Goal: Task Accomplishment & Management: Complete application form

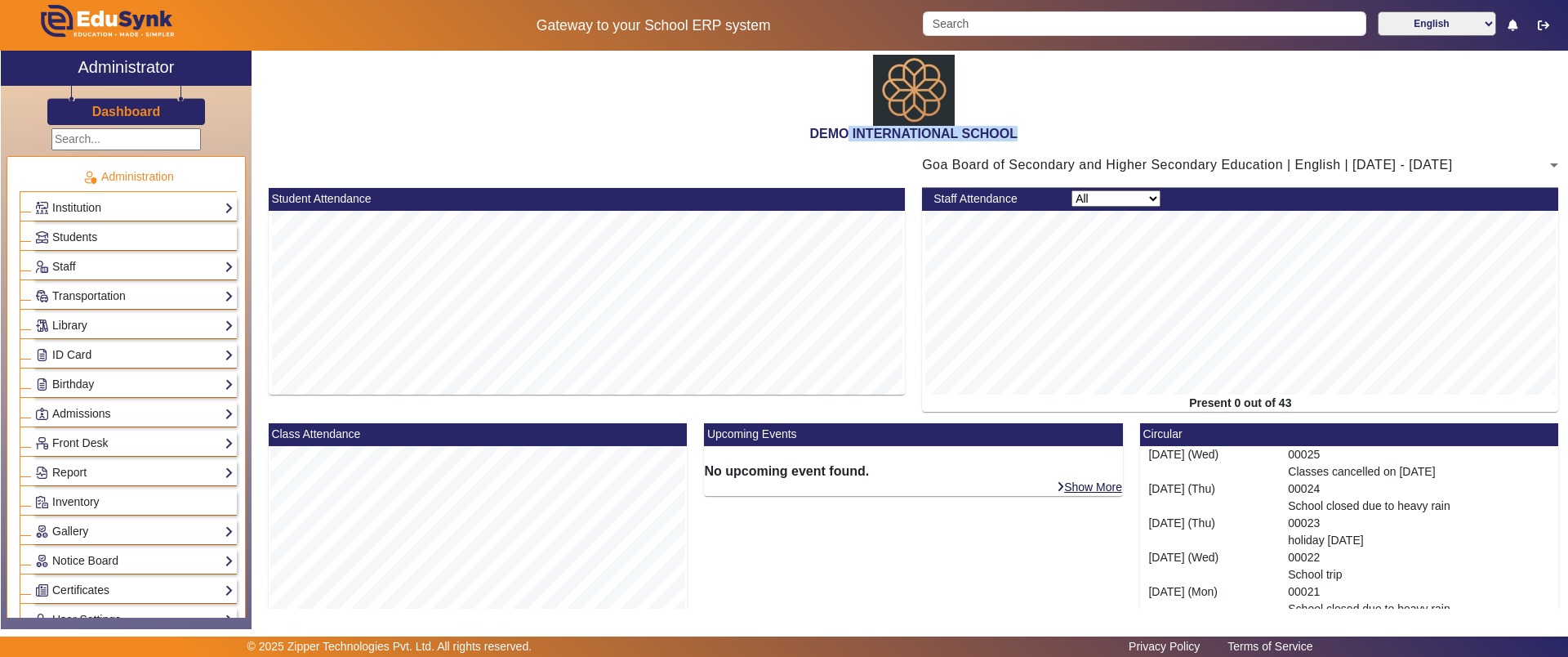
drag, startPoint x: 844, startPoint y: 135, endPoint x: 1009, endPoint y: 133, distance: 165.0
click at [1009, 133] on h2 "DEMO INTERNATIONAL SCHOOL" at bounding box center [913, 134] width 1307 height 16
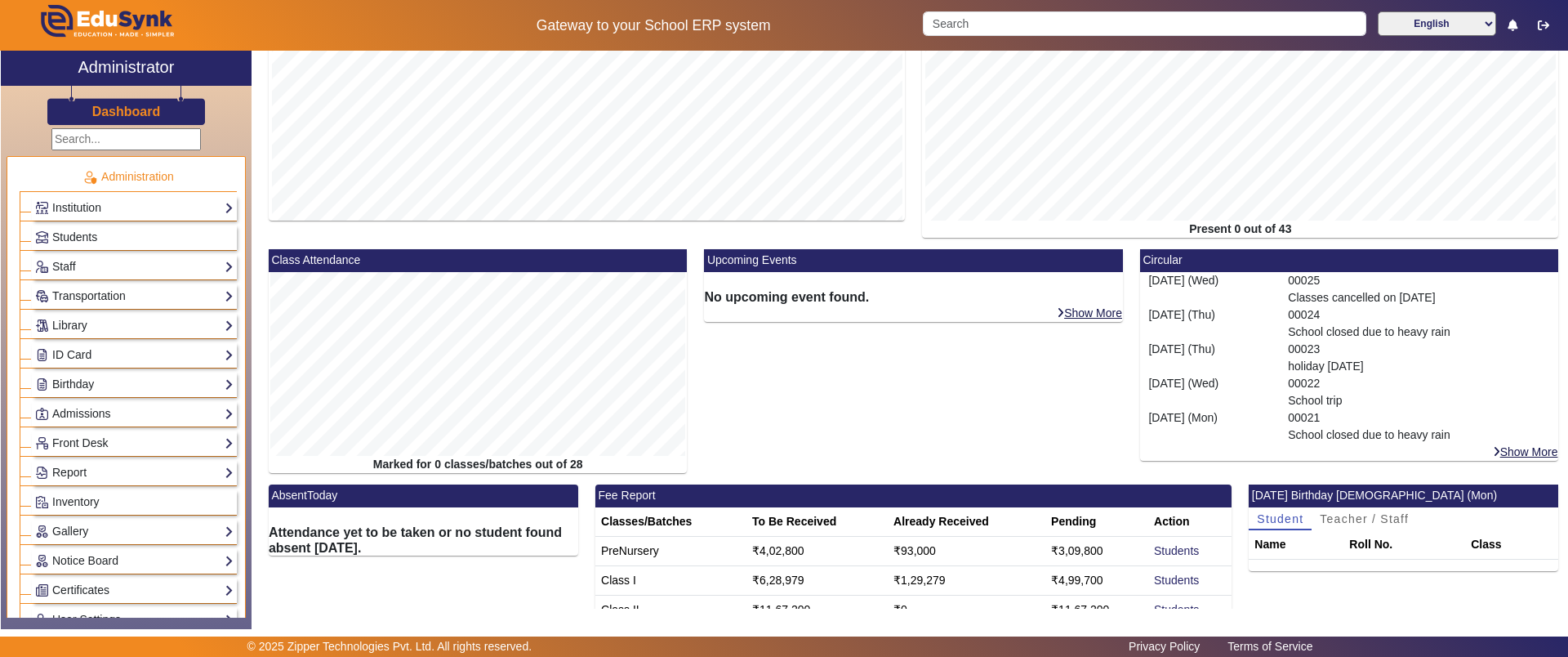
scroll to position [204, 0]
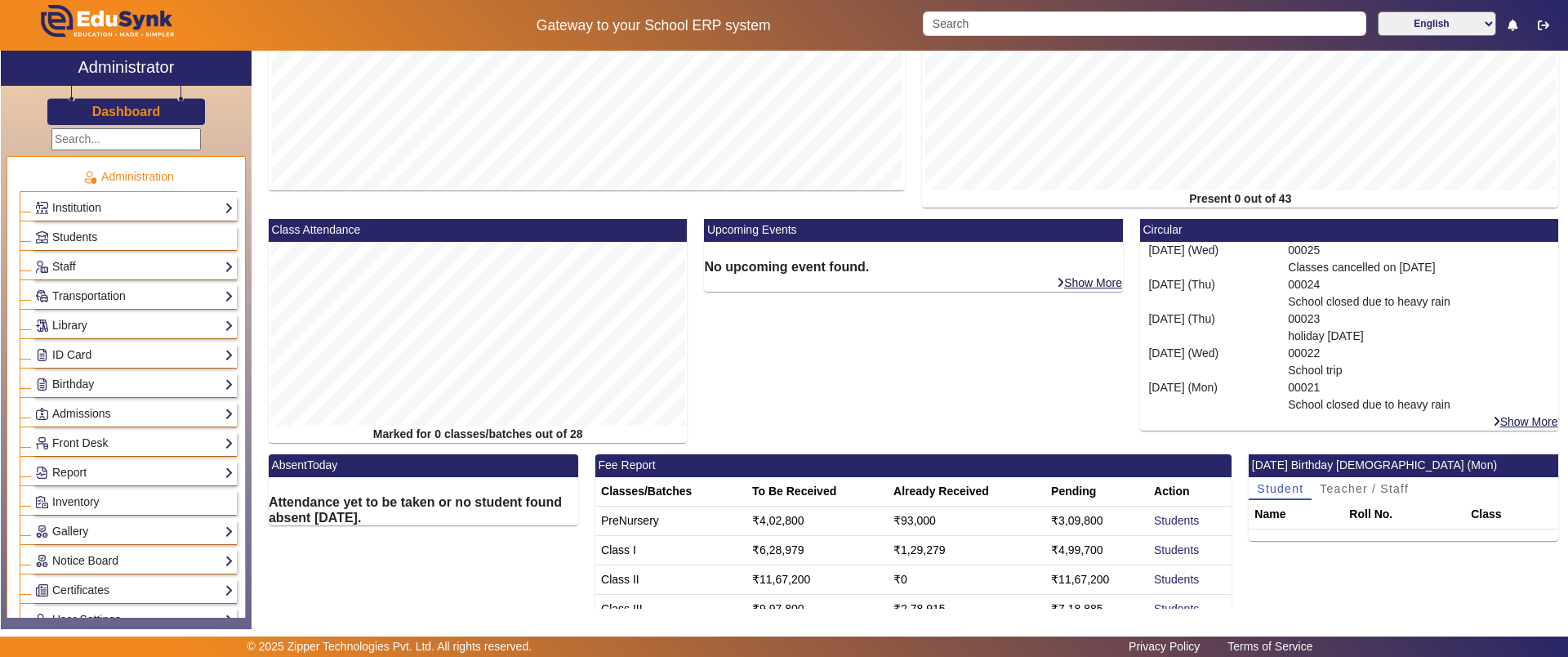
click at [1502, 414] on mat-card-footer "Show More" at bounding box center [1349, 422] width 419 height 17
click at [1502, 425] on link "Show More" at bounding box center [1525, 421] width 67 height 15
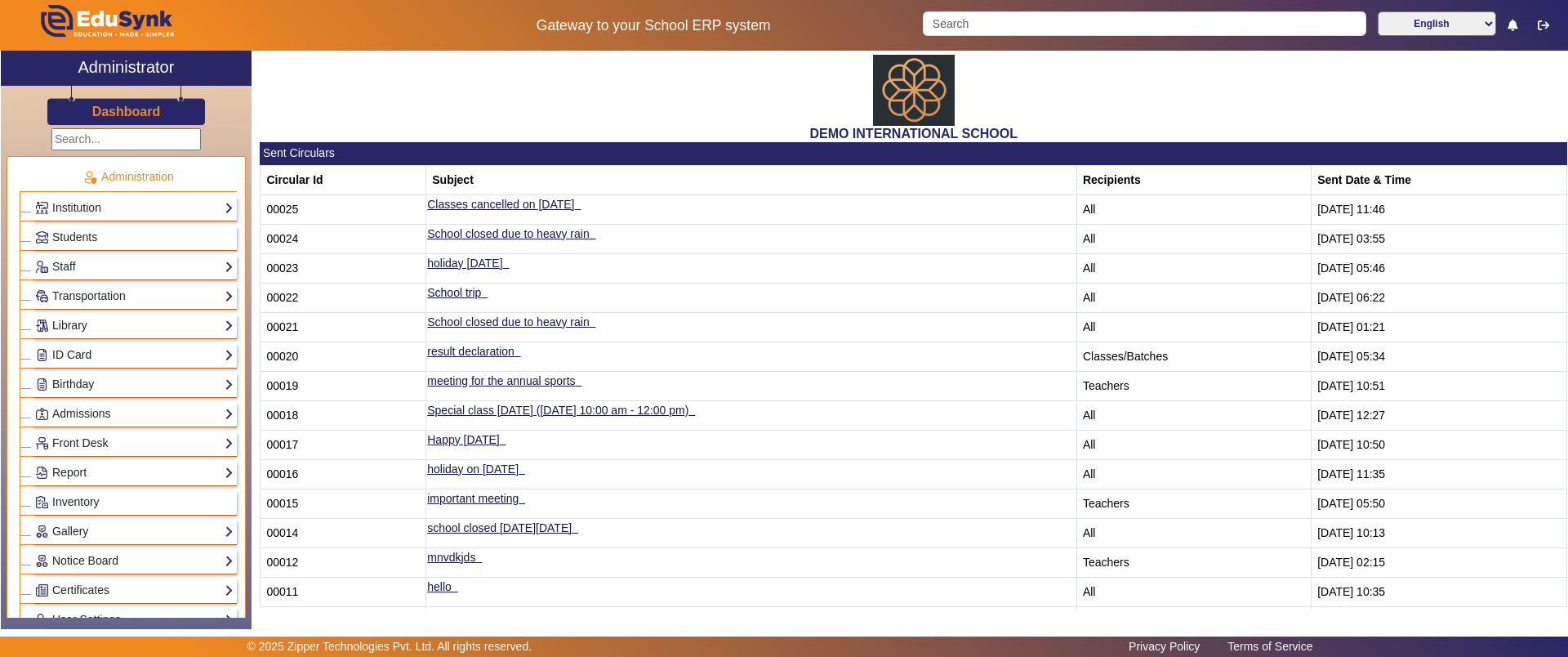
click at [142, 116] on h3 "Dashboard" at bounding box center [126, 112] width 68 height 16
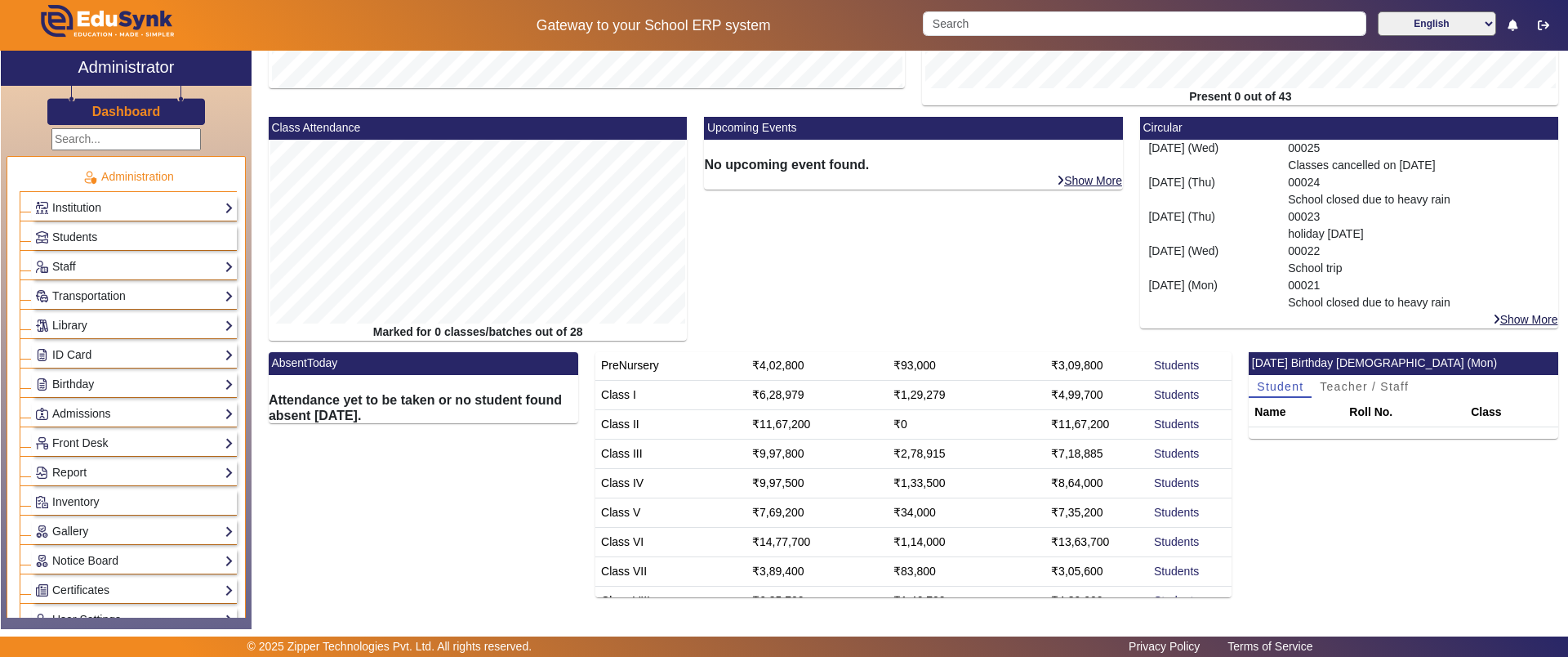
scroll to position [102, 0]
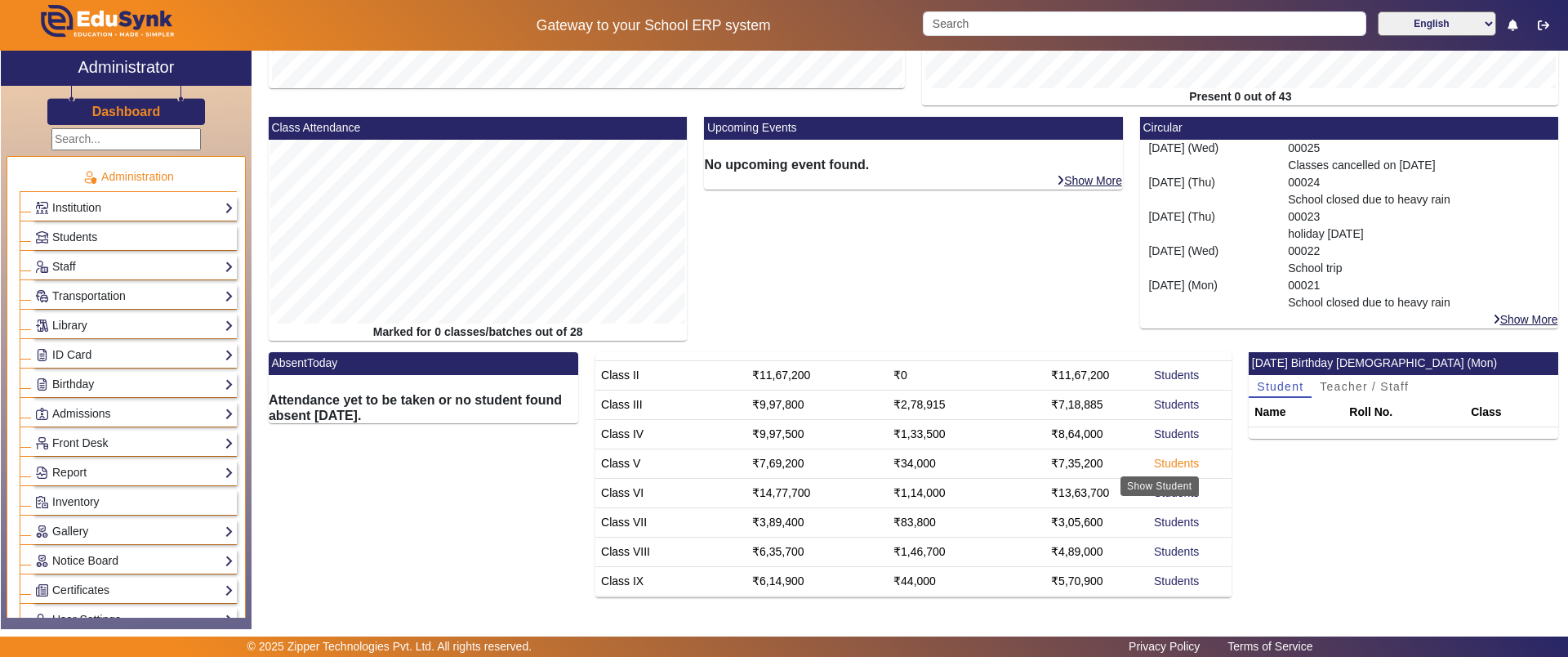
click at [1157, 468] on link "Students" at bounding box center [1175, 462] width 45 height 13
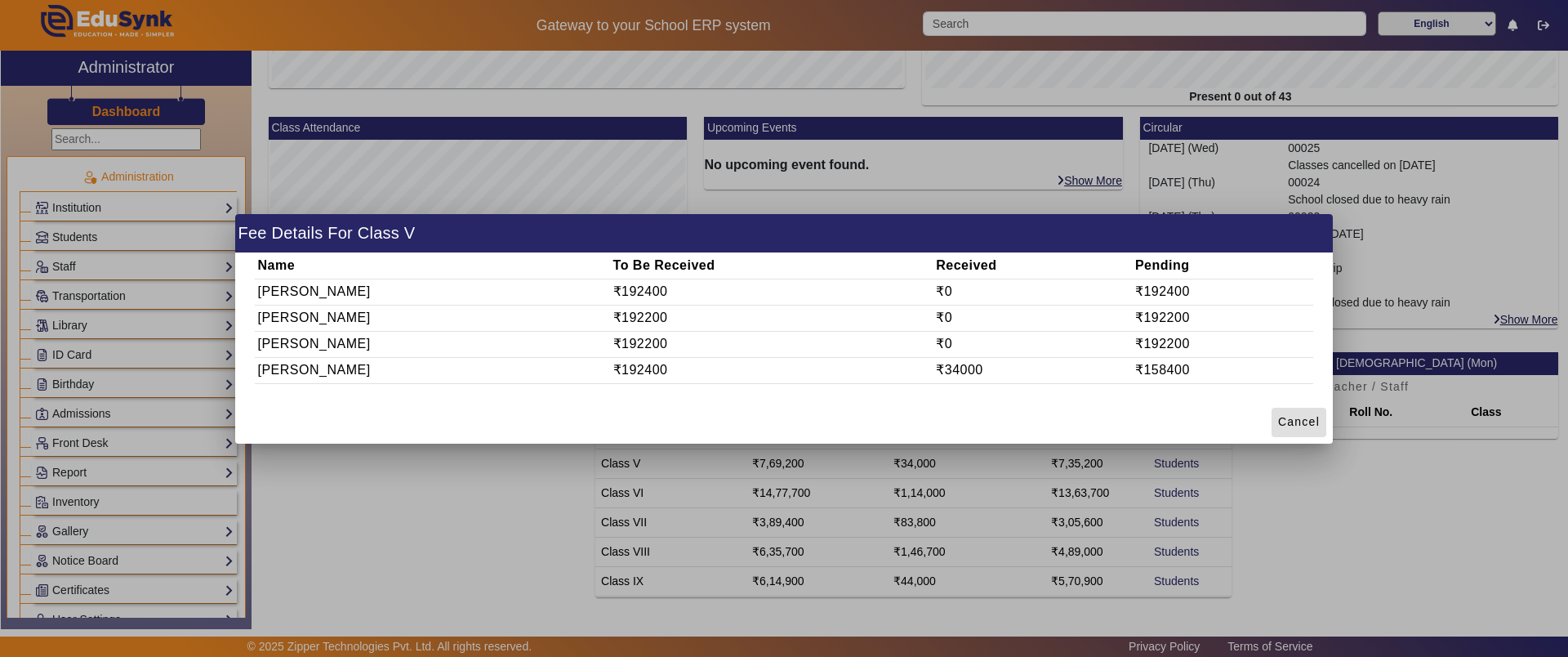
click at [339, 488] on div at bounding box center [784, 328] width 1568 height 657
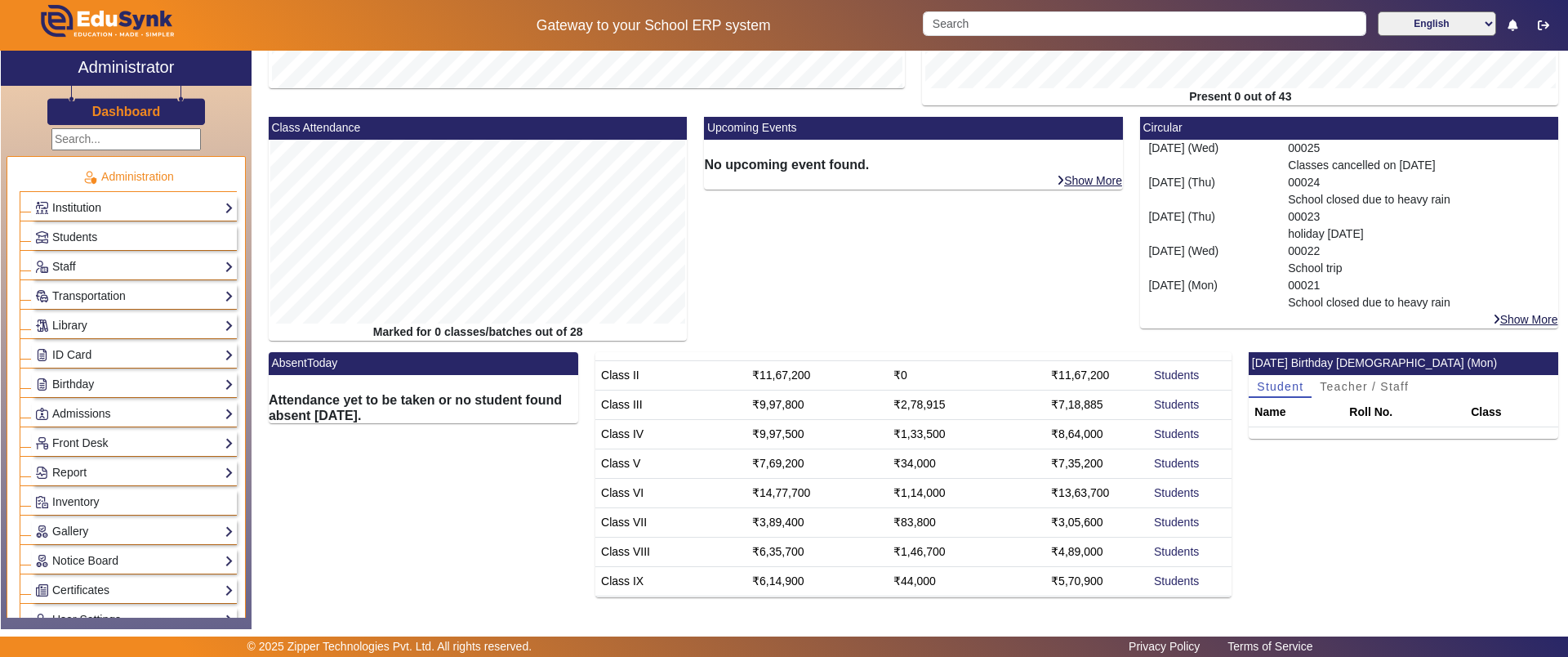
click at [156, 203] on link "Institution" at bounding box center [134, 207] width 198 height 19
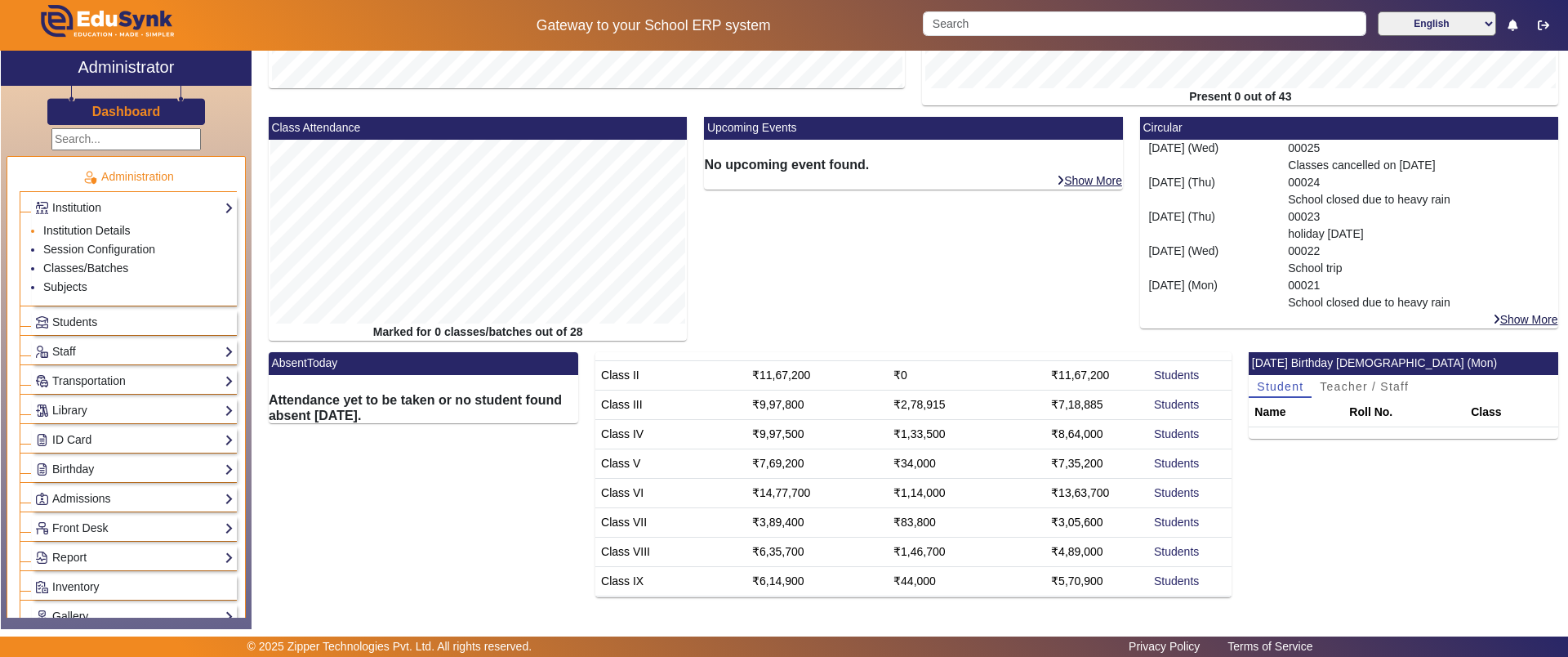
click at [113, 229] on link "Institution Details" at bounding box center [87, 230] width 87 height 13
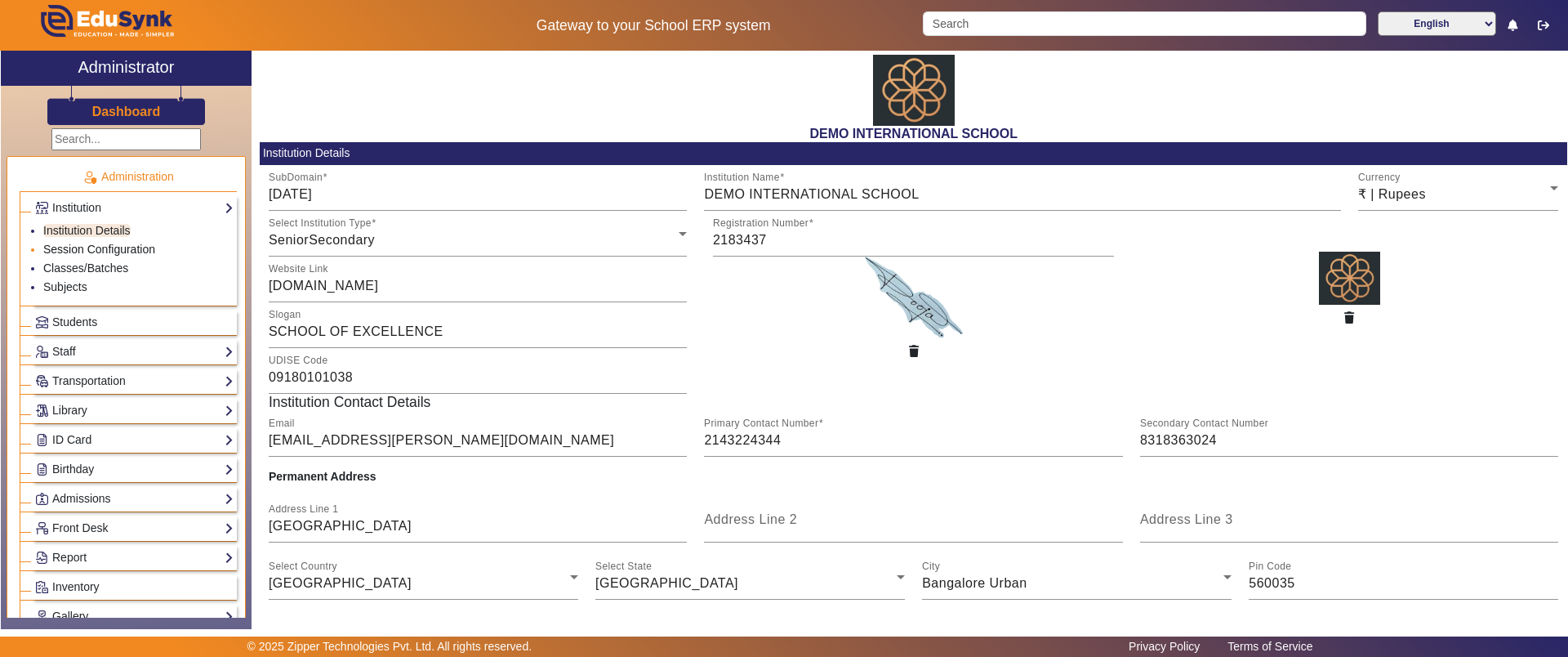
click at [117, 247] on link "Session Configuration" at bounding box center [99, 249] width 112 height 13
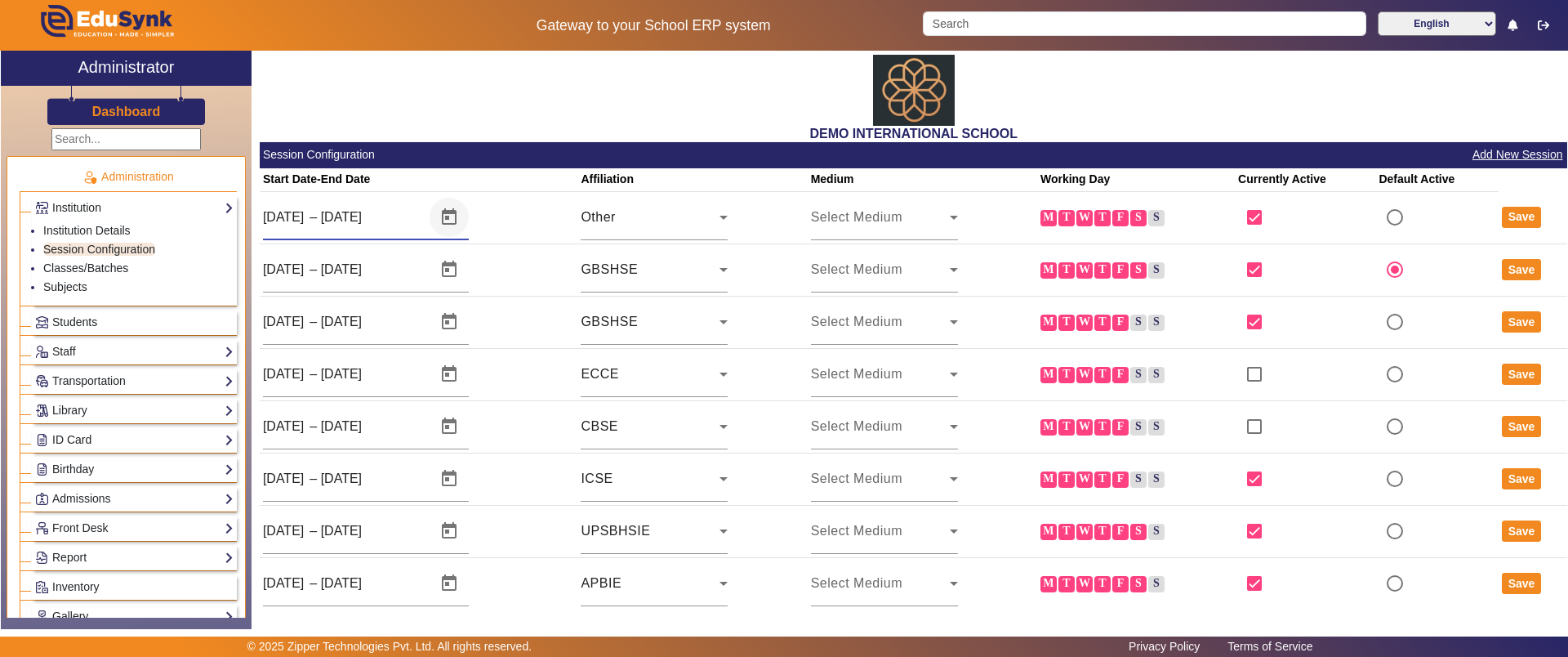
drag, startPoint x: 265, startPoint y: 209, endPoint x: 436, endPoint y: 215, distance: 171.1
click at [436, 215] on div "[DATE] [DATE] – [DATE] [DATE]" at bounding box center [365, 217] width 205 height 46
click at [842, 219] on span "Select Medium" at bounding box center [857, 217] width 91 height 14
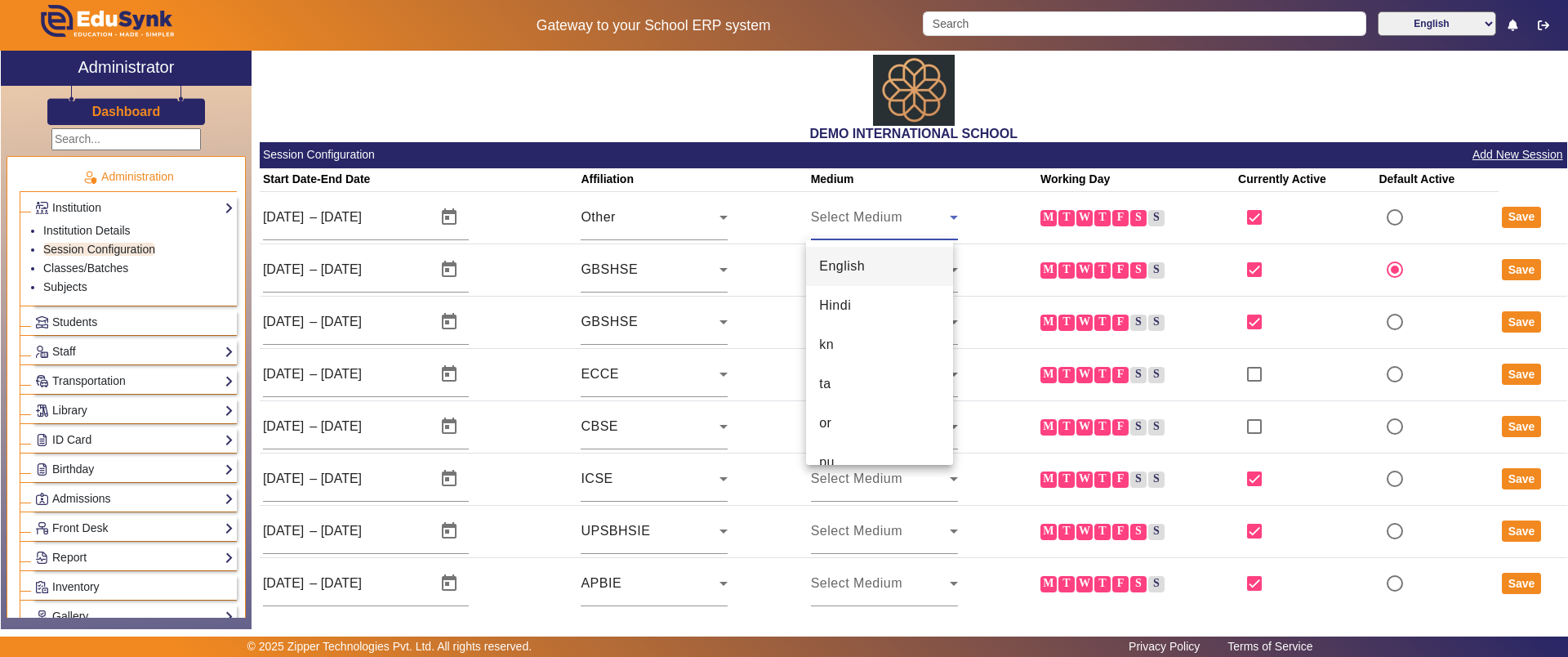
click at [845, 219] on div at bounding box center [784, 328] width 1568 height 657
click at [125, 271] on link "Classes/Batches" at bounding box center [86, 267] width 85 height 13
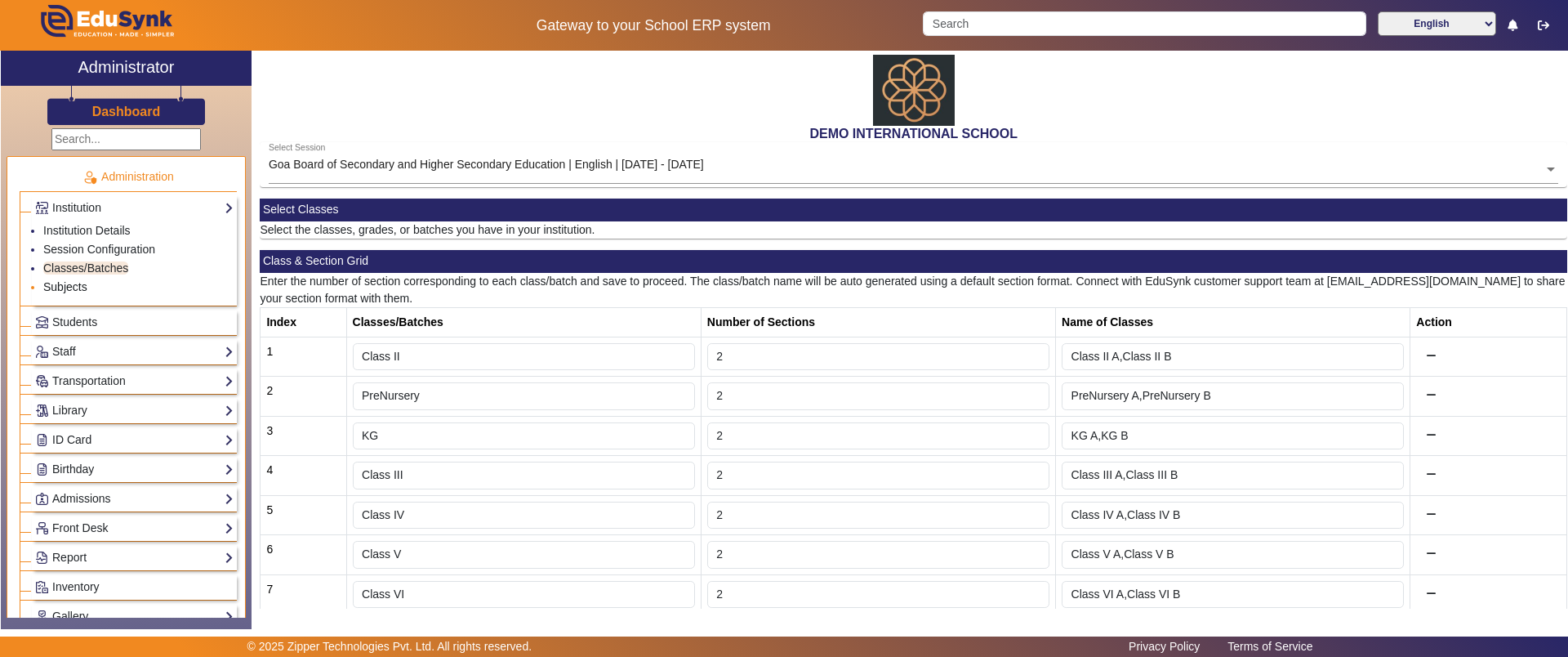
click at [62, 291] on link "Subjects" at bounding box center [65, 286] width 44 height 13
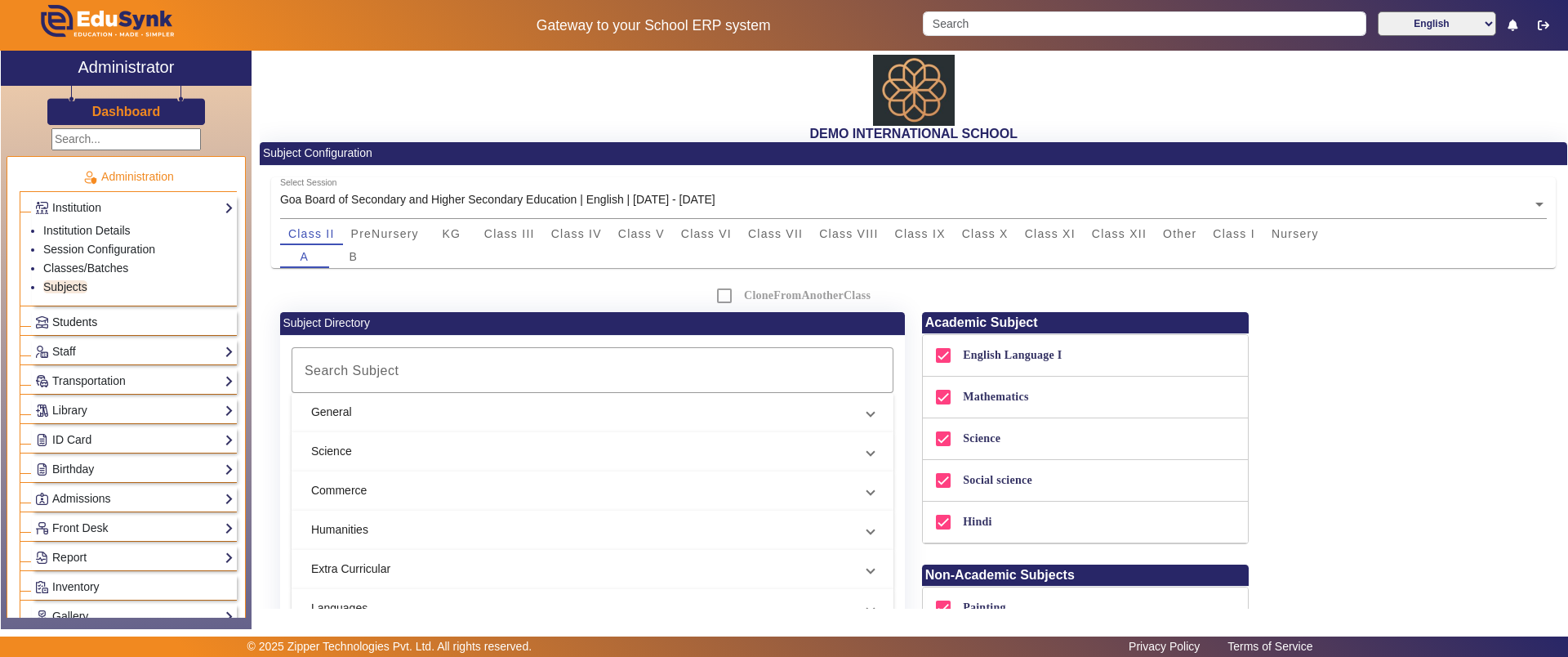
click at [70, 321] on span "Students" at bounding box center [74, 322] width 45 height 13
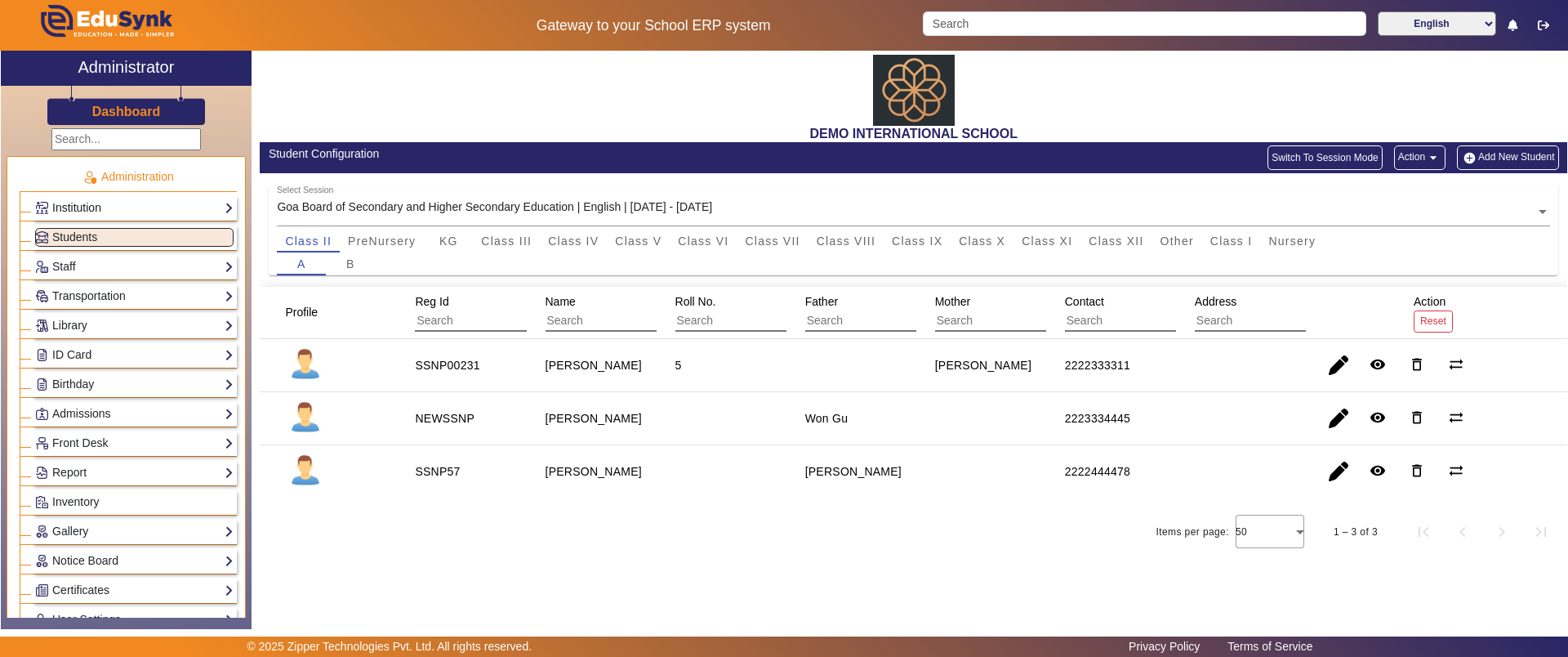
click at [87, 210] on link "Institution" at bounding box center [134, 207] width 198 height 19
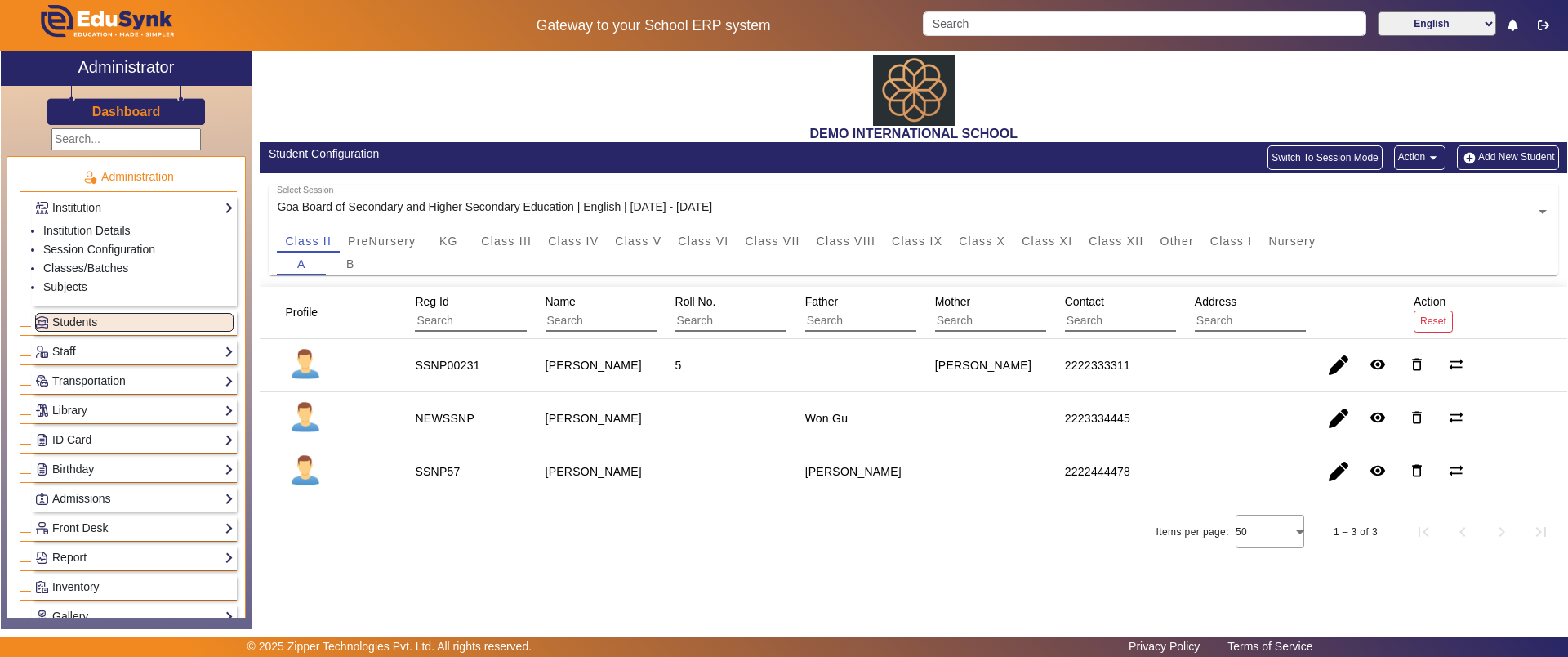
click at [1514, 164] on button "Add New Student" at bounding box center [1508, 158] width 101 height 25
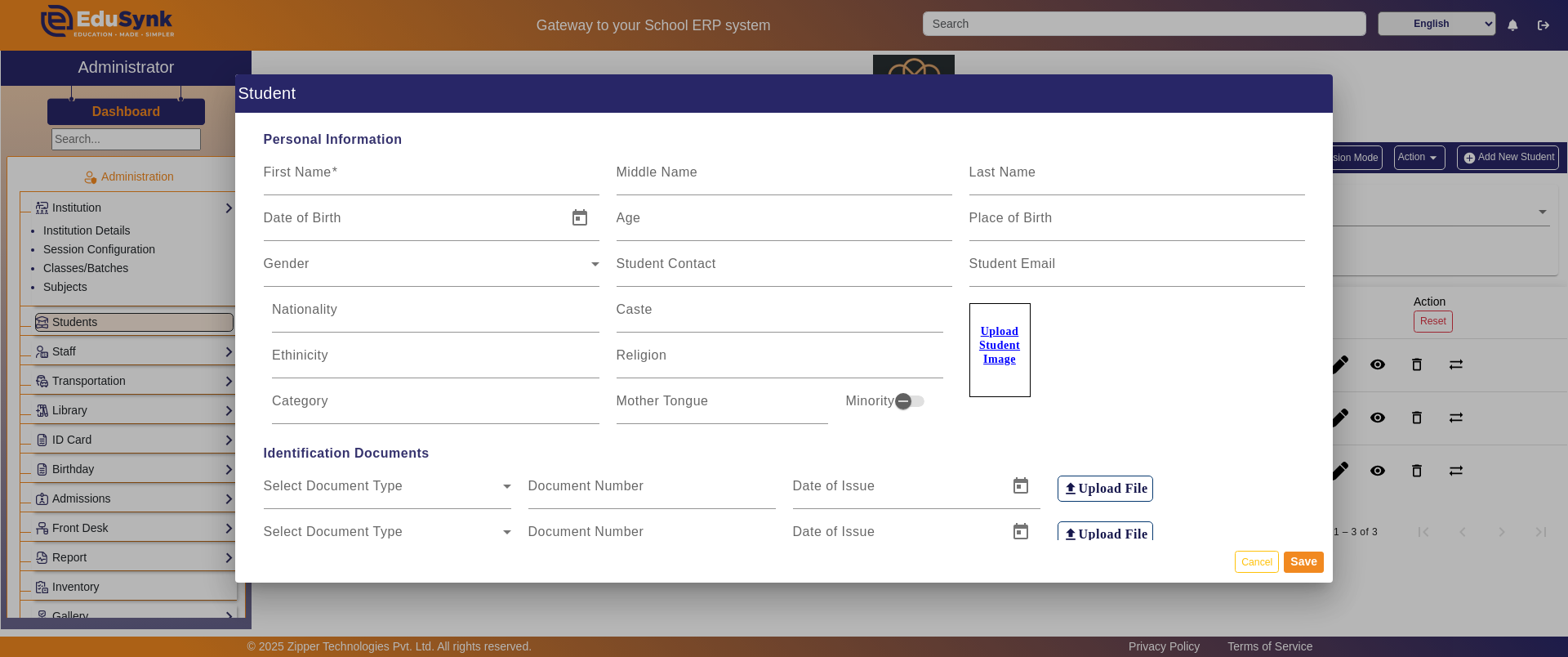
type input "00006"
drag, startPoint x: 272, startPoint y: 178, endPoint x: 349, endPoint y: 179, distance: 77.0
click at [349, 179] on input "First Name" at bounding box center [431, 179] width 335 height 20
click at [1184, 427] on div "Personal Information First Name Middle Name Last Name Date of Birth Age Place o…" at bounding box center [784, 327] width 1098 height 428
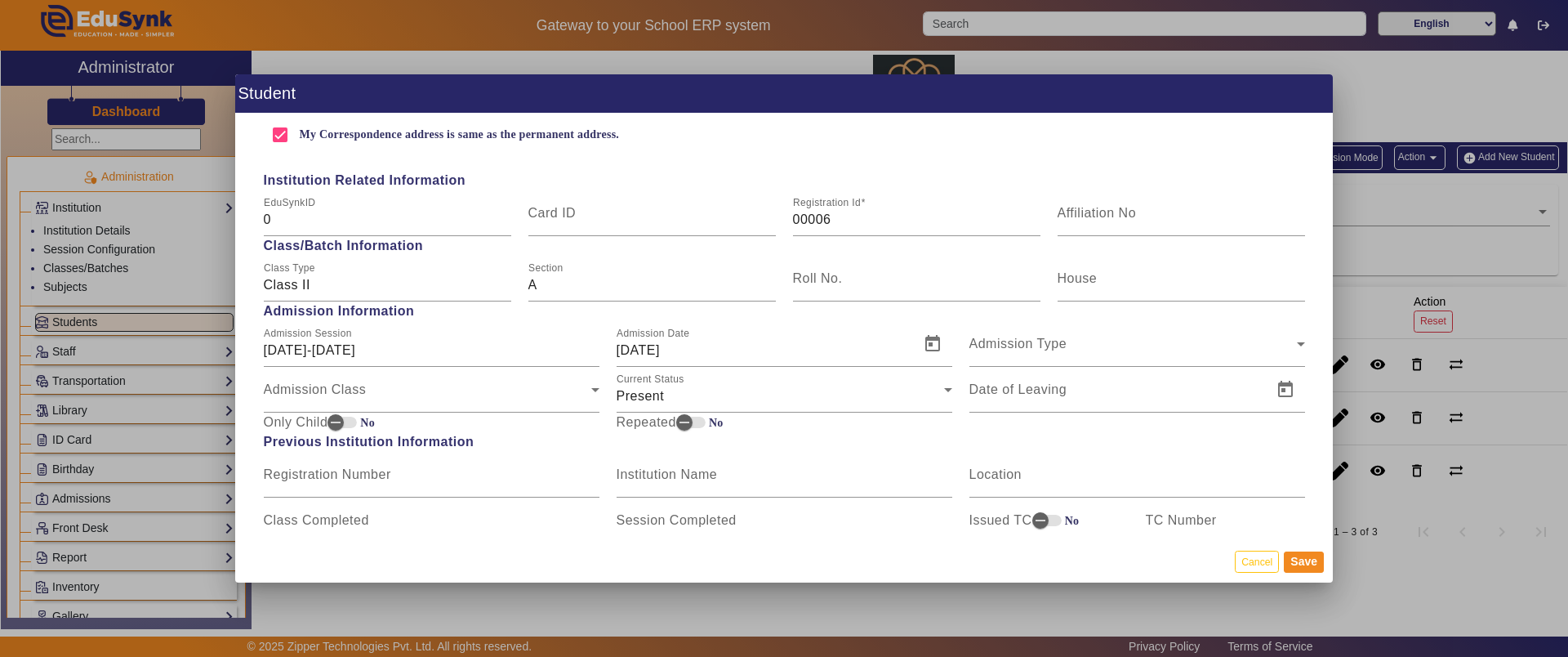
scroll to position [613, 0]
click at [786, 218] on div "Registration Id 00006" at bounding box center [915, 211] width 265 height 46
drag, startPoint x: 795, startPoint y: 217, endPoint x: 825, endPoint y: 217, distance: 30.0
click at [825, 217] on input "00006" at bounding box center [915, 218] width 247 height 20
click at [859, 217] on input "00006" at bounding box center [915, 218] width 247 height 20
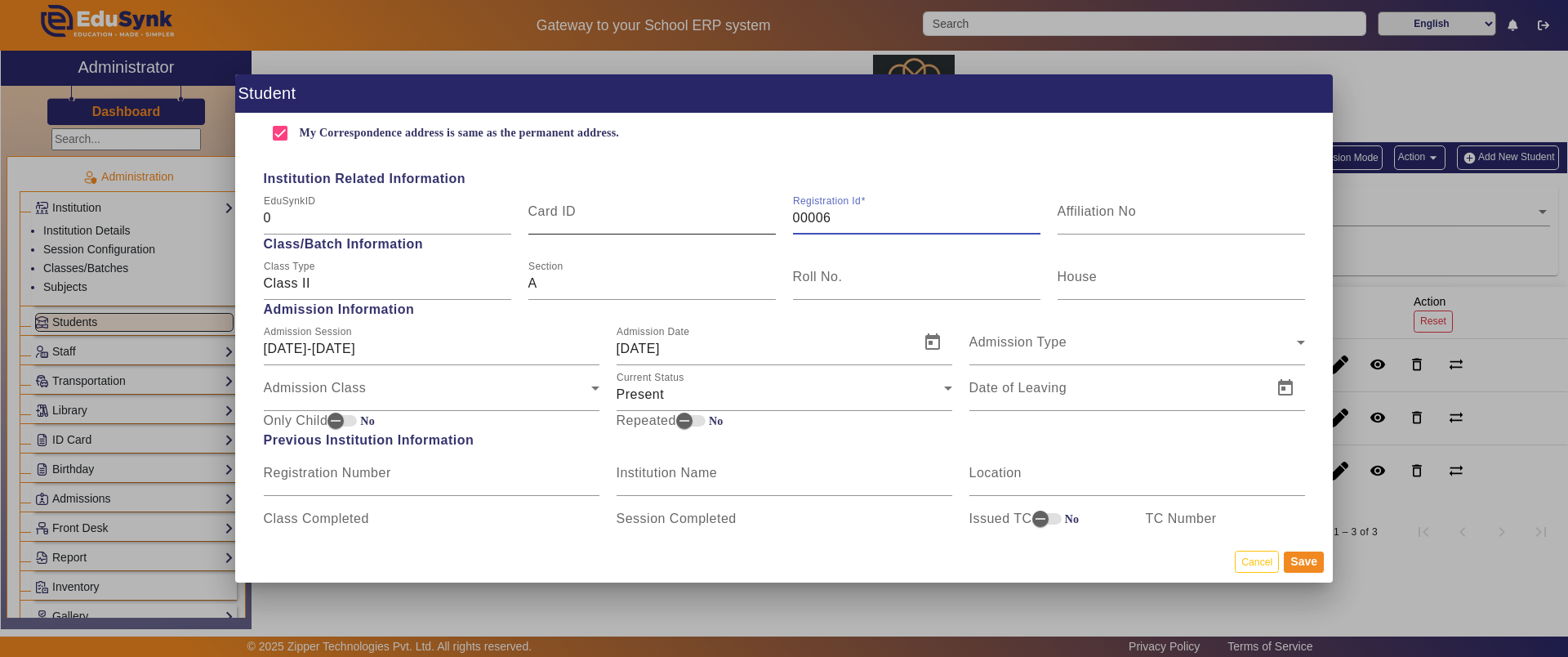
click at [708, 217] on input "Card ID" at bounding box center [652, 218] width 247 height 20
drag, startPoint x: 830, startPoint y: 212, endPoint x: 774, endPoint y: 213, distance: 56.0
click at [774, 213] on div "EduSynkID 0 Card ID Registration Id 00006 Affiliation No" at bounding box center [784, 211] width 1058 height 46
type input "00006"
click at [843, 218] on input "Registration Id" at bounding box center [915, 218] width 247 height 20
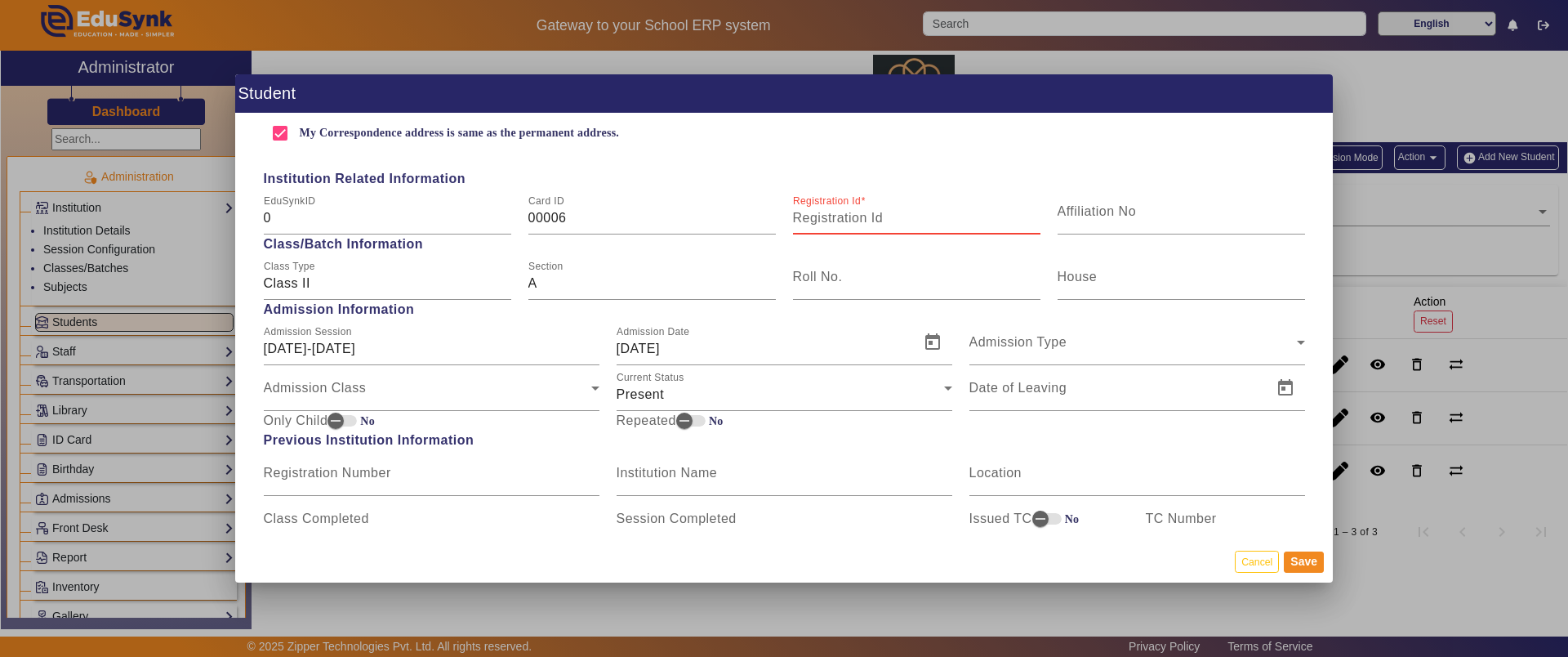
click at [825, 210] on input "Registration Id" at bounding box center [915, 218] width 247 height 20
click at [905, 215] on input "Registration Id" at bounding box center [915, 218] width 247 height 20
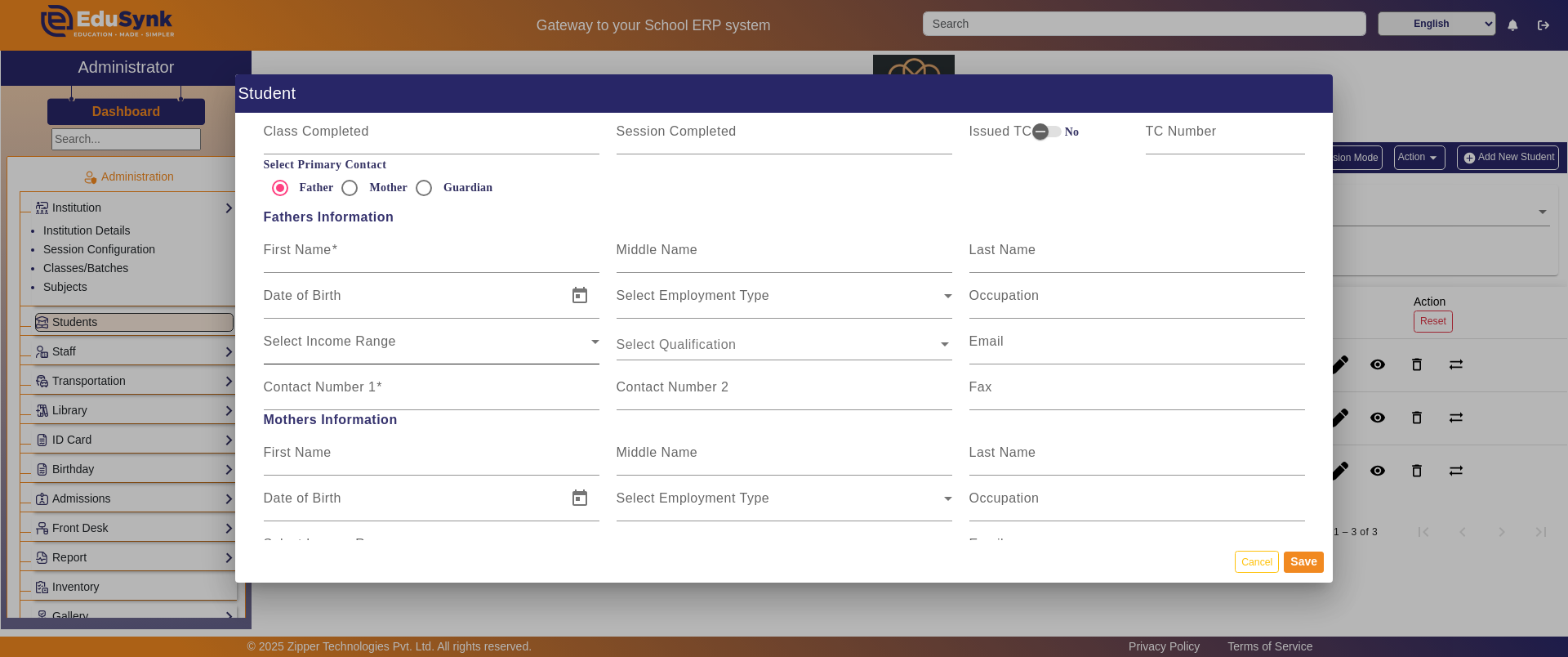
scroll to position [1021, 0]
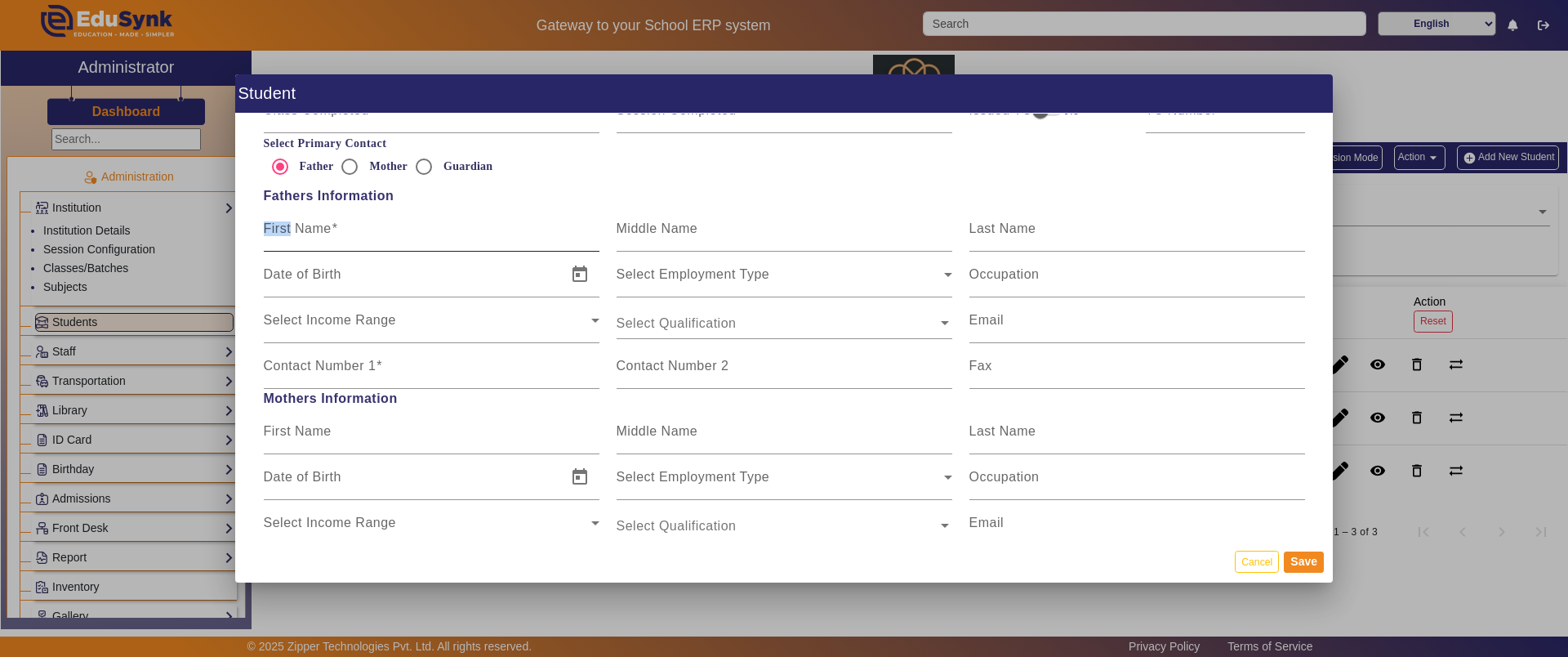
drag, startPoint x: 292, startPoint y: 232, endPoint x: 354, endPoint y: 233, distance: 62.0
click at [354, 233] on div "First Name" at bounding box center [431, 228] width 335 height 46
click at [350, 169] on input "Mother" at bounding box center [349, 166] width 33 height 33
radio input "true"
drag, startPoint x: 283, startPoint y: 428, endPoint x: 384, endPoint y: 442, distance: 102.0
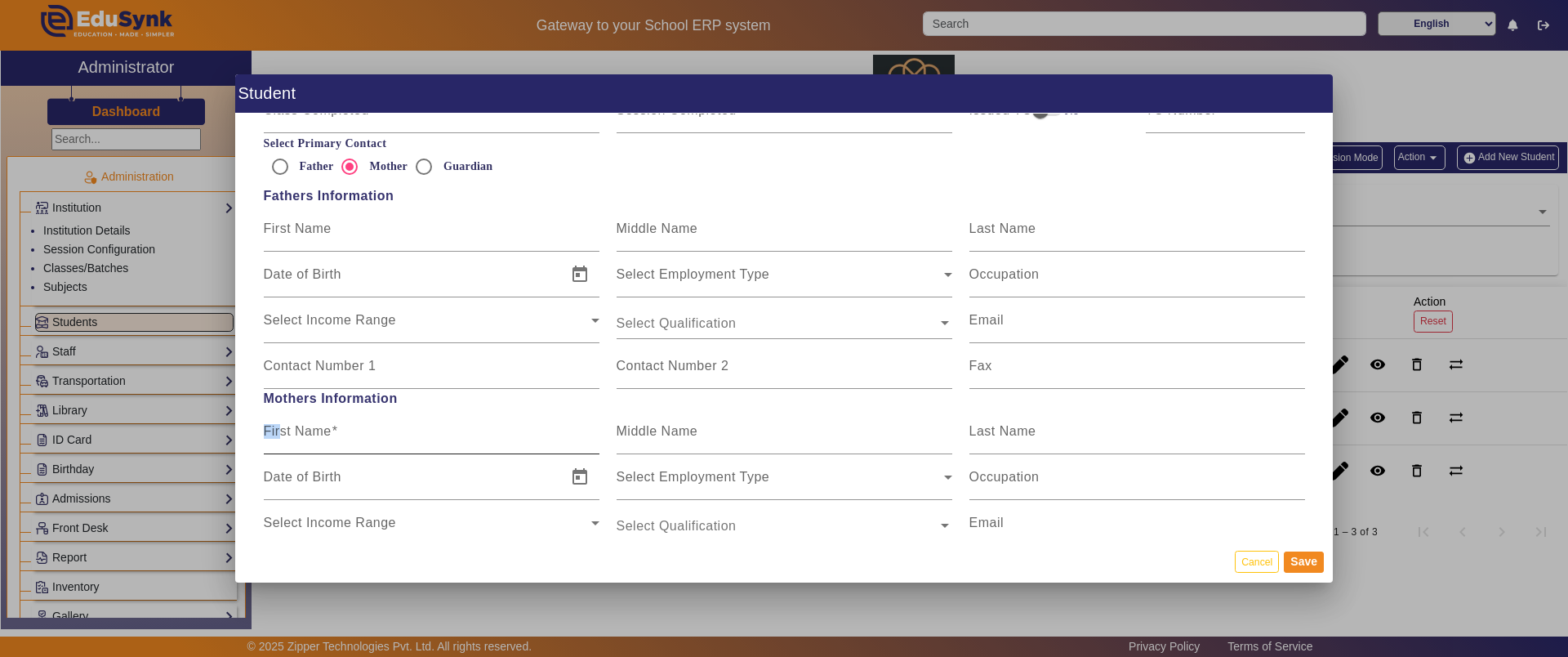
click at [384, 442] on div "First Name" at bounding box center [431, 432] width 335 height 46
click at [322, 437] on input "First Name" at bounding box center [431, 438] width 335 height 20
click at [305, 474] on mat-label "Date of Birth" at bounding box center [302, 476] width 77 height 14
click at [305, 474] on input "Date of Birth" at bounding box center [411, 484] width 294 height 20
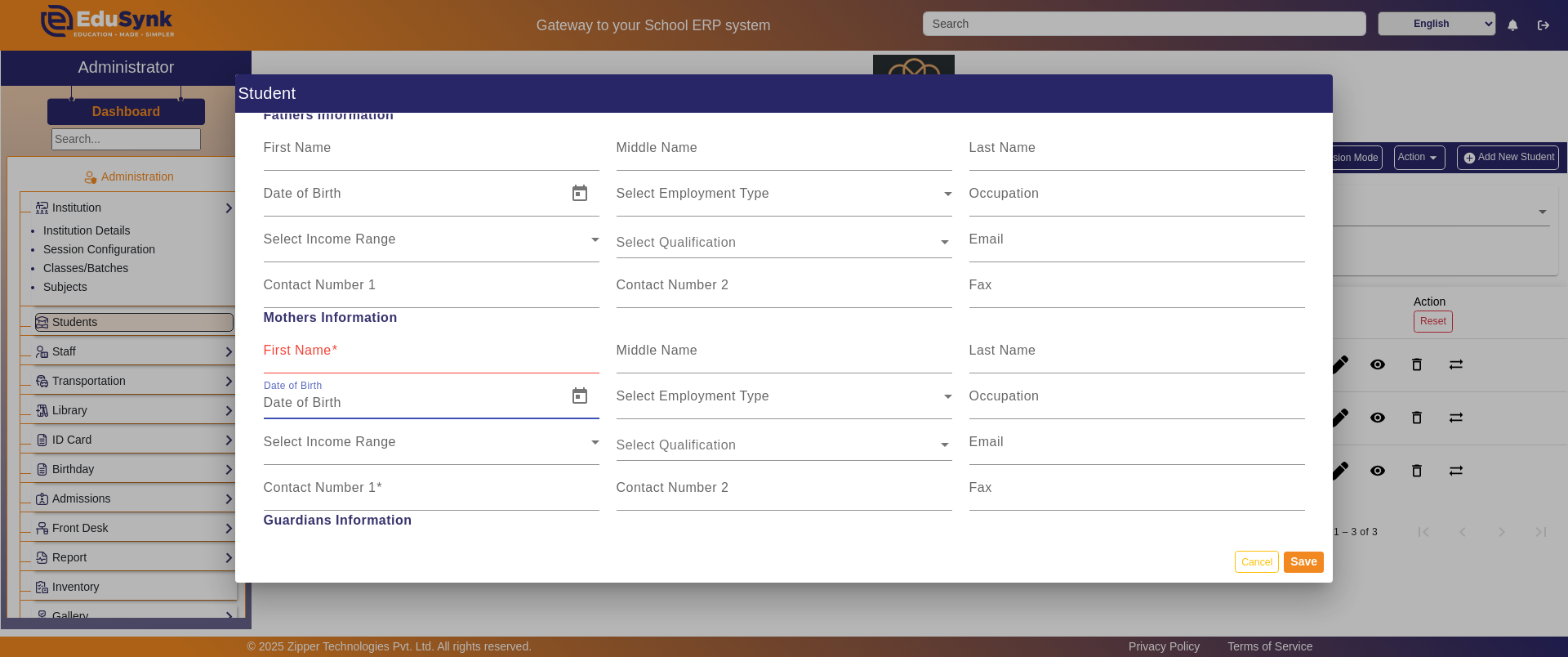
scroll to position [1123, 0]
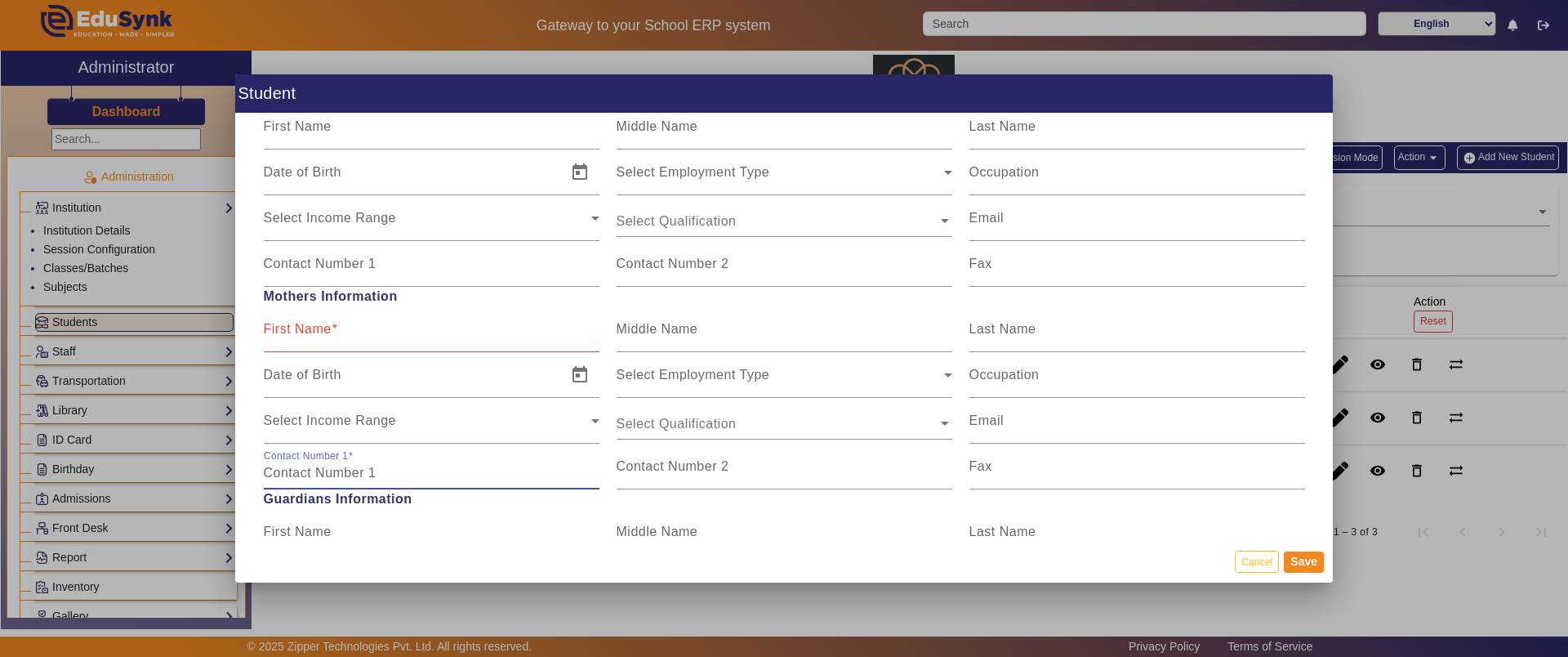
click at [399, 478] on input "Contact Number 1" at bounding box center [431, 473] width 335 height 20
click at [323, 469] on input "Contact Number 1" at bounding box center [431, 473] width 335 height 20
drag, startPoint x: 272, startPoint y: 330, endPoint x: 343, endPoint y: 329, distance: 71.0
click at [343, 329] on div "First Name" at bounding box center [431, 329] width 335 height 46
click at [266, 456] on div "Contact Number 1" at bounding box center [431, 466] width 335 height 46
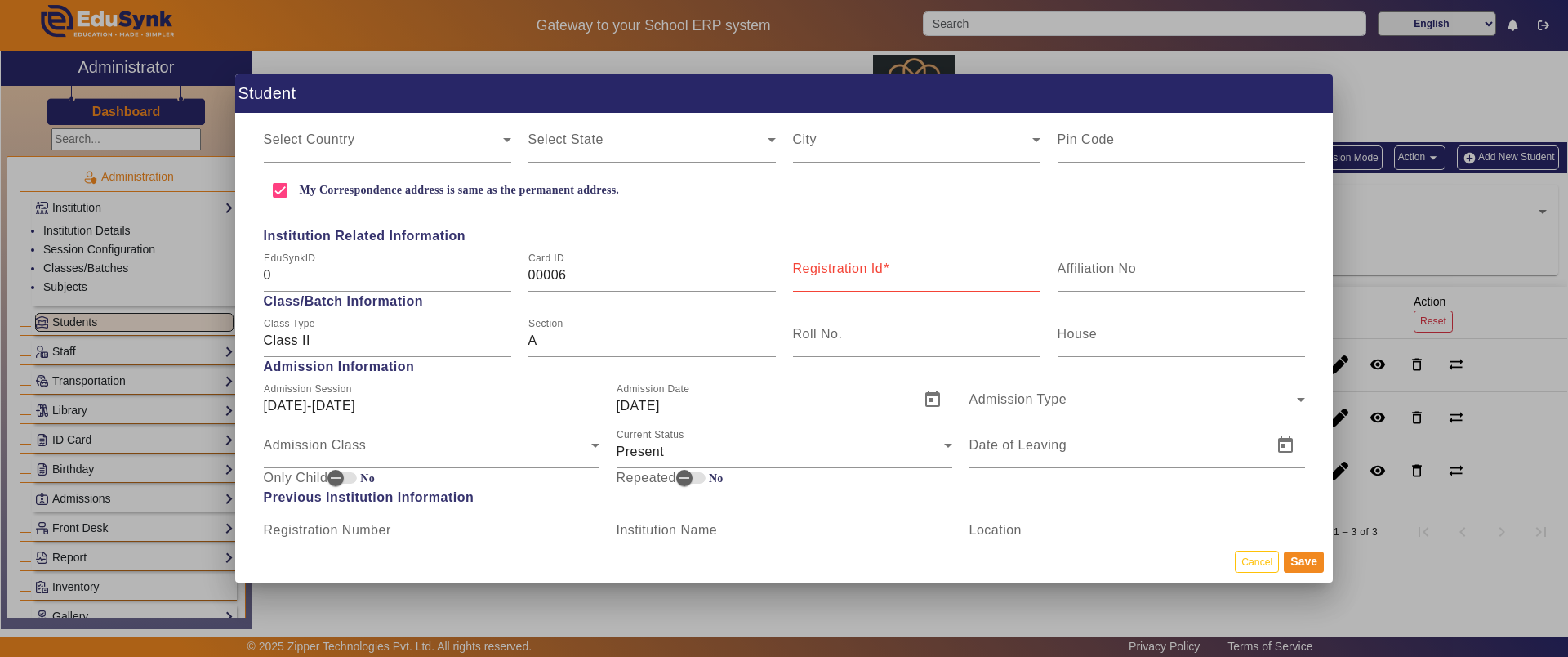
scroll to position [511, 0]
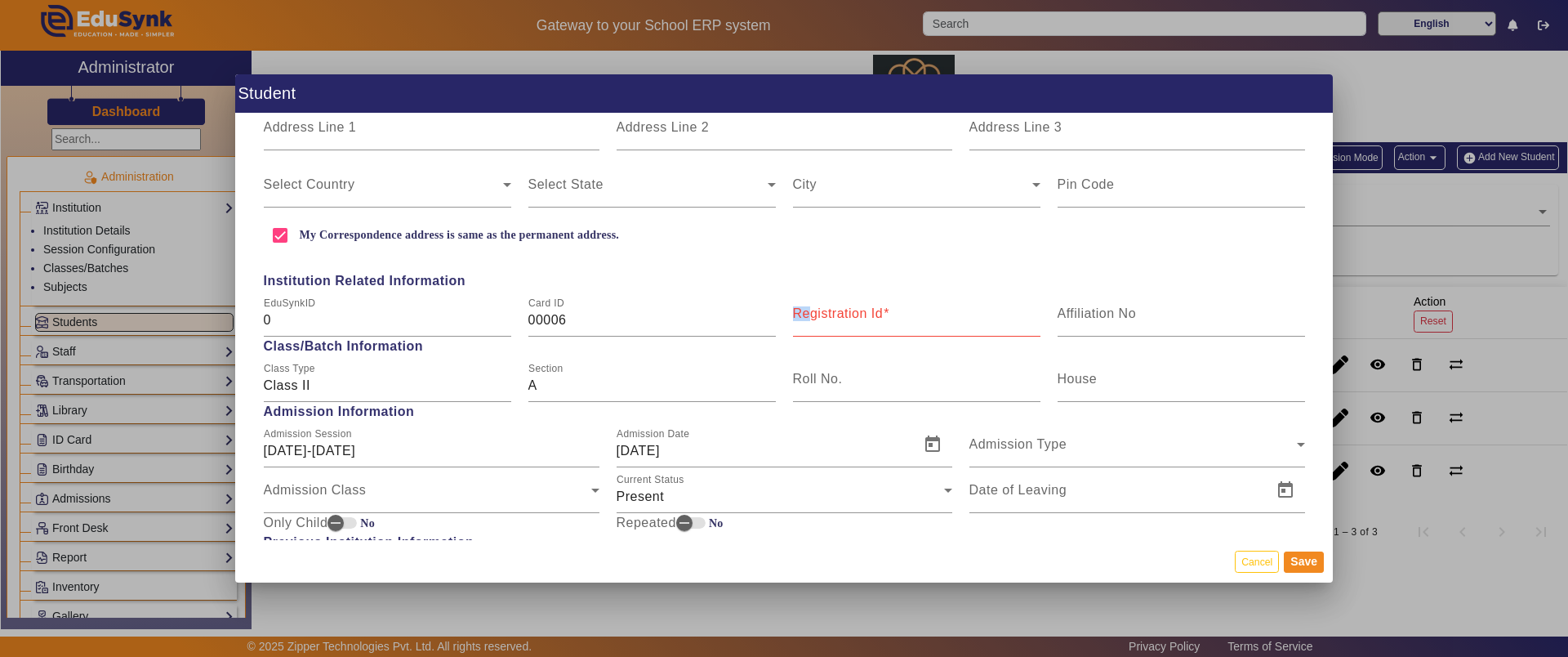
drag, startPoint x: 805, startPoint y: 318, endPoint x: 903, endPoint y: 325, distance: 98.2
click at [903, 325] on div "Registration Id" at bounding box center [915, 314] width 247 height 46
click at [813, 323] on input "Registration Id" at bounding box center [915, 321] width 247 height 20
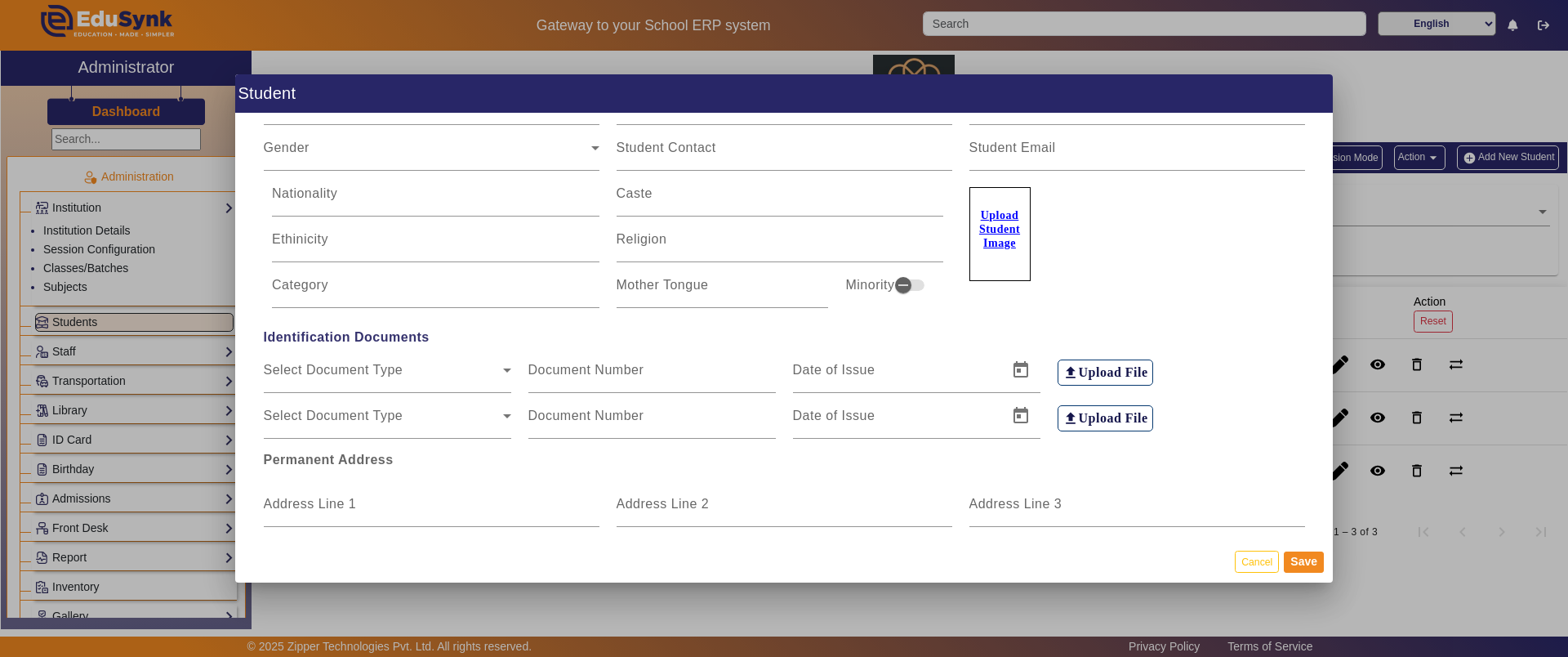
scroll to position [0, 0]
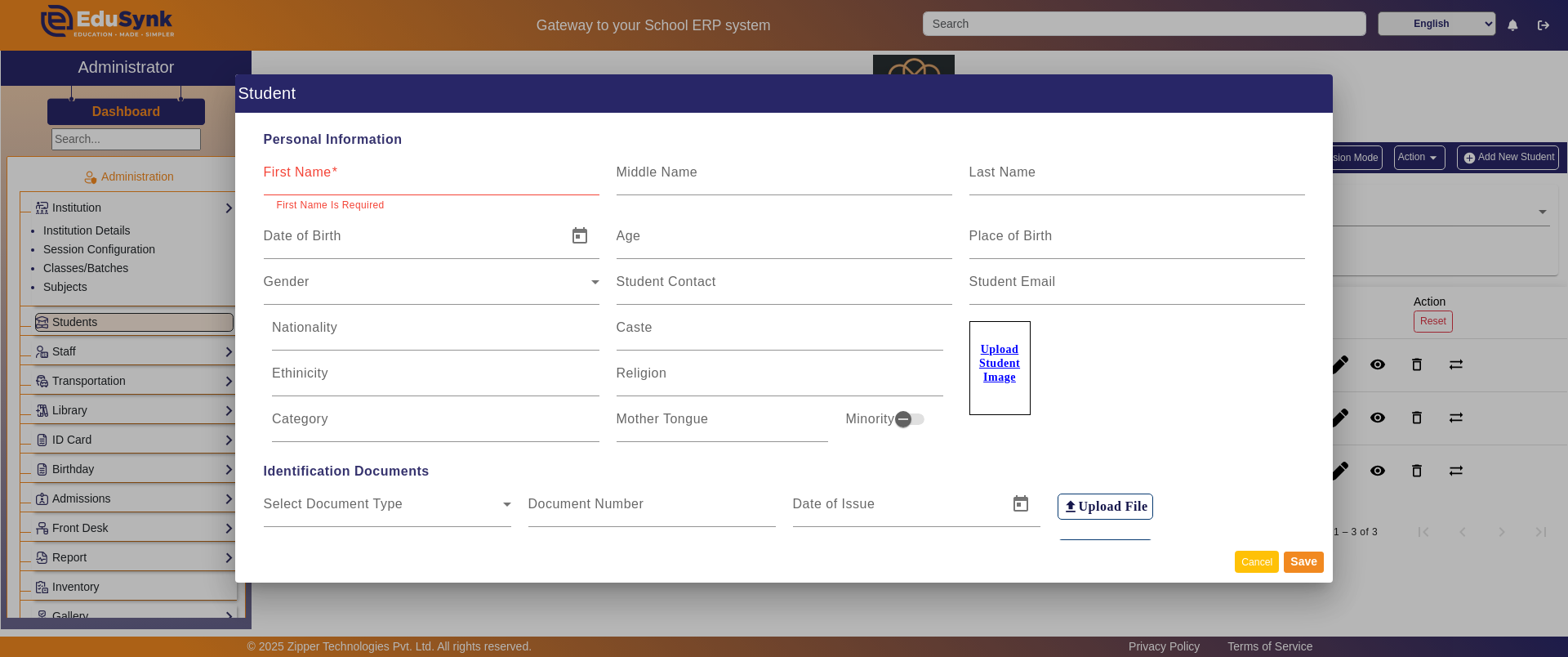
click at [1255, 569] on button "Cancel" at bounding box center [1257, 562] width 44 height 22
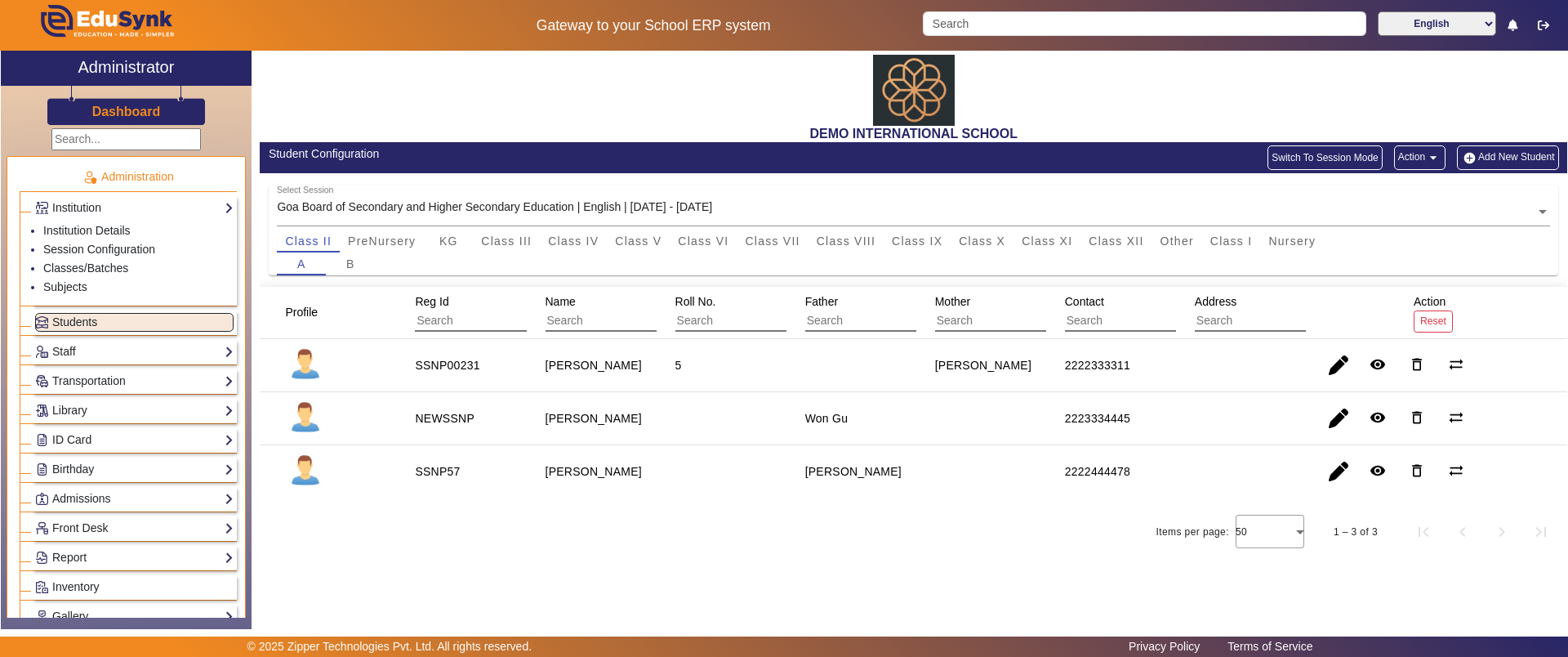
click at [1417, 163] on button "Action arrow_drop_down" at bounding box center [1419, 158] width 52 height 25
click at [1362, 198] on span "Export Sample" at bounding box center [1387, 197] width 90 height 20
click at [1416, 161] on button "Action arrow_drop_down" at bounding box center [1419, 158] width 52 height 25
click at [1522, 294] on div at bounding box center [784, 328] width 1568 height 657
click at [1420, 155] on button "Action arrow_drop_down" at bounding box center [1419, 158] width 52 height 25
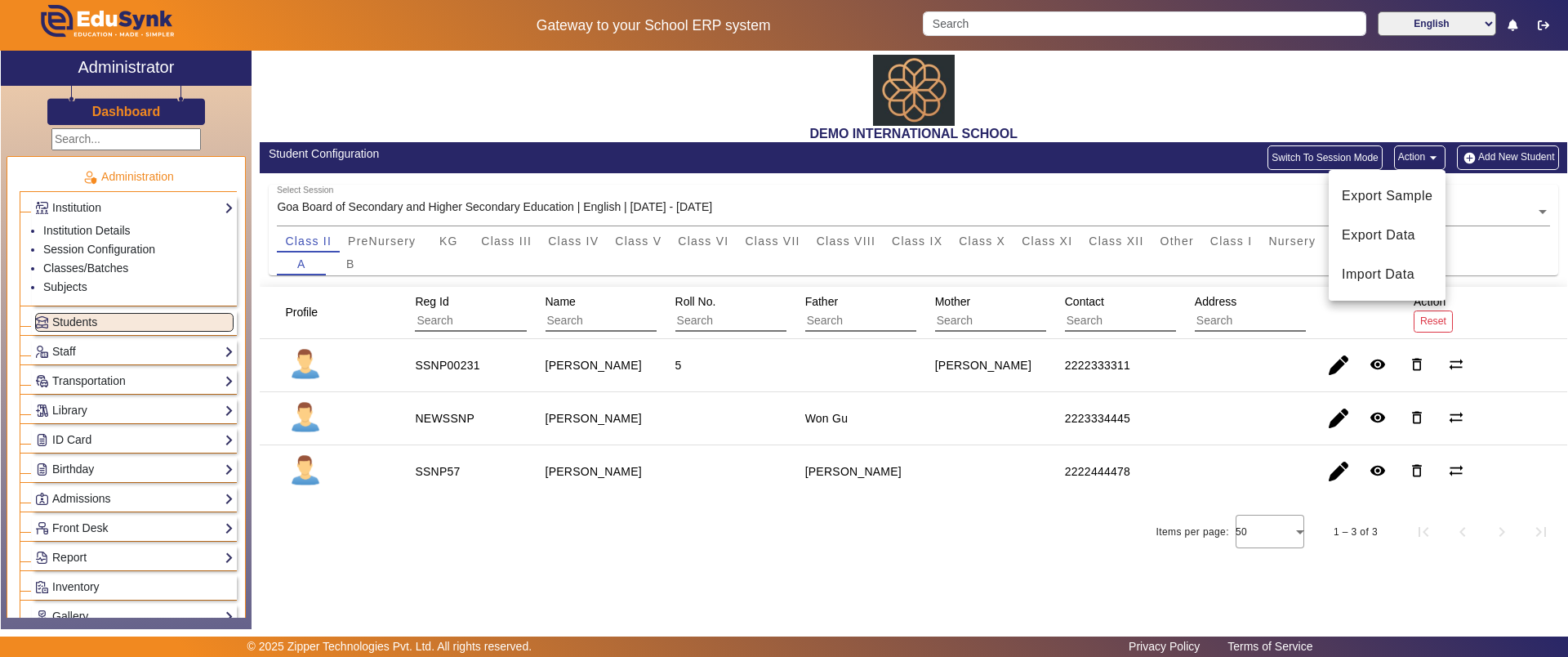
click at [1146, 94] on div at bounding box center [784, 328] width 1568 height 657
drag, startPoint x: 420, startPoint y: 365, endPoint x: 488, endPoint y: 363, distance: 68.0
click at [488, 363] on mat-cell "SSNP00231" at bounding box center [460, 366] width 130 height 54
drag, startPoint x: 546, startPoint y: 360, endPoint x: 609, endPoint y: 364, distance: 63.1
click at [609, 364] on staff-with-status "[PERSON_NAME]" at bounding box center [593, 364] width 96 height 13
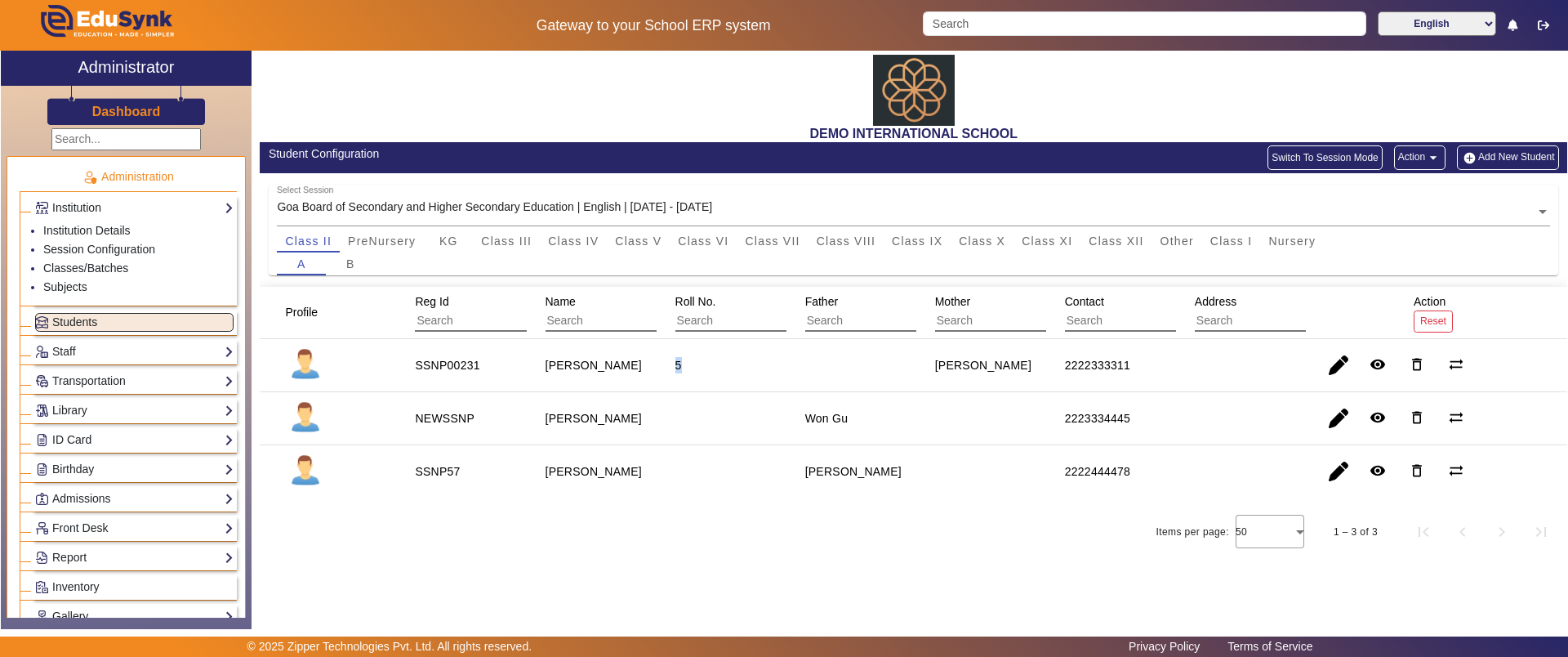
drag, startPoint x: 671, startPoint y: 360, endPoint x: 704, endPoint y: 362, distance: 33.1
click at [704, 362] on mat-cell "5" at bounding box center [721, 366] width 130 height 54
drag, startPoint x: 936, startPoint y: 363, endPoint x: 1003, endPoint y: 363, distance: 67.0
click at [1003, 363] on div "[PERSON_NAME]" at bounding box center [983, 365] width 108 height 28
drag, startPoint x: 806, startPoint y: 411, endPoint x: 834, endPoint y: 411, distance: 28.0
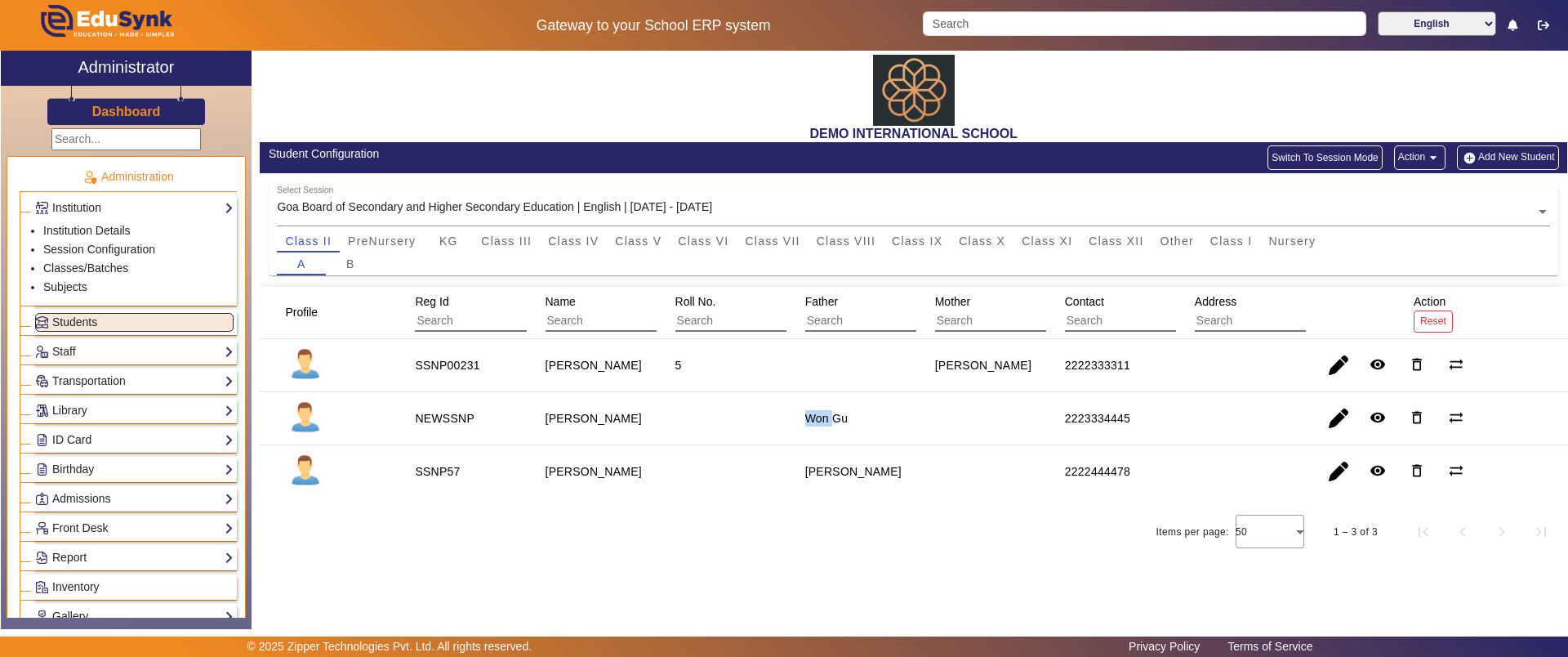
click at [834, 411] on mat-cell "Won Gu" at bounding box center [851, 419] width 130 height 54
drag, startPoint x: 1082, startPoint y: 365, endPoint x: 1136, endPoint y: 365, distance: 54.0
click at [1136, 365] on mat-cell "2222333311" at bounding box center [1111, 366] width 130 height 54
drag, startPoint x: 1069, startPoint y: 412, endPoint x: 1127, endPoint y: 412, distance: 58.0
click at [1127, 412] on div "2223334445" at bounding box center [1098, 418] width 65 height 16
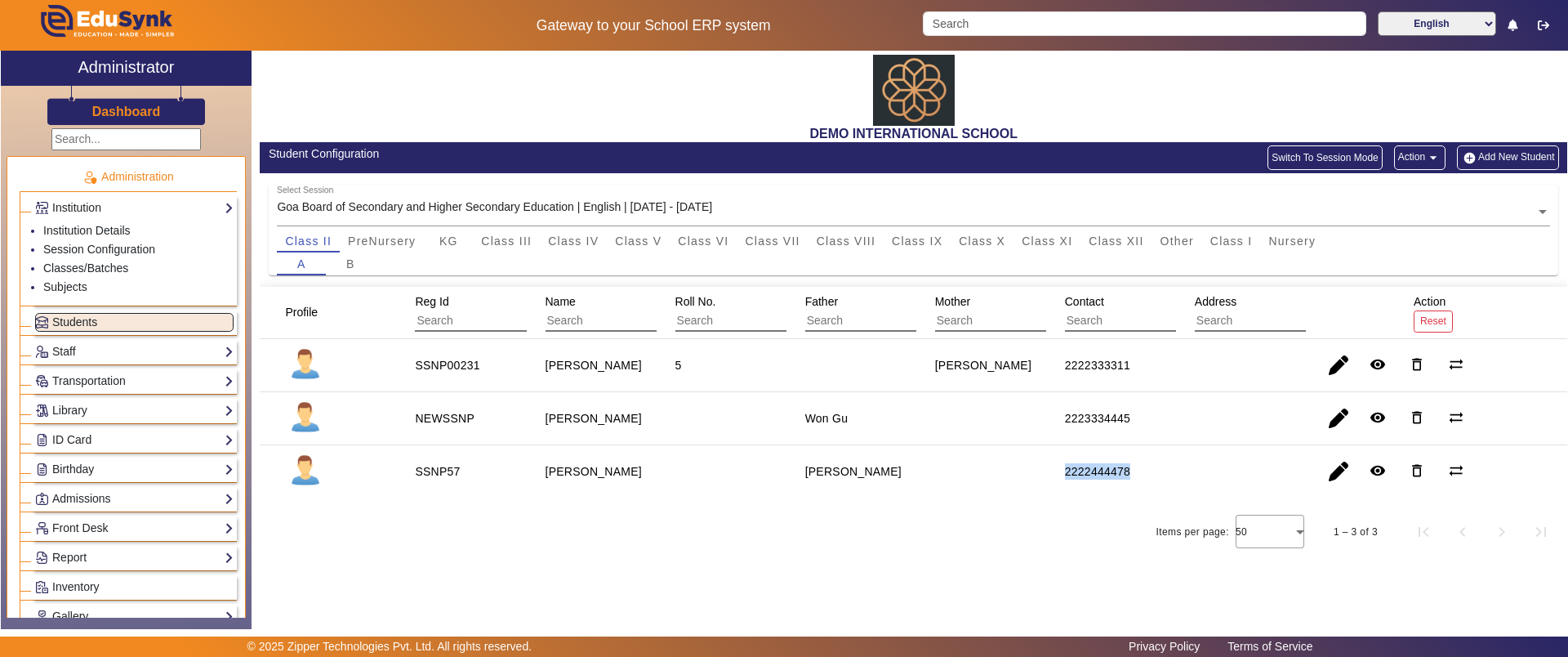
drag, startPoint x: 1066, startPoint y: 476, endPoint x: 1130, endPoint y: 471, distance: 64.2
click at [1130, 471] on div "2222444478" at bounding box center [1098, 471] width 65 height 16
click at [539, 239] on div "Class III" at bounding box center [507, 240] width 67 height 23
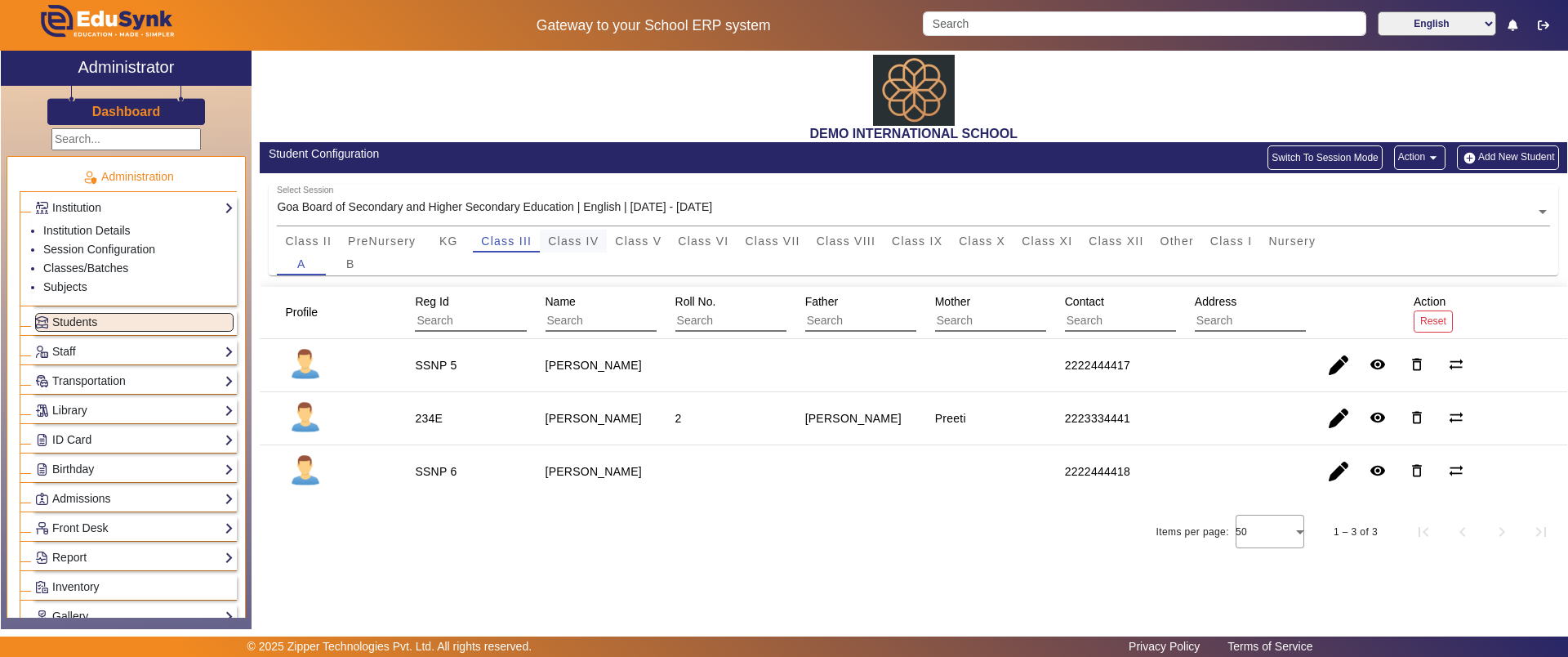
click at [599, 238] on span "Class IV" at bounding box center [572, 241] width 51 height 12
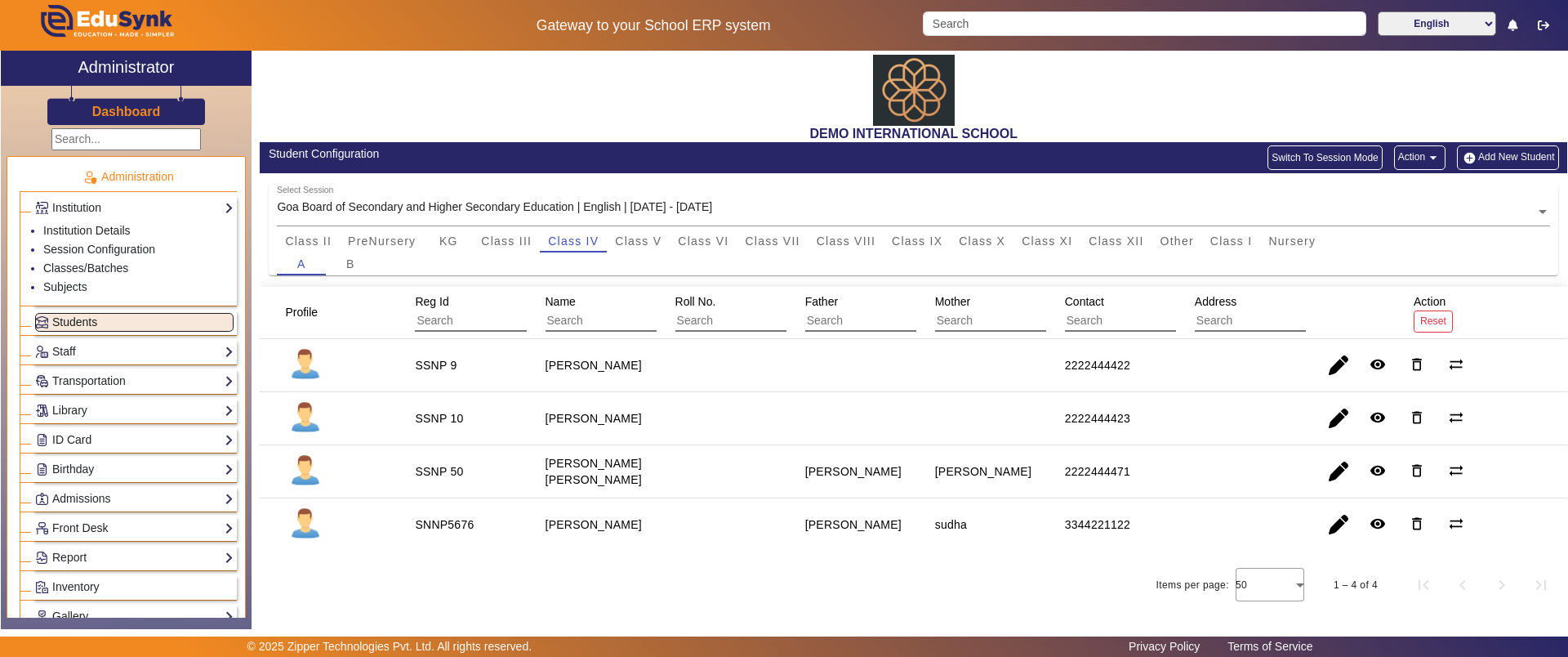
click at [101, 324] on link "Students" at bounding box center [134, 322] width 198 height 19
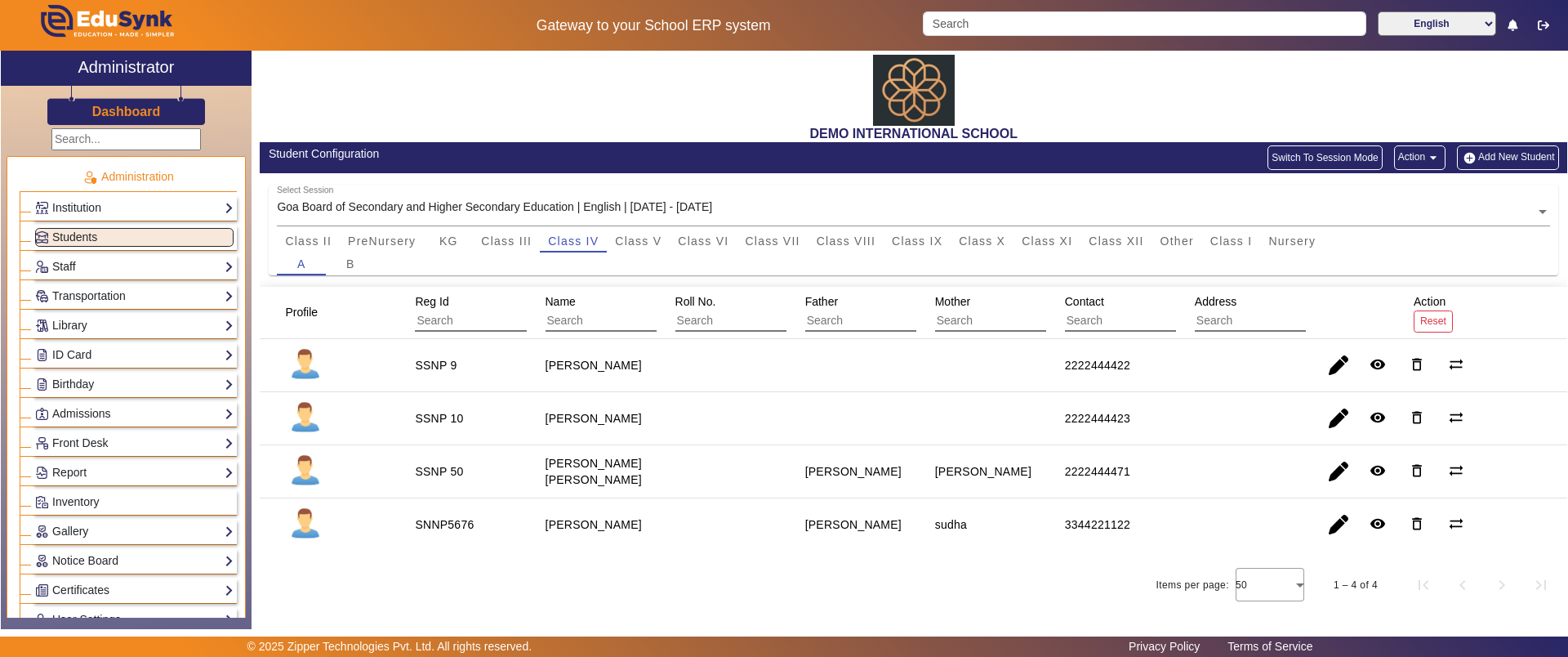
click at [99, 259] on link "Staff" at bounding box center [134, 266] width 198 height 19
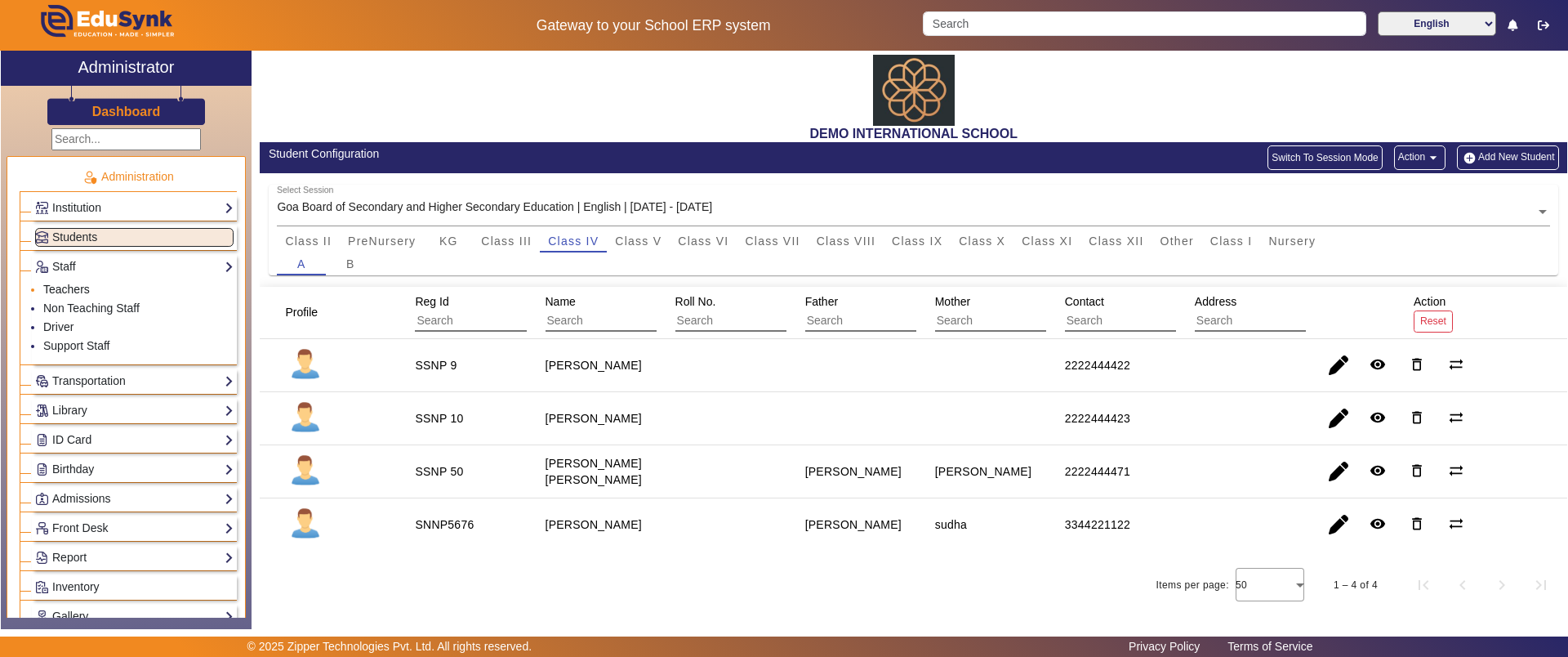
click at [85, 287] on link "Teachers" at bounding box center [66, 289] width 47 height 13
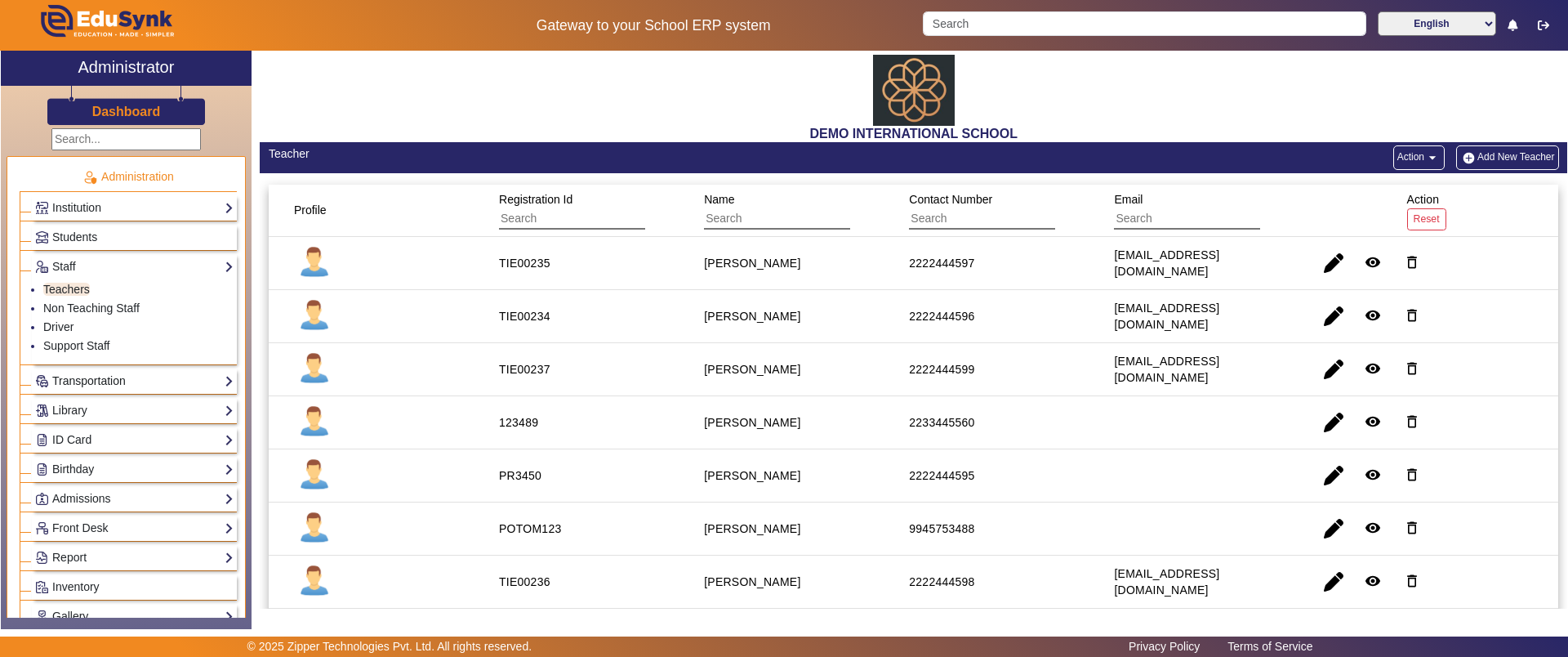
click at [86, 379] on link "Transportation" at bounding box center [134, 381] width 198 height 19
click at [84, 414] on link "Library" at bounding box center [134, 410] width 198 height 19
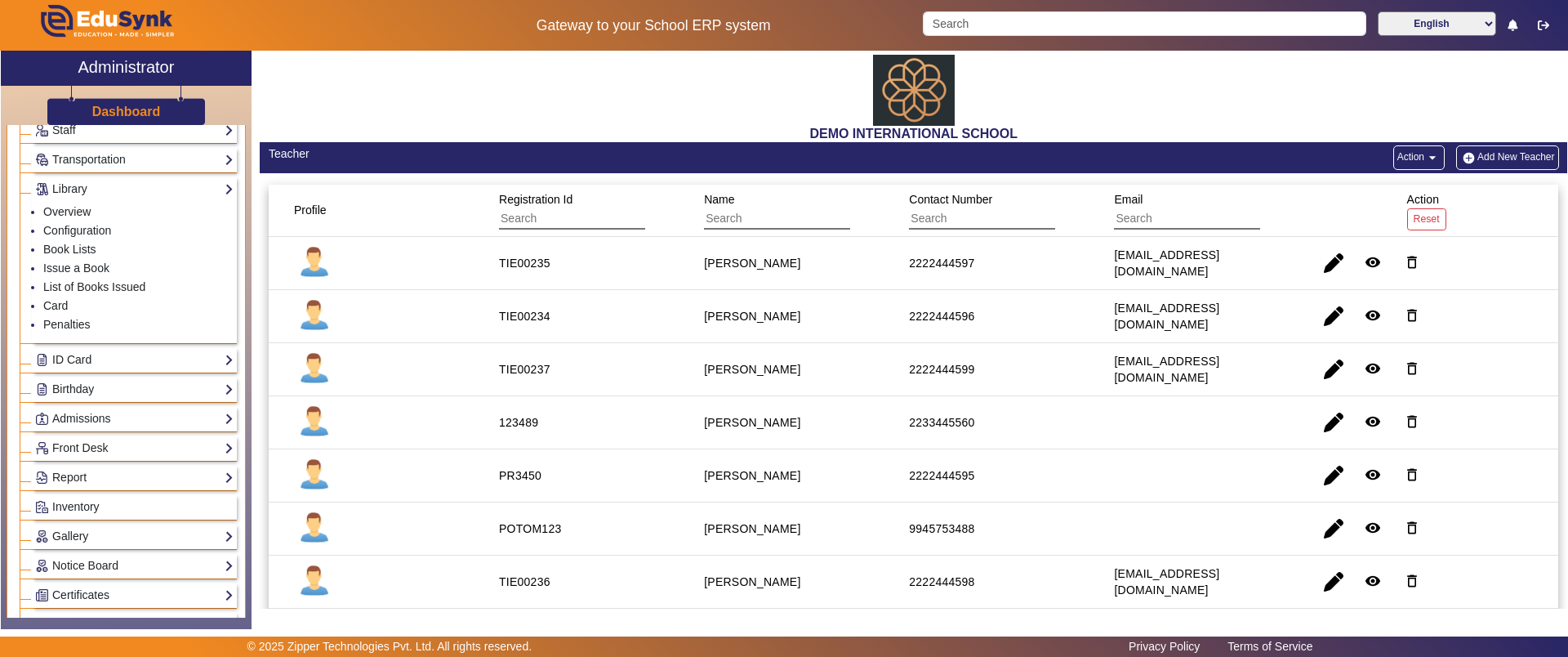
scroll to position [102, 0]
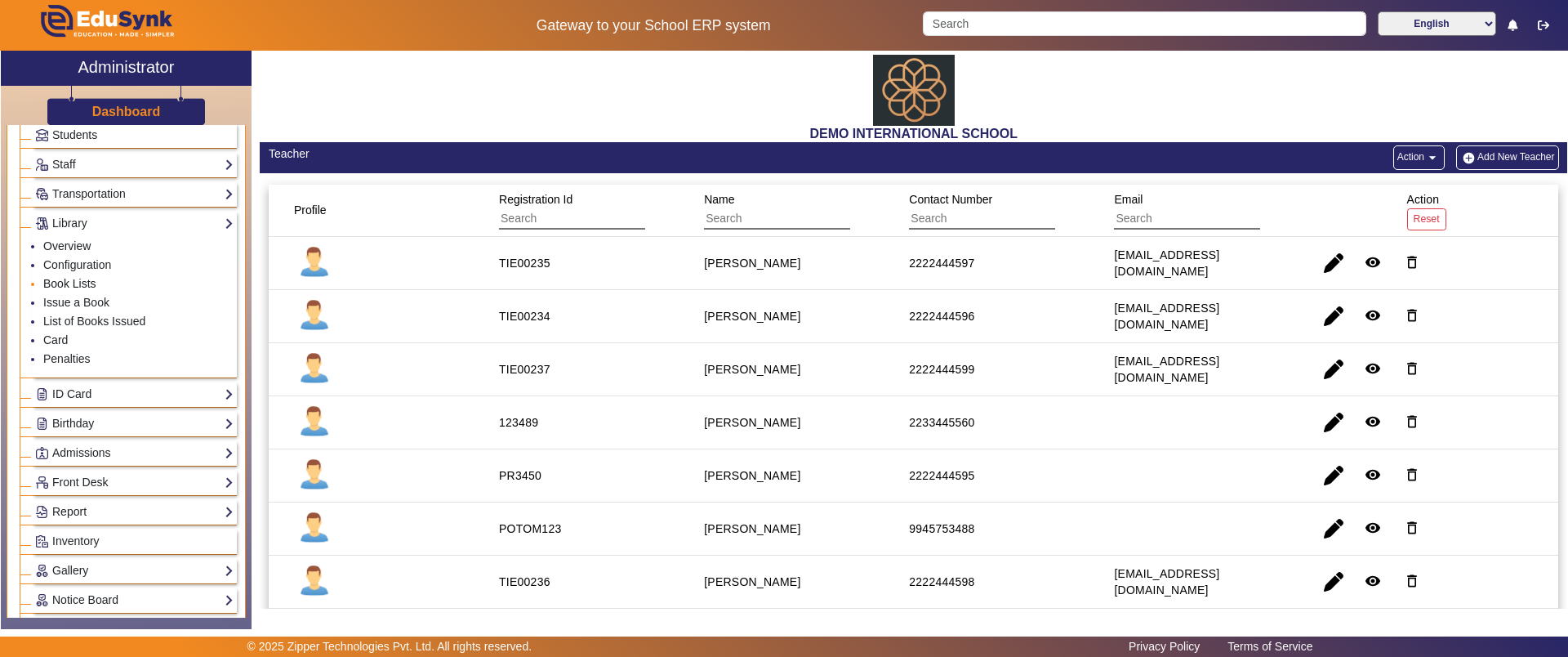
click at [77, 279] on link "Book Lists" at bounding box center [70, 283] width 54 height 13
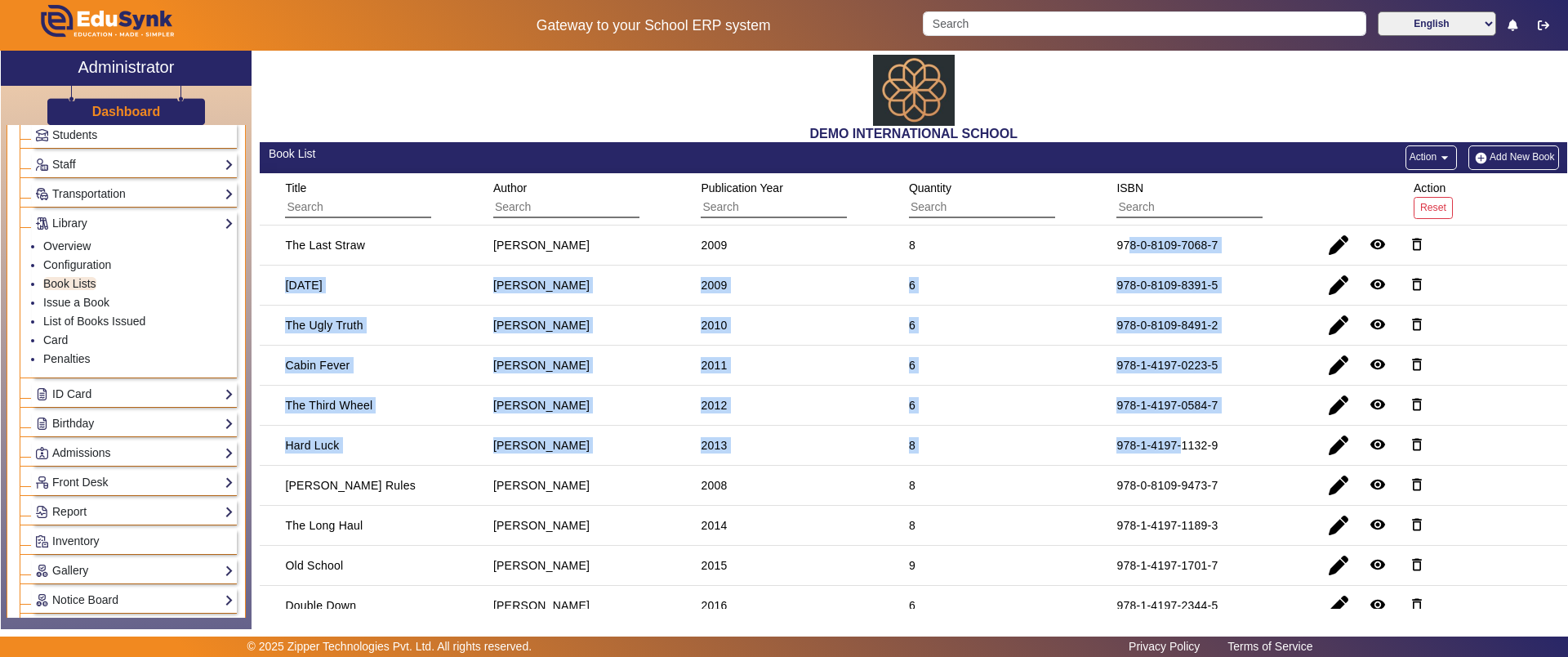
drag, startPoint x: 1126, startPoint y: 247, endPoint x: 1176, endPoint y: 452, distance: 211.0
click at [92, 299] on link "Issue a Book" at bounding box center [76, 302] width 66 height 13
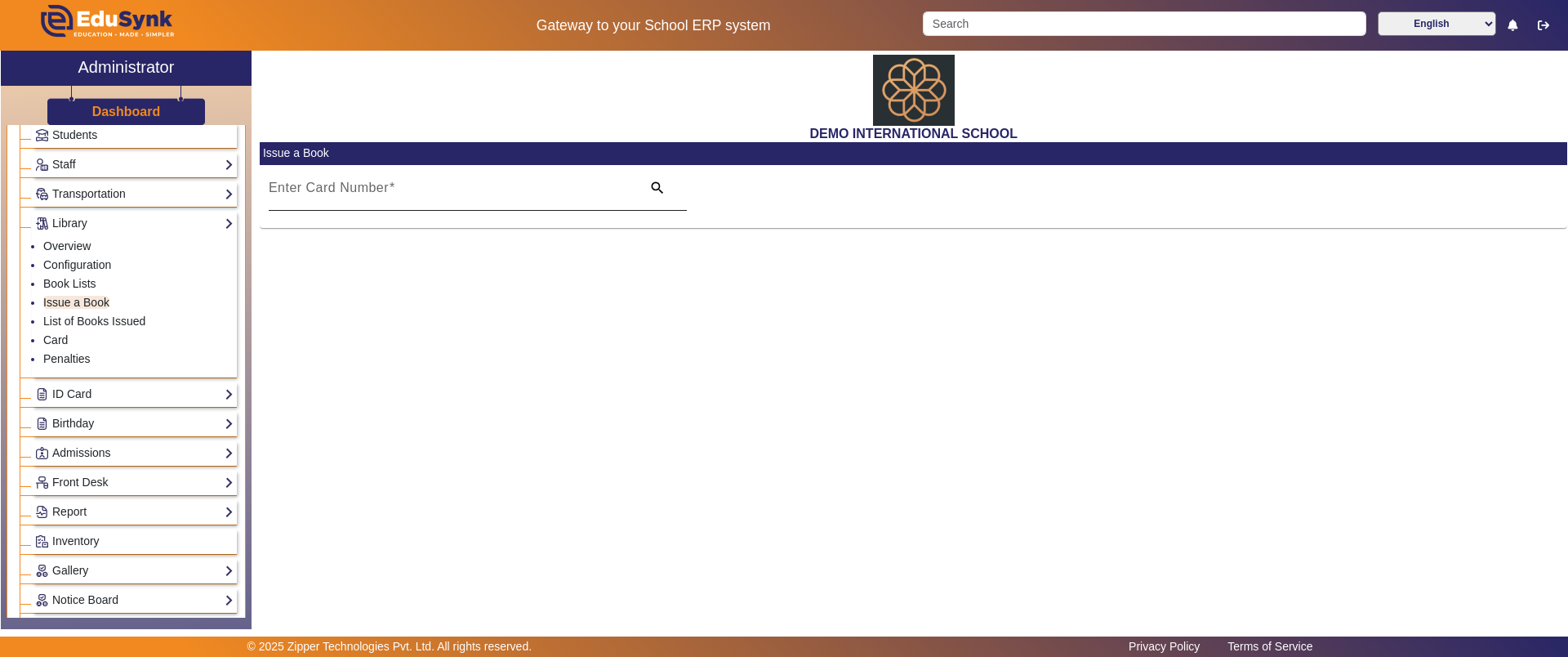
click at [348, 183] on mat-label "Enter Card Number" at bounding box center [328, 188] width 120 height 14
click at [348, 185] on input "Enter Card Number" at bounding box center [450, 195] width 363 height 20
click at [110, 322] on link "List of Books Issued" at bounding box center [94, 321] width 102 height 13
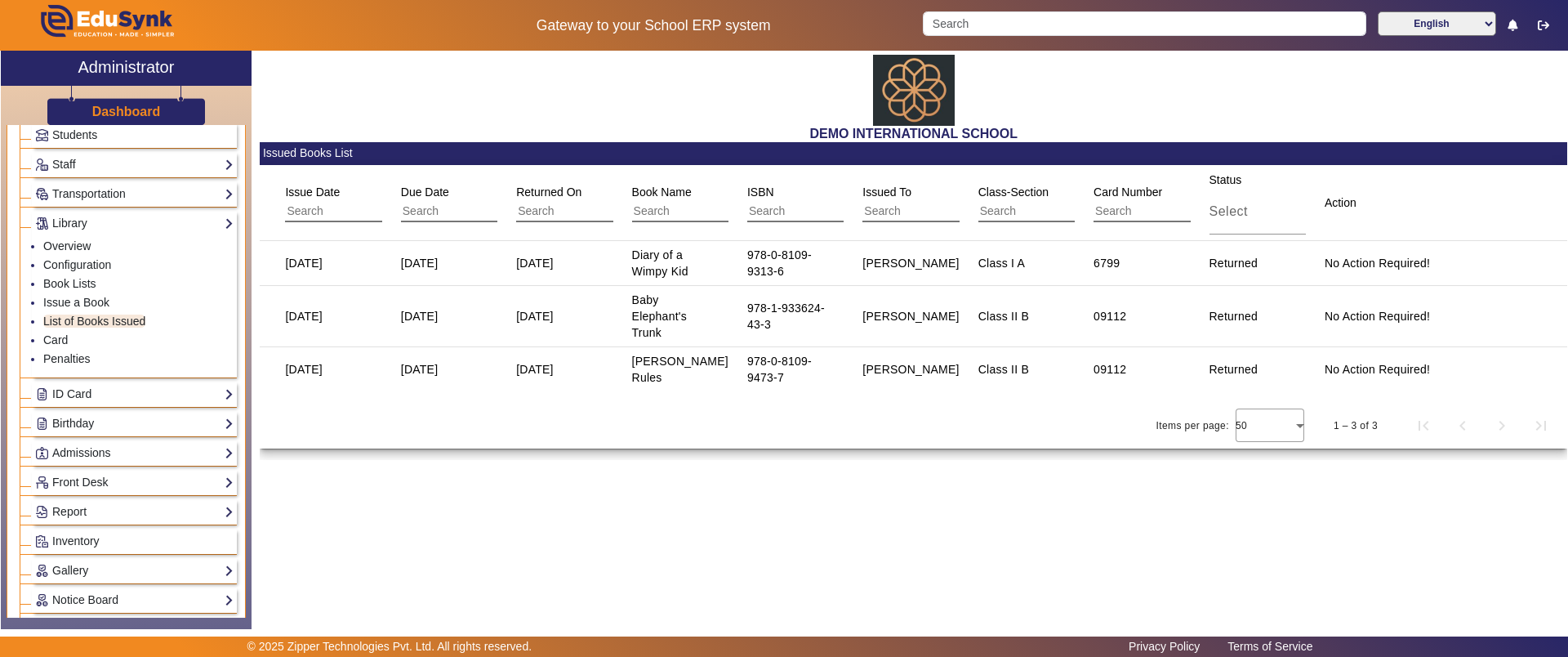
drag, startPoint x: 299, startPoint y: 267, endPoint x: 346, endPoint y: 266, distance: 47.0
click at [322, 266] on div "[DATE]" at bounding box center [303, 263] width 38 height 16
drag, startPoint x: 409, startPoint y: 257, endPoint x: 448, endPoint y: 260, distance: 39.1
click at [438, 260] on div "[DATE]" at bounding box center [420, 263] width 38 height 16
drag, startPoint x: 534, startPoint y: 260, endPoint x: 582, endPoint y: 262, distance: 48.0
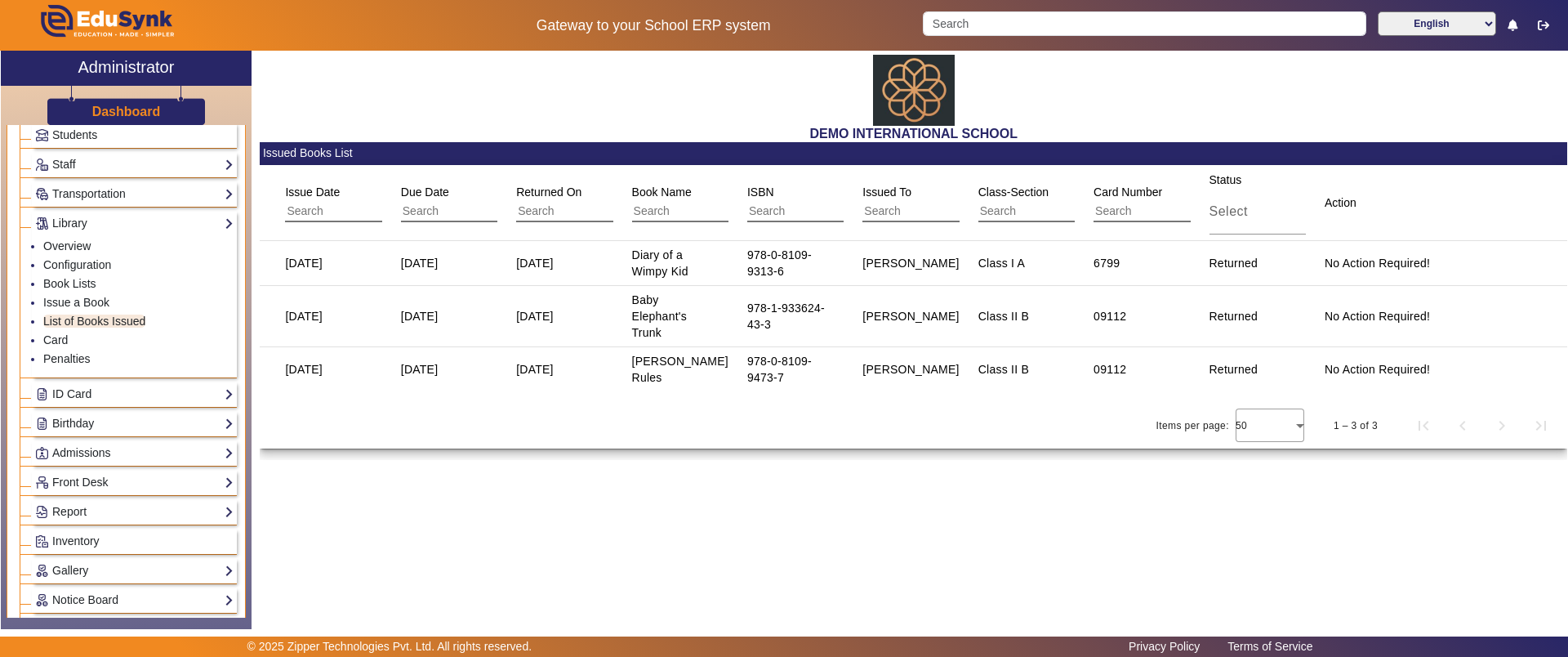
click at [559, 262] on div "[DATE]" at bounding box center [535, 263] width 49 height 28
click at [65, 267] on link "Configuration" at bounding box center [77, 264] width 67 height 13
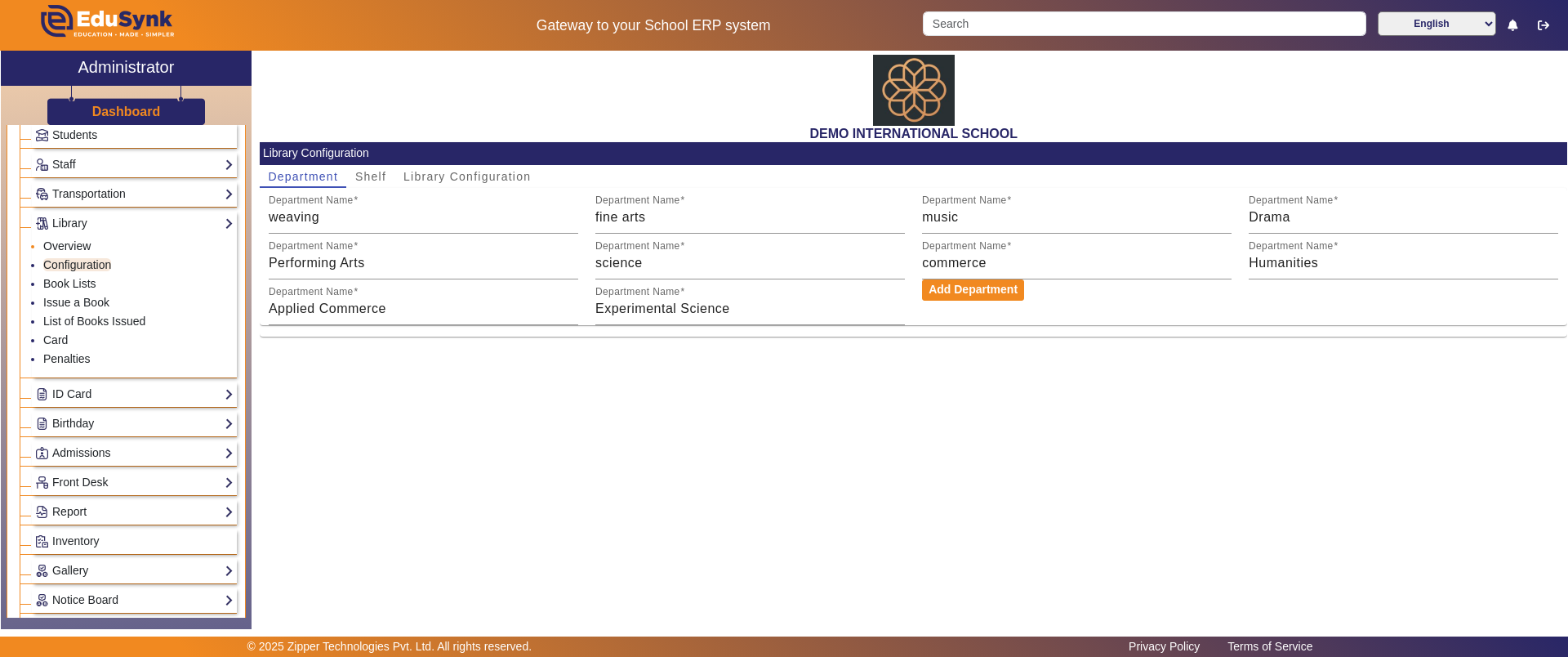
click at [59, 238] on li "Overview" at bounding box center [139, 247] width 190 height 19
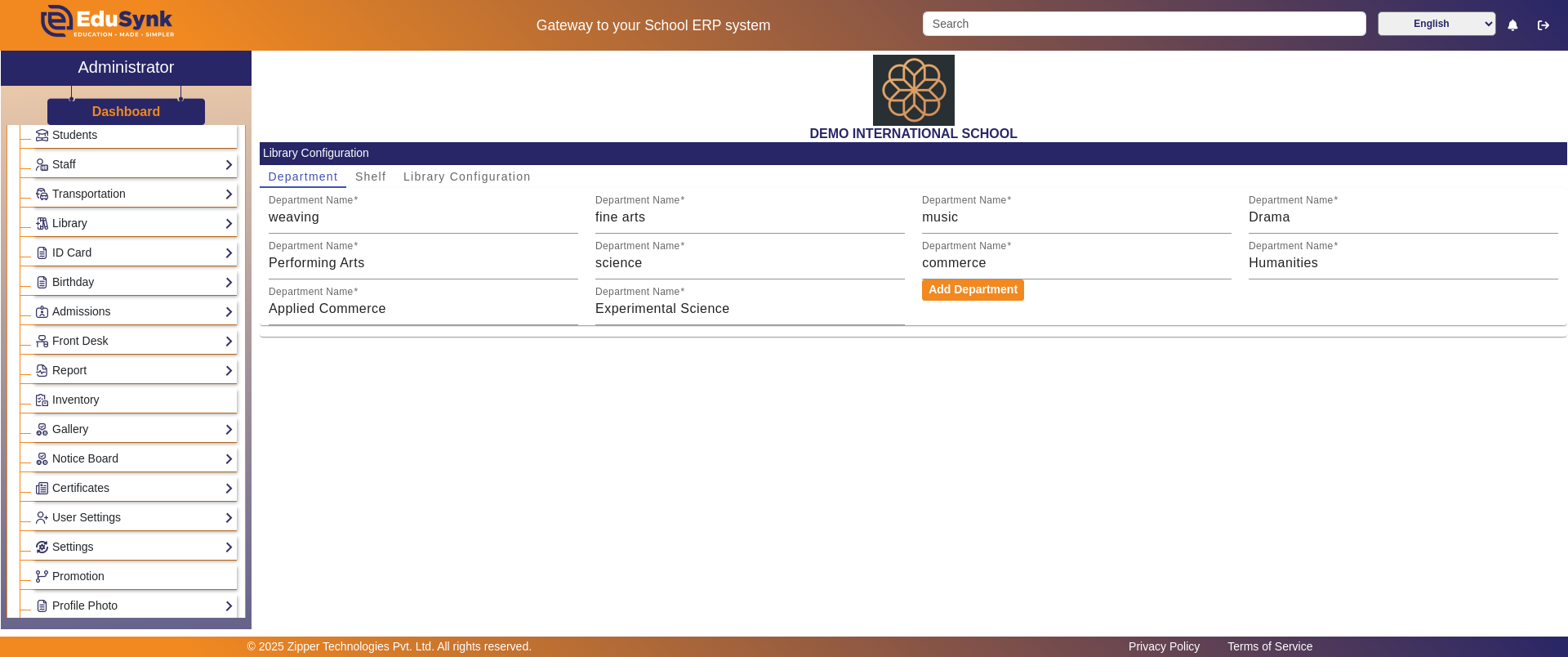
click at [76, 223] on link "Library" at bounding box center [134, 223] width 198 height 19
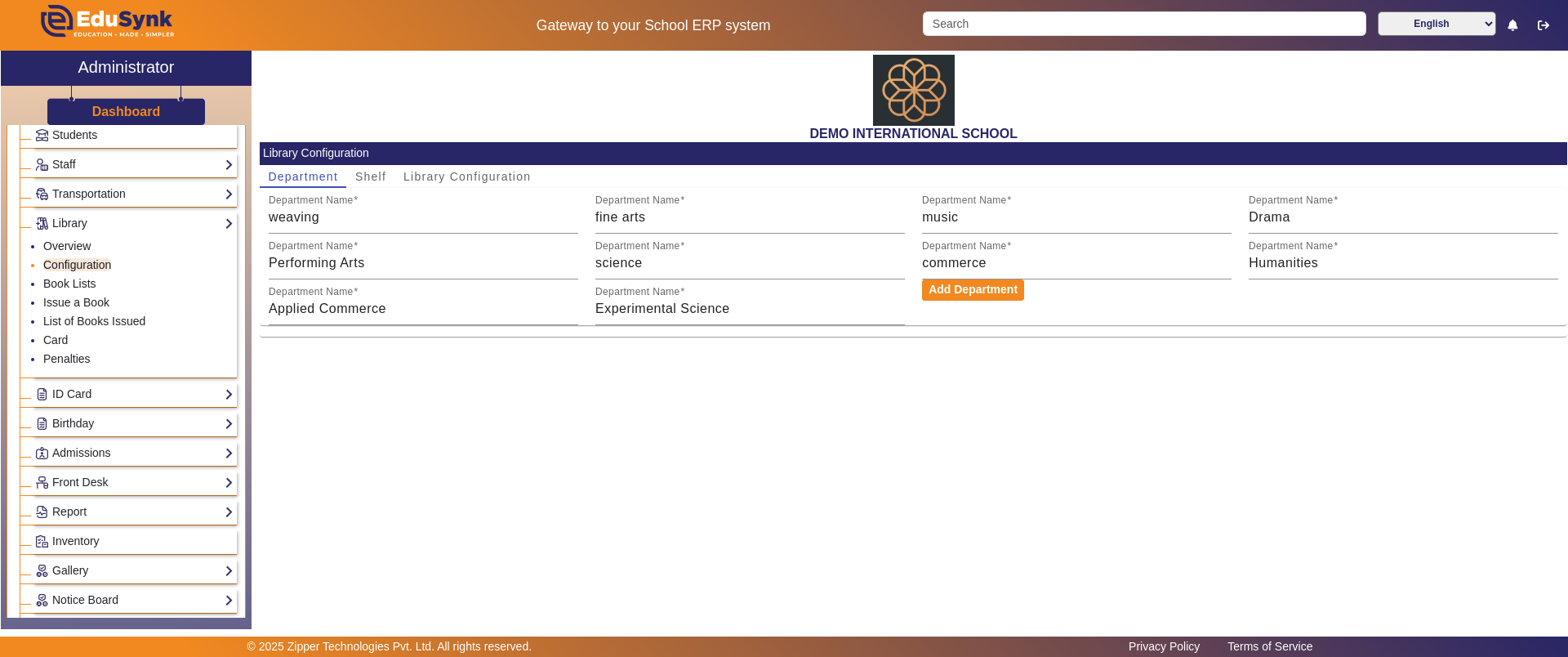
click at [69, 266] on link "Configuration" at bounding box center [77, 264] width 67 height 13
click at [66, 280] on link "Book Lists" at bounding box center [70, 283] width 54 height 13
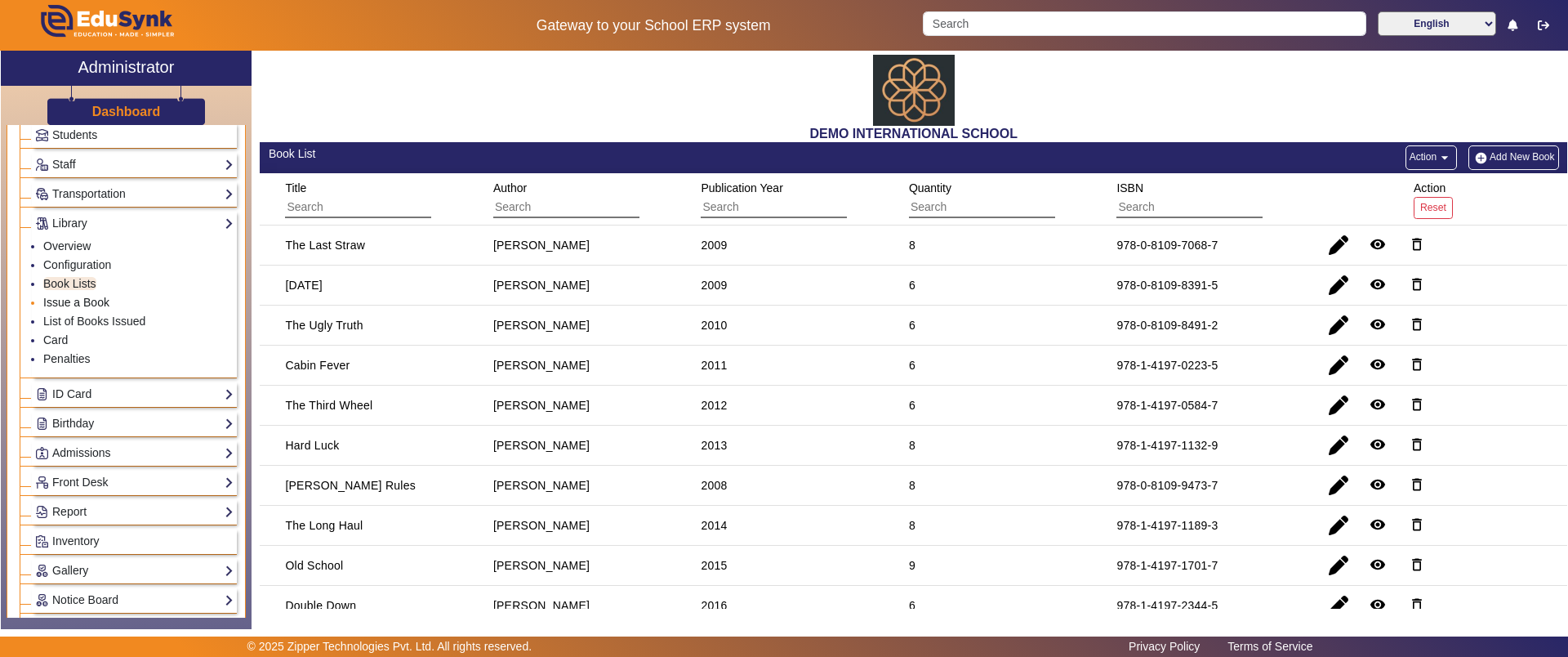
click at [66, 301] on link "Issue a Book" at bounding box center [76, 302] width 66 height 13
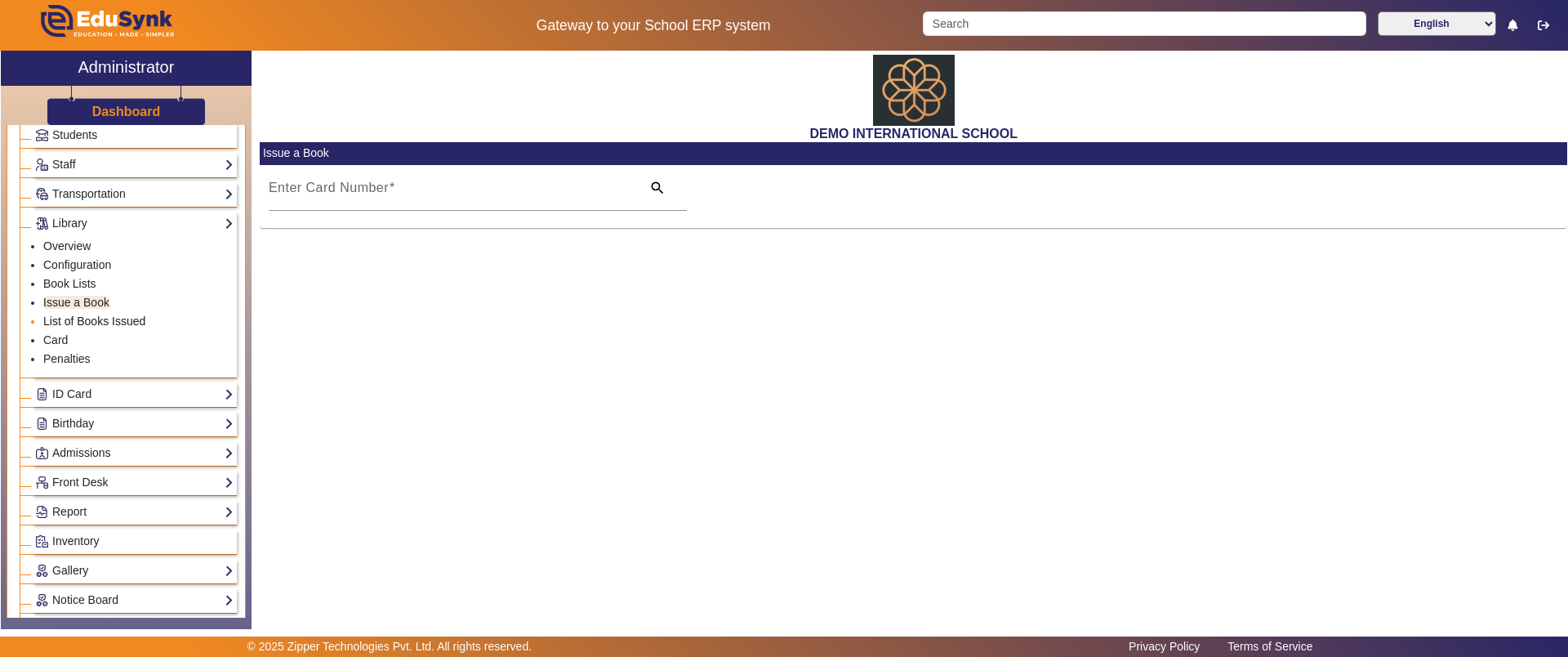
click at [67, 324] on link "List of Books Issued" at bounding box center [94, 321] width 102 height 13
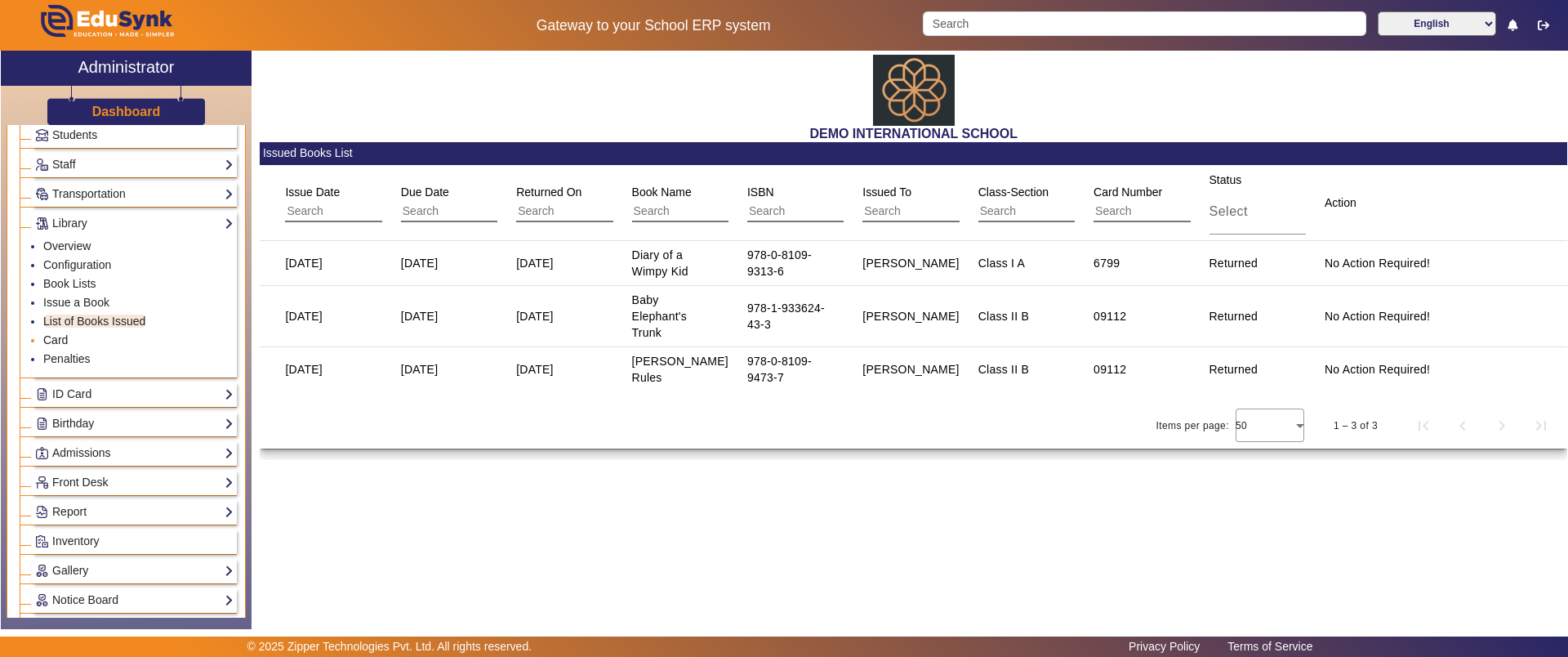
click at [56, 340] on link "Card" at bounding box center [56, 339] width 25 height 13
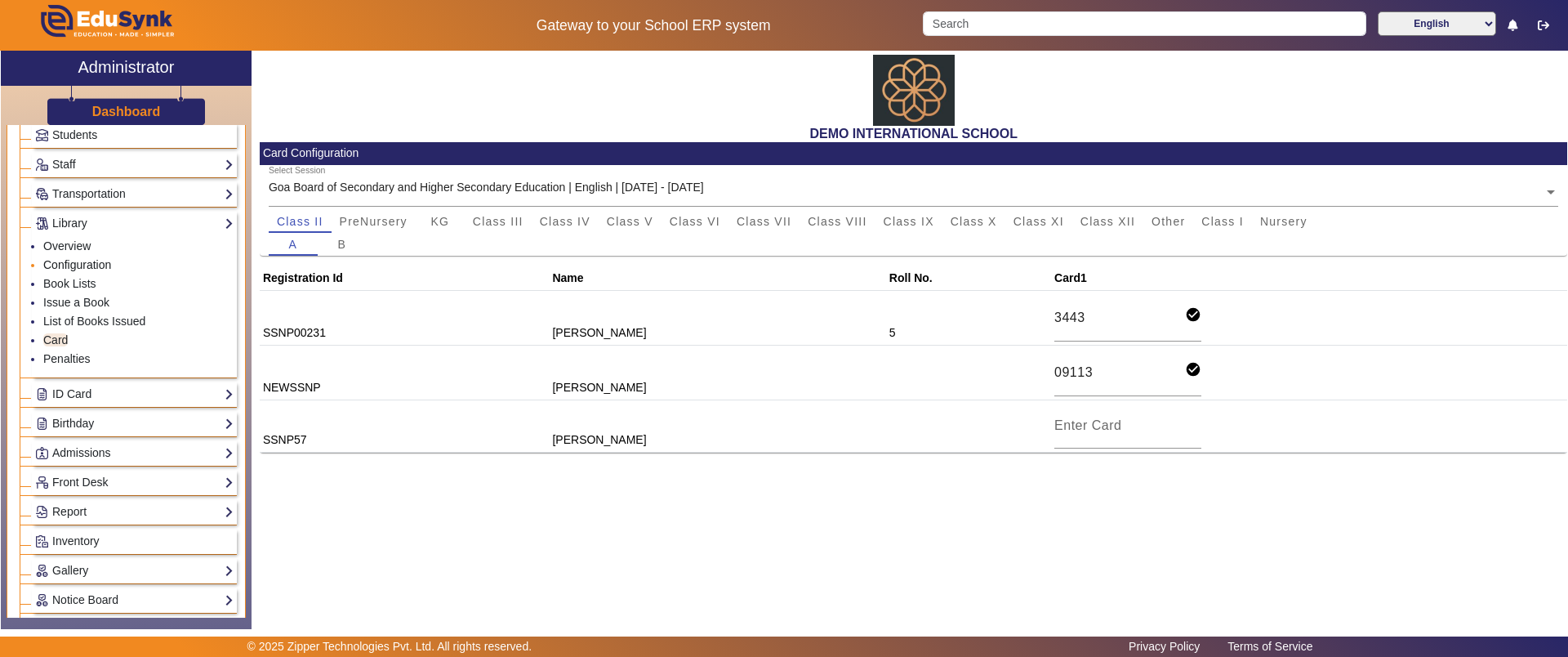
click at [69, 269] on link "Configuration" at bounding box center [77, 264] width 67 height 13
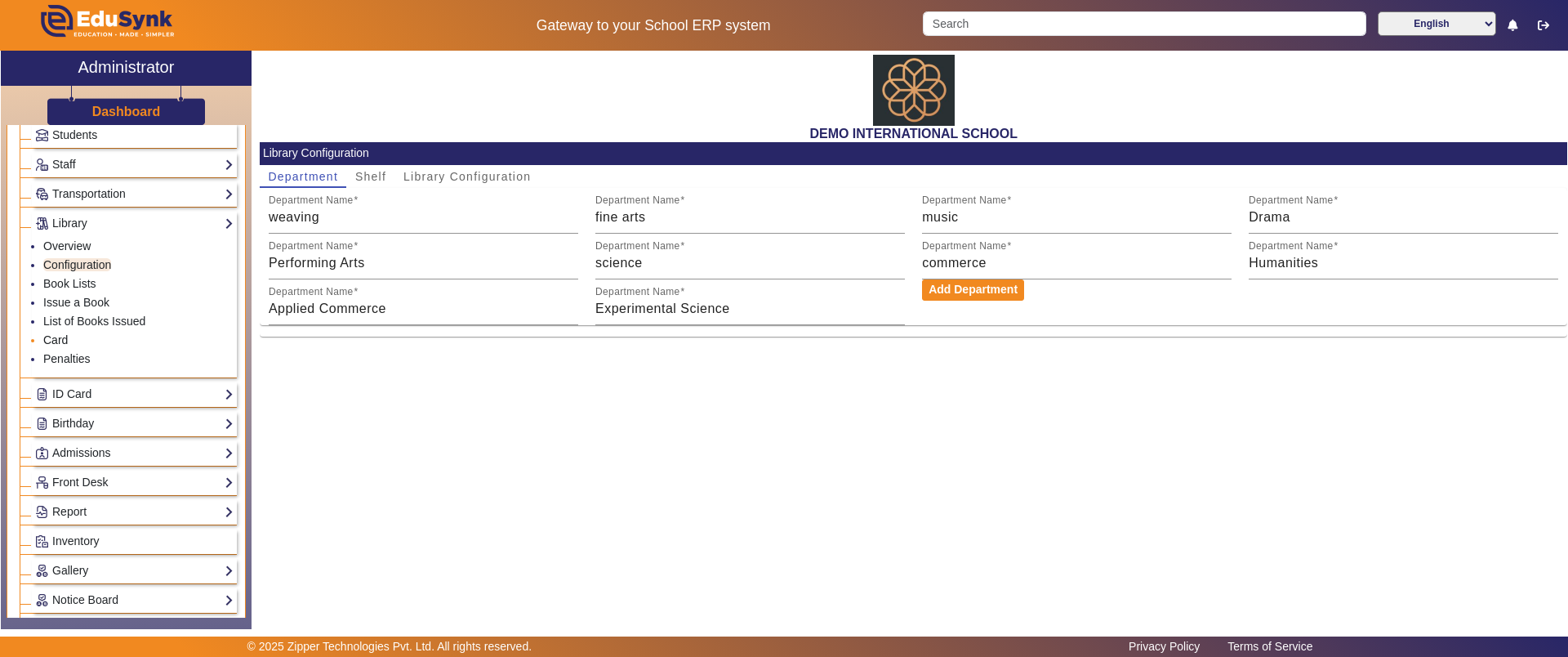
click at [62, 340] on link "Card" at bounding box center [56, 339] width 25 height 13
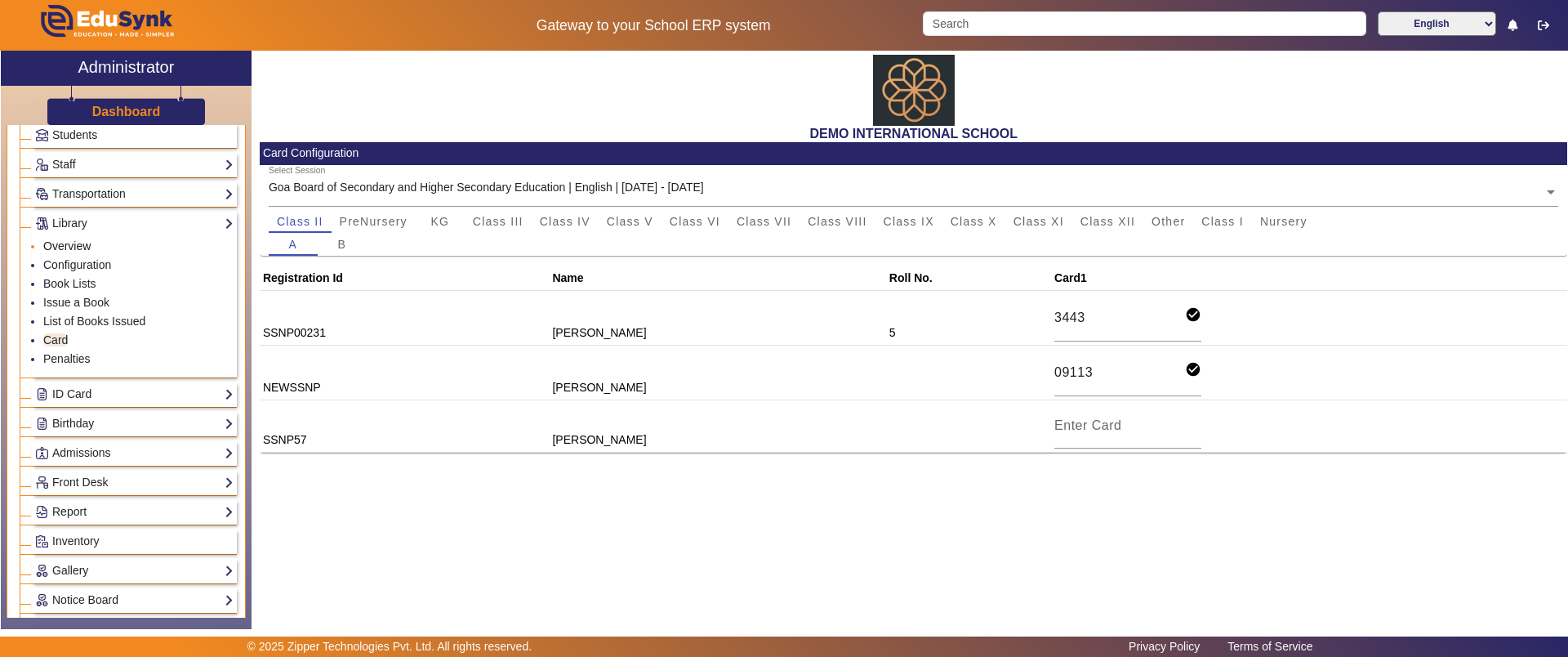
click at [60, 244] on link "Overview" at bounding box center [67, 245] width 48 height 13
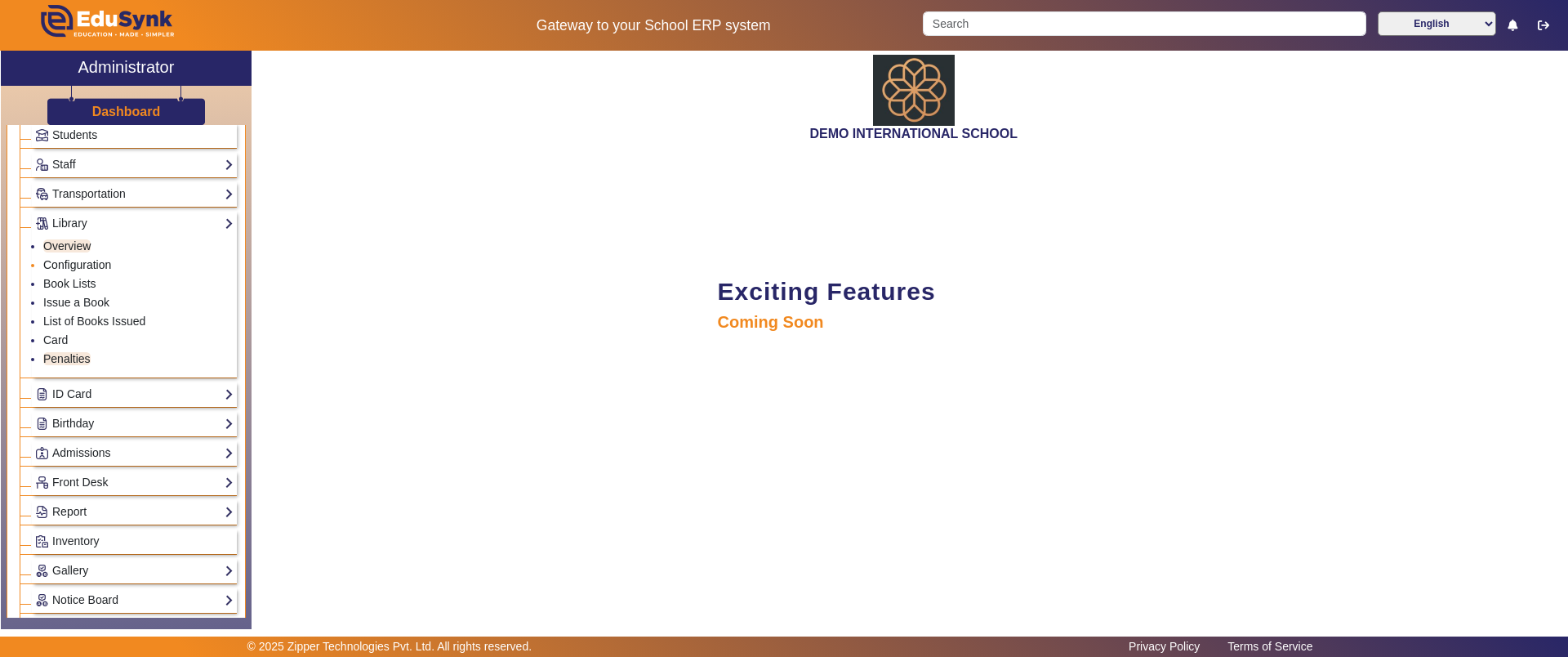
click at [62, 263] on link "Configuration" at bounding box center [77, 264] width 67 height 13
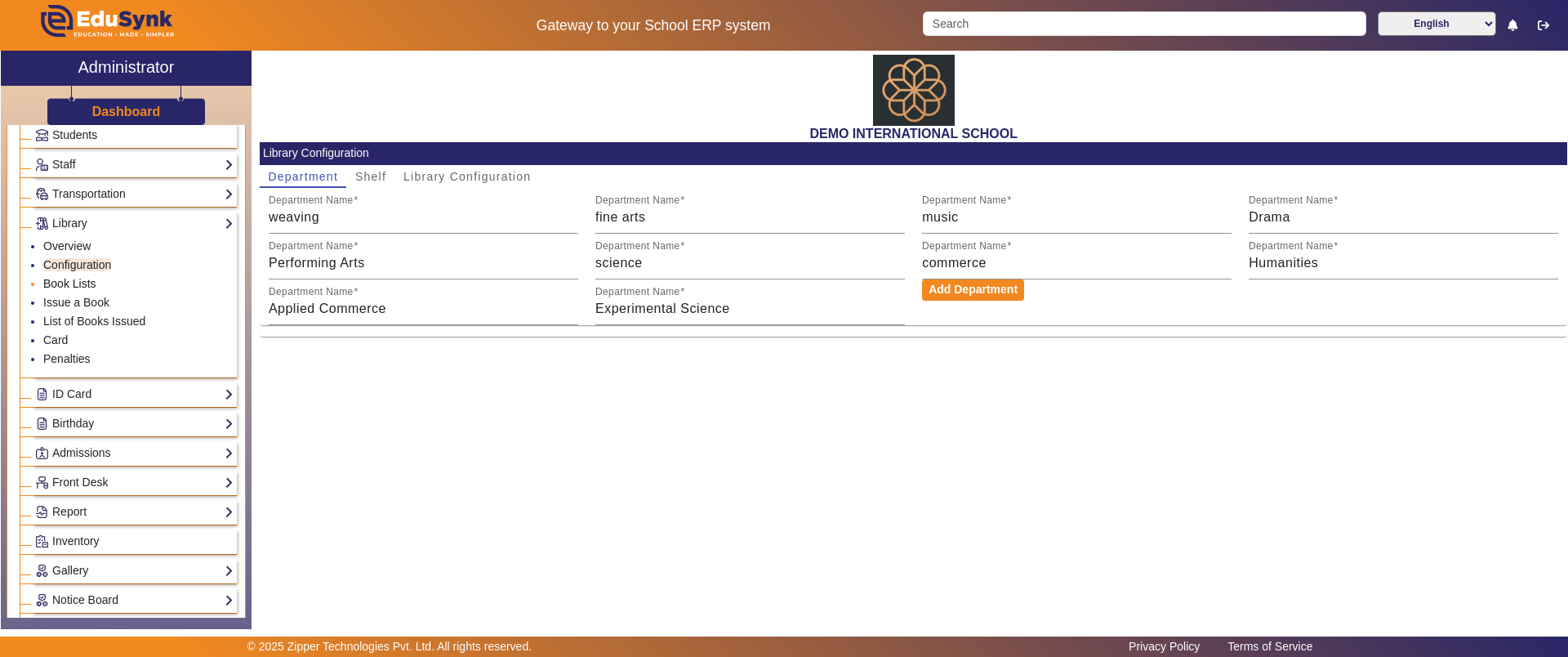
click at [64, 283] on link "Book Lists" at bounding box center [70, 283] width 54 height 13
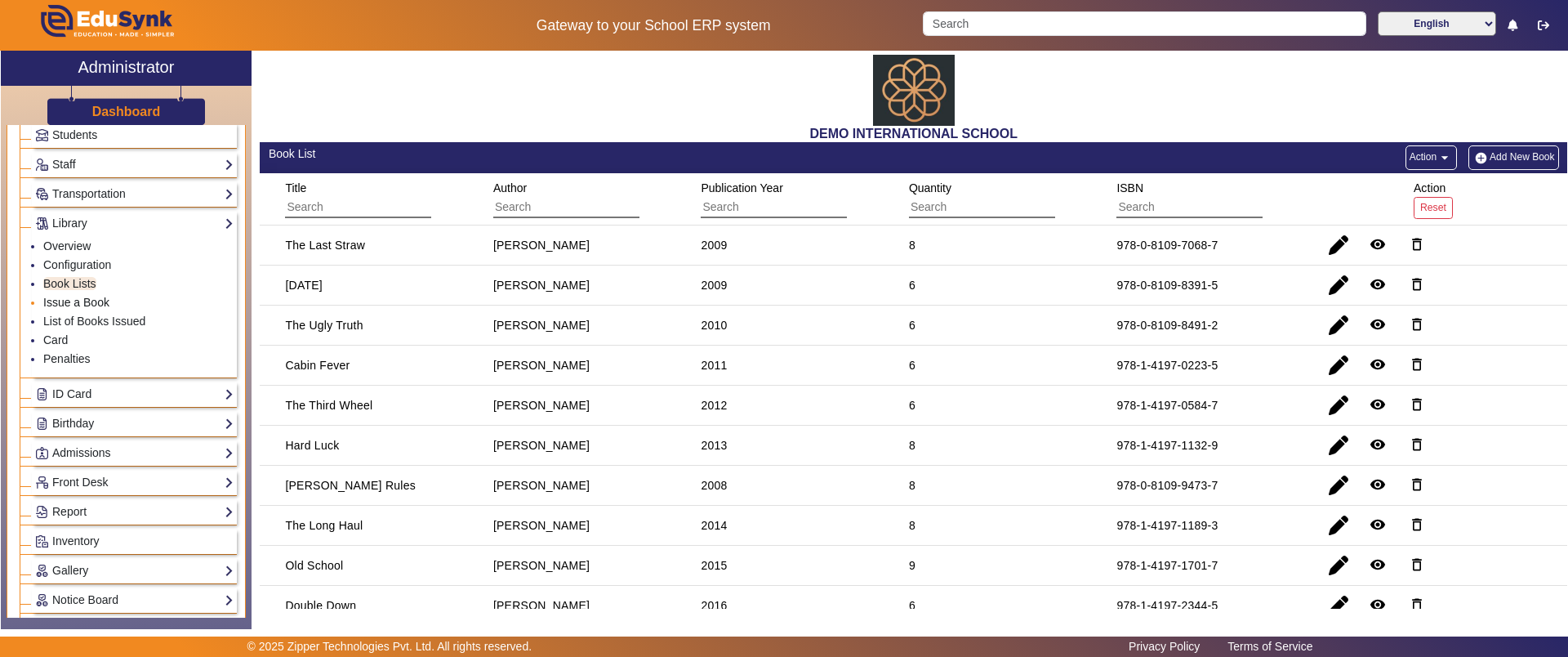
click at [67, 301] on link "Issue a Book" at bounding box center [76, 302] width 66 height 13
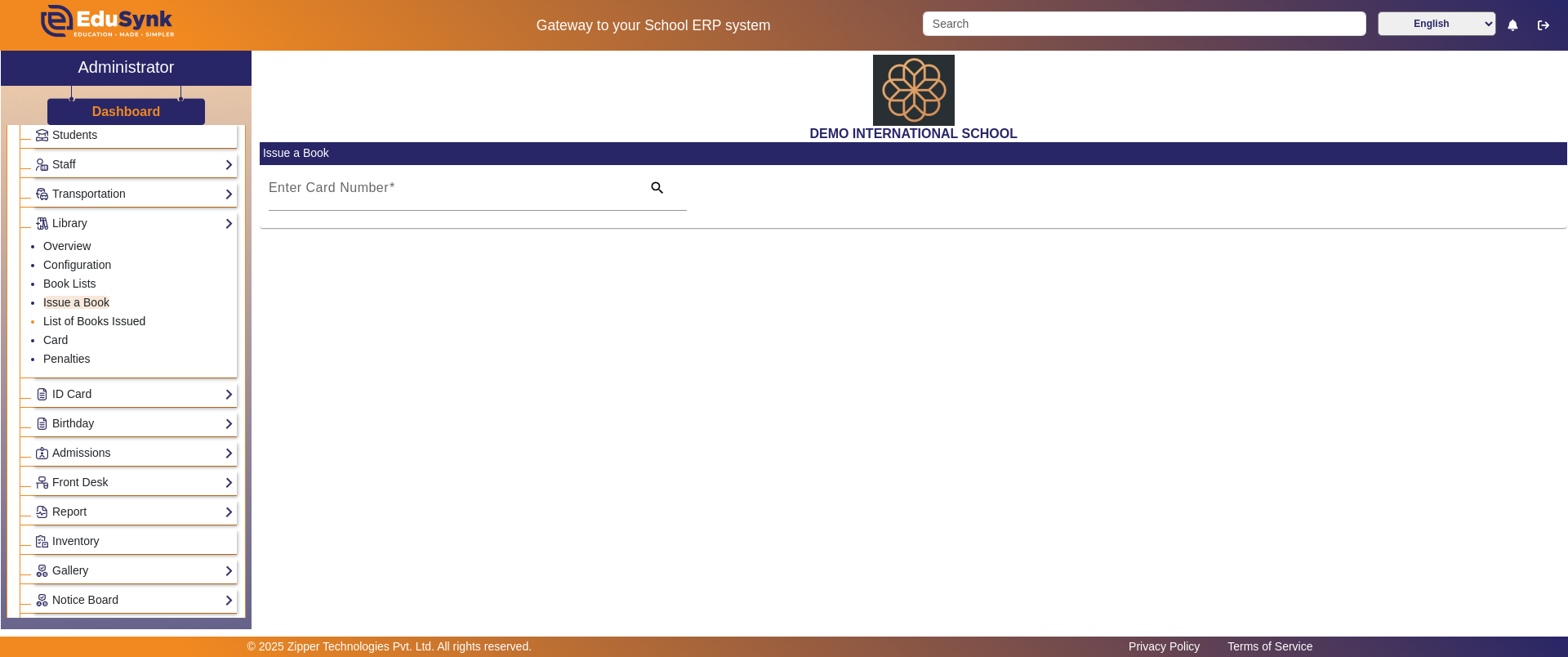
click at [70, 317] on link "List of Books Issued" at bounding box center [94, 321] width 102 height 13
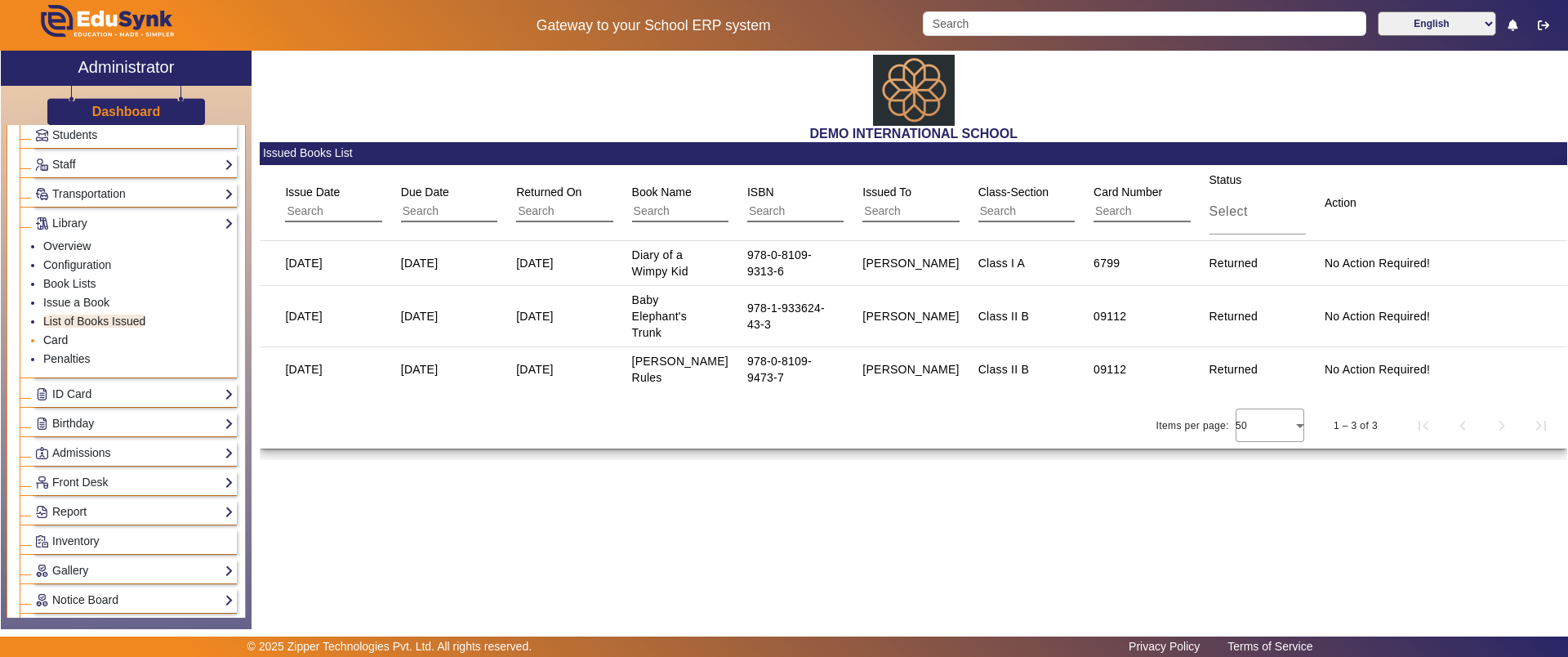
click at [64, 336] on link "Card" at bounding box center [56, 339] width 25 height 13
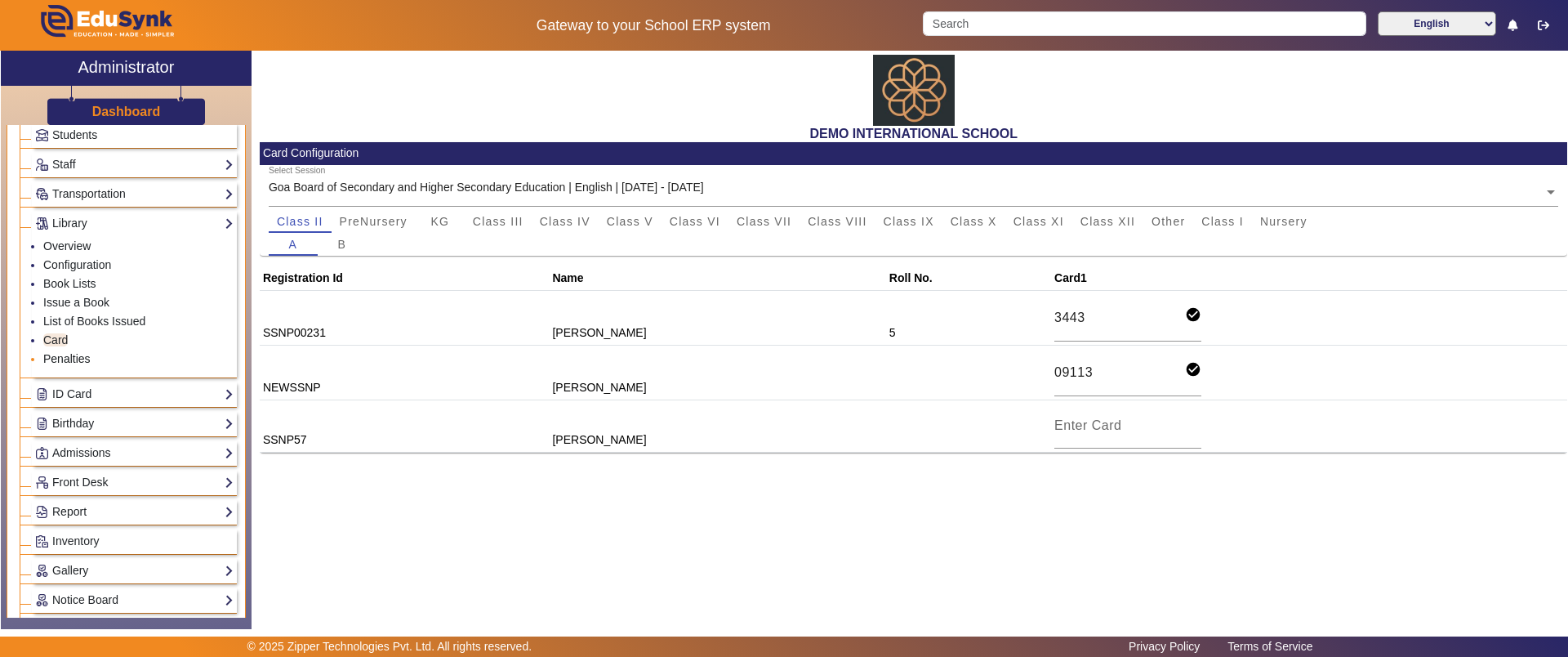
click at [64, 358] on link "Penalties" at bounding box center [67, 358] width 48 height 13
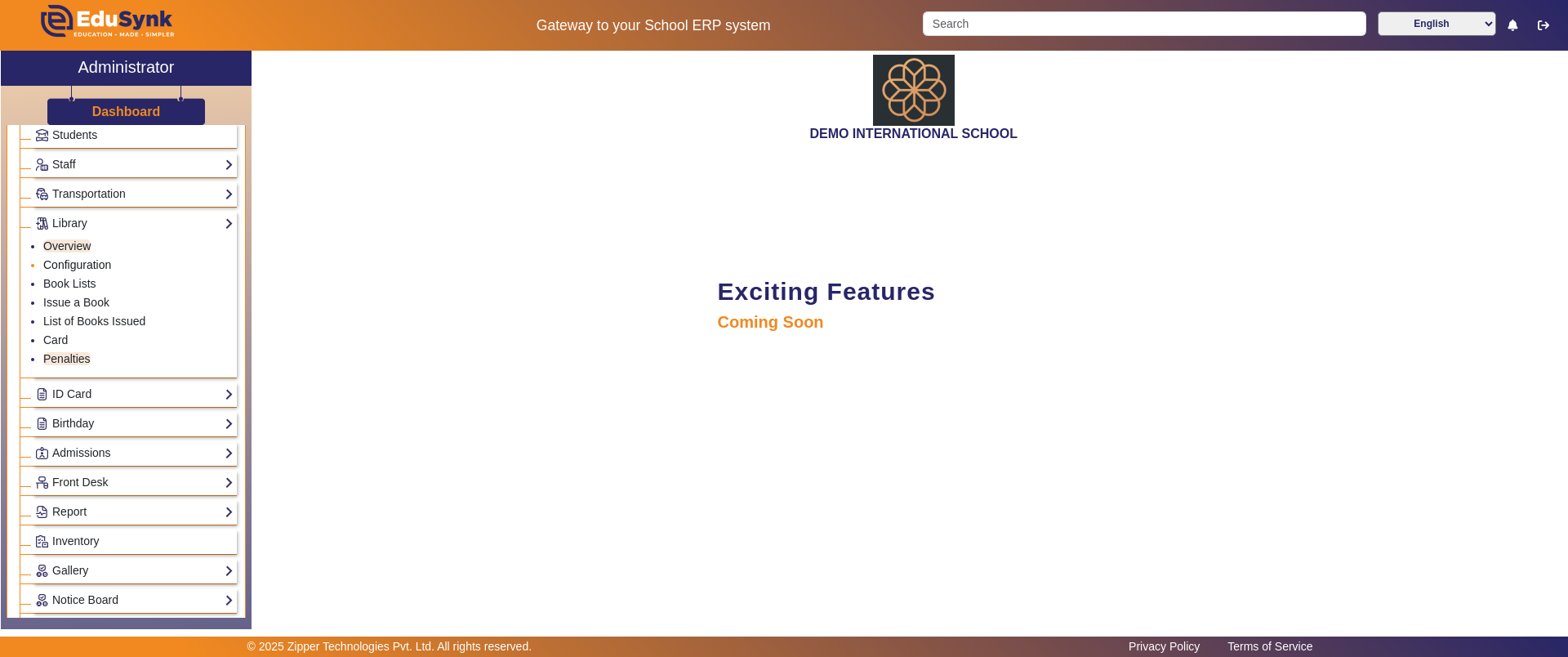
click at [69, 267] on link "Configuration" at bounding box center [77, 264] width 67 height 13
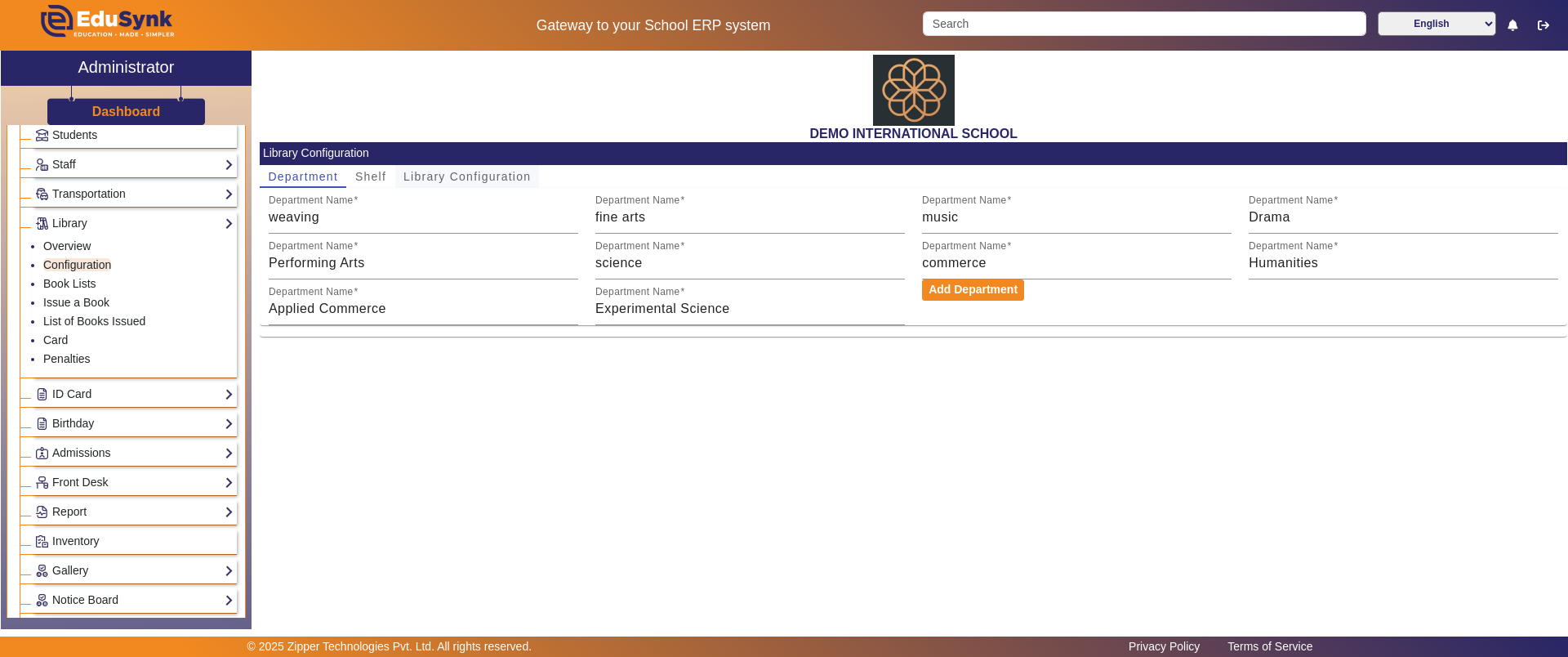
click at [491, 168] on span "Library Configuration" at bounding box center [467, 176] width 127 height 23
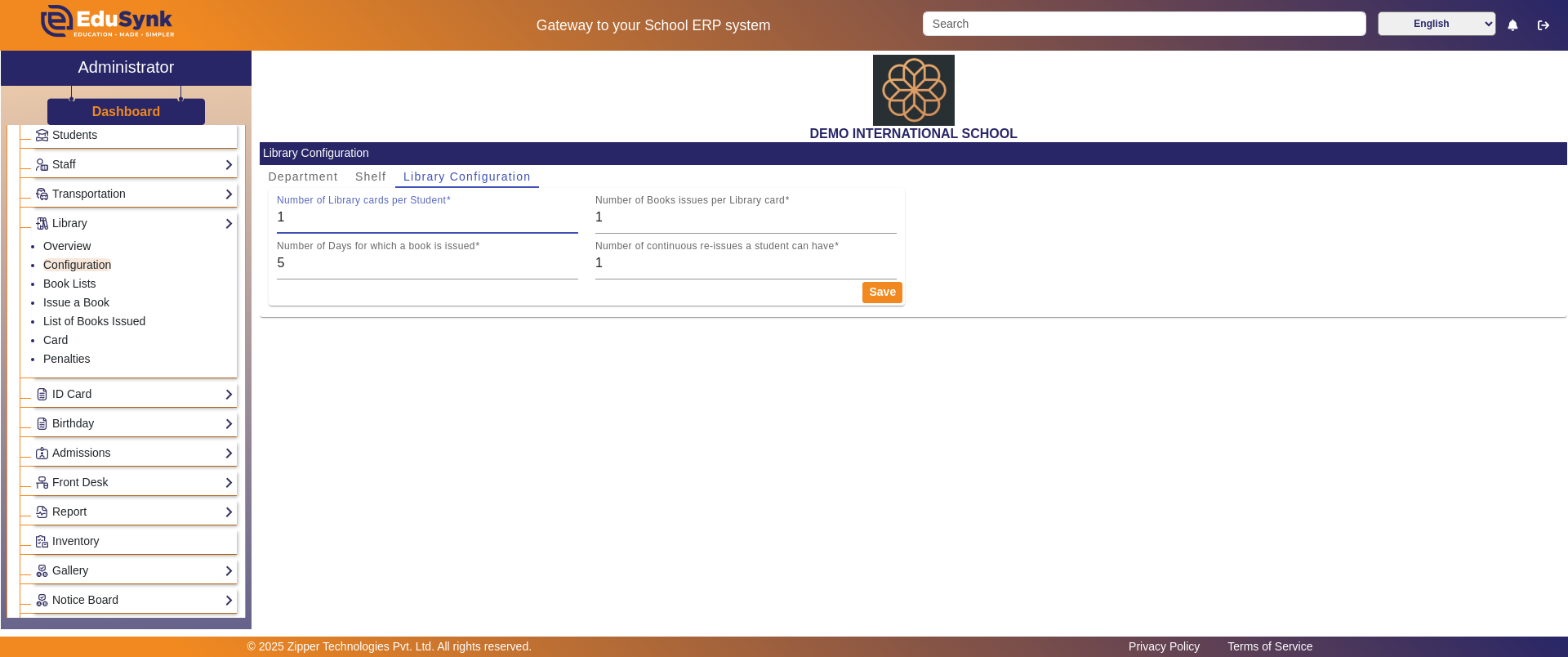
drag, startPoint x: 316, startPoint y: 215, endPoint x: 271, endPoint y: 217, distance: 45.0
click at [271, 217] on div "Number of Library cards per Student 1" at bounding box center [427, 210] width 318 height 46
type input "2"
click at [889, 212] on input "2" at bounding box center [746, 217] width 302 height 20
click at [454, 263] on input "5" at bounding box center [427, 263] width 302 height 20
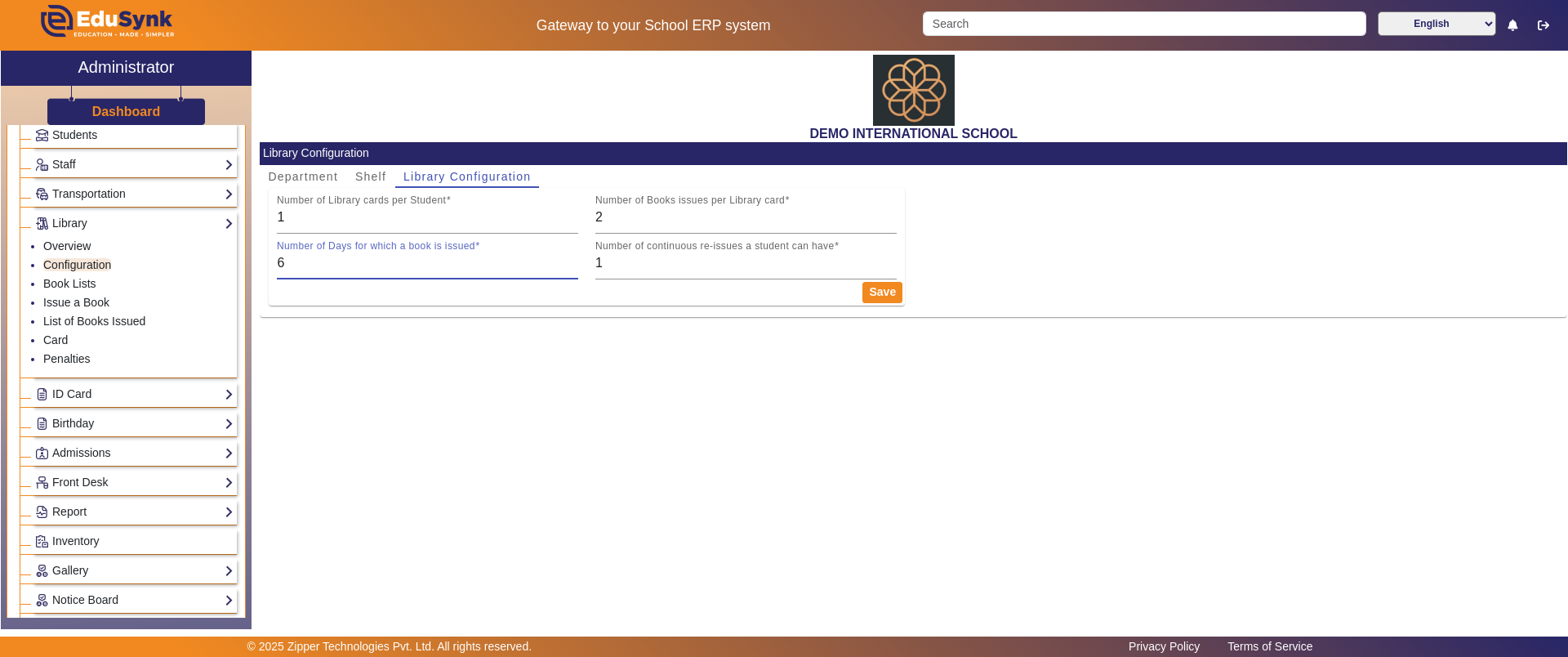
click at [573, 254] on input "6" at bounding box center [427, 263] width 302 height 20
click at [573, 254] on input "7" at bounding box center [427, 263] width 302 height 20
click at [573, 254] on input "8" at bounding box center [427, 263] width 302 height 20
click at [573, 254] on input "9" at bounding box center [427, 263] width 302 height 20
type input "10"
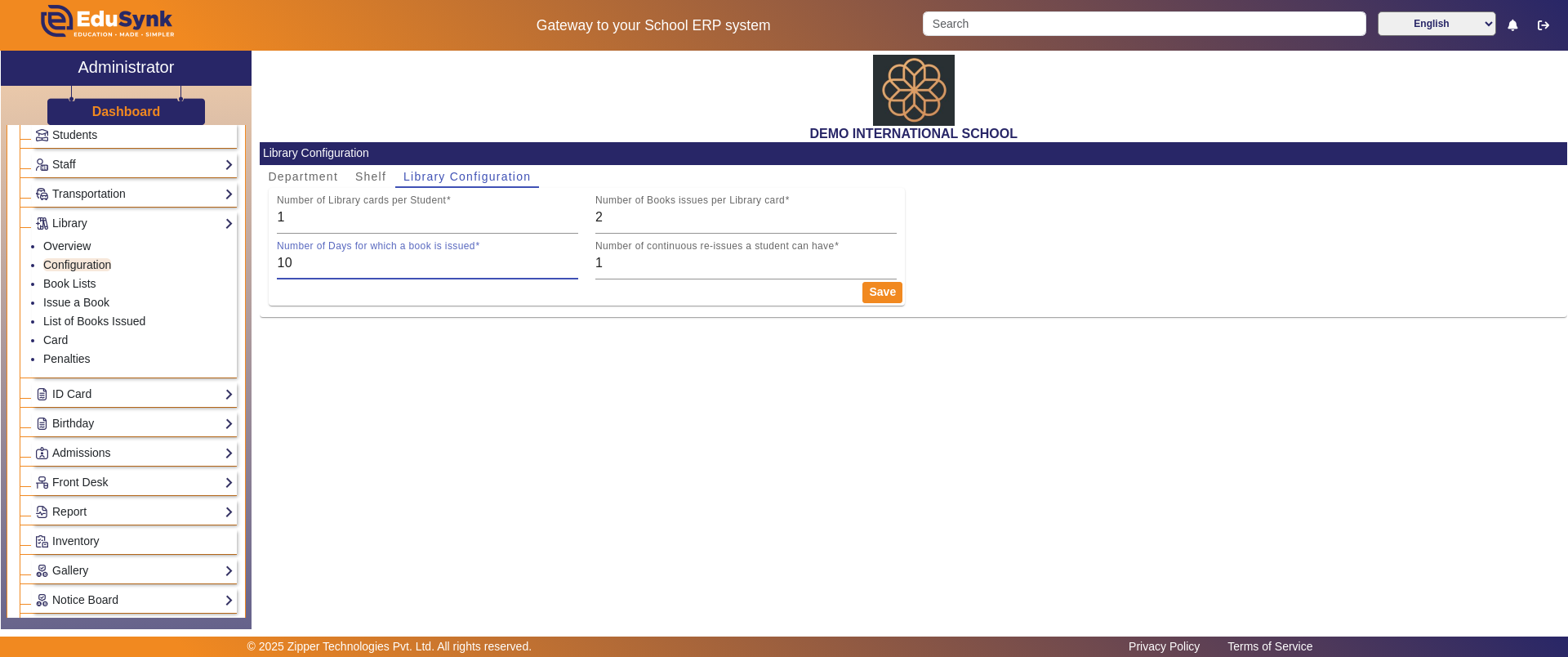
click at [573, 254] on input "10" at bounding box center [427, 263] width 302 height 20
click at [58, 344] on link "Card" at bounding box center [56, 339] width 25 height 13
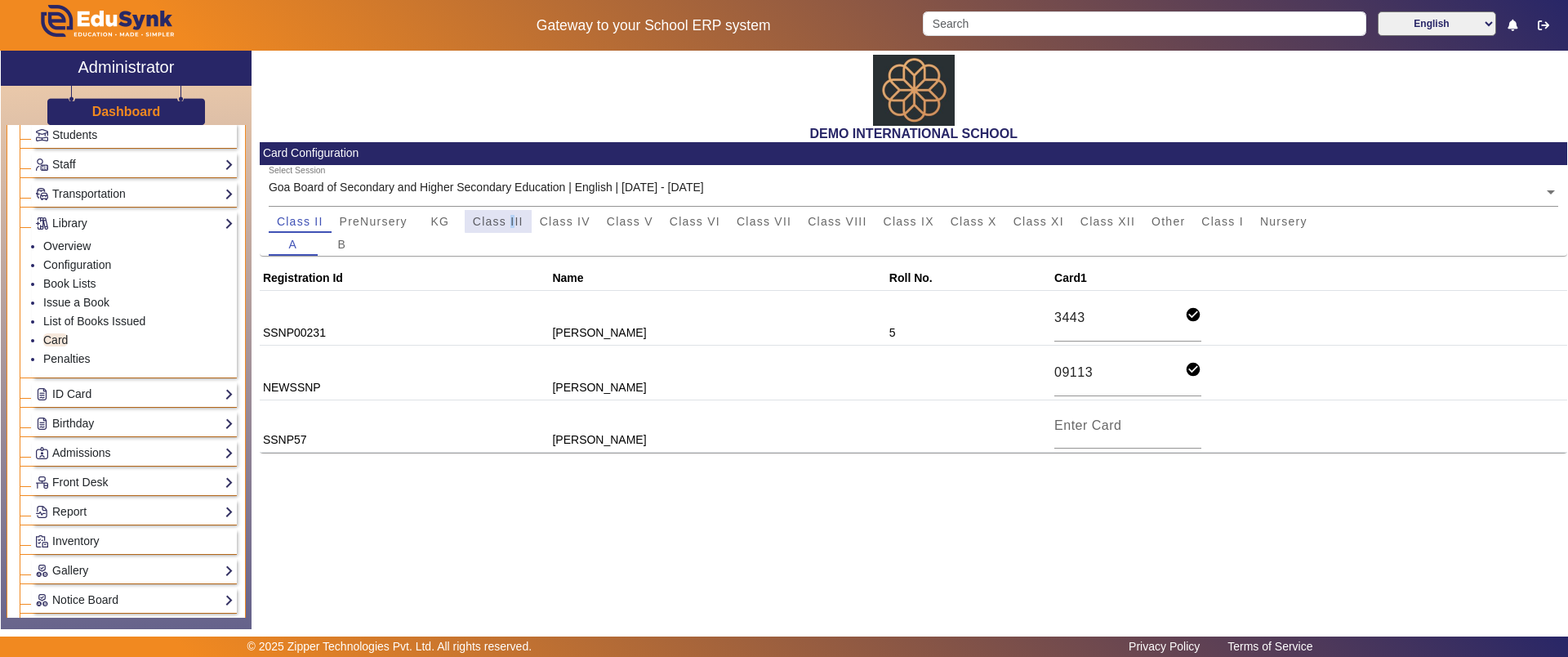
click at [514, 216] on span "Class III" at bounding box center [498, 221] width 51 height 12
click at [1110, 370] on input at bounding box center [1128, 371] width 147 height 20
type input "5678"
click at [1127, 572] on div "DEMO INTERNATIONAL SCHOOL Card Configuration Select Session Goa Board of Second…" at bounding box center [909, 331] width 1315 height 562
click at [75, 401] on link "ID Card" at bounding box center [134, 394] width 198 height 19
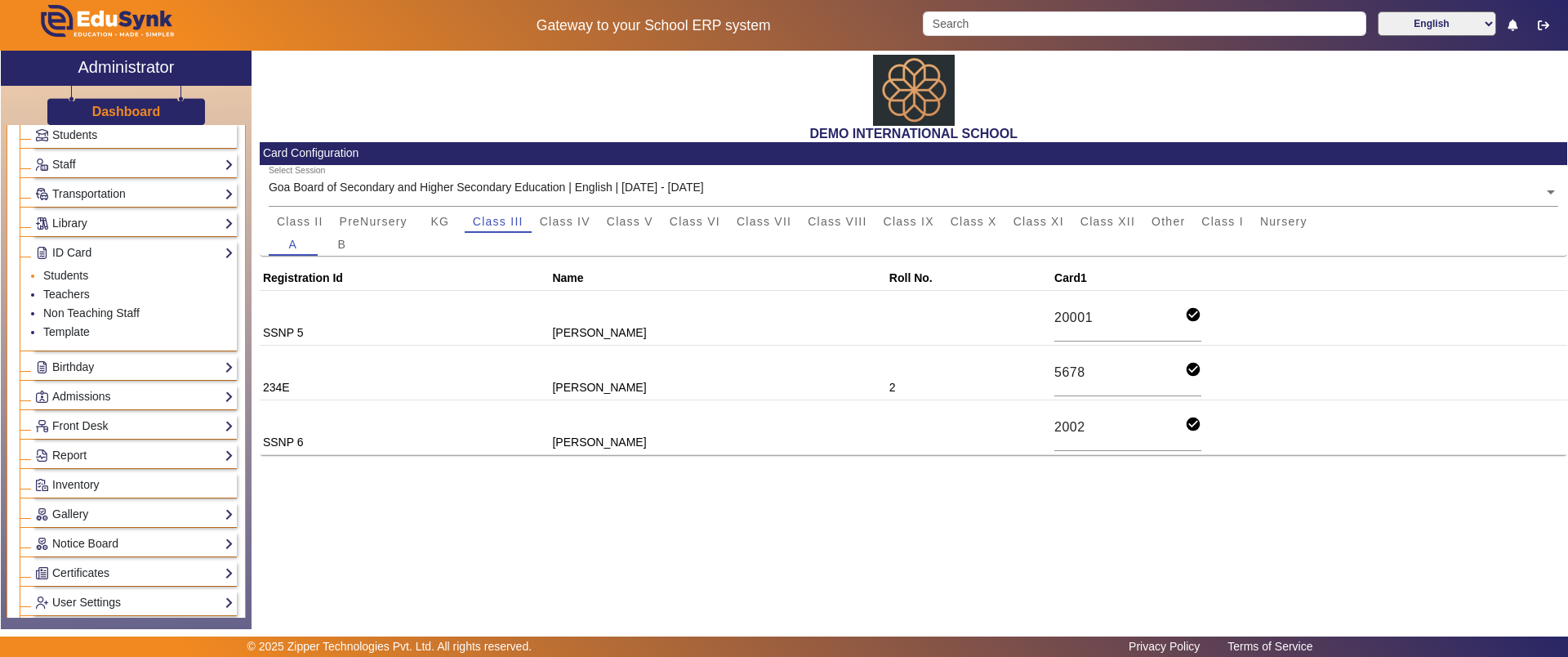
click at [76, 267] on li "Students" at bounding box center [139, 276] width 190 height 19
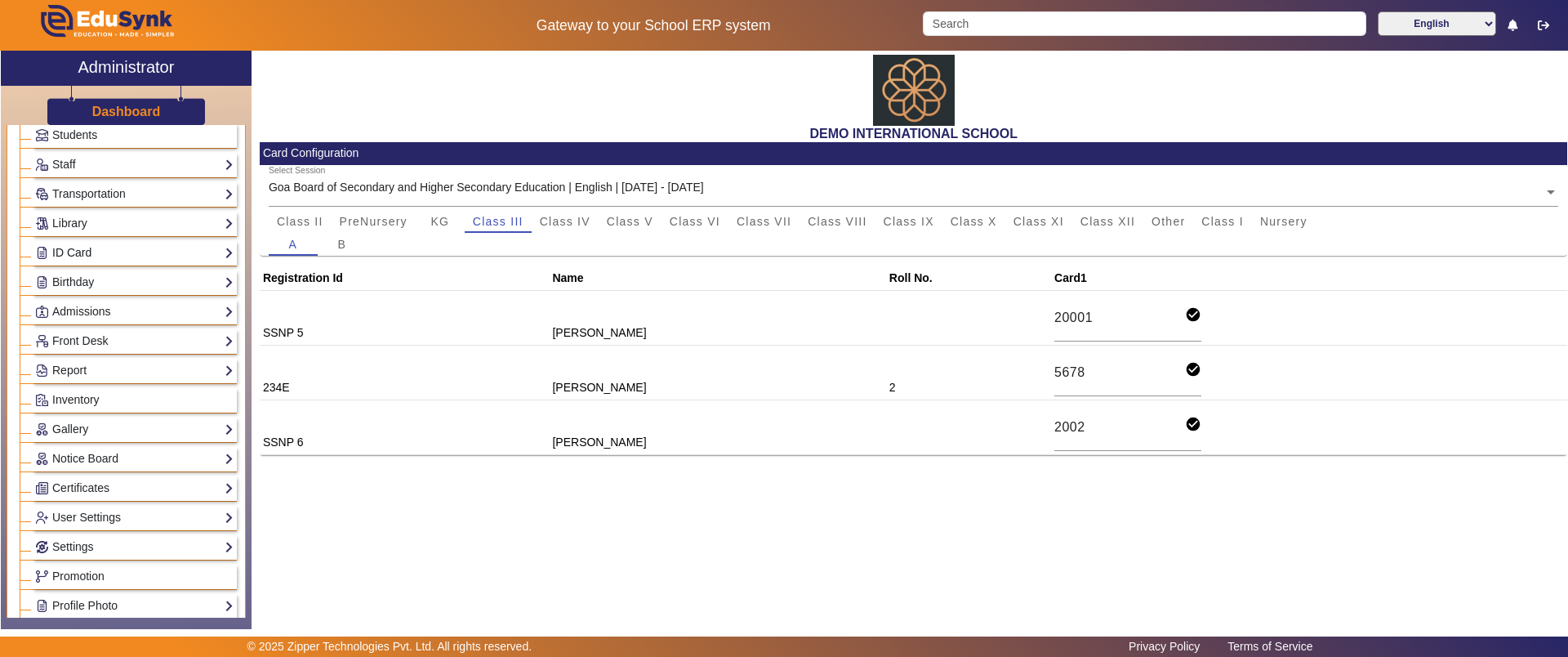
click at [77, 256] on link "ID Card" at bounding box center [134, 252] width 198 height 19
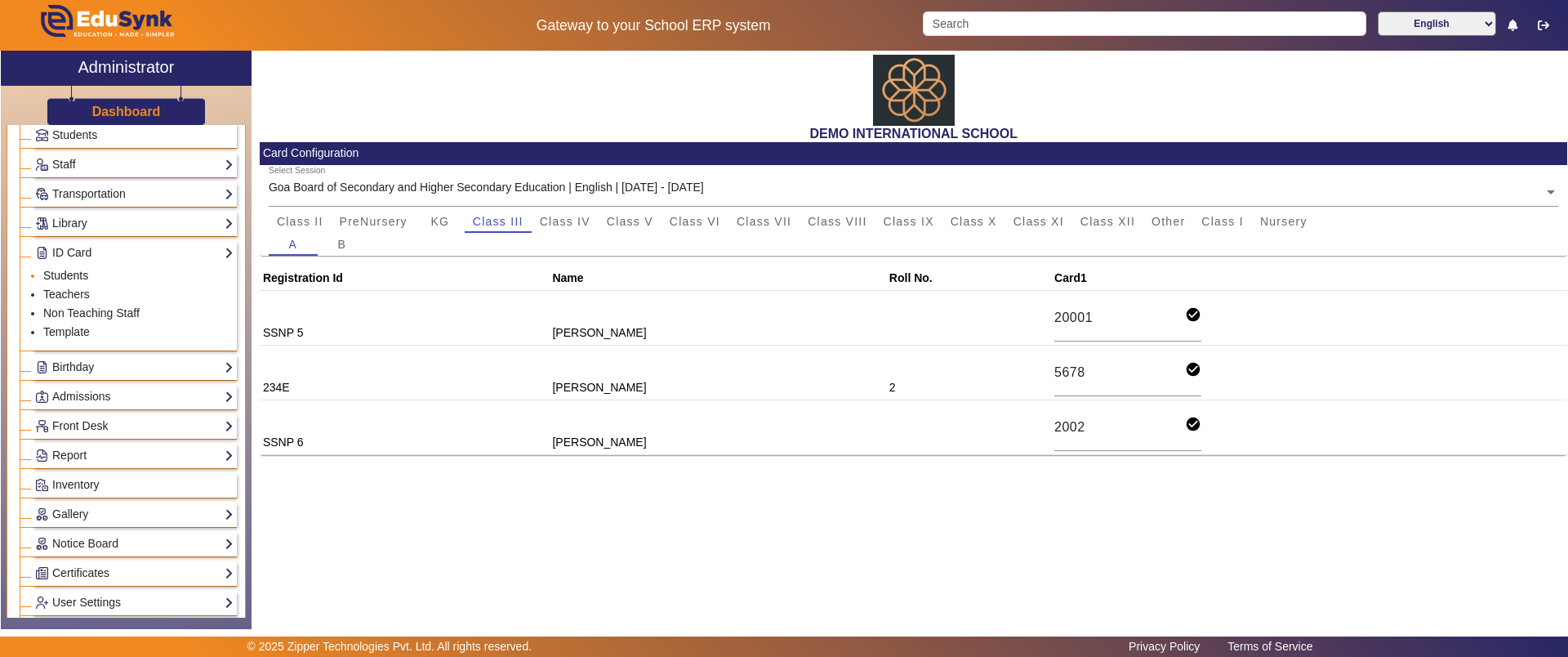
click at [76, 277] on link "Students" at bounding box center [65, 275] width 45 height 13
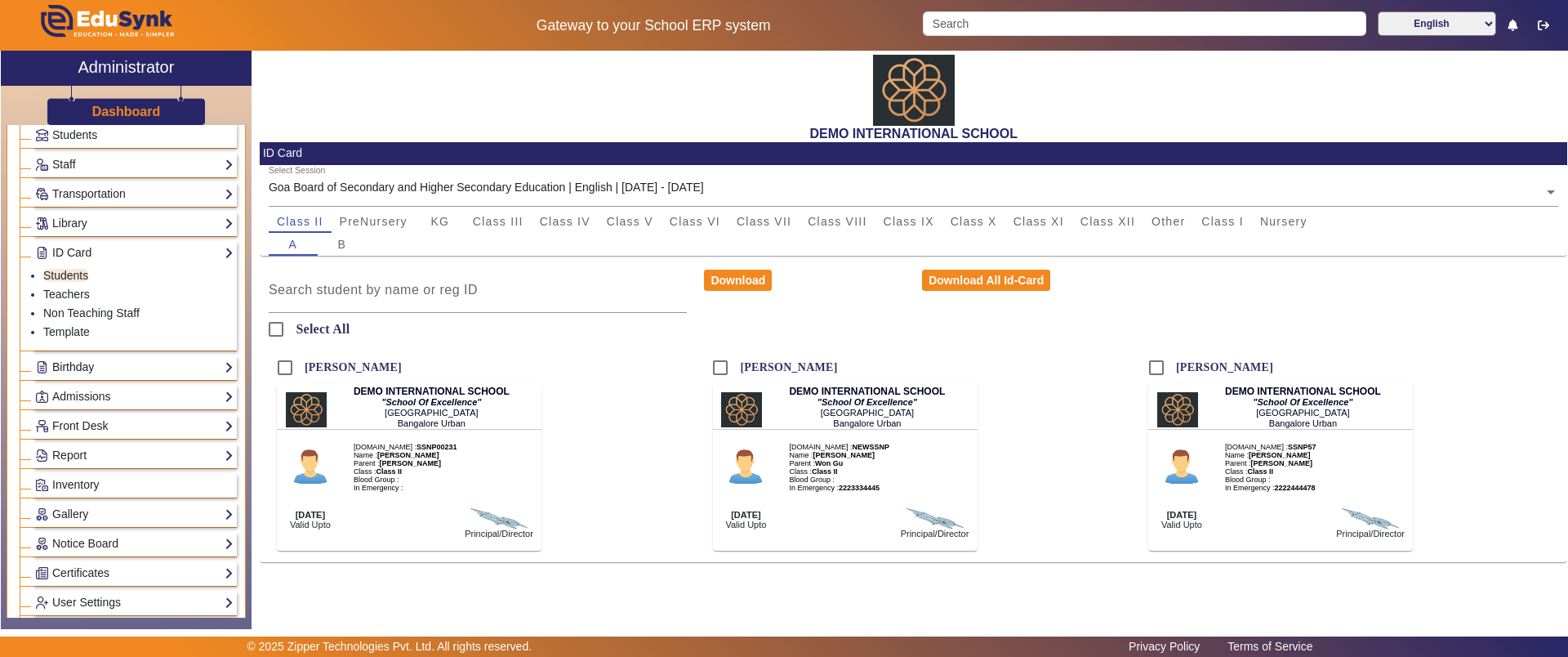
click at [79, 368] on link "Birthday" at bounding box center [134, 367] width 198 height 19
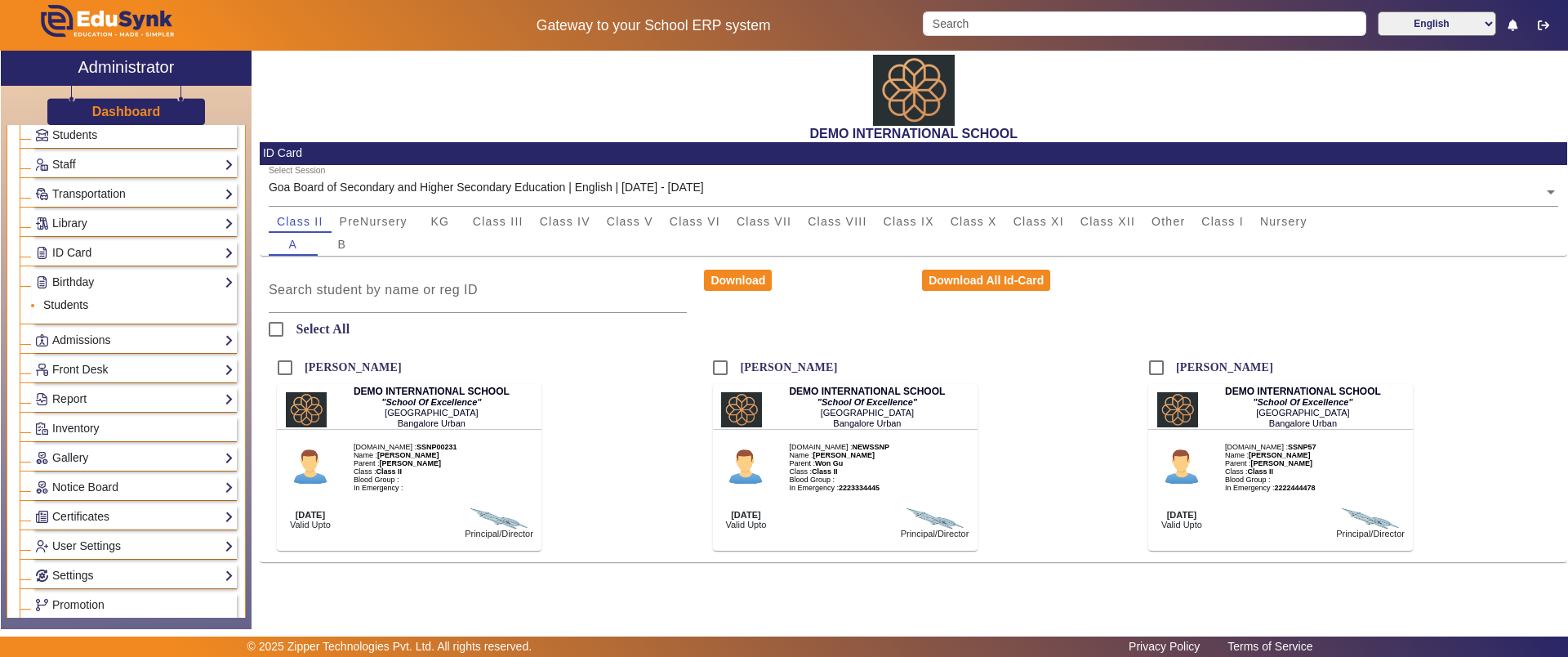
click at [63, 303] on link "Students" at bounding box center [65, 305] width 45 height 13
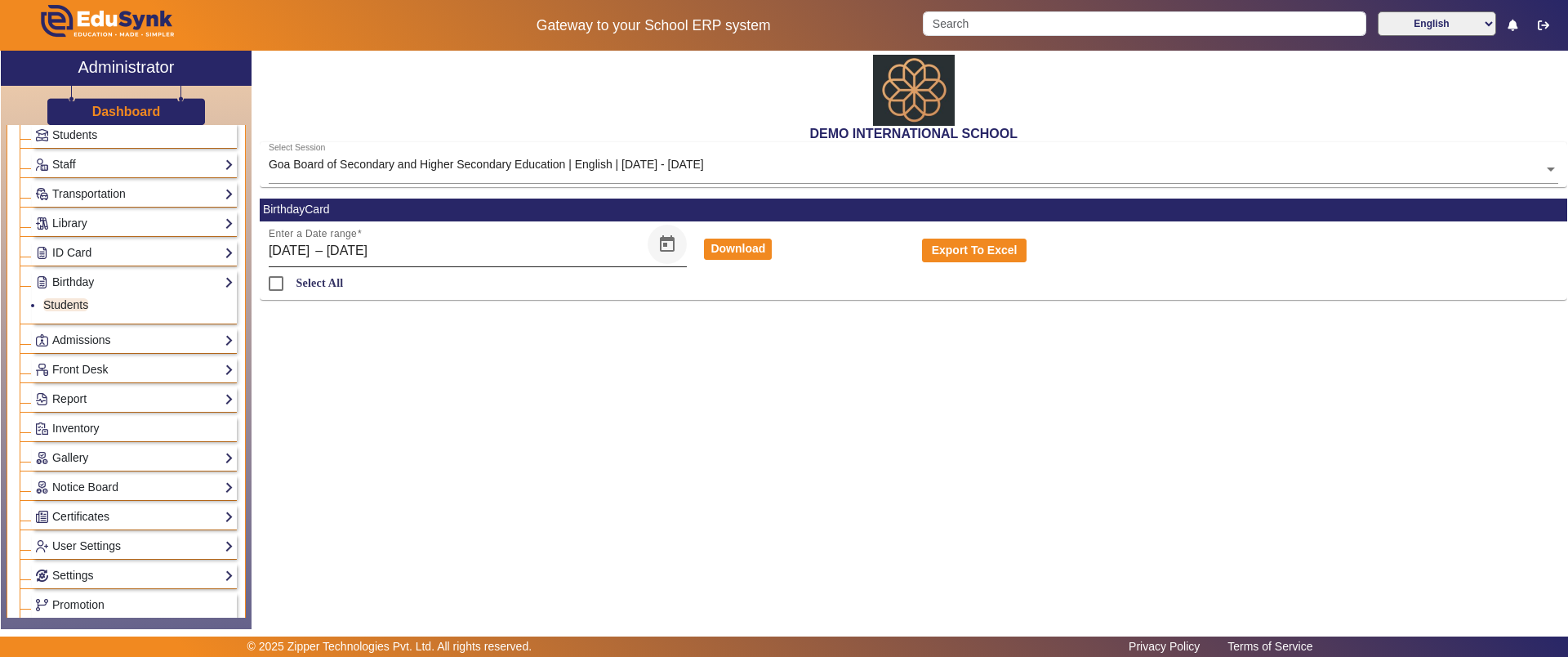
click at [660, 257] on span "Open calendar" at bounding box center [667, 244] width 40 height 40
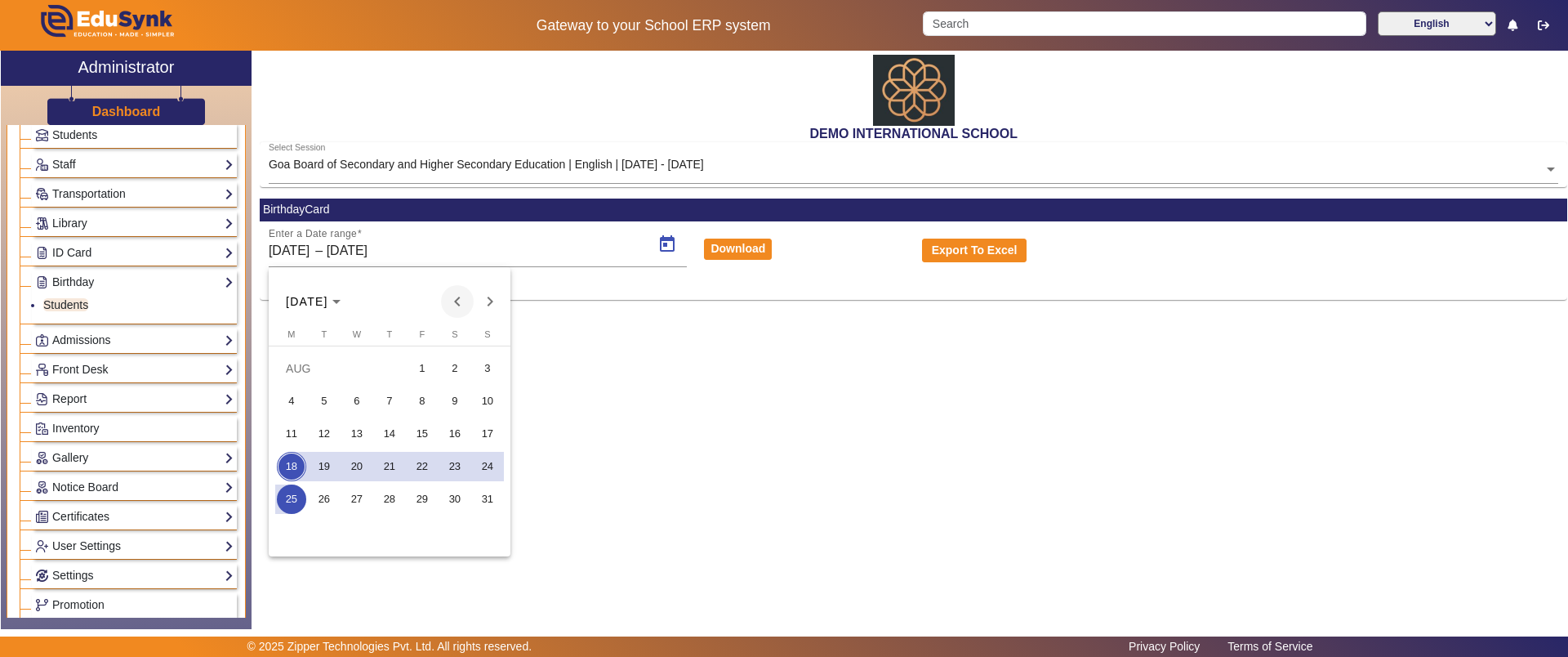
click at [460, 303] on span "Previous month" at bounding box center [457, 301] width 33 height 33
click at [326, 395] on span "1" at bounding box center [324, 401] width 30 height 30
type input "[DATE]"
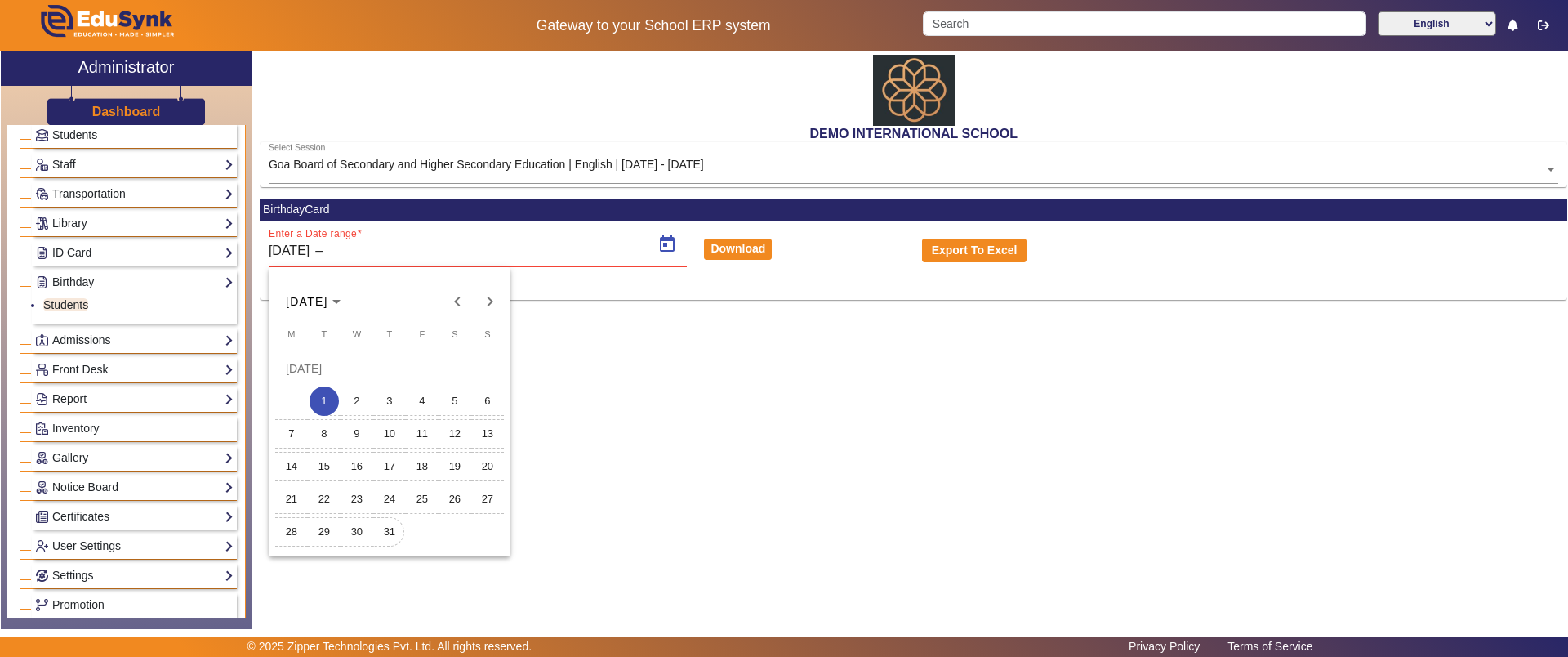
drag, startPoint x: 395, startPoint y: 526, endPoint x: 408, endPoint y: 523, distance: 13.3
click at [400, 526] on span "31" at bounding box center [390, 532] width 30 height 30
type input "[DATE]"
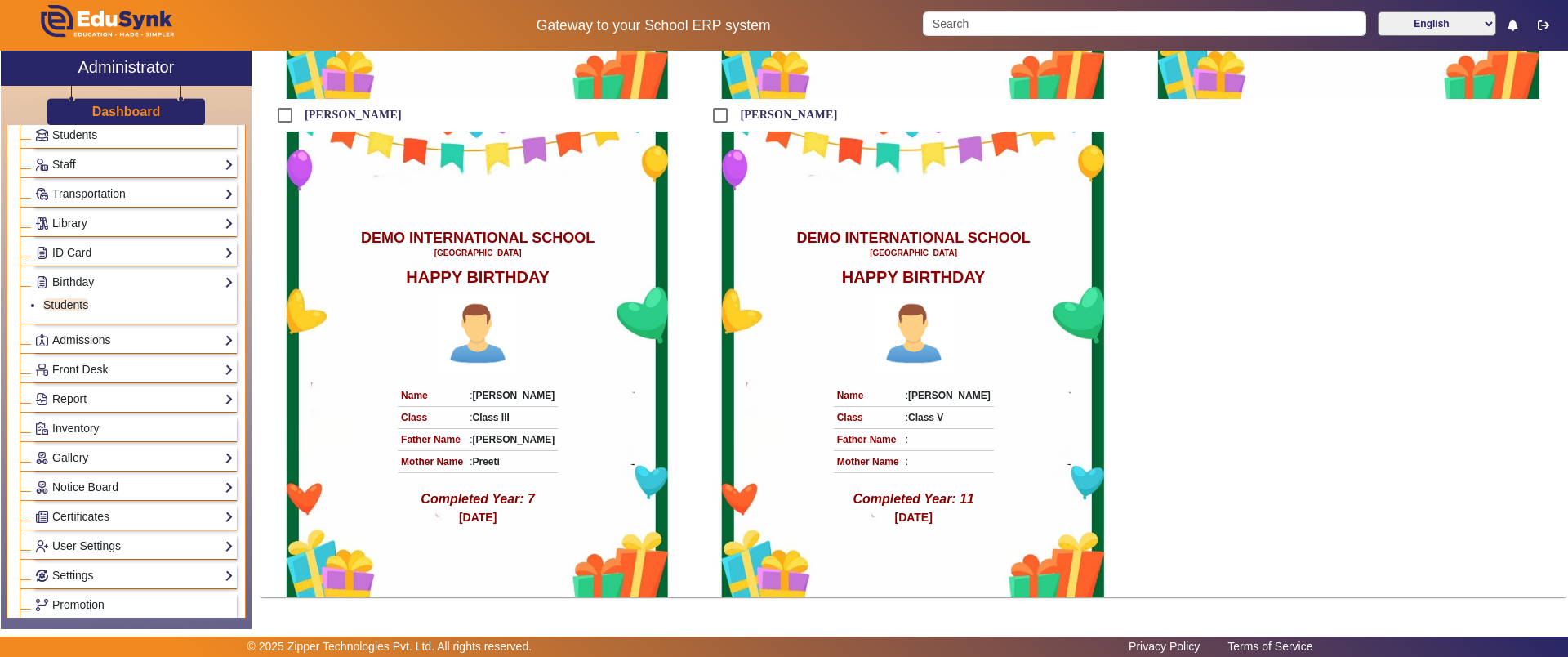
scroll to position [291, 0]
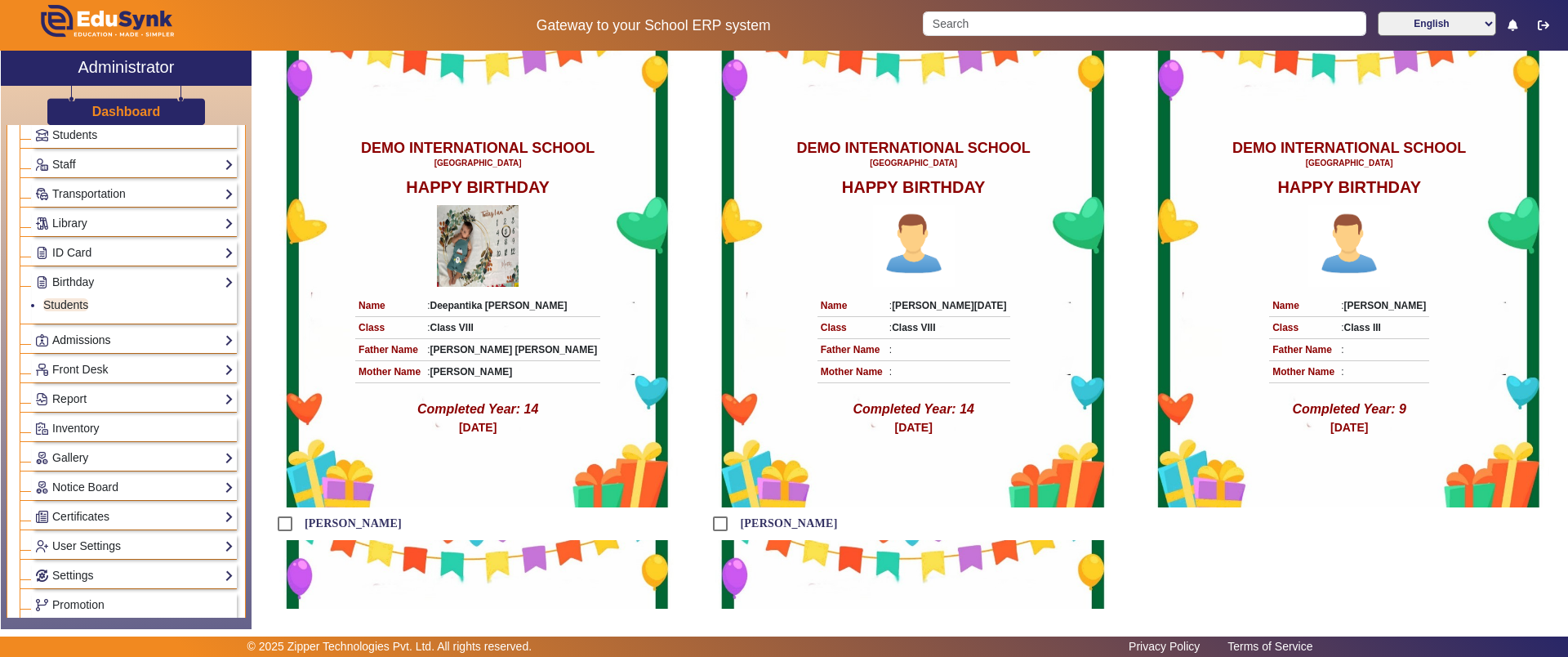
click at [85, 344] on link "Admissions" at bounding box center [134, 339] width 198 height 19
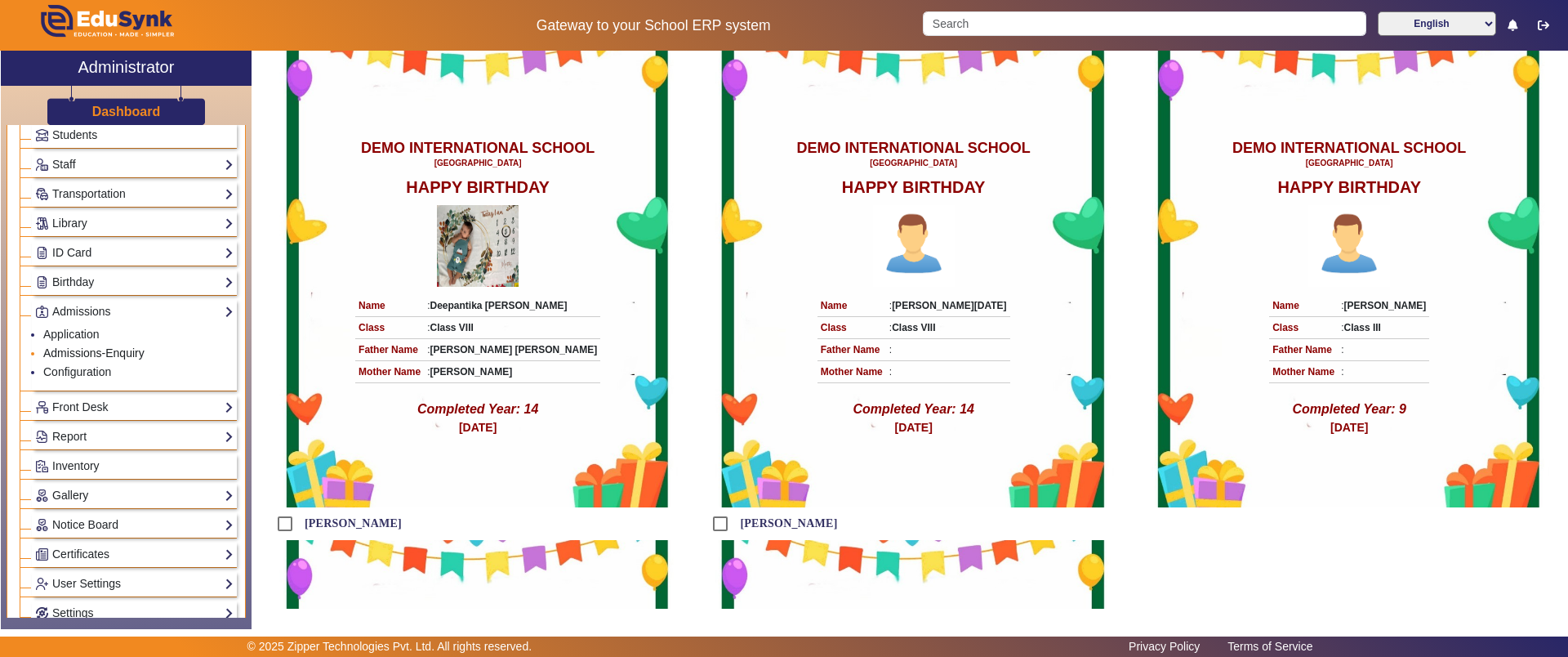
click at [97, 354] on link "Admissions-Enquiry" at bounding box center [94, 352] width 101 height 13
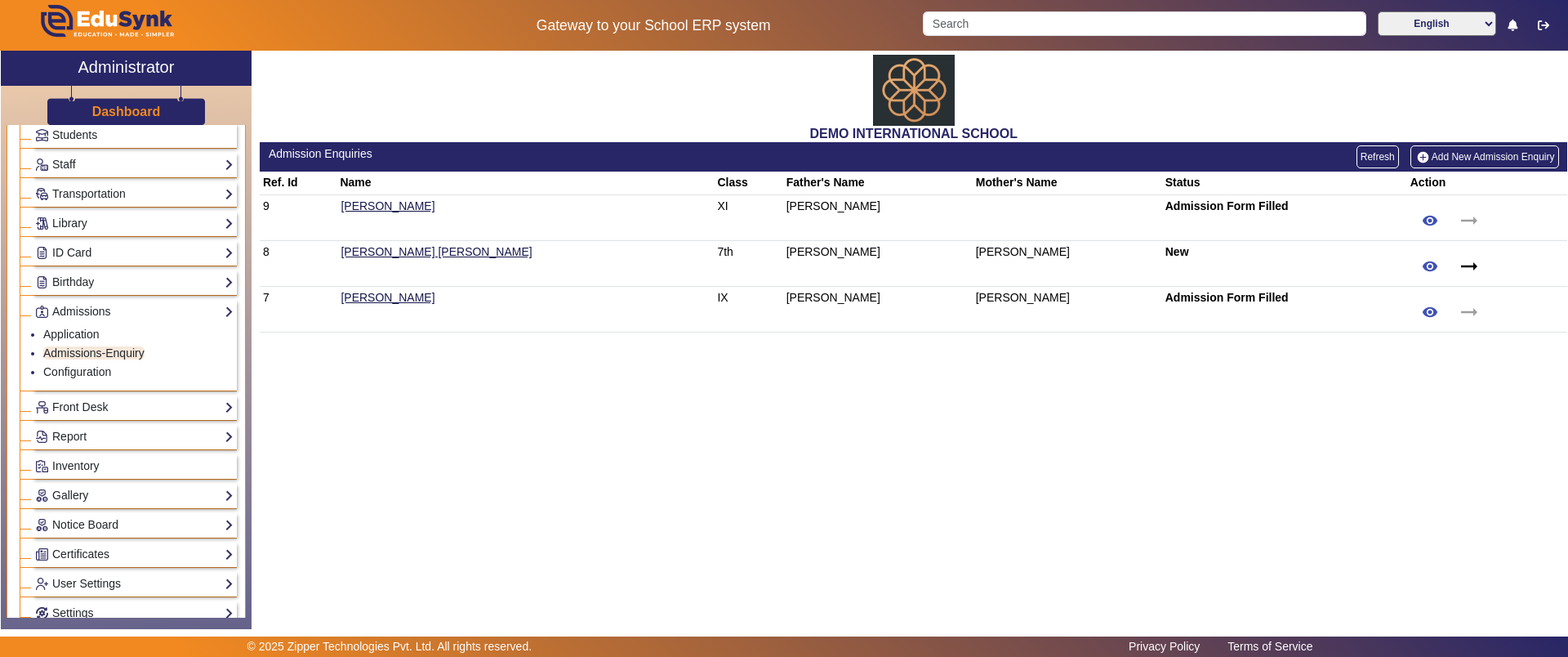
click at [1500, 162] on link "Add New Admission Enquiry" at bounding box center [1485, 157] width 149 height 23
click at [105, 403] on link "Front Desk" at bounding box center [134, 407] width 198 height 19
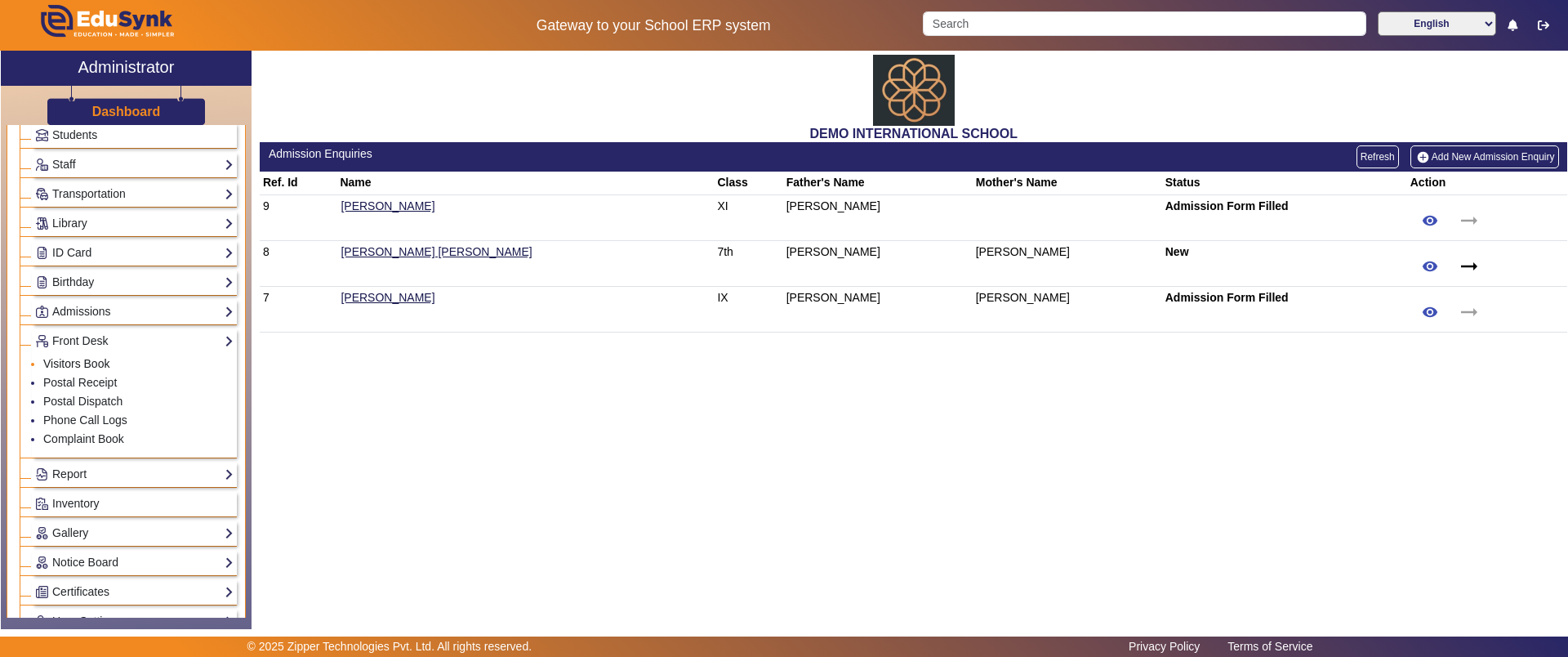
click at [76, 363] on link "Visitors Book" at bounding box center [76, 363] width 66 height 13
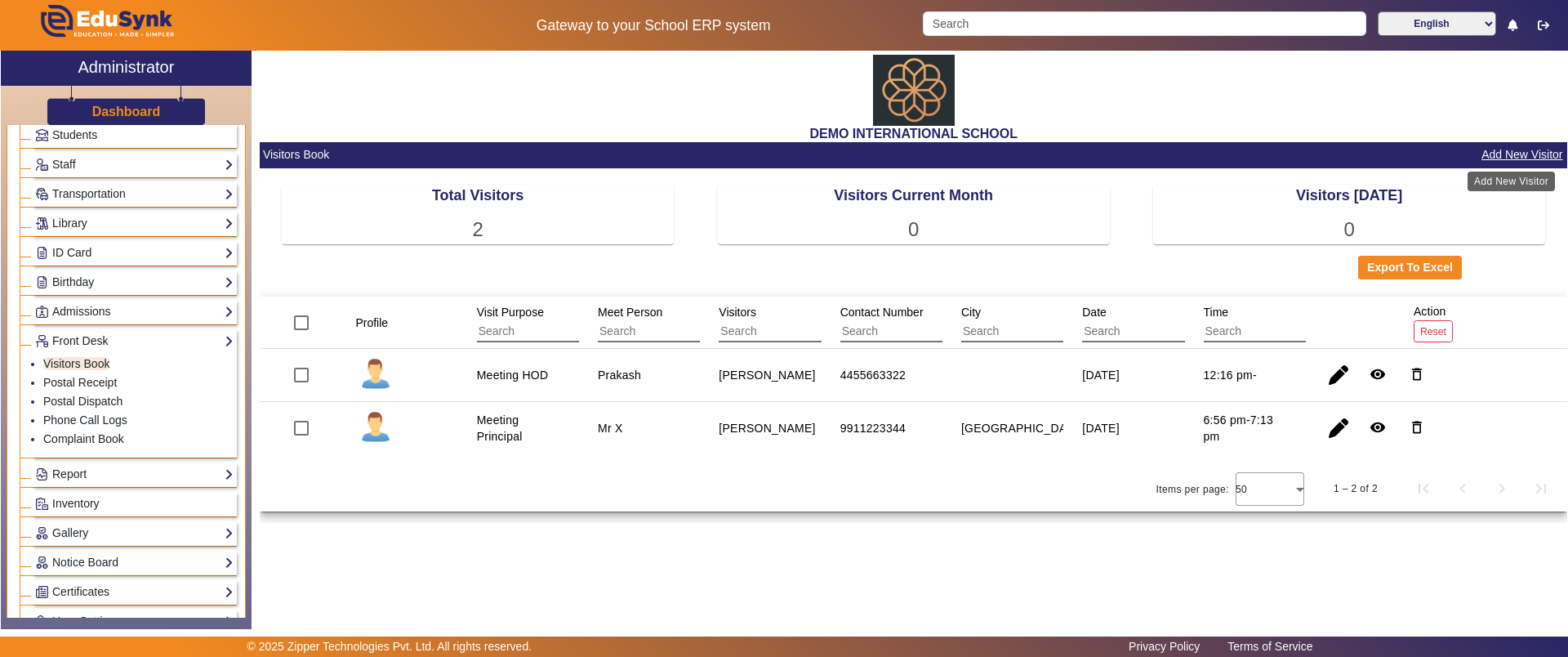
click at [1503, 156] on button "Add New Visitor" at bounding box center [1521, 155] width 84 height 21
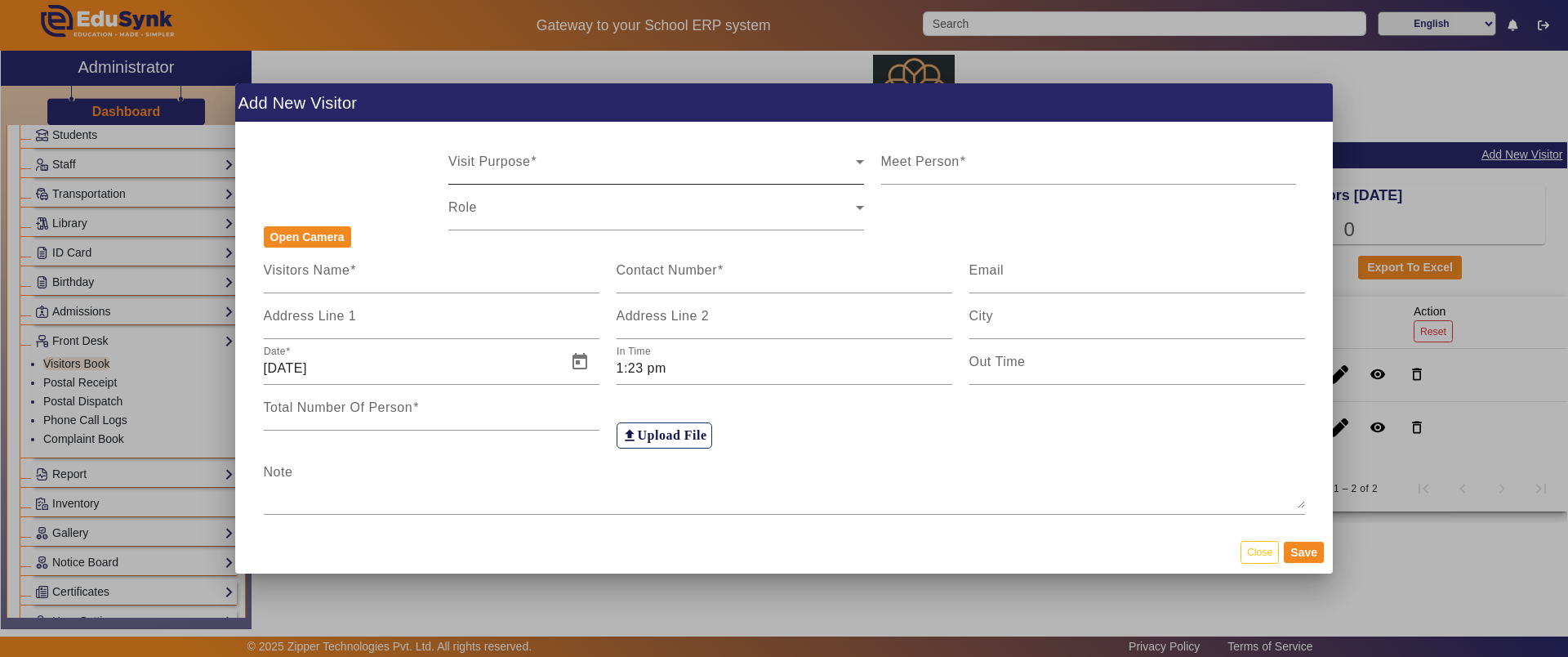
click at [601, 164] on span at bounding box center [652, 169] width 408 height 20
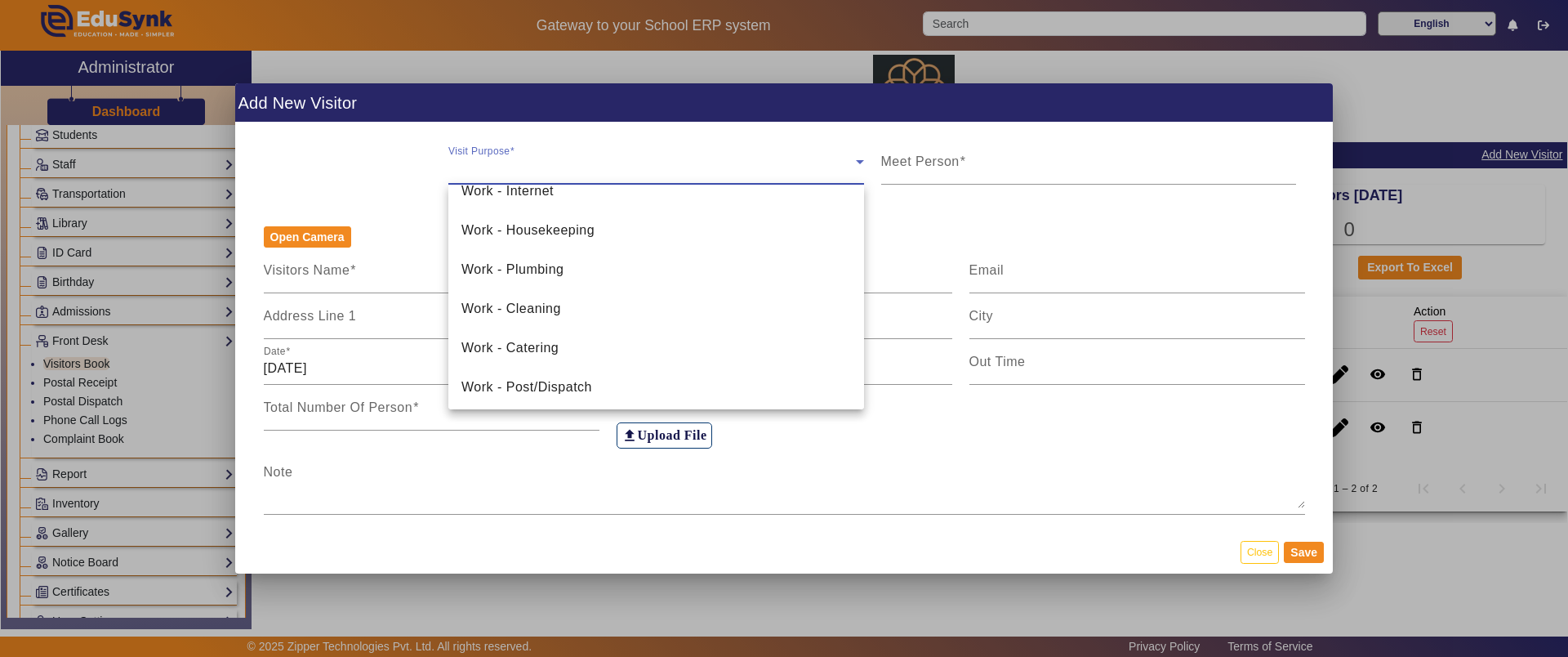
scroll to position [243, 0]
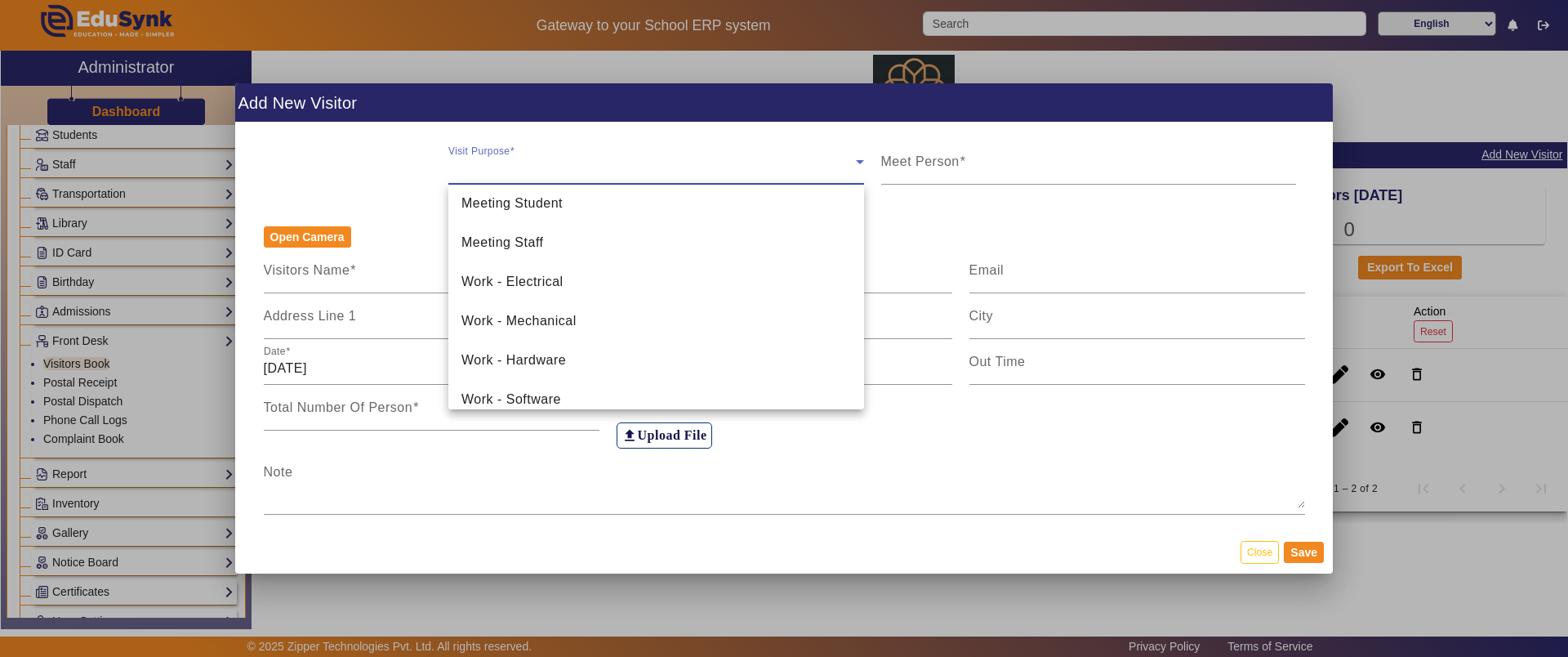
click at [1246, 552] on div at bounding box center [784, 328] width 1568 height 657
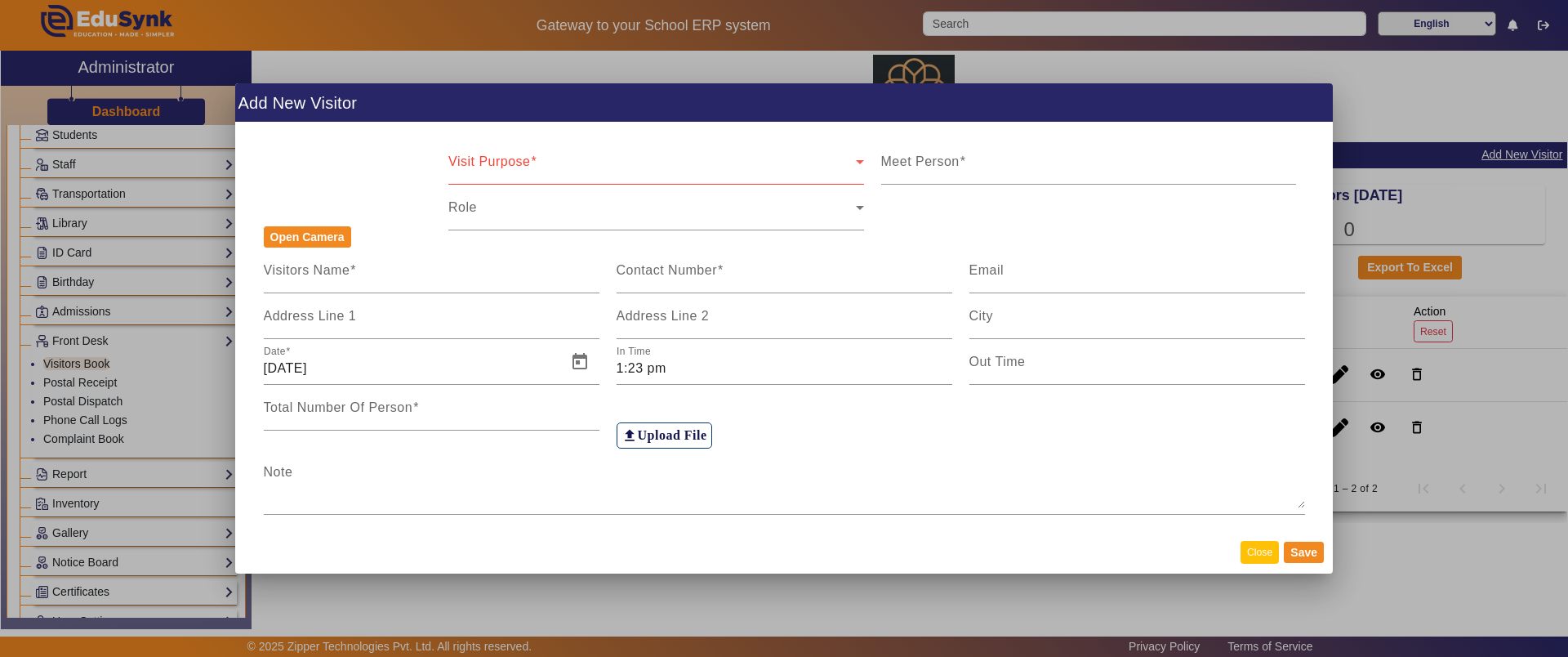
click at [1259, 553] on button "Close" at bounding box center [1260, 552] width 39 height 22
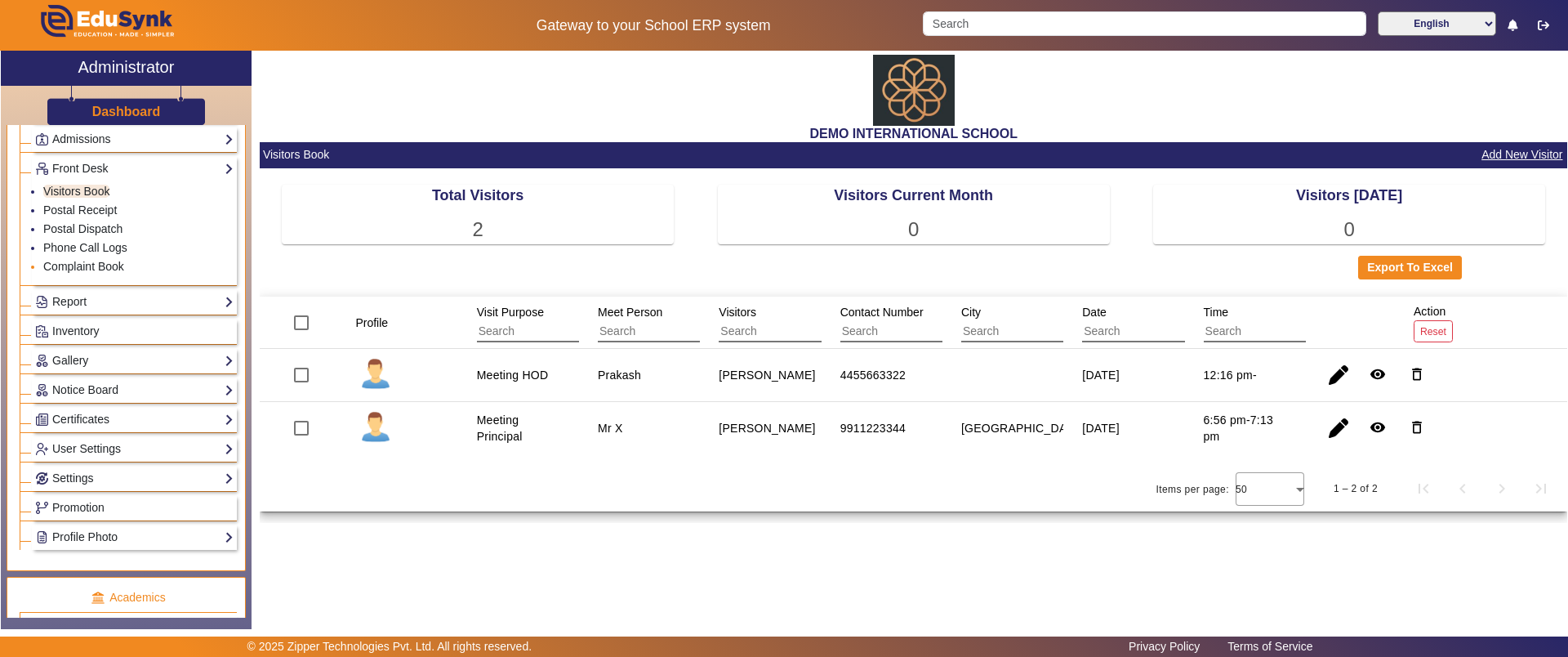
scroll to position [307, 0]
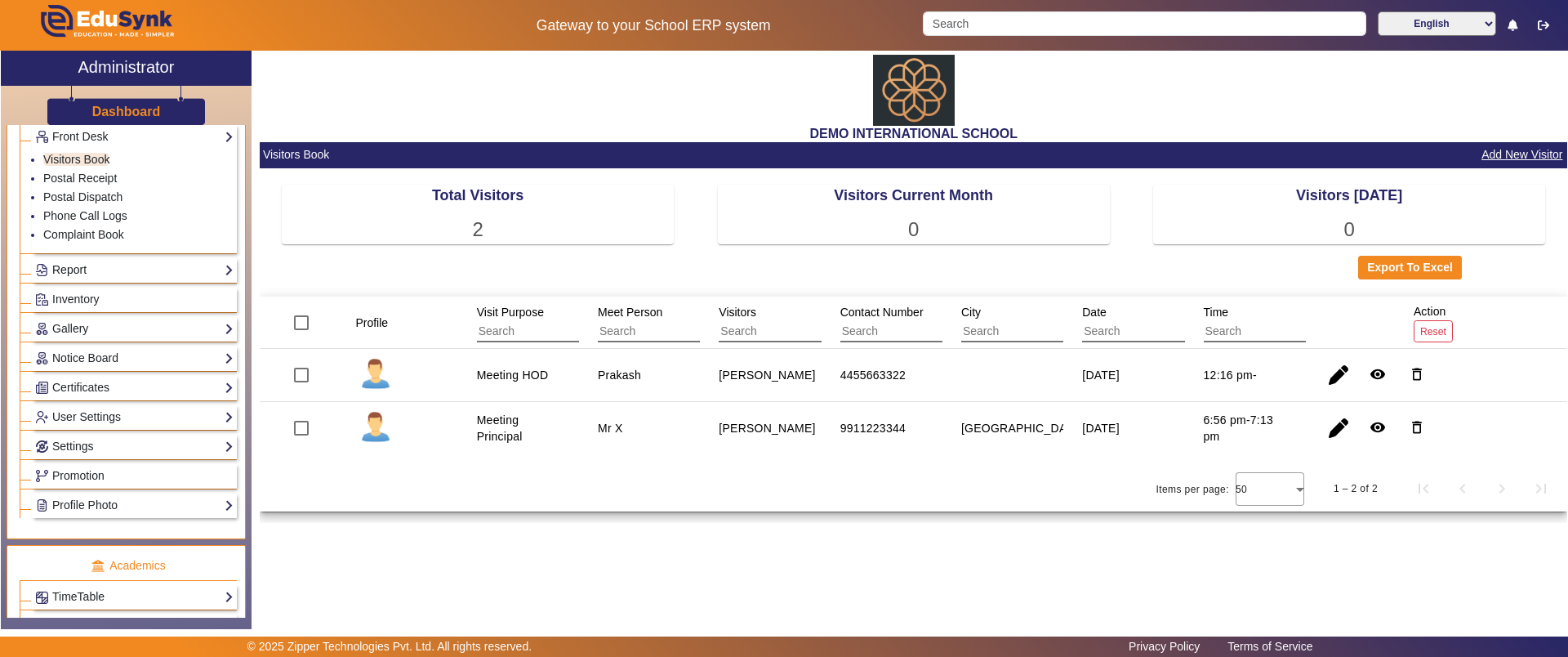
click at [109, 274] on link "Report" at bounding box center [134, 270] width 198 height 19
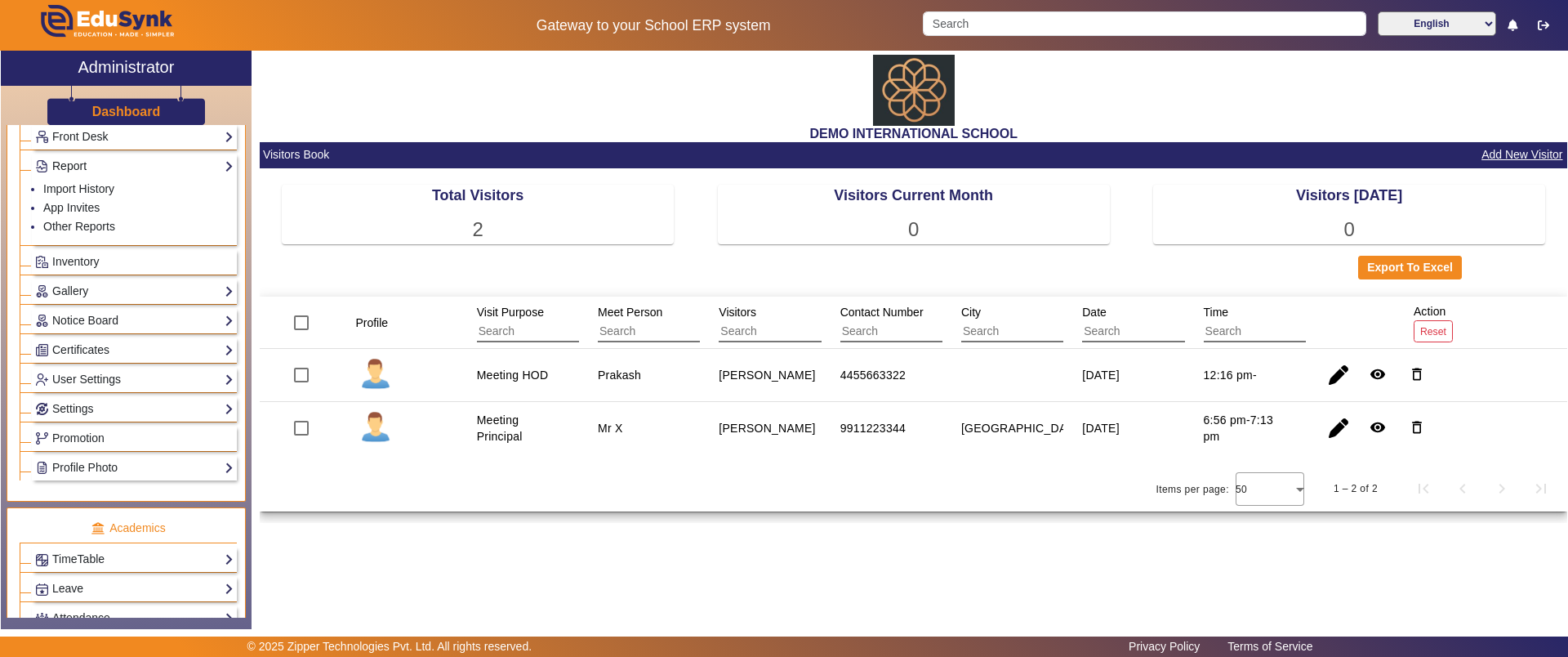
scroll to position [310, 0]
click at [75, 204] on link "App Invites" at bounding box center [71, 203] width 57 height 13
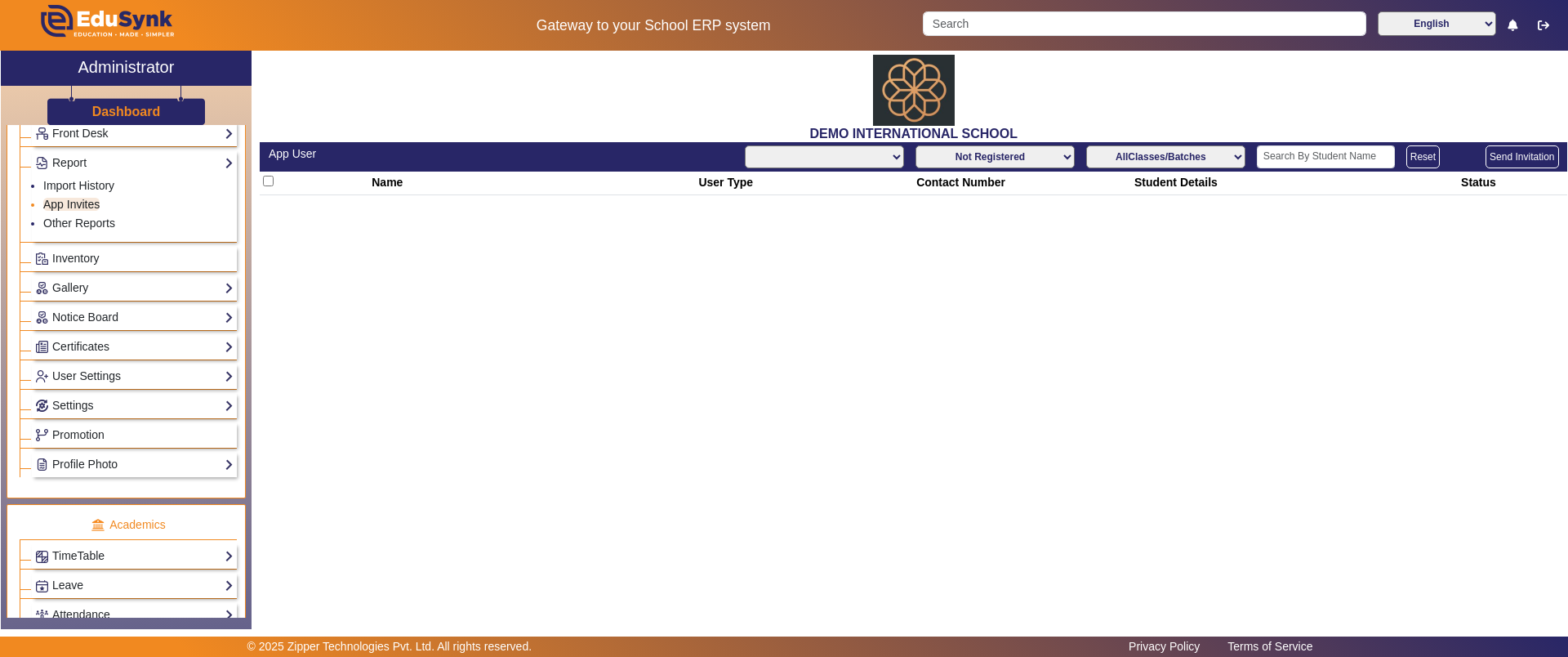
select select "All"
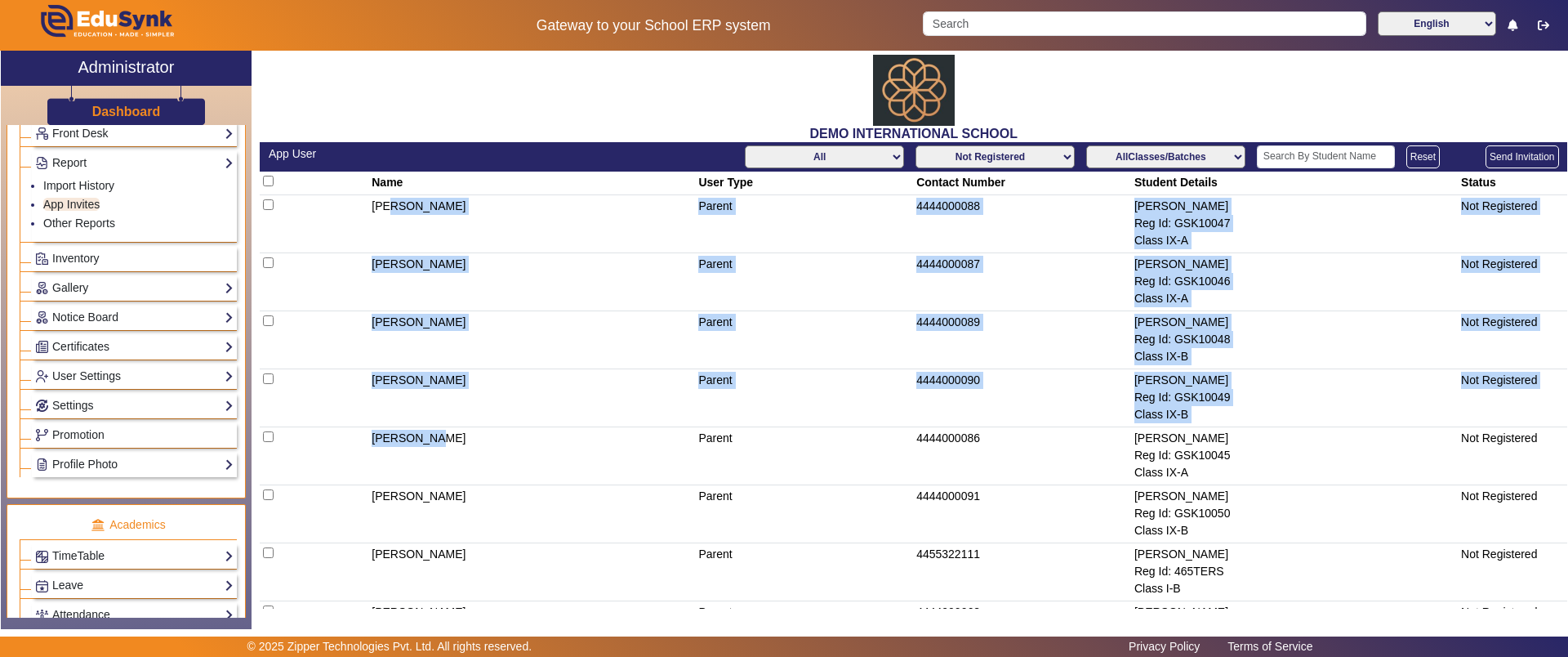
drag, startPoint x: 387, startPoint y: 202, endPoint x: 422, endPoint y: 474, distance: 274.2
click at [267, 178] on input "checkbox" at bounding box center [268, 181] width 11 height 11
checkbox input "true"
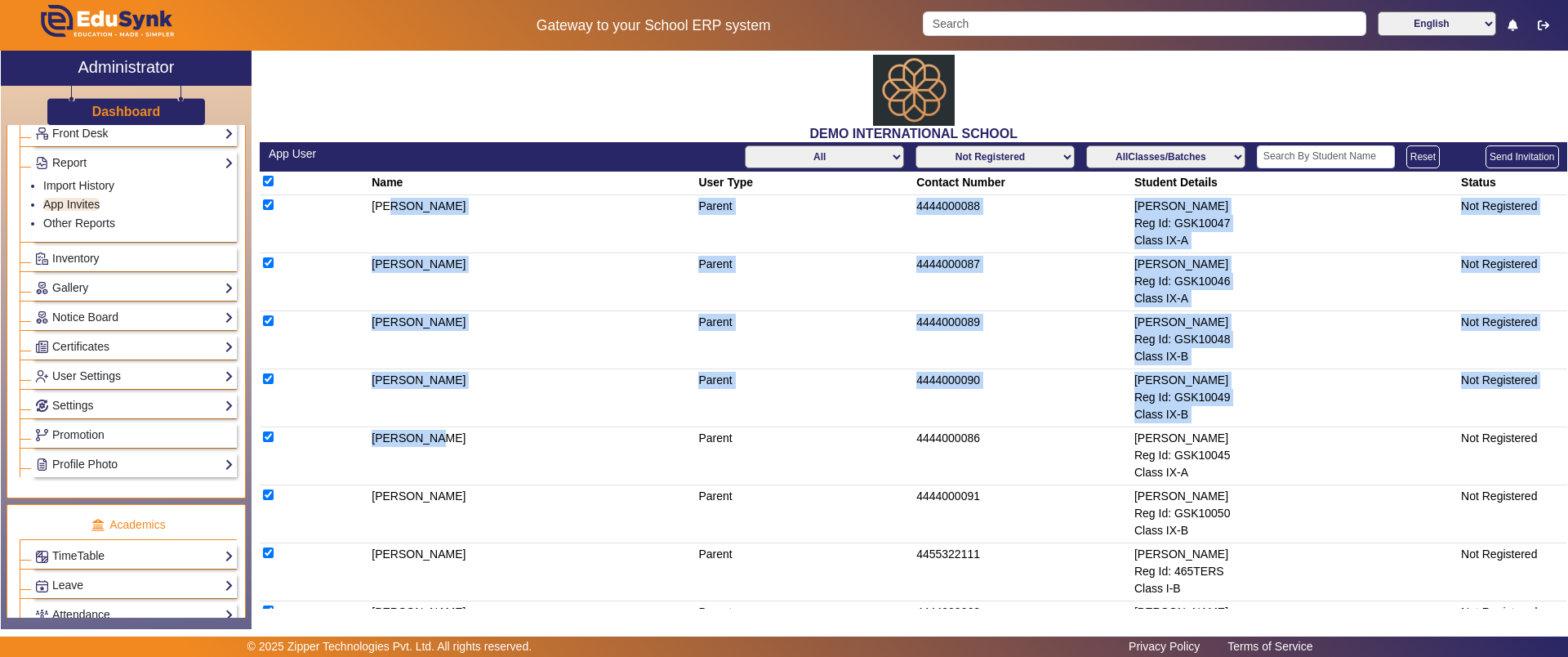
checkbox input "true"
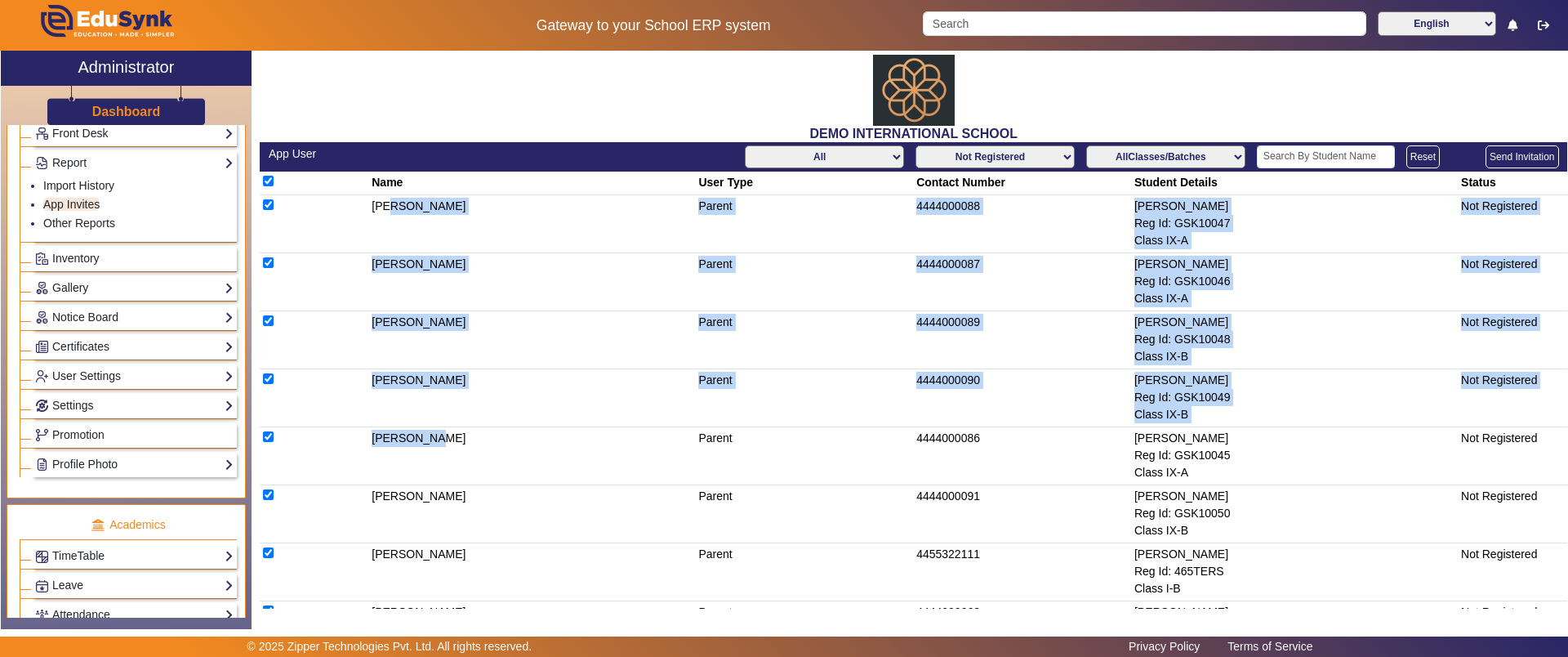
checkbox input "true"
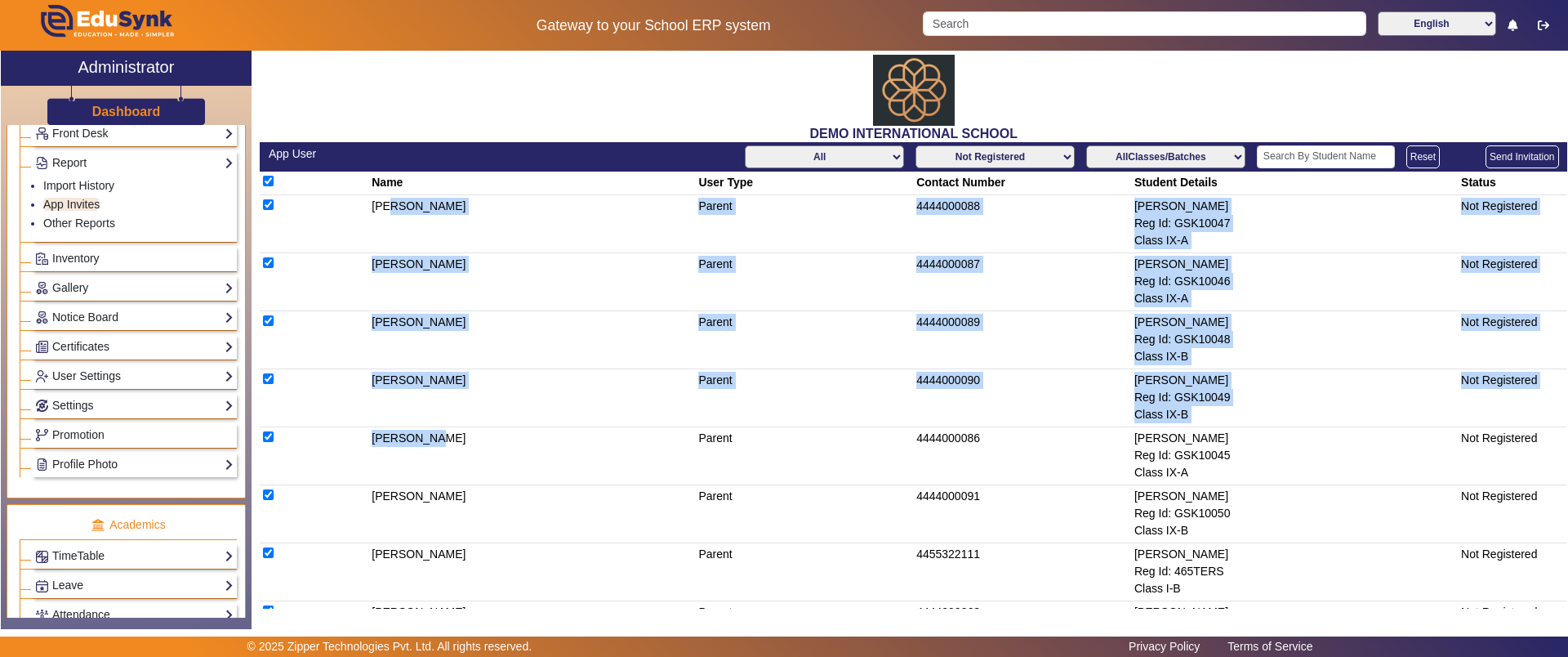
checkbox input "true"
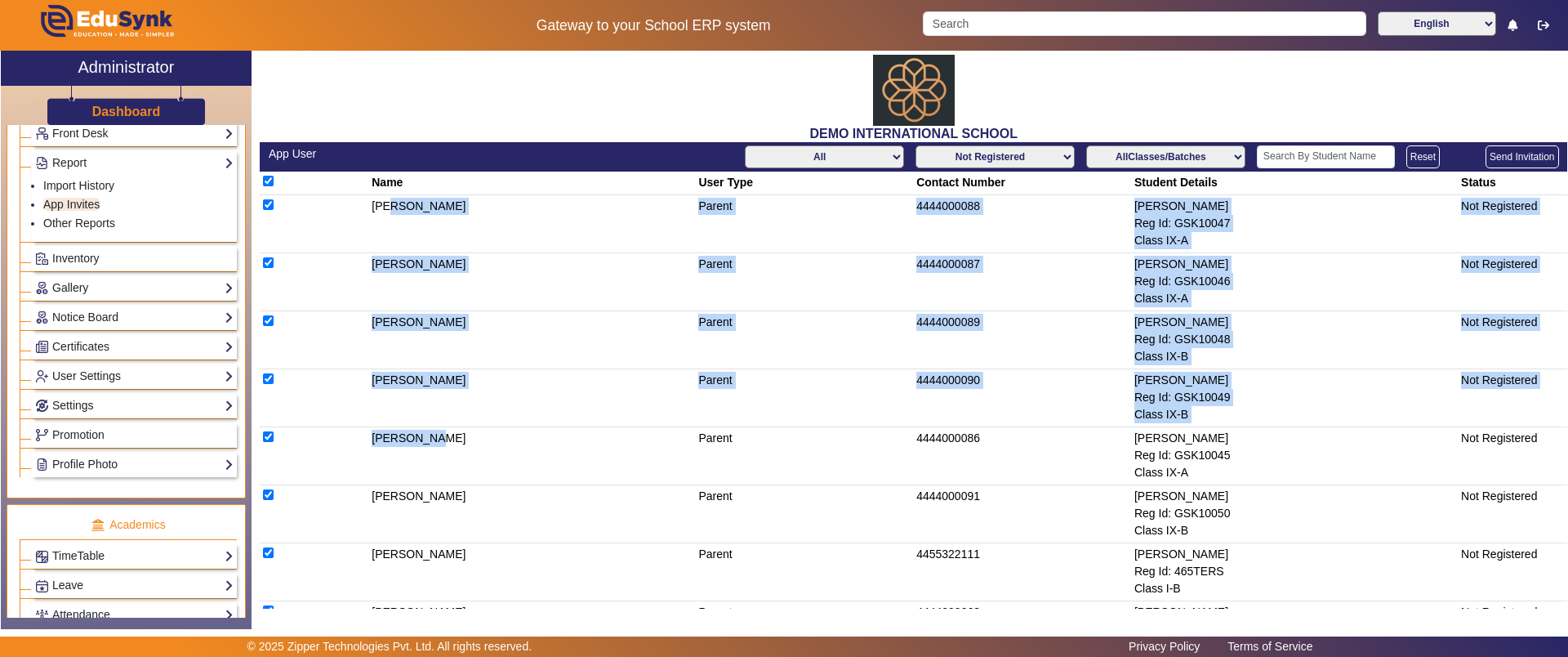
checkbox input "true"
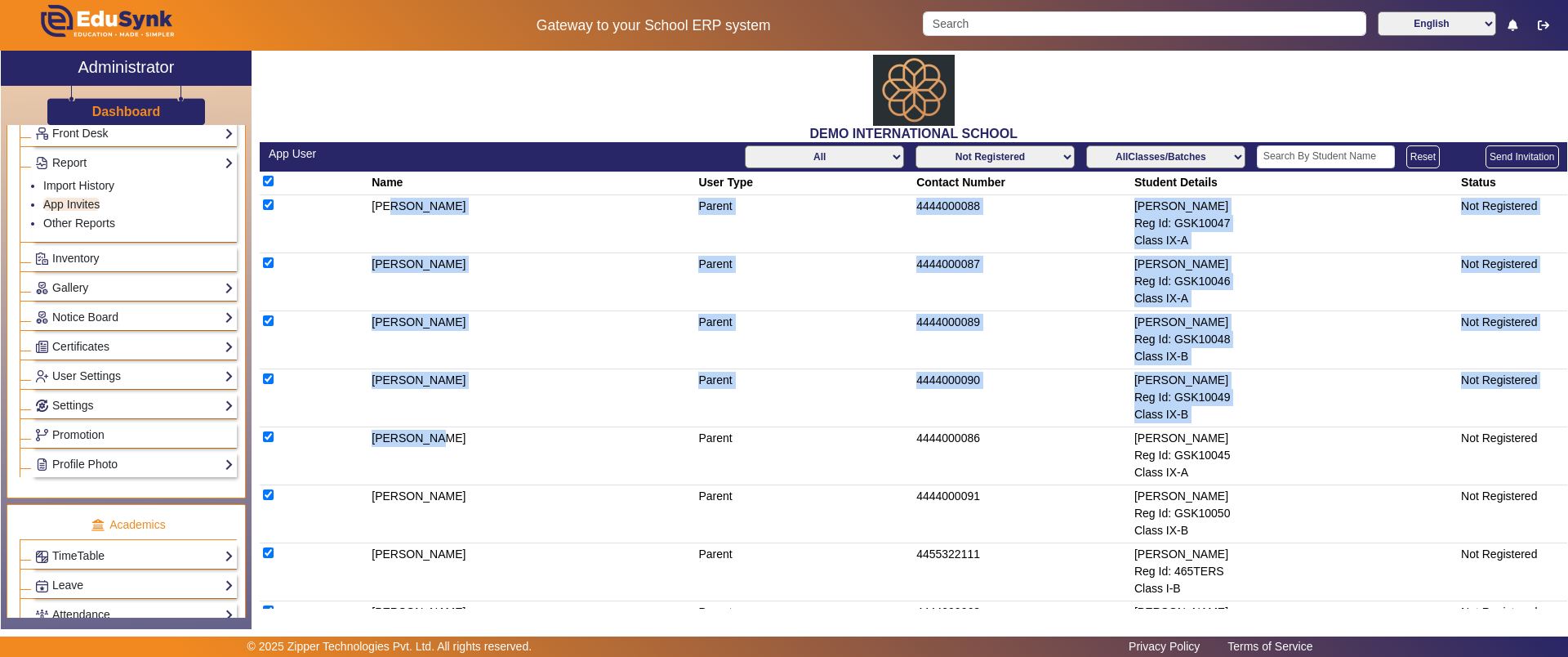
checkbox input "true"
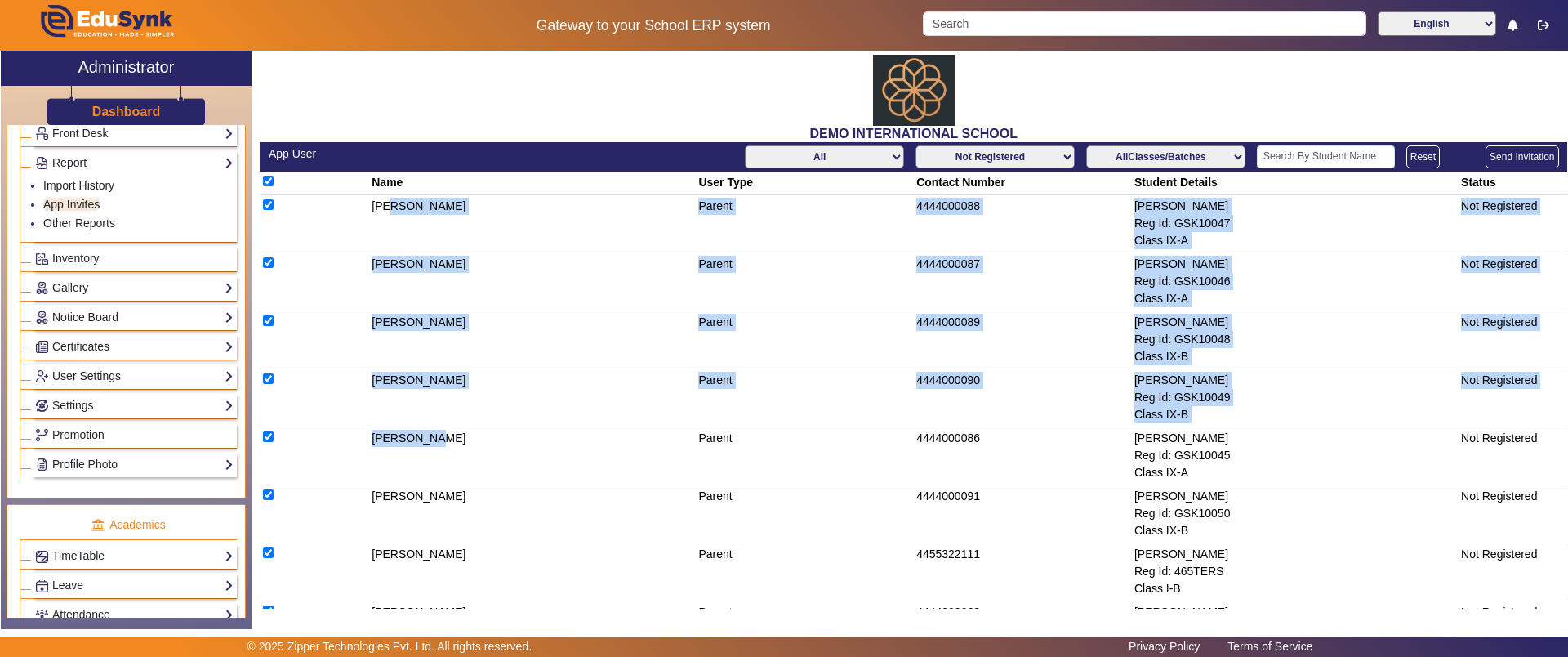
checkbox input "true"
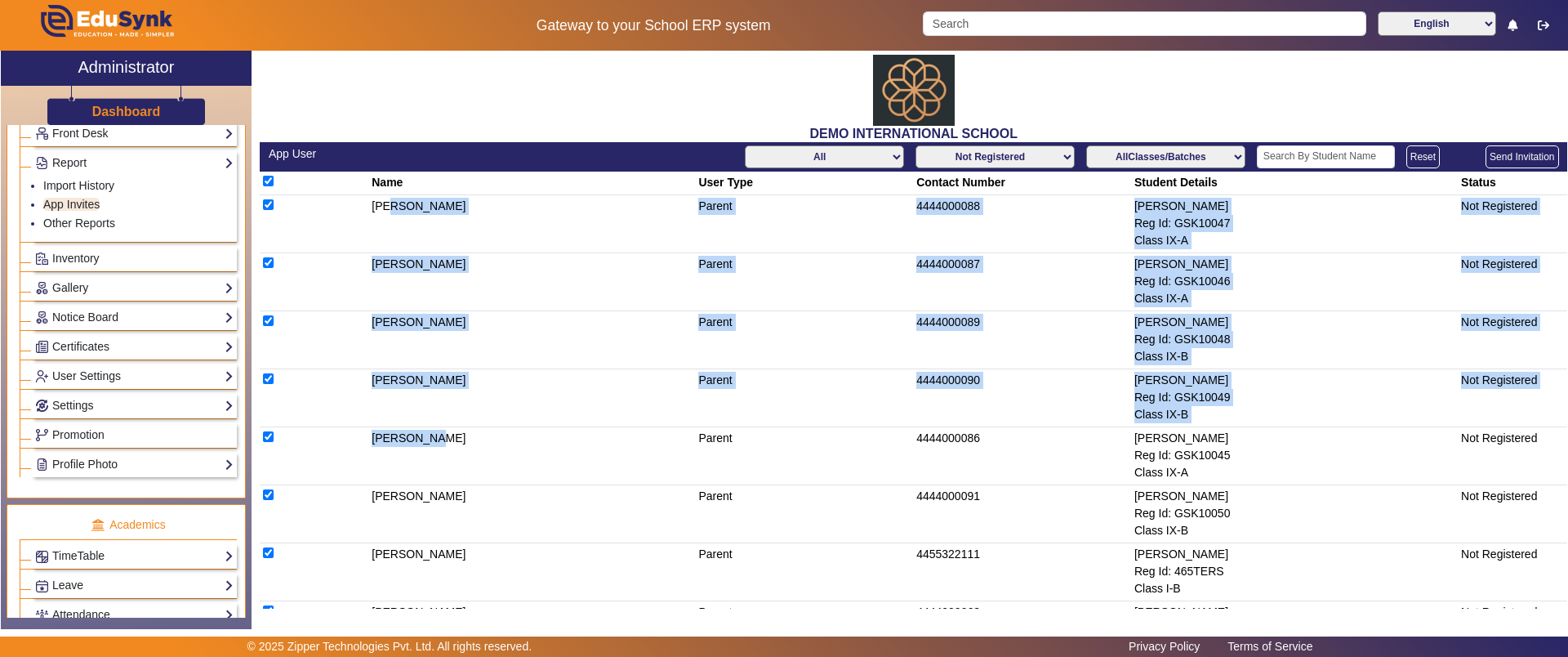
checkbox input "true"
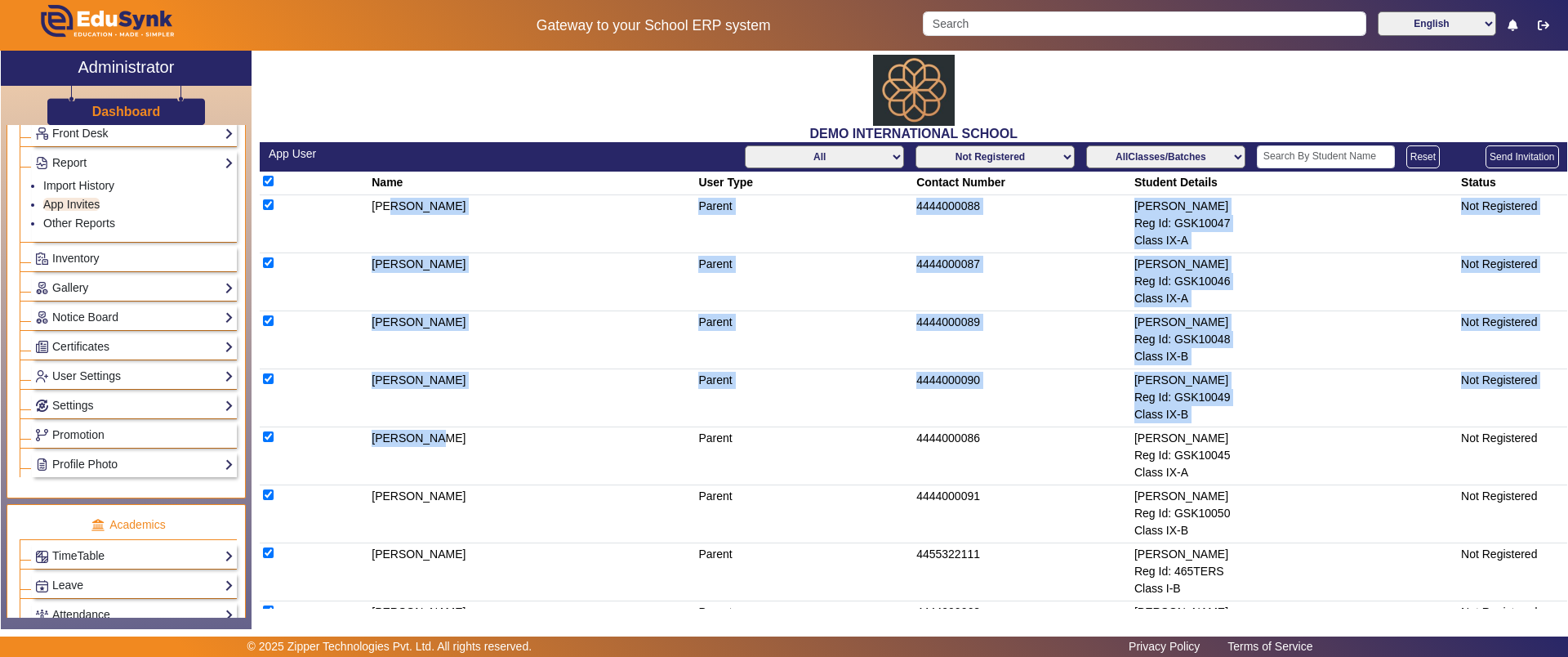
checkbox input "true"
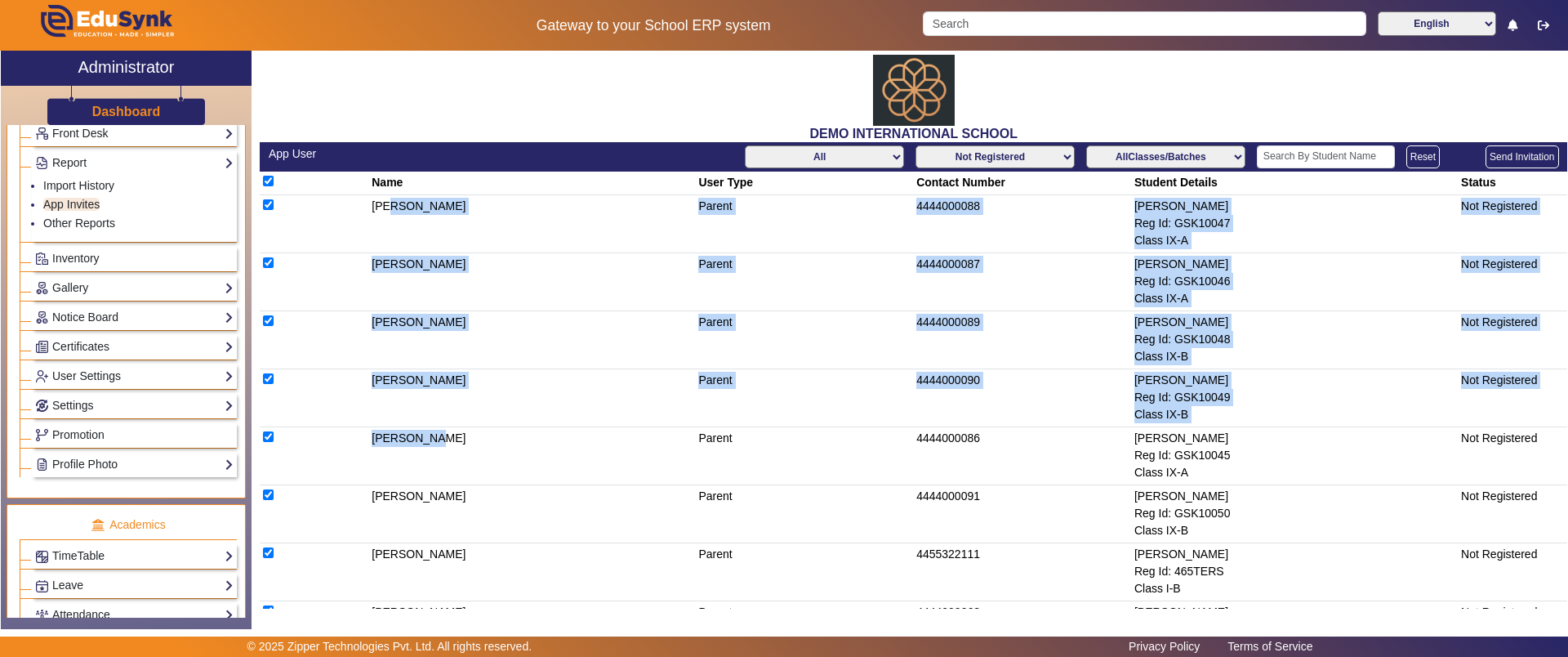
checkbox input "true"
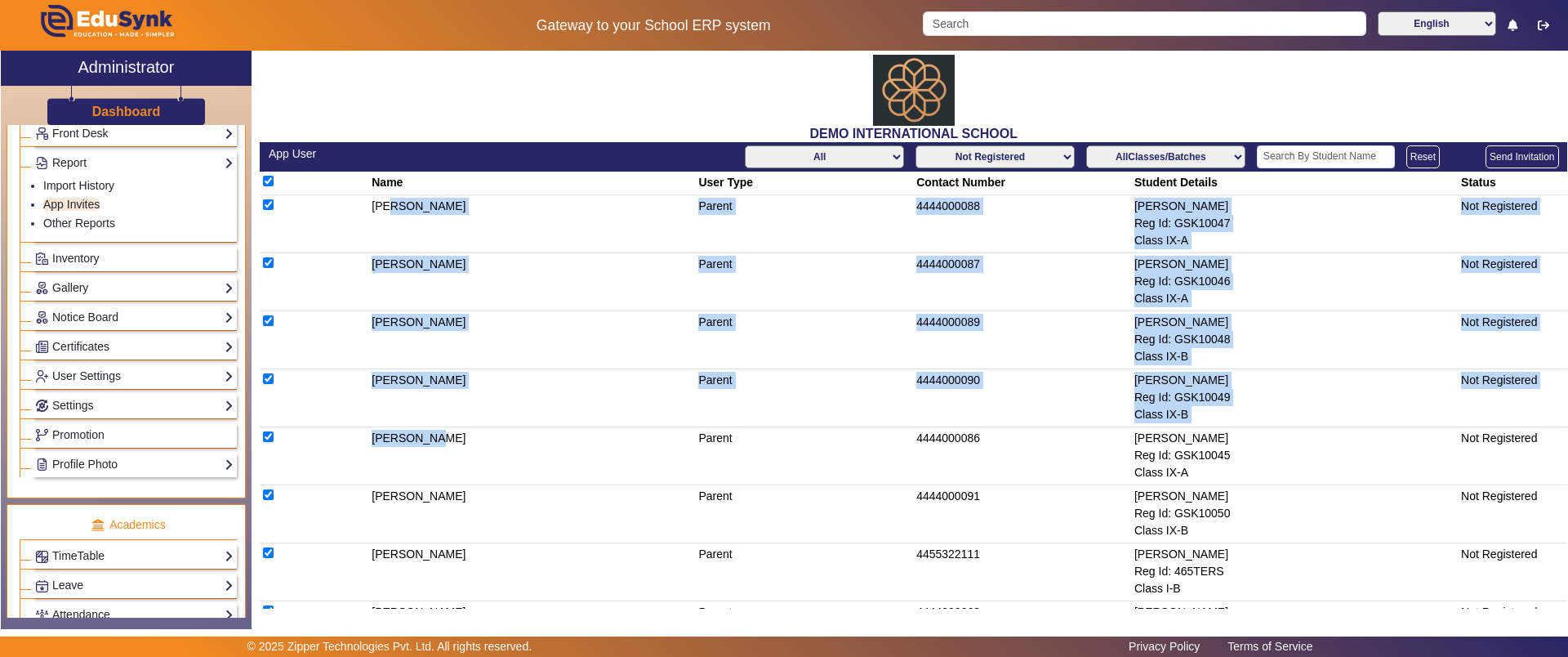
checkbox input "true"
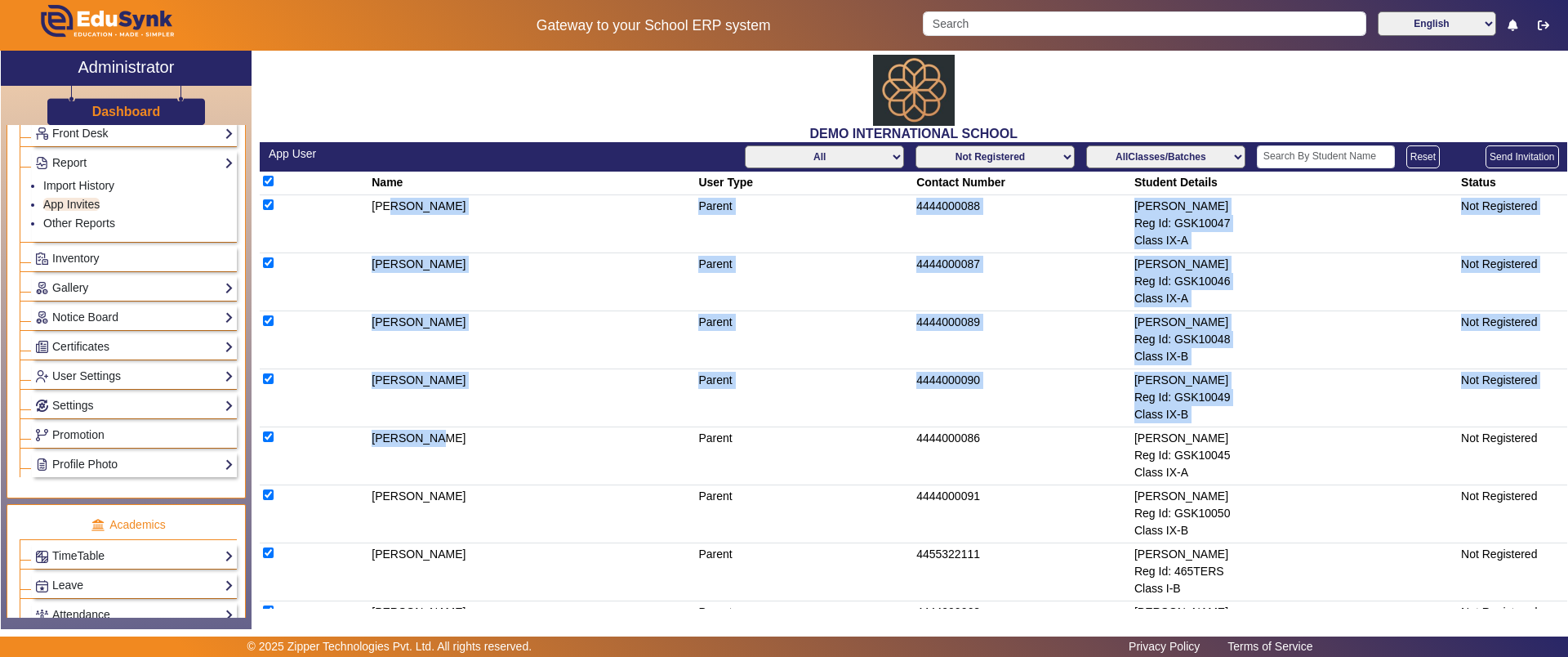
checkbox input "true"
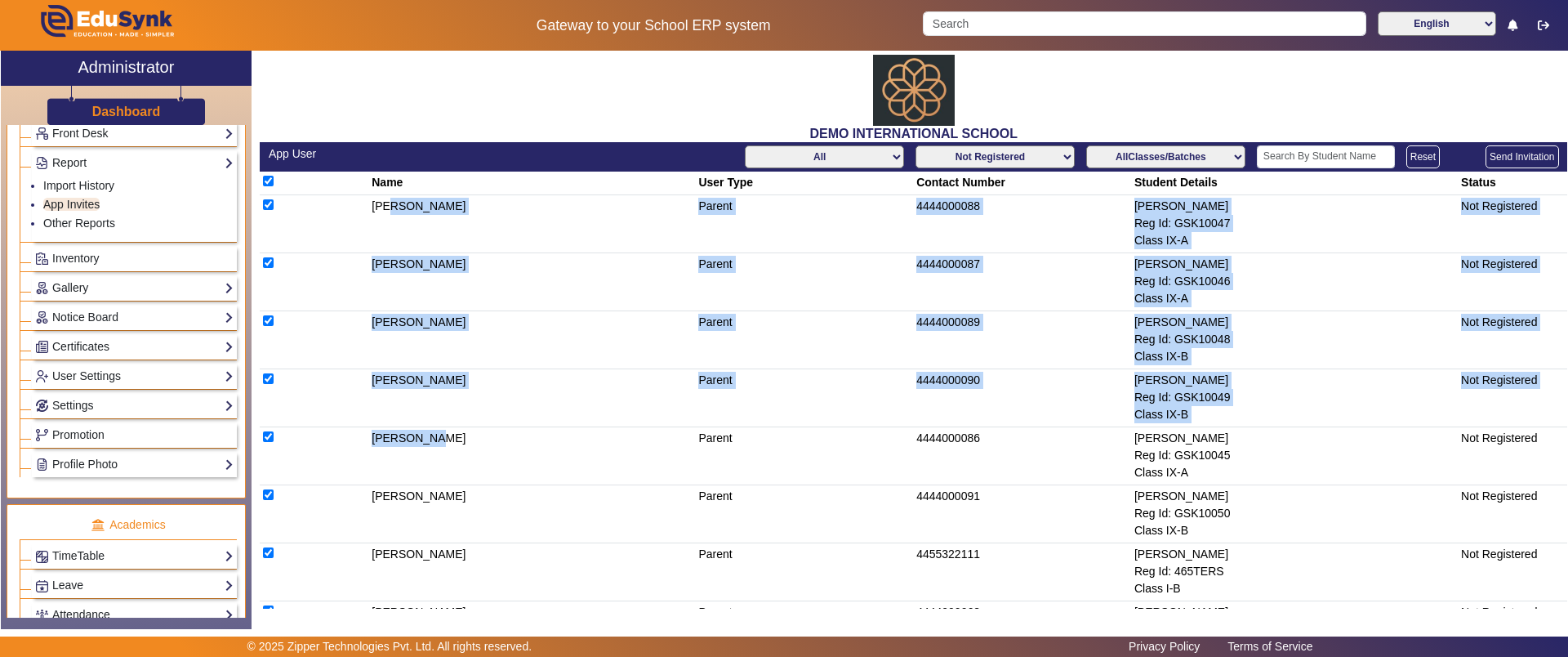
checkbox input "true"
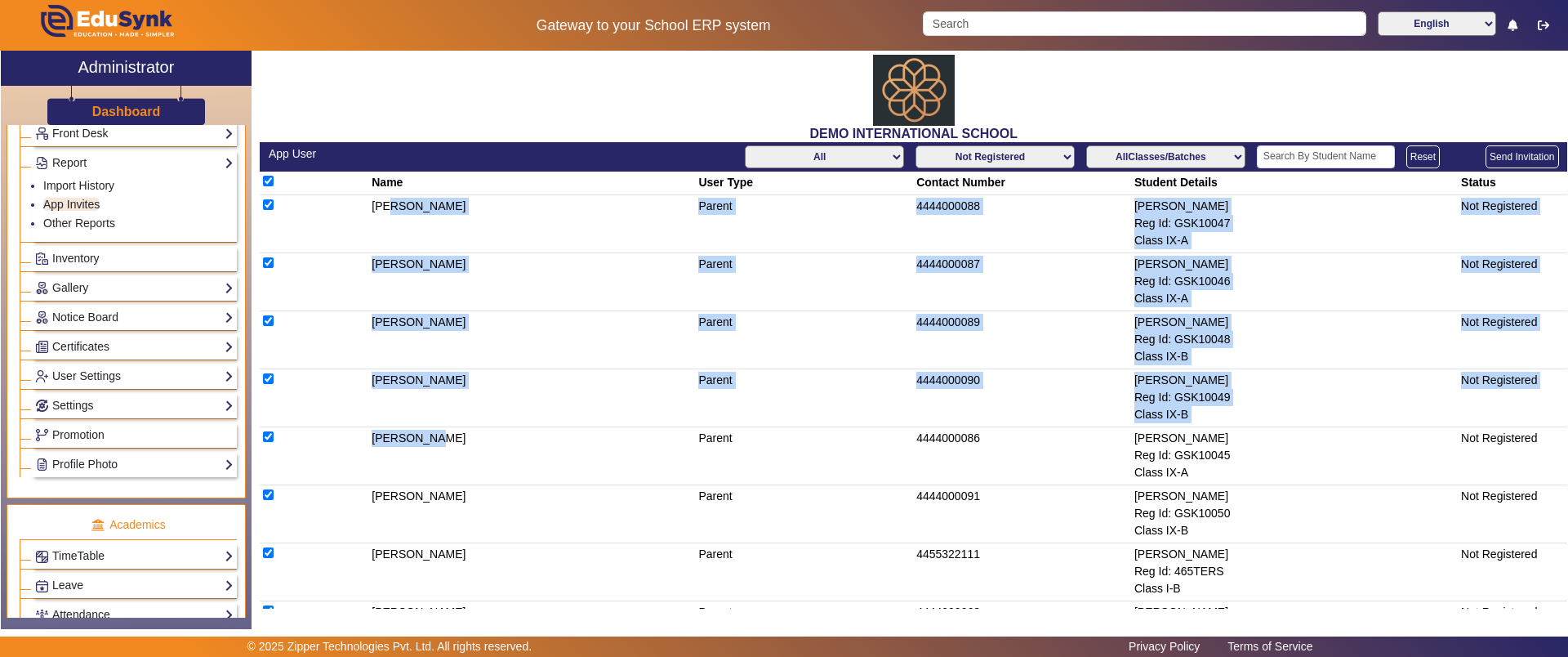
checkbox input "true"
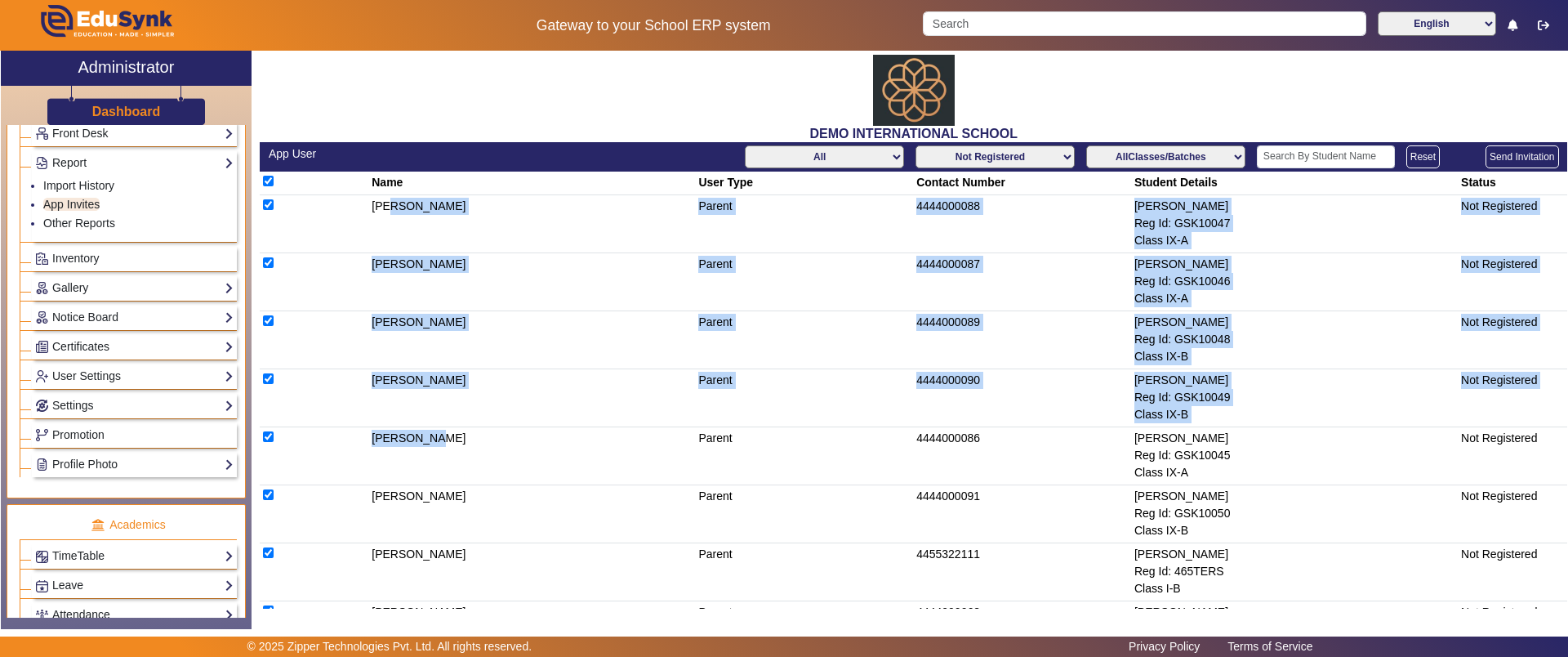
checkbox input "true"
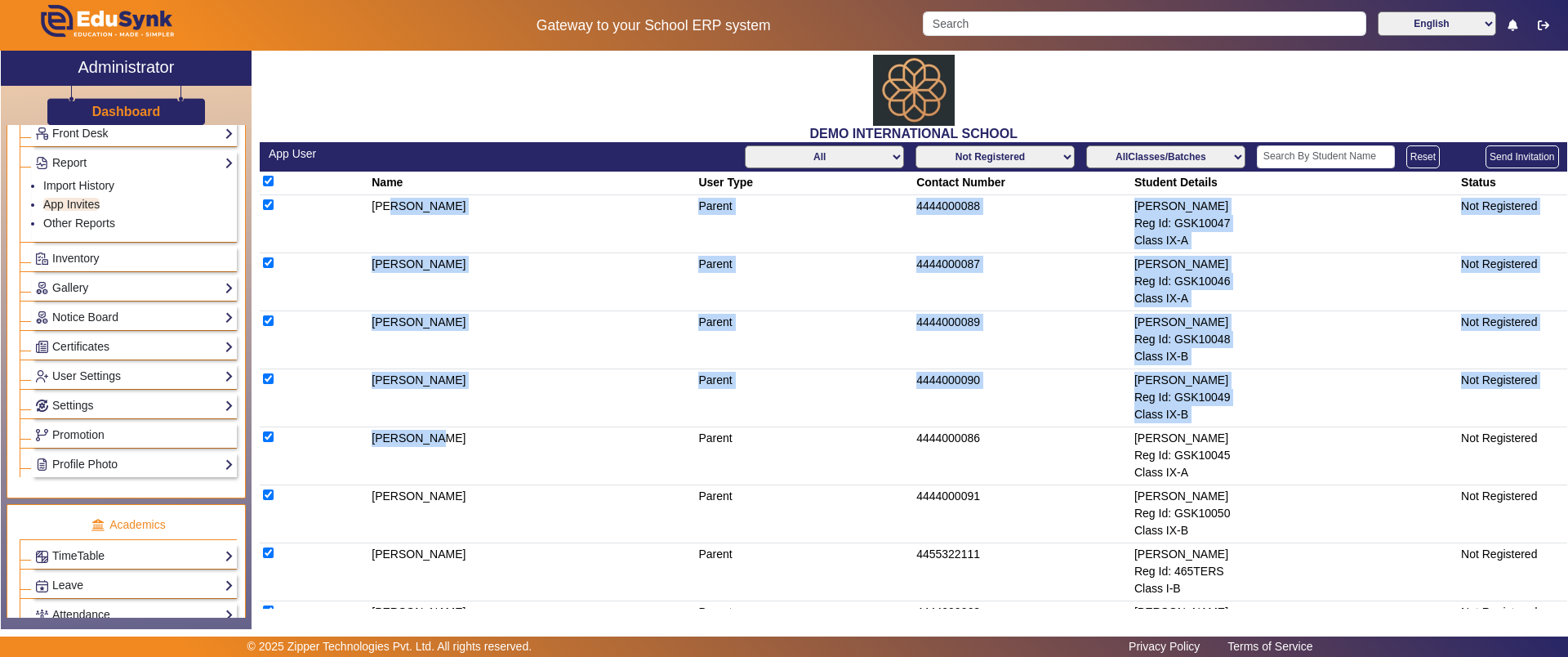
checkbox input "true"
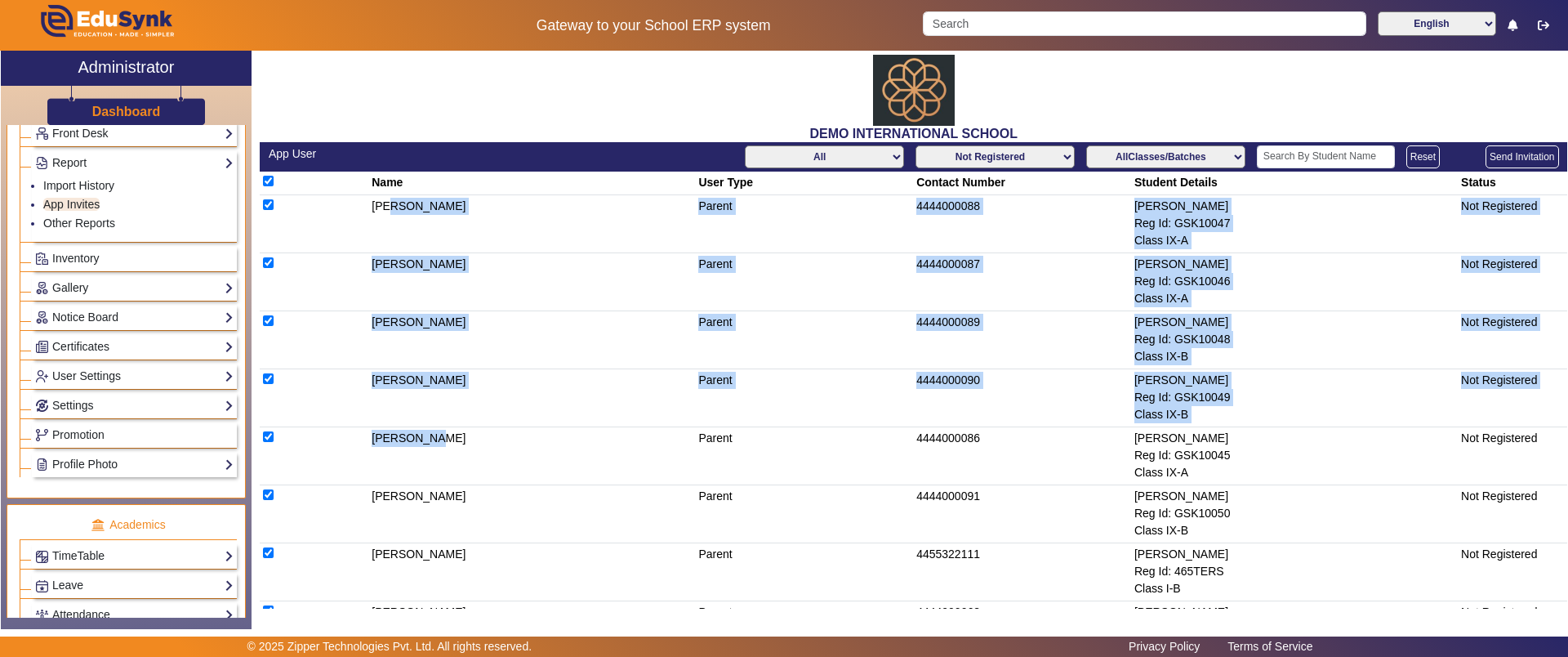
checkbox input "true"
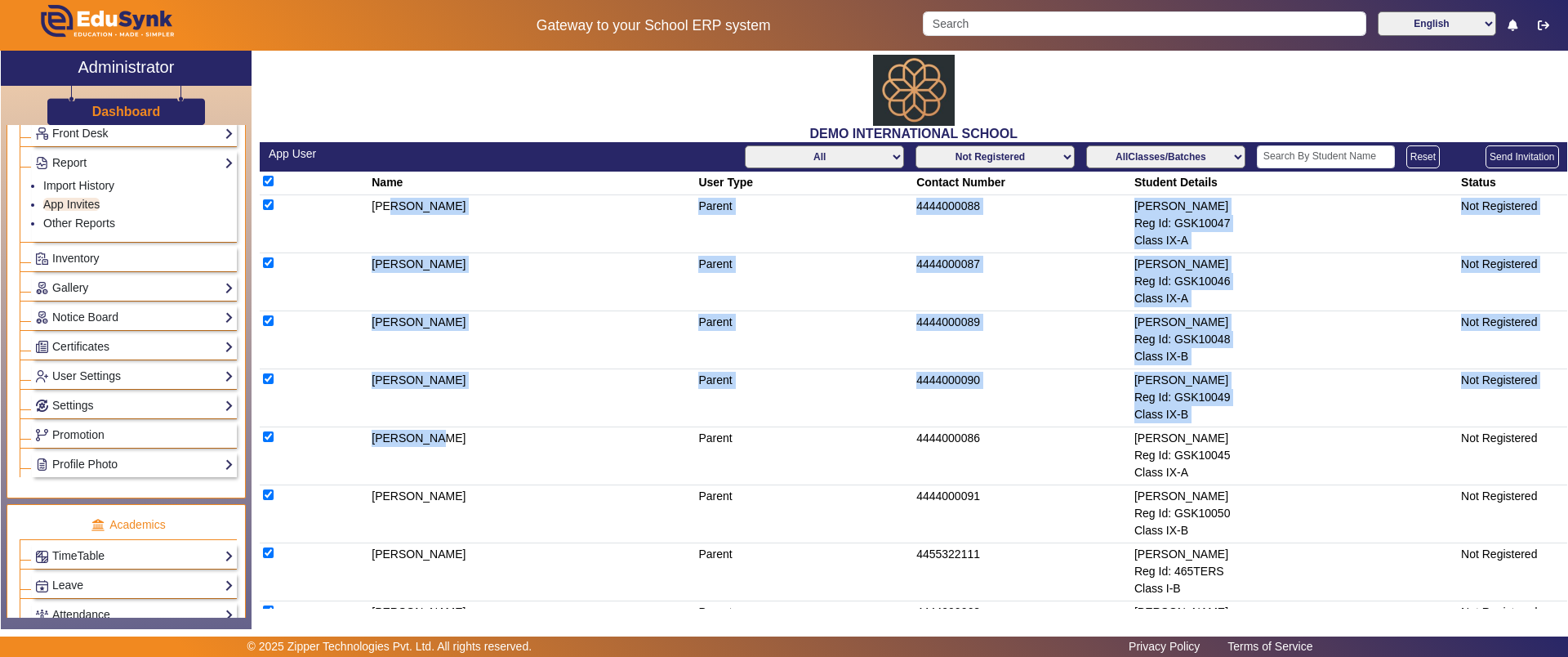
checkbox input "true"
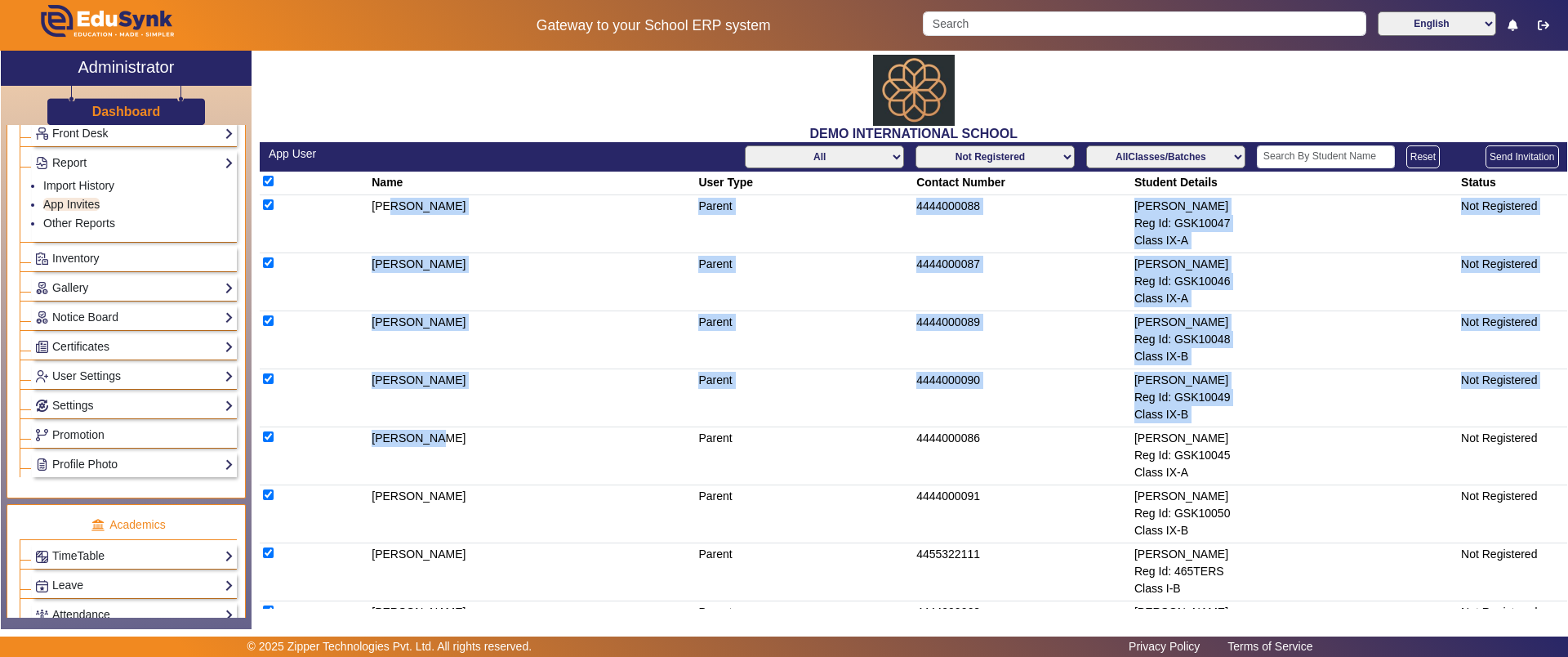
checkbox input "true"
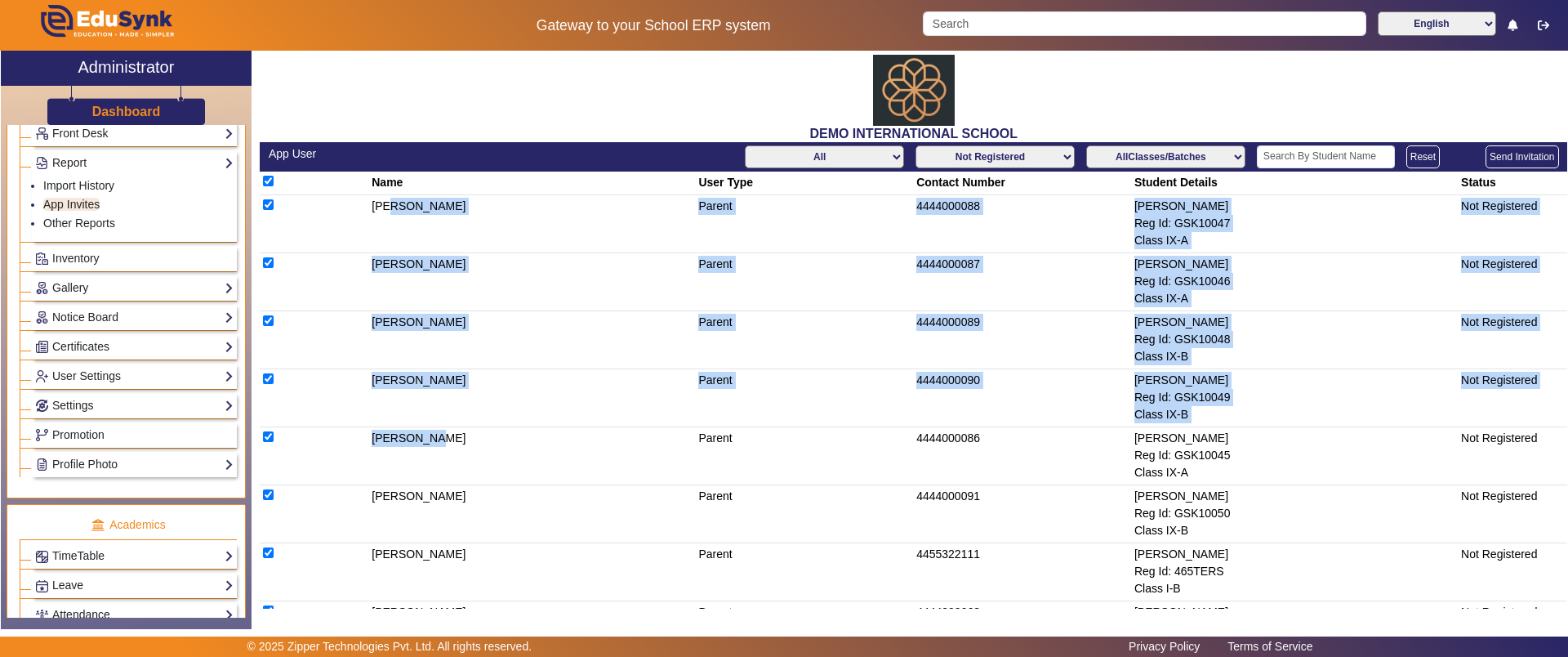
checkbox input "true"
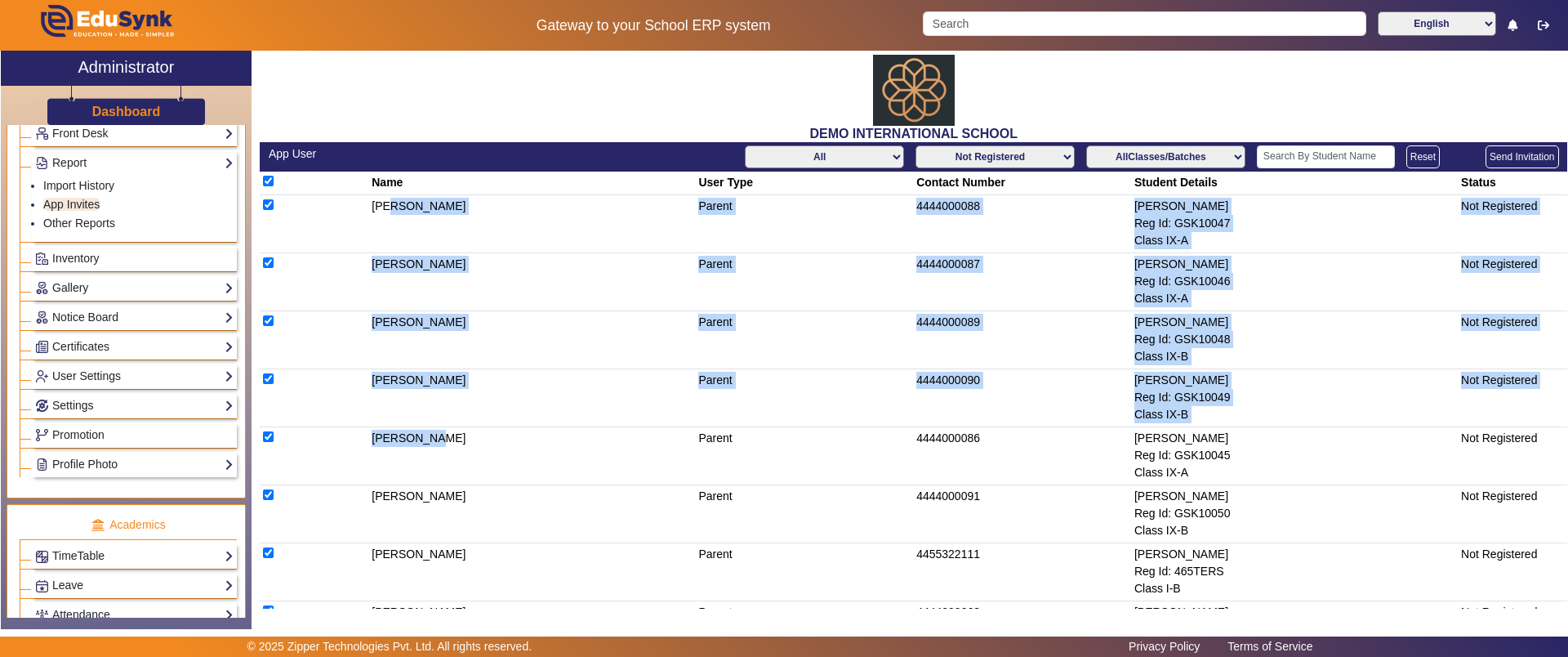
checkbox input "true"
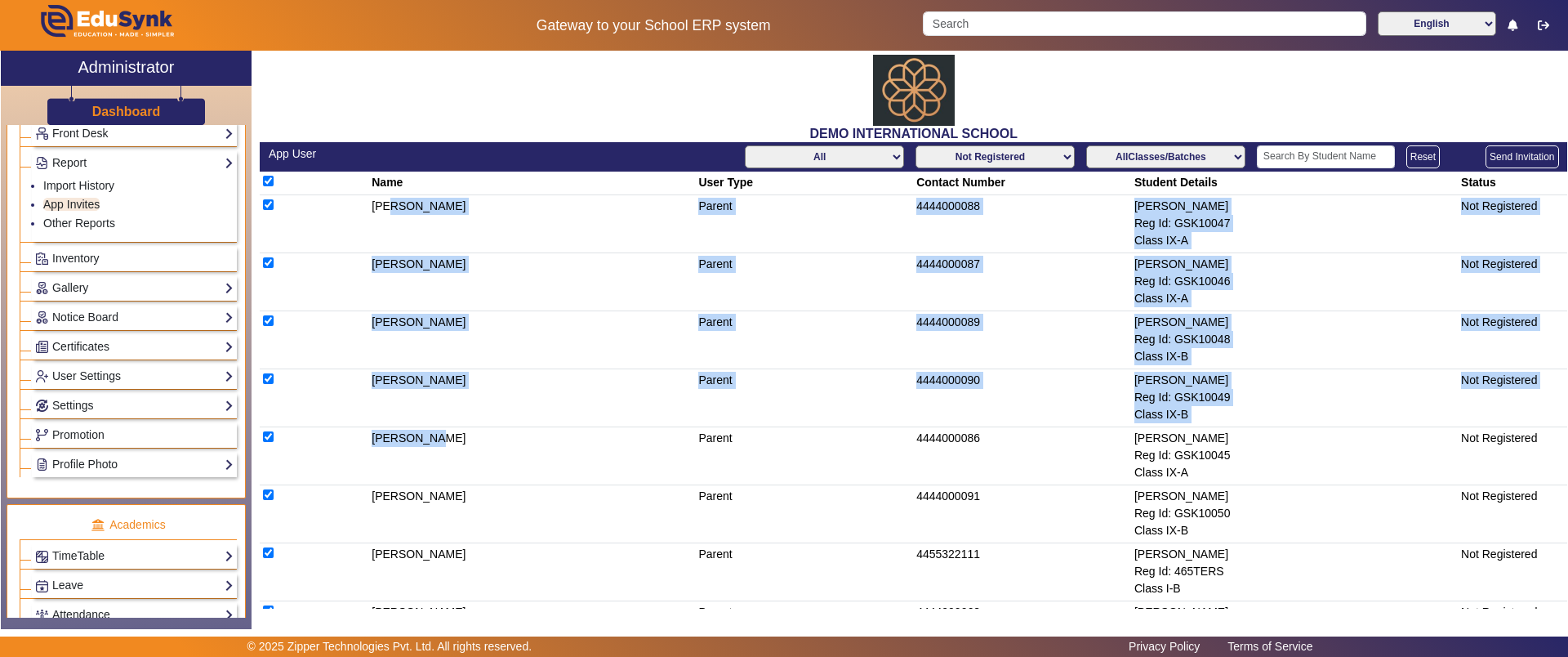
checkbox input "true"
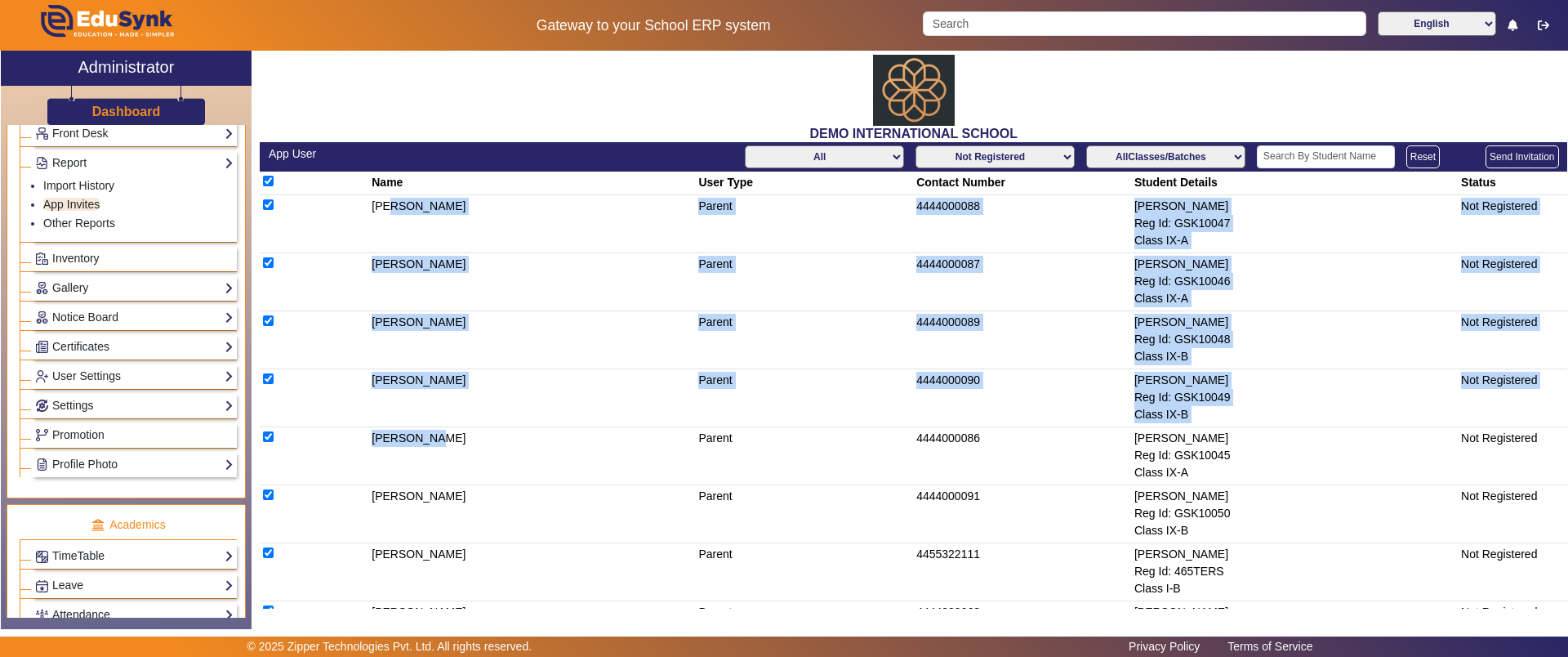
checkbox input "true"
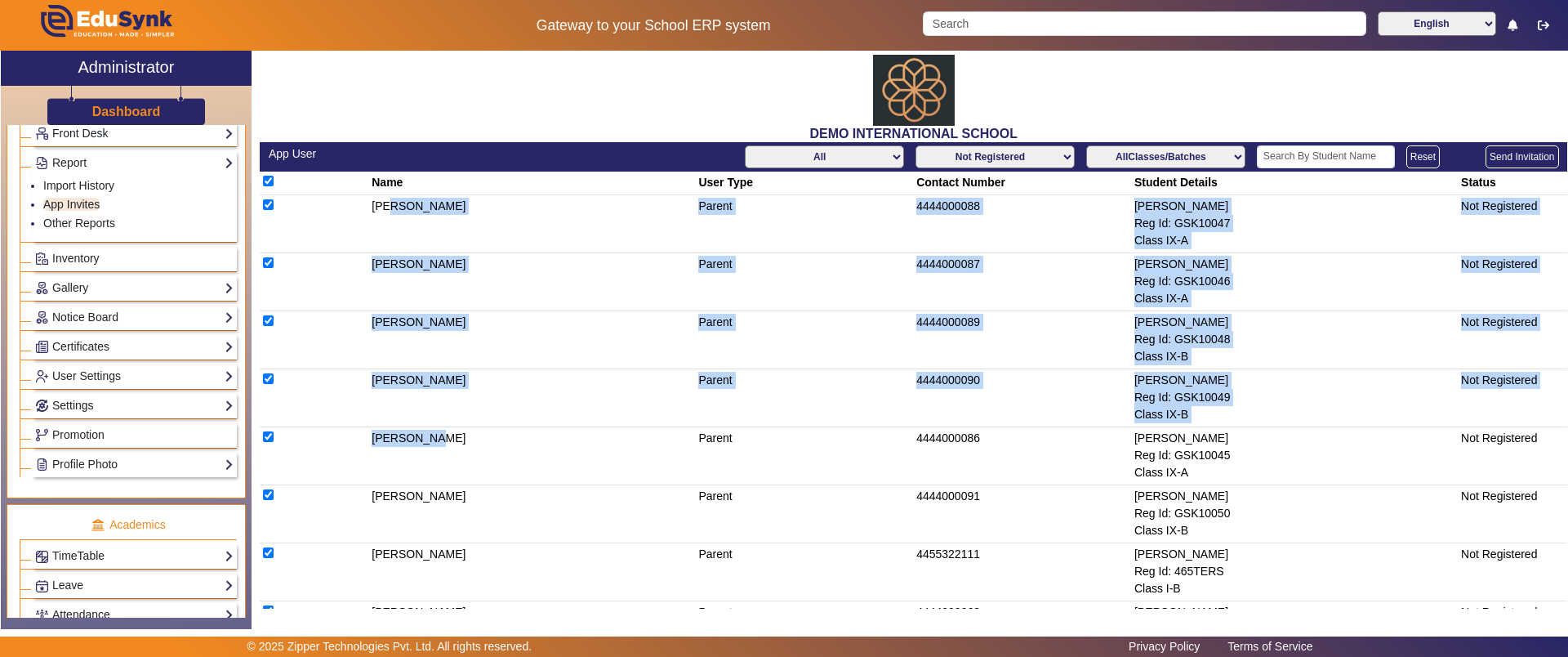
checkbox input "true"
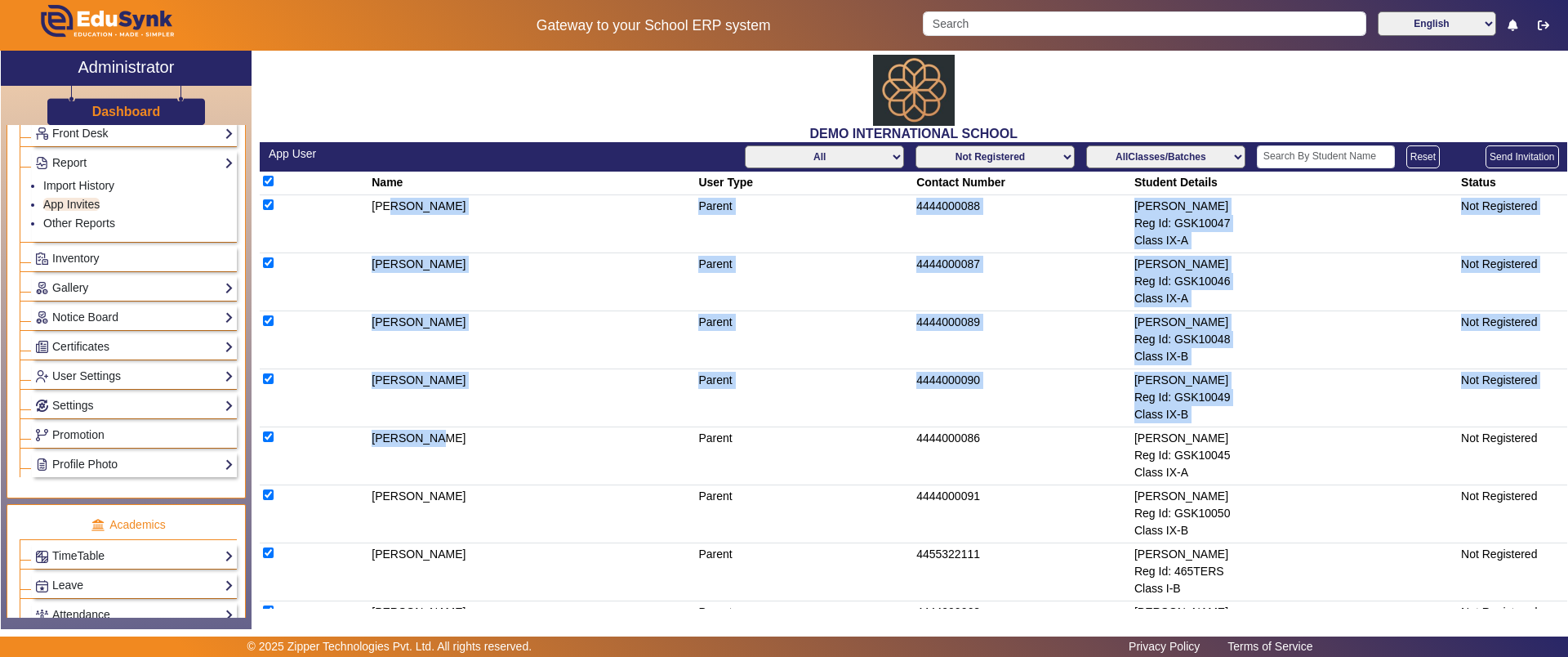
checkbox input "true"
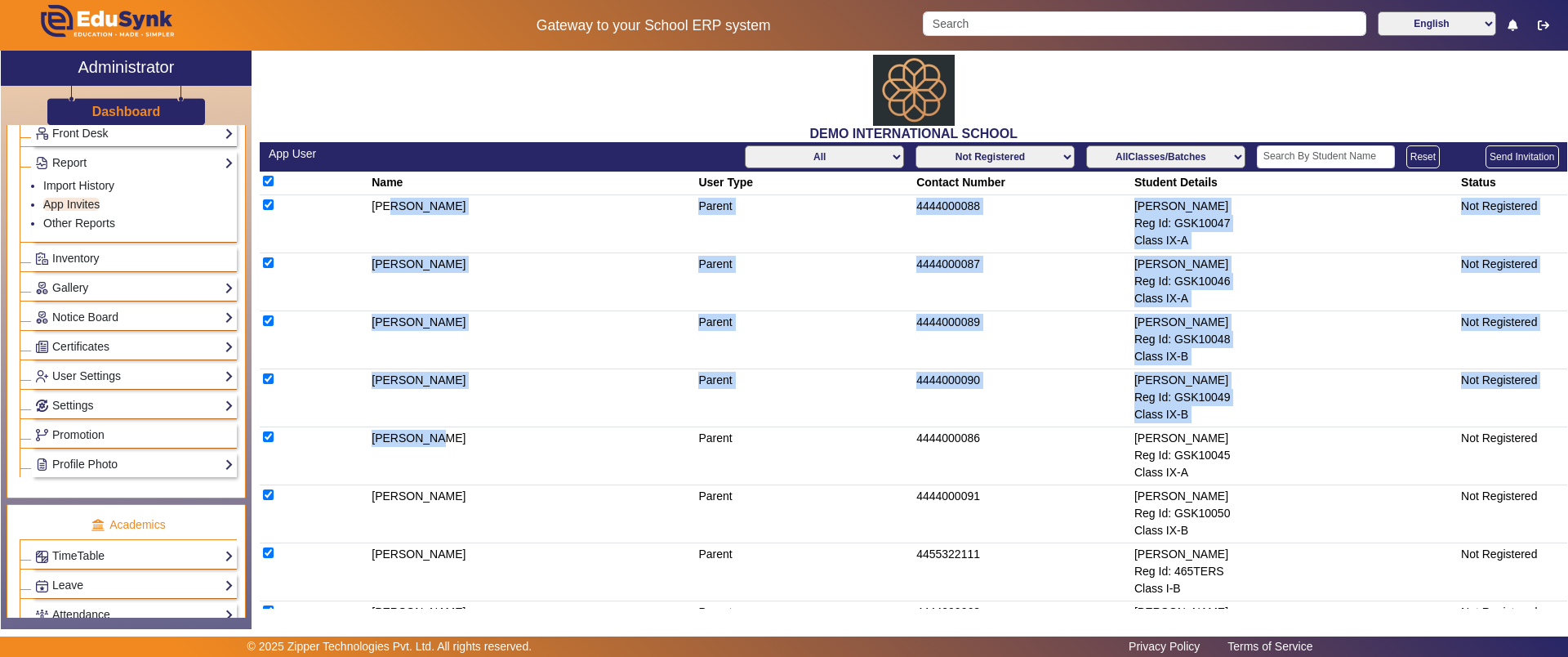
checkbox input "true"
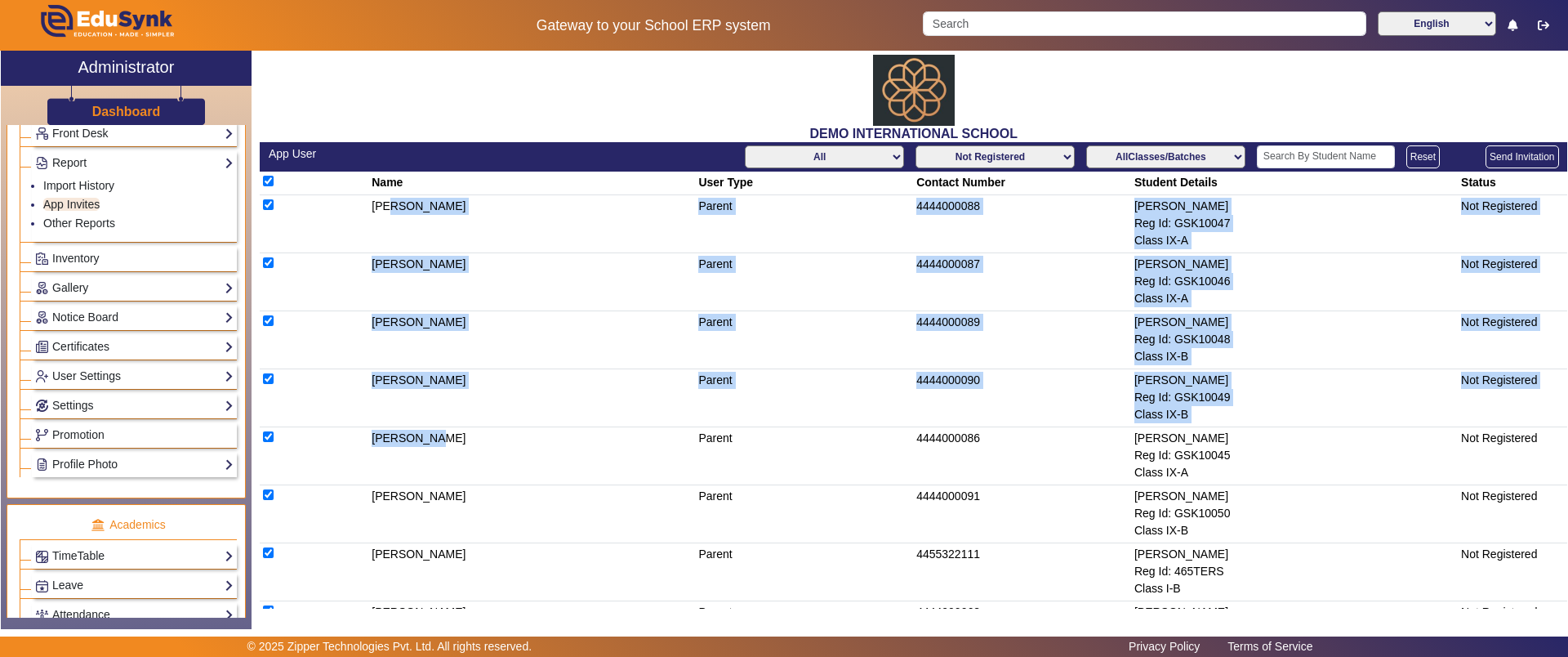
checkbox input "true"
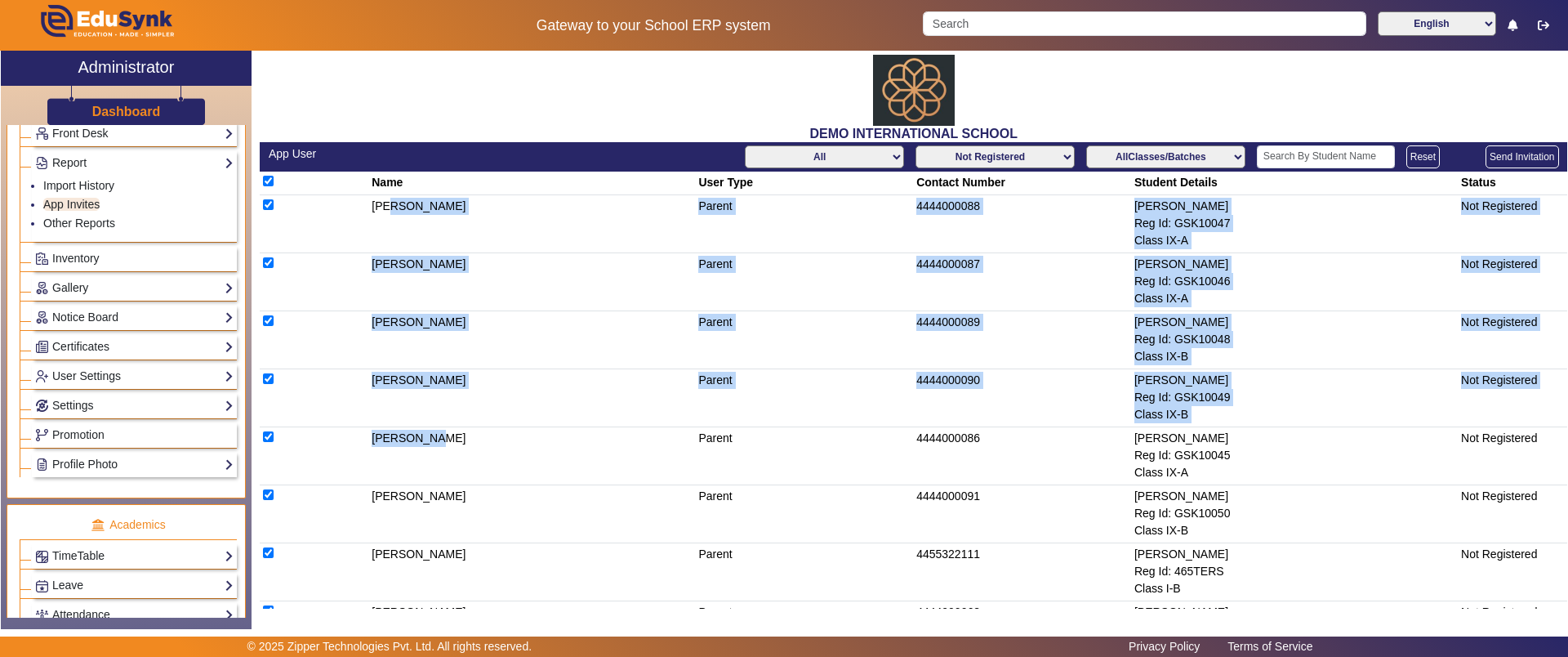
checkbox input "true"
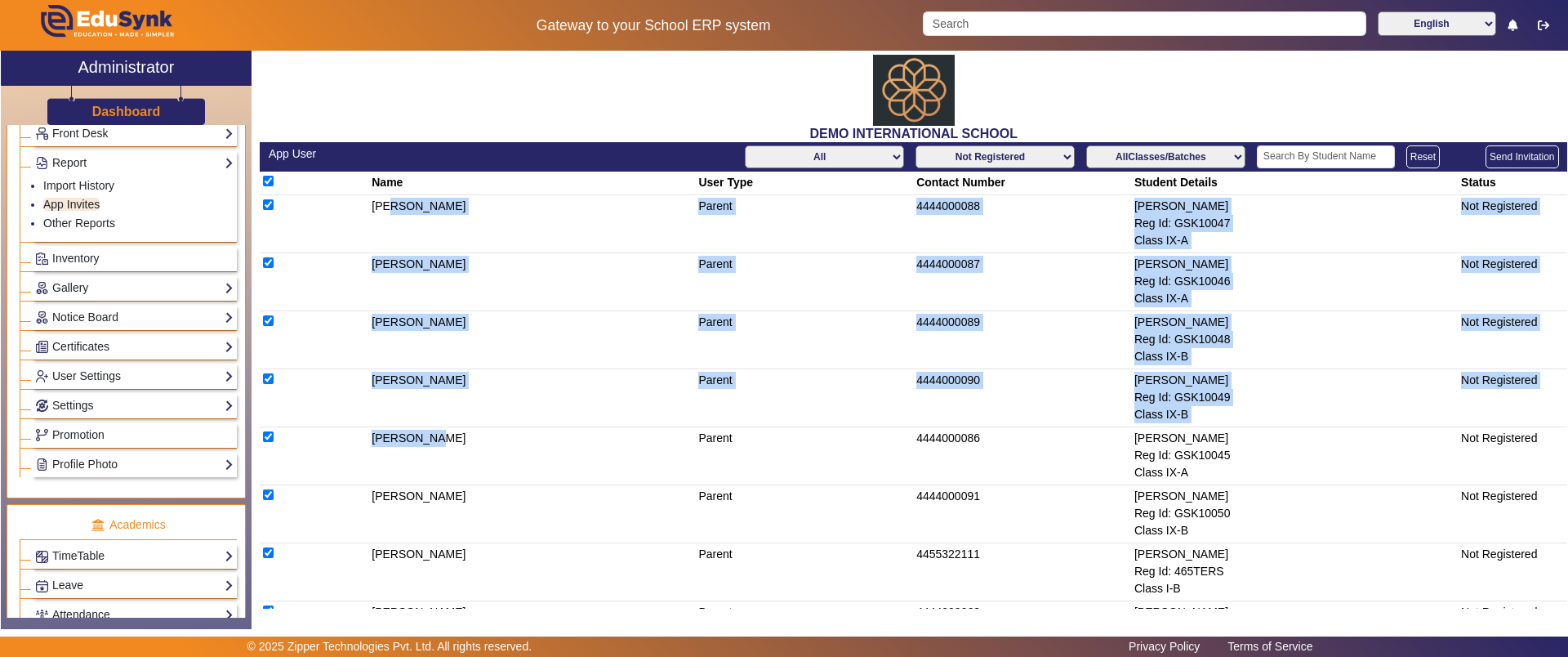
checkbox input "true"
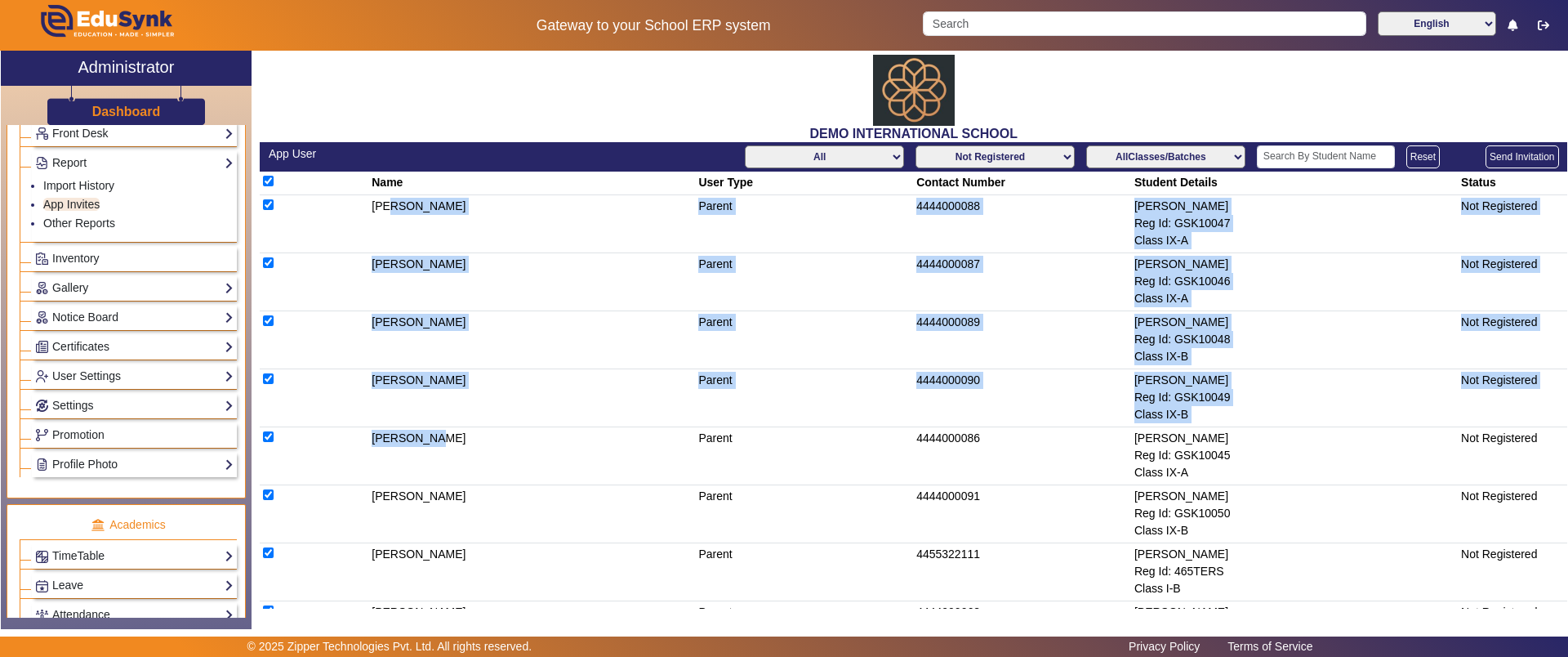
checkbox input "true"
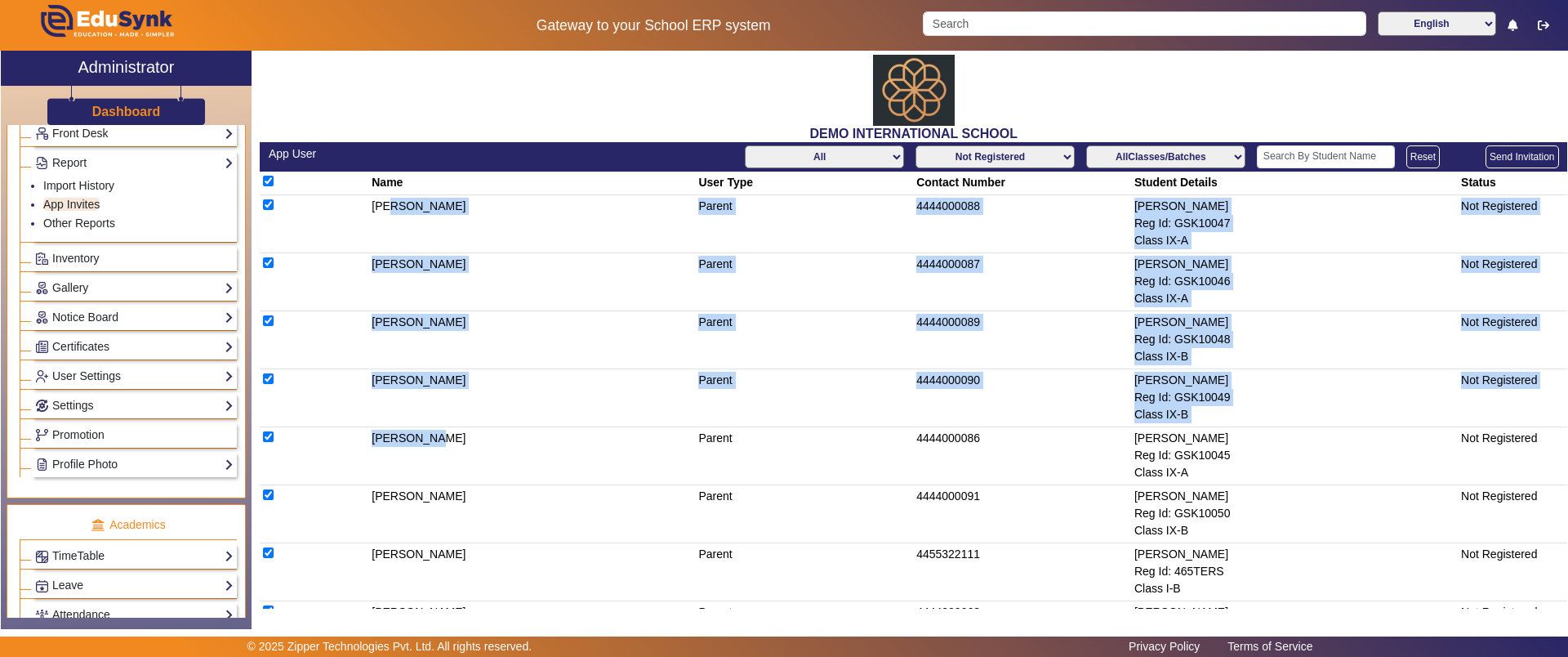
checkbox input "true"
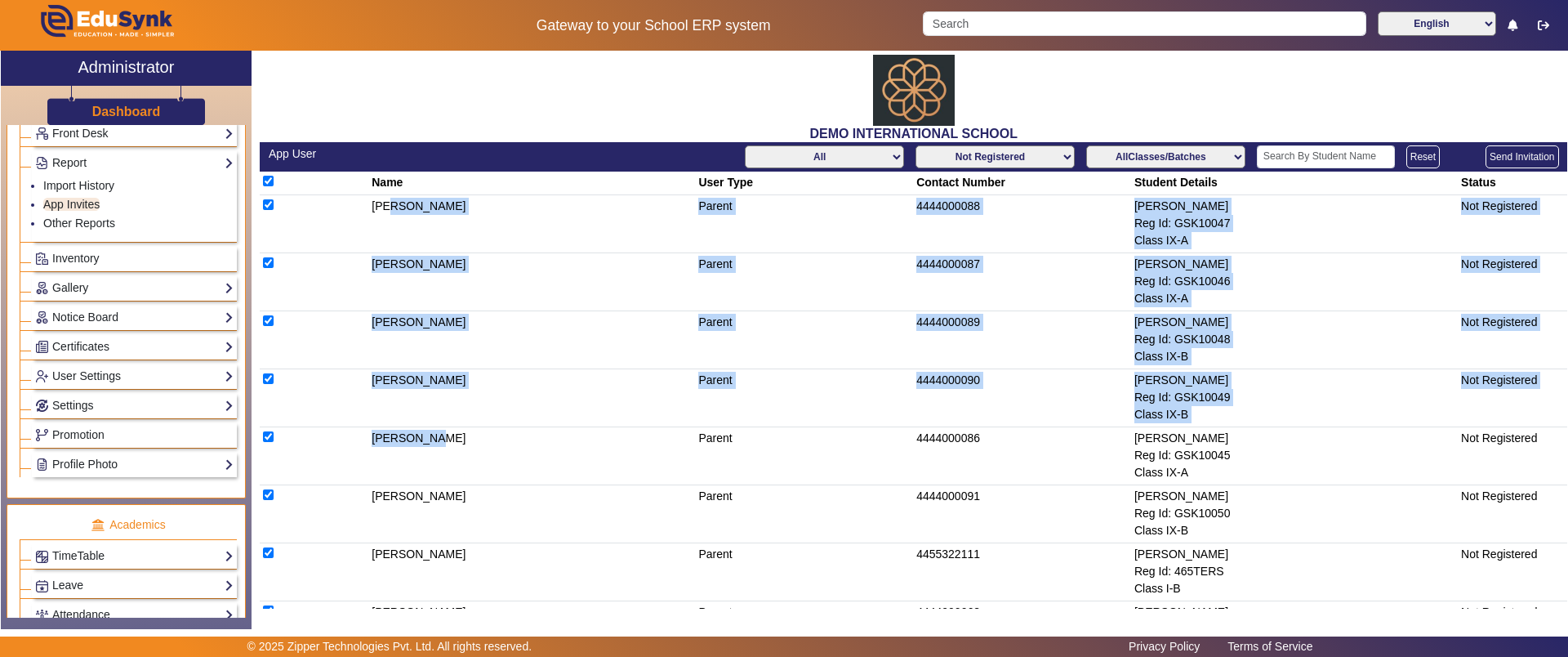
checkbox input "true"
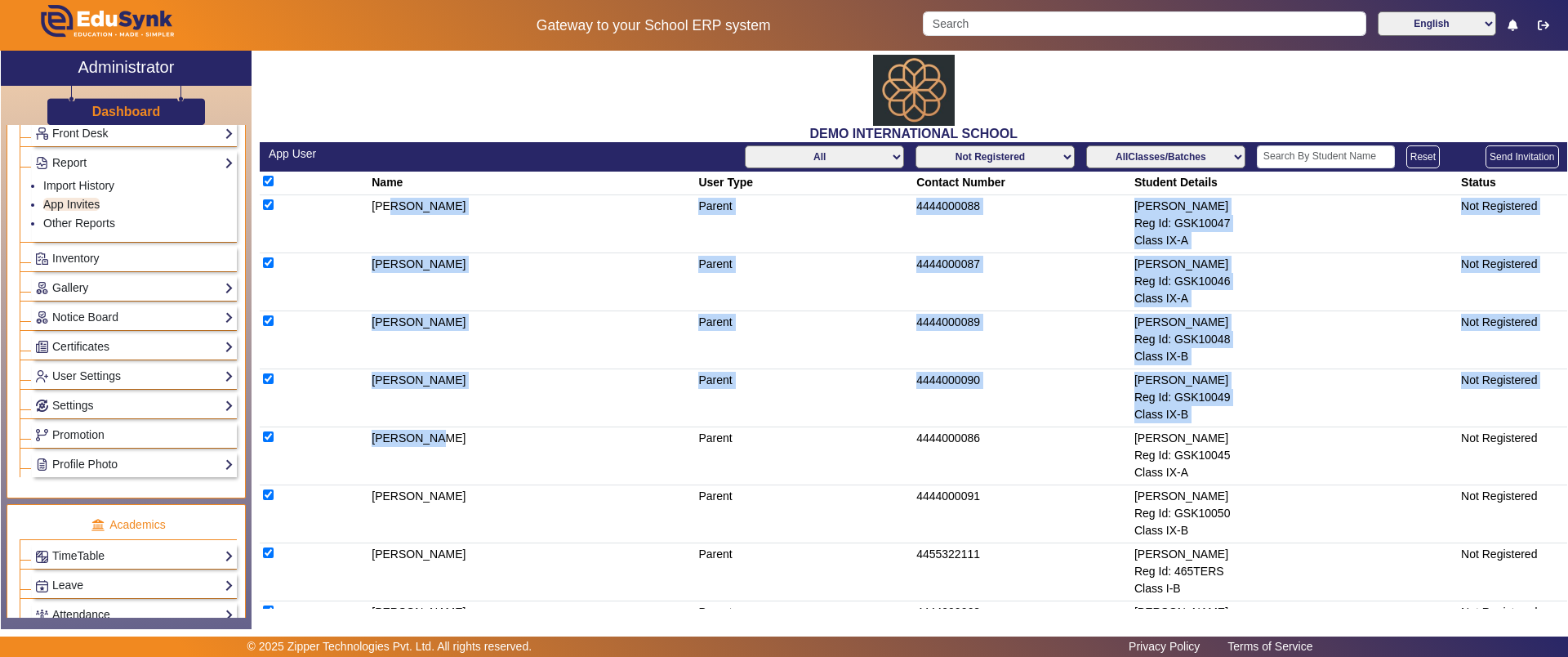
checkbox input "true"
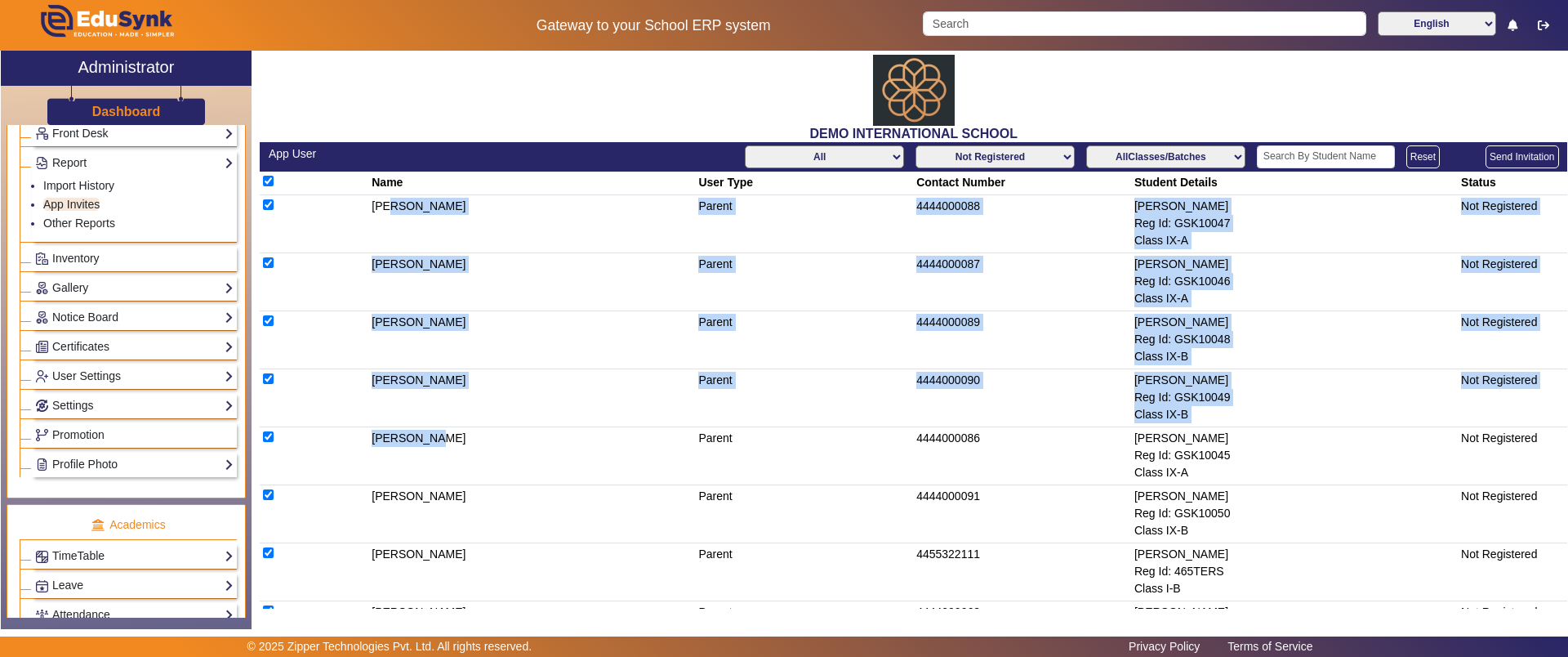
checkbox input "true"
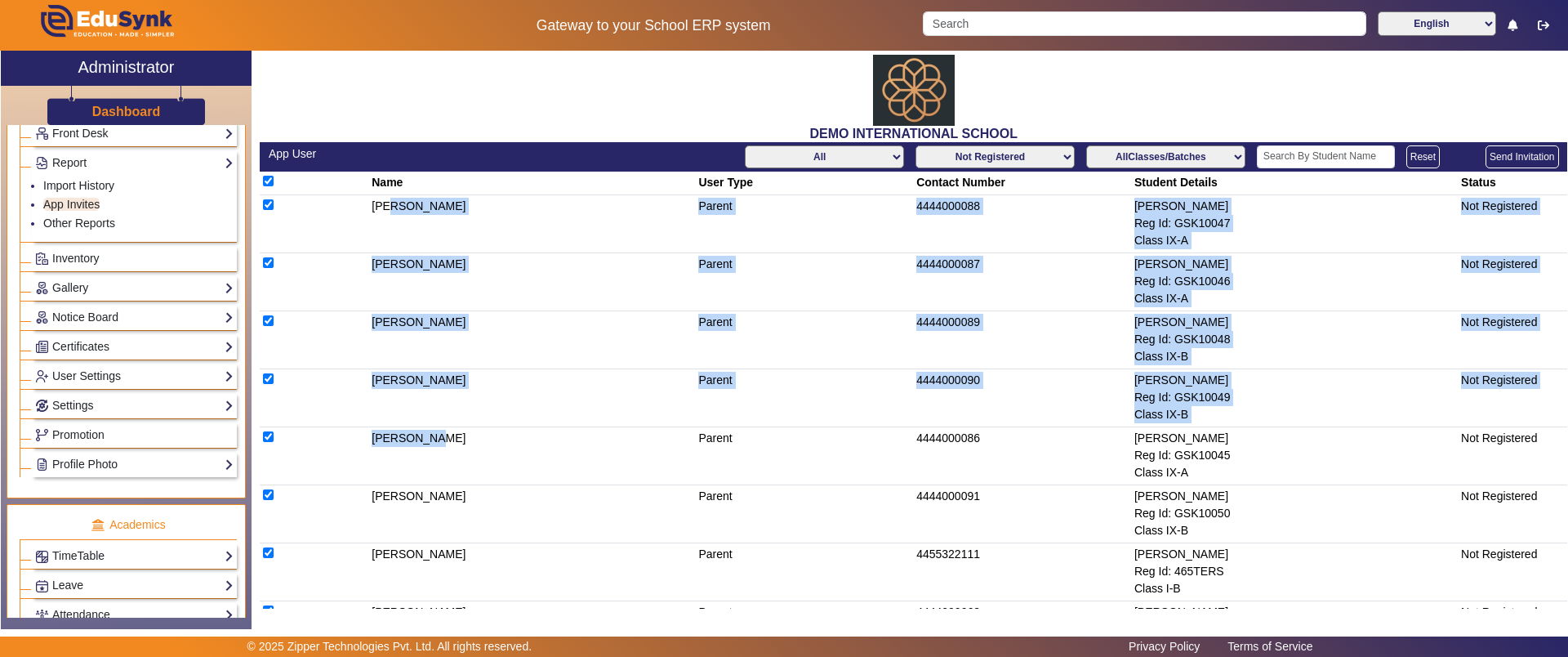
checkbox input "true"
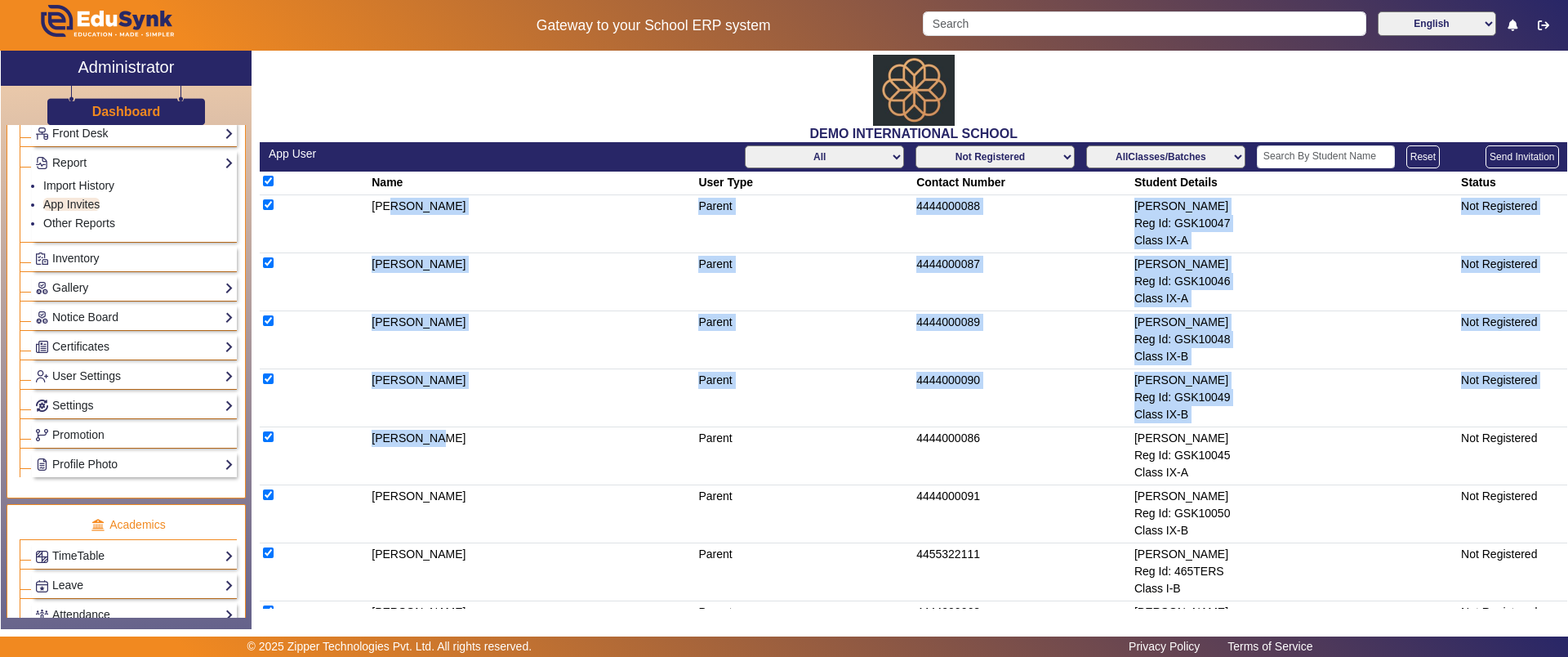
checkbox input "true"
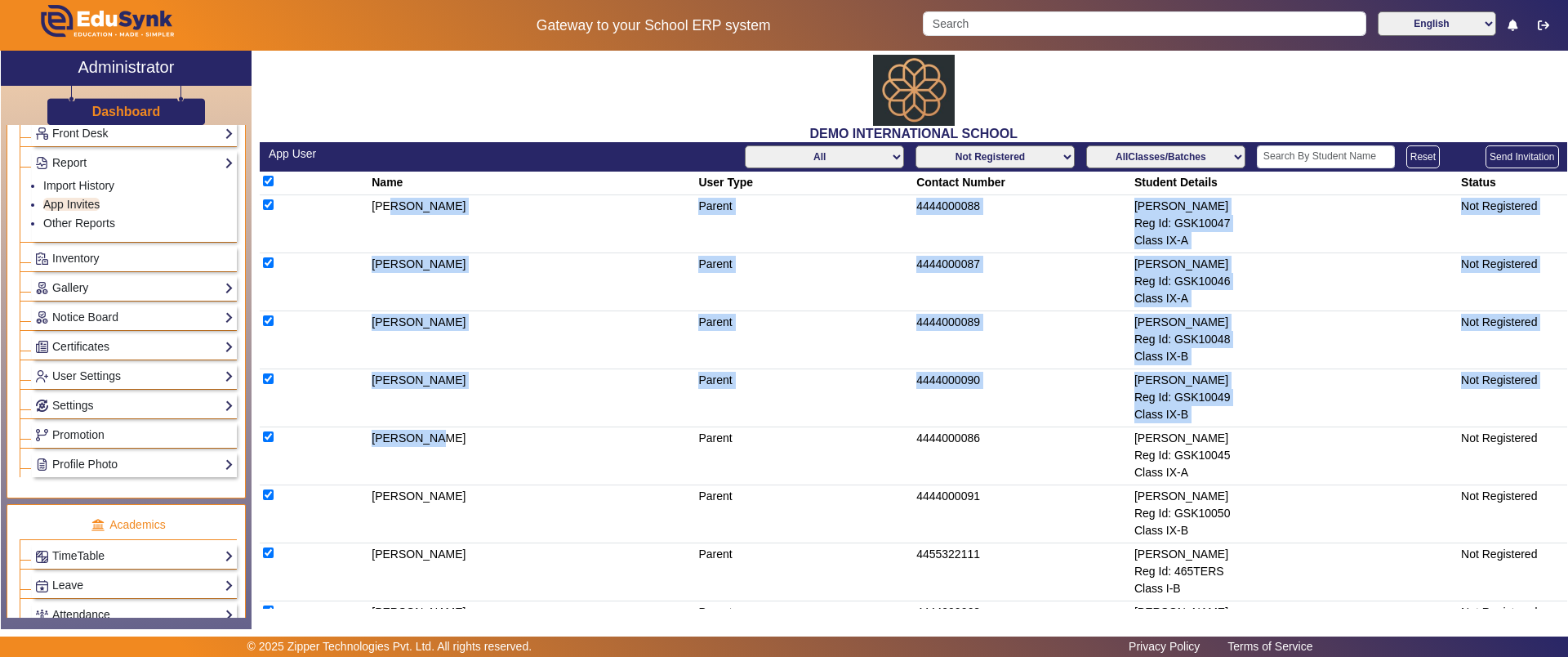
checkbox input "true"
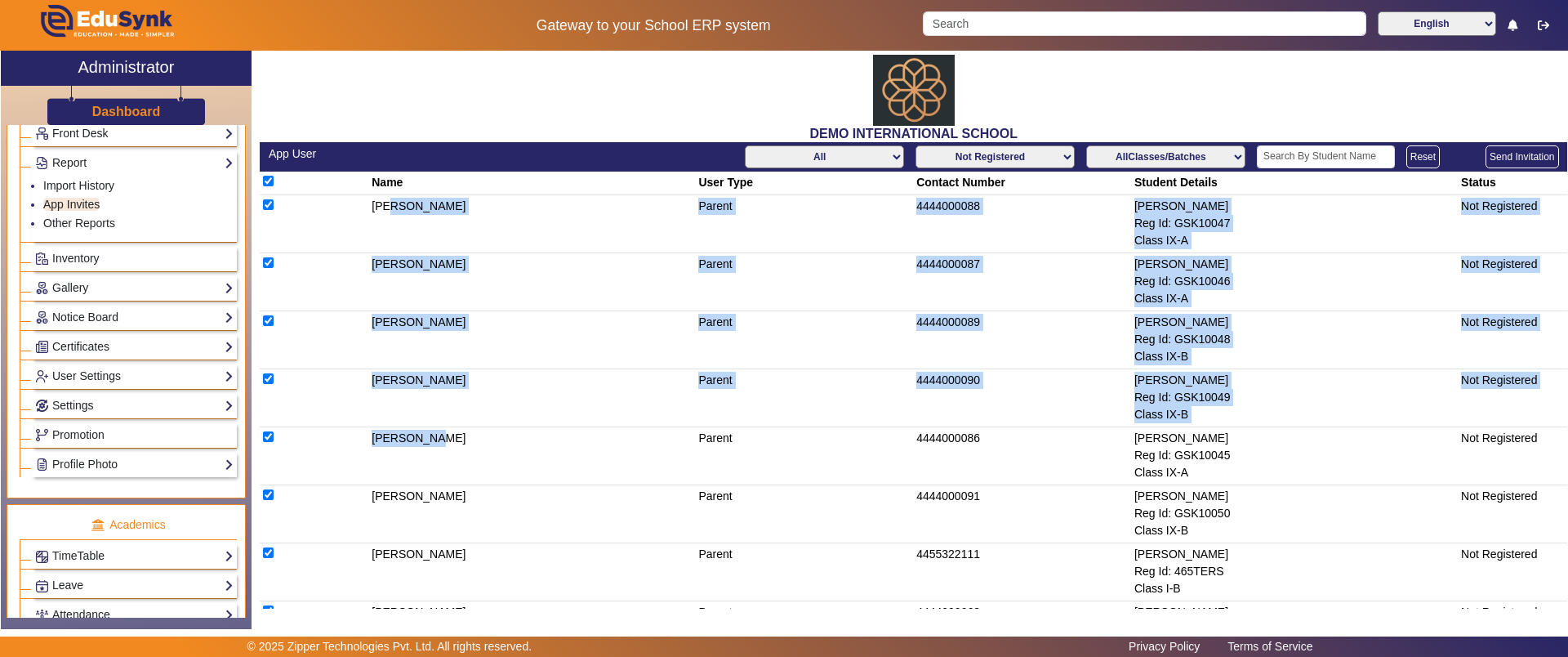
checkbox input "true"
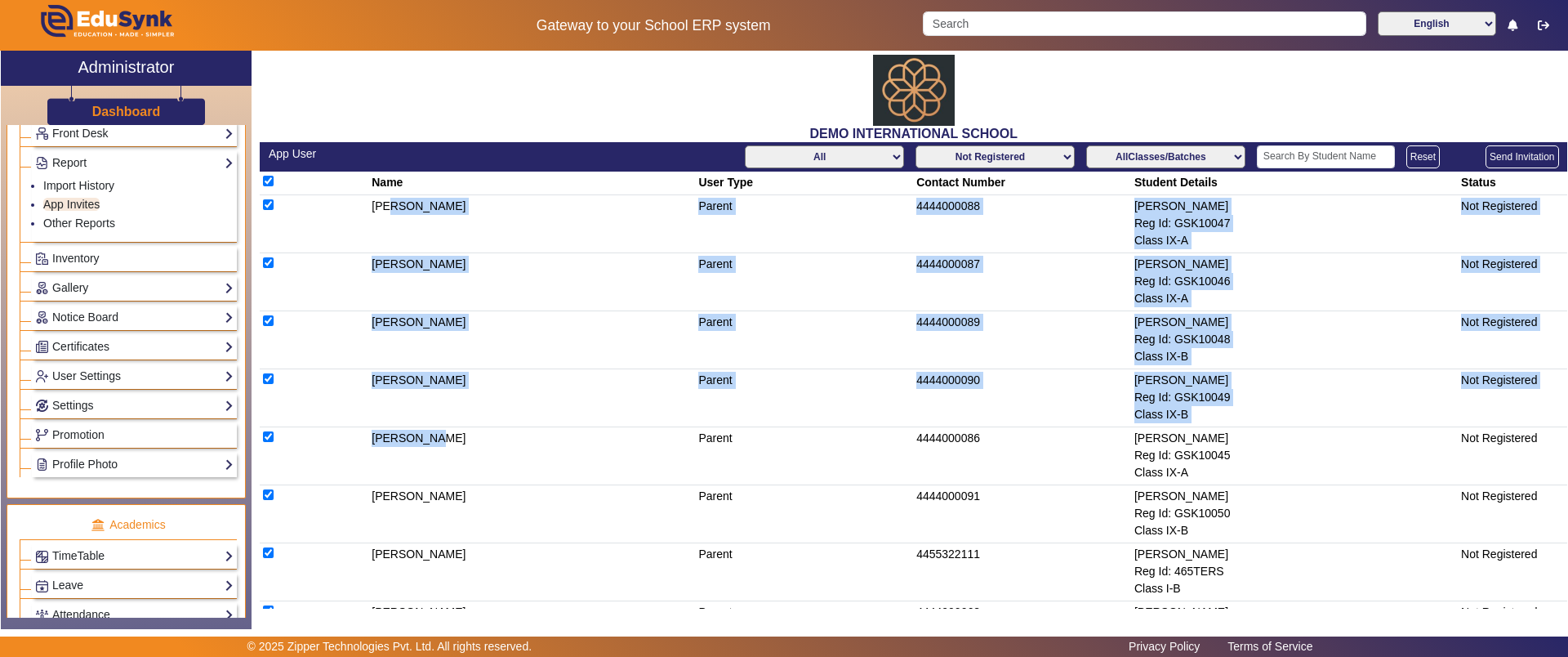
checkbox input "true"
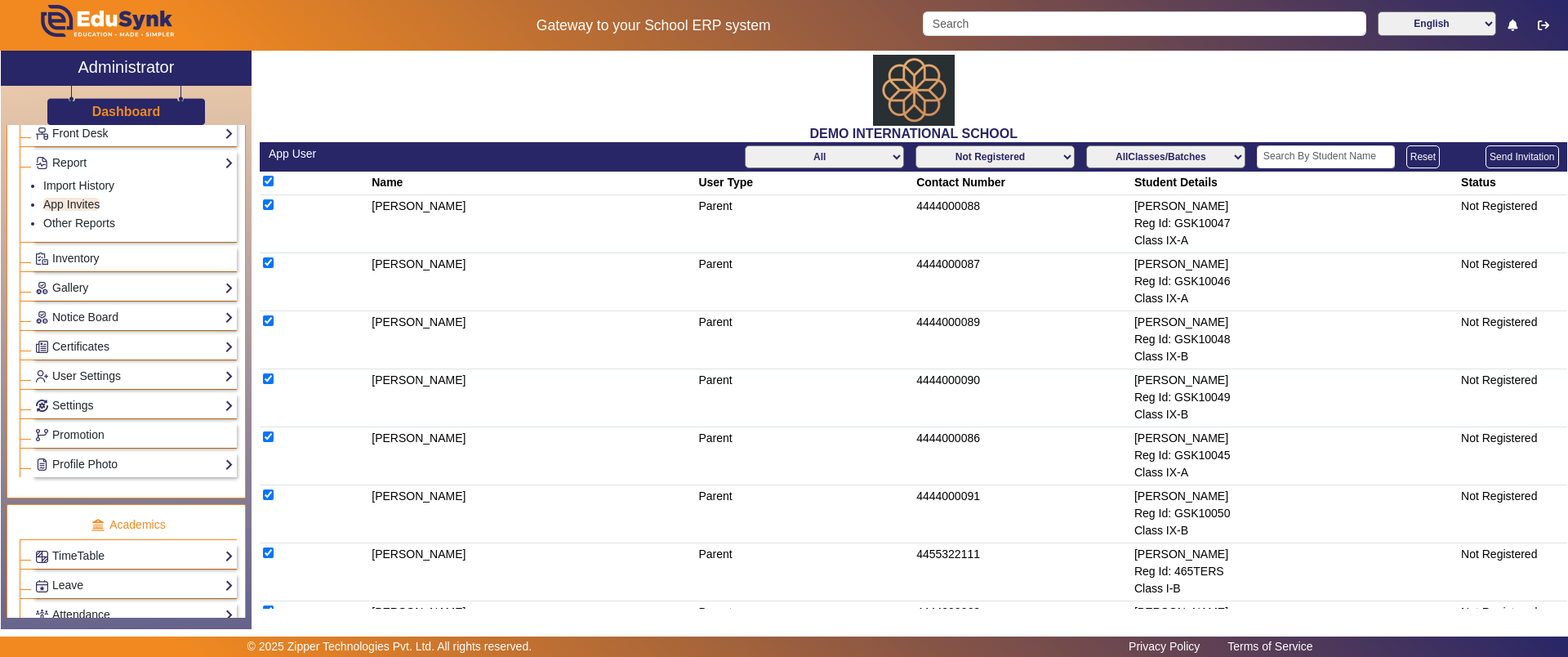
click at [518, 101] on div "DEMO INTERNATIONAL SCHOOL" at bounding box center [913, 96] width 1307 height 91
click at [86, 264] on span "Inventory" at bounding box center [76, 258] width 48 height 13
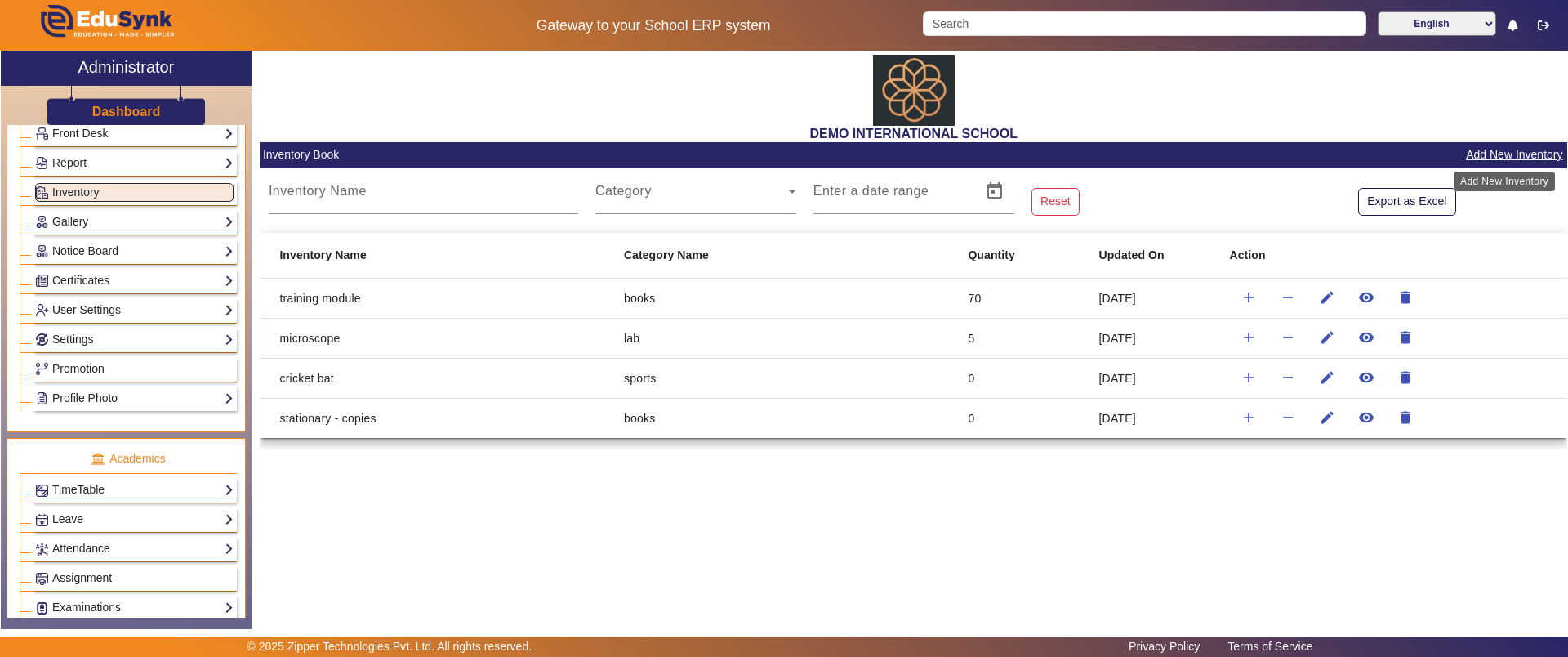
click at [1500, 158] on button "Add New Inventory" at bounding box center [1513, 155] width 99 height 21
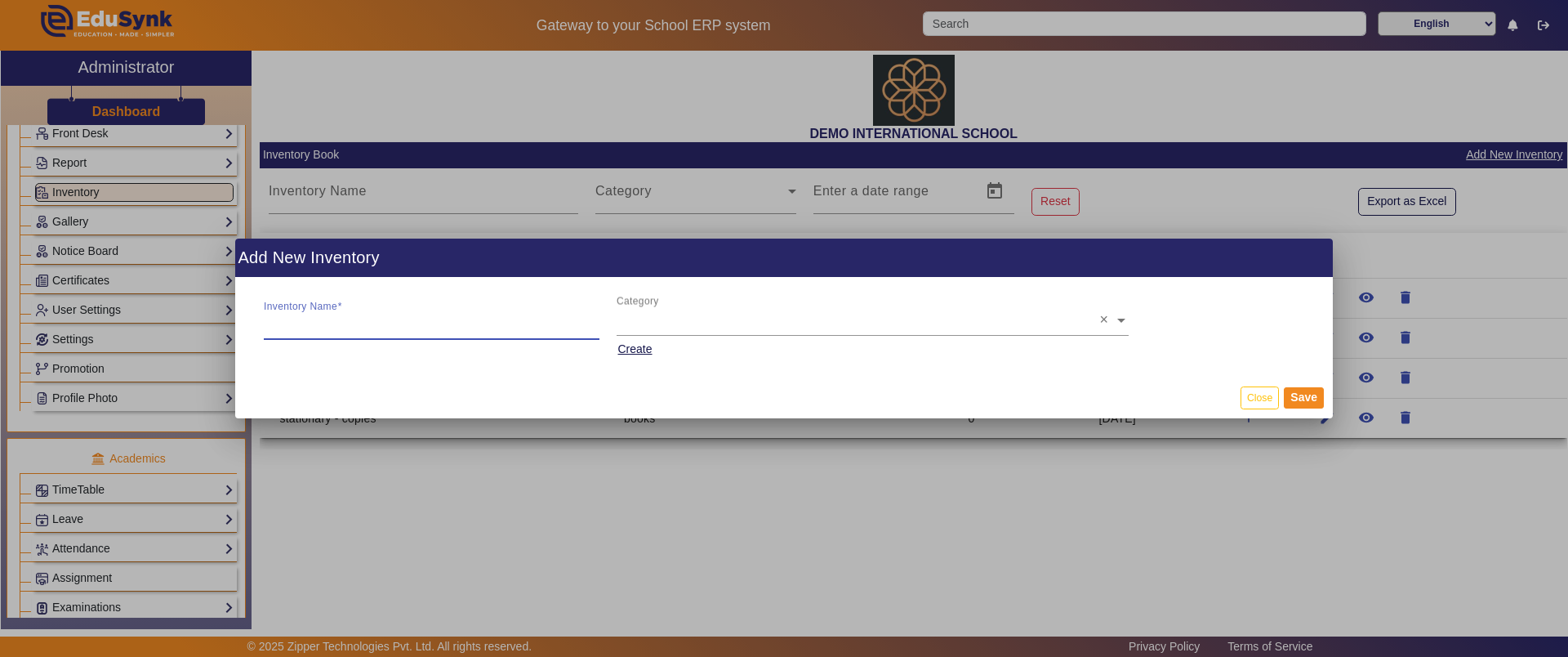
click at [459, 322] on input "Inventory Name" at bounding box center [431, 324] width 335 height 20
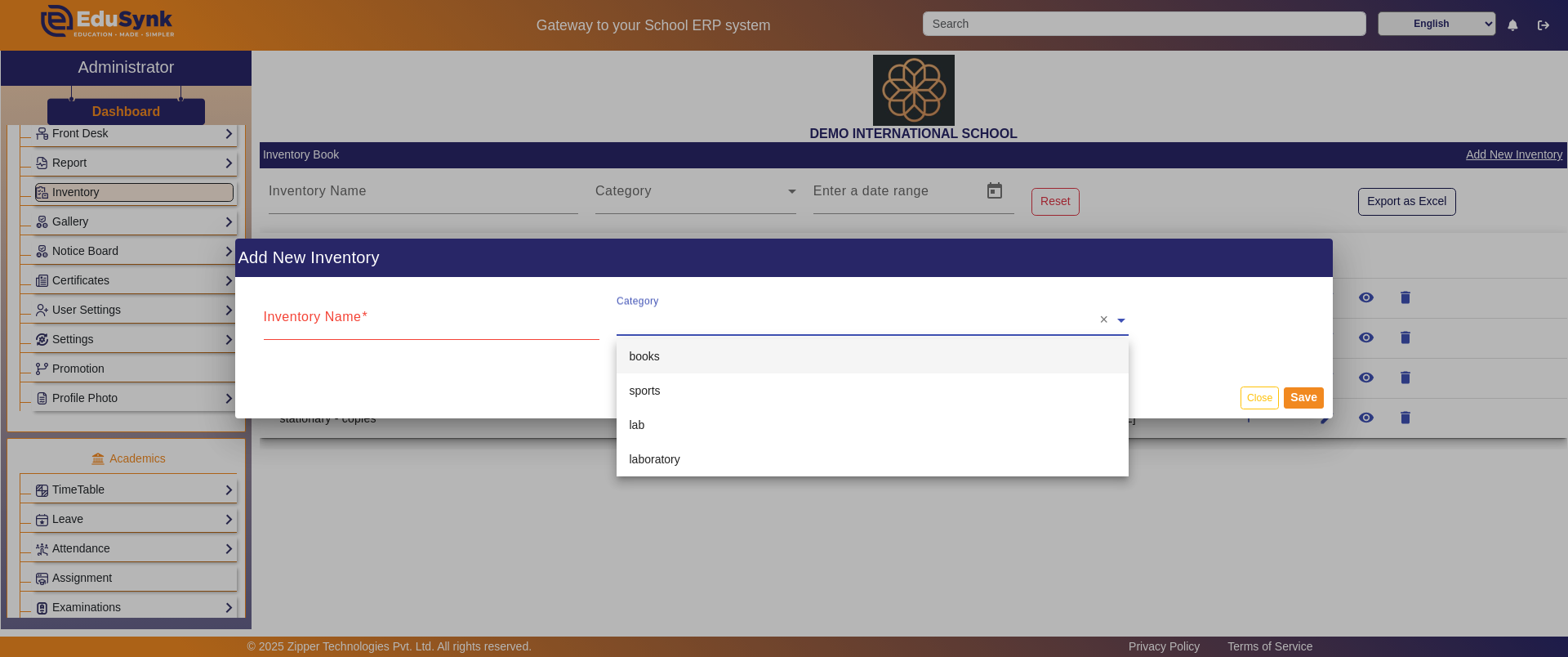
click at [736, 325] on input "text" at bounding box center [873, 321] width 512 height 20
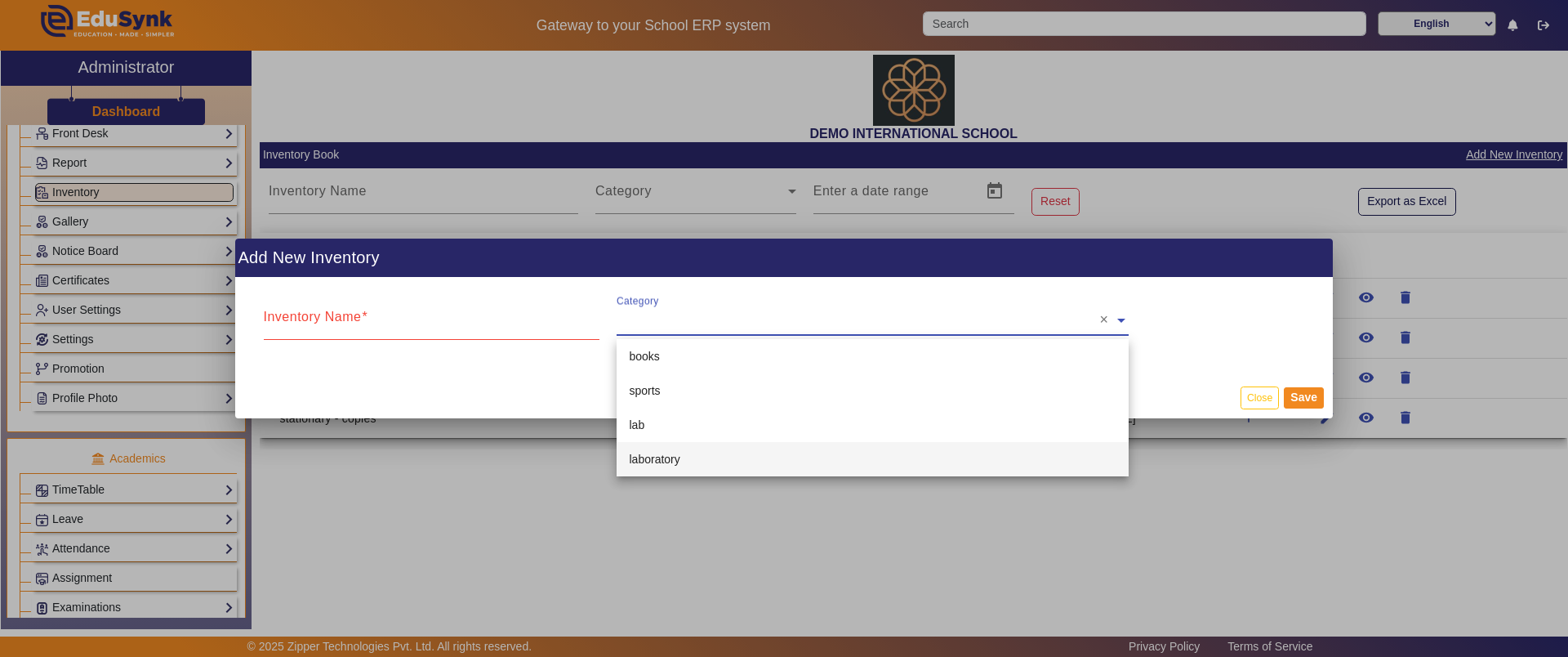
click at [469, 492] on div at bounding box center [784, 328] width 1568 height 657
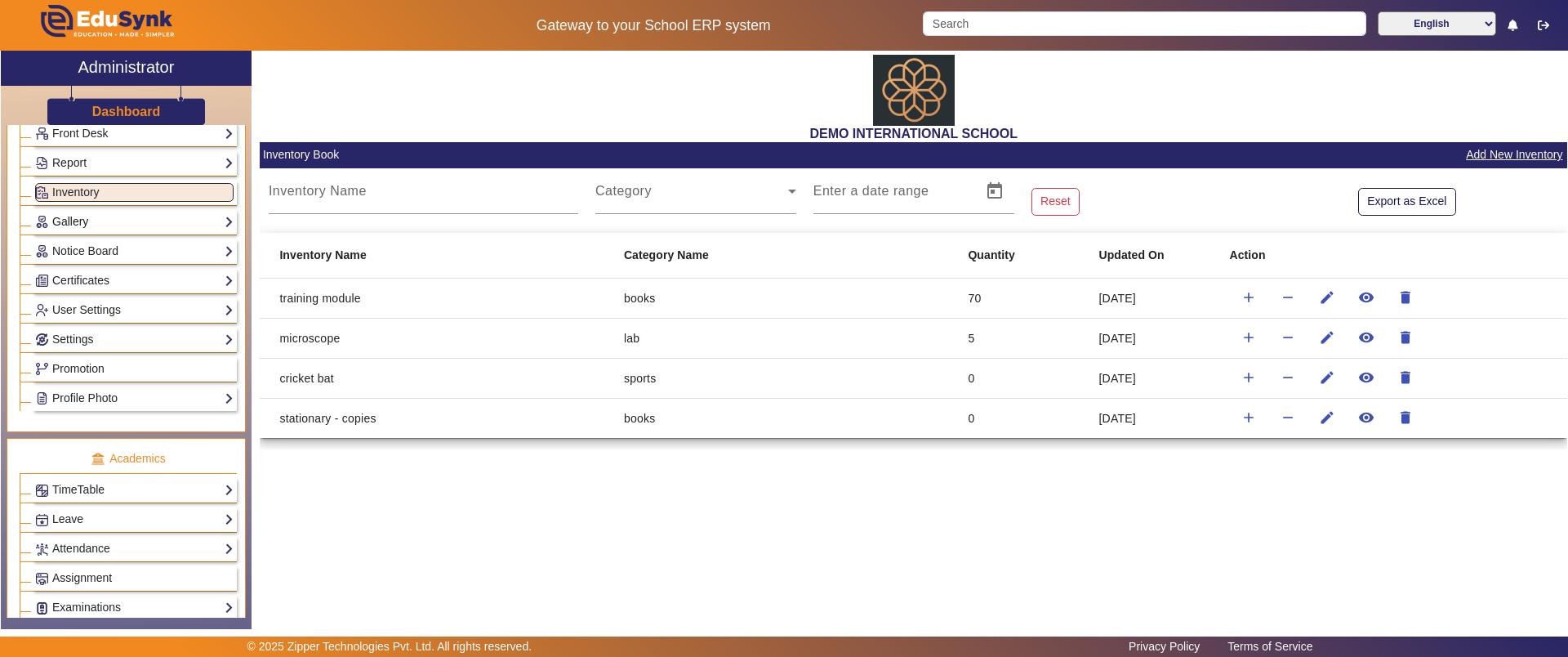
click at [72, 222] on link "Gallery" at bounding box center [134, 221] width 198 height 19
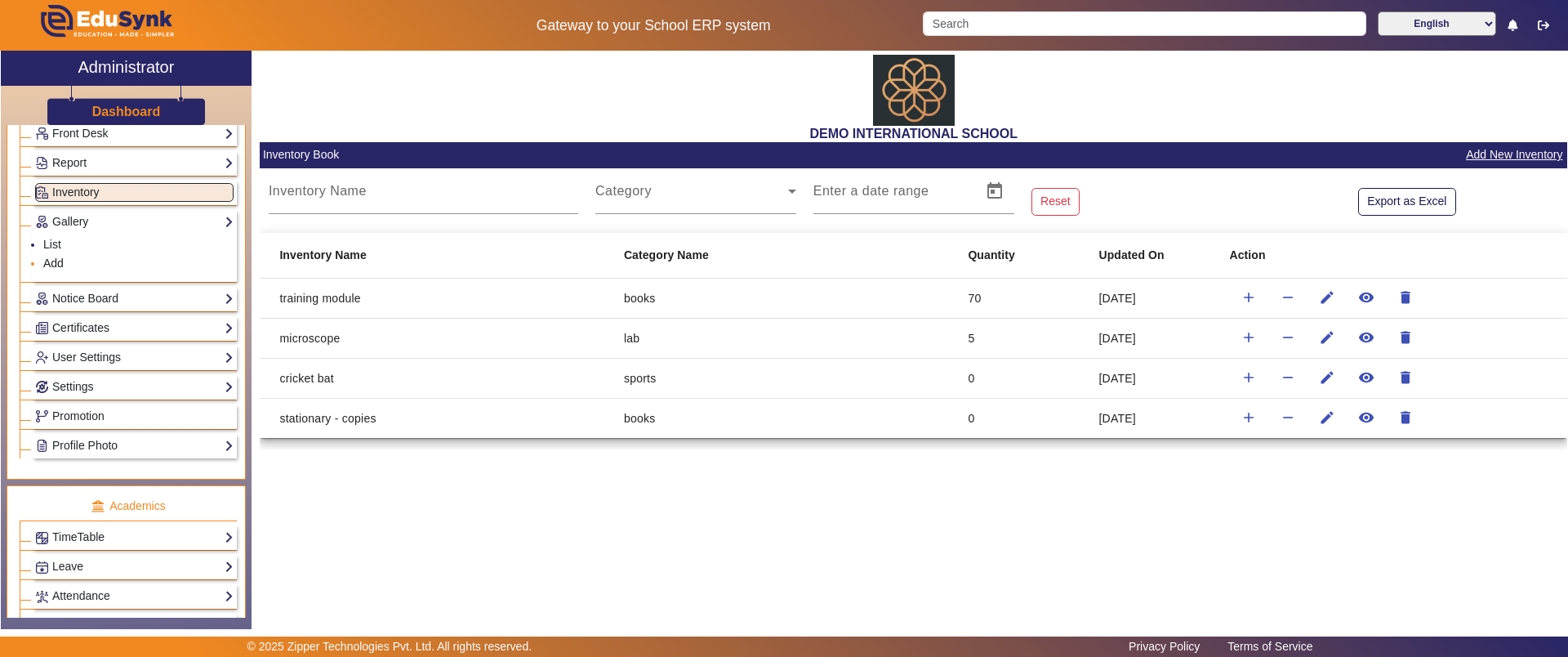
click at [53, 259] on link "Add" at bounding box center [54, 263] width 21 height 13
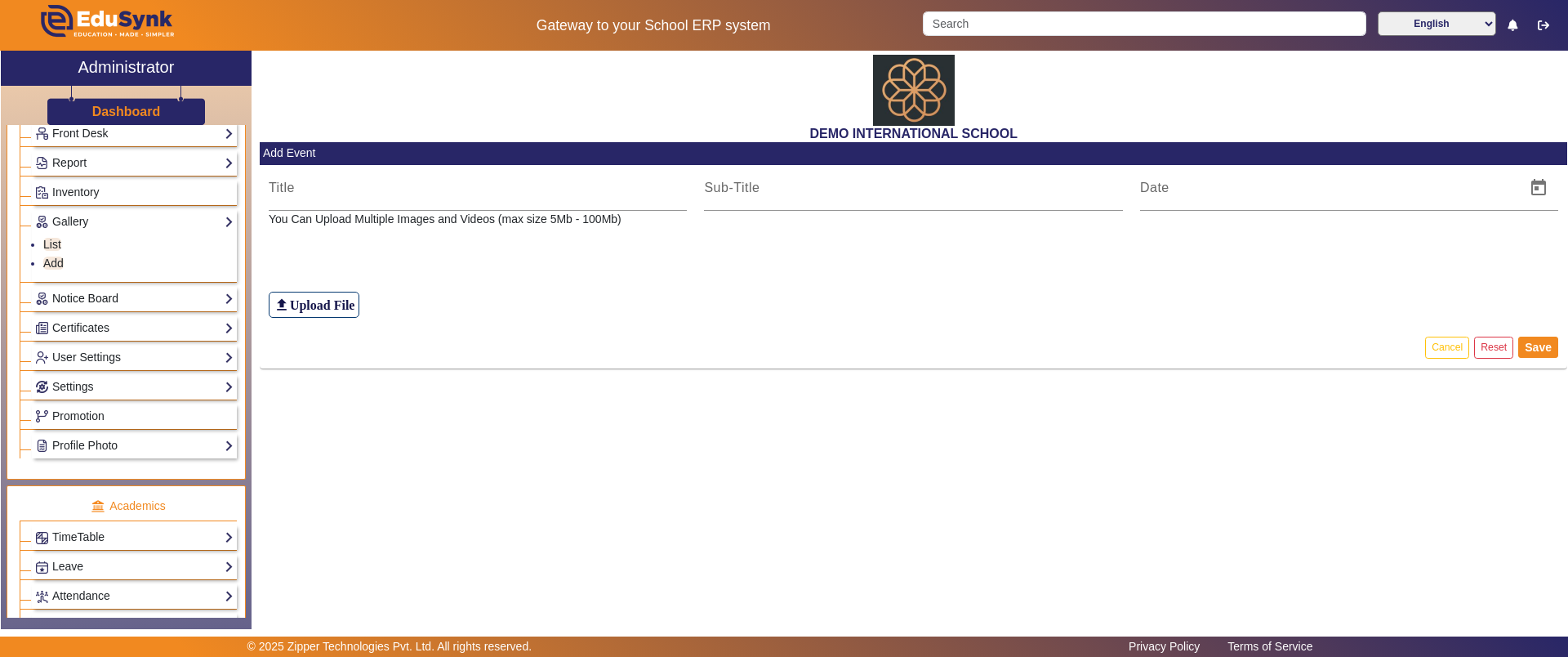
click at [74, 296] on link "Notice Board" at bounding box center [134, 298] width 198 height 19
click at [112, 222] on link "Gallery" at bounding box center [134, 221] width 198 height 19
click at [88, 302] on link "Notice Board" at bounding box center [134, 298] width 198 height 19
click at [58, 292] on link "Add" at bounding box center [54, 292] width 21 height 13
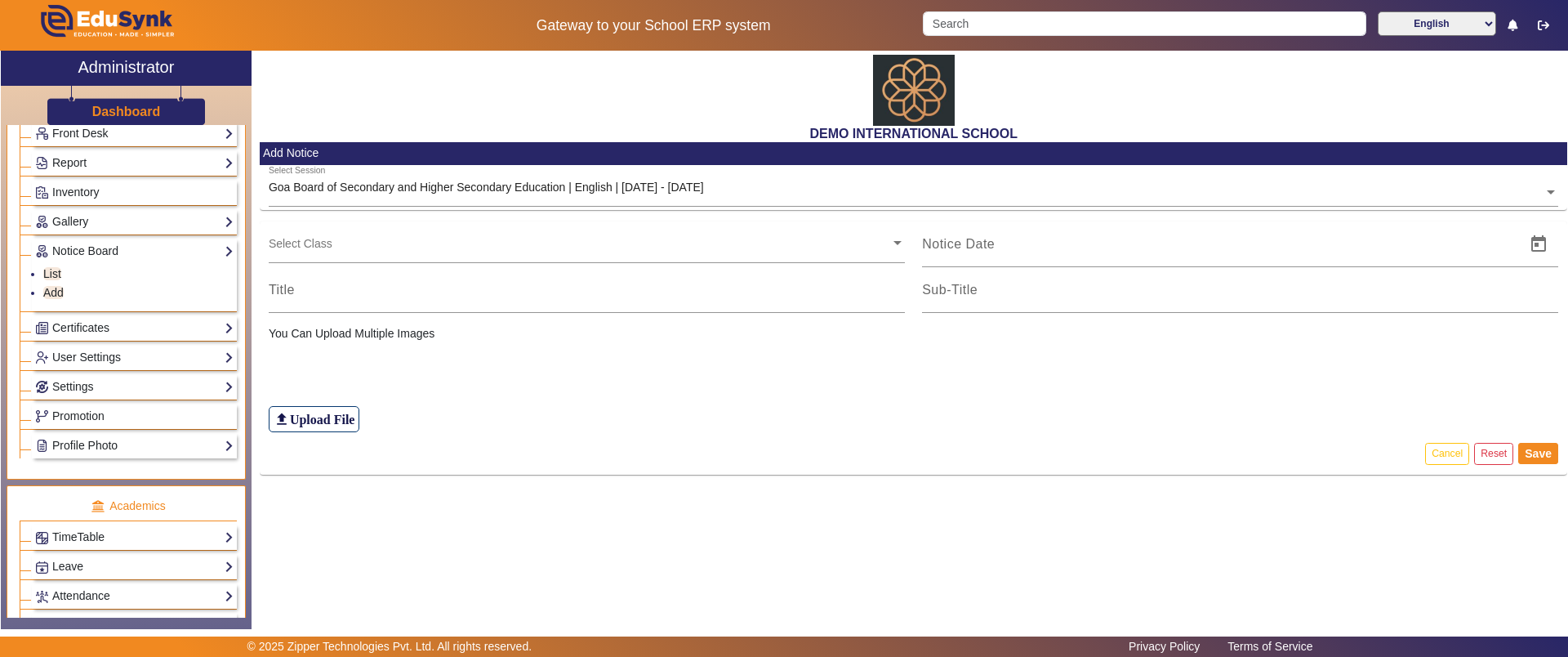
click at [386, 255] on ng-select "Select Class" at bounding box center [586, 243] width 636 height 45
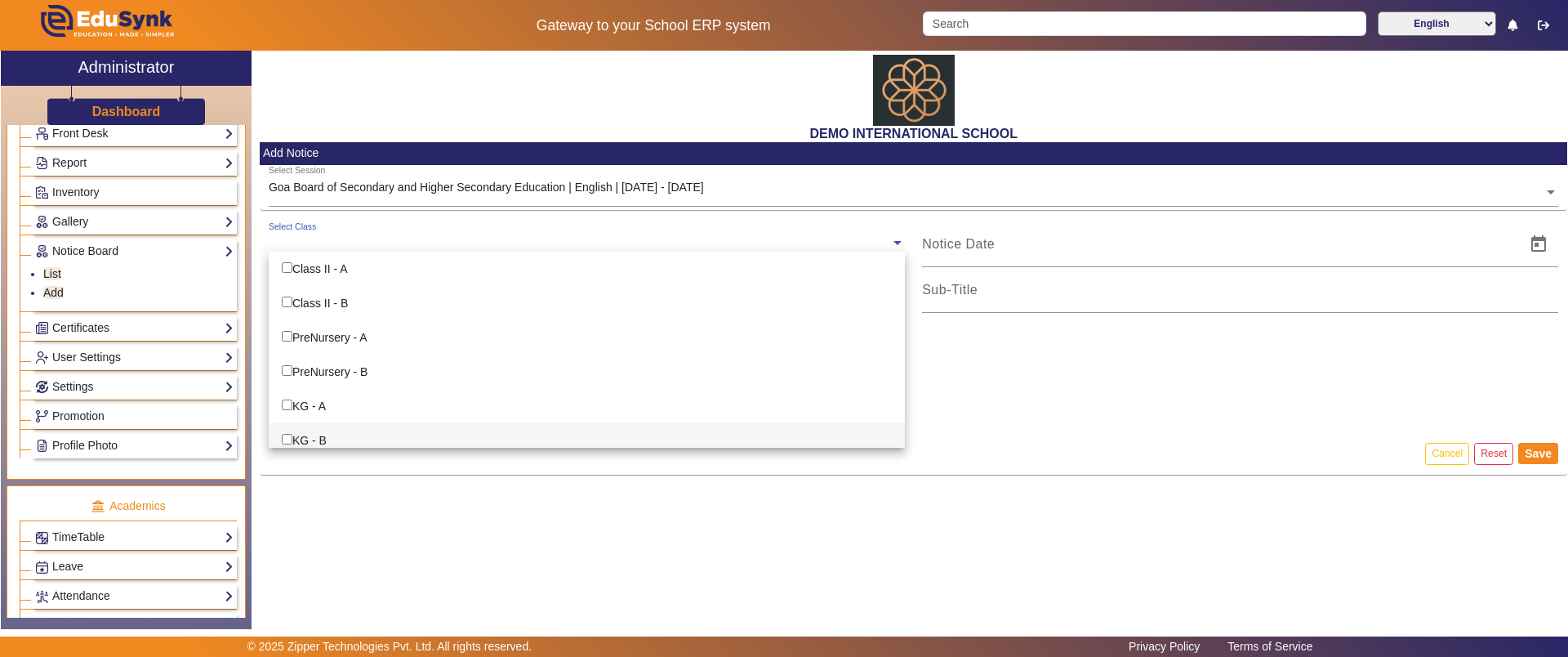
click at [478, 516] on div "DEMO INTERNATIONAL SCHOOL Add Notice Select Session Goa Board of Secondary and …" at bounding box center [909, 331] width 1315 height 562
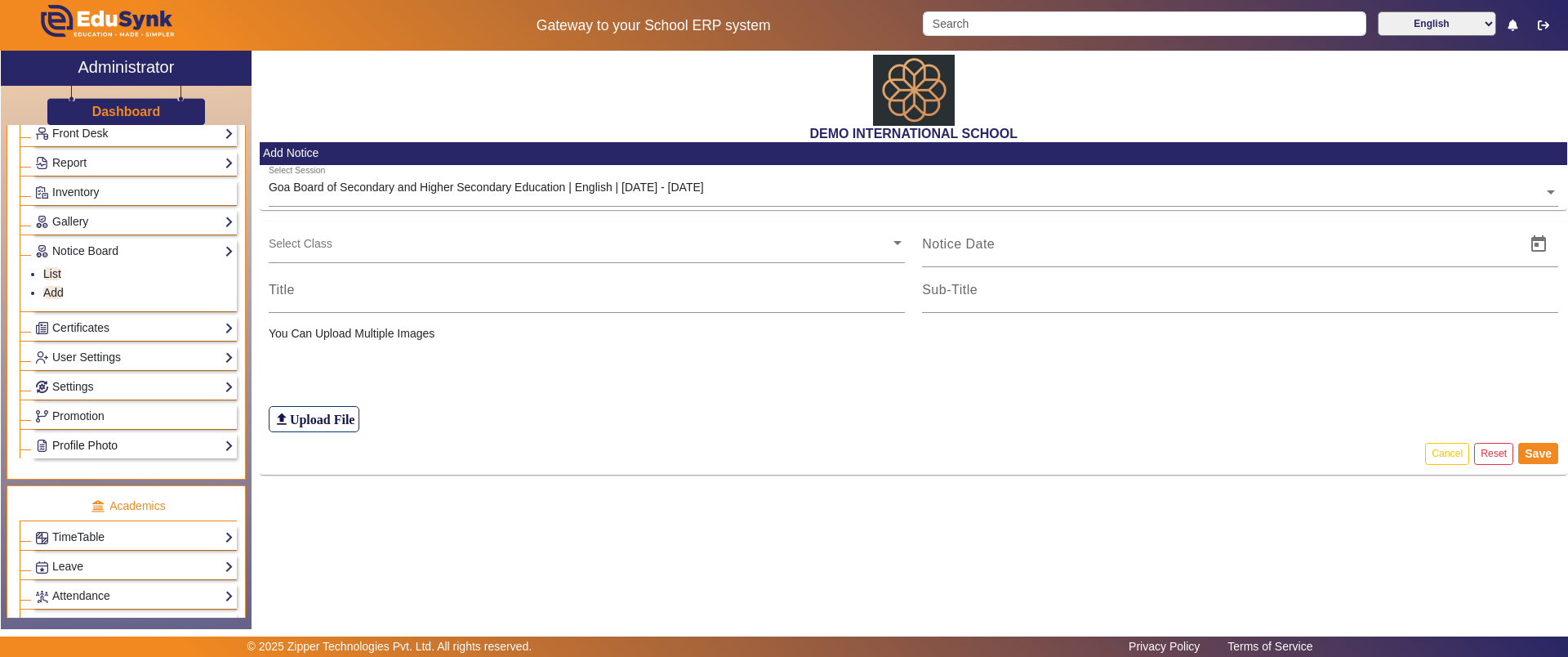
click at [108, 447] on link "Profile Photo" at bounding box center [134, 446] width 198 height 19
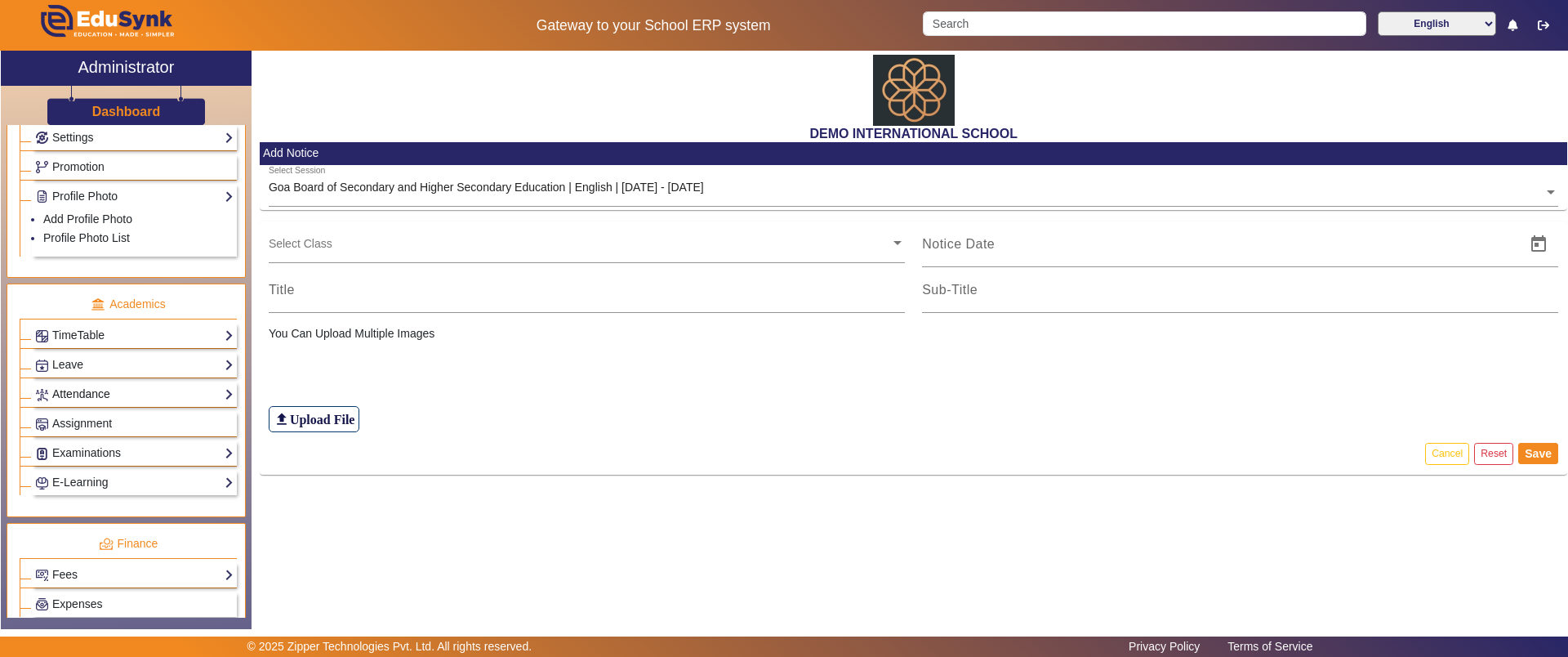
scroll to position [514, 0]
click at [129, 330] on link "TimeTable" at bounding box center [134, 332] width 198 height 19
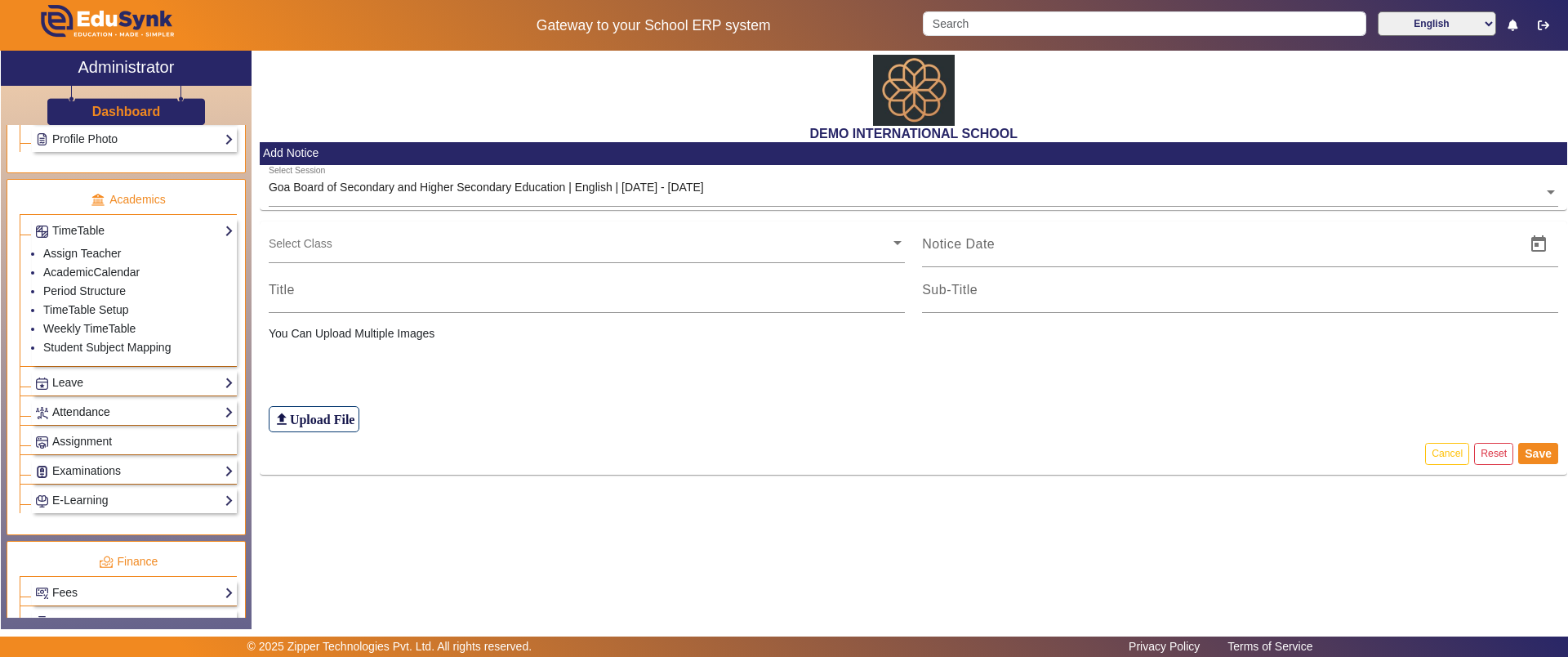
scroll to position [616, 0]
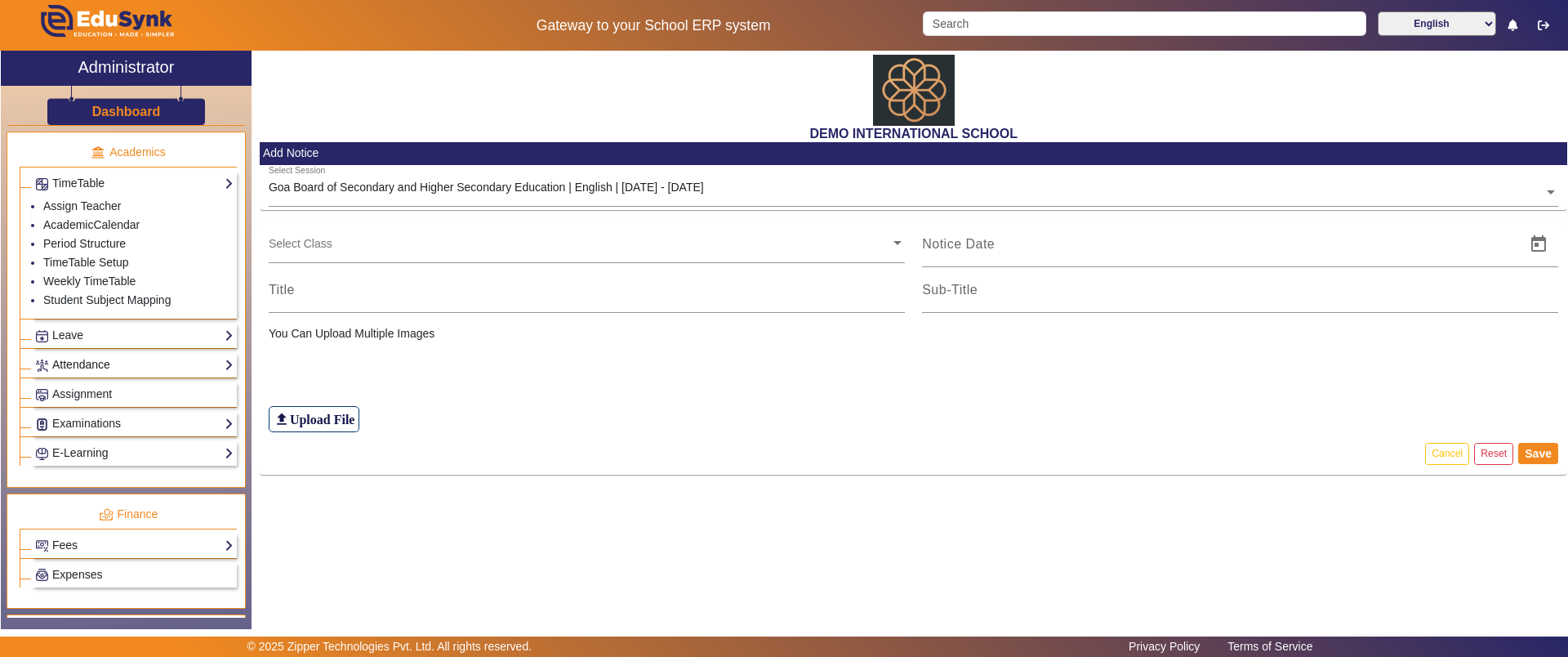
click at [111, 365] on link "Attendance" at bounding box center [134, 364] width 198 height 19
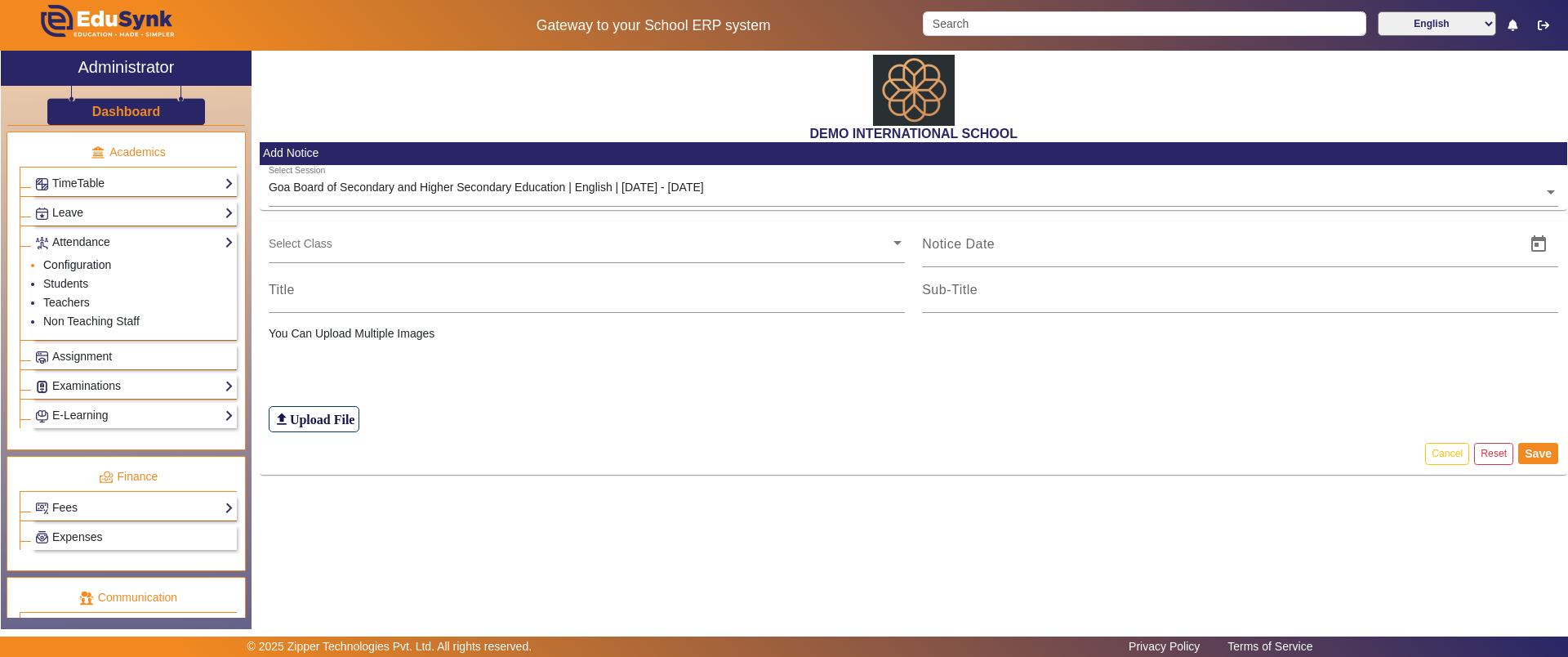
click at [87, 261] on link "Configuration" at bounding box center [77, 264] width 67 height 13
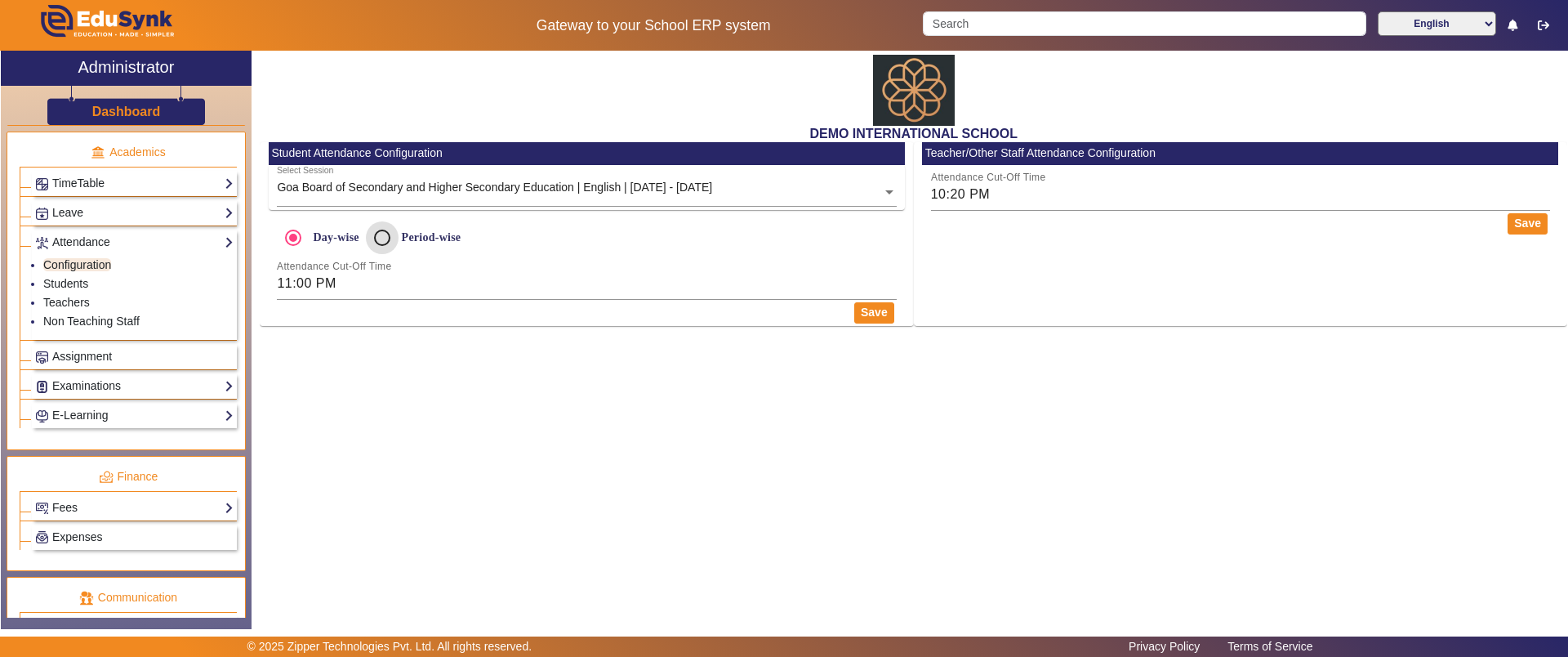
click at [386, 235] on input "Period-wise" at bounding box center [382, 237] width 33 height 33
click at [295, 238] on input "Day-wise" at bounding box center [293, 237] width 33 height 33
click at [53, 286] on link "Students" at bounding box center [65, 283] width 45 height 13
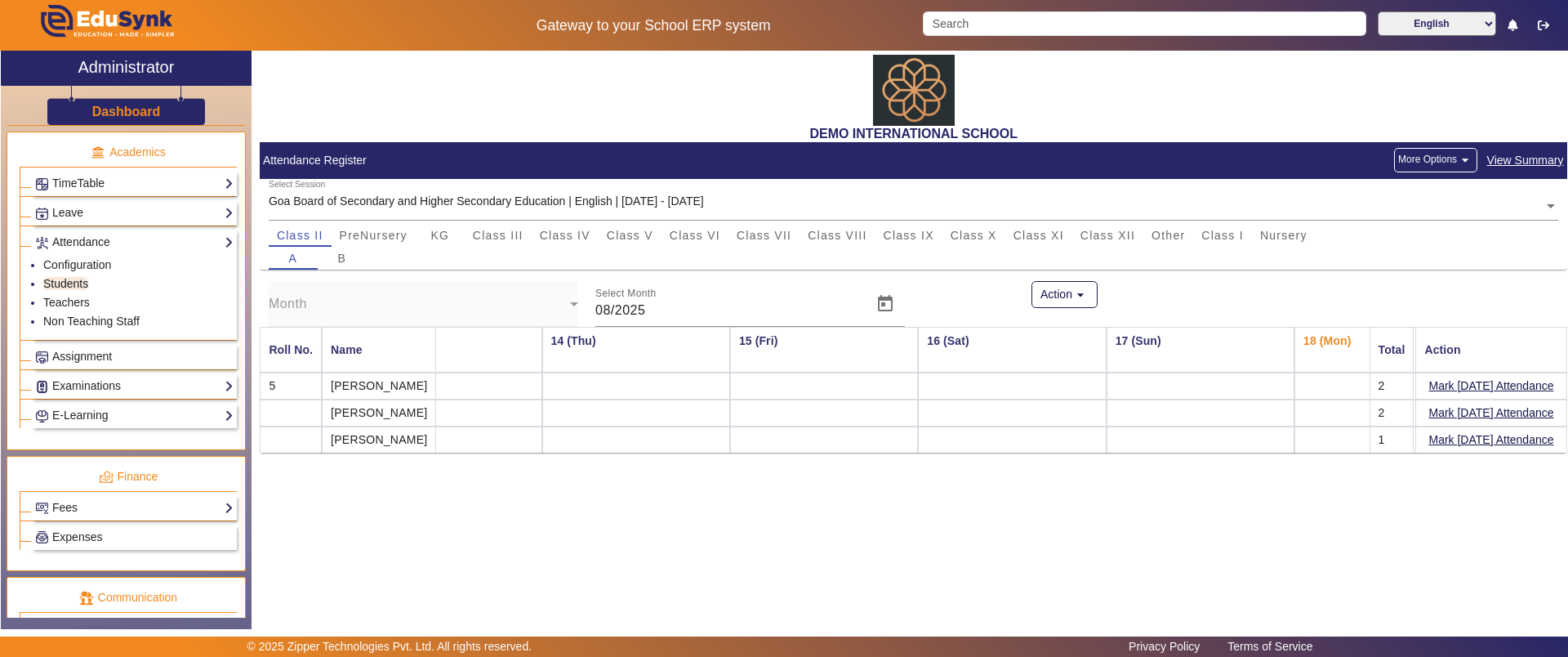
scroll to position [0, 2471]
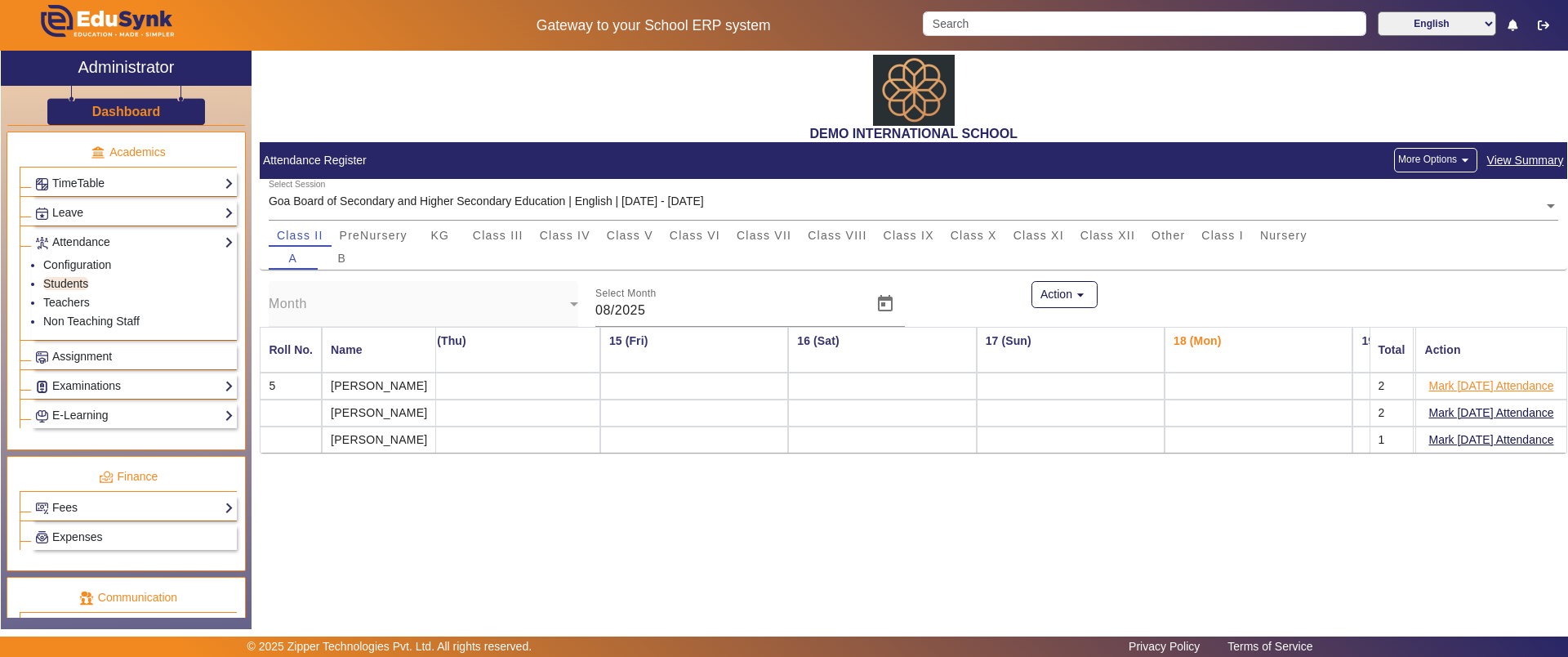
click at [1449, 382] on button "Mark [DATE] Attendance" at bounding box center [1491, 386] width 128 height 21
click at [1450, 407] on button "Mark [DATE] Attendance" at bounding box center [1491, 413] width 128 height 21
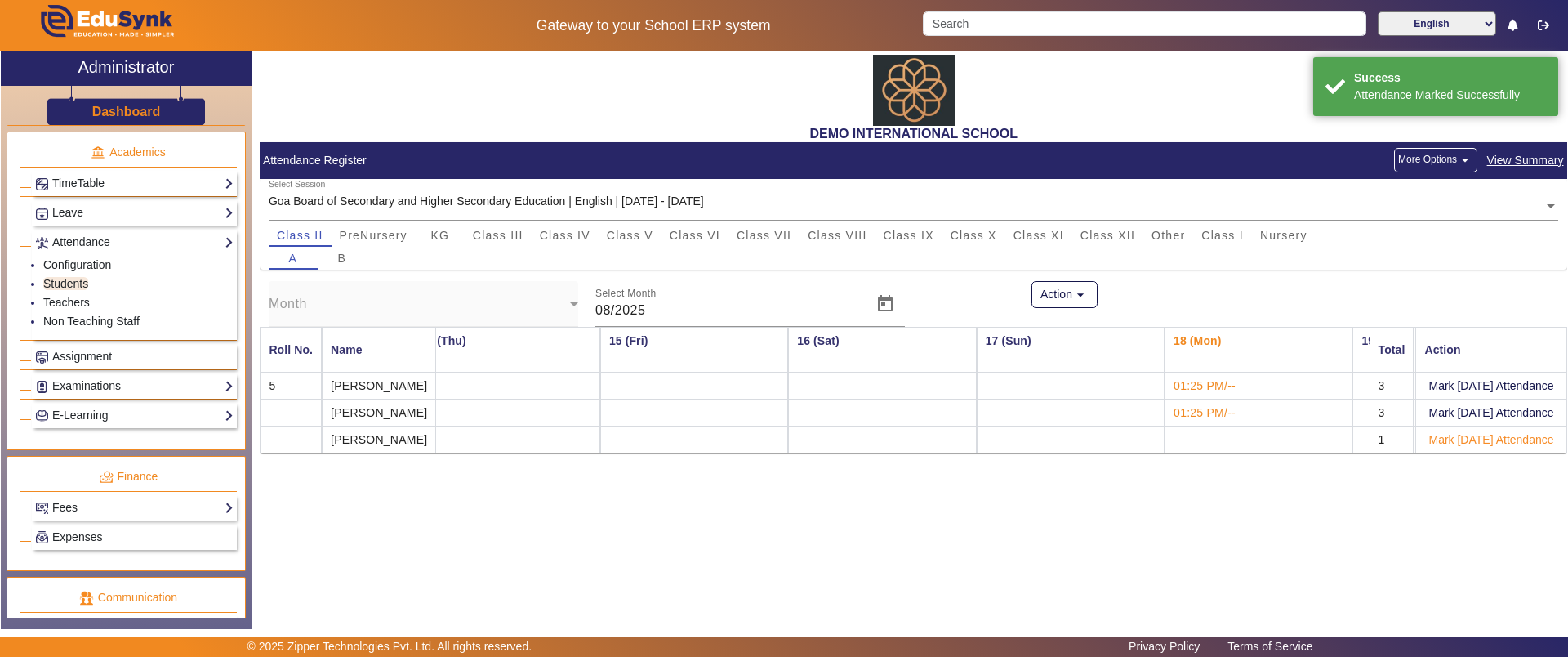
click at [1444, 438] on button "Mark [DATE] Attendance" at bounding box center [1491, 440] width 128 height 21
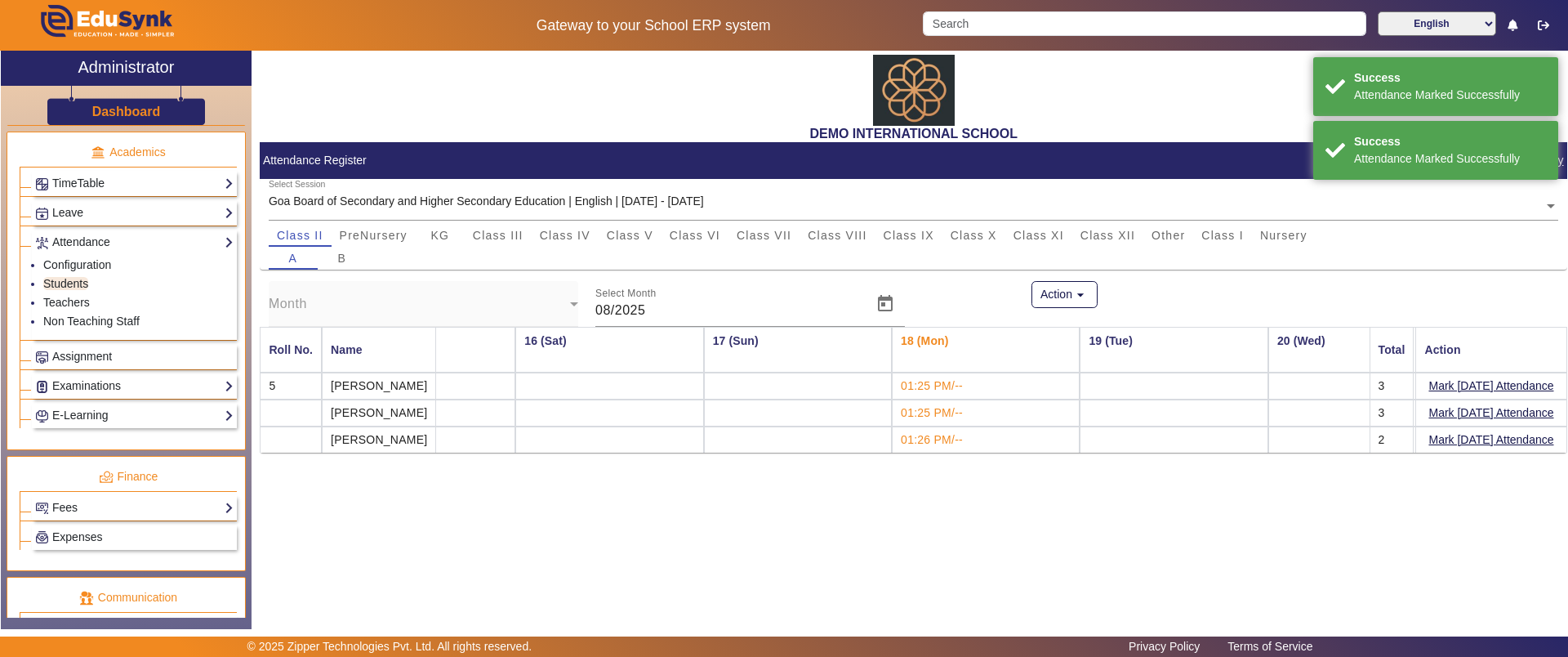
scroll to position [0, 2668]
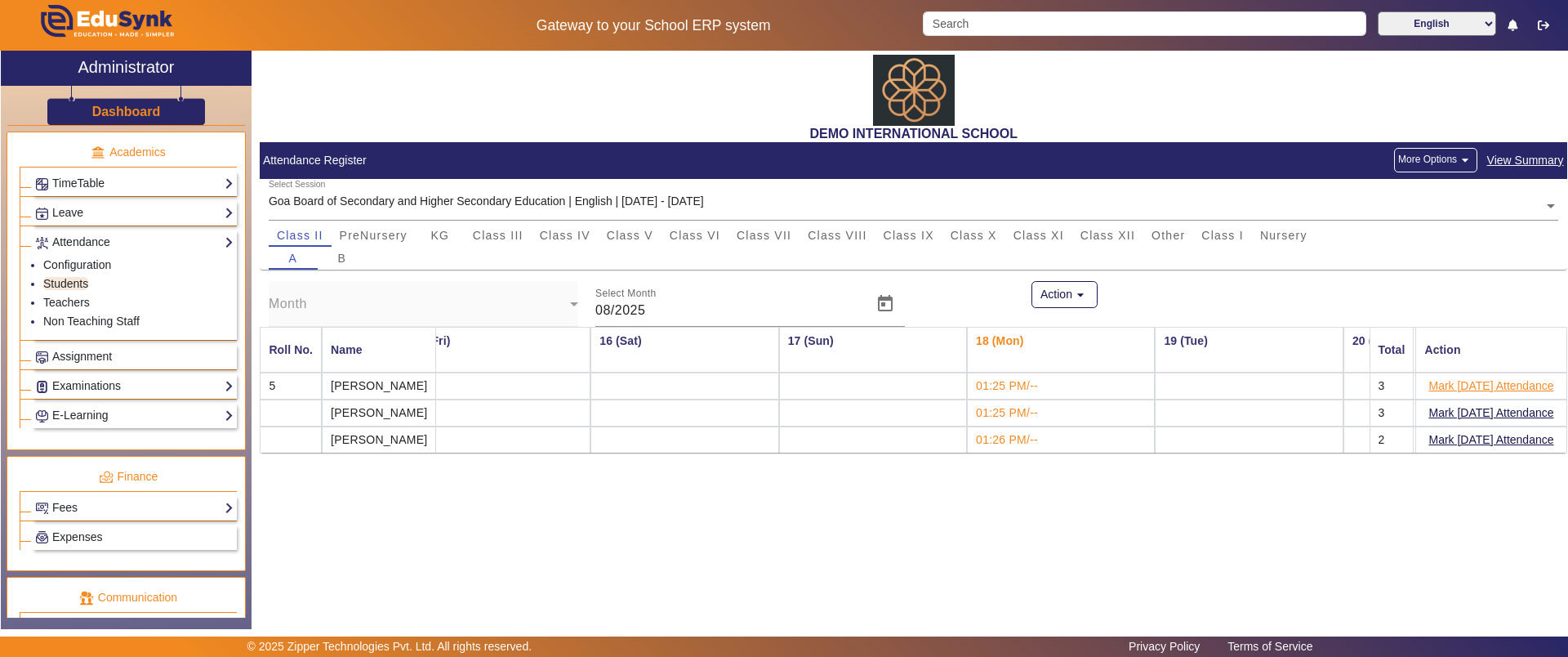
click at [1459, 386] on button "Mark [DATE] Attendance" at bounding box center [1491, 386] width 128 height 21
click at [1441, 419] on button "Mark [DATE] Attendance" at bounding box center [1491, 413] width 128 height 21
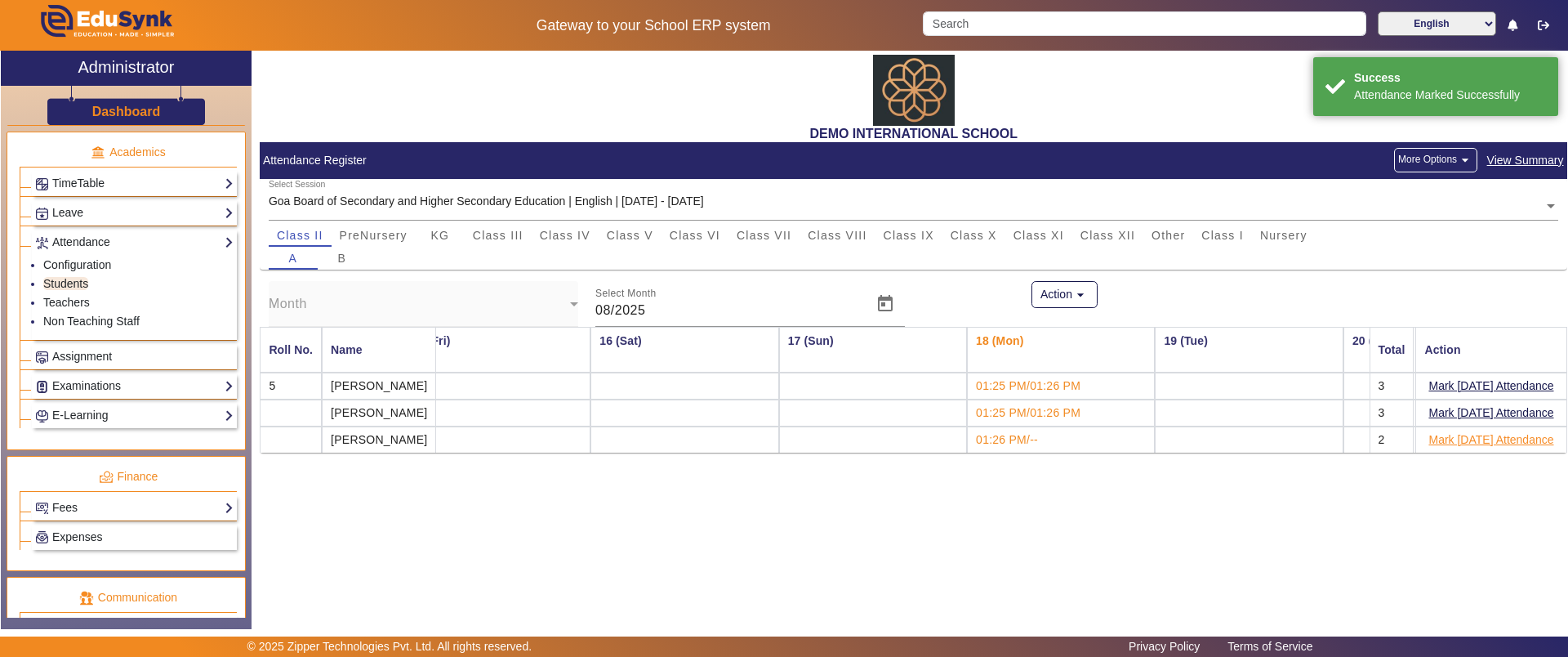
click at [1444, 433] on button "Mark [DATE] Attendance" at bounding box center [1491, 440] width 128 height 21
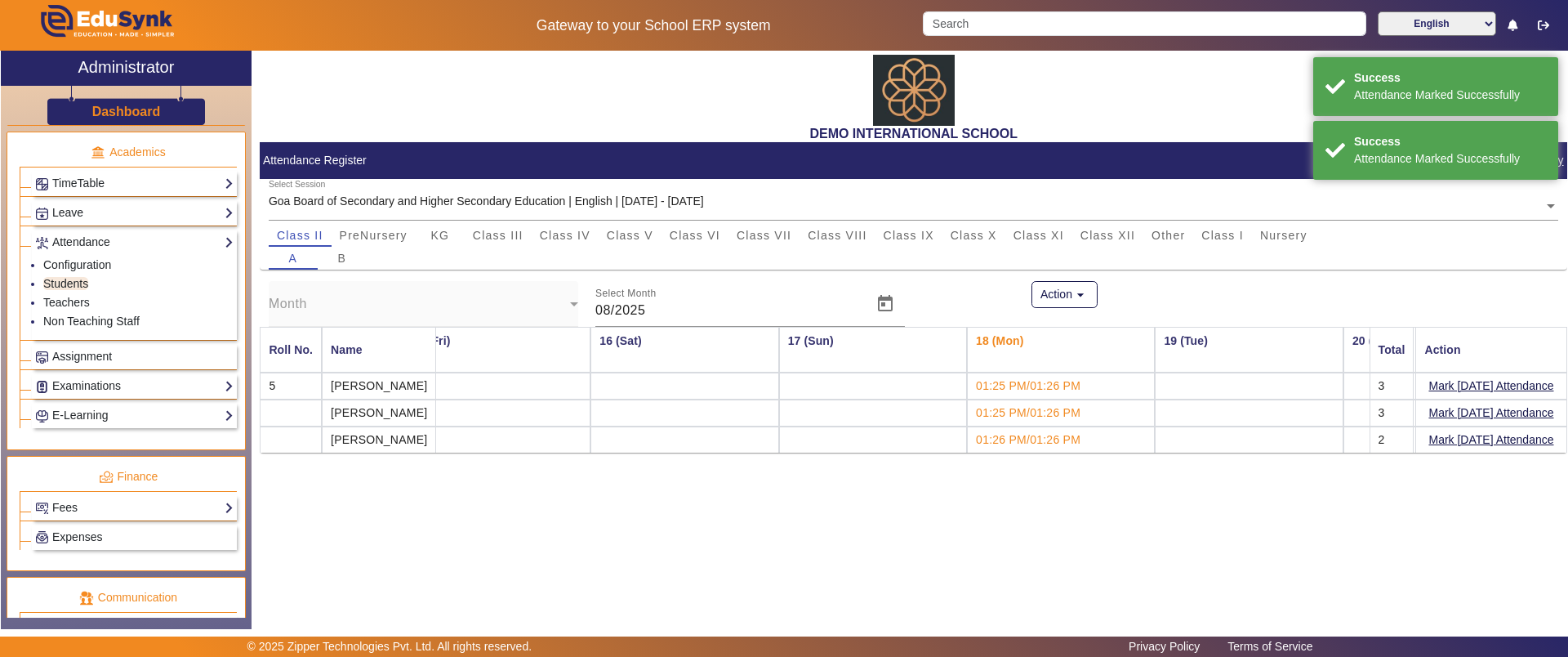
click at [1264, 518] on div "DEMO INTERNATIONAL SCHOOL Attendance Register More Options arrow_drop_down View…" at bounding box center [909, 331] width 1315 height 562
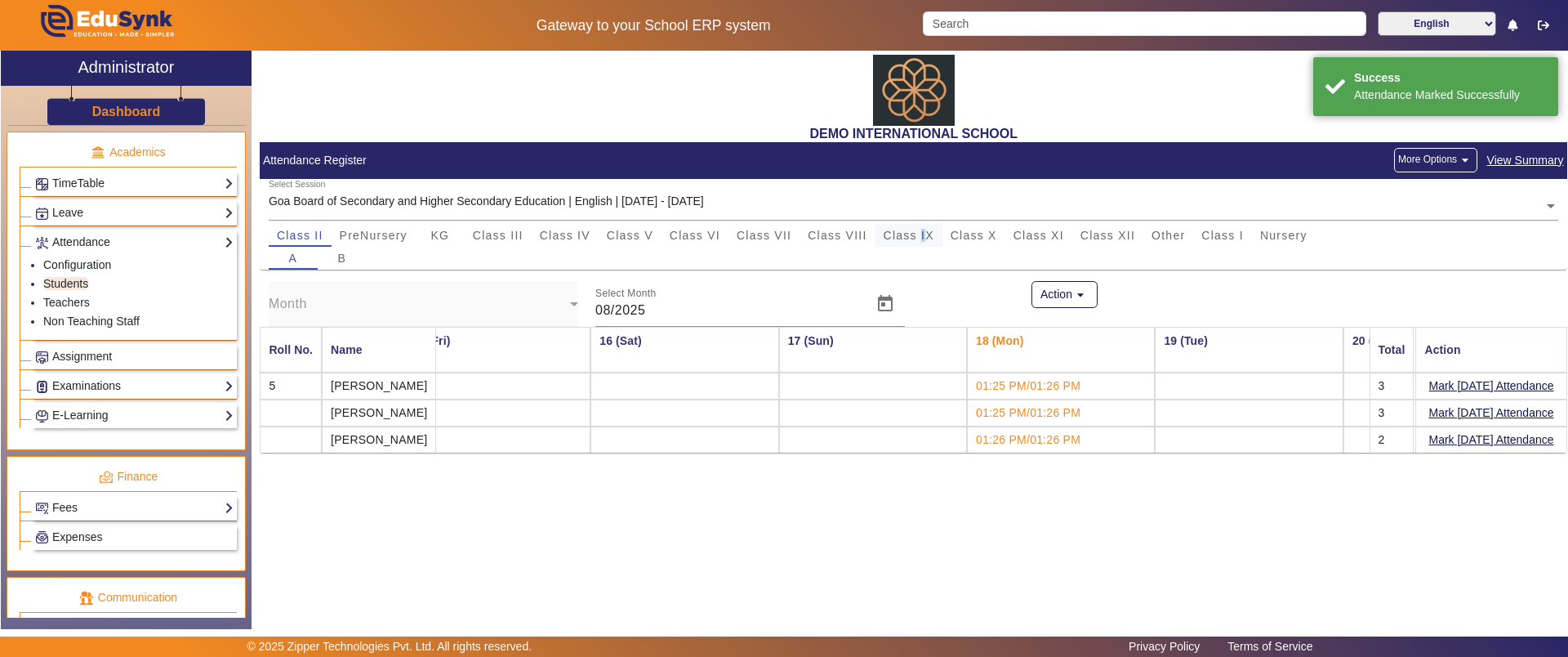
click at [924, 238] on span "Class IX" at bounding box center [908, 235] width 51 height 12
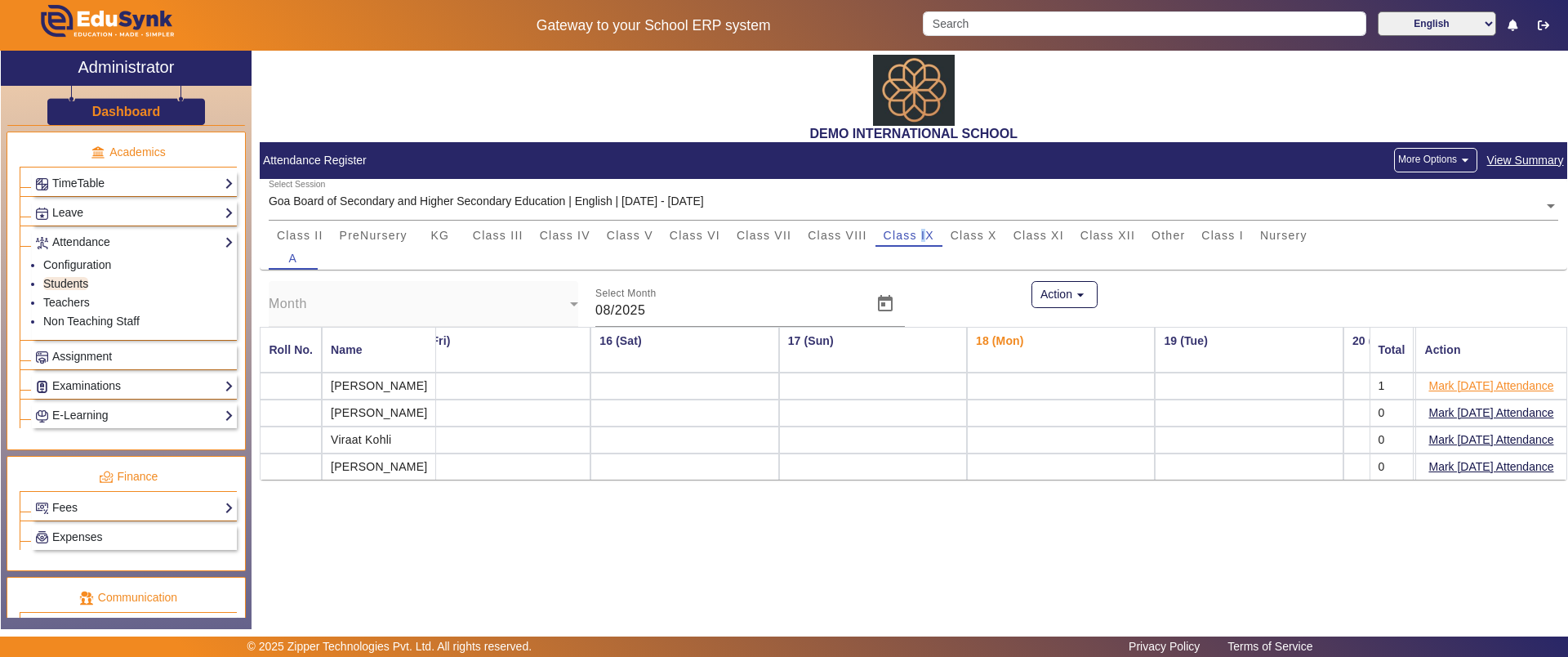
click at [1445, 382] on button "Mark [DATE] Attendance" at bounding box center [1491, 386] width 128 height 21
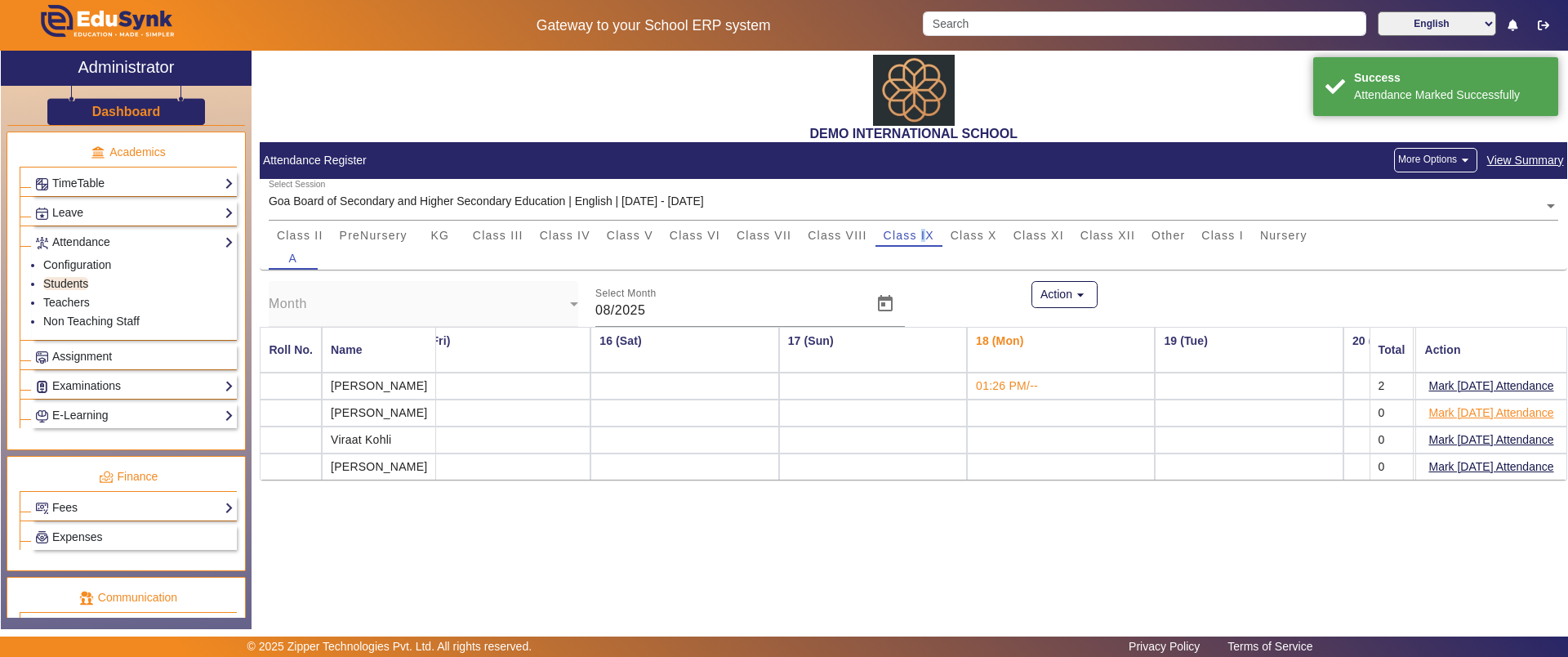
click at [1453, 412] on button "Mark [DATE] Attendance" at bounding box center [1491, 413] width 128 height 21
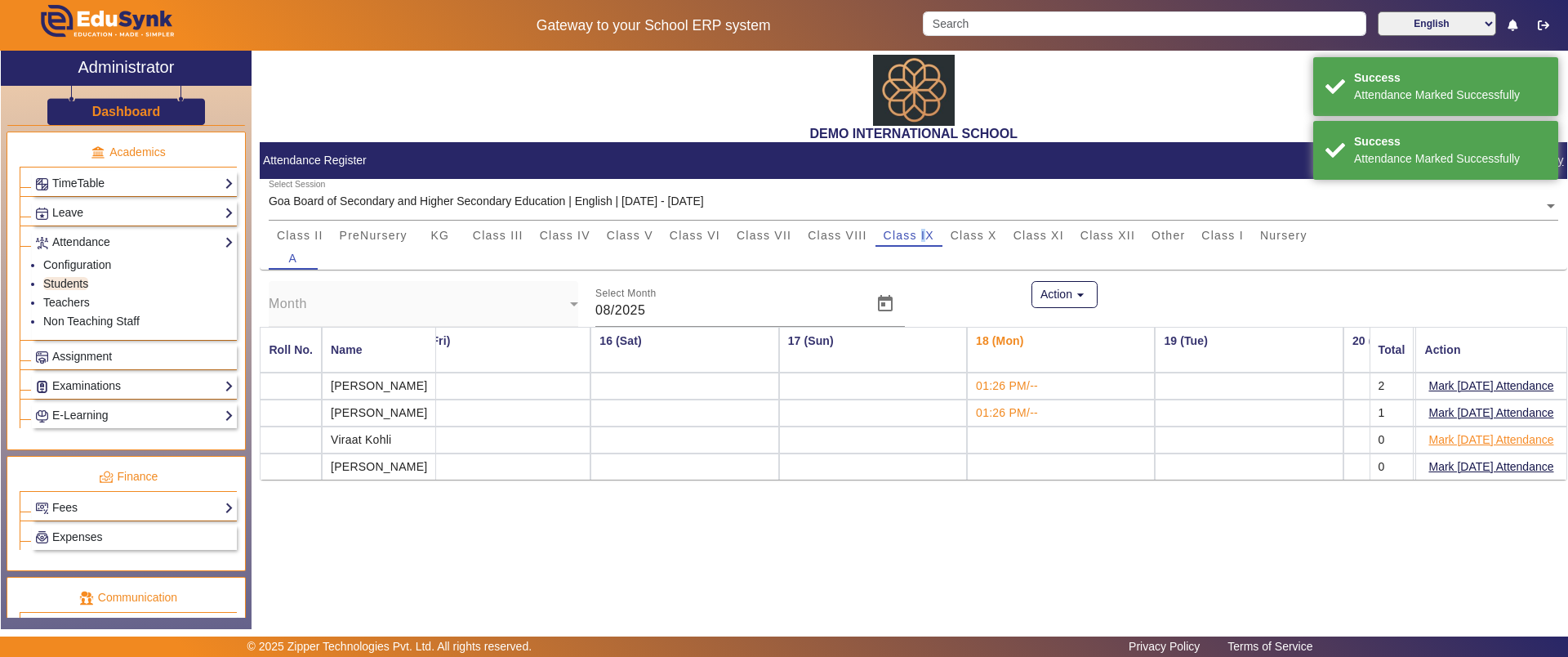
click at [1449, 437] on button "Mark [DATE] Attendance" at bounding box center [1491, 440] width 128 height 21
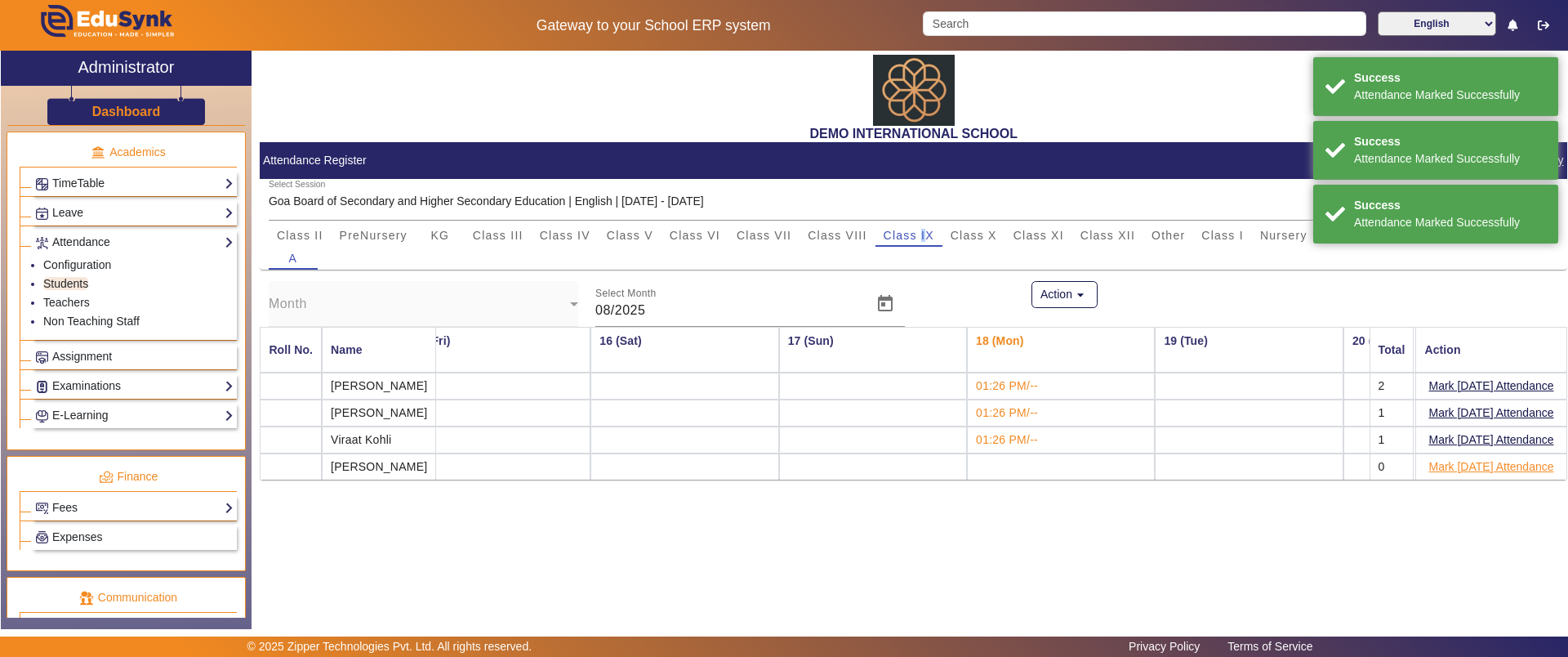
click at [1449, 460] on button "Mark [DATE] Attendance" at bounding box center [1491, 466] width 128 height 21
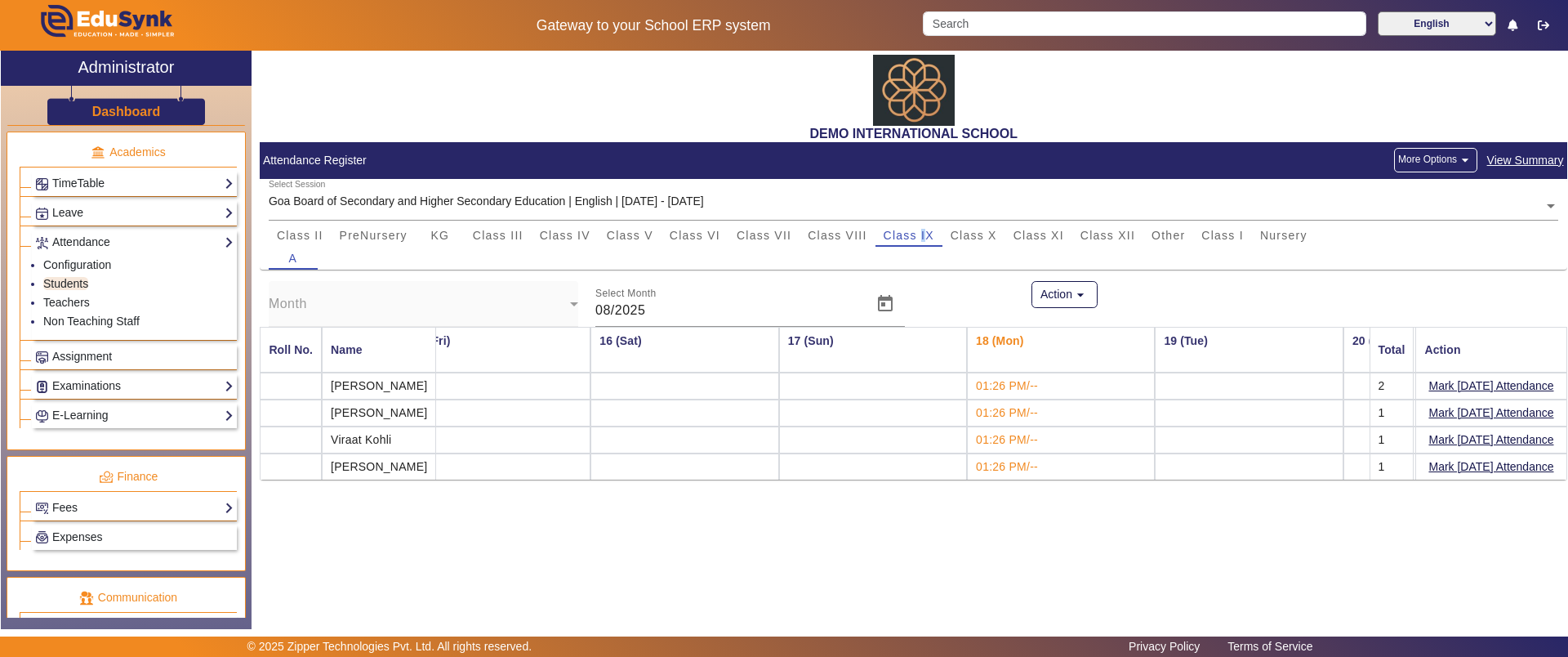
drag, startPoint x: 988, startPoint y: 380, endPoint x: 1049, endPoint y: 384, distance: 61.1
click at [1049, 384] on td "01:26 PM/--" at bounding box center [1060, 385] width 187 height 27
drag, startPoint x: 994, startPoint y: 408, endPoint x: 1046, endPoint y: 405, distance: 52.1
click at [1046, 405] on td "01:26 PM/--" at bounding box center [1060, 413] width 187 height 27
drag, startPoint x: 988, startPoint y: 440, endPoint x: 1046, endPoint y: 441, distance: 58.0
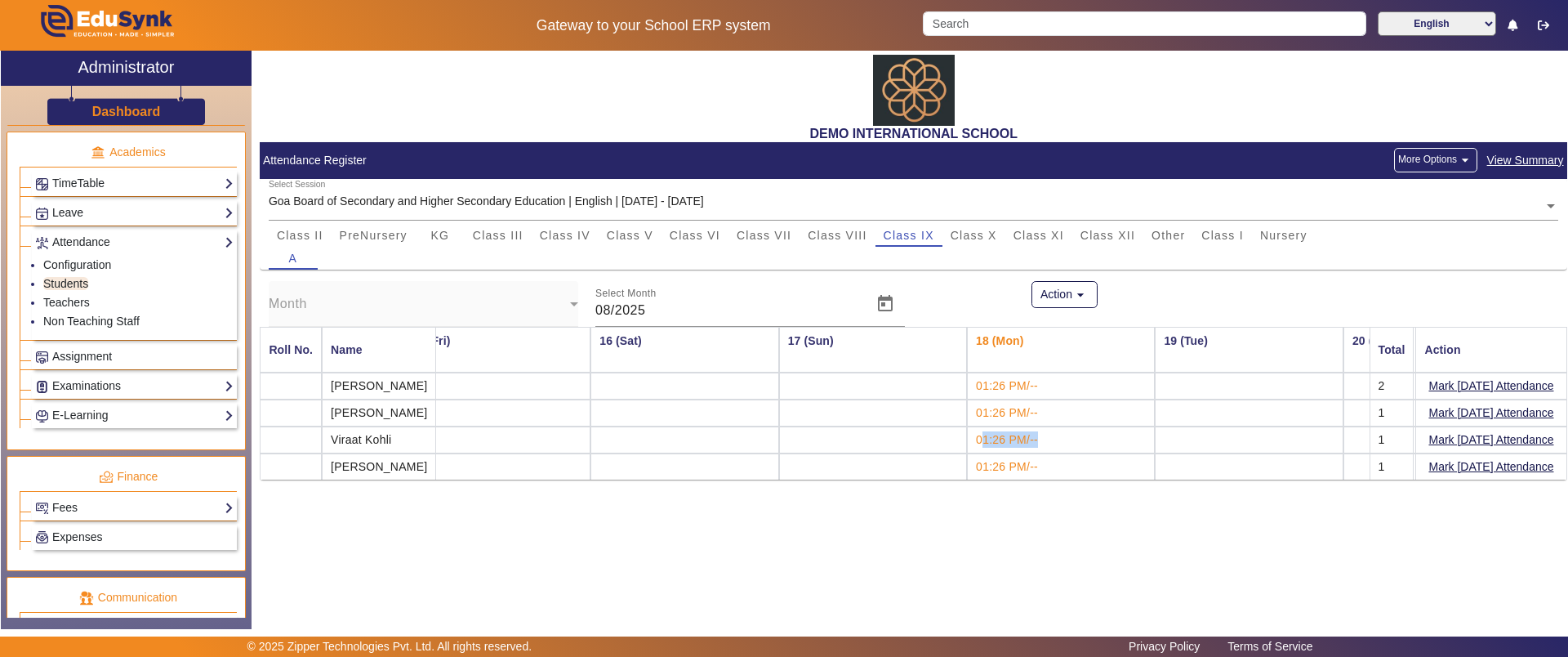
click at [1046, 441] on td "01:26 PM/--" at bounding box center [1060, 440] width 187 height 27
click at [1463, 383] on button "Mark [DATE] Attendance" at bounding box center [1491, 386] width 128 height 21
click at [1454, 164] on button "More Options arrow_drop_down" at bounding box center [1435, 160] width 83 height 25
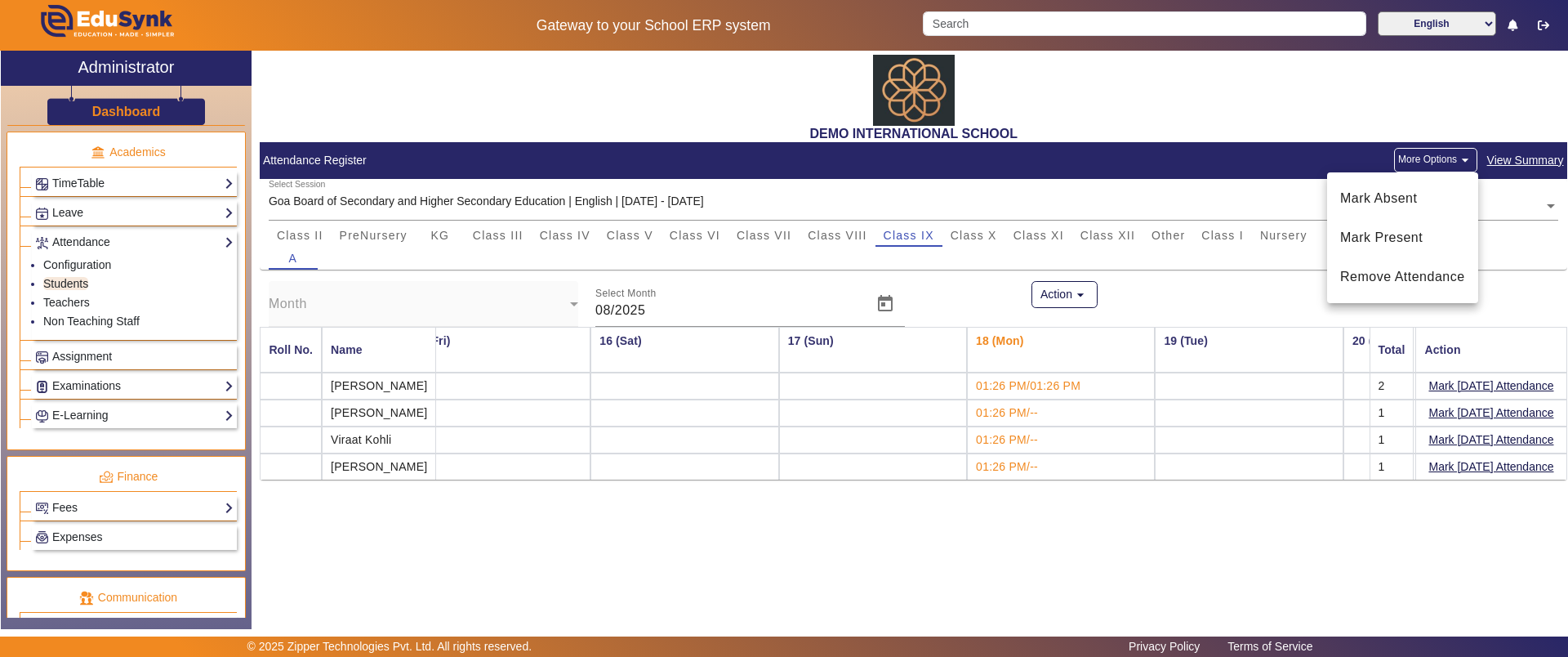
click at [71, 300] on div at bounding box center [784, 328] width 1568 height 657
click at [67, 303] on link "Teachers" at bounding box center [66, 302] width 47 height 13
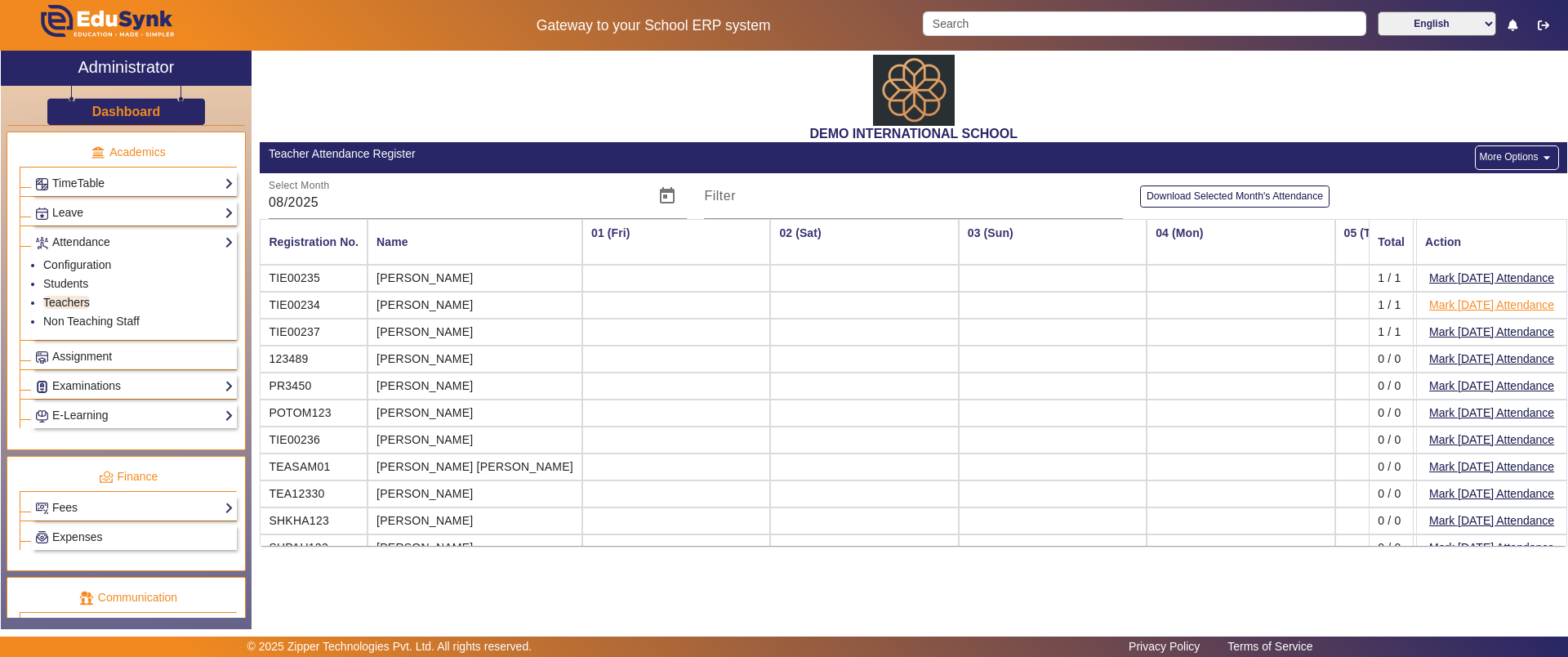
scroll to position [0, 1846]
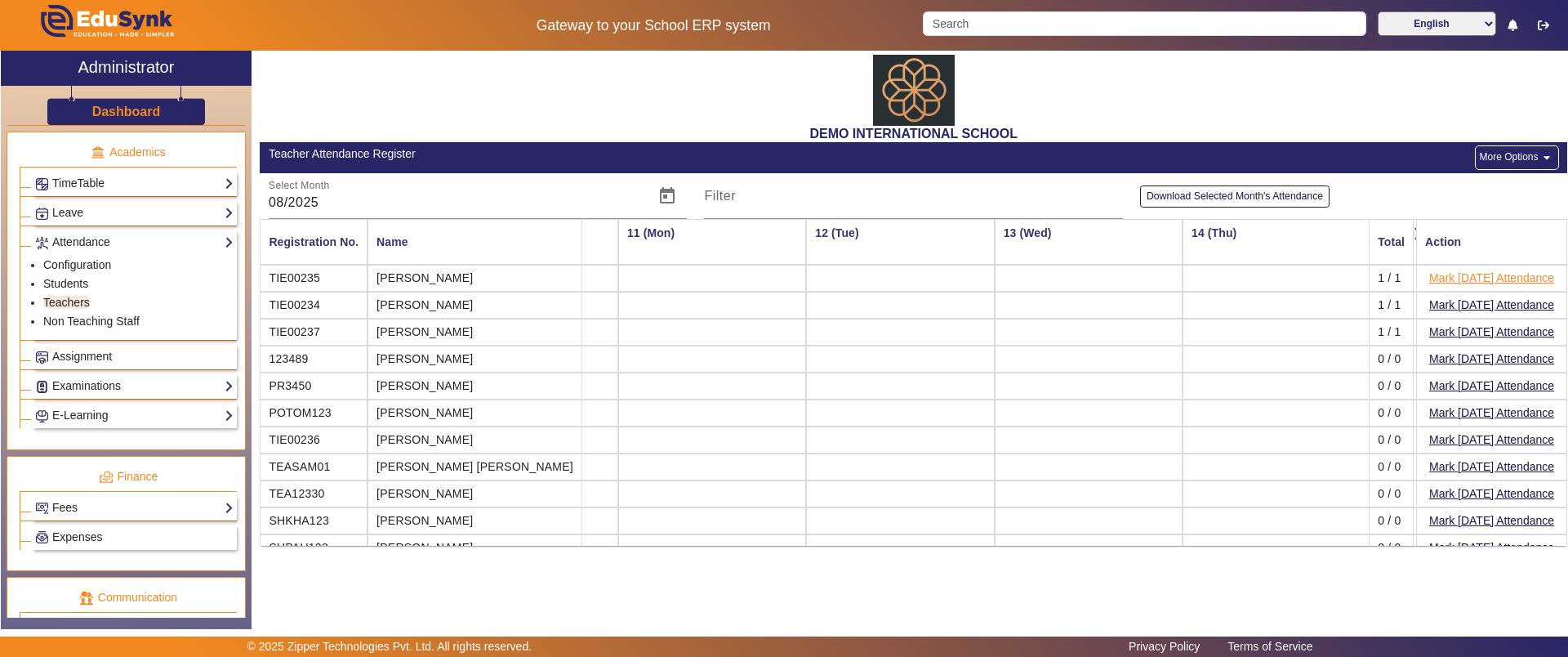
click at [1471, 278] on button "Mark [DATE] Attendance" at bounding box center [1491, 278] width 128 height 21
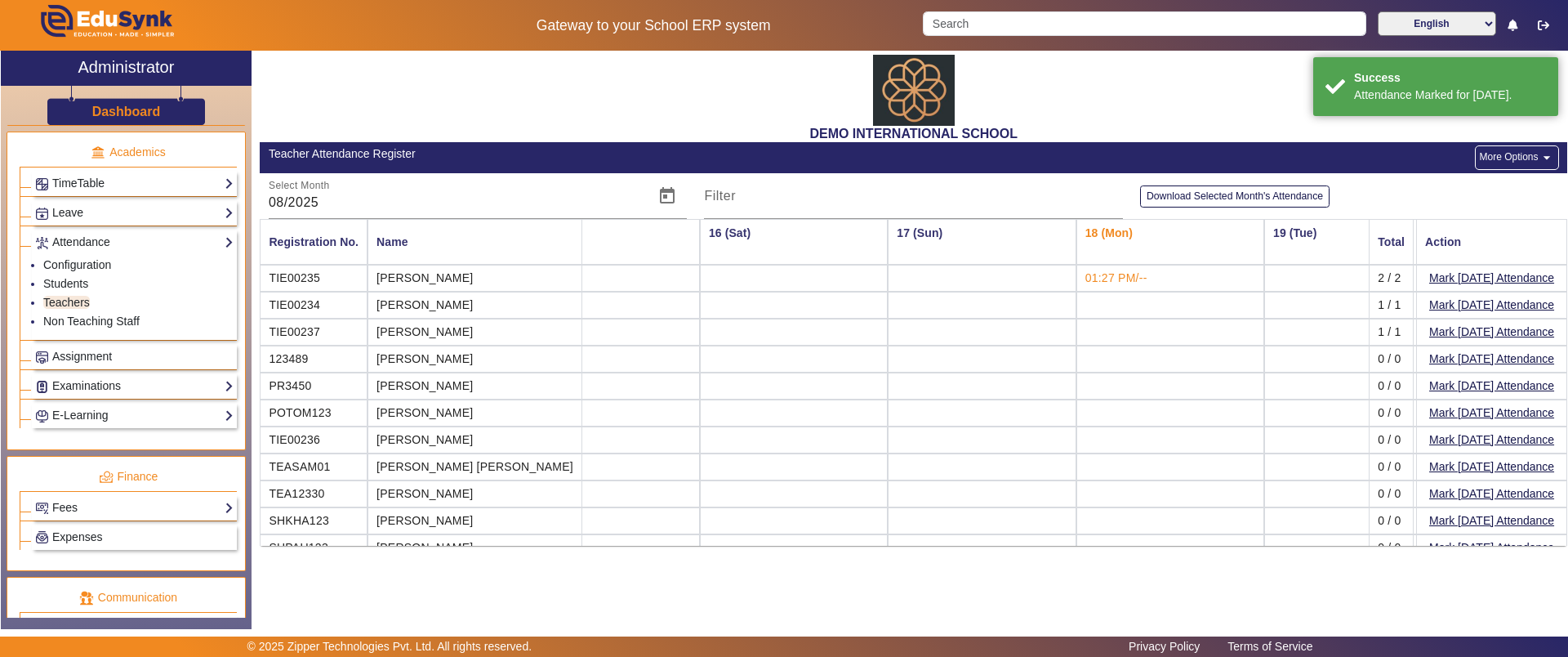
scroll to position [0, 2761]
click at [1507, 160] on button "More Options arrow_drop_down" at bounding box center [1516, 158] width 83 height 25
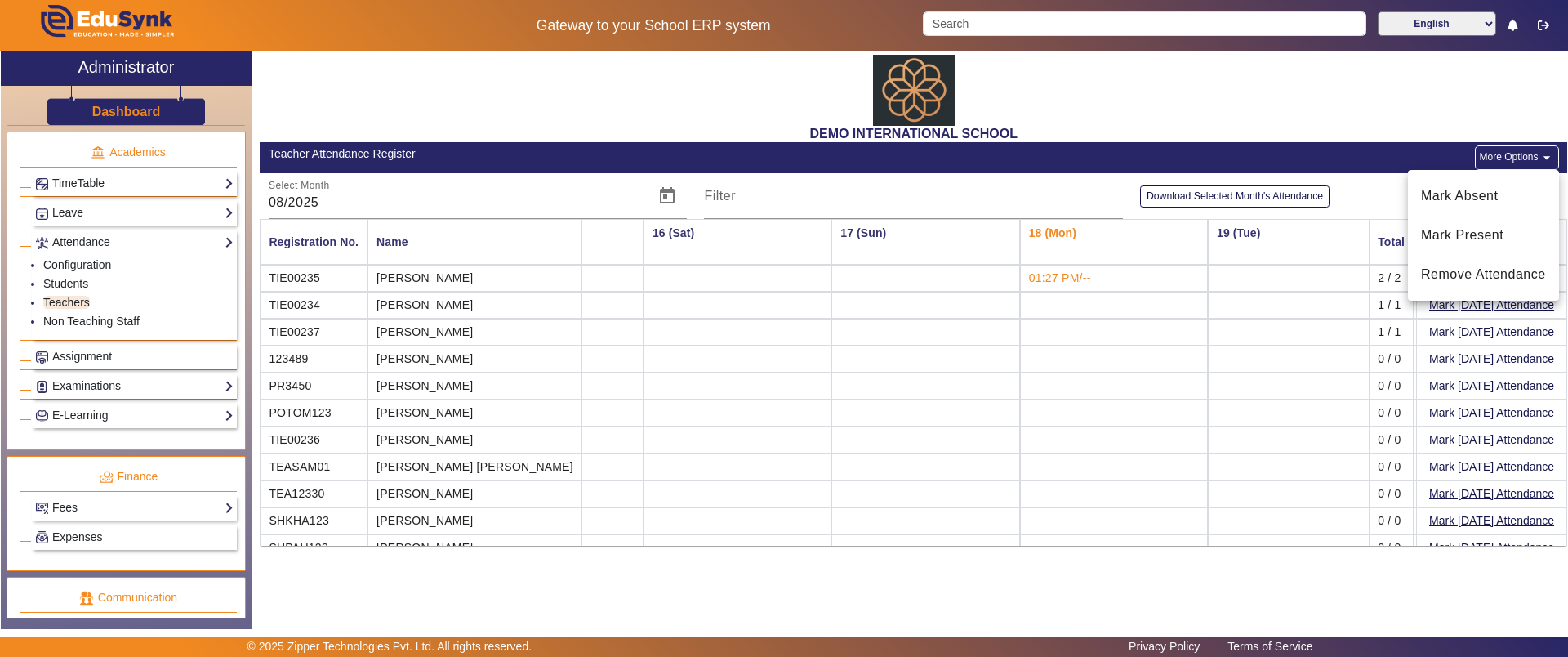
click at [971, 299] on div at bounding box center [784, 328] width 1568 height 657
click at [87, 355] on span "Assignment" at bounding box center [82, 355] width 60 height 13
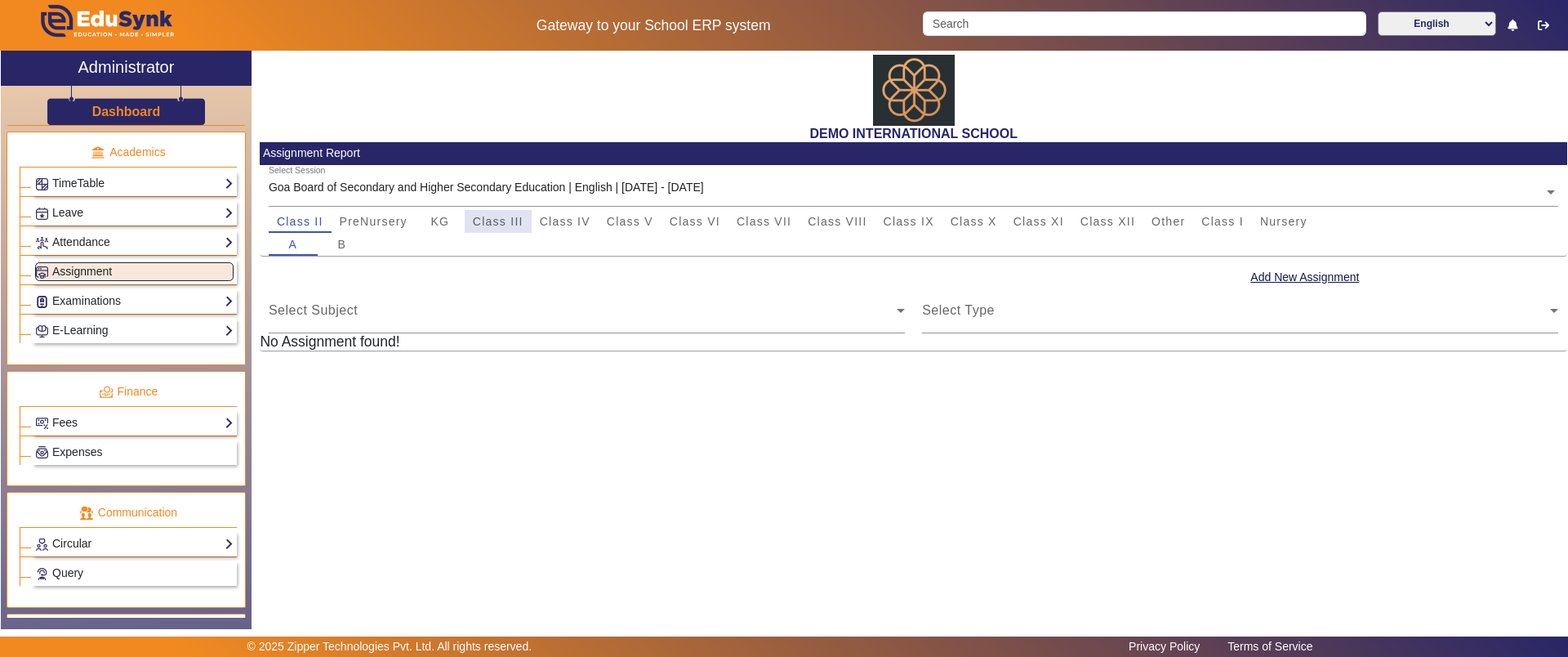
click at [506, 226] on span "Class III" at bounding box center [498, 221] width 51 height 12
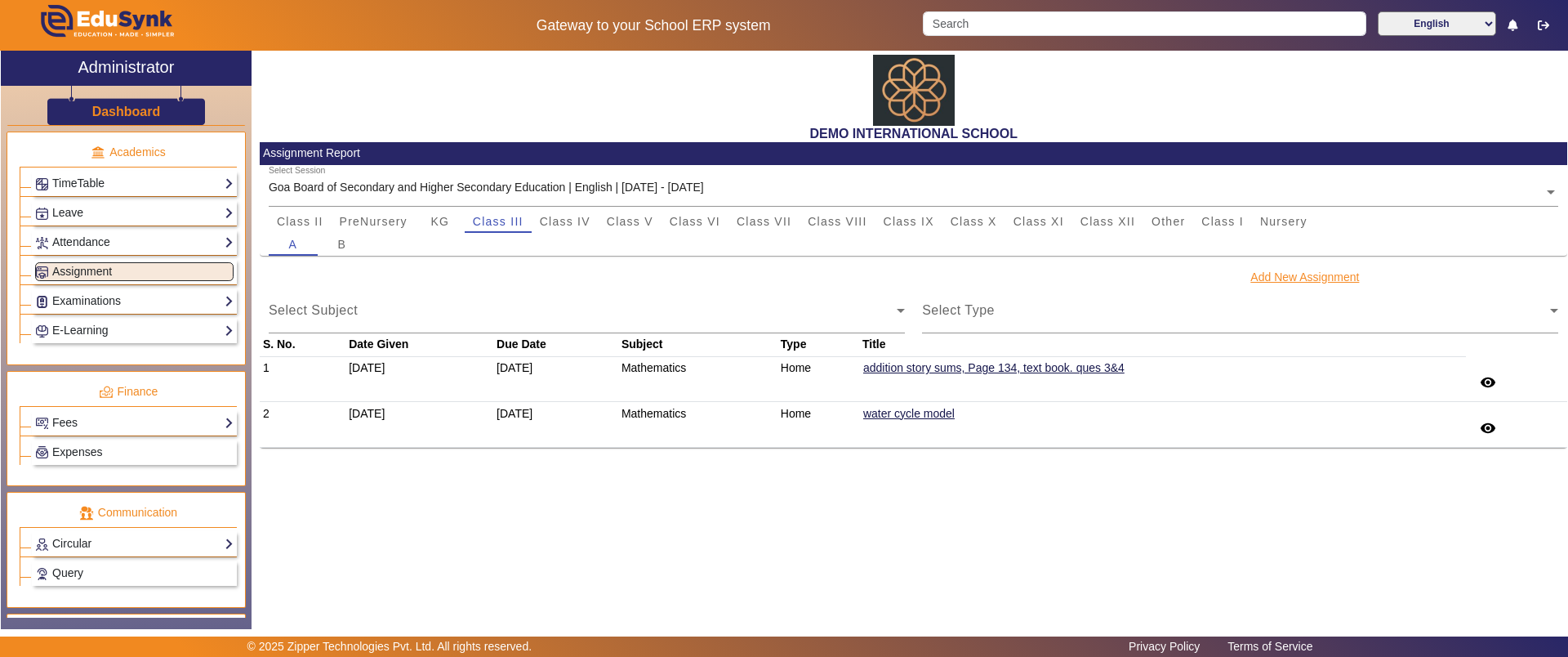
click at [1272, 280] on button "Add New Assignment" at bounding box center [1304, 277] width 112 height 21
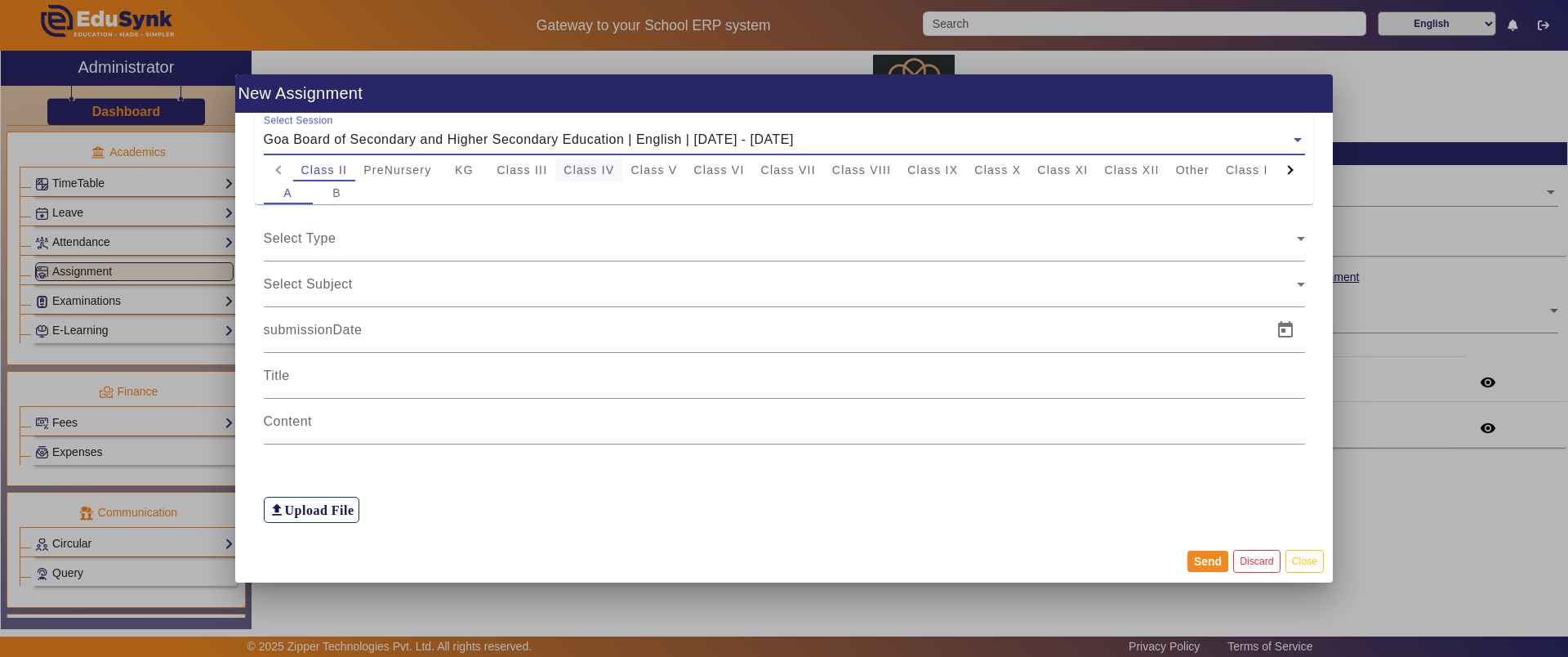
click at [569, 168] on span "Class IV" at bounding box center [588, 170] width 51 height 12
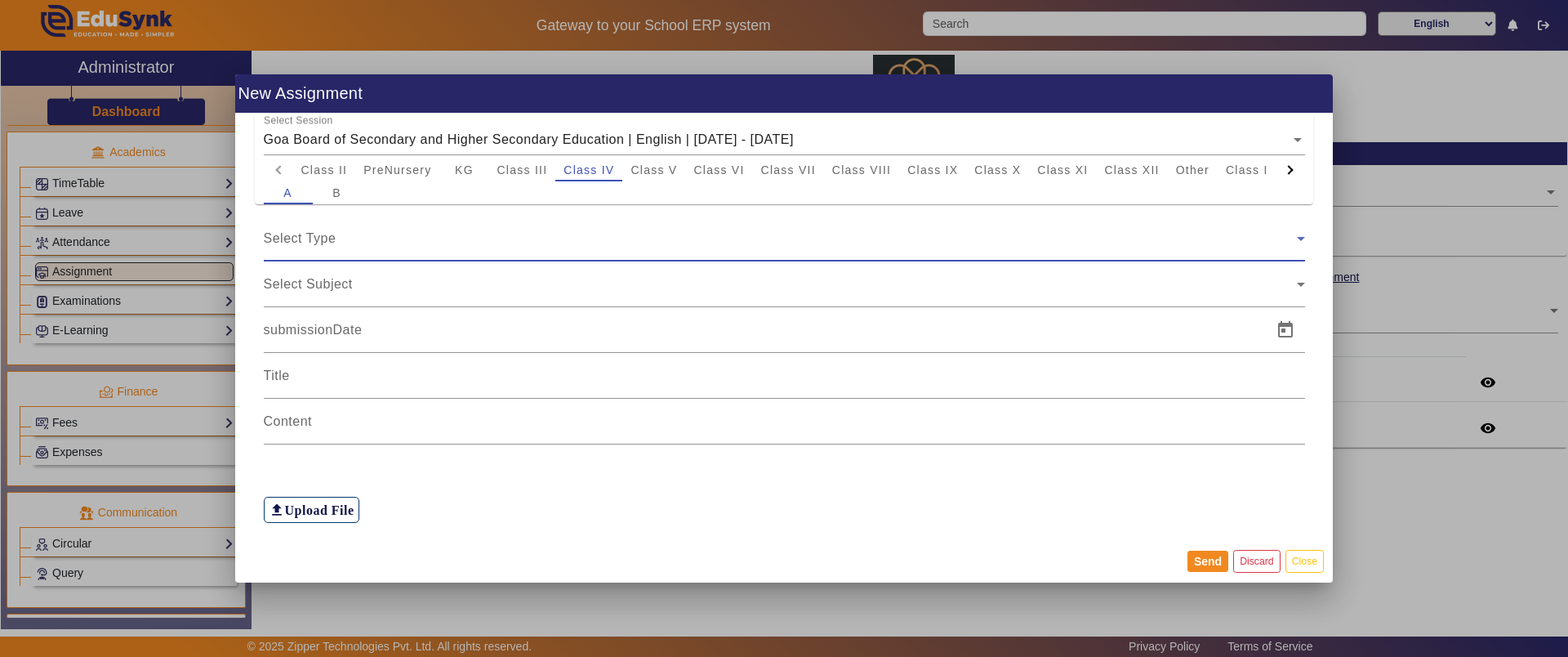
click at [400, 231] on div "Select Type" at bounding box center [781, 239] width 1033 height 20
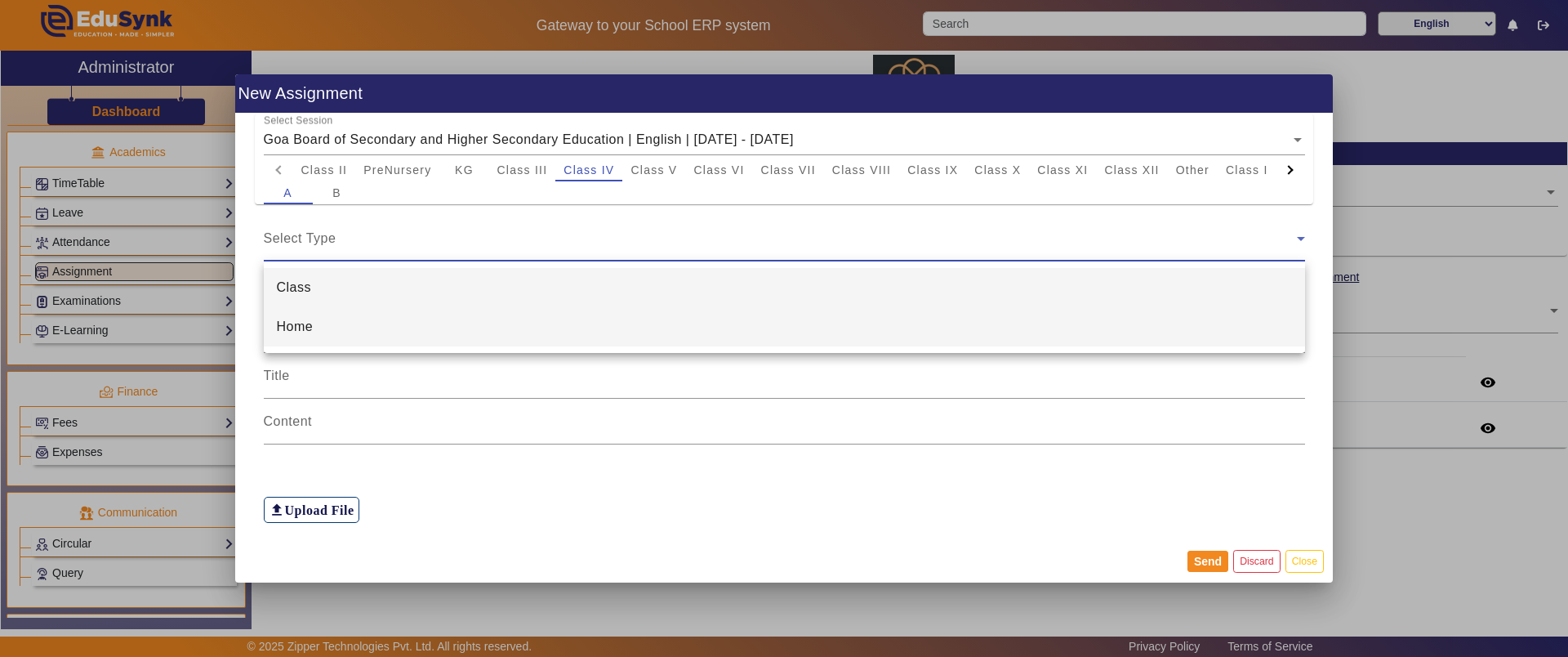
click at [345, 332] on mat-option "Home" at bounding box center [784, 328] width 1041 height 40
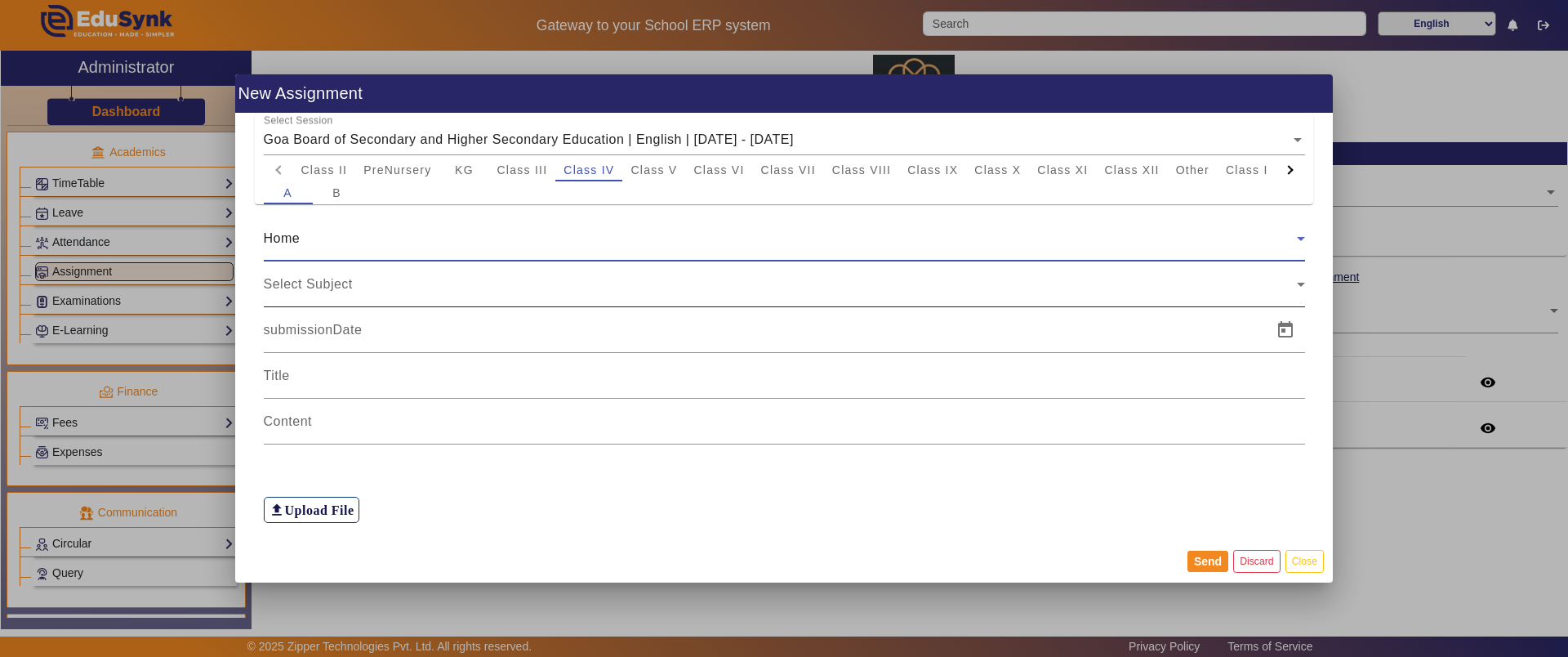
click at [363, 293] on div "Select Subject" at bounding box center [781, 285] width 1033 height 20
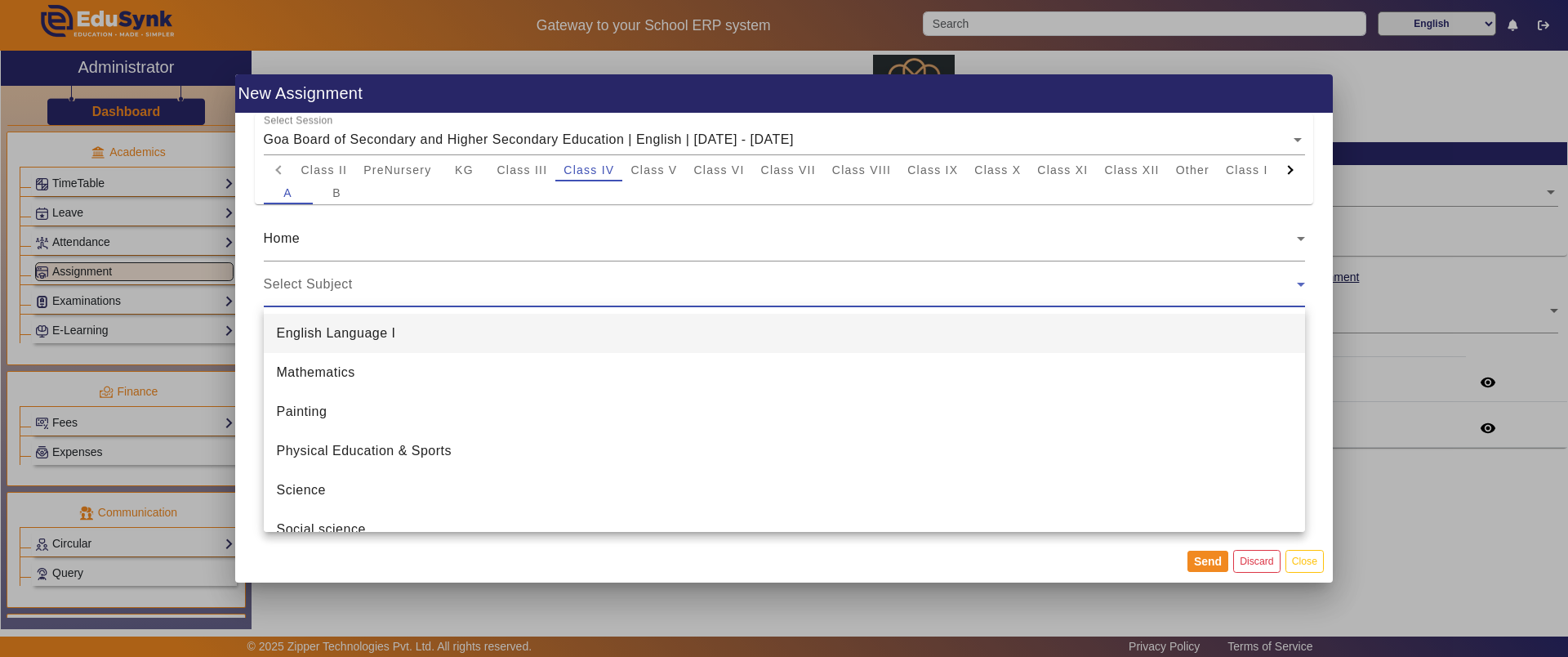
click at [363, 379] on mat-option "Mathematics" at bounding box center [784, 373] width 1041 height 40
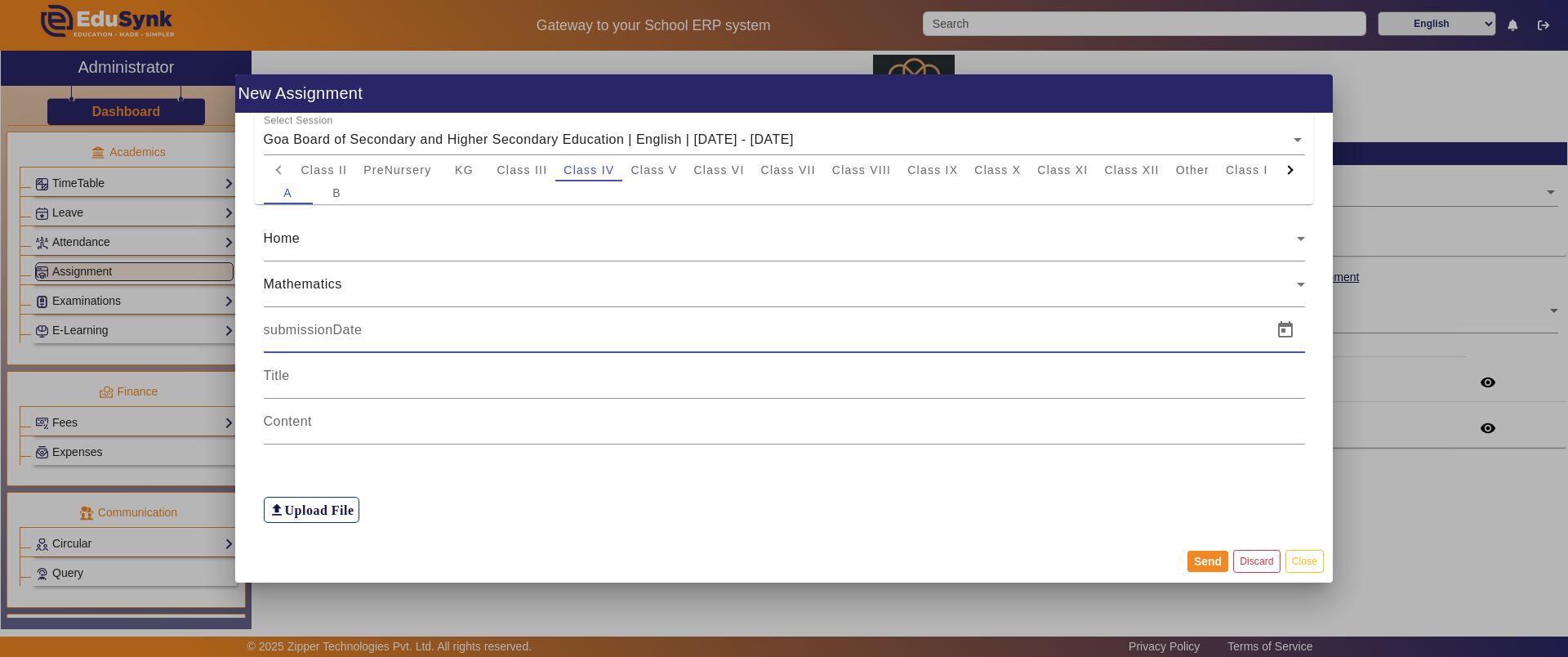
click at [363, 333] on input at bounding box center [763, 330] width 999 height 20
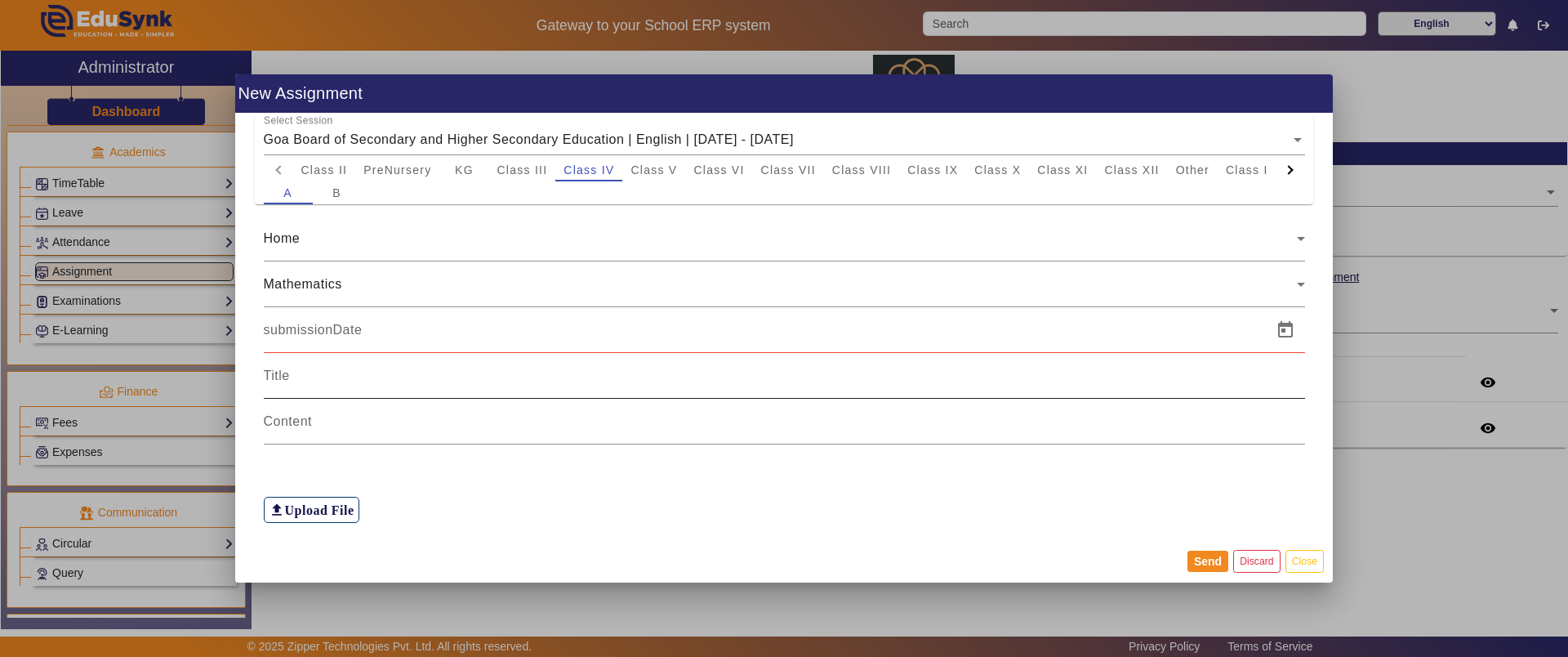
click at [572, 390] on div at bounding box center [784, 376] width 1041 height 46
click at [560, 425] on input at bounding box center [784, 422] width 1041 height 20
click at [304, 504] on h6 "Upload File" at bounding box center [319, 510] width 69 height 16
click at [0, 0] on input "file_upload Upload File" at bounding box center [0, 0] width 0 height 0
click at [1281, 329] on span "Open calendar" at bounding box center [1285, 330] width 40 height 40
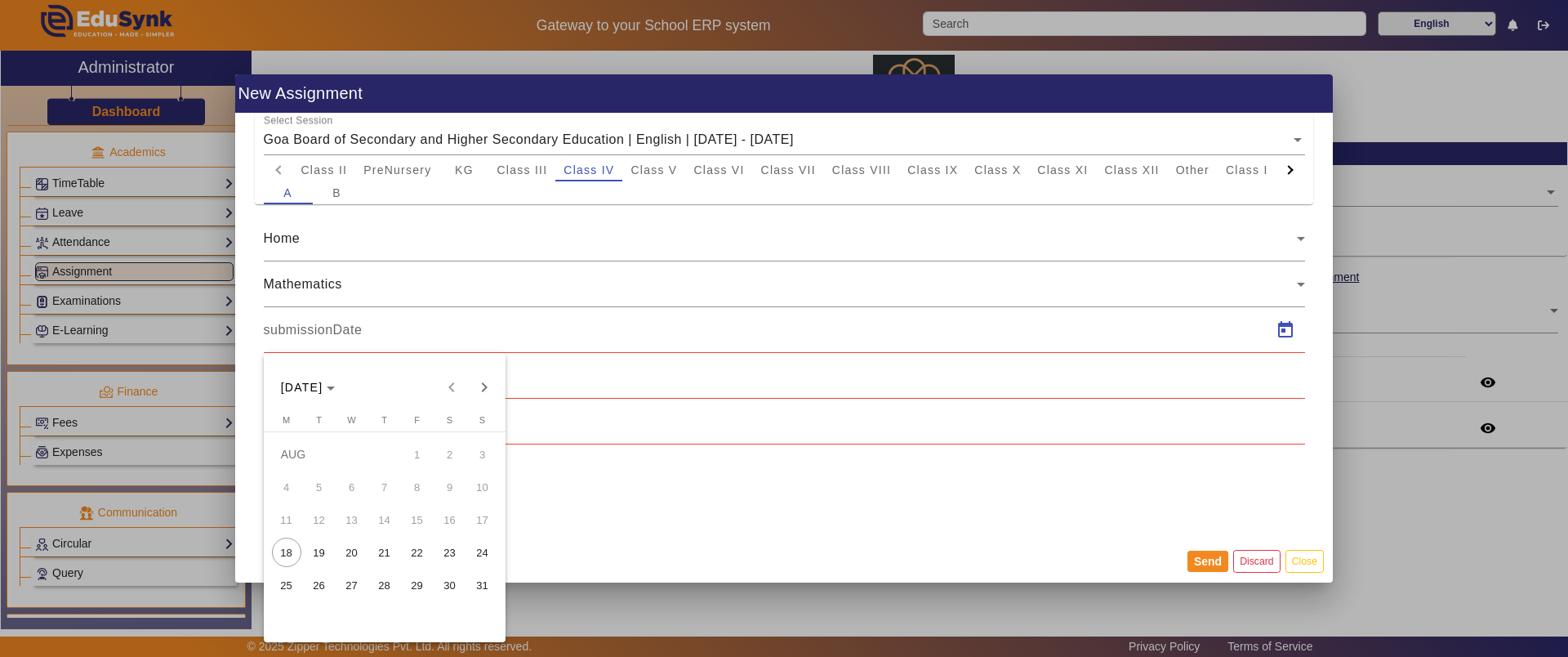
click at [450, 554] on span "23" at bounding box center [450, 553] width 30 height 30
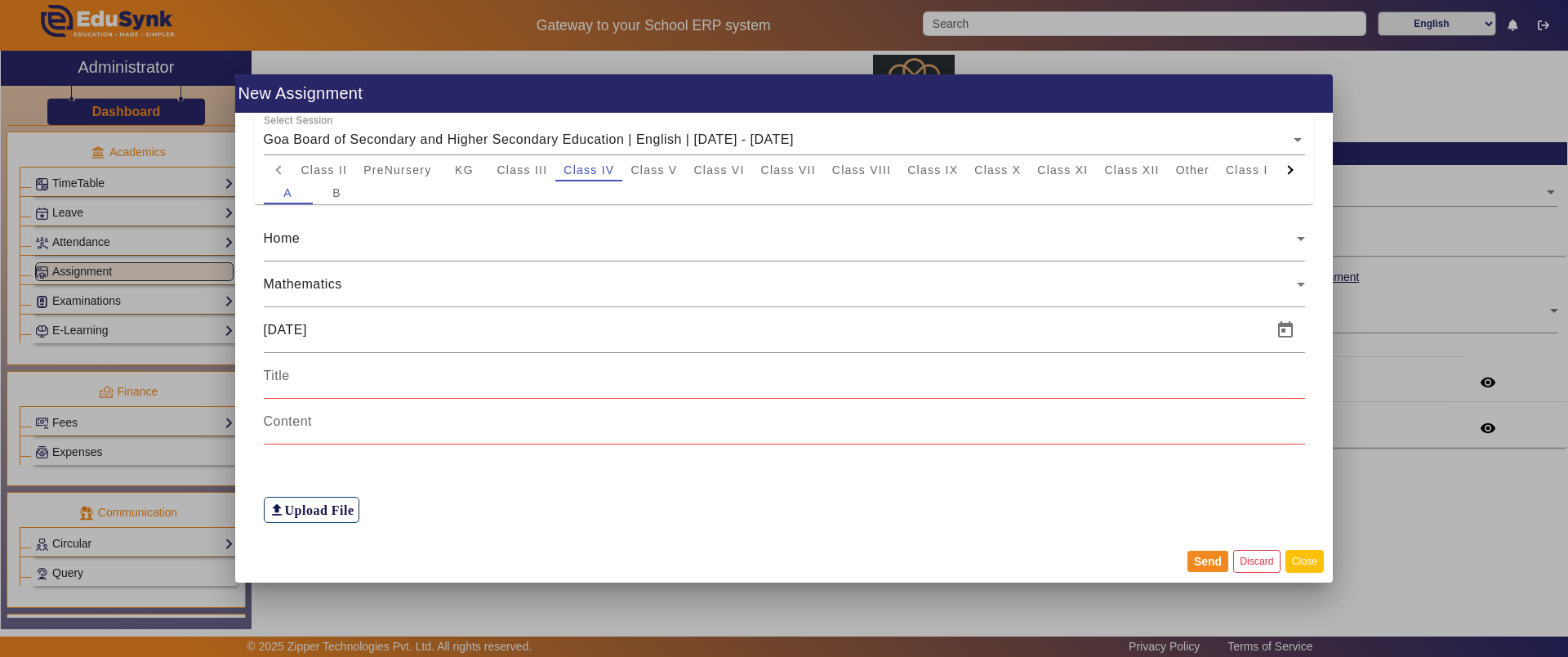
click at [1296, 563] on button "Close" at bounding box center [1304, 561] width 39 height 22
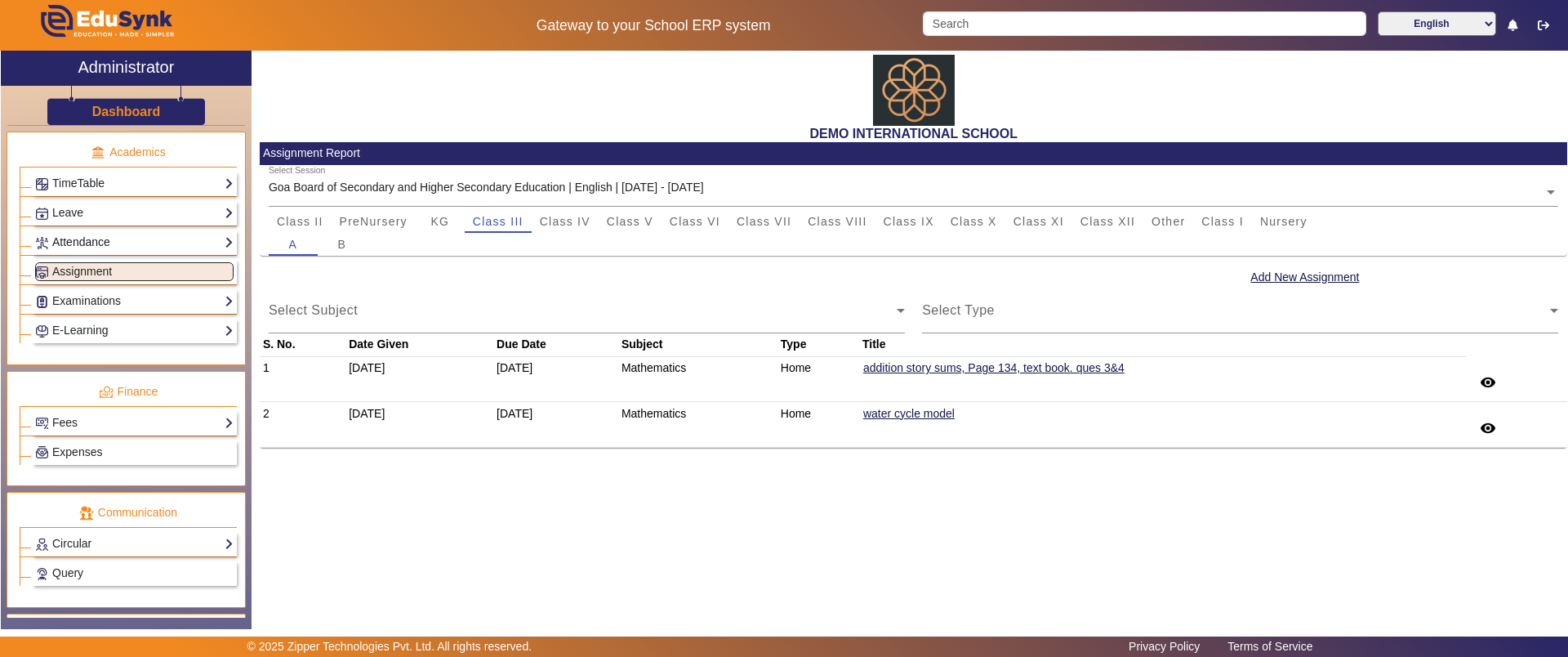
click at [175, 238] on link "Attendance" at bounding box center [134, 242] width 198 height 19
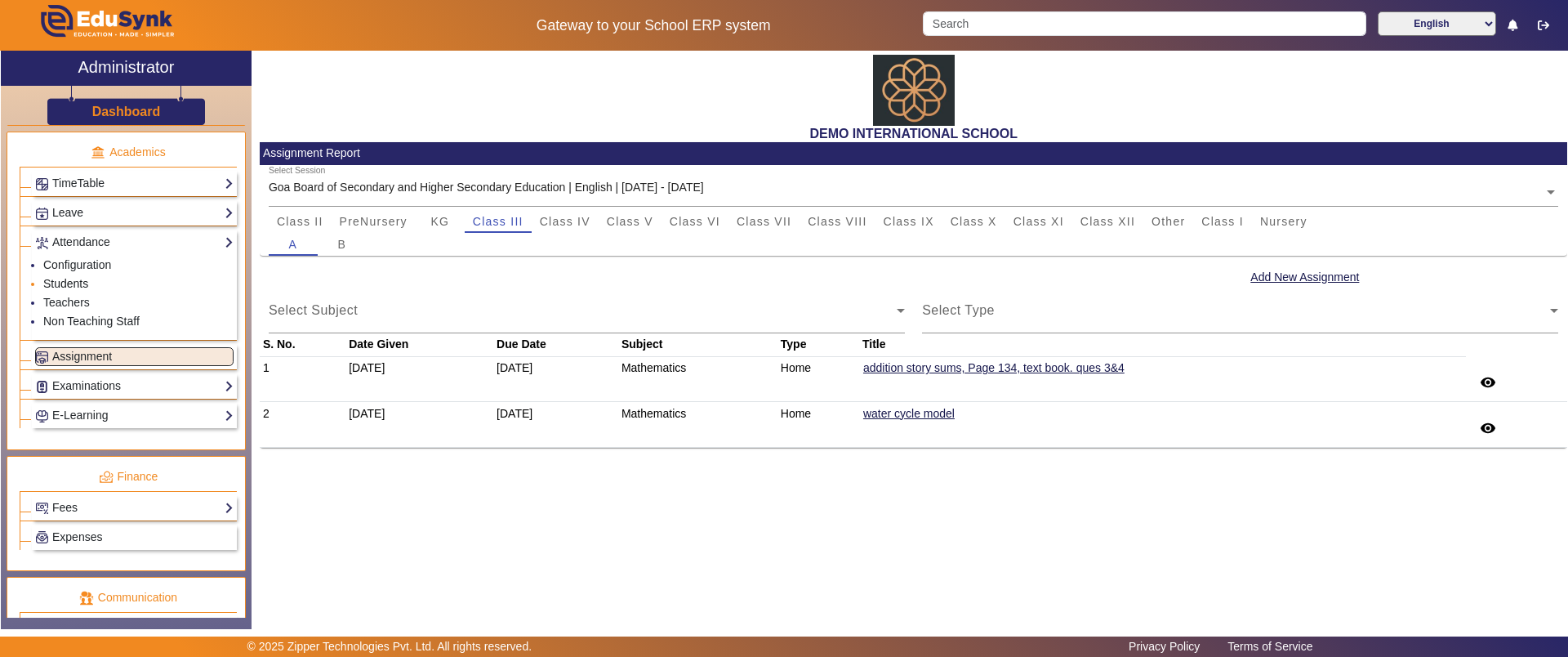
click at [82, 281] on link "Students" at bounding box center [65, 283] width 45 height 13
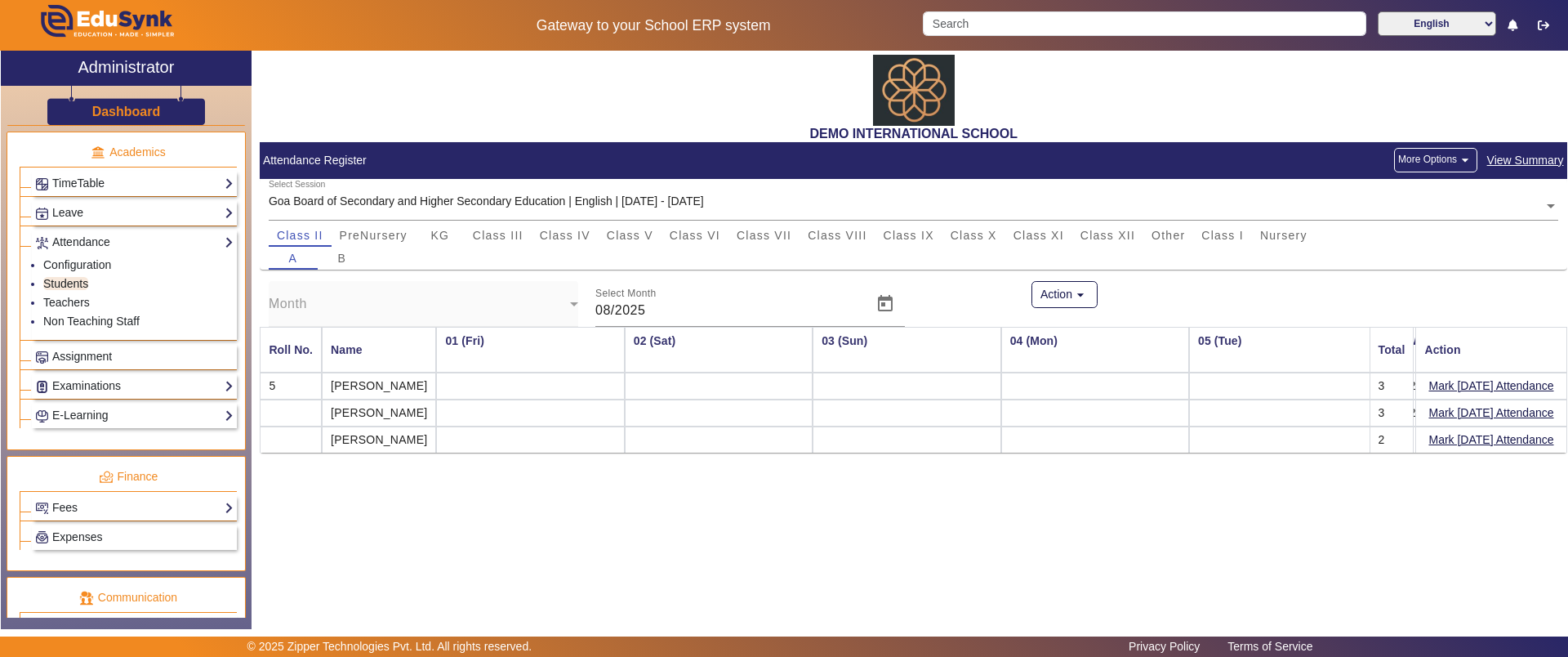
scroll to position [0, 1846]
click at [1526, 154] on span "View Summary" at bounding box center [1524, 160] width 78 height 19
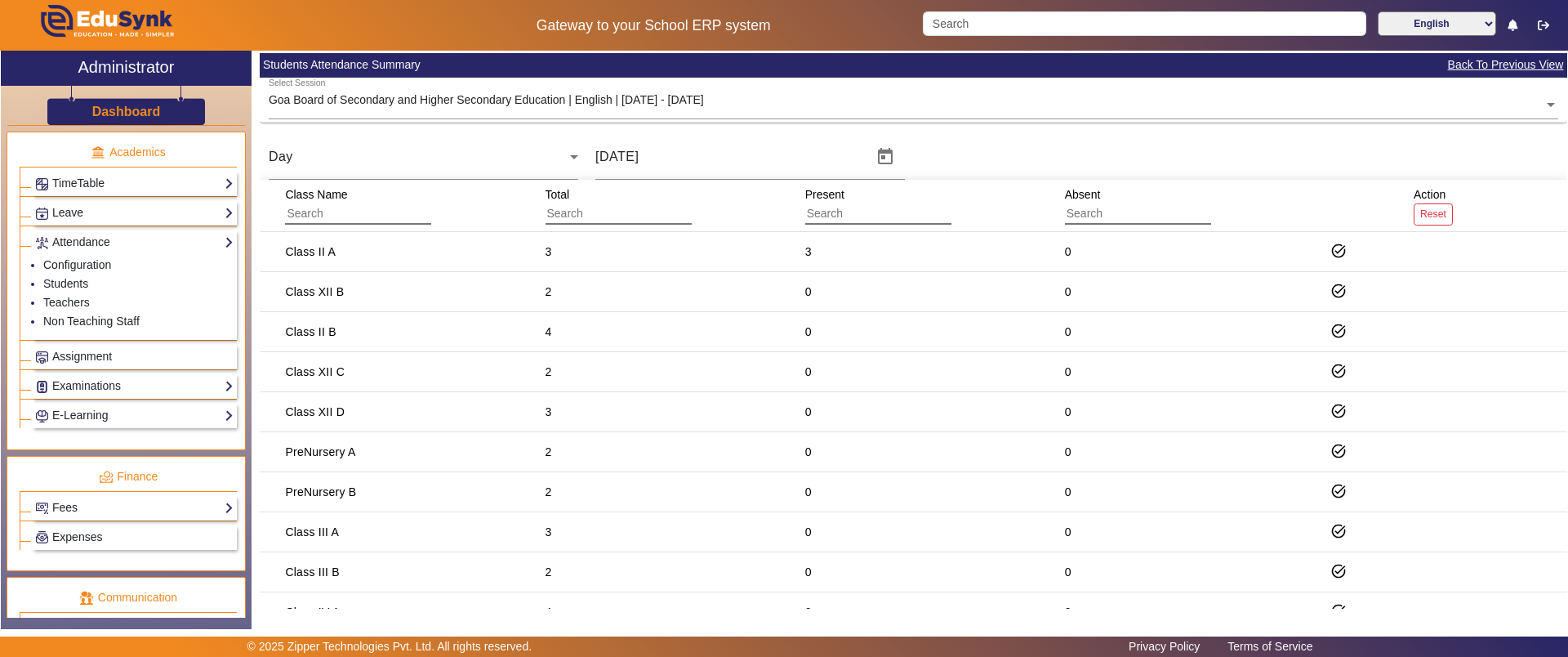
scroll to position [93, 0]
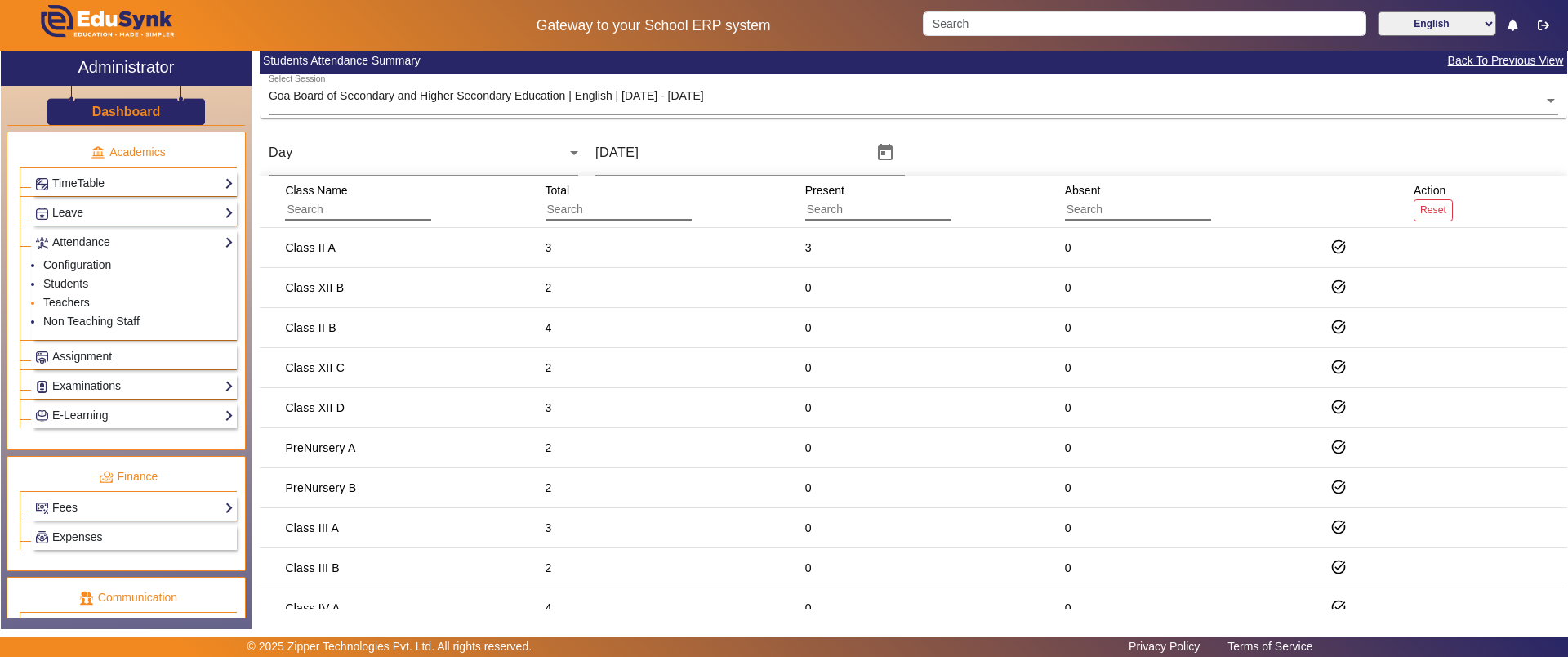
click at [88, 304] on link "Teachers" at bounding box center [66, 302] width 47 height 13
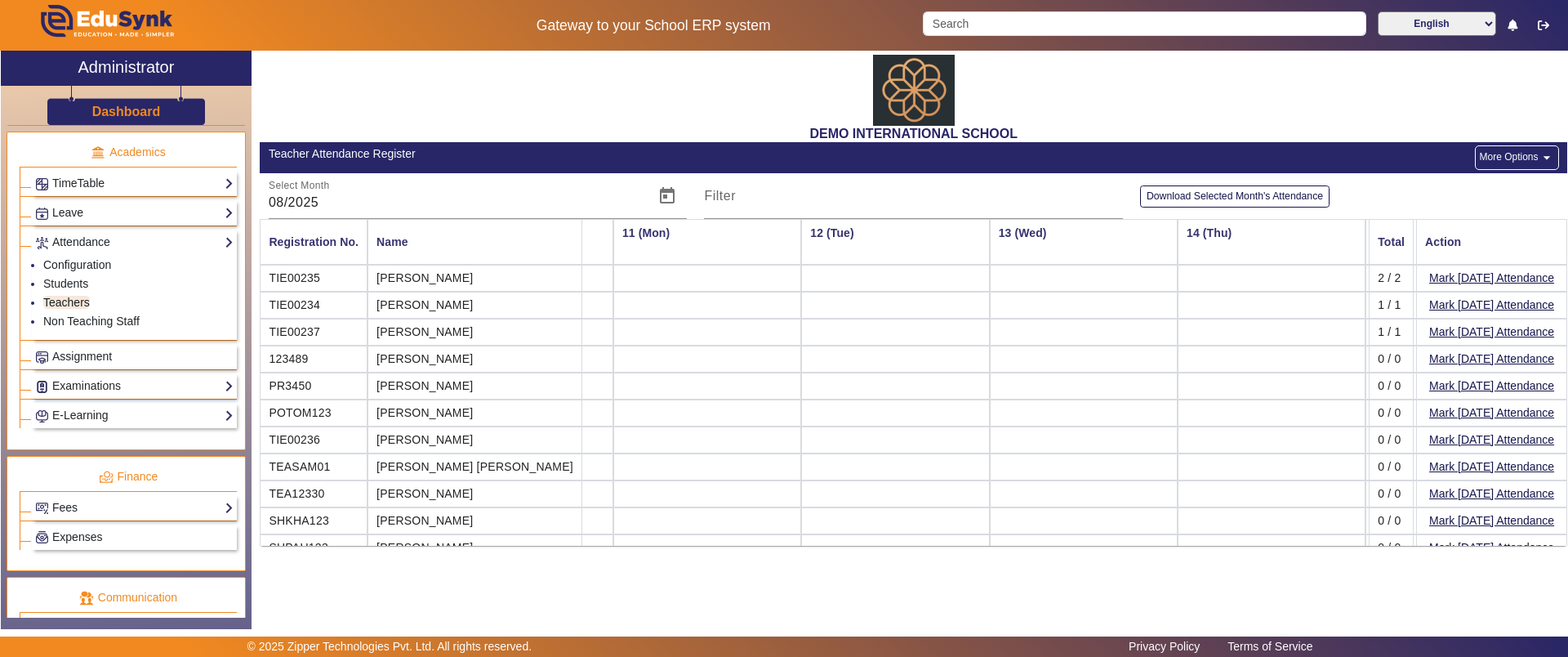
scroll to position [0, 1846]
click at [62, 283] on link "Students" at bounding box center [65, 283] width 45 height 13
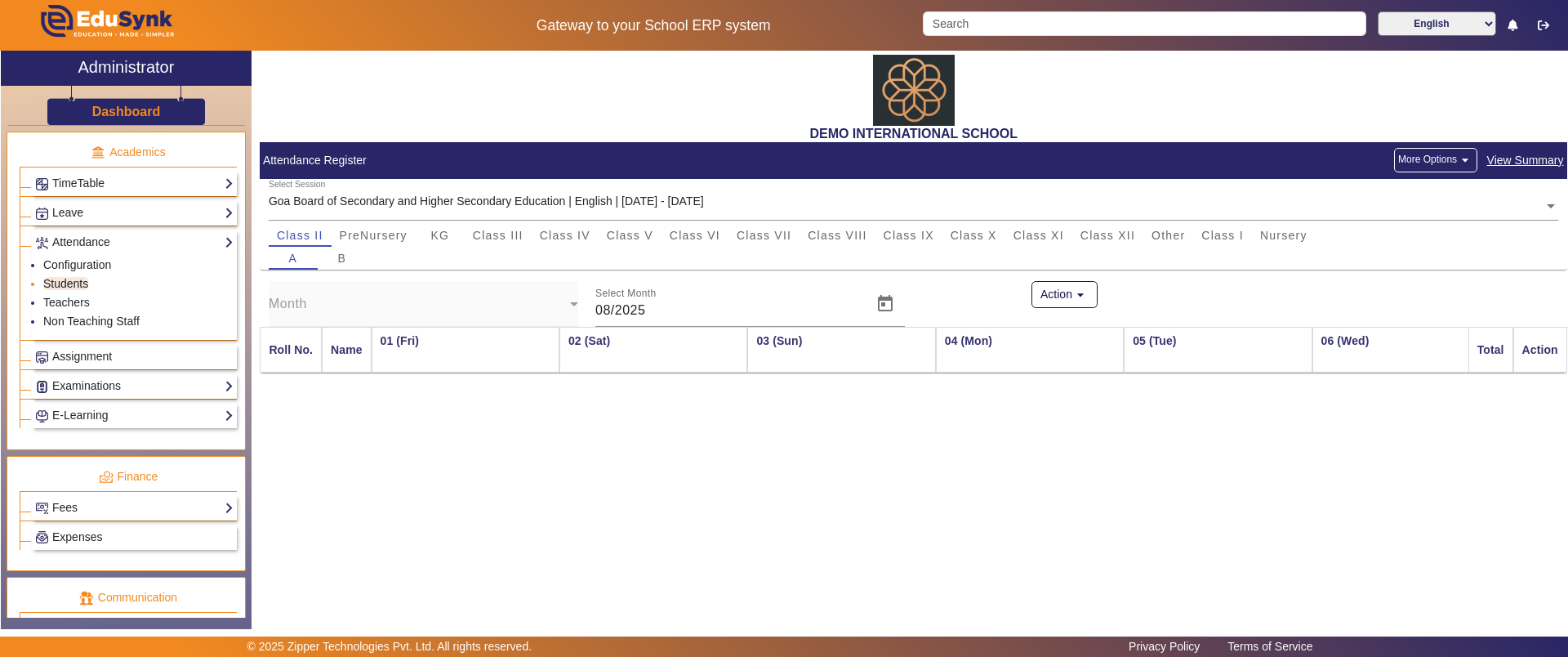
scroll to position [0, 1846]
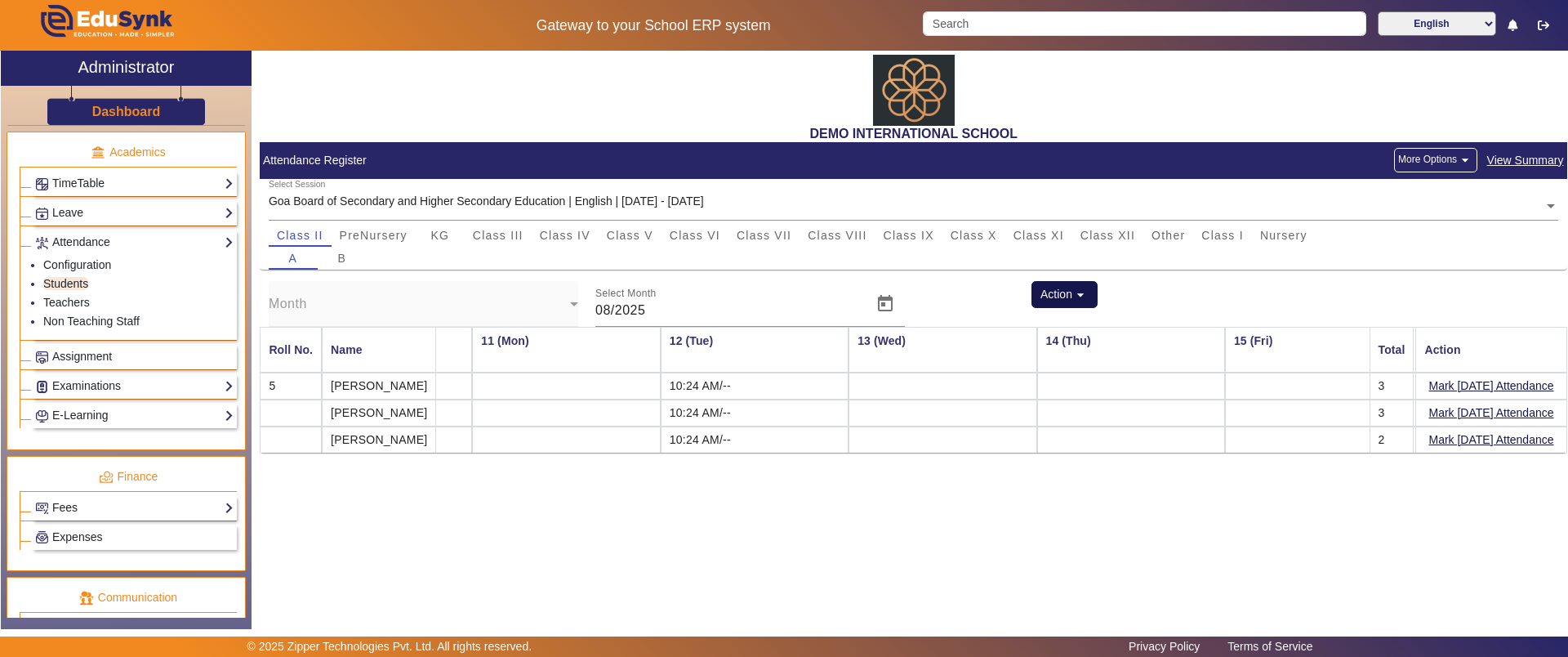
click at [1058, 294] on button "Action arrow_drop_down" at bounding box center [1065, 295] width 67 height 28
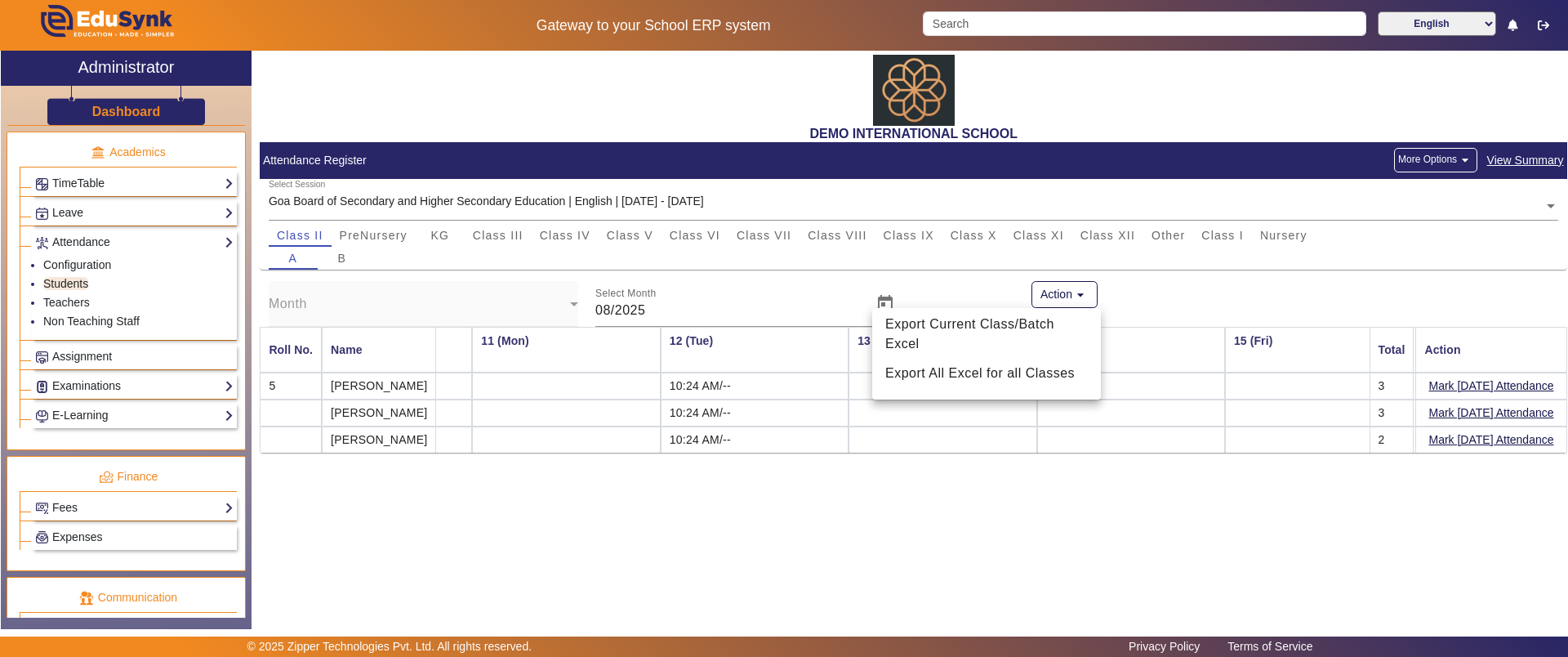
click at [919, 231] on div at bounding box center [784, 328] width 1568 height 657
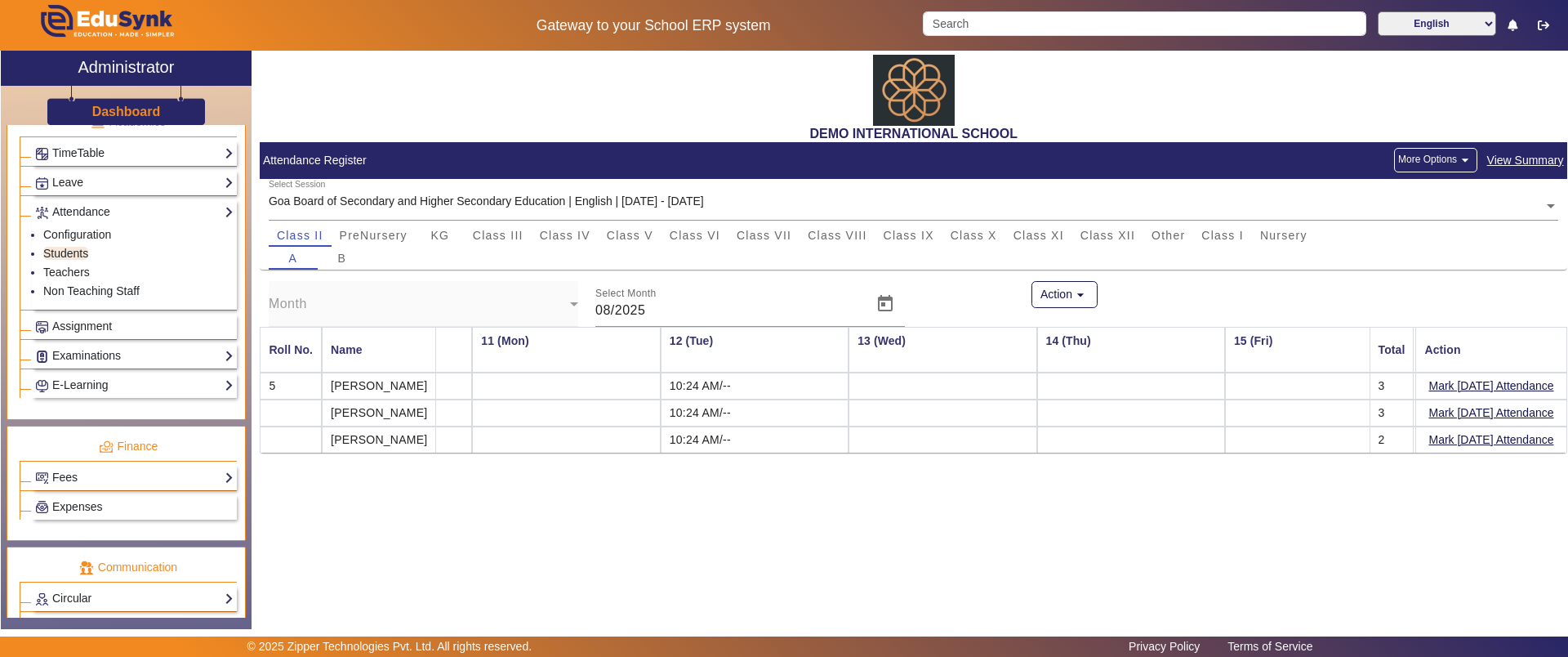
scroll to position [647, 0]
click at [1449, 150] on button "More Options arrow_drop_down" at bounding box center [1435, 160] width 83 height 25
click at [1545, 163] on div at bounding box center [784, 328] width 1568 height 657
click at [1545, 162] on span "View Summary" at bounding box center [1524, 160] width 78 height 19
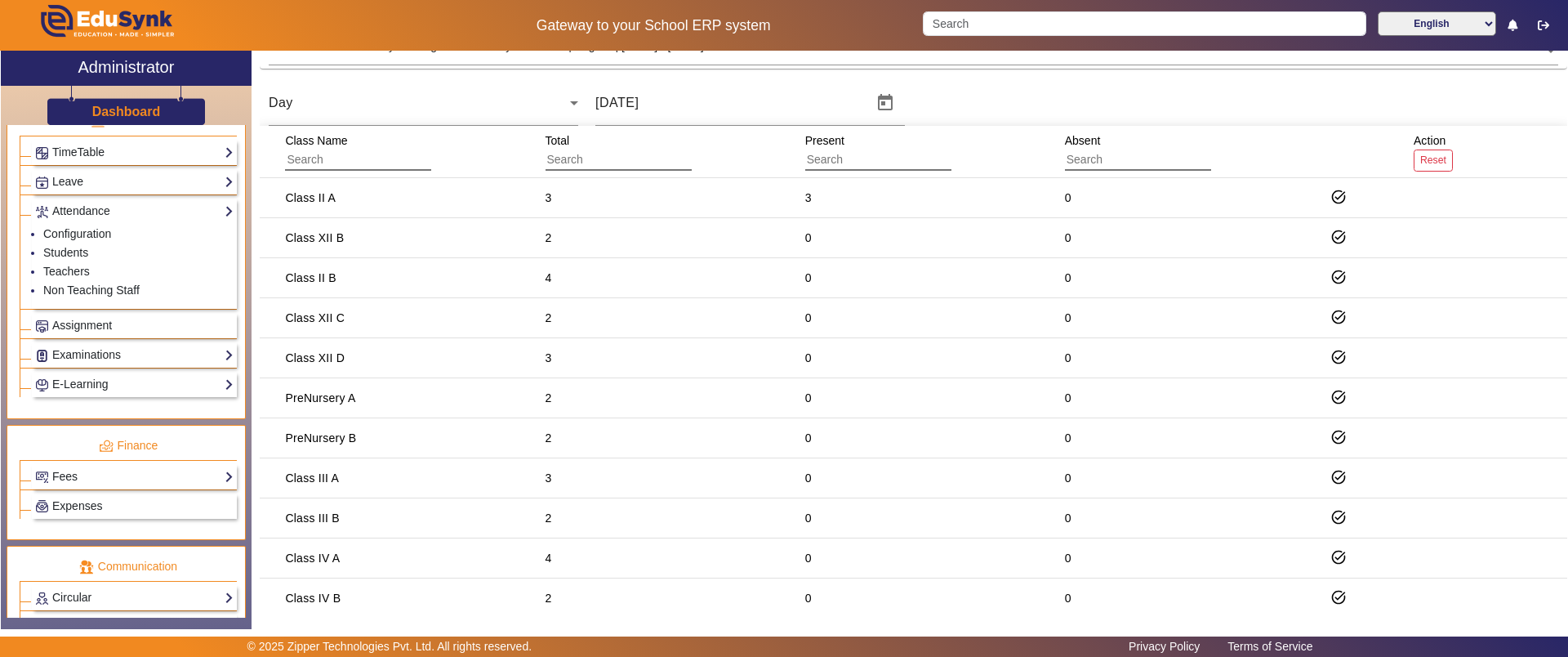
scroll to position [123, 0]
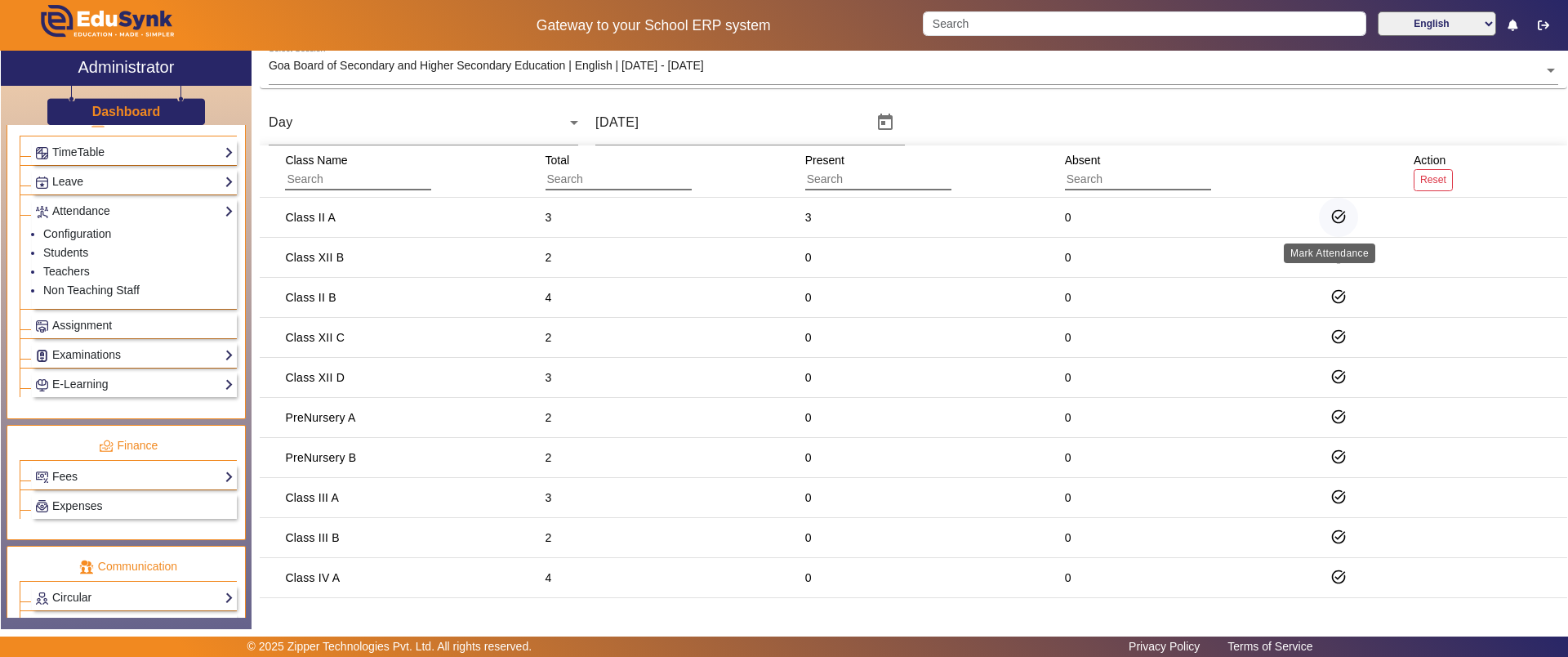
click at [1330, 219] on mat-icon "task_alt" at bounding box center [1338, 216] width 16 height 16
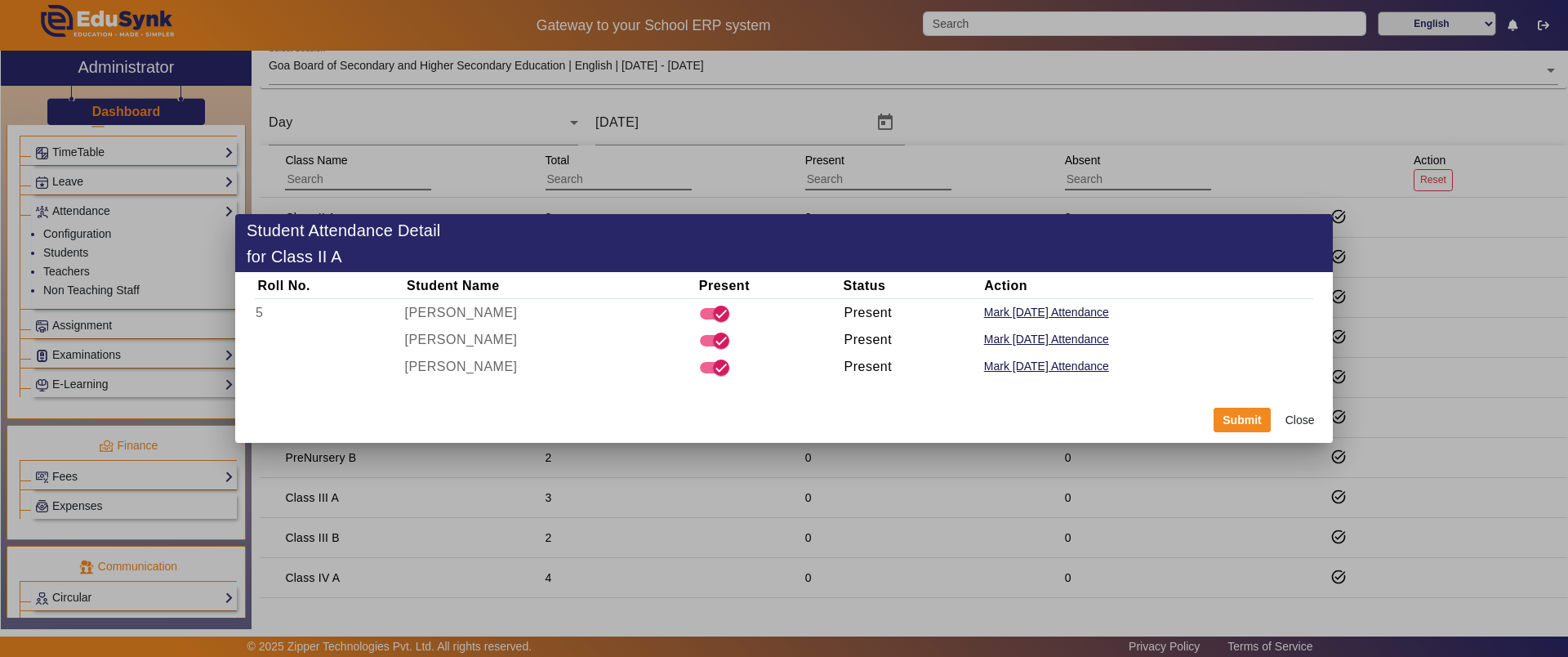
click at [1297, 419] on button "Close" at bounding box center [1299, 420] width 49 height 28
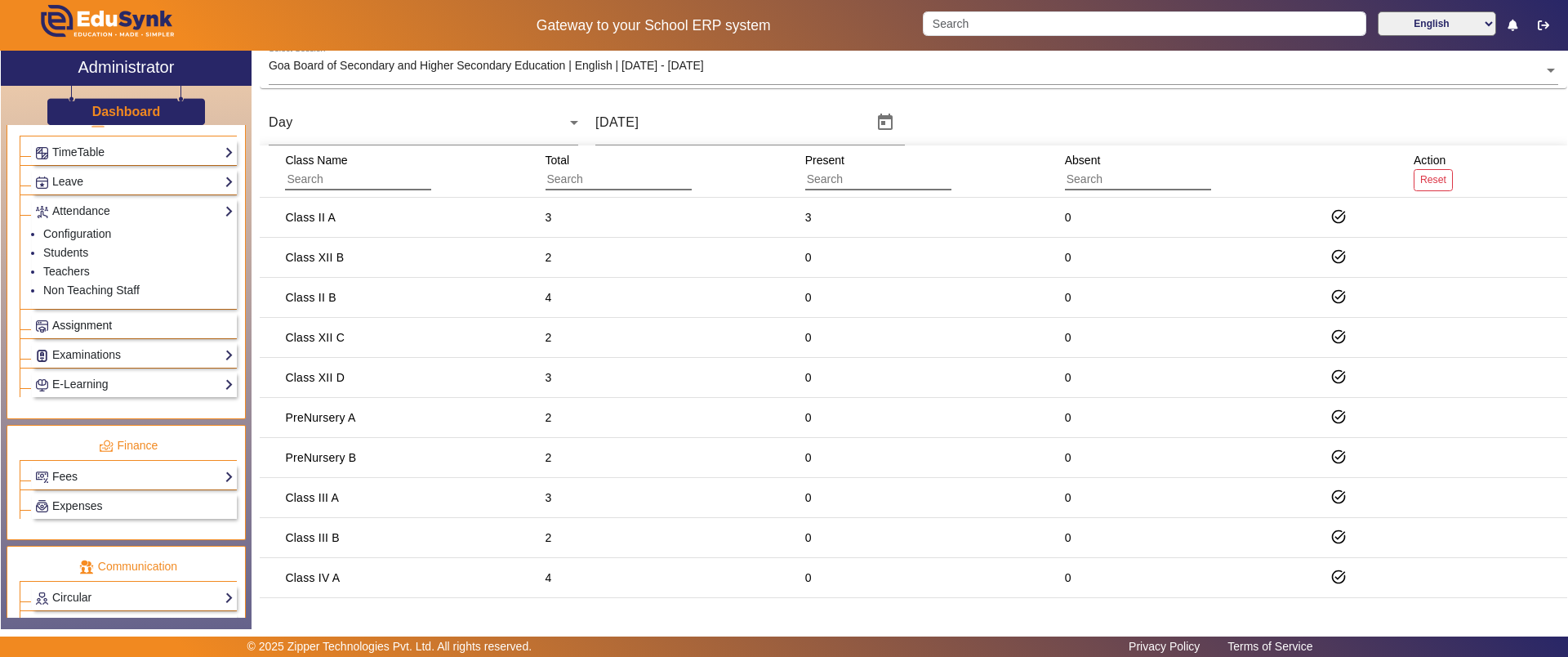
click at [90, 322] on span "Assignment" at bounding box center [82, 325] width 60 height 13
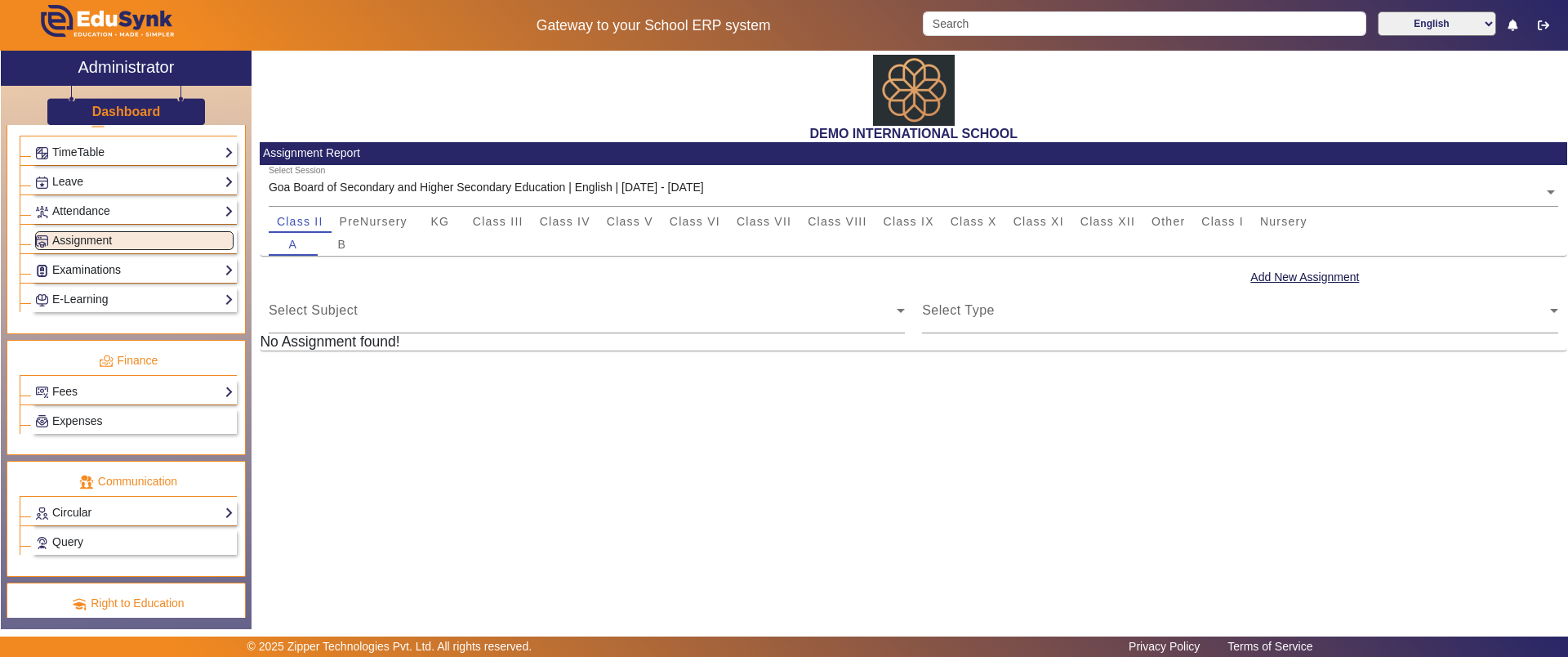
click at [84, 262] on link "Examinations" at bounding box center [134, 270] width 198 height 19
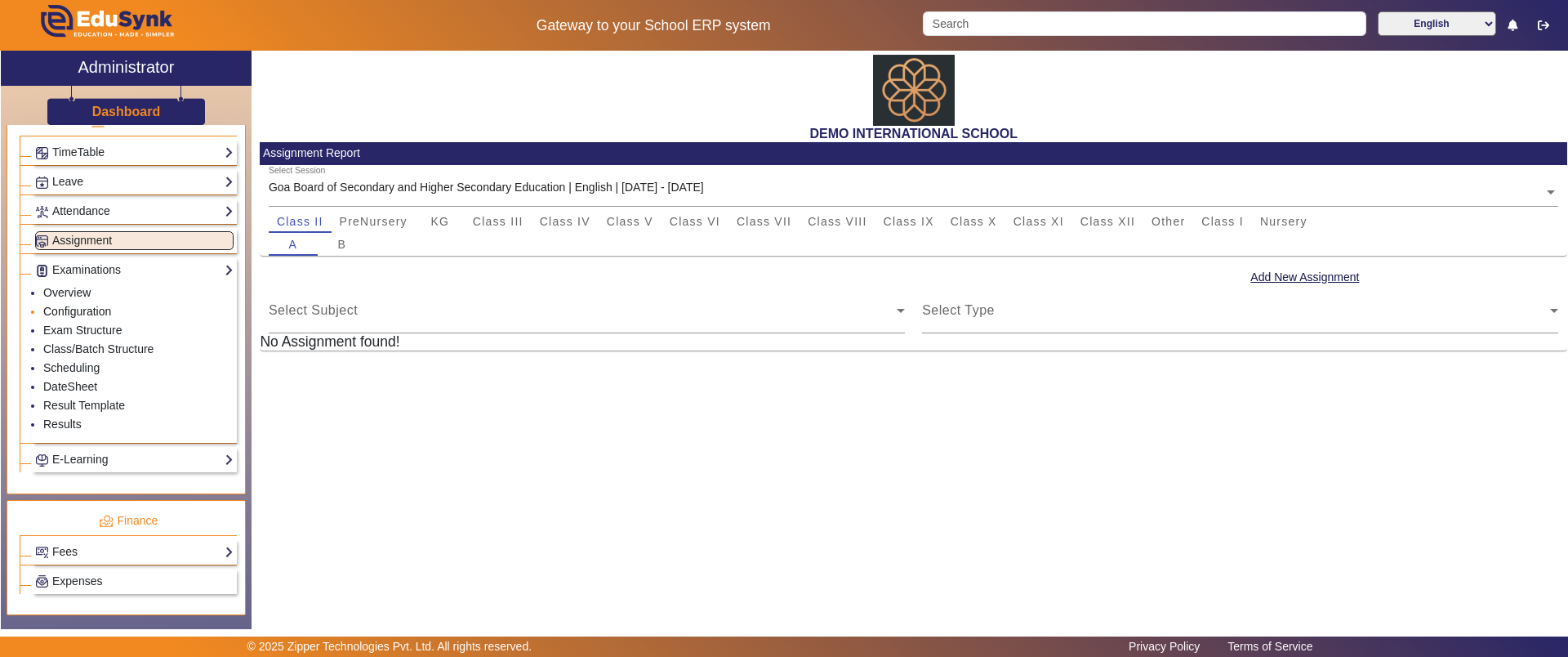
click at [73, 308] on link "Configuration" at bounding box center [77, 311] width 67 height 13
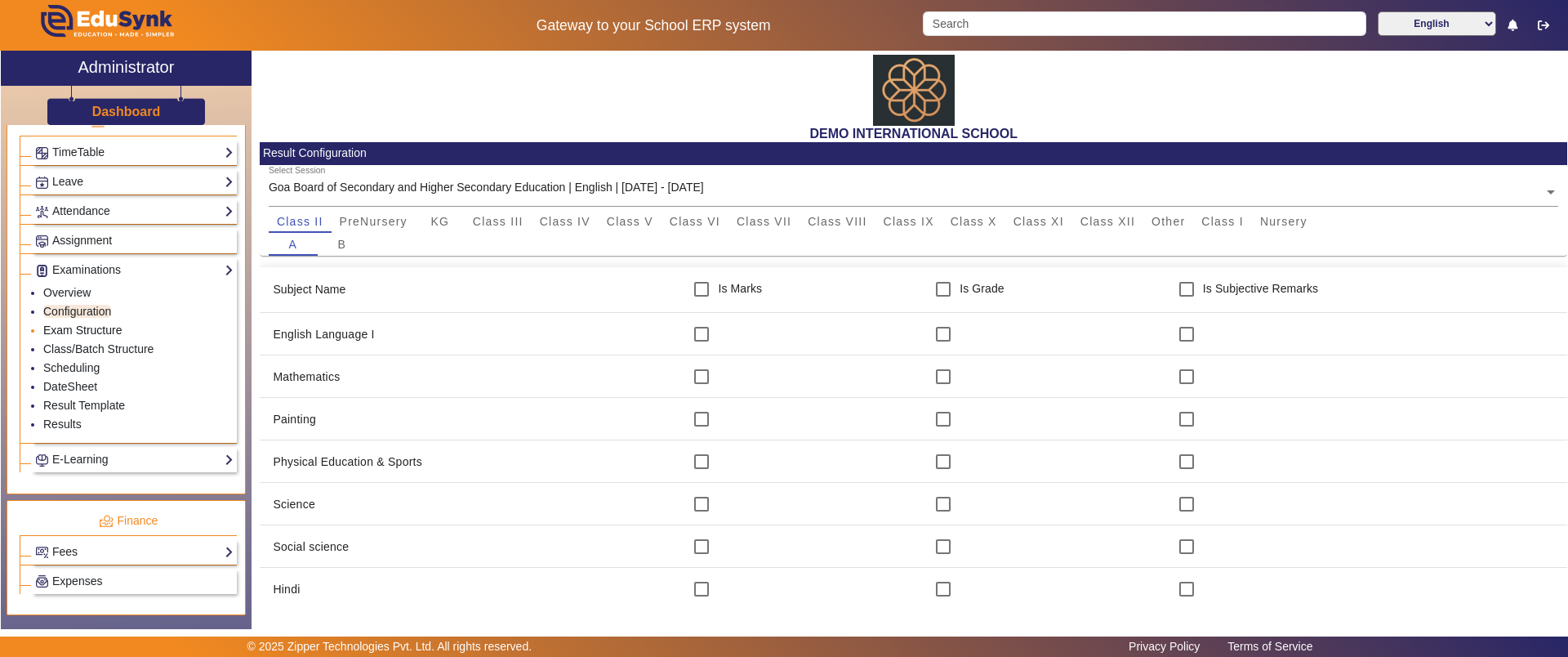
click at [87, 328] on link "Exam Structure" at bounding box center [82, 329] width 78 height 13
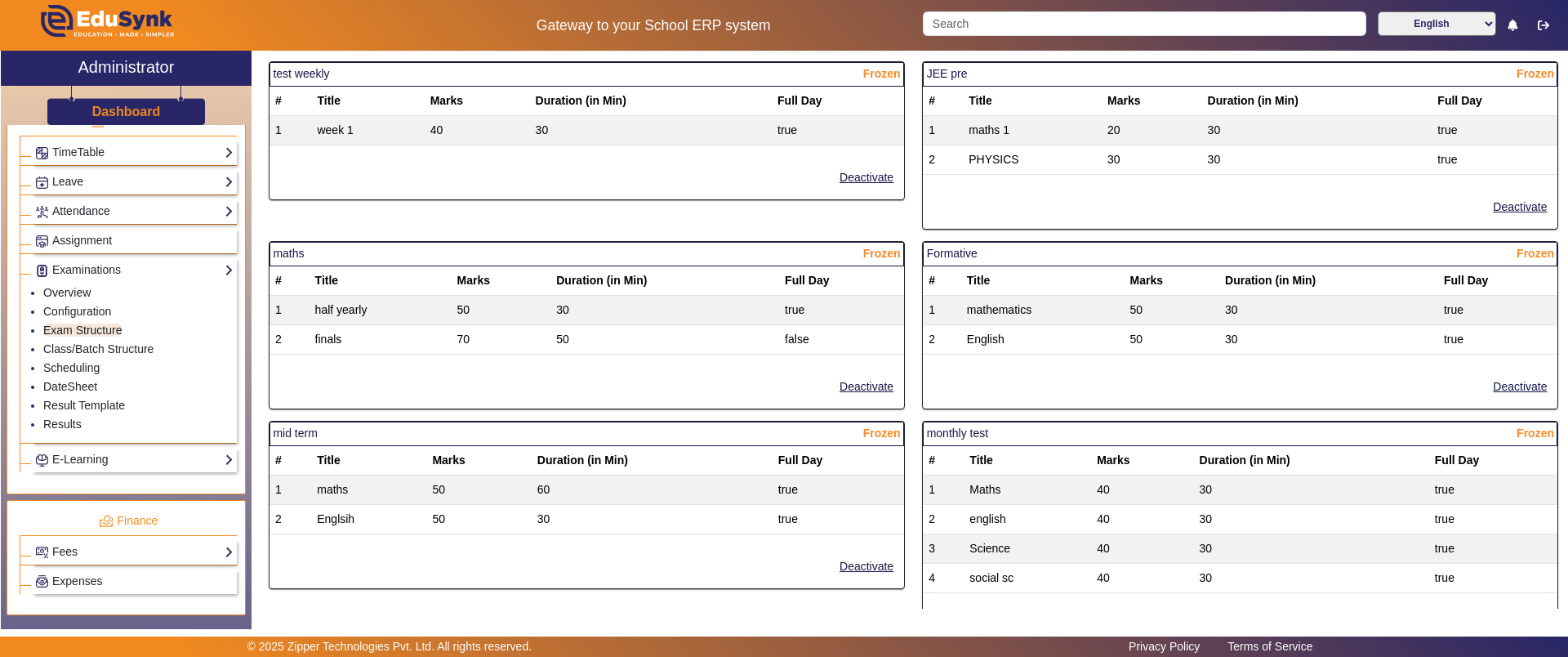
scroll to position [421, 0]
click at [147, 344] on link "Class/Batch Structure" at bounding box center [98, 348] width 110 height 13
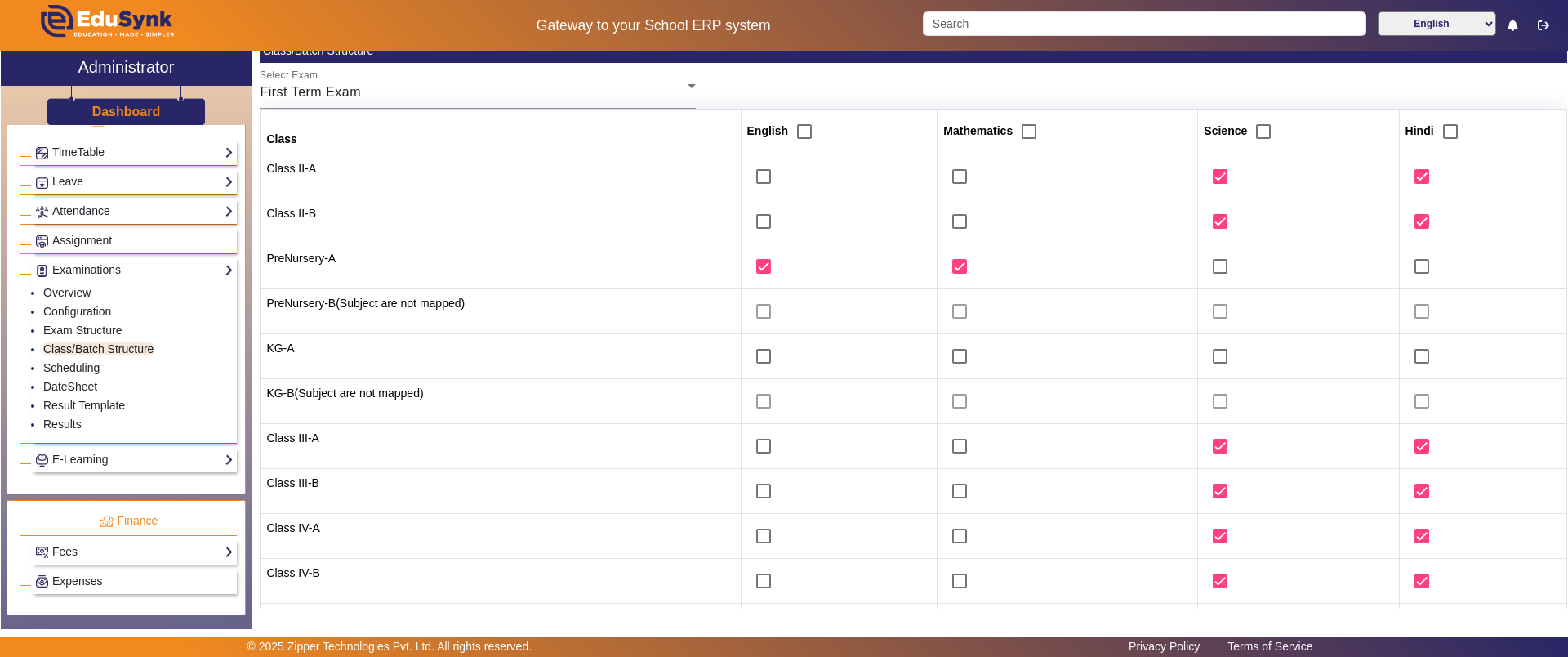
scroll to position [160, 0]
click at [73, 370] on link "Scheduling" at bounding box center [71, 367] width 57 height 13
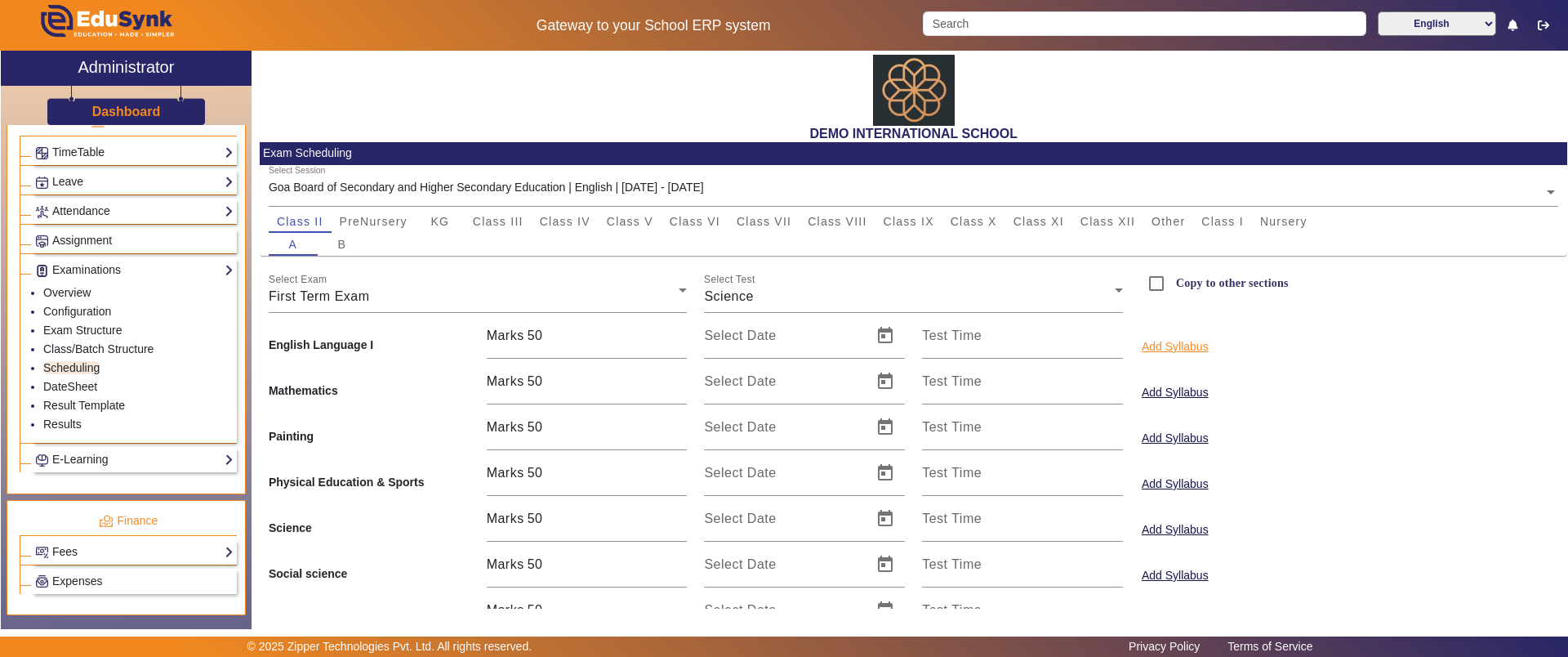
click at [1190, 345] on button "Add Syllabus" at bounding box center [1174, 346] width 70 height 21
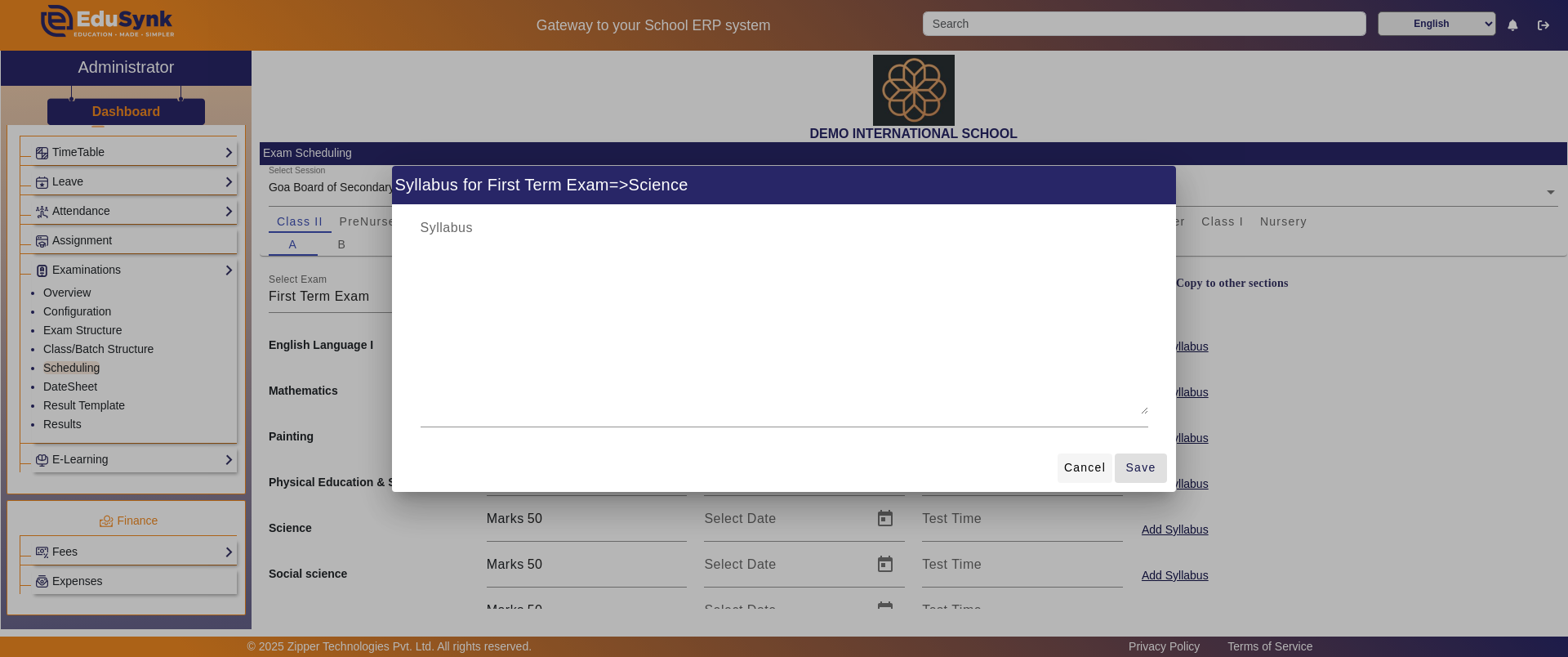
click at [1087, 463] on span "Cancel" at bounding box center [1085, 467] width 42 height 17
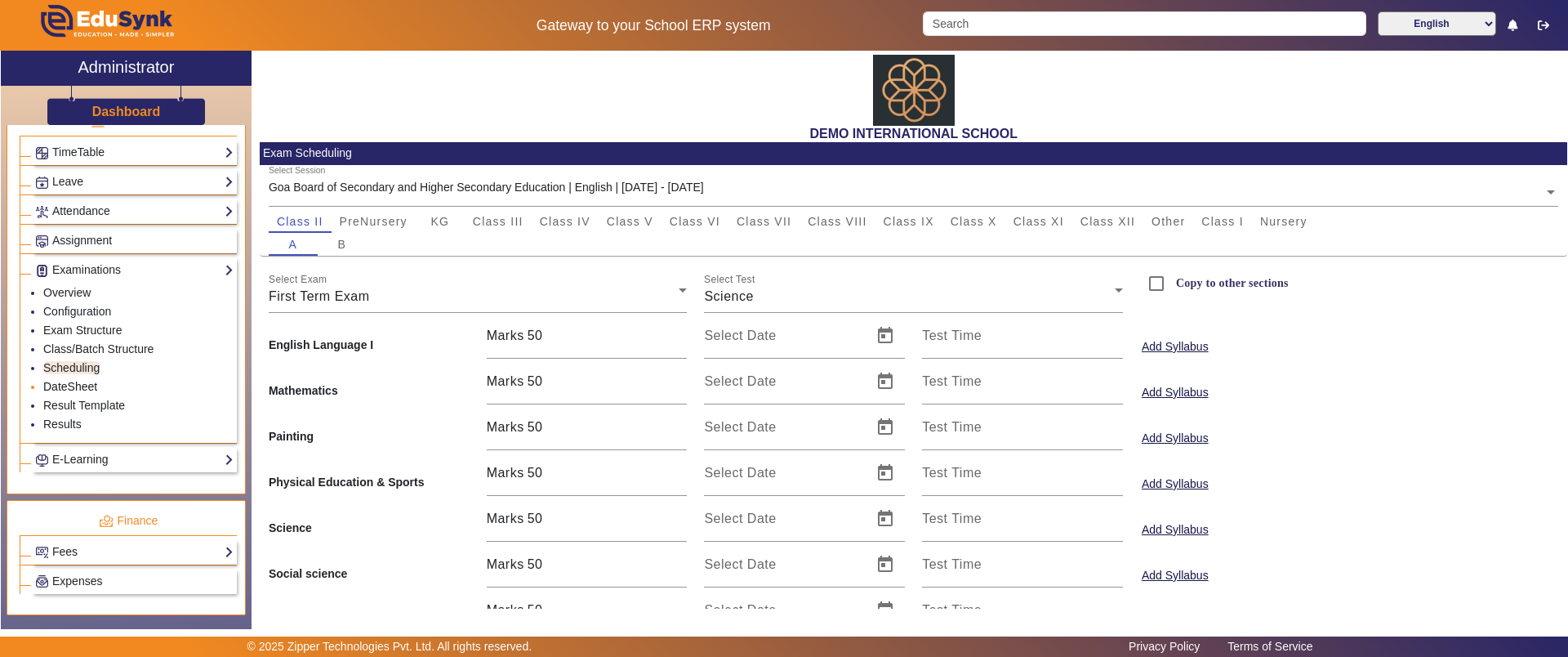
click at [49, 389] on link "DateSheet" at bounding box center [70, 386] width 54 height 13
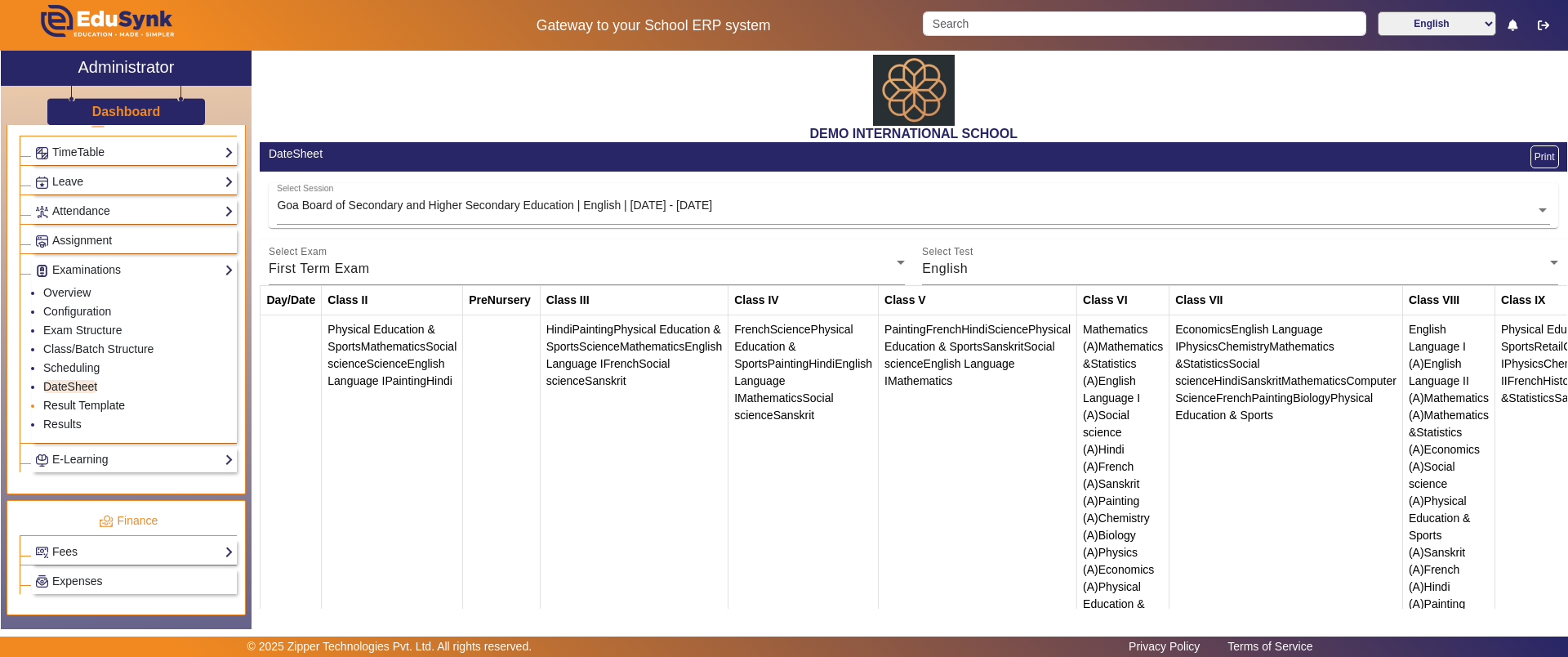
click at [78, 407] on link "Result Template" at bounding box center [84, 405] width 81 height 13
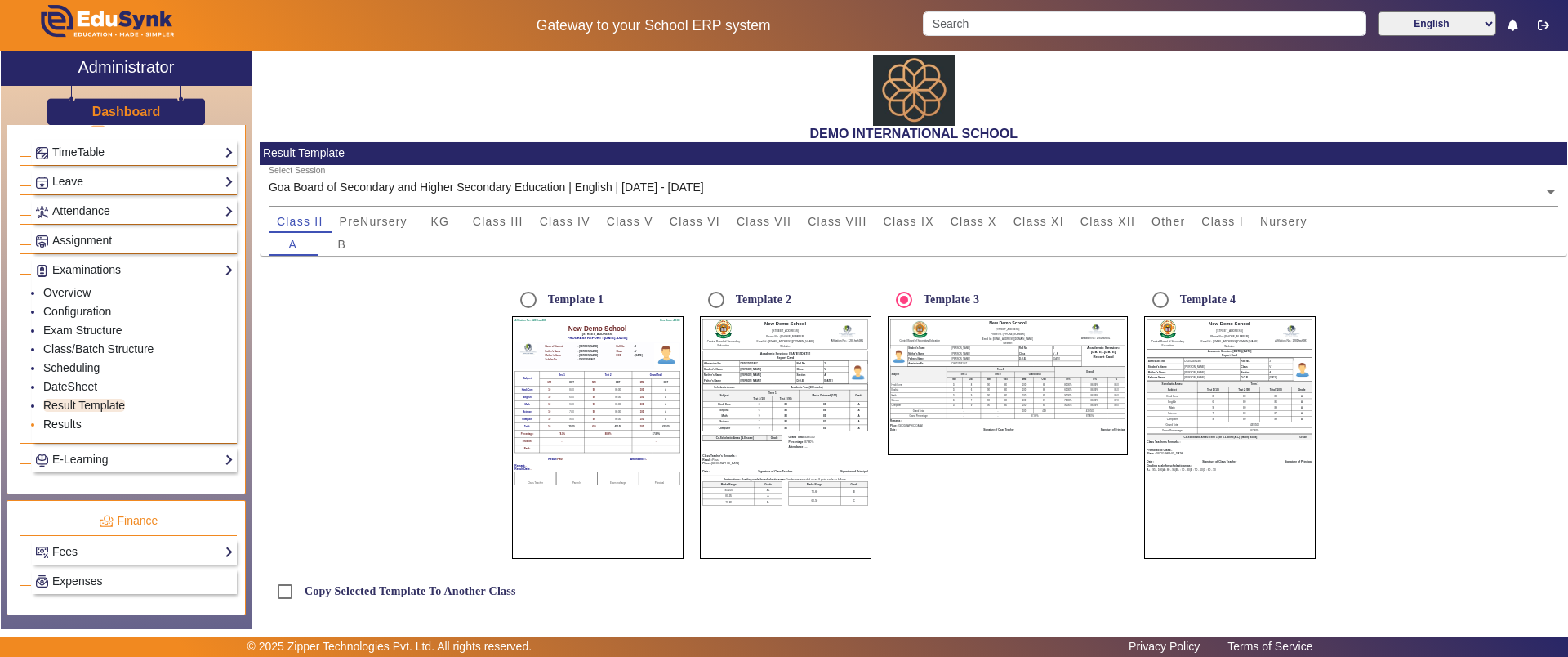
click at [61, 428] on link "Results" at bounding box center [62, 424] width 39 height 13
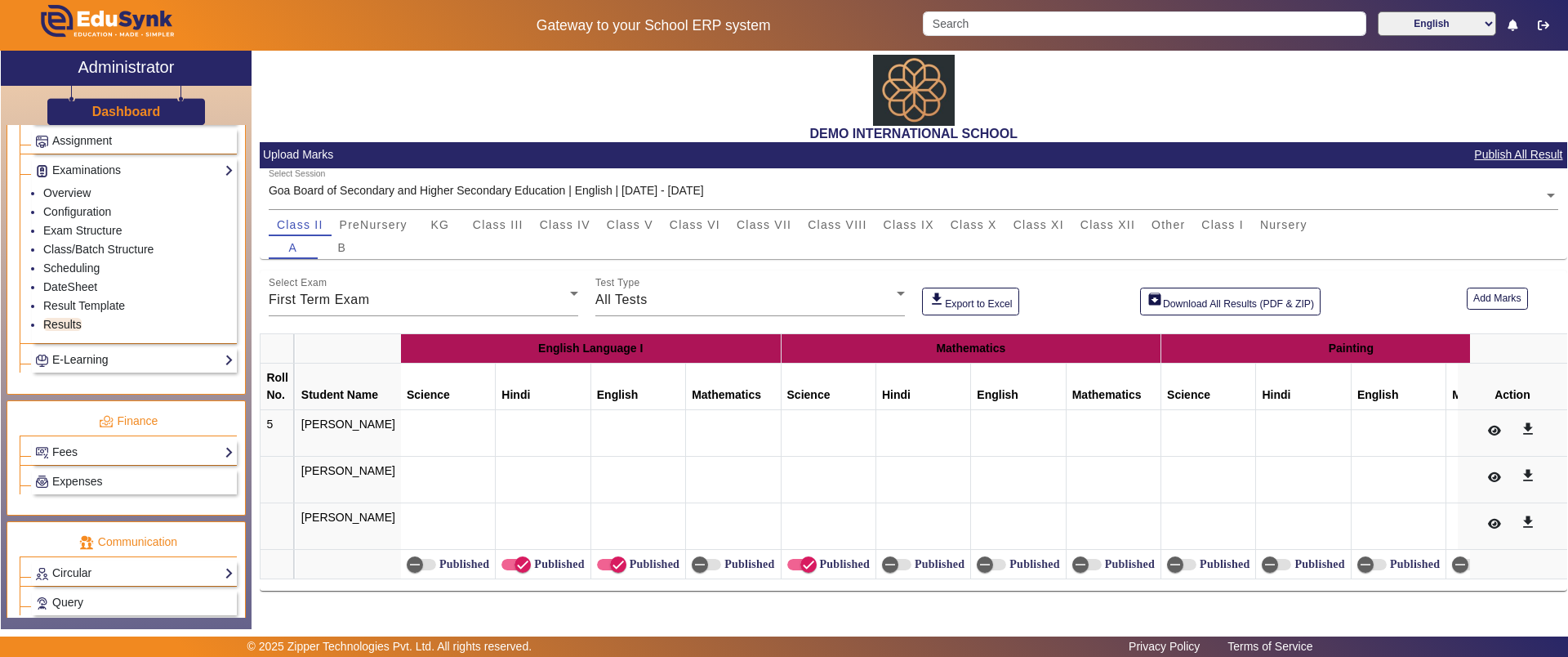
scroll to position [852, 0]
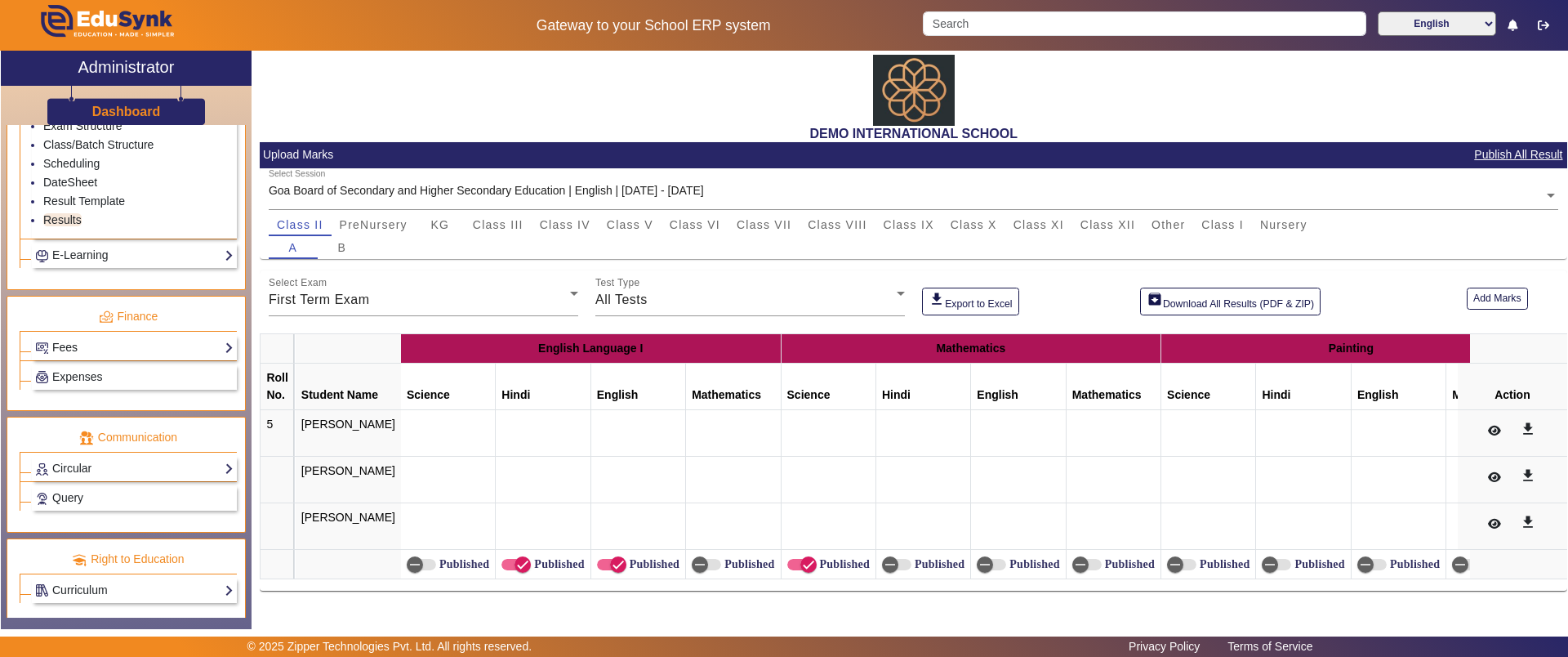
click at [71, 344] on link "Fees" at bounding box center [134, 347] width 198 height 19
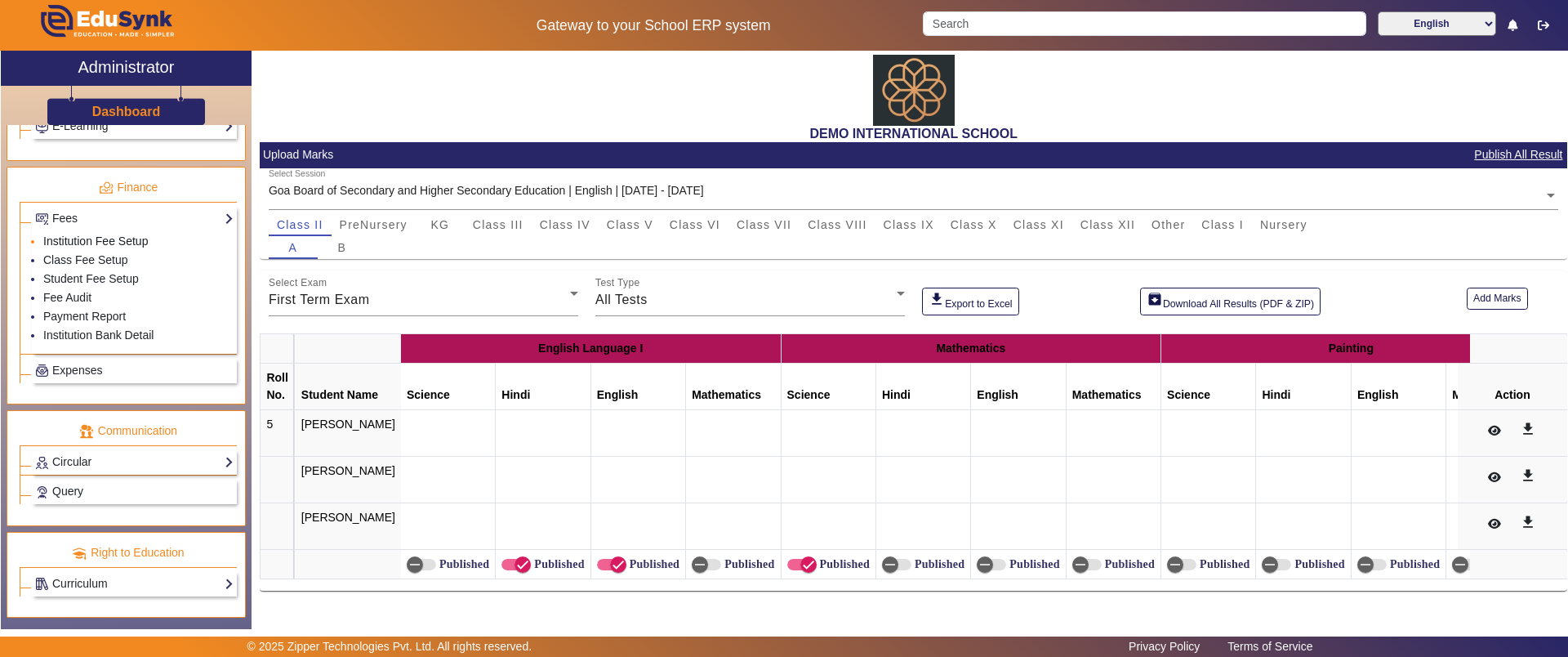
click at [82, 236] on link "Institution Fee Setup" at bounding box center [95, 240] width 104 height 13
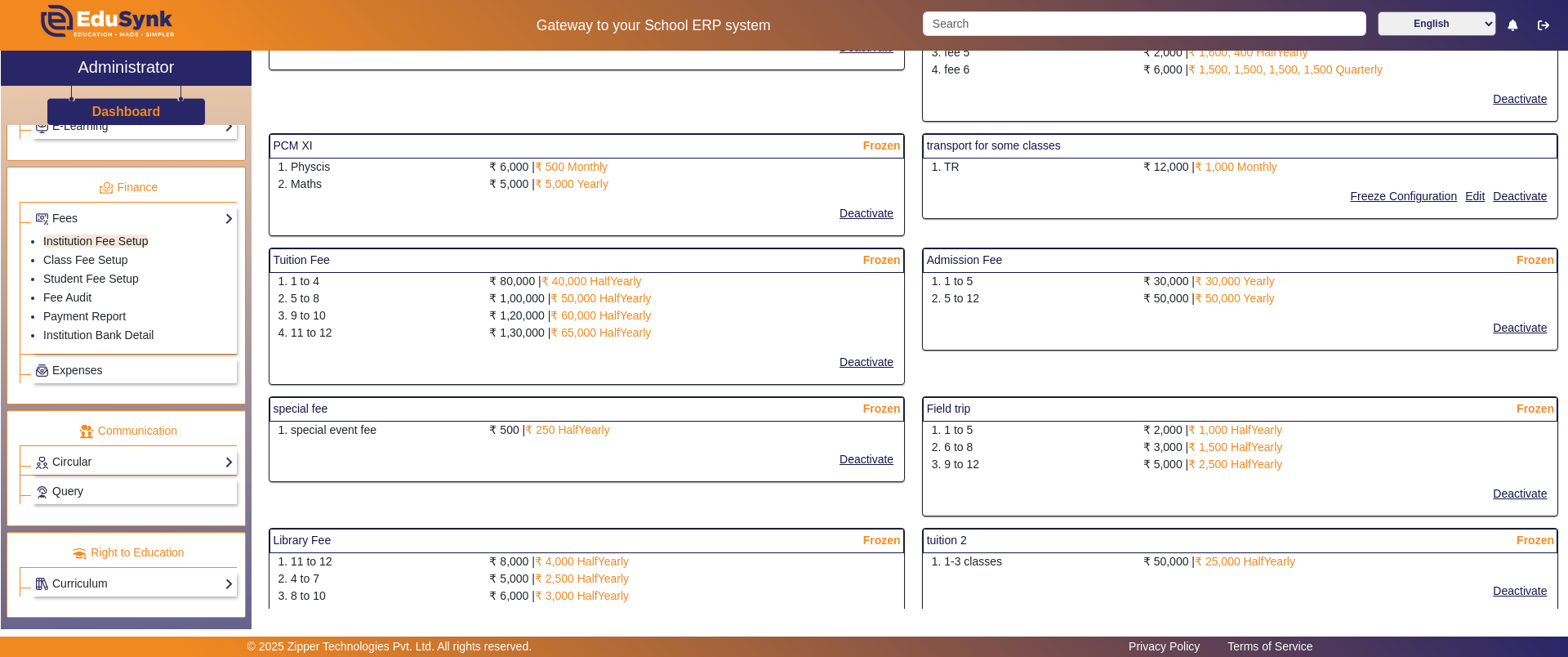
scroll to position [307, 0]
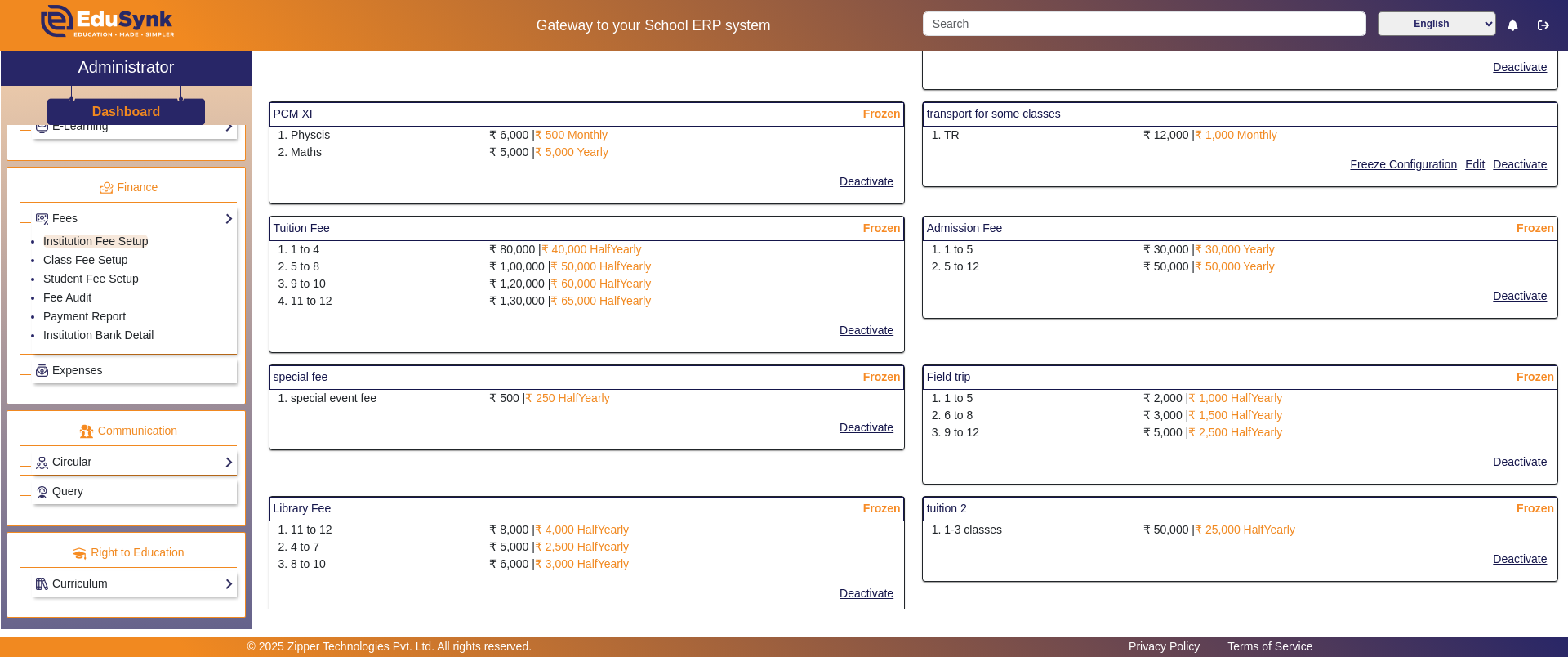
drag, startPoint x: 276, startPoint y: 229, endPoint x: 719, endPoint y: 256, distance: 443.8
click at [719, 256] on mat-card "Tuition Fee Frozen 1. 1 to 4 ₹ 80,000 | ₹ 40,000 HalfYearly 2. 5 to 8 ₹ 1,00,00…" at bounding box center [586, 284] width 636 height 137
click at [780, 294] on div "₹ 1,30,000 | ₹ 65,000 HalfYearly" at bounding box center [692, 301] width 422 height 17
drag, startPoint x: 290, startPoint y: 247, endPoint x: 330, endPoint y: 242, distance: 40.3
click at [330, 245] on div "1. 1 to 4" at bounding box center [375, 249] width 211 height 17
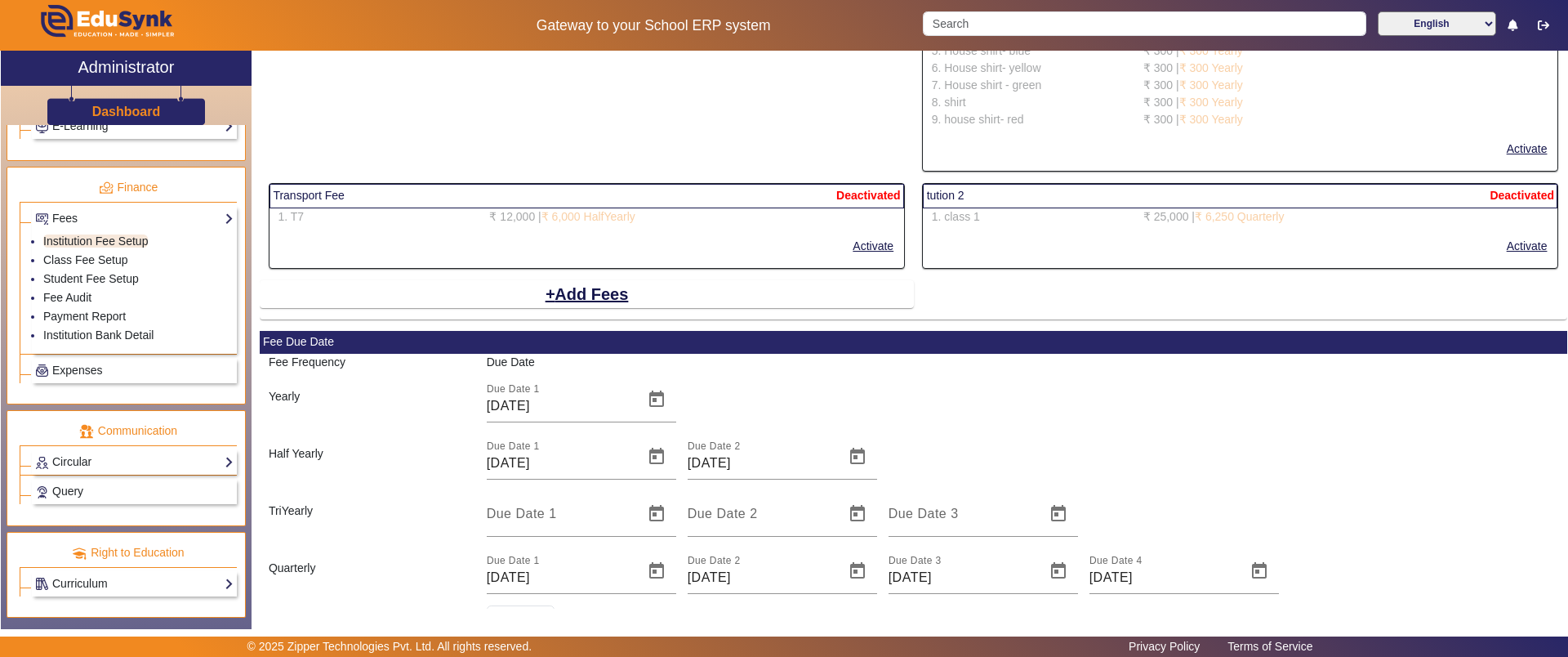
scroll to position [3089, 0]
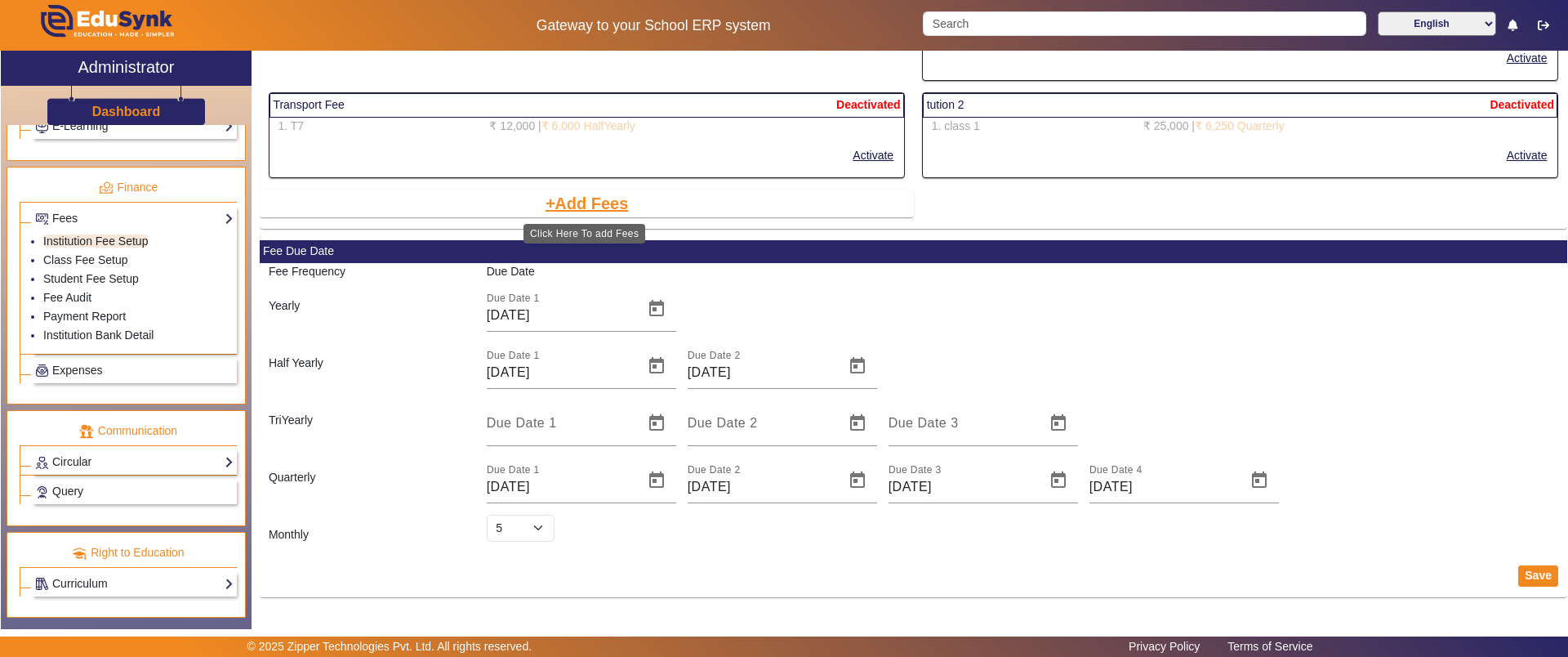
click at [603, 199] on button "Add Fees" at bounding box center [586, 203] width 86 height 28
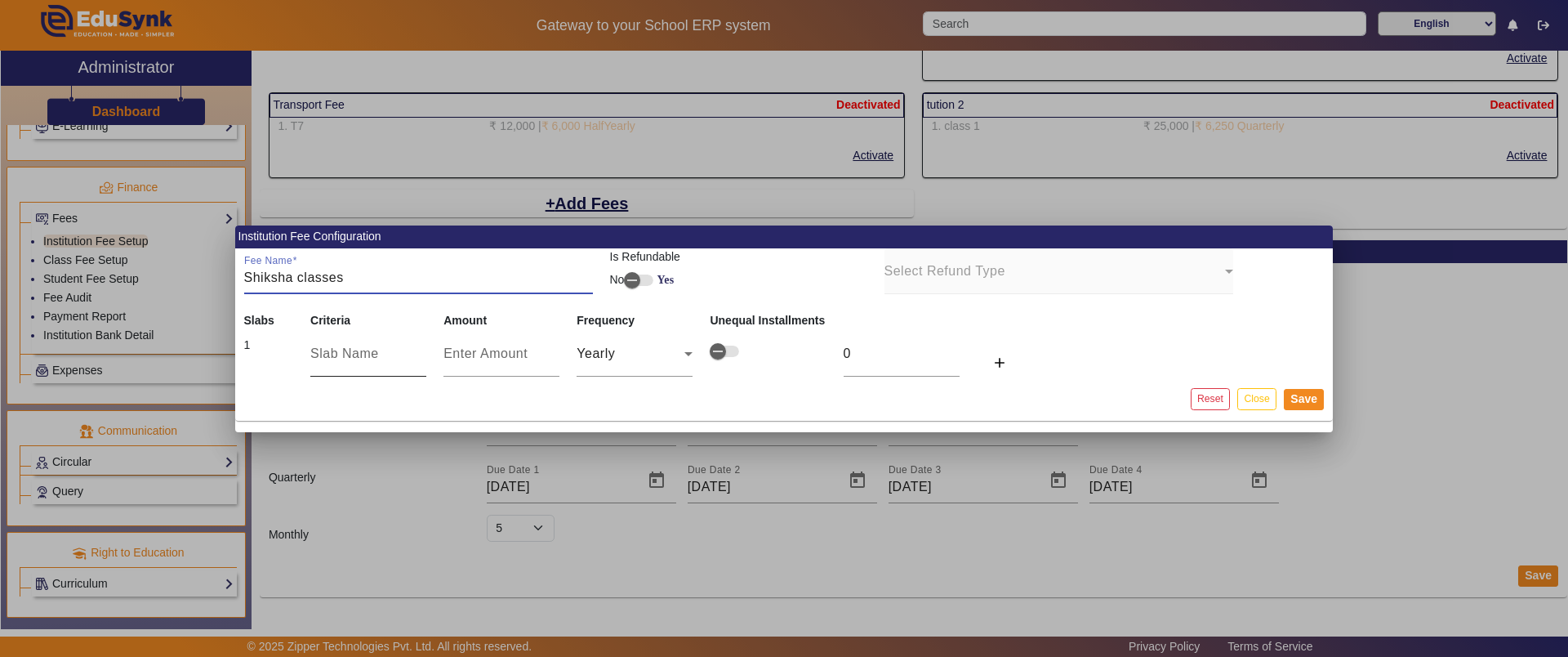
click at [340, 360] on input "text" at bounding box center [368, 354] width 116 height 20
drag, startPoint x: 238, startPoint y: 234, endPoint x: 395, endPoint y: 236, distance: 157.0
click at [395, 236] on mat-card-header "Institution Fee Configuration" at bounding box center [784, 236] width 1098 height 23
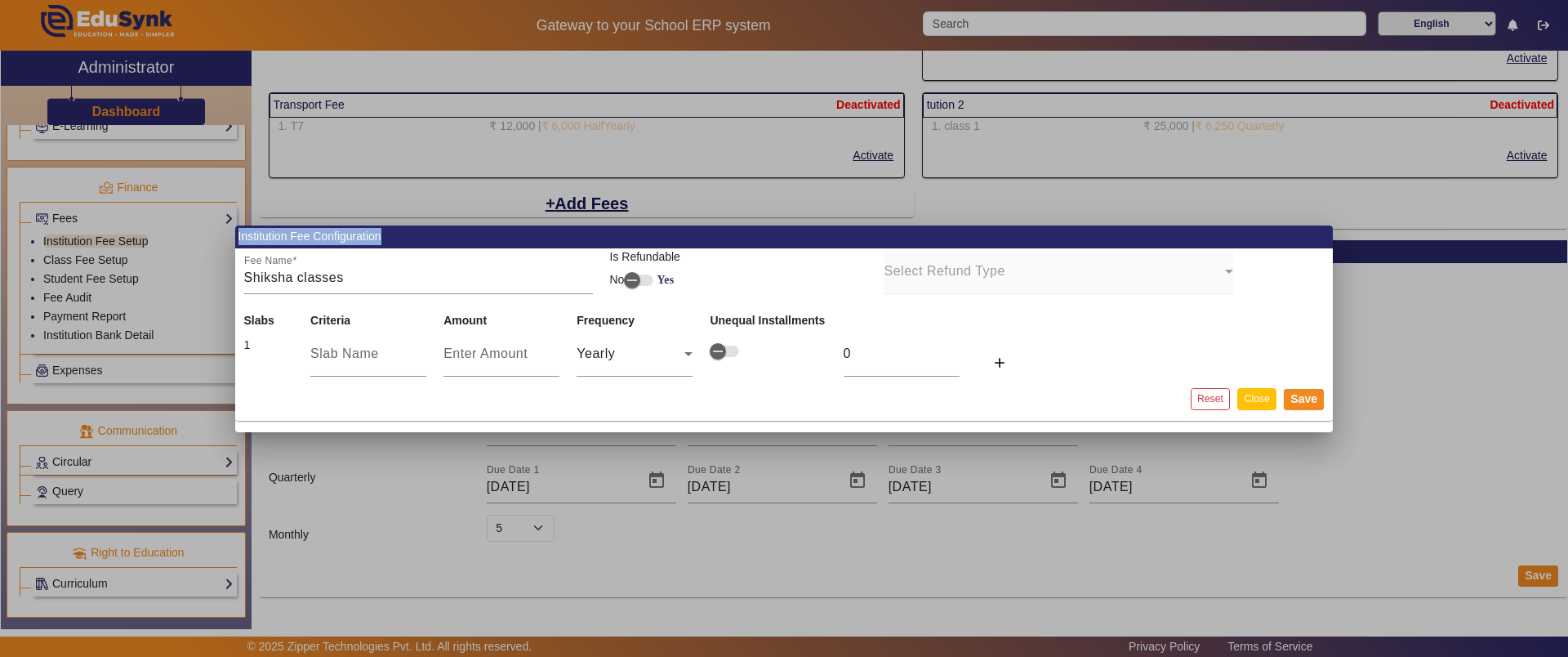
click at [1253, 392] on button "Close" at bounding box center [1256, 399] width 39 height 22
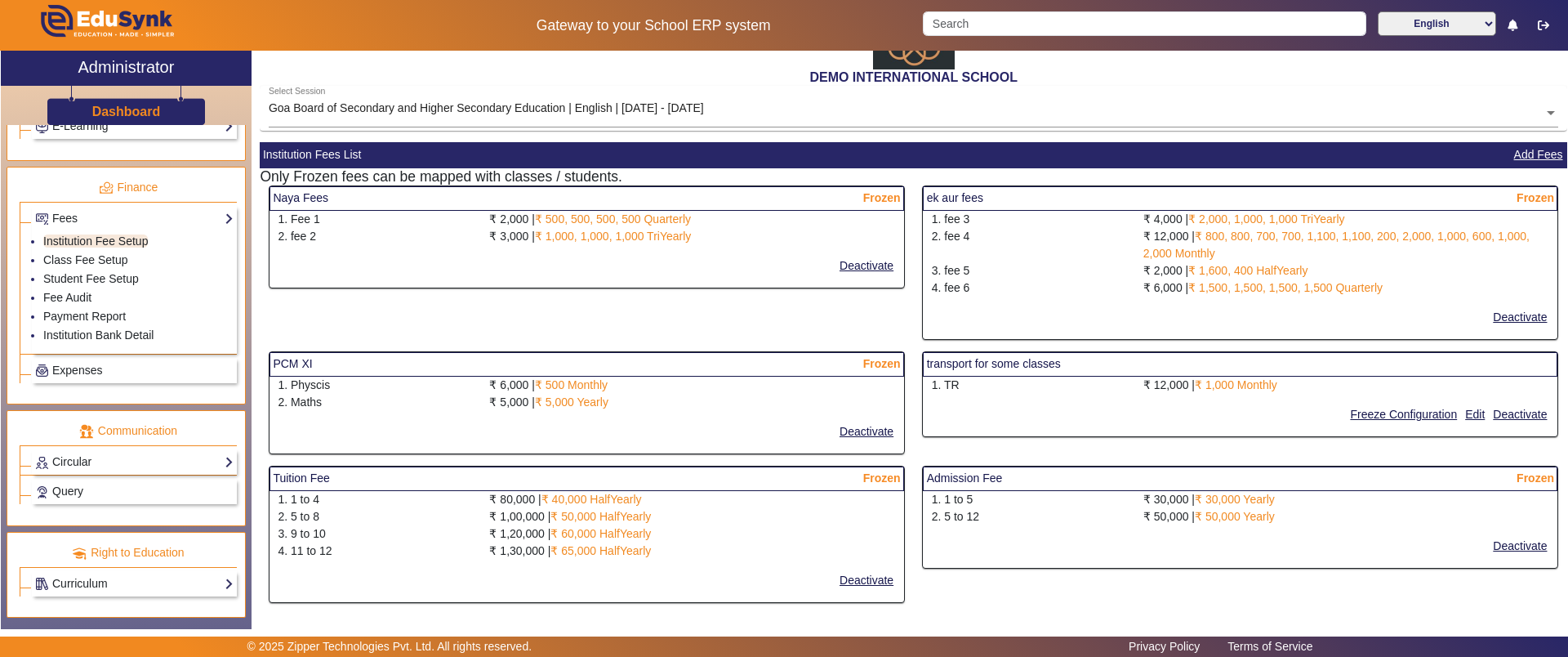
scroll to position [102, 0]
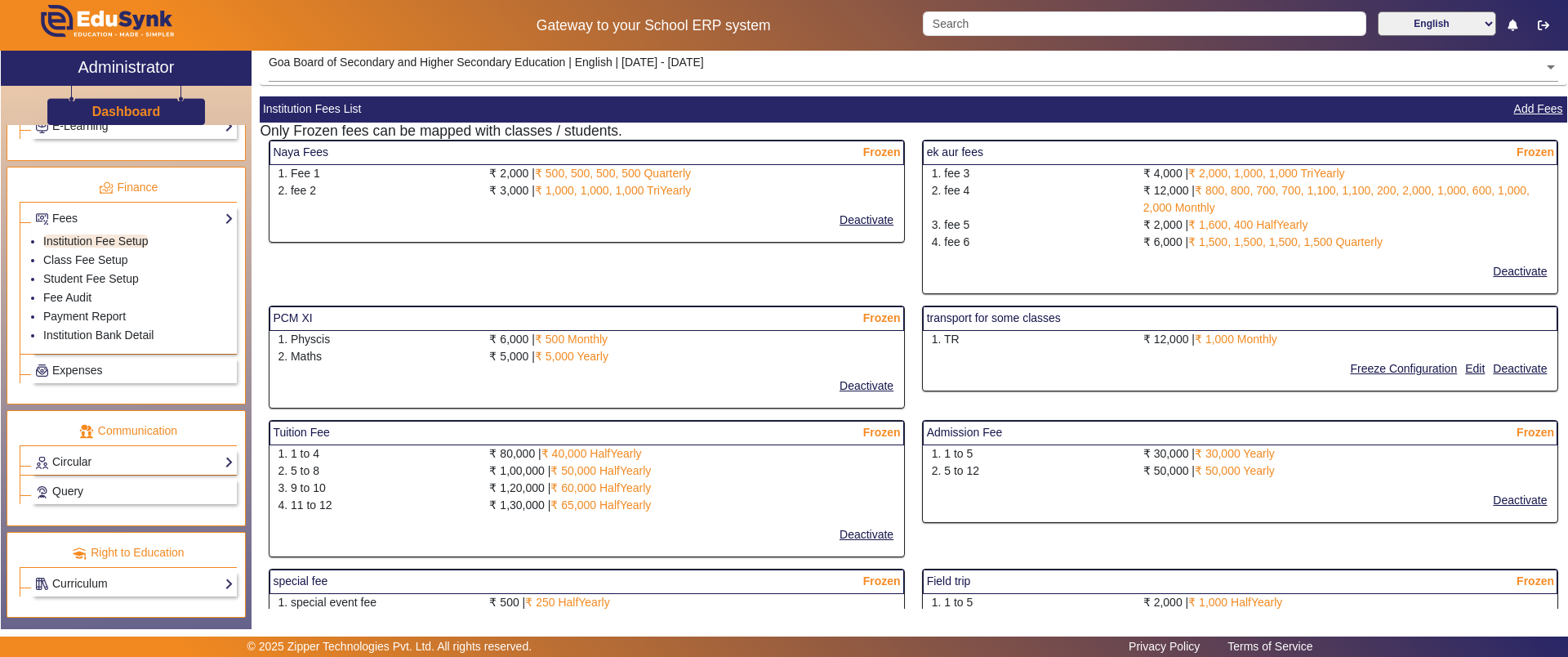
drag, startPoint x: 279, startPoint y: 144, endPoint x: 357, endPoint y: 146, distance: 78.0
click at [357, 146] on mat-card-header "Naya Fees Frozen" at bounding box center [587, 153] width 635 height 25
drag, startPoint x: 283, startPoint y: 318, endPoint x: 321, endPoint y: 321, distance: 38.1
click at [321, 321] on mat-card-header "PCM XI Frozen" at bounding box center [587, 319] width 635 height 25
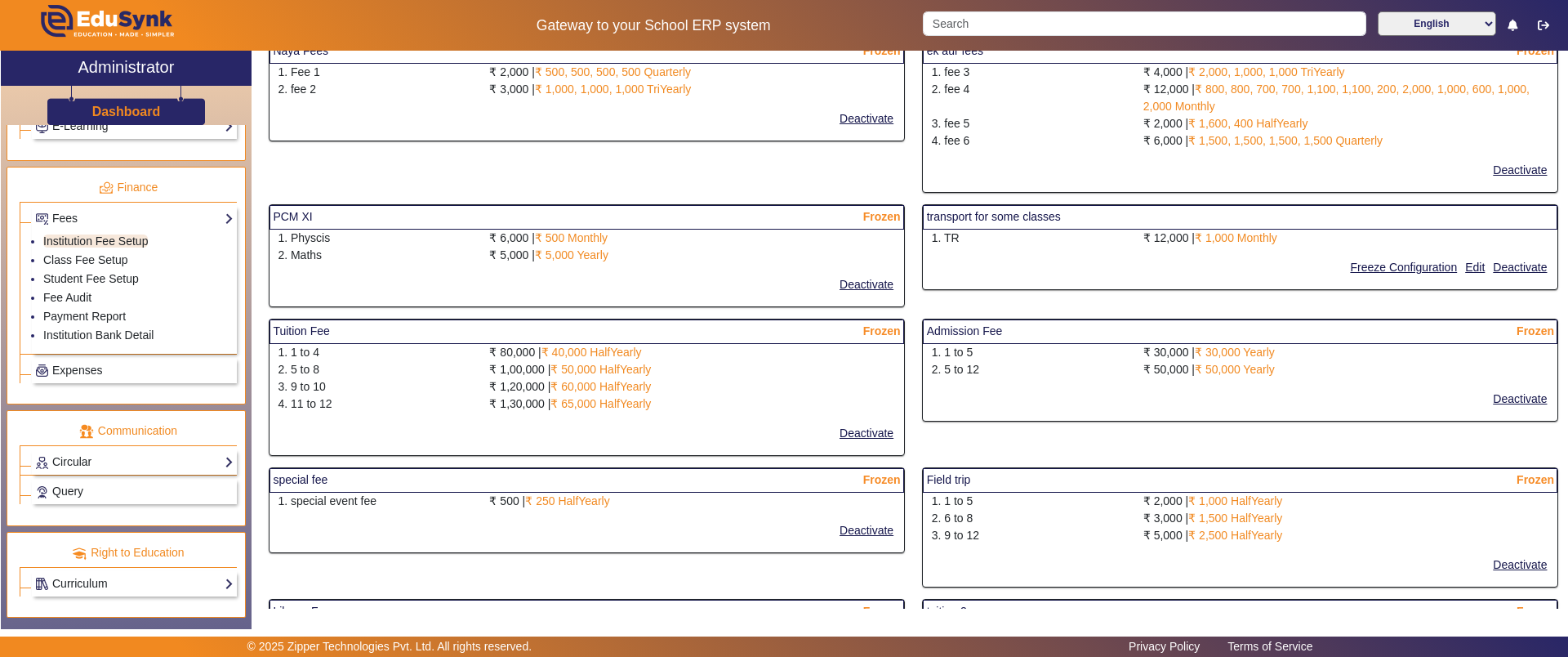
scroll to position [204, 0]
drag, startPoint x: 289, startPoint y: 327, endPoint x: 330, endPoint y: 330, distance: 41.1
click at [330, 330] on mat-card-header "Tuition Fee Frozen" at bounding box center [587, 330] width 635 height 25
drag, startPoint x: 926, startPoint y: 327, endPoint x: 1004, endPoint y: 328, distance: 78.0
click at [1004, 328] on mat-card-header "Admission Fee Frozen" at bounding box center [1240, 330] width 635 height 25
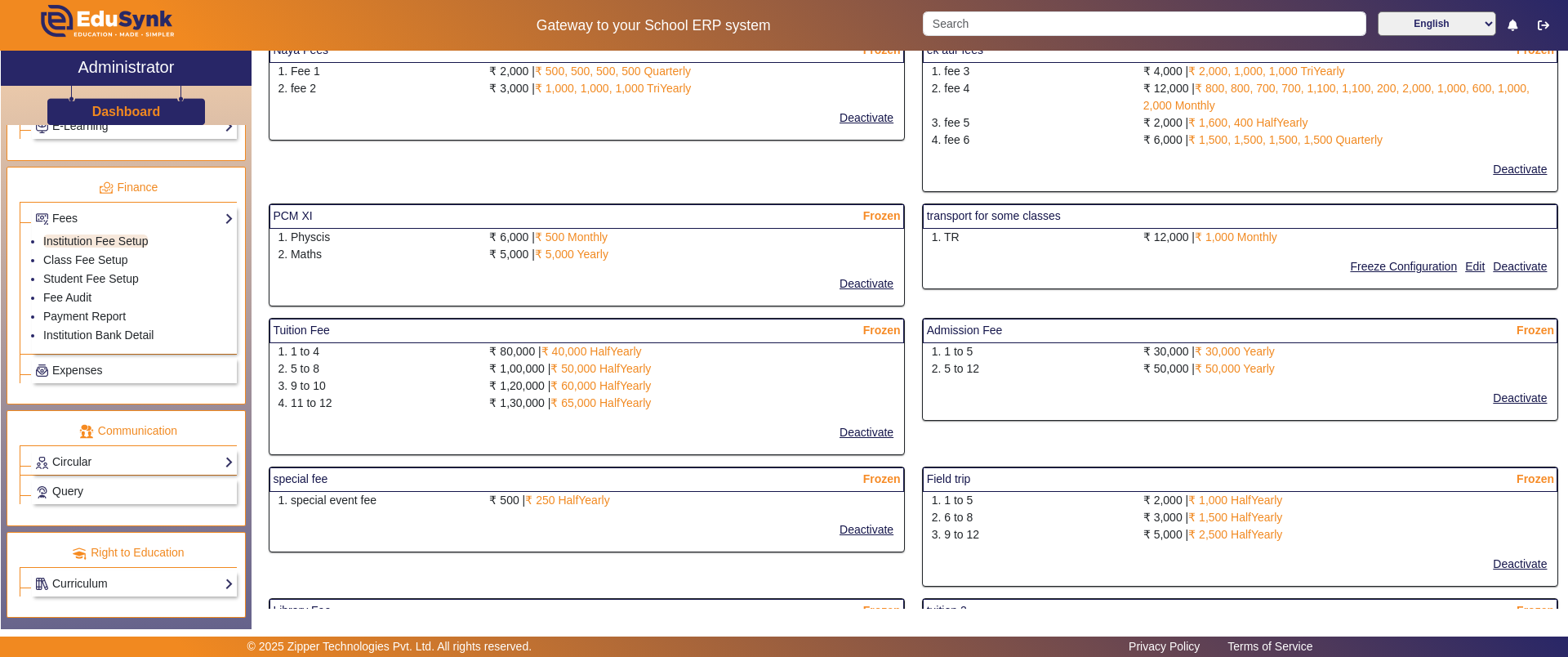
drag, startPoint x: 376, startPoint y: 478, endPoint x: 291, endPoint y: 478, distance: 85.0
click at [291, 478] on mat-card-header "special fee Frozen" at bounding box center [587, 479] width 635 height 25
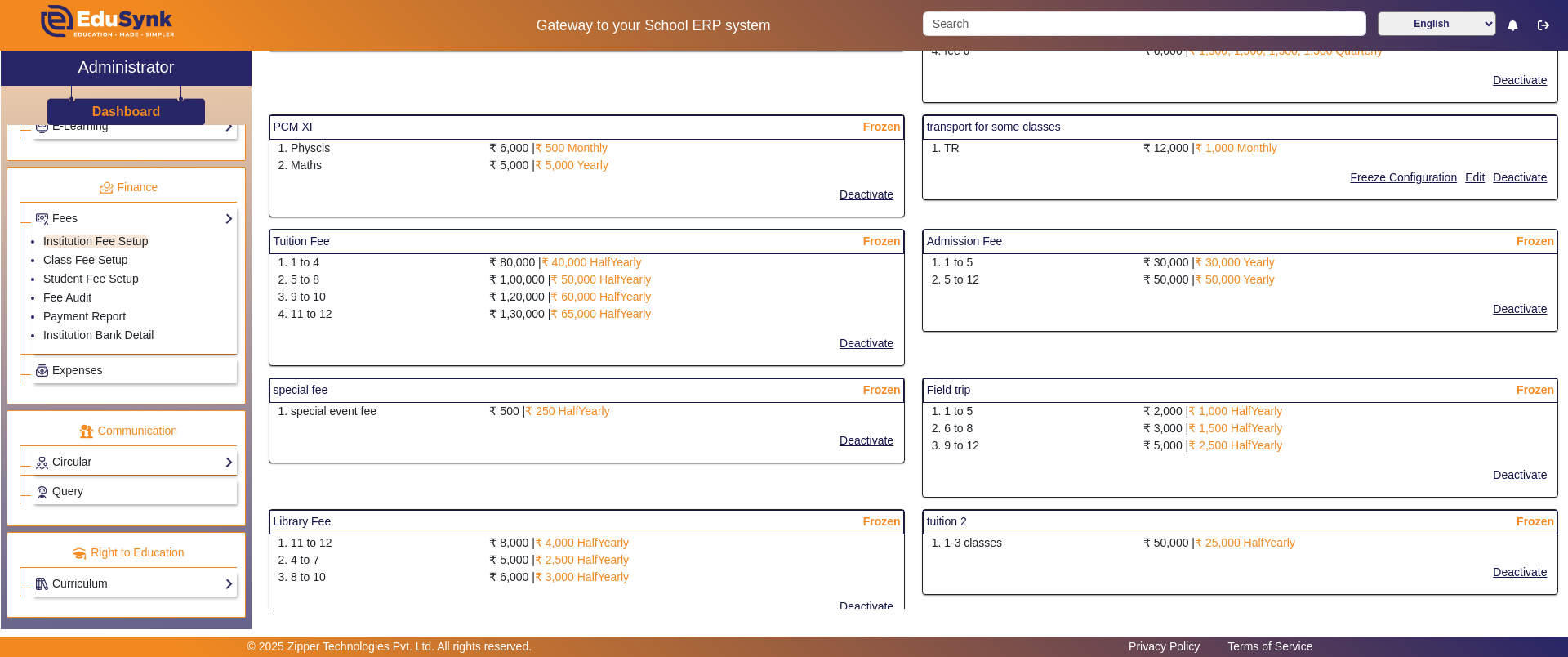
scroll to position [613, 0]
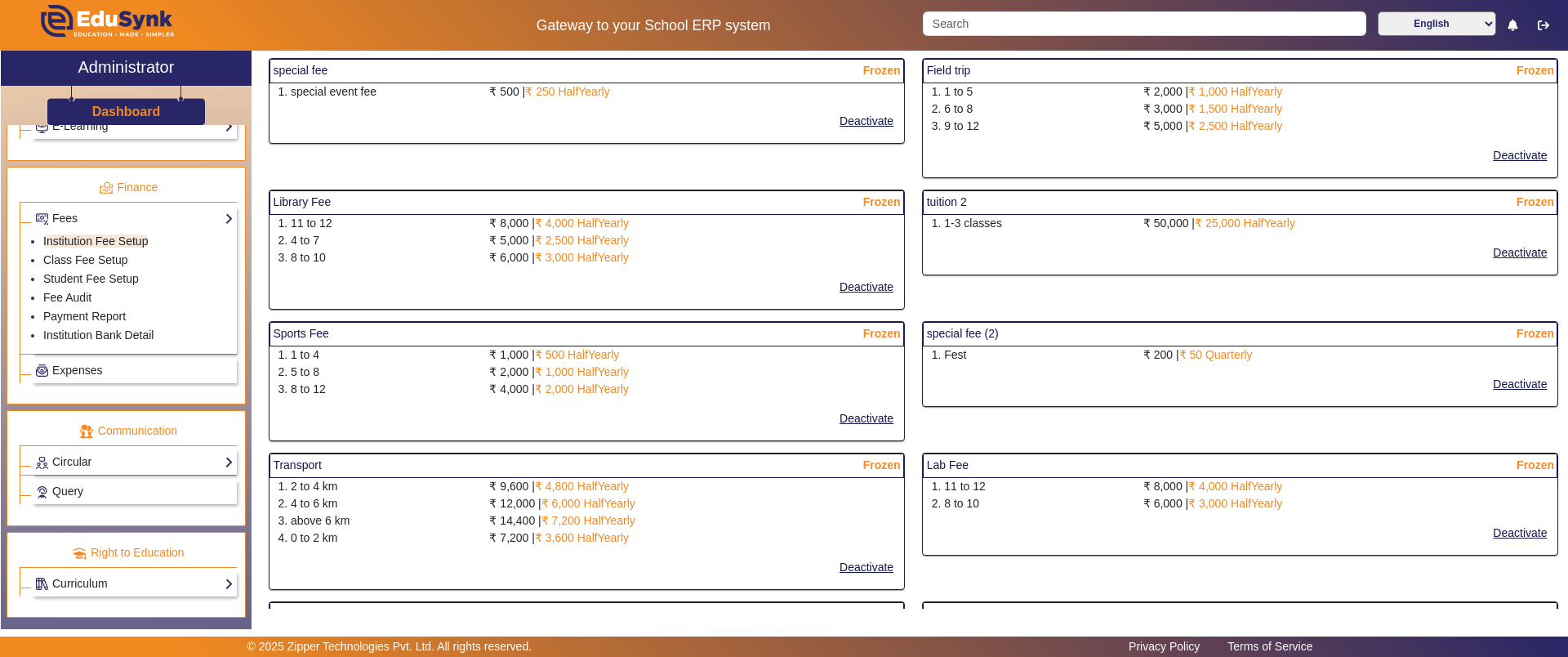
drag, startPoint x: 335, startPoint y: 192, endPoint x: 261, endPoint y: 201, distance: 74.5
click at [261, 201] on div "Library Fee Frozen 1. 11 to 12 ₹ 8,000 | ₹ 4,000 HalfYearly 2. 4 to 7 ₹ 5,000 |…" at bounding box center [586, 255] width 654 height 132
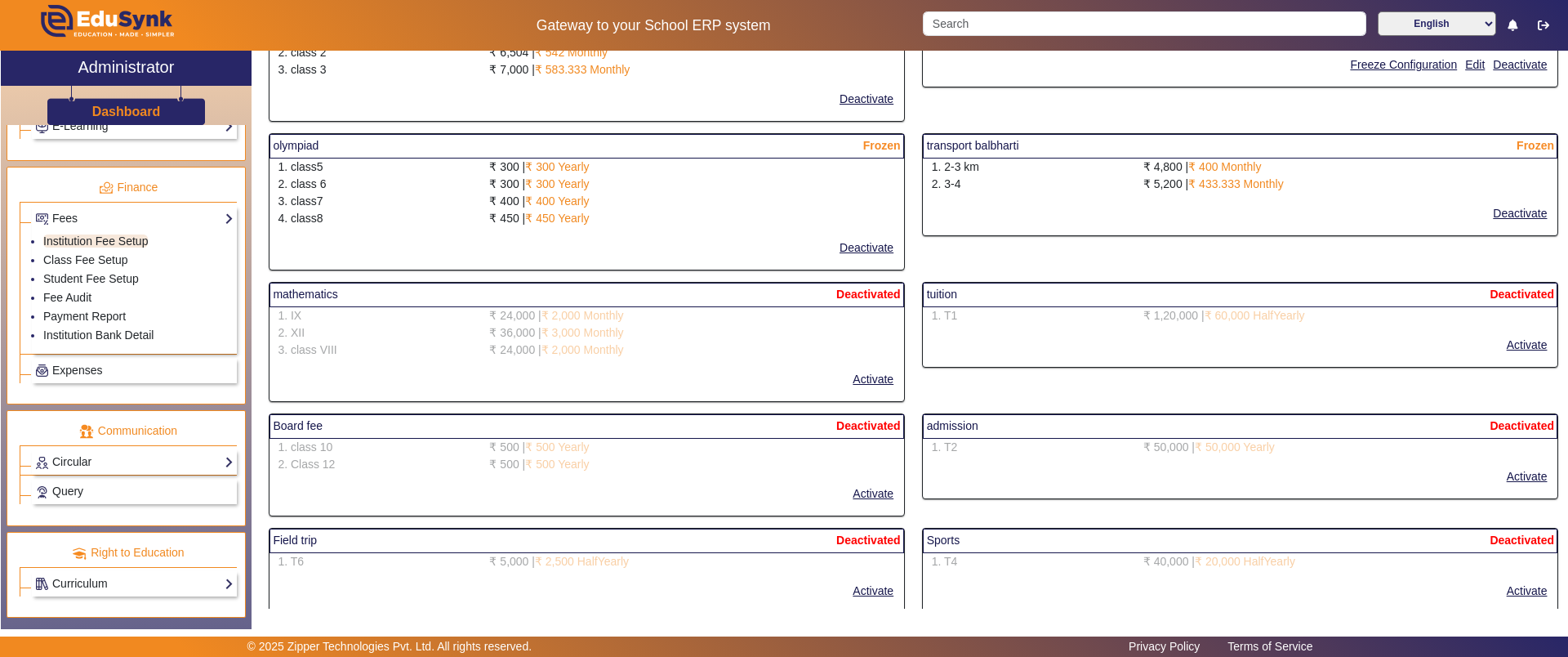
scroll to position [2042, 0]
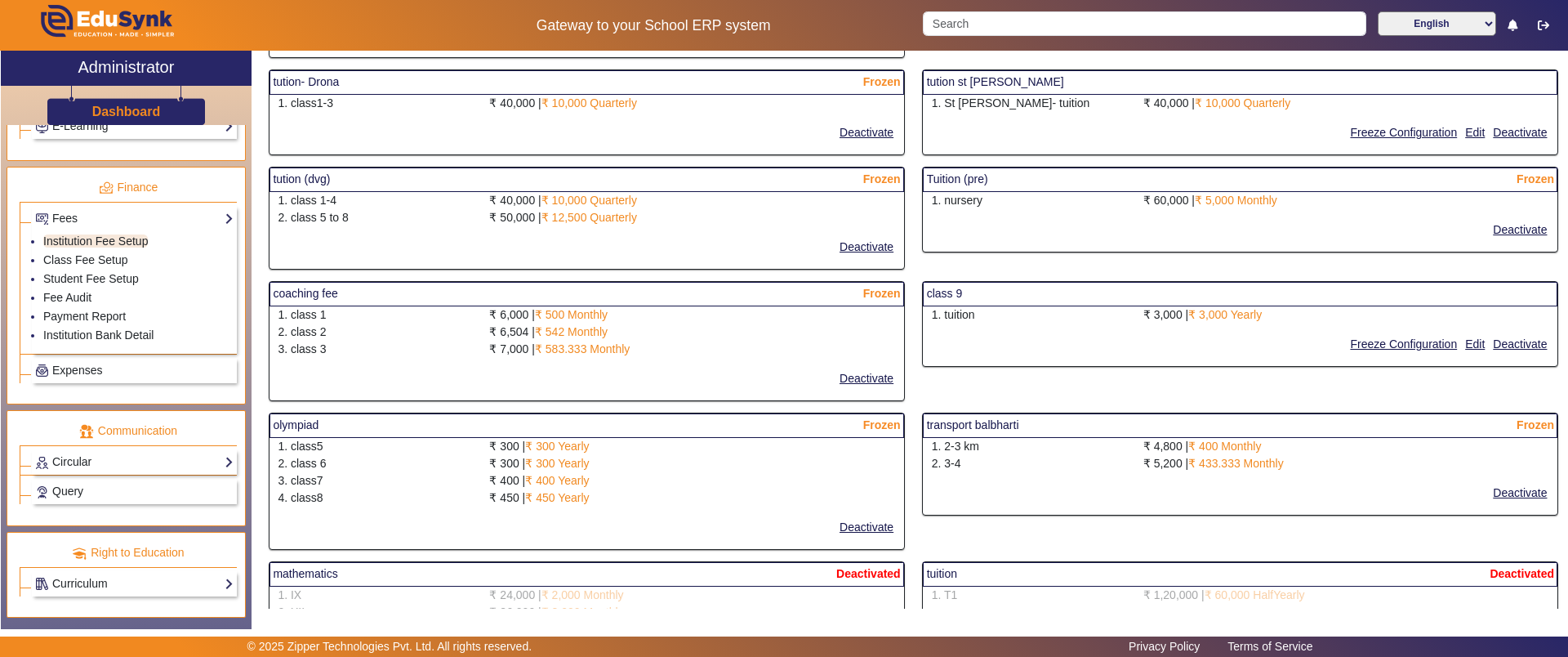
drag, startPoint x: 285, startPoint y: 289, endPoint x: 715, endPoint y: 345, distance: 433.6
click at [715, 345] on mat-card "coaching fee Frozen 1. class 1 ₹ 6,000 | ₹ 500 Monthly 2. class 2 ₹ 6,504 | ₹ 5…" at bounding box center [586, 340] width 636 height 120
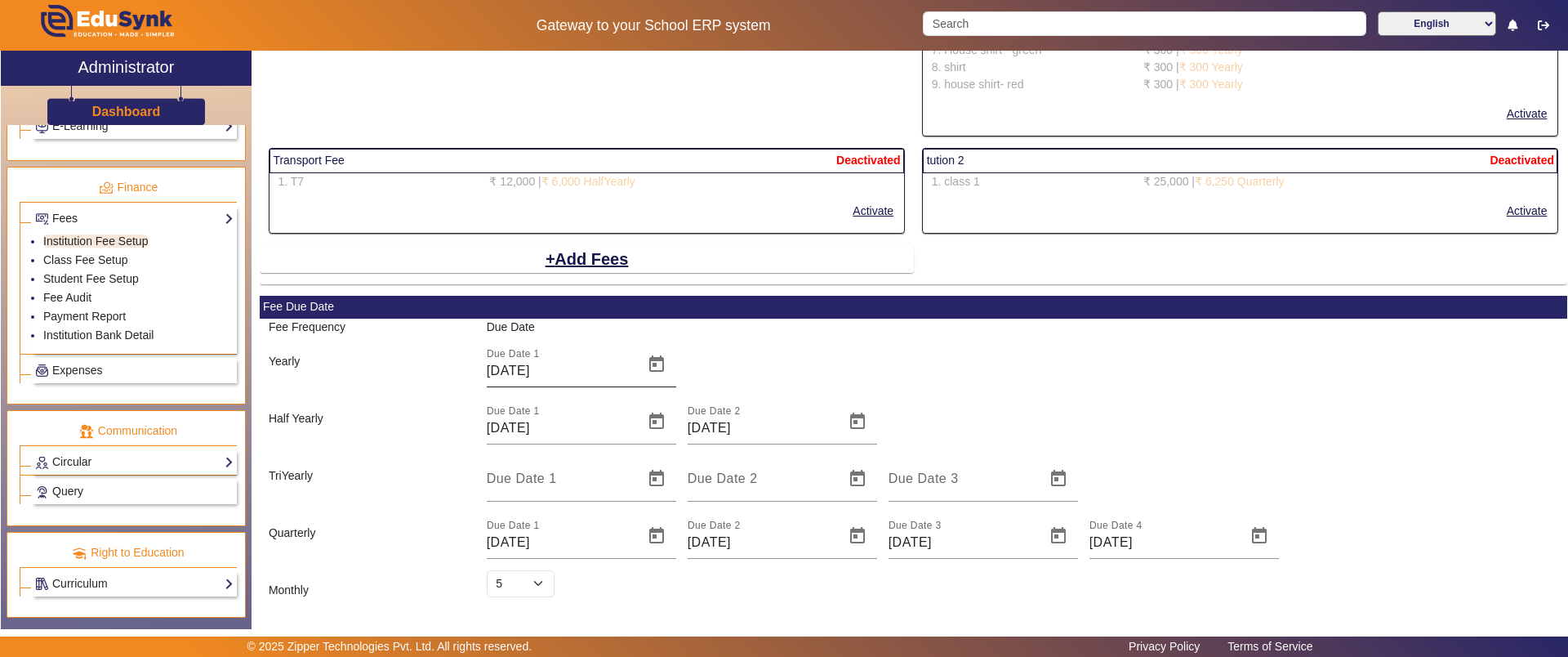
scroll to position [3089, 0]
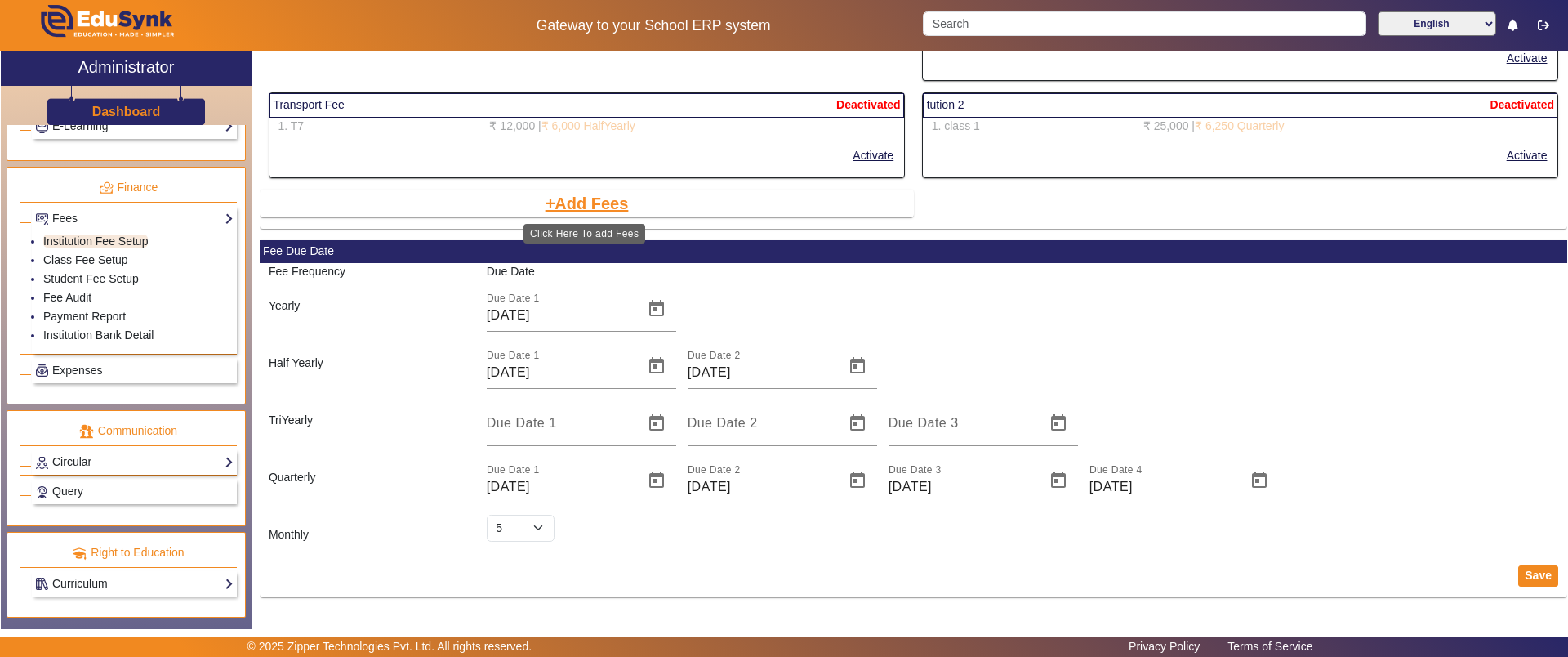
click at [592, 205] on button "Add Fees" at bounding box center [586, 203] width 86 height 28
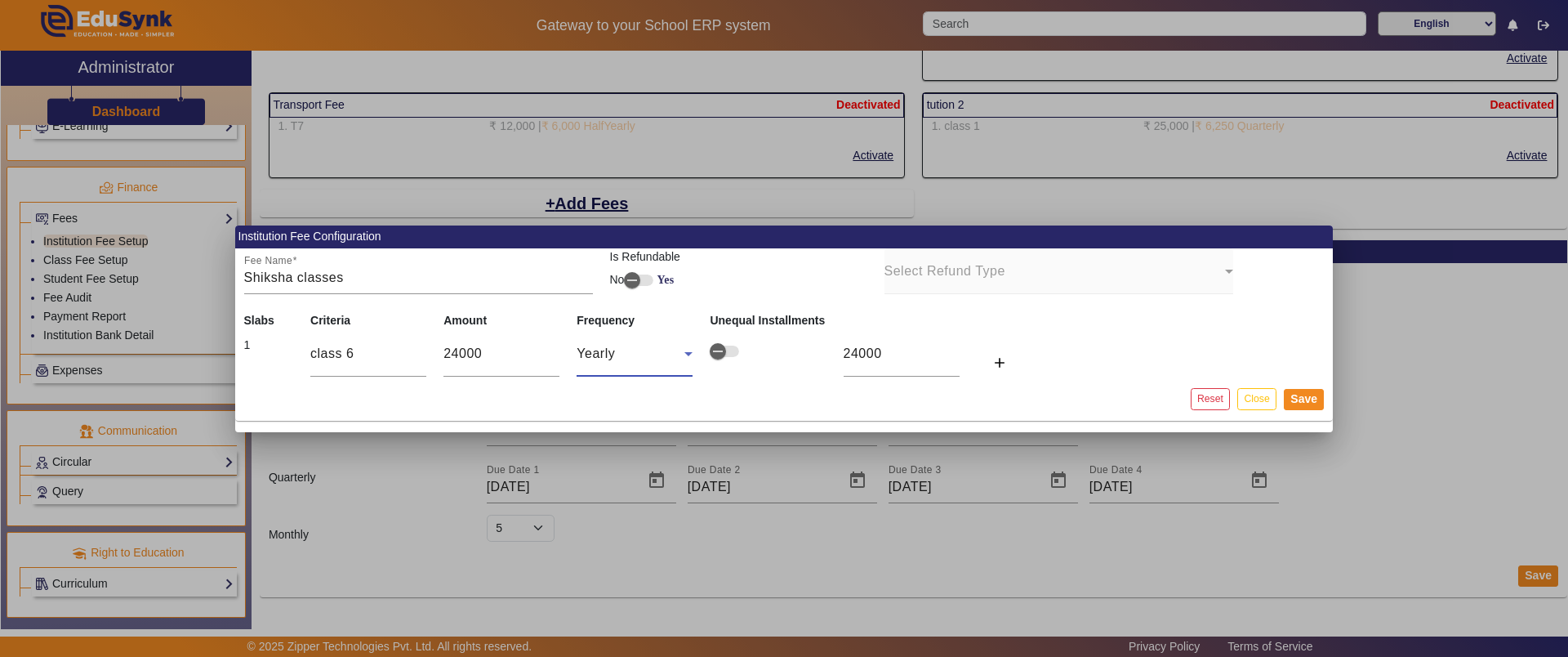
click at [670, 367] on div "Yearly" at bounding box center [634, 353] width 116 height 46
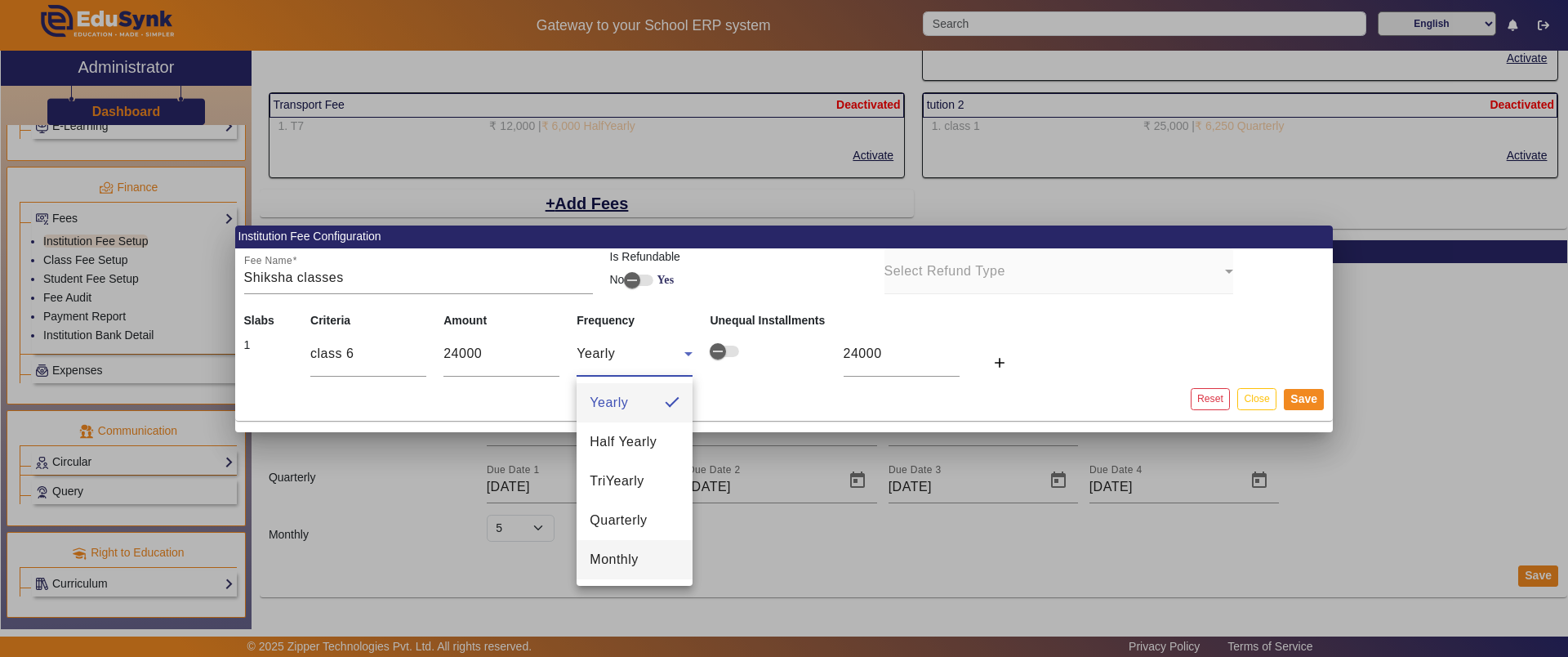
click at [630, 555] on span "Monthly" at bounding box center [613, 560] width 49 height 20
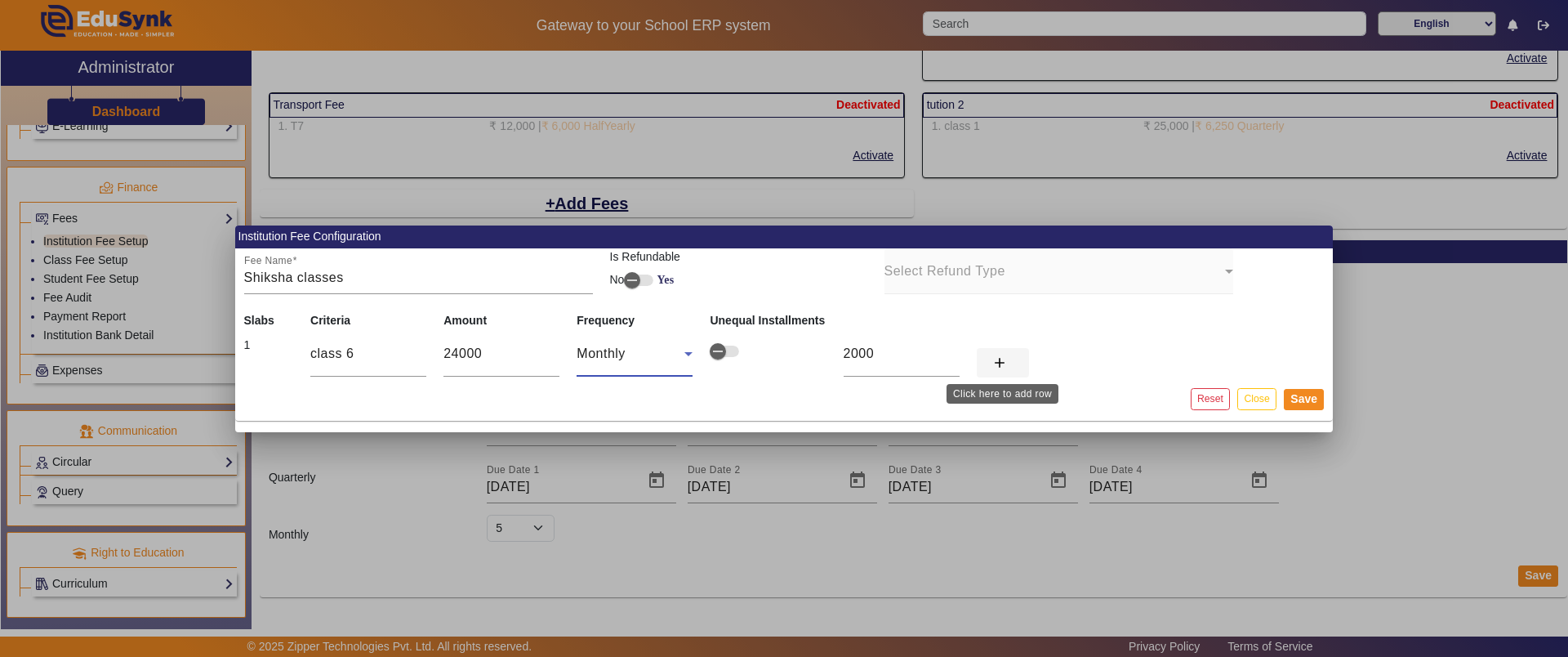
click at [997, 364] on mat-icon "add" at bounding box center [1000, 362] width 16 height 16
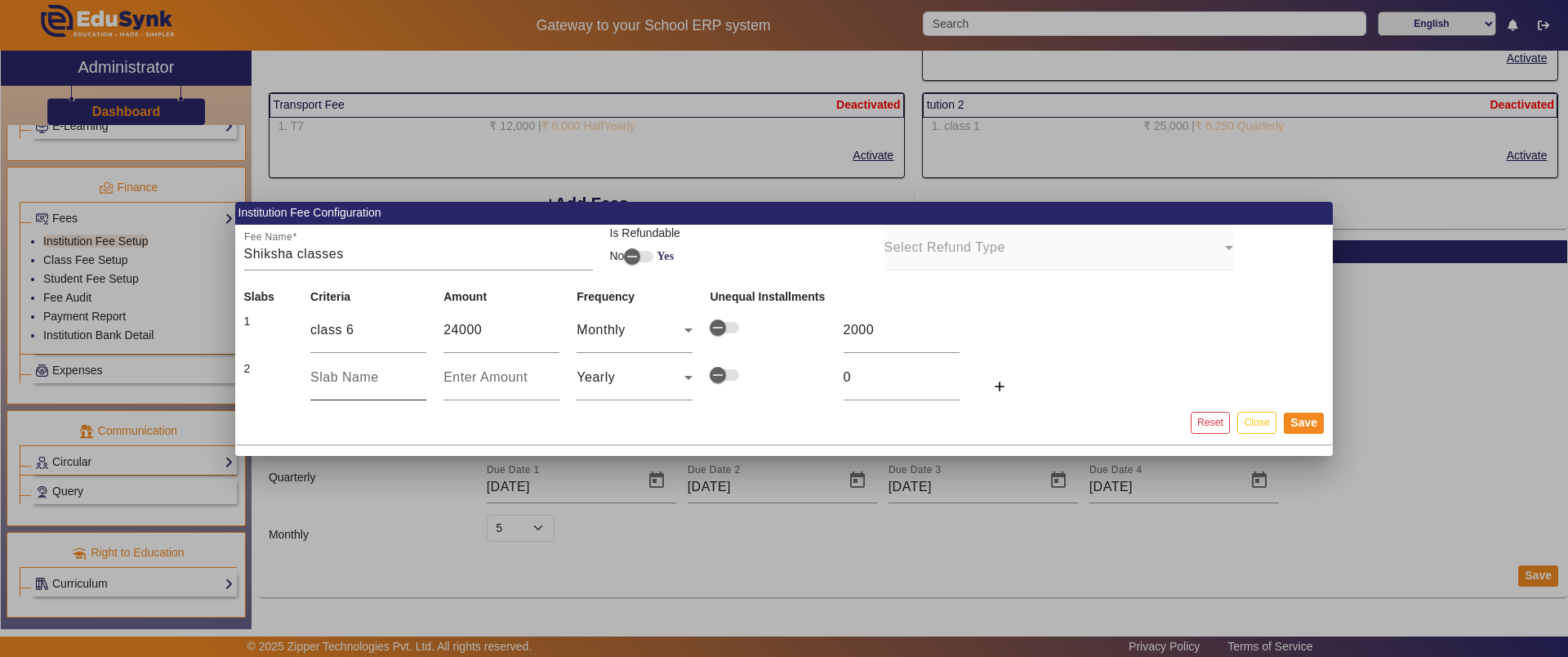
click at [344, 377] on input "text" at bounding box center [368, 378] width 116 height 20
click at [996, 386] on mat-icon "add" at bounding box center [1000, 386] width 16 height 16
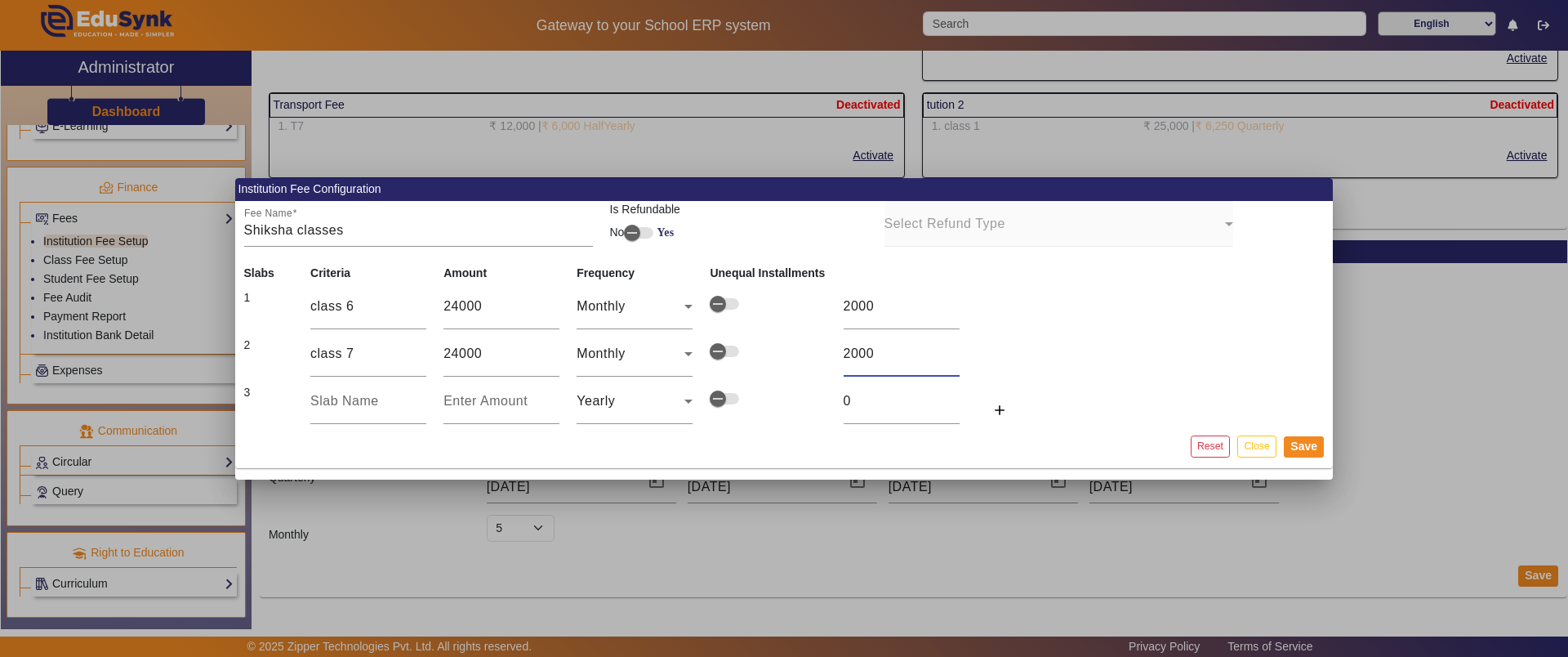
drag, startPoint x: 876, startPoint y: 352, endPoint x: 831, endPoint y: 346, distance: 45.4
click at [832, 346] on tr "2 class 7 24000 Monthly 2000" at bounding box center [635, 354] width 799 height 48
drag, startPoint x: 487, startPoint y: 348, endPoint x: 446, endPoint y: 349, distance: 41.0
click at [446, 349] on input "24000" at bounding box center [501, 354] width 116 height 20
click at [733, 393] on span "button" at bounding box center [717, 398] width 33 height 33
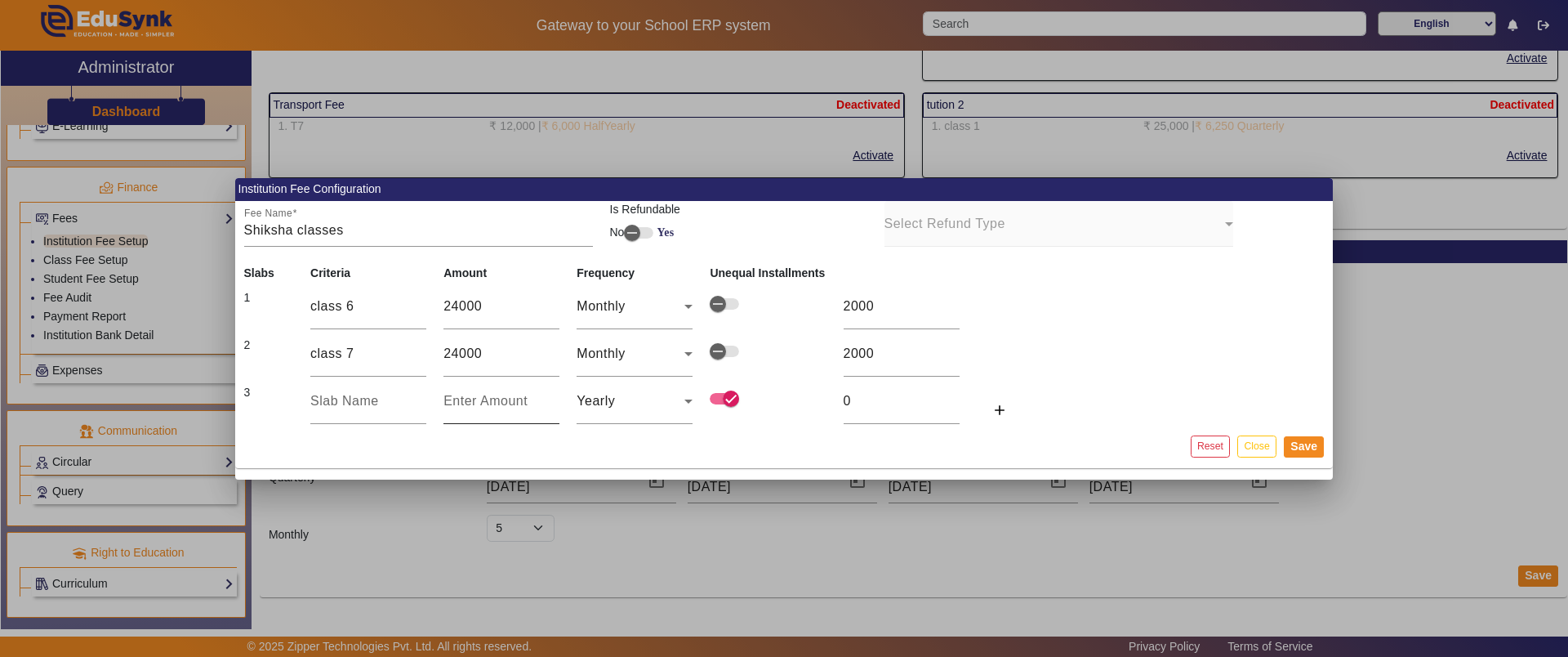
click at [500, 401] on input "number" at bounding box center [501, 401] width 116 height 20
click at [323, 400] on input "text" at bounding box center [368, 401] width 116 height 20
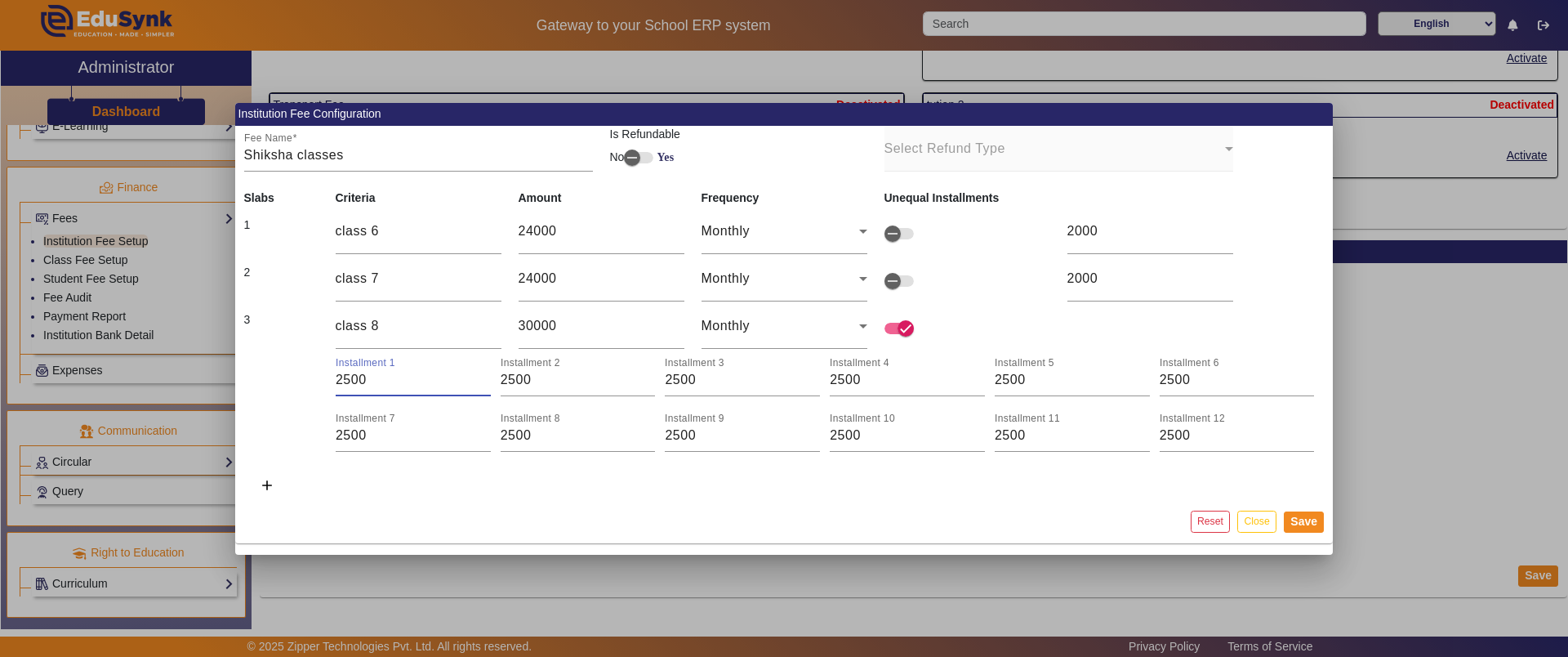
drag, startPoint x: 378, startPoint y: 379, endPoint x: 339, endPoint y: 381, distance: 39.1
click at [339, 381] on input "2500" at bounding box center [413, 380] width 155 height 20
drag, startPoint x: 1031, startPoint y: 438, endPoint x: 956, endPoint y: 424, distance: 76.3
click at [957, 424] on div "Installment 1 2500 Installment 2 2500 Installment 3 2500 Installment 4 2500 Ins…" at bounding box center [829, 401] width 989 height 101
drag, startPoint x: 1213, startPoint y: 433, endPoint x: 1097, endPoint y: 433, distance: 116.0
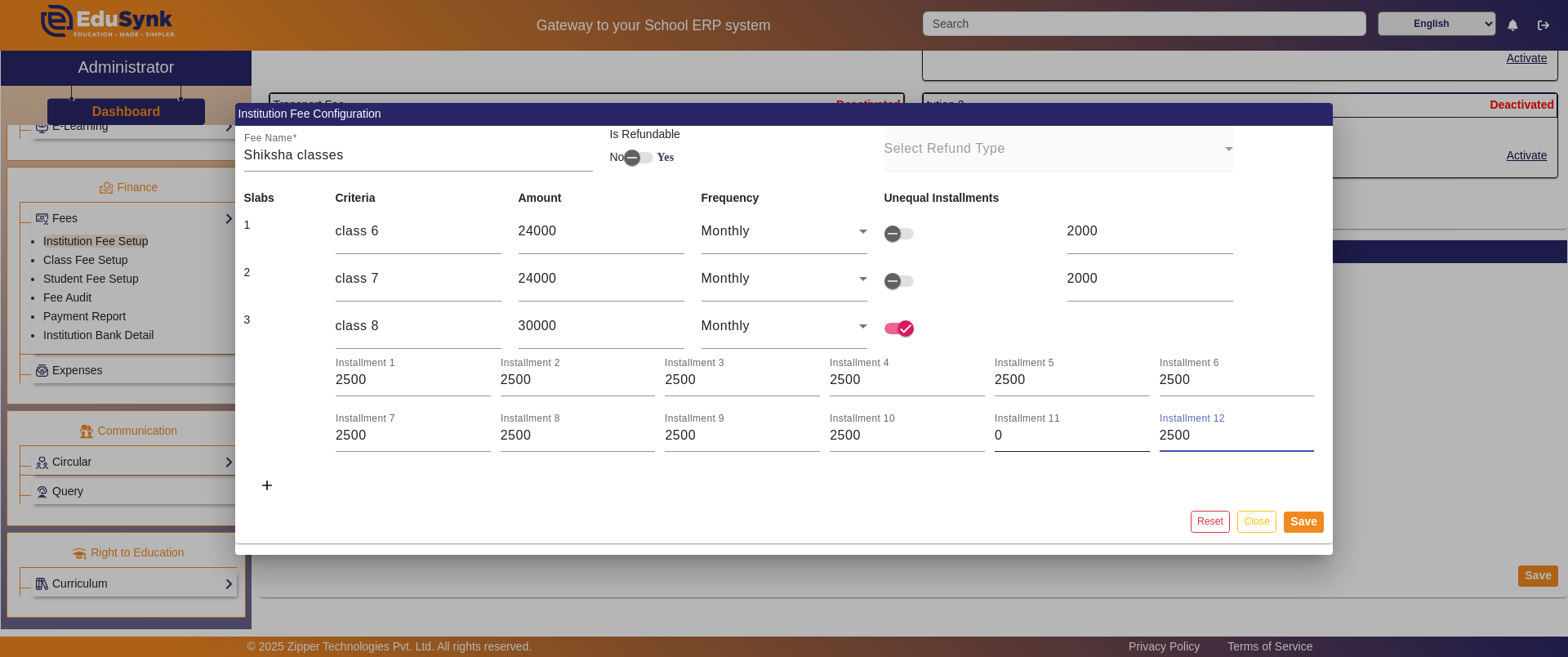
click at [1097, 433] on div "Installment 1 2500 Installment 2 2500 Installment 3 2500 Installment 4 2500 Ins…" at bounding box center [829, 401] width 989 height 101
drag, startPoint x: 381, startPoint y: 373, endPoint x: 277, endPoint y: 383, distance: 104.5
click at [277, 385] on td "Installment 1 2500 Installment 2 2500 Installment 3 2500 Installment 4 2500 Ins…" at bounding box center [784, 401] width 1098 height 103
drag, startPoint x: 374, startPoint y: 431, endPoint x: 275, endPoint y: 430, distance: 99.0
click at [275, 430] on td "Installment 1 3000 Installment 2 3000 Installment 3 3000 Installment 4 3000 Ins…" at bounding box center [784, 401] width 1098 height 103
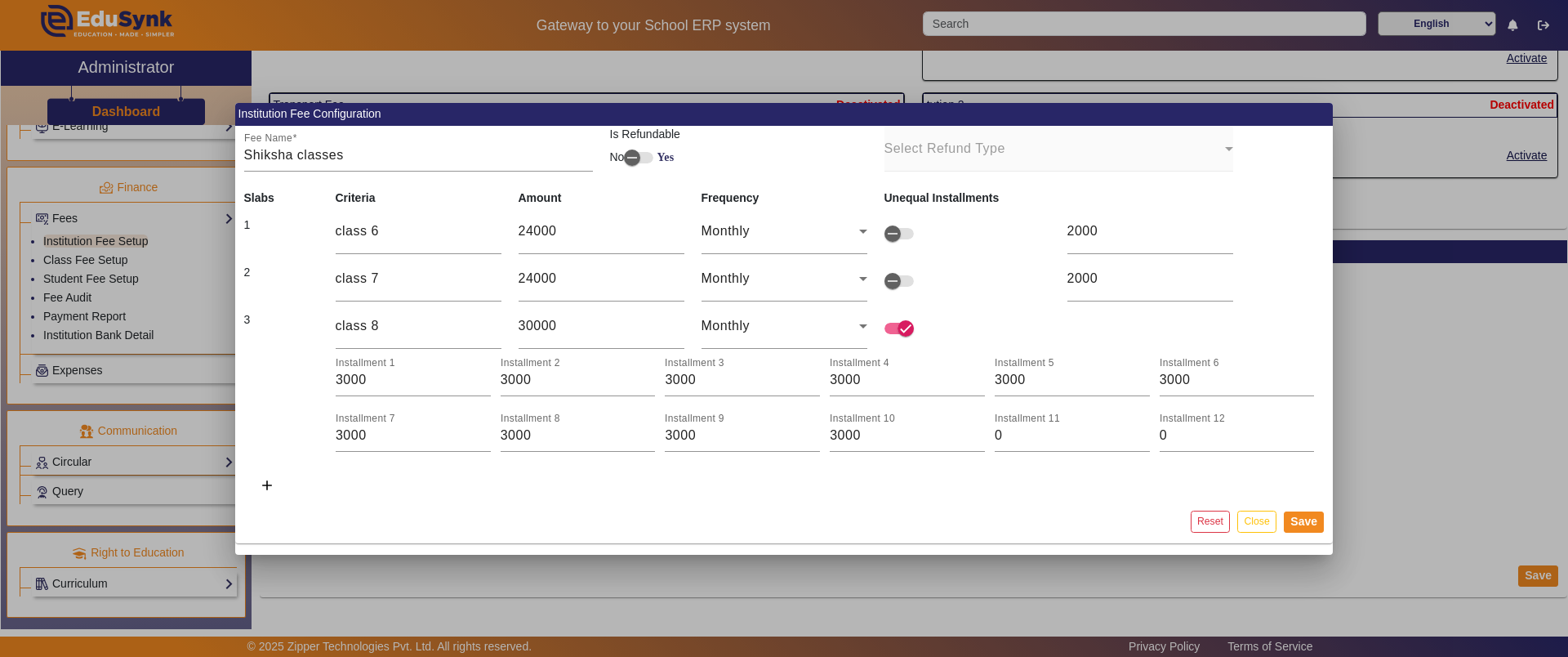
click at [909, 488] on tr "3 class 8 30000 Monthly Installment 1 3000 Installment 2 3000 Installment 3 300…" at bounding box center [784, 402] width 1098 height 198
click at [259, 484] on mat-icon "add" at bounding box center [267, 485] width 16 height 16
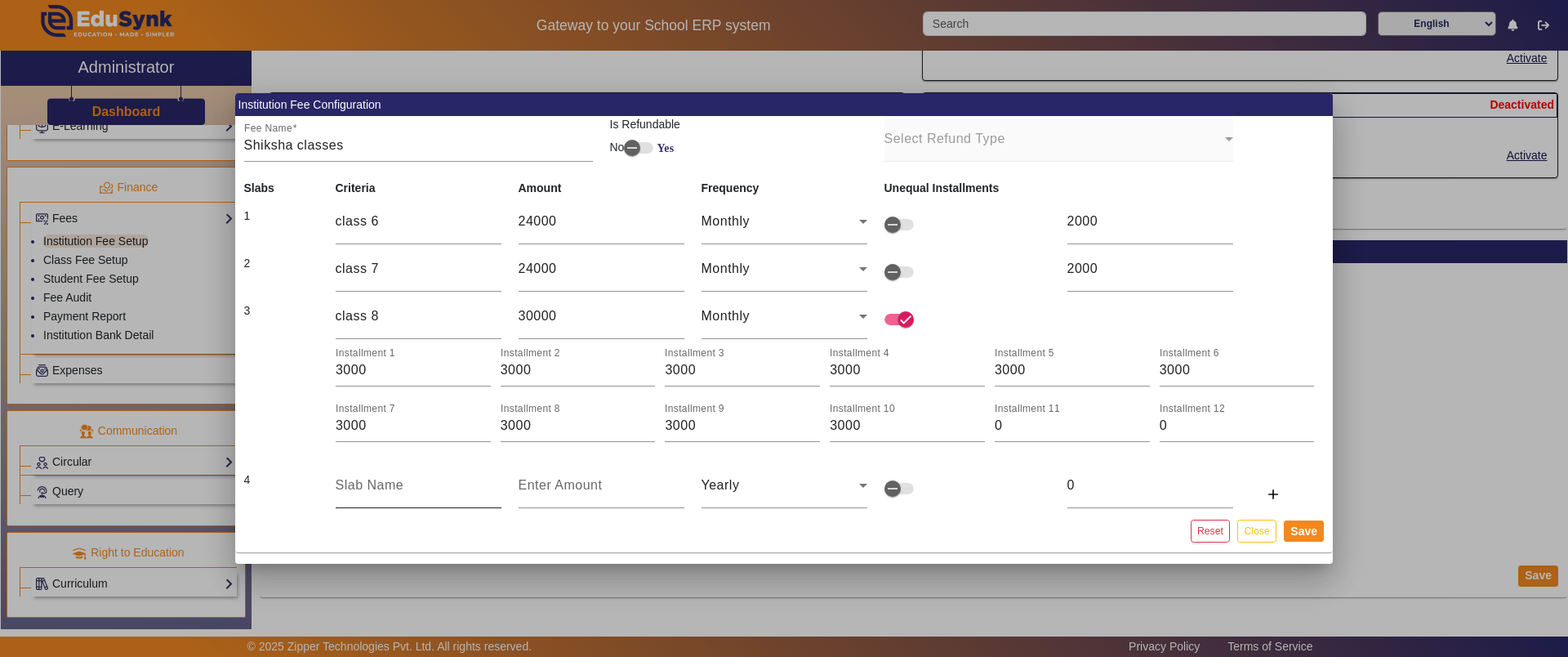
click at [354, 480] on input "text" at bounding box center [418, 485] width 166 height 20
click at [1255, 538] on button "Close" at bounding box center [1256, 531] width 39 height 22
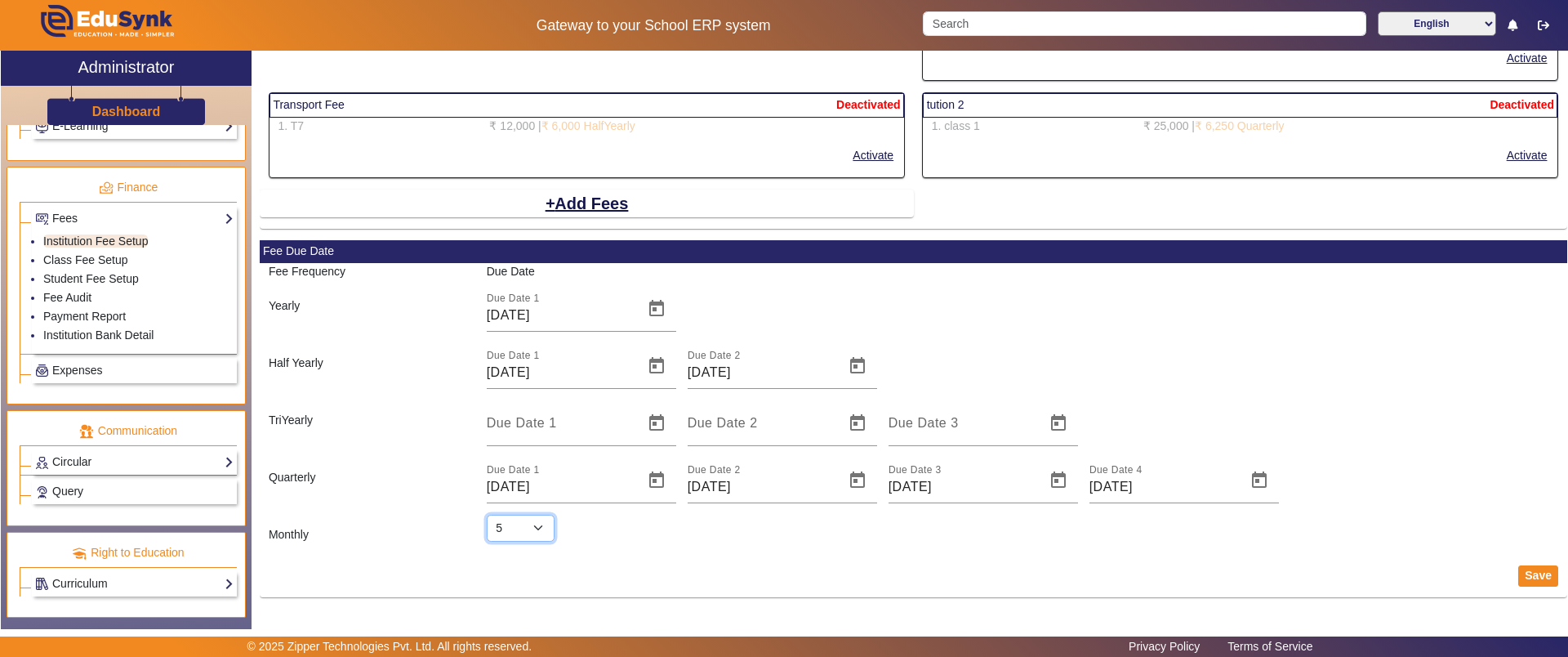
click at [544, 527] on select "Select 1 2 3 4 5 6 7 8 9 10 11 12 13 14 15 16 17 18 19 20 21 22 23 24 25 26 27 …" at bounding box center [521, 529] width 67 height 28
click at [487, 515] on select "Select 1 2 3 4 5 6 7 8 9 10 11 12 13 14 15 16 17 18 19 20 21 22 23 24 25 26 27 …" at bounding box center [521, 529] width 67 height 28
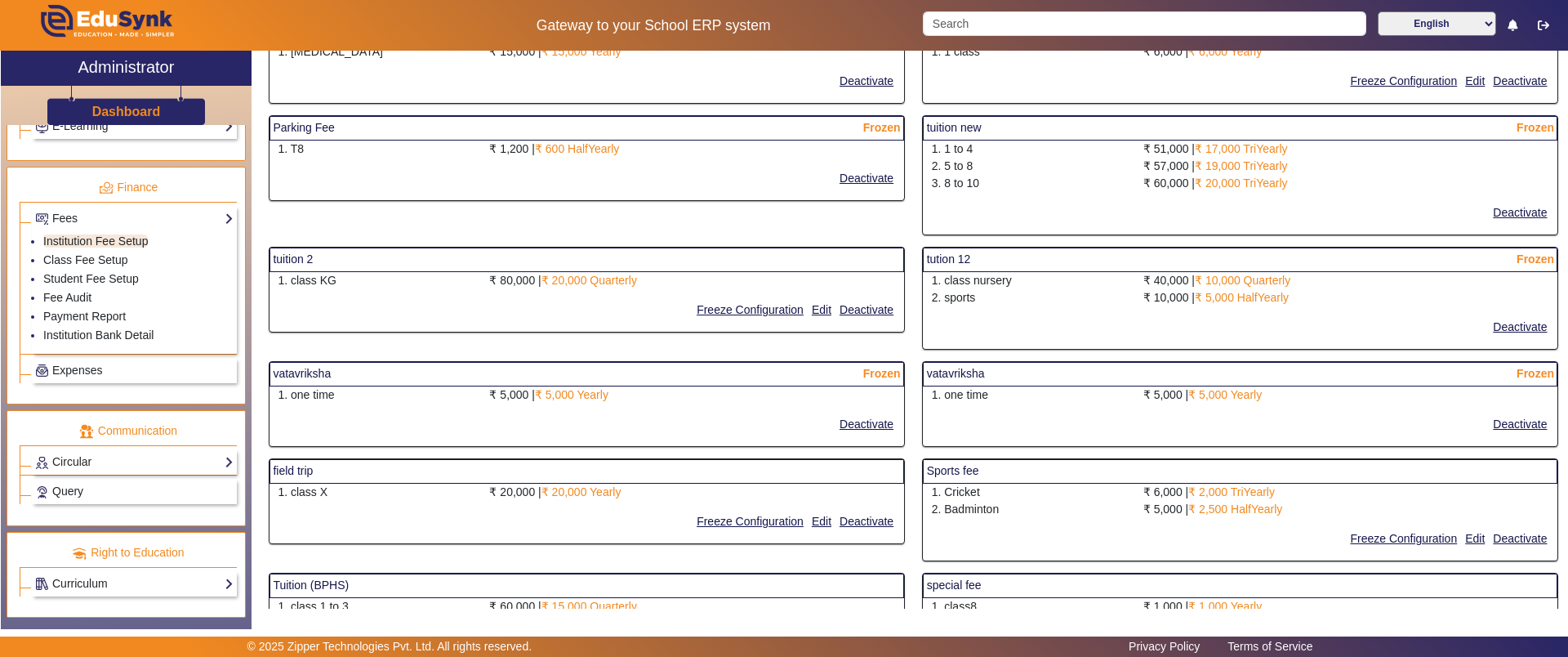
scroll to position [1430, 0]
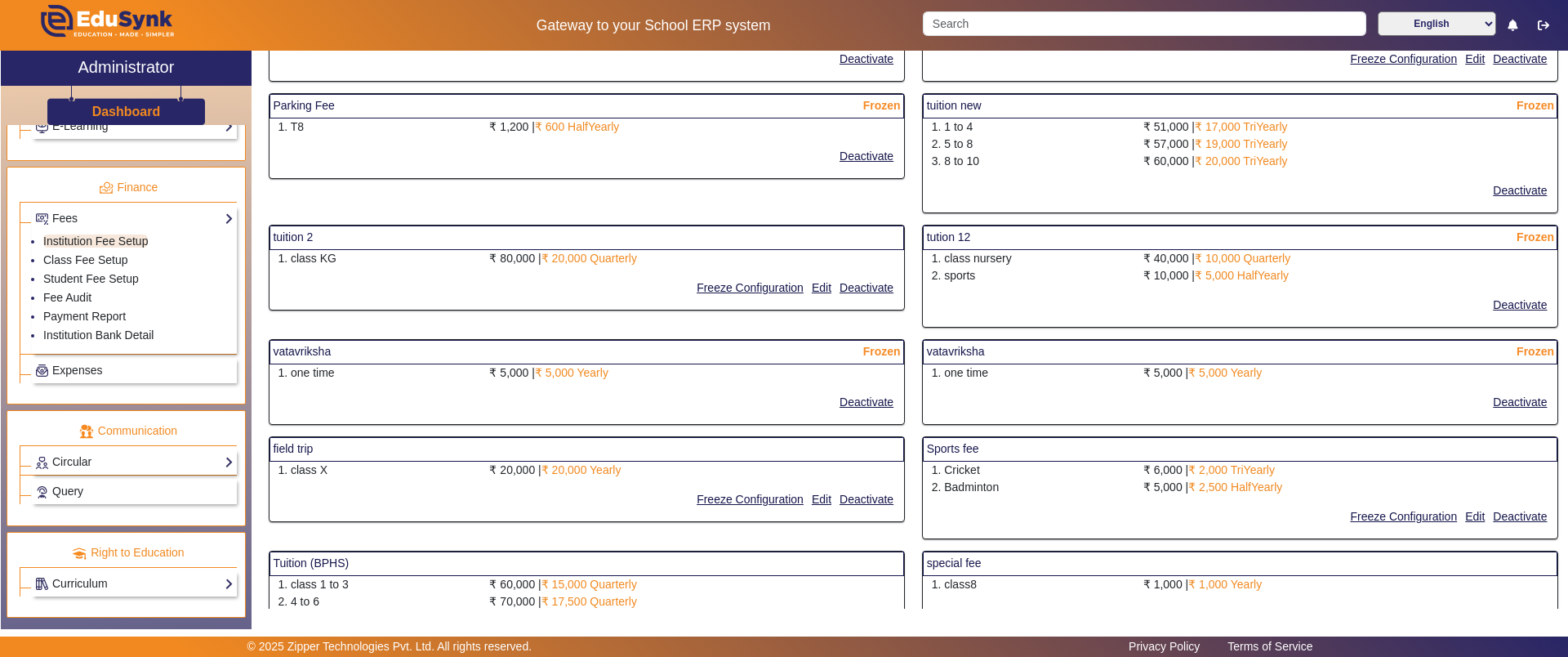
drag, startPoint x: 277, startPoint y: 233, endPoint x: 678, endPoint y: 263, distance: 402.1
click at [678, 263] on mat-card "tuition 2 1. class KG ₹ 80,000 | ₹ 20,000 Quarterly Freeze Configuration Edit D…" at bounding box center [586, 267] width 636 height 85
click at [816, 285] on button "Edit" at bounding box center [821, 288] width 23 height 21
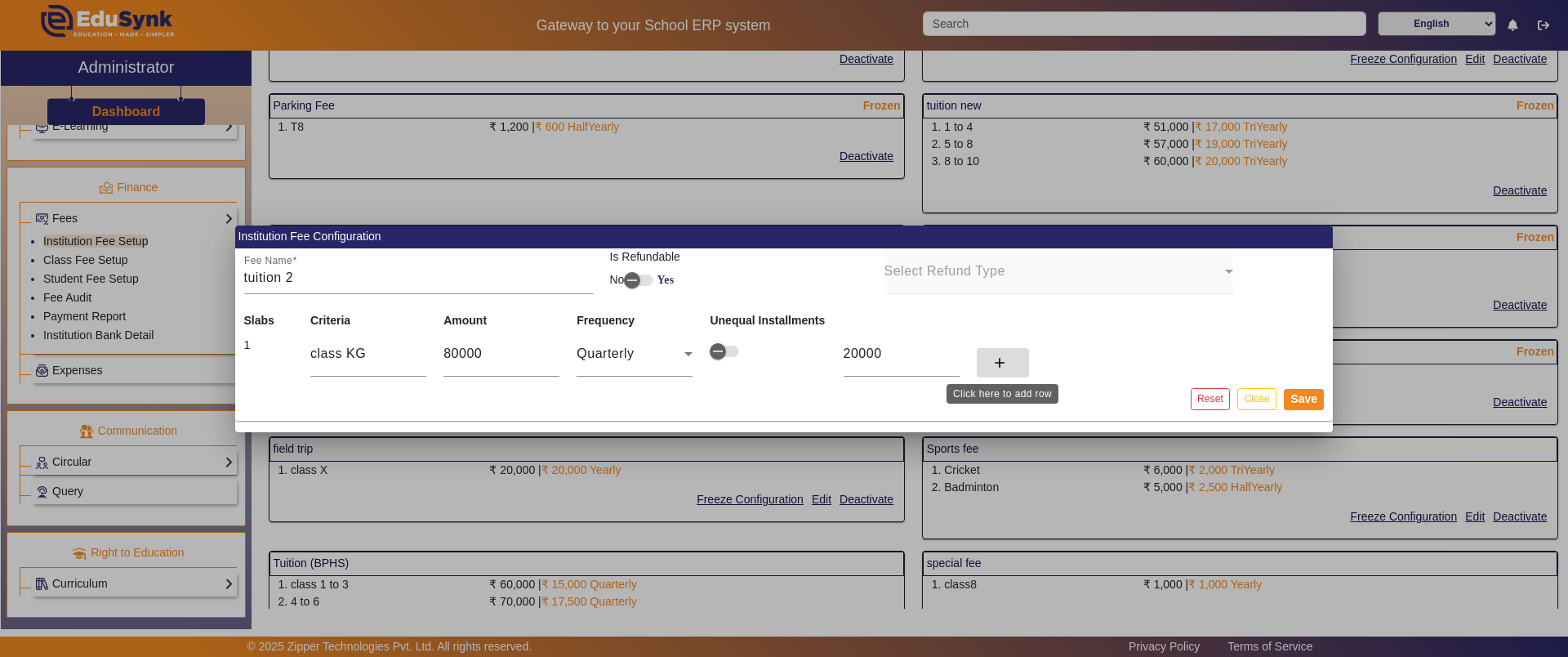
click at [1008, 367] on span at bounding box center [1003, 363] width 53 height 40
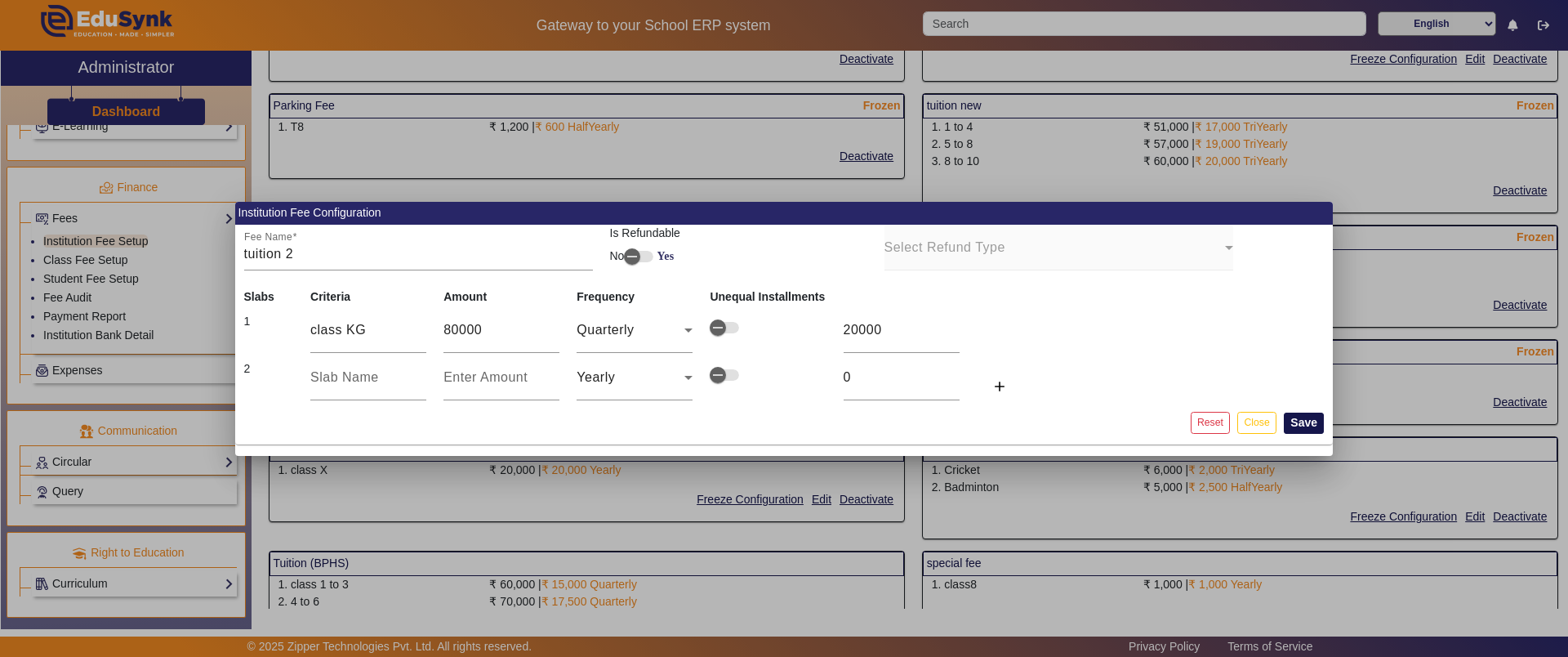
click at [1301, 423] on button "Save" at bounding box center [1303, 423] width 40 height 21
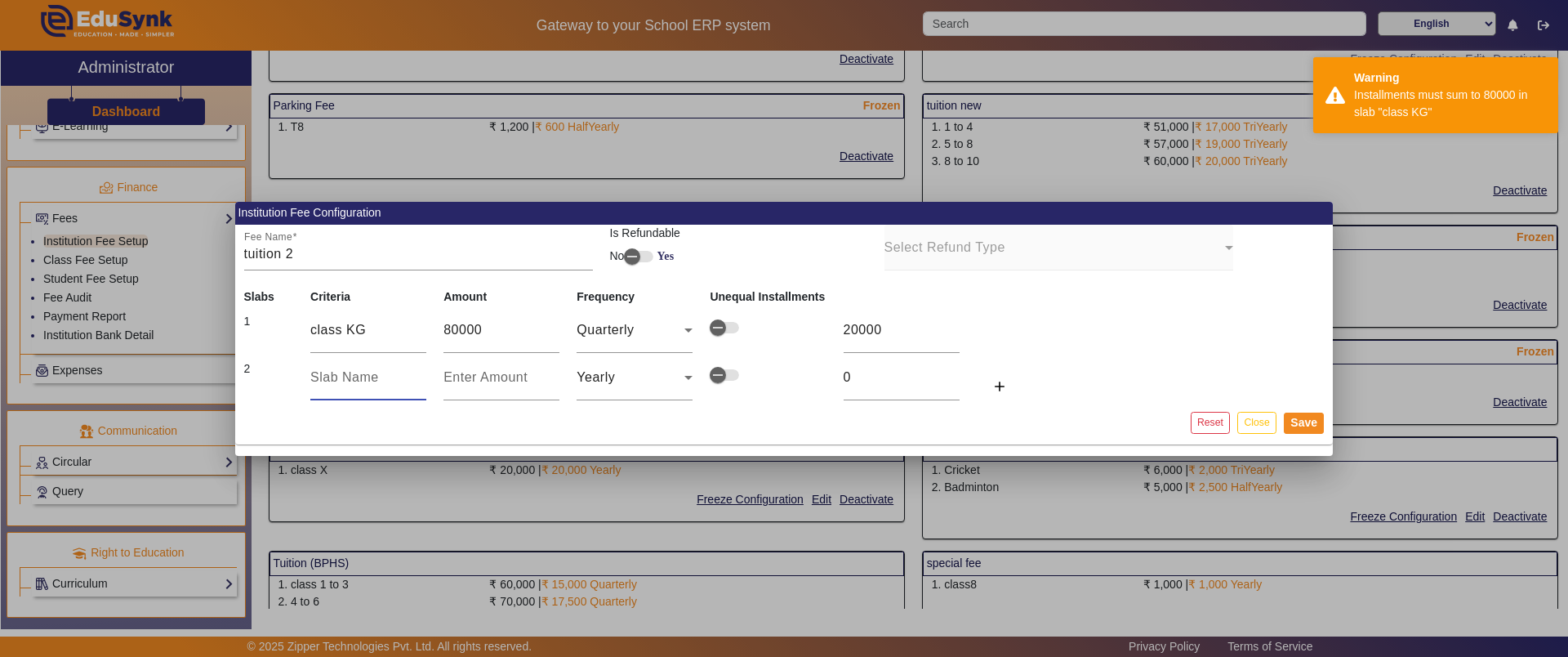
click at [340, 377] on input "text" at bounding box center [368, 378] width 116 height 20
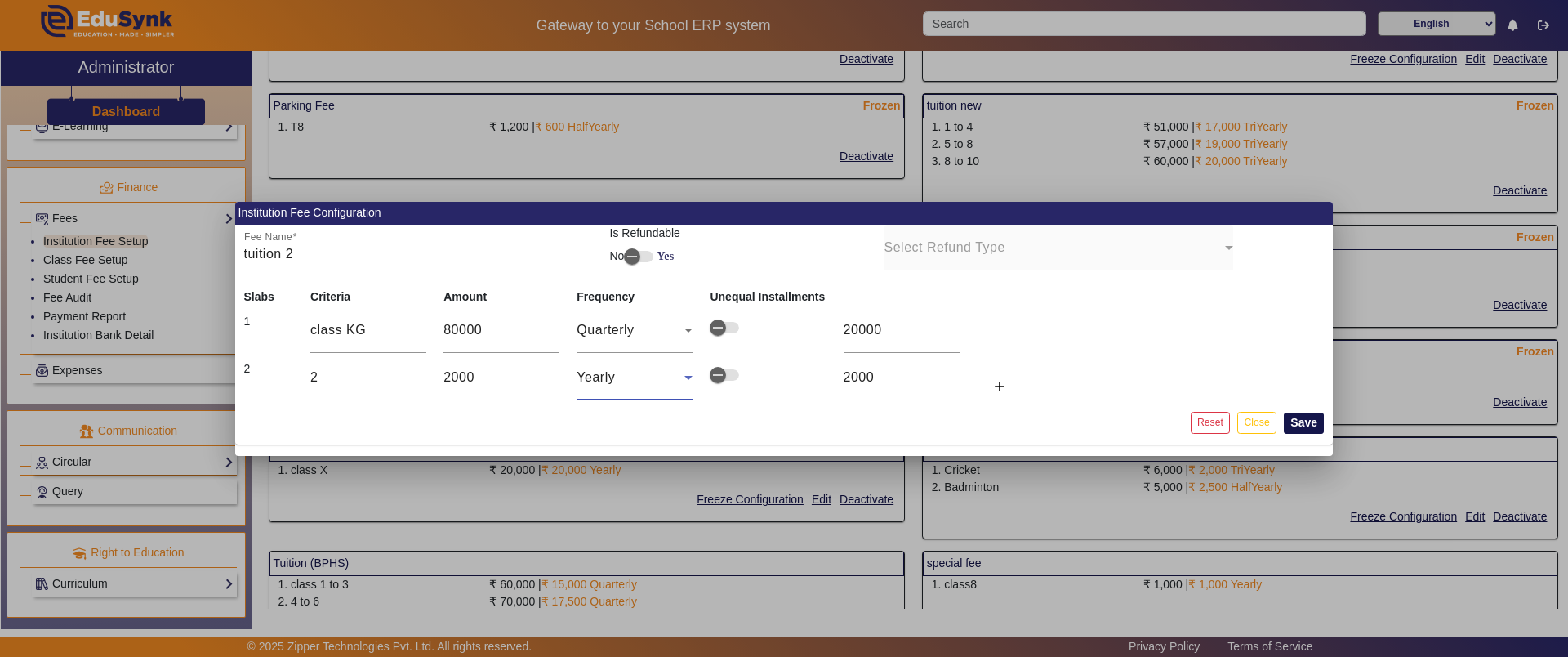
click at [1297, 422] on button "Save" at bounding box center [1303, 423] width 40 height 21
click at [674, 379] on div "Yearly" at bounding box center [630, 378] width 108 height 20
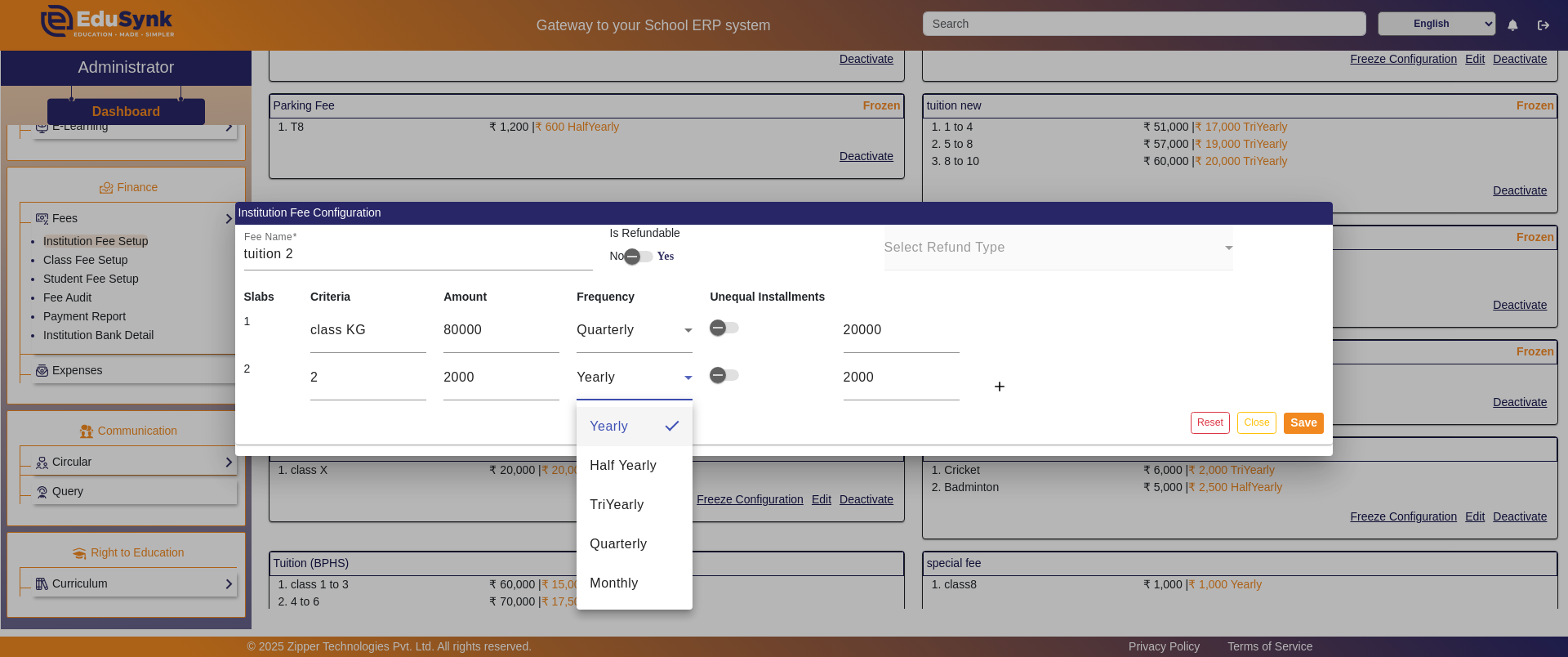
click at [644, 469] on span "Half Yearly" at bounding box center [623, 465] width 67 height 20
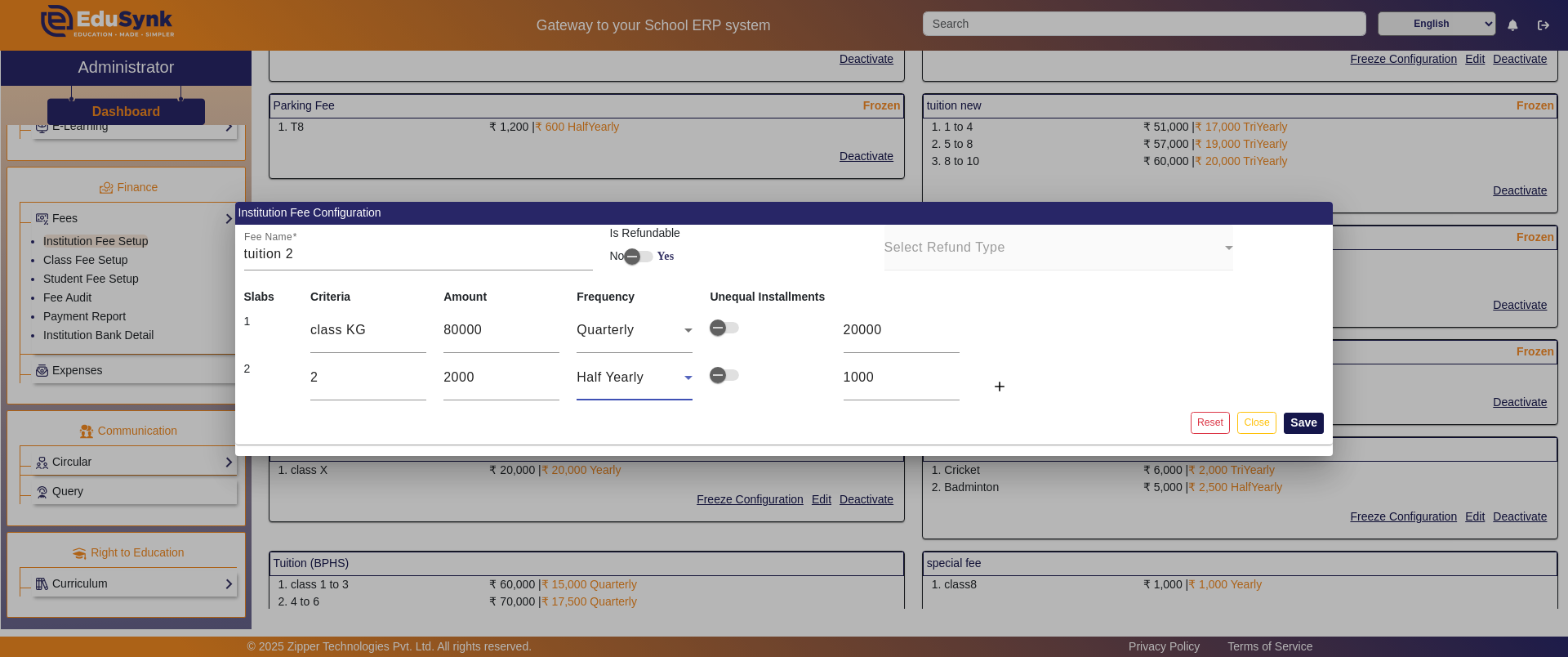
click at [1310, 421] on button "Save" at bounding box center [1303, 423] width 40 height 21
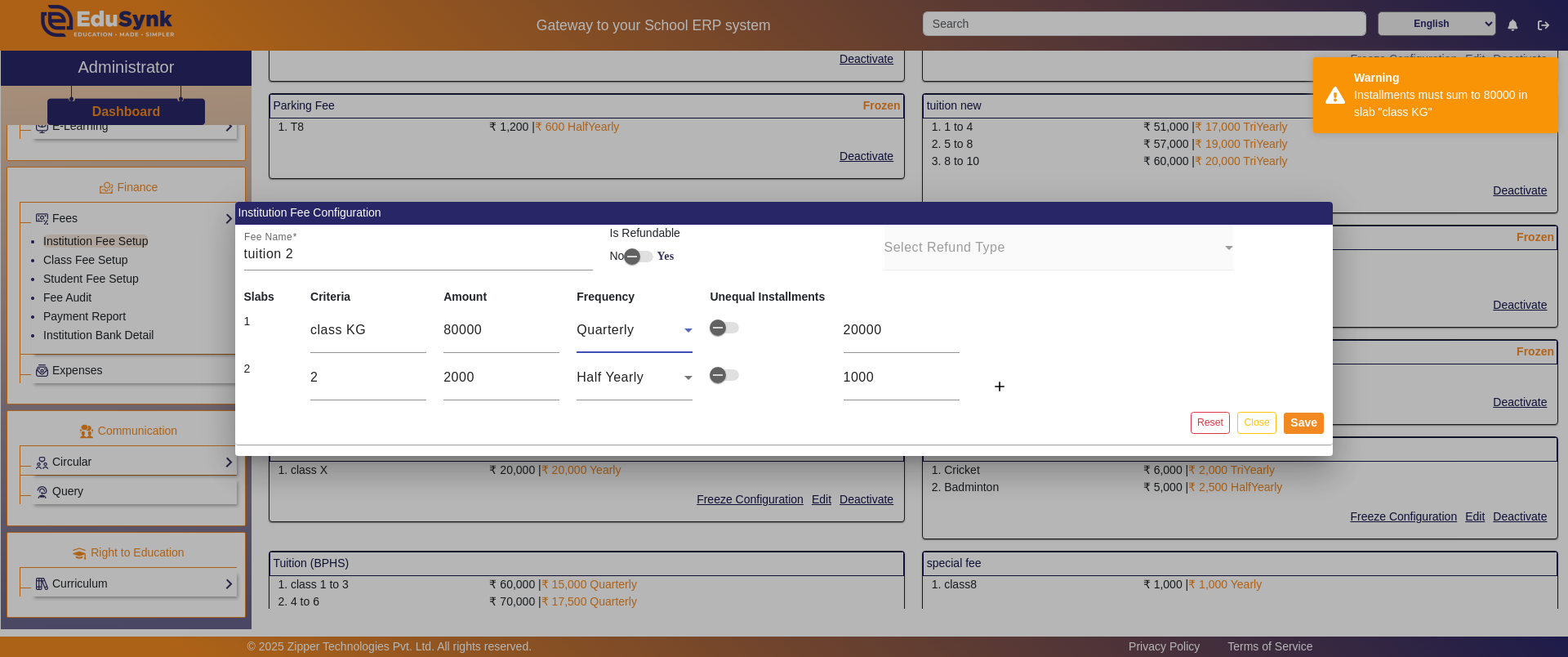
click at [689, 335] on icon at bounding box center [688, 330] width 20 height 20
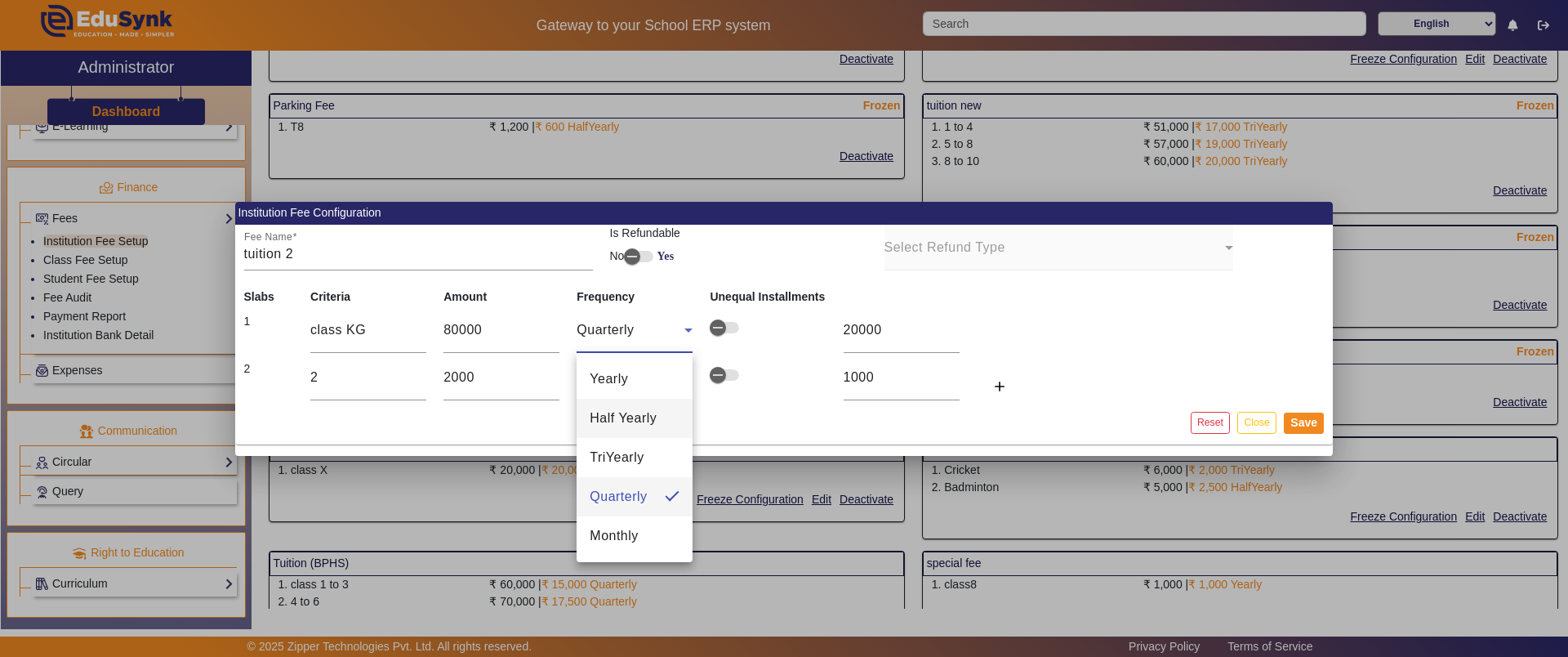
click at [660, 417] on mat-option "Half Yearly" at bounding box center [634, 419] width 116 height 40
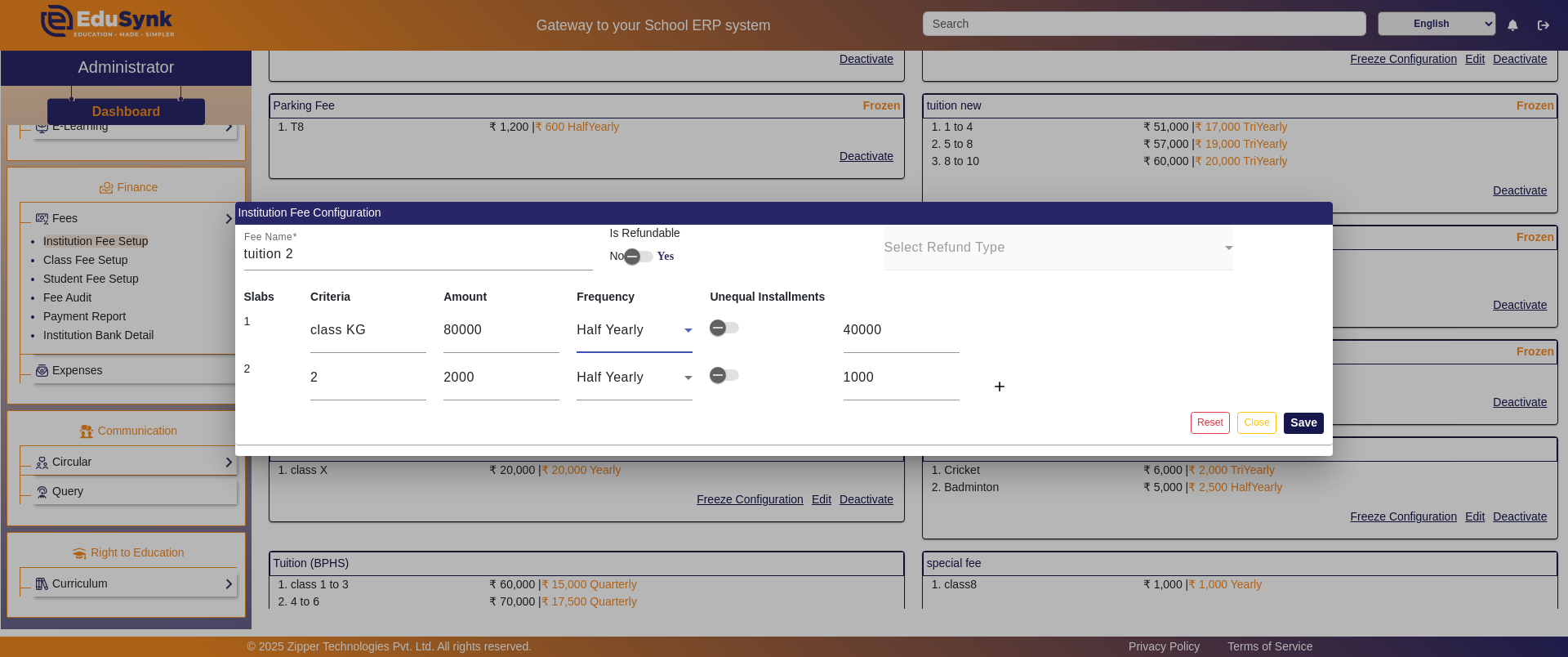
click at [1300, 429] on button "Save" at bounding box center [1303, 423] width 40 height 21
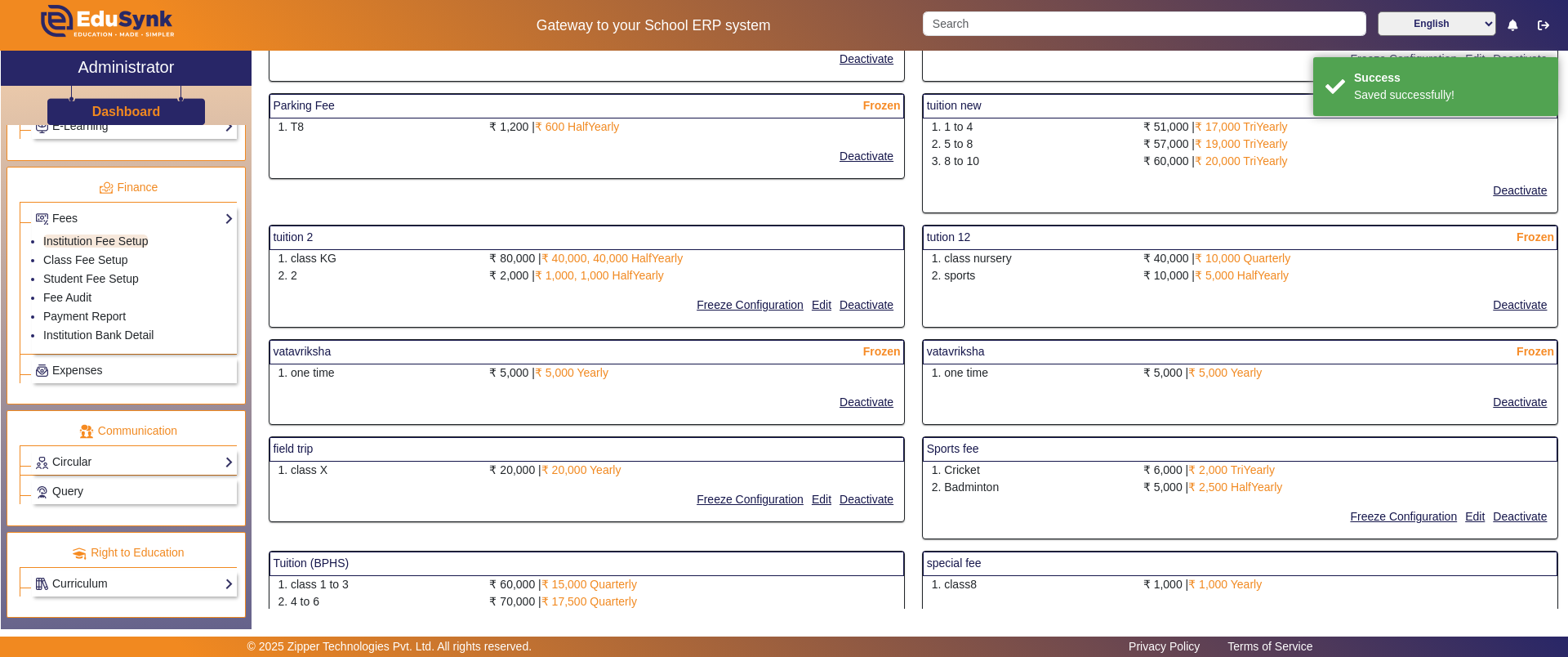
scroll to position [17, 0]
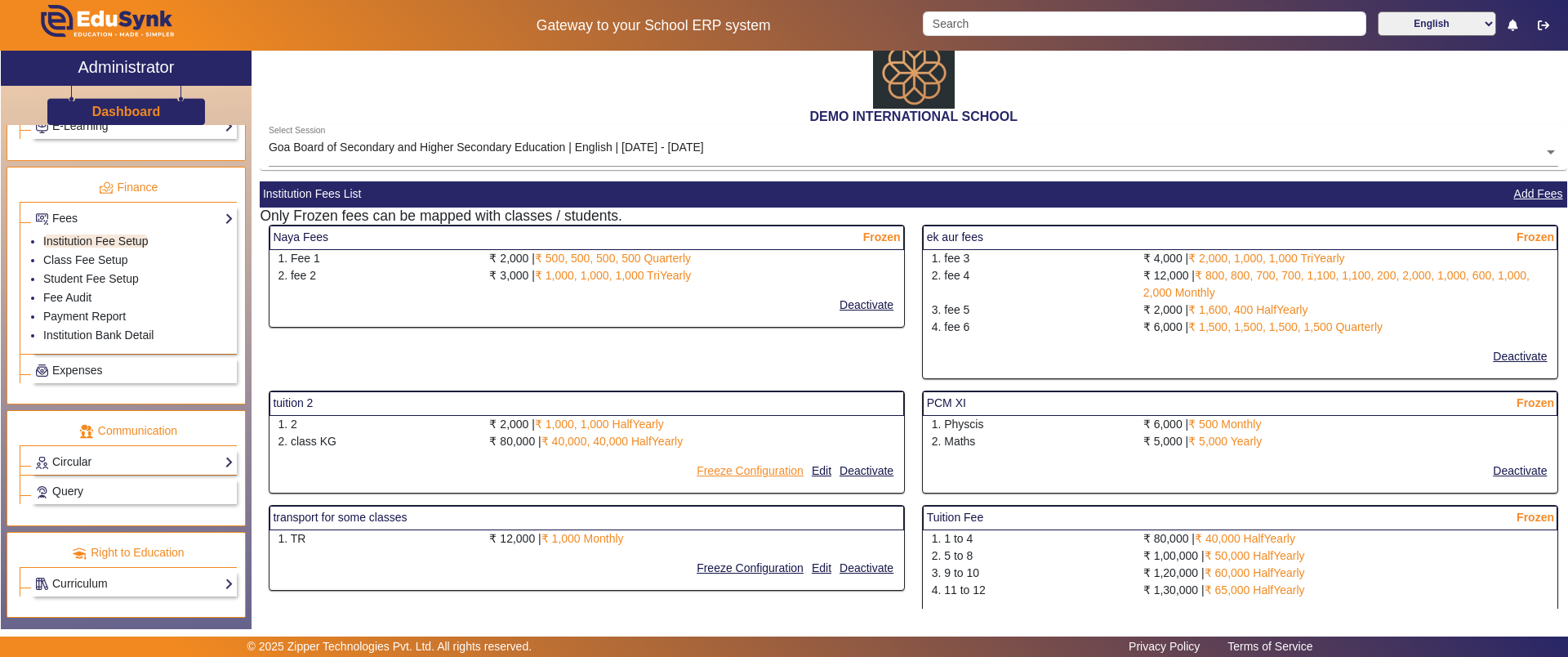
click at [776, 470] on button "Freeze Configuration" at bounding box center [750, 470] width 110 height 21
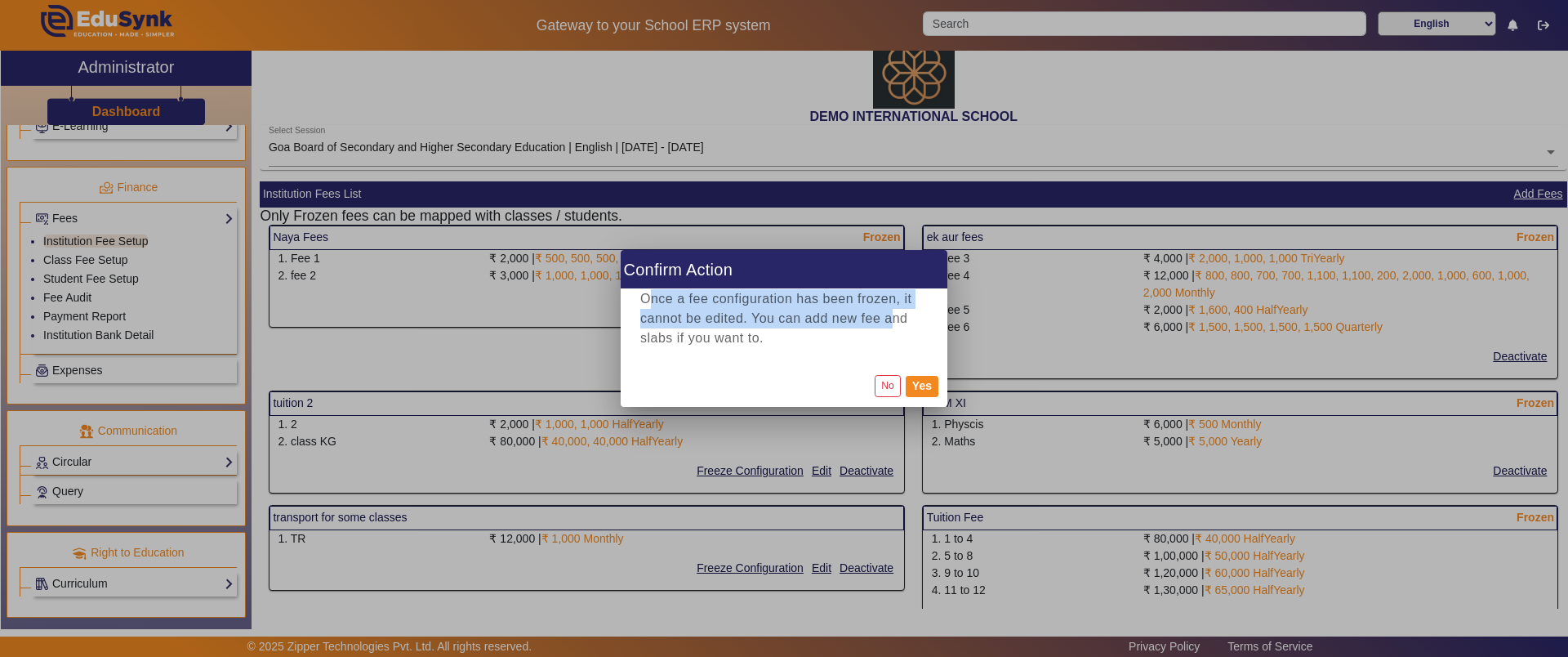
drag, startPoint x: 651, startPoint y: 298, endPoint x: 892, endPoint y: 316, distance: 241.7
click at [892, 316] on p "Once a fee configuration has been frozen, it cannot be edited. You can add new …" at bounding box center [784, 318] width 288 height 59
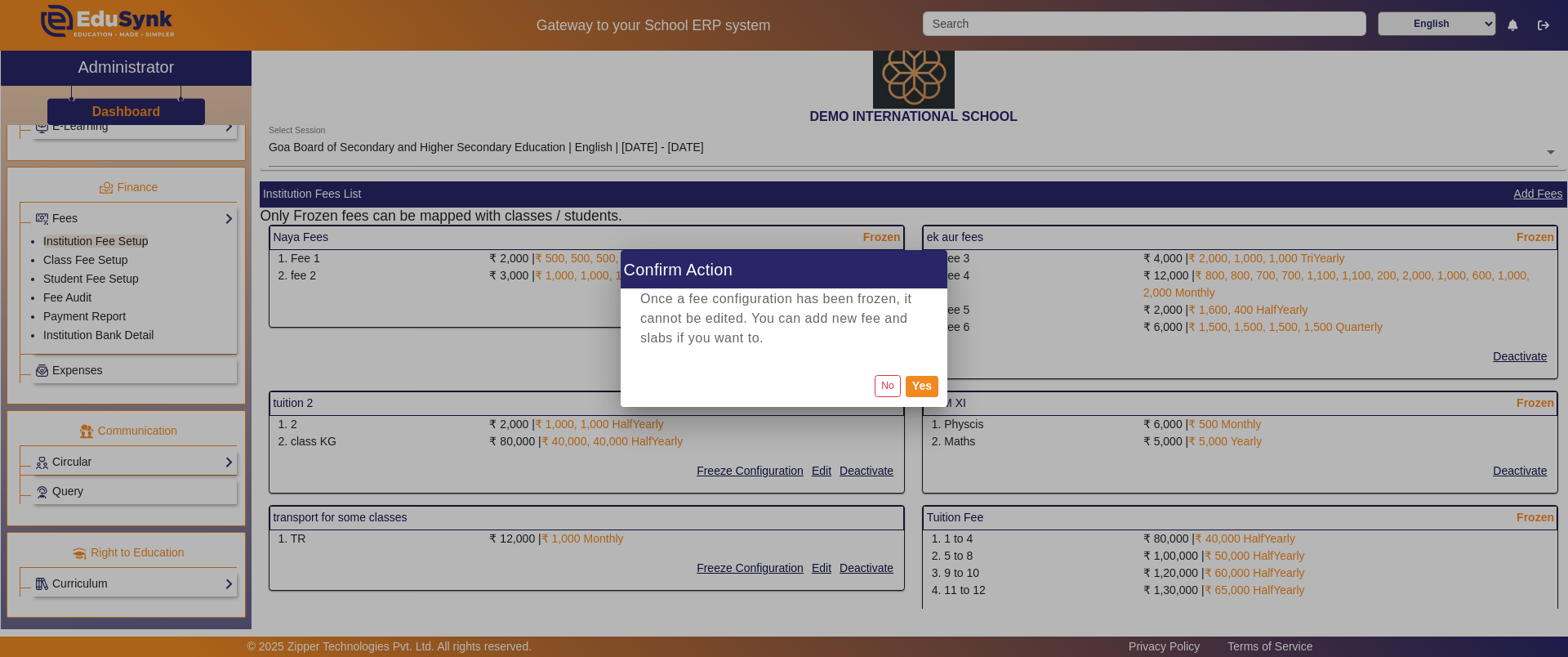
click at [820, 350] on div "Once a fee configuration has been frozen, it cannot be edited. You can add new …" at bounding box center [784, 327] width 326 height 75
click at [921, 382] on button "Yes" at bounding box center [921, 386] width 33 height 21
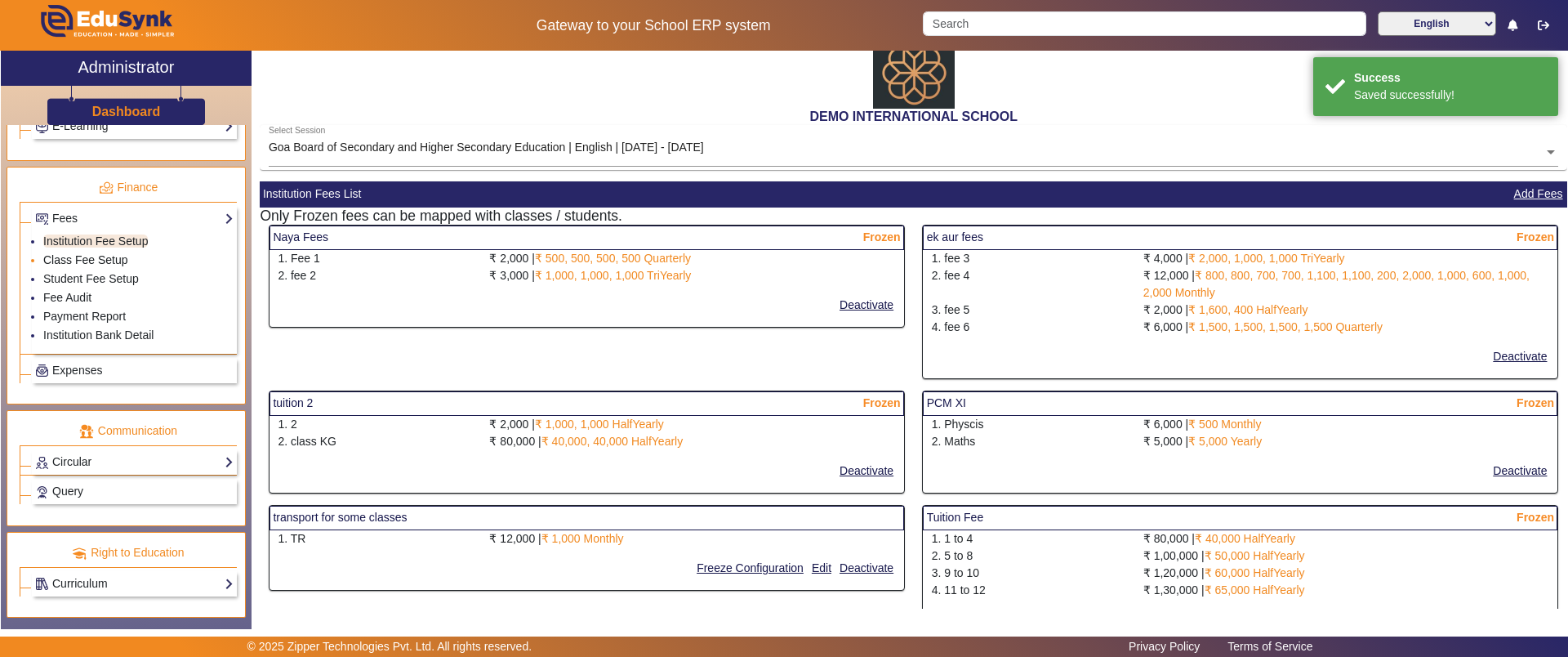
click at [94, 258] on link "Class Fee Setup" at bounding box center [86, 259] width 85 height 13
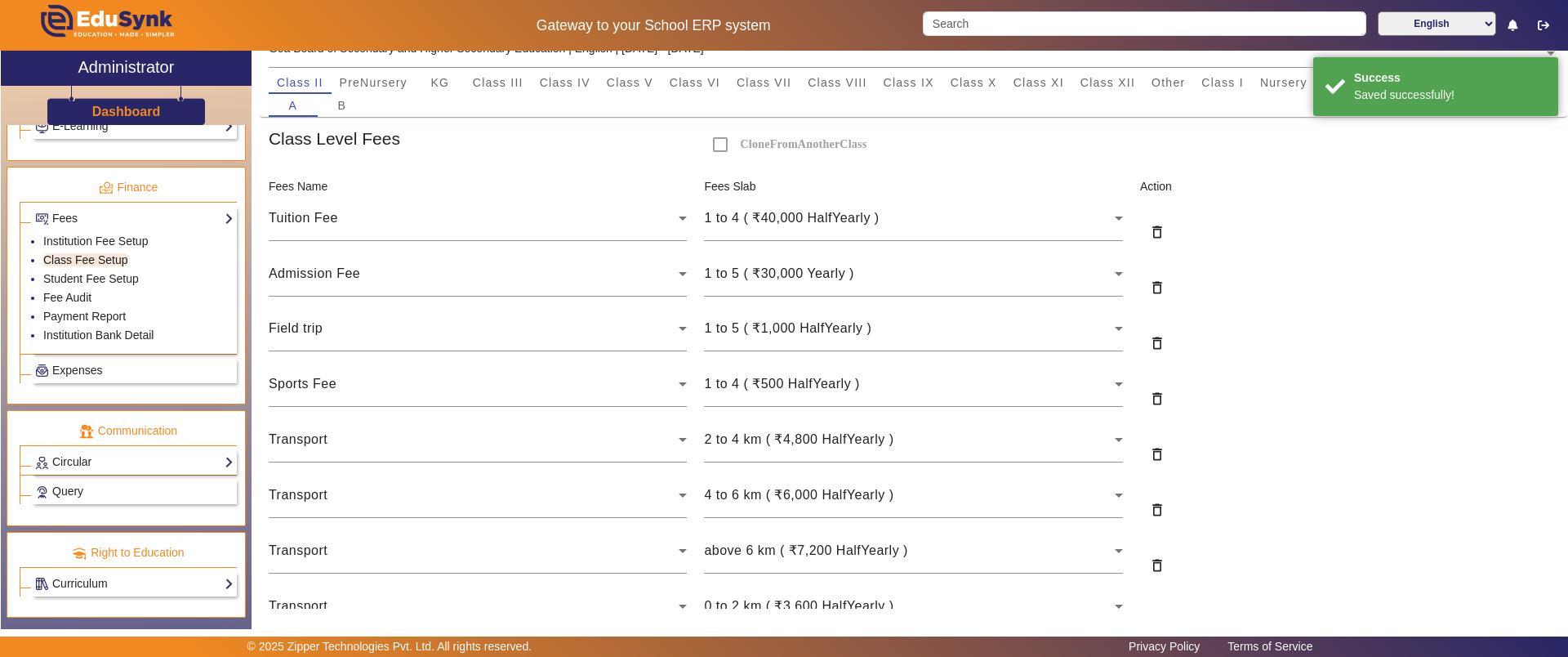
scroll to position [367, 0]
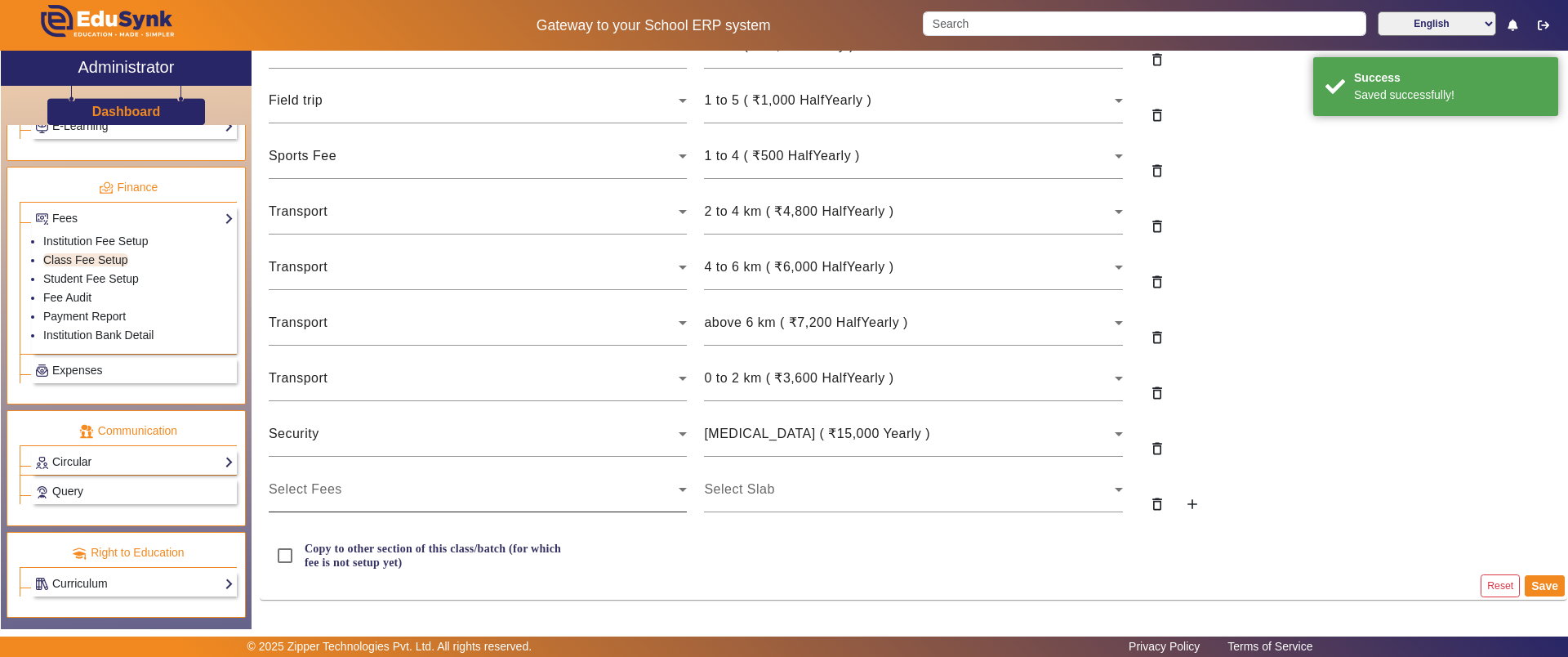
click at [474, 486] on div "Select Fees" at bounding box center [474, 489] width 411 height 20
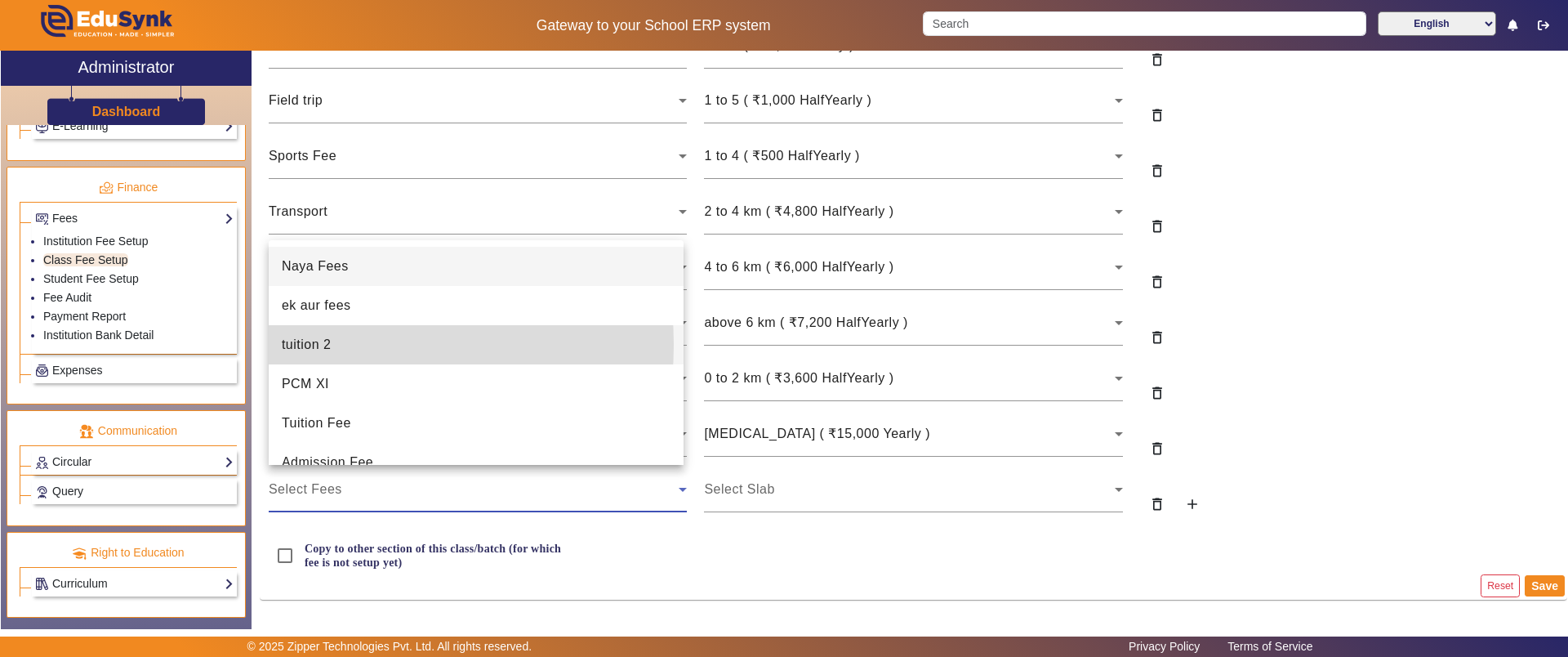
click at [326, 344] on span "tuition 2" at bounding box center [306, 345] width 50 height 20
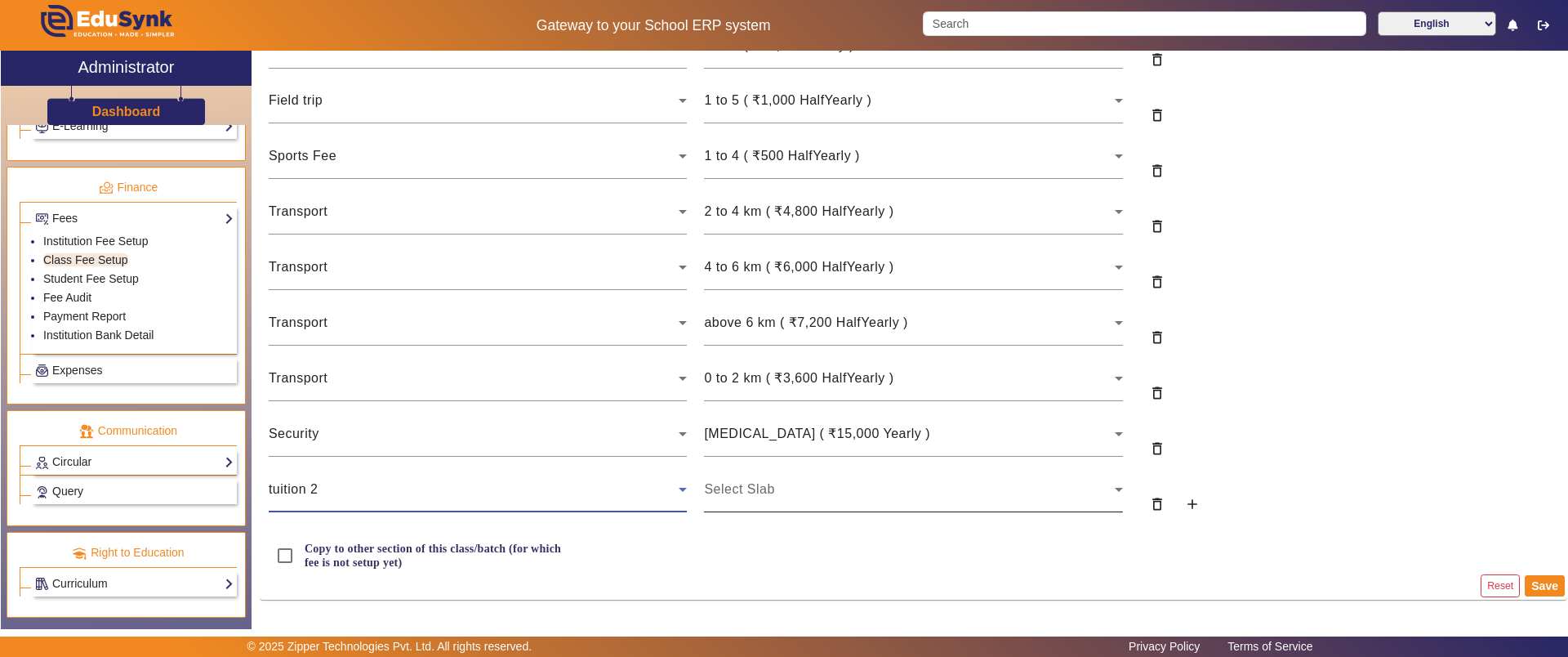
click at [788, 491] on div "Select Slab" at bounding box center [909, 489] width 411 height 20
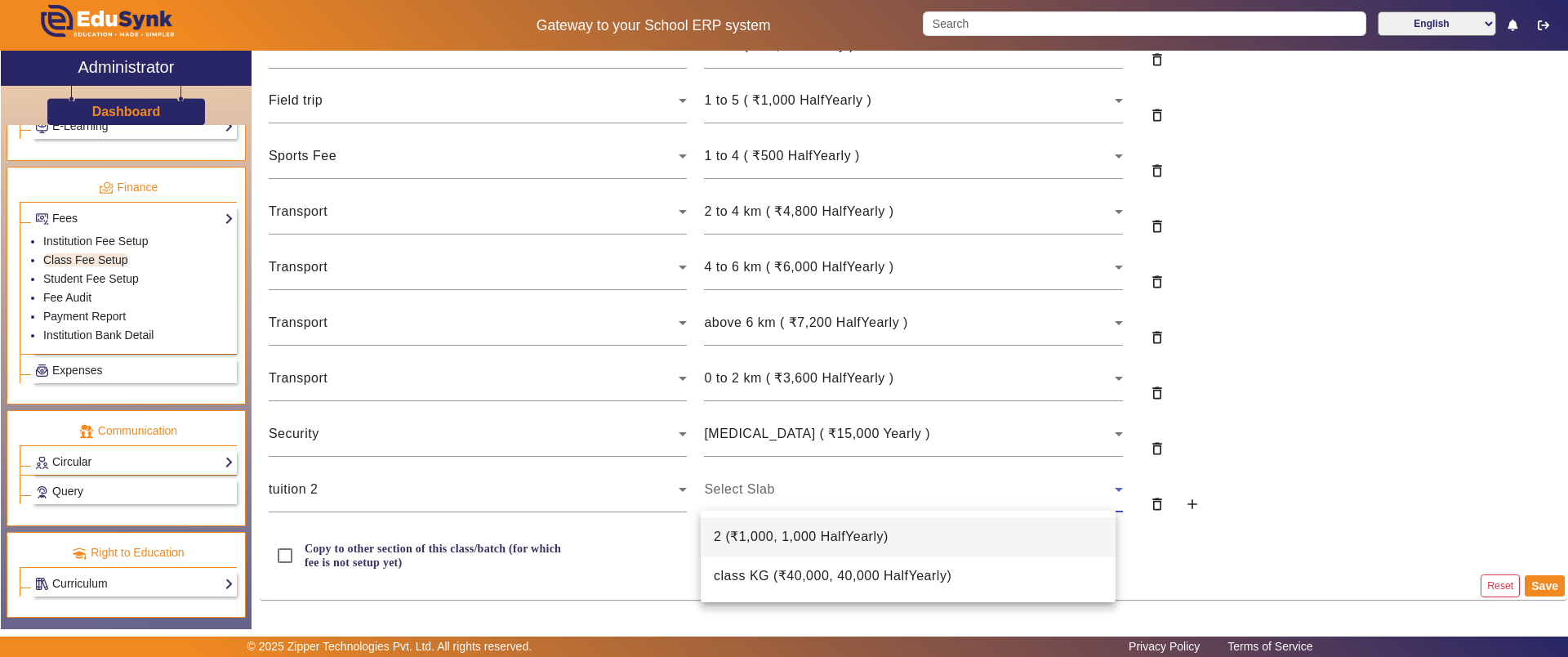
click at [816, 544] on span "2 ( ₹1,000, 1,000 HalfYearly )" at bounding box center [801, 537] width 175 height 20
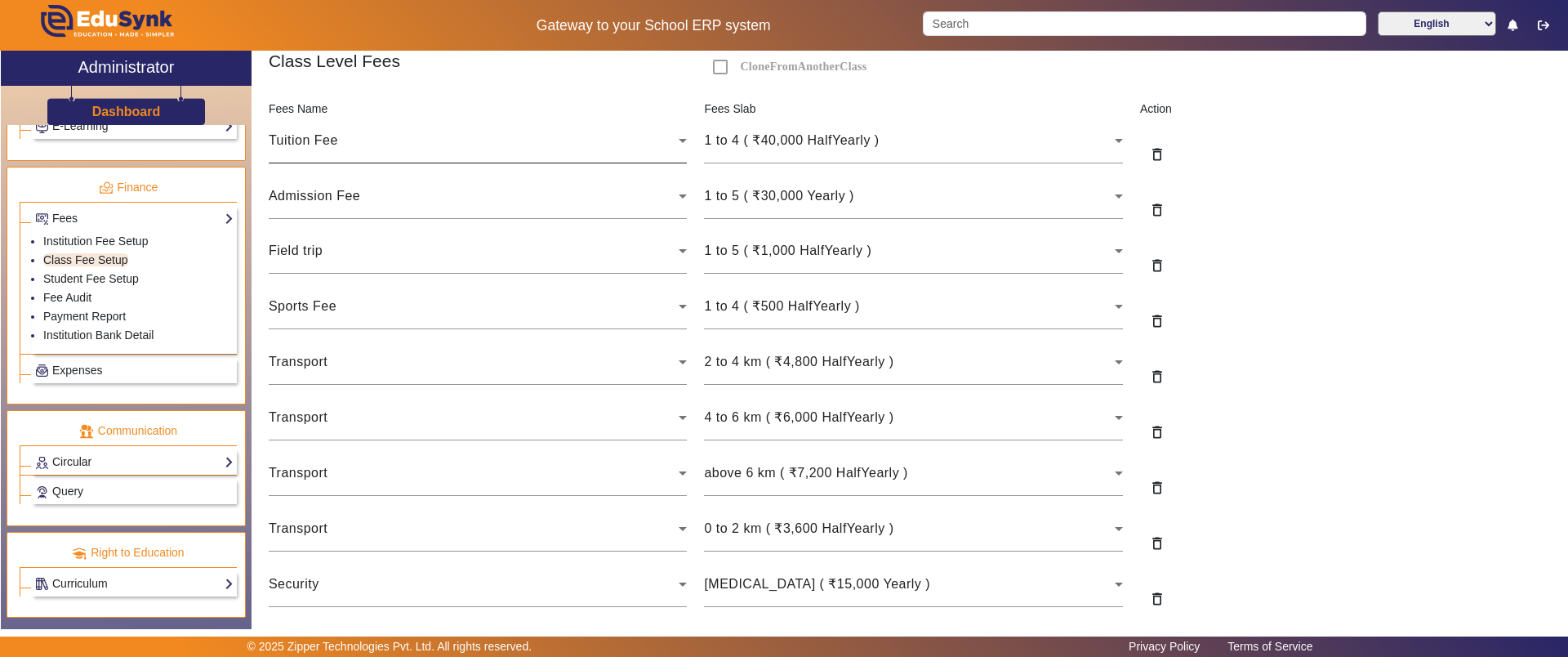
scroll to position [0, 0]
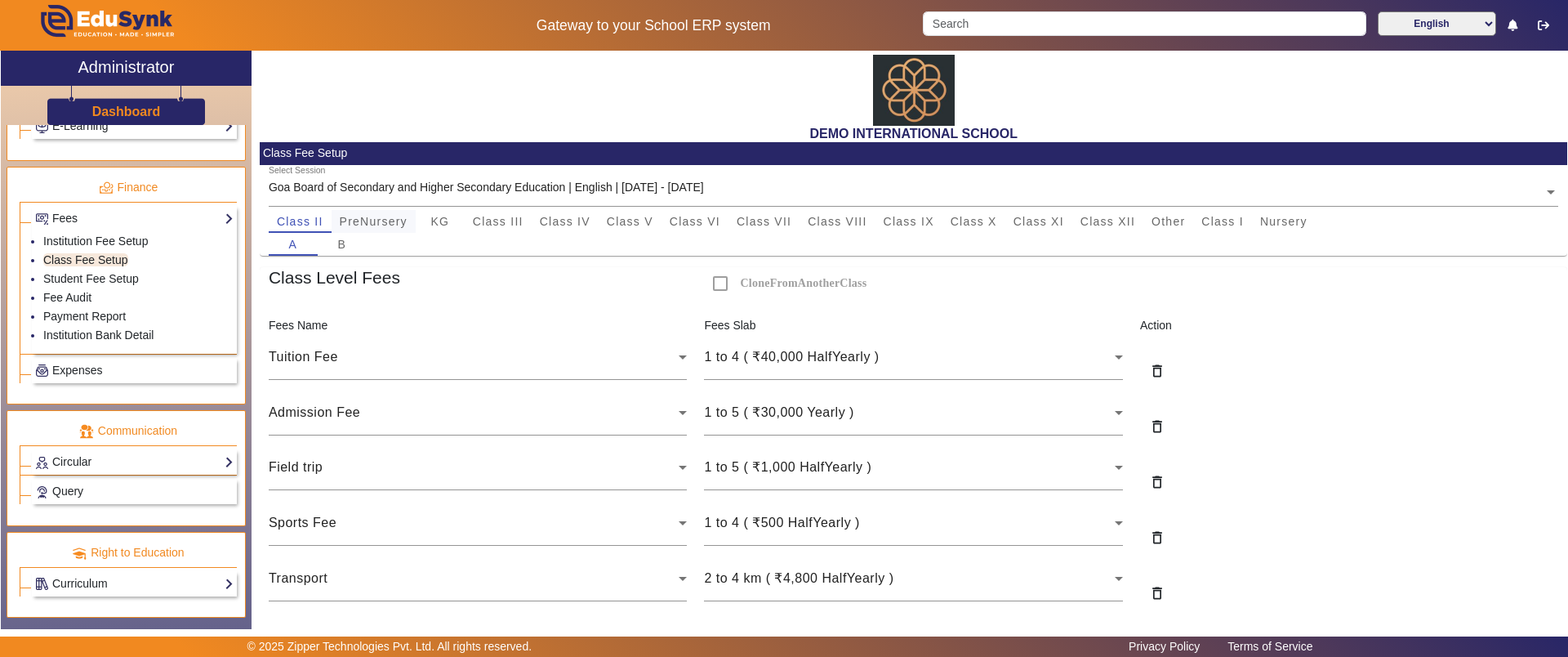
click at [382, 218] on span "PreNursery" at bounding box center [374, 221] width 67 height 12
click at [101, 279] on link "Student Fee Setup" at bounding box center [91, 278] width 95 height 13
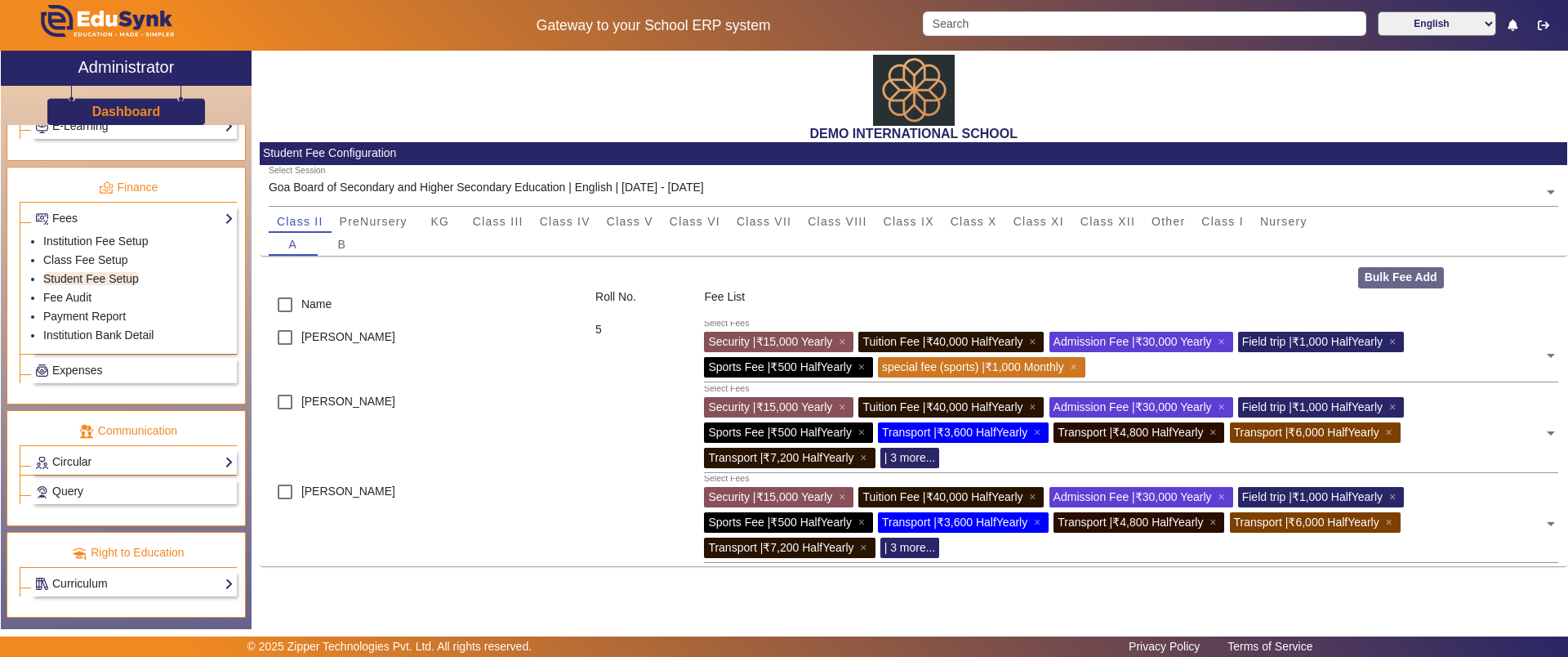
click at [633, 233] on div "A B" at bounding box center [913, 244] width 1290 height 23
click at [636, 222] on span "Class V" at bounding box center [630, 221] width 47 height 12
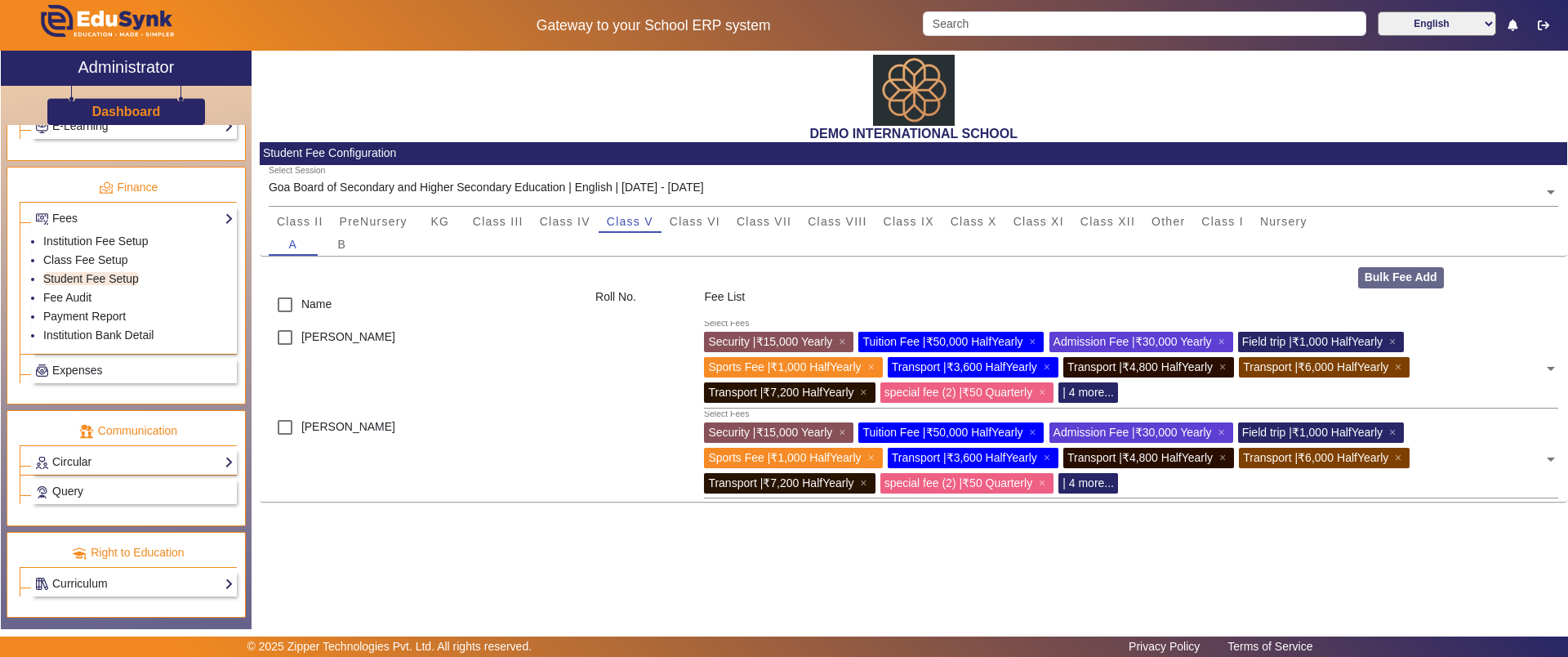
click at [1195, 395] on input "text" at bounding box center [1333, 390] width 421 height 16
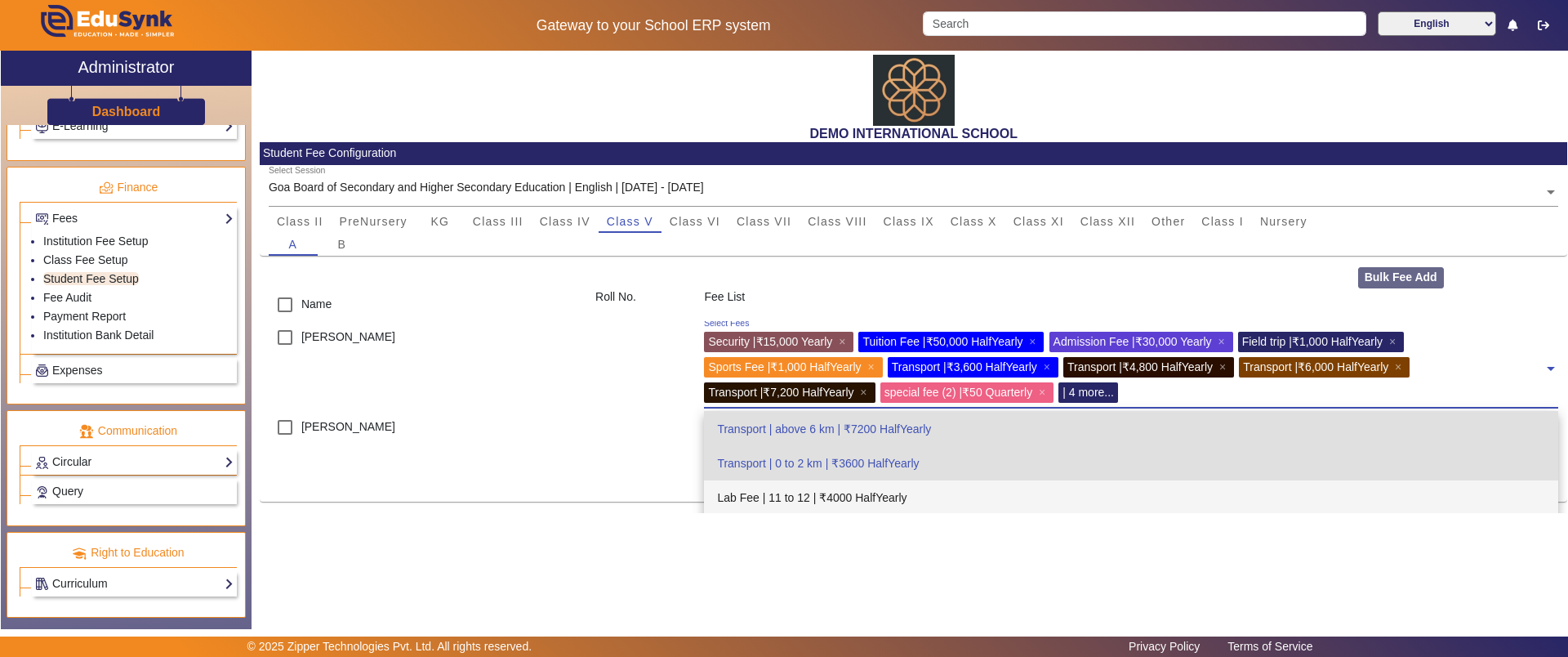
scroll to position [927, 0]
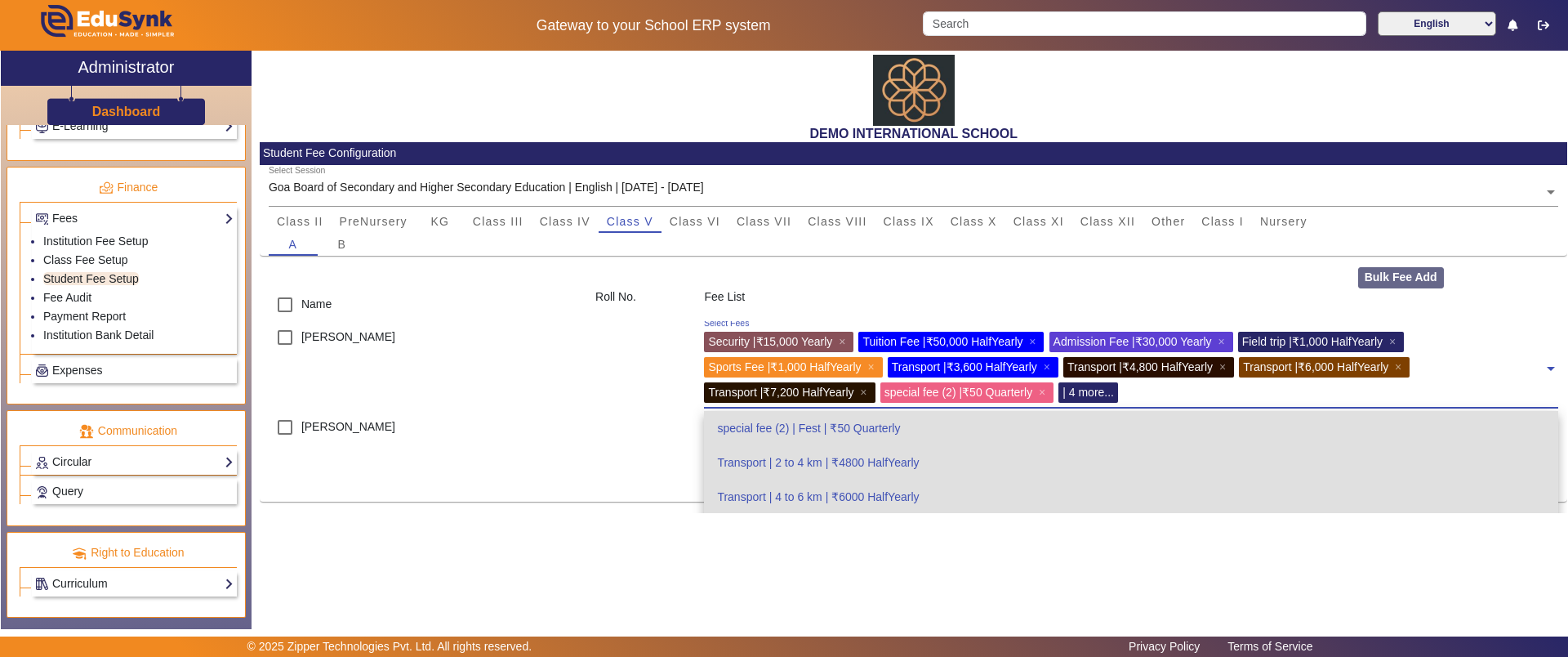
click at [794, 433] on div "special fee (2) | Fest | ₹50 Quarterly" at bounding box center [1131, 428] width 854 height 35
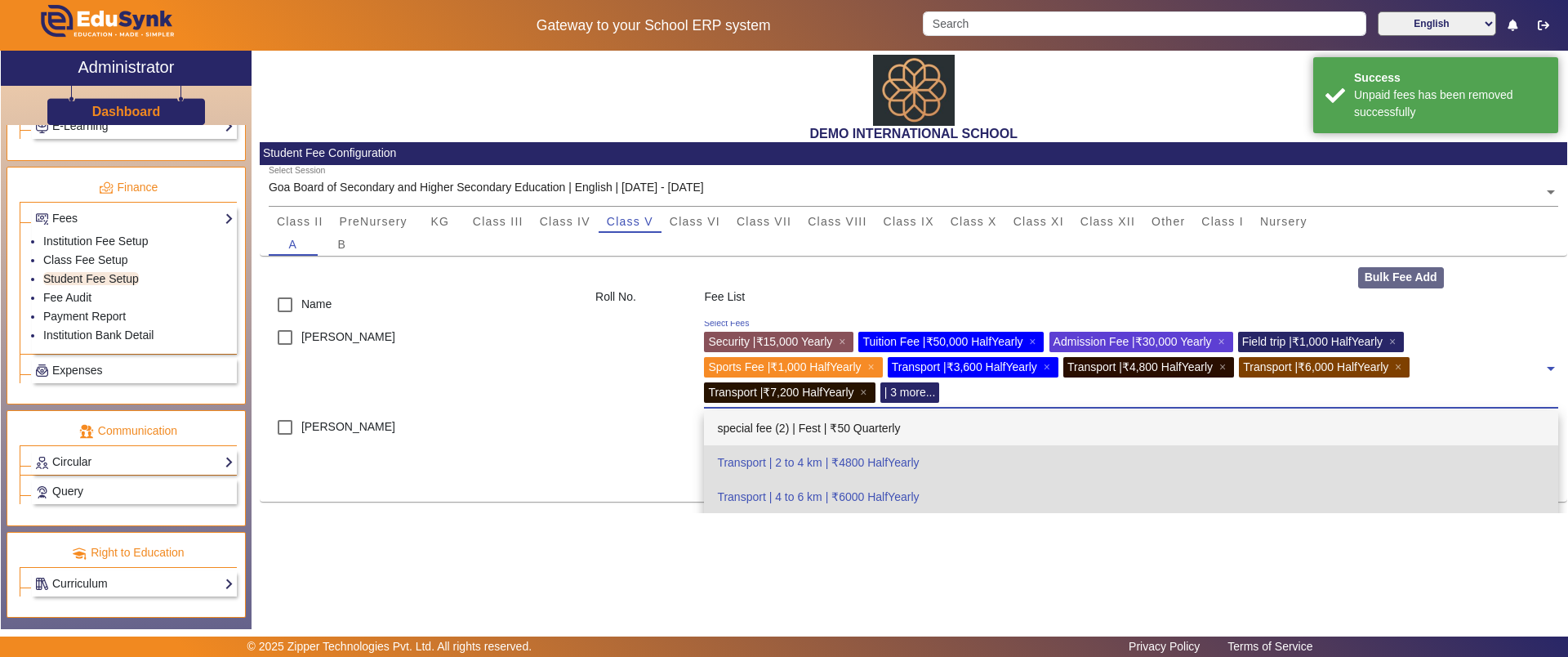
click at [454, 340] on div "[PERSON_NAME]" at bounding box center [422, 366] width 326 height 90
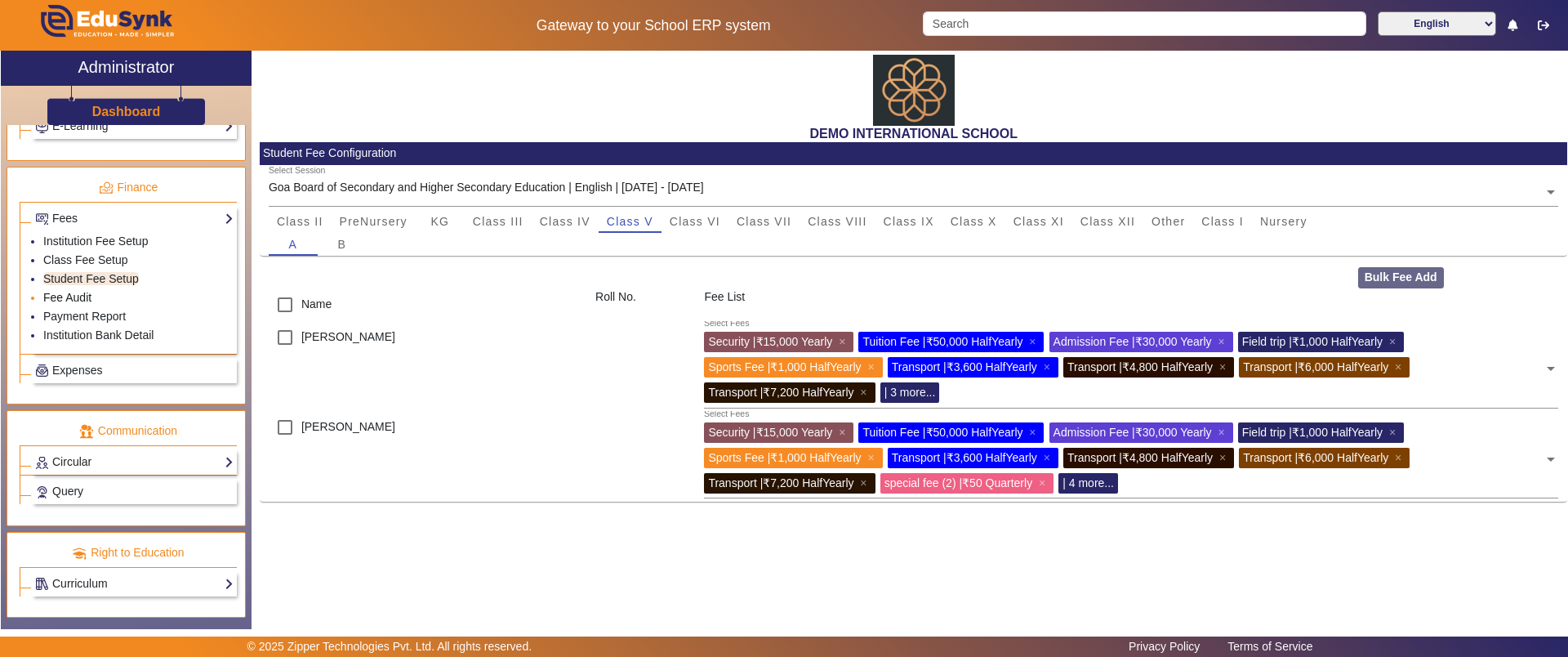
click at [76, 297] on link "Fee Audit" at bounding box center [67, 297] width 49 height 13
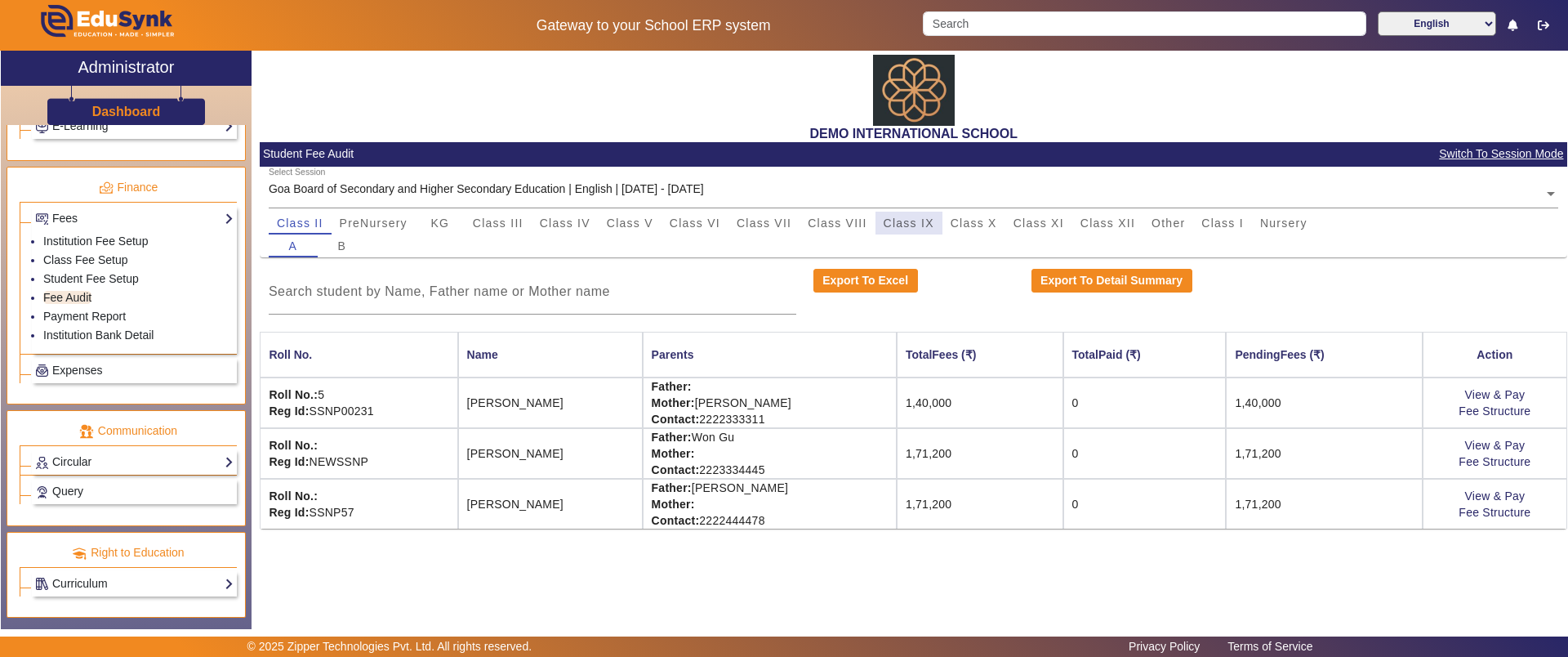
click at [929, 223] on span "Class IX" at bounding box center [908, 223] width 51 height 12
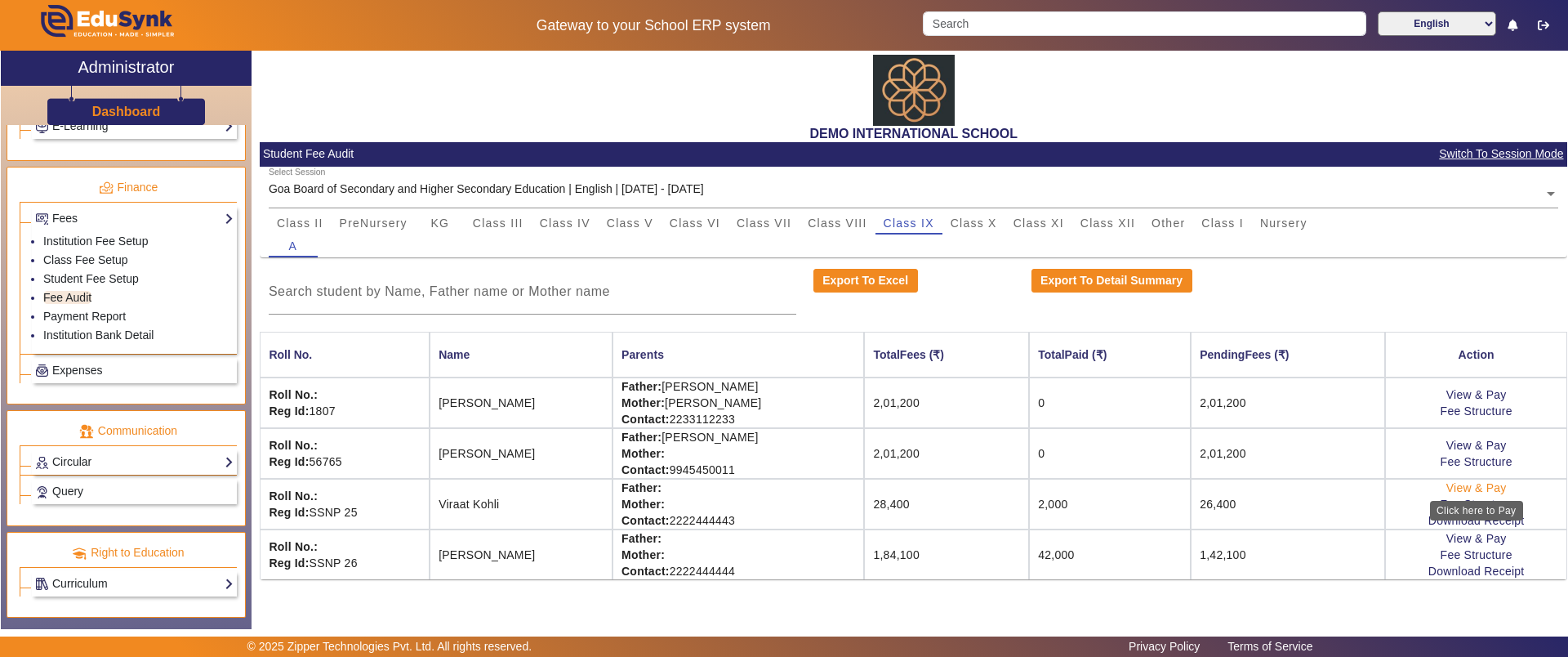
click at [1474, 488] on link "View & Pay" at bounding box center [1476, 487] width 60 height 13
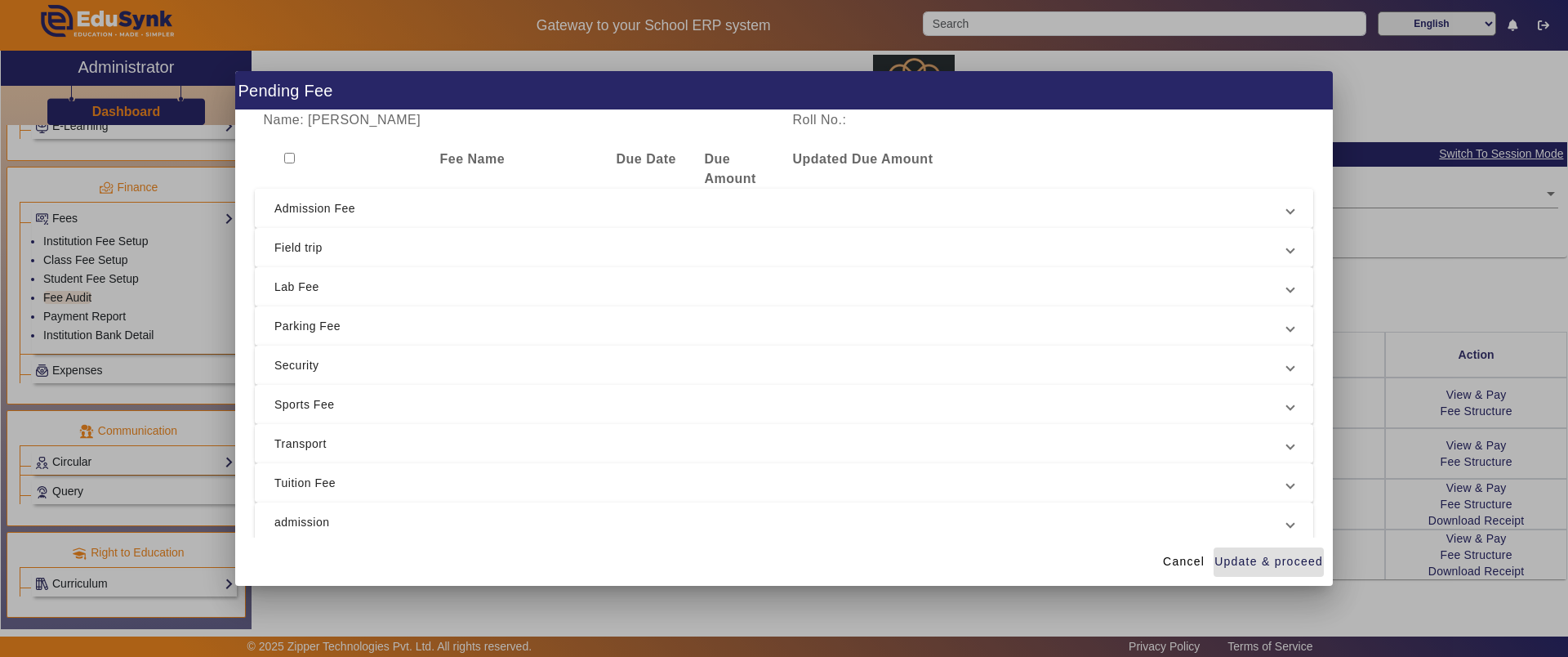
click at [362, 210] on span "Admission Fee" at bounding box center [781, 208] width 1013 height 20
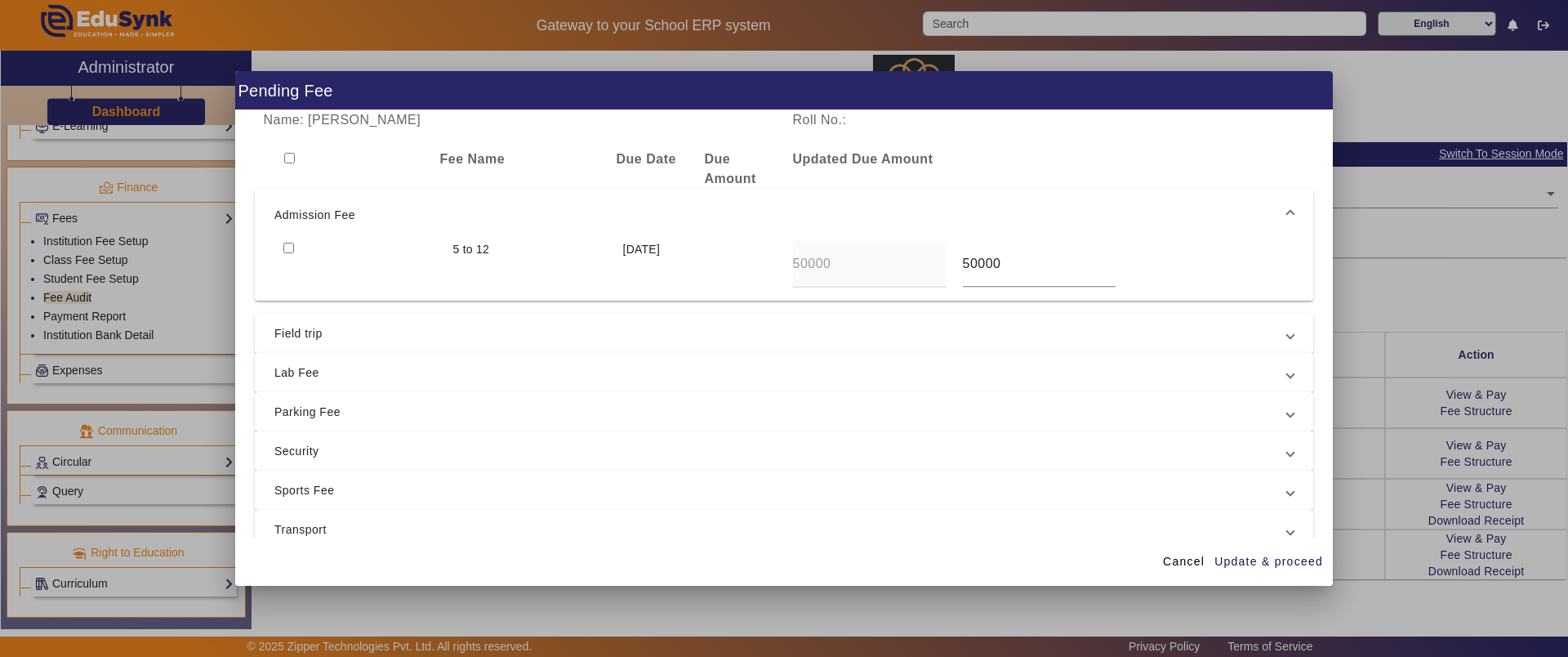
click at [345, 330] on span "Field trip" at bounding box center [781, 333] width 1013 height 20
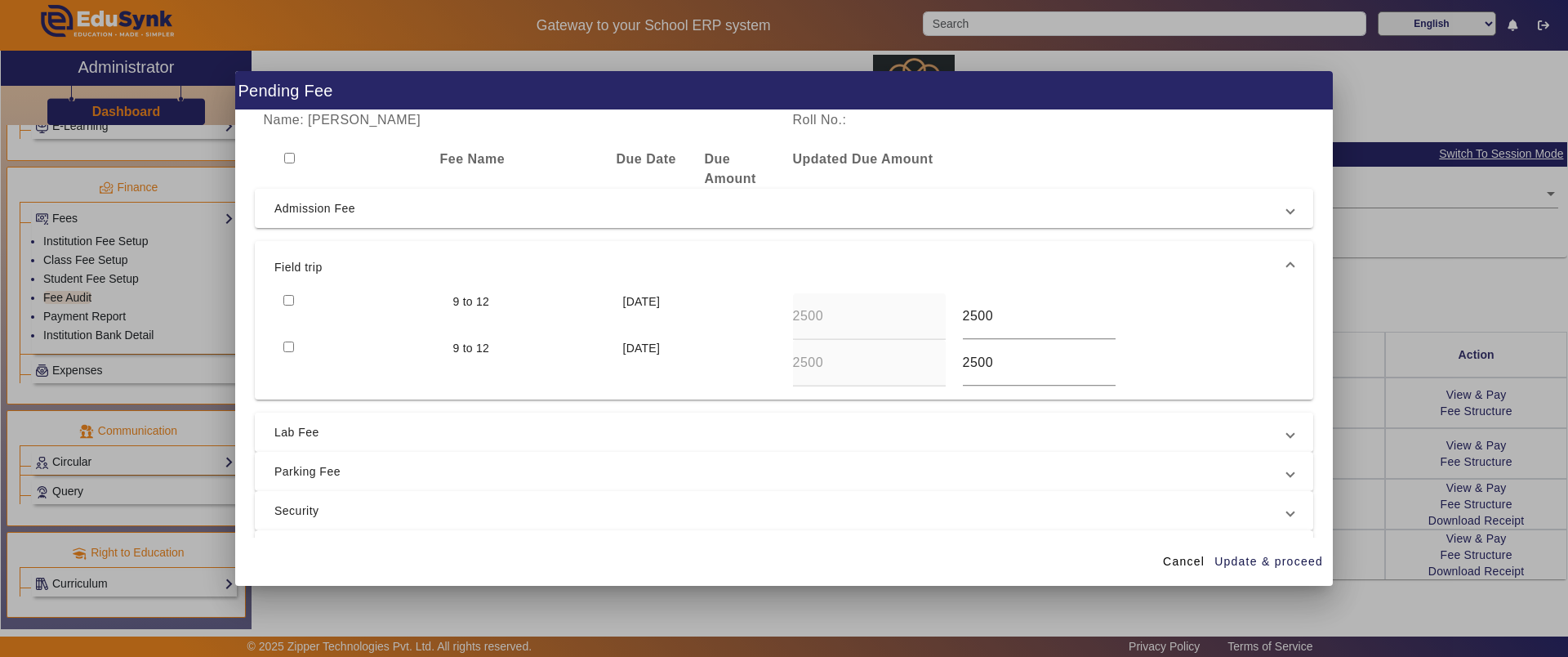
click at [344, 445] on mat-expansion-panel-header "Lab Fee" at bounding box center [784, 433] width 1058 height 40
click at [345, 474] on span "Parking Fee" at bounding box center [781, 471] width 1013 height 20
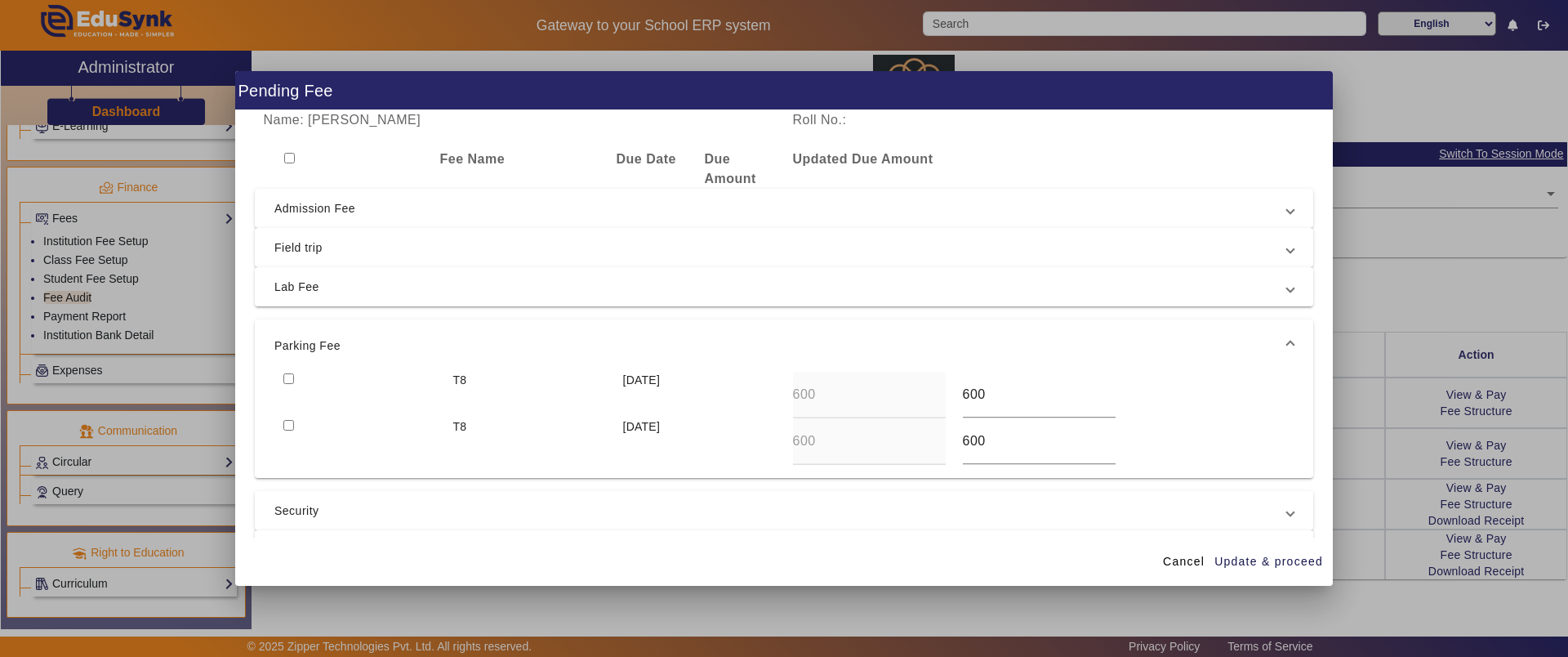
click at [344, 499] on mat-expansion-panel-header "Security" at bounding box center [784, 511] width 1058 height 40
click at [367, 197] on mat-expansion-panel-header "Admission Fee" at bounding box center [784, 208] width 1058 height 40
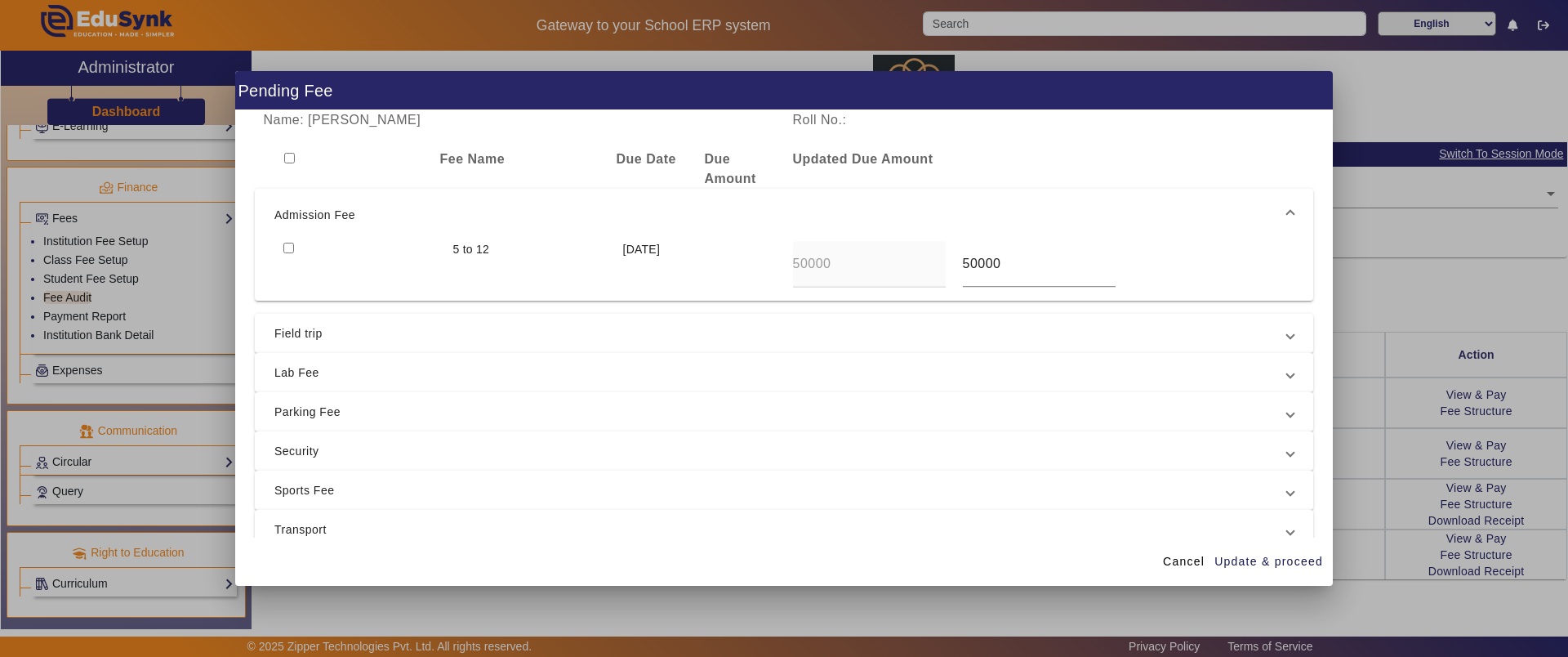
click at [292, 250] on input "checkbox" at bounding box center [289, 248] width 11 height 11
click at [1251, 566] on span "Update & proceed" at bounding box center [1268, 561] width 109 height 17
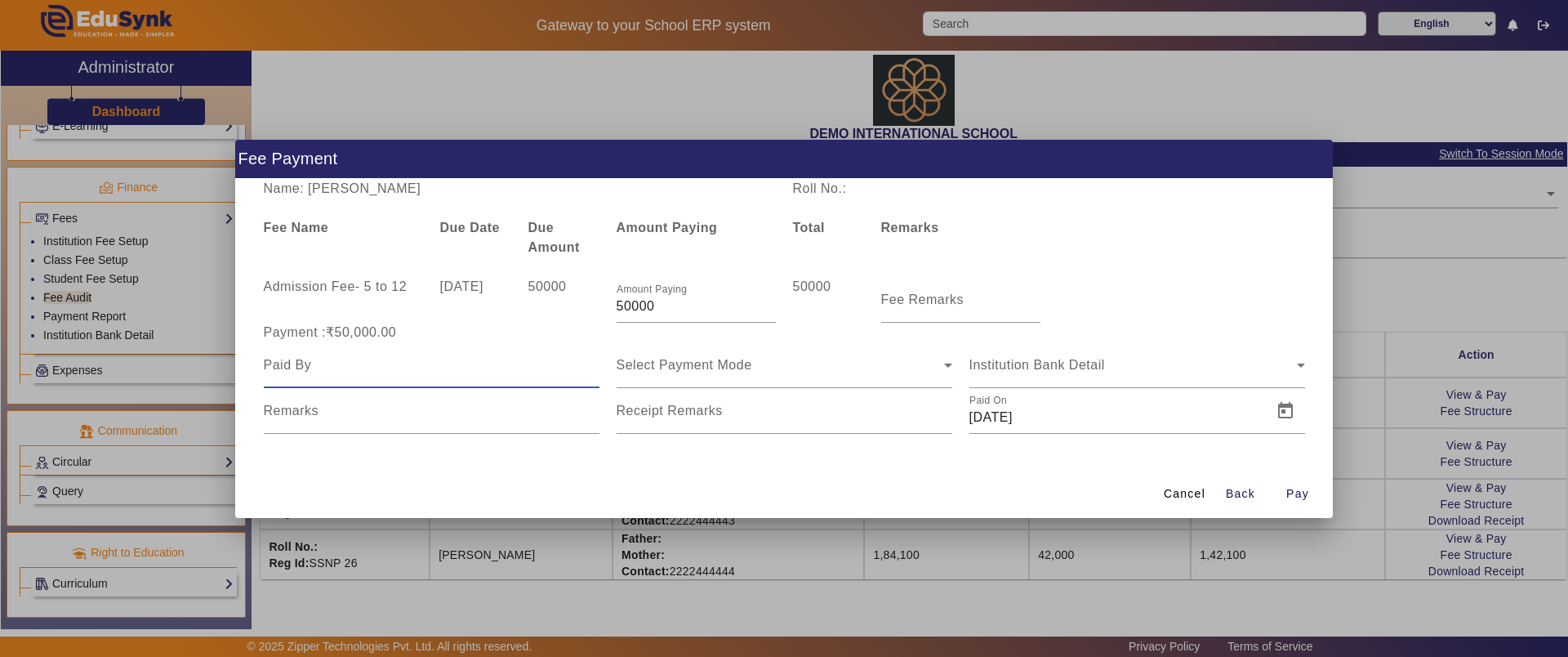
click at [339, 373] on input at bounding box center [431, 365] width 335 height 20
click at [702, 364] on span "Select Payment Mode" at bounding box center [684, 365] width 136 height 14
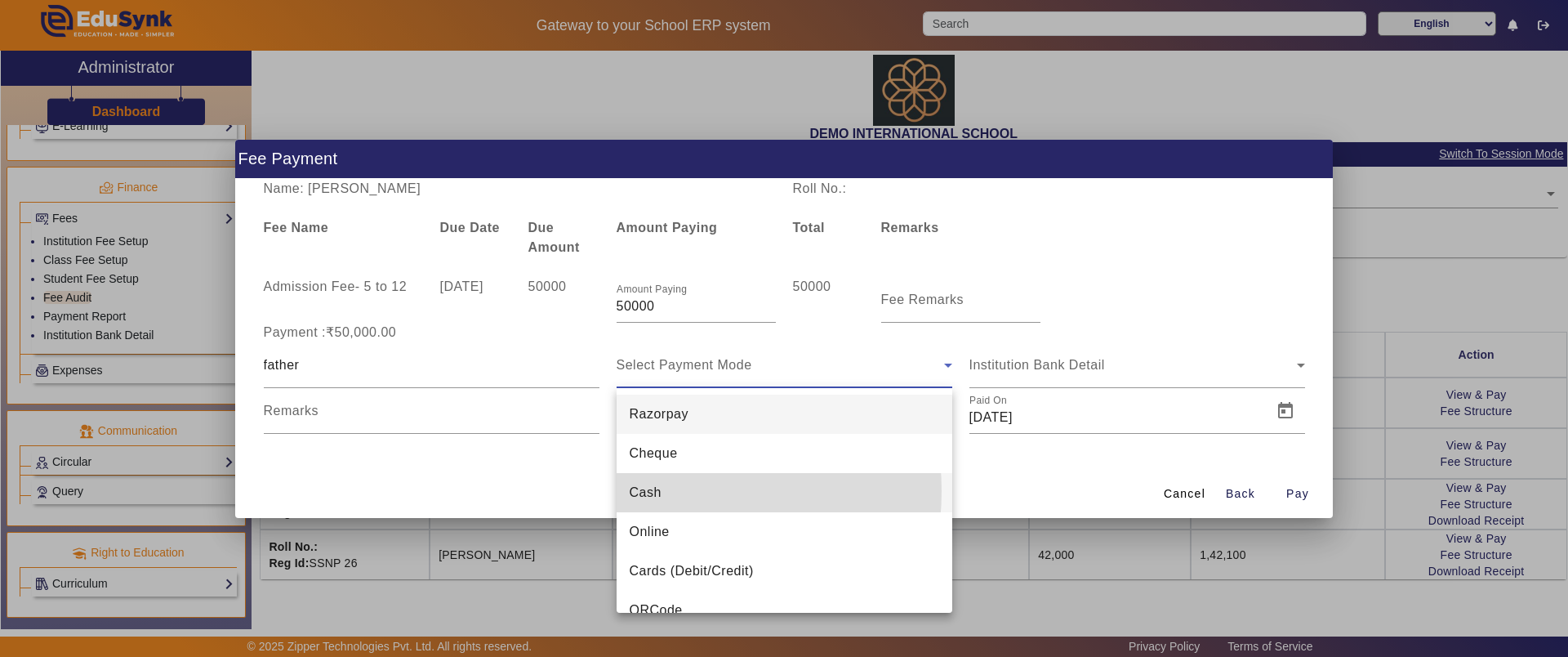
click at [657, 491] on span "Cash" at bounding box center [646, 493] width 32 height 20
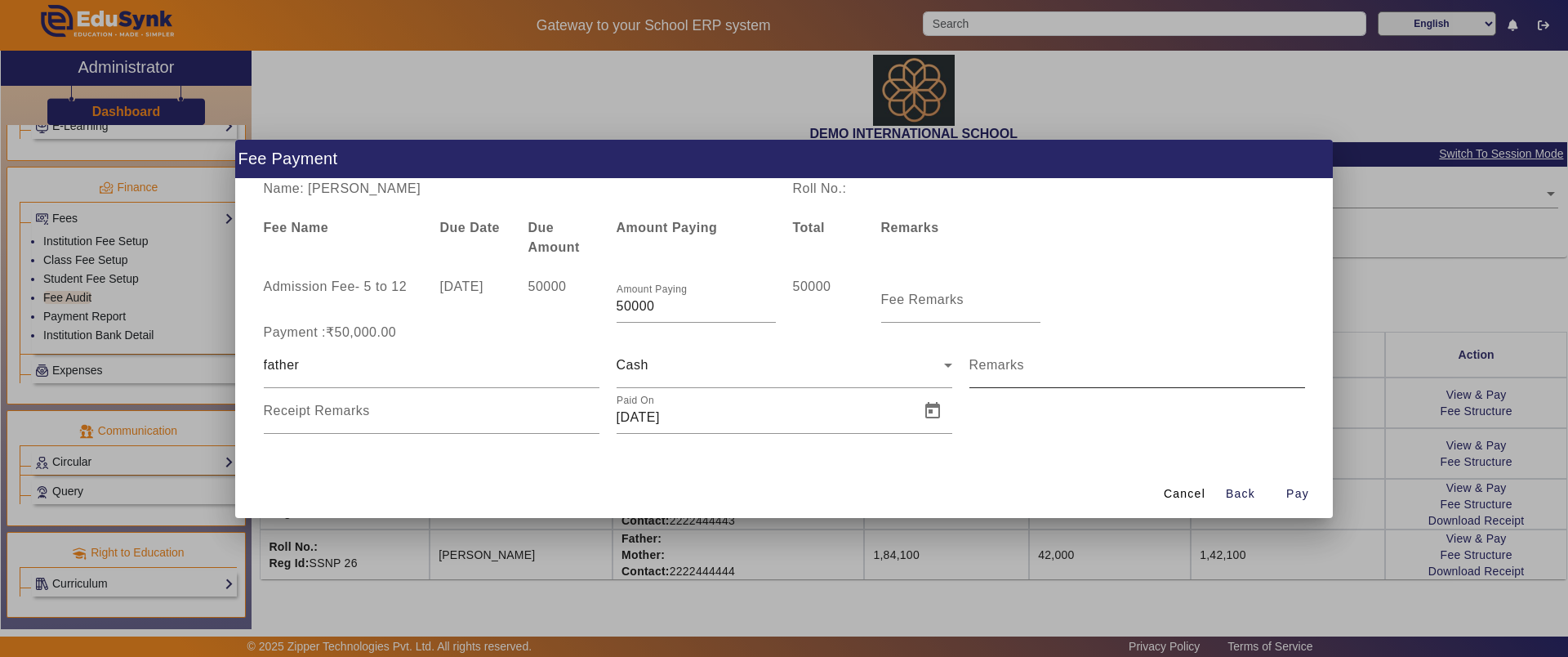
click at [1022, 367] on mat-label "Remarks" at bounding box center [997, 365] width 56 height 14
click at [1022, 367] on input "Remarks" at bounding box center [1137, 372] width 335 height 20
drag, startPoint x: 665, startPoint y: 311, endPoint x: 610, endPoint y: 311, distance: 55.0
click at [610, 311] on div "Amount Paying 50000" at bounding box center [696, 300] width 177 height 46
click at [1282, 488] on span "button" at bounding box center [1297, 494] width 53 height 40
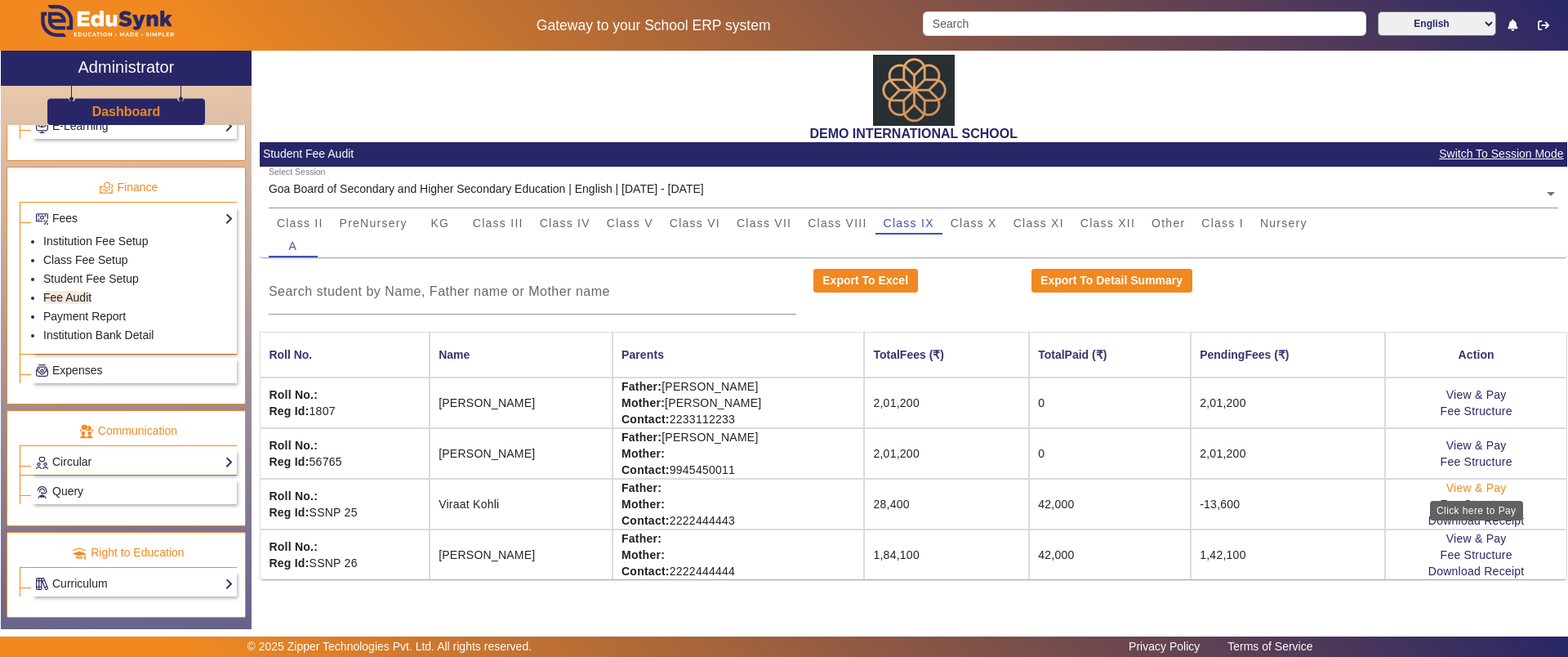
click at [1483, 485] on link "View & Pay" at bounding box center [1476, 487] width 60 height 13
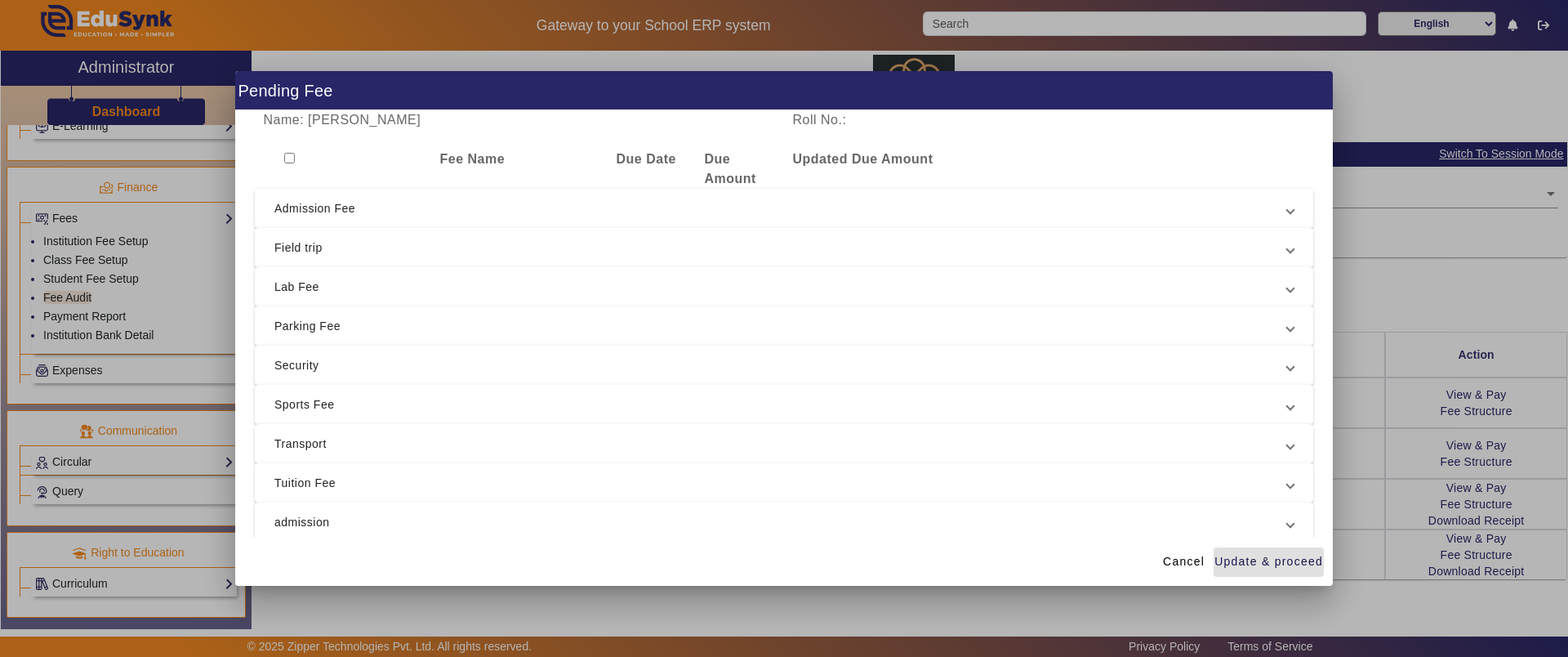
click at [386, 210] on span "Admission Fee" at bounding box center [781, 208] width 1013 height 20
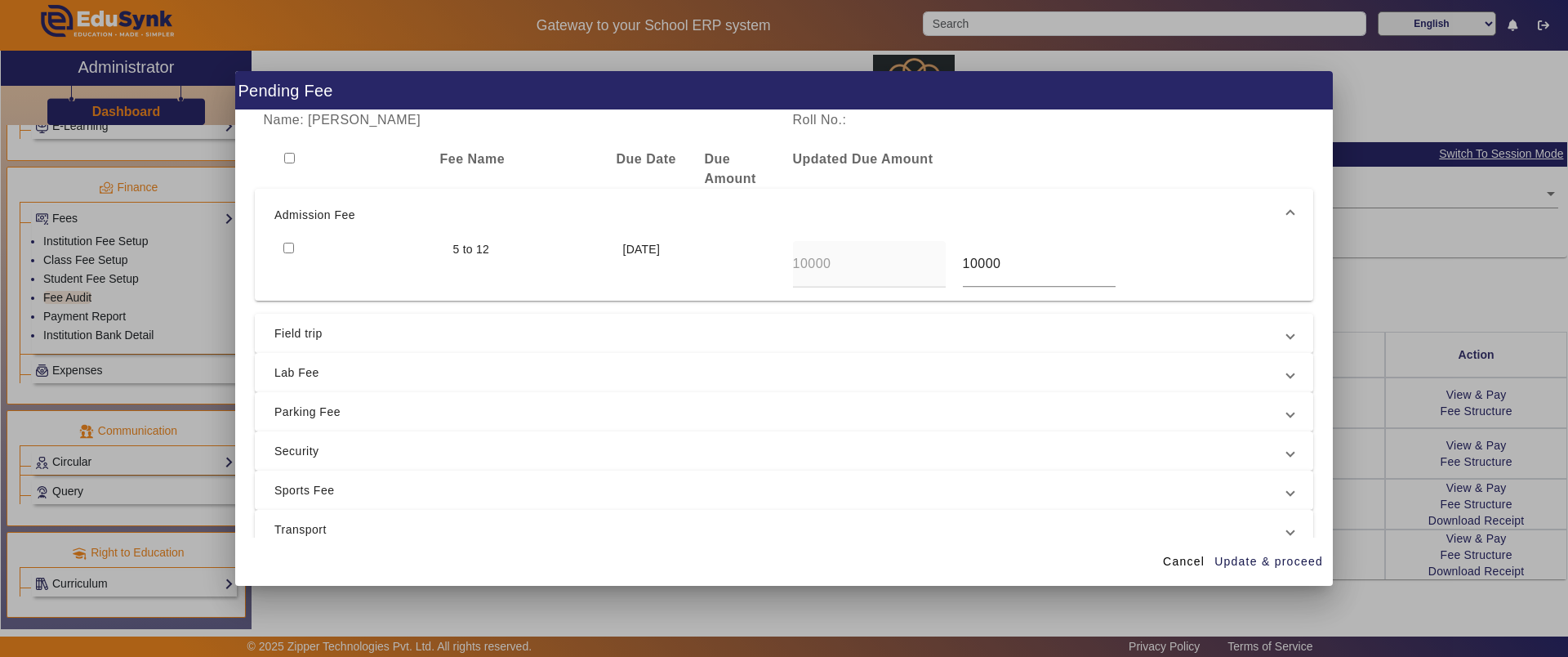
click at [382, 336] on span "Field trip" at bounding box center [781, 333] width 1013 height 20
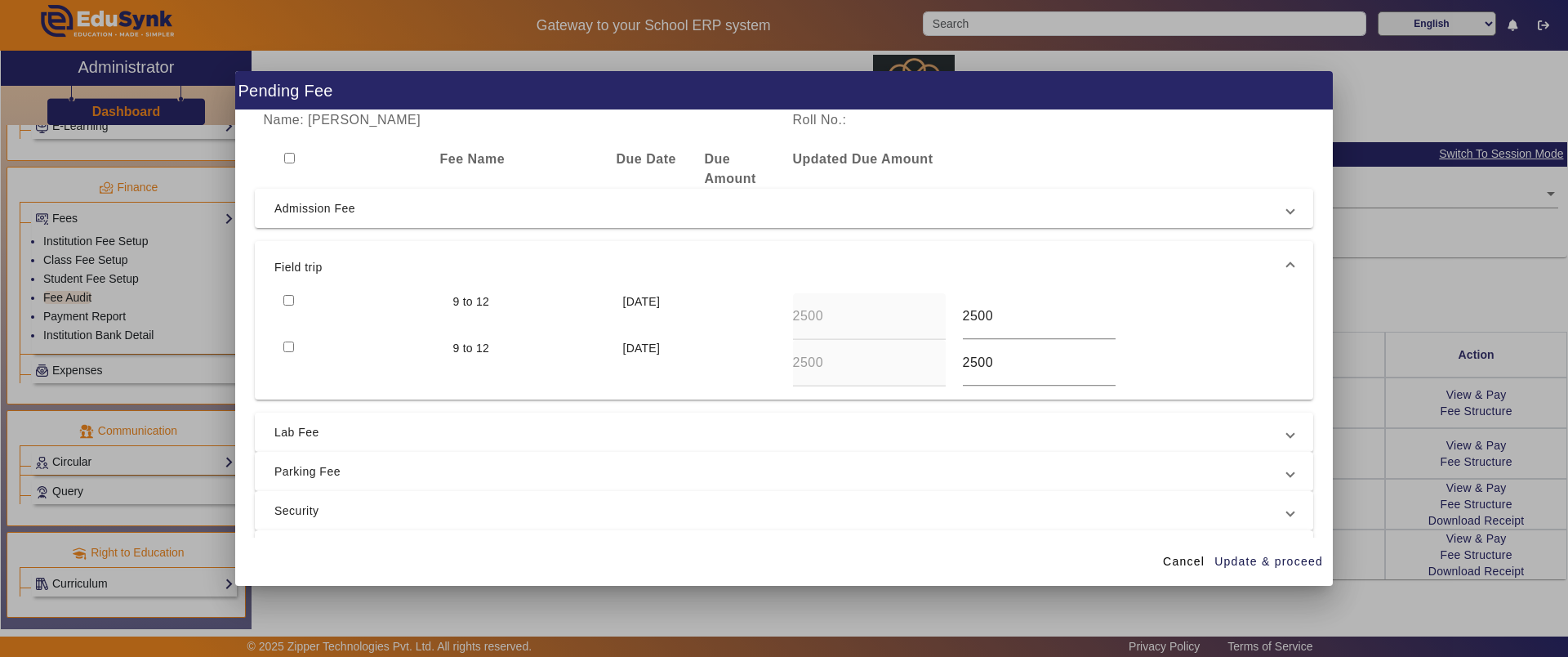
click at [1424, 241] on div at bounding box center [784, 328] width 1568 height 657
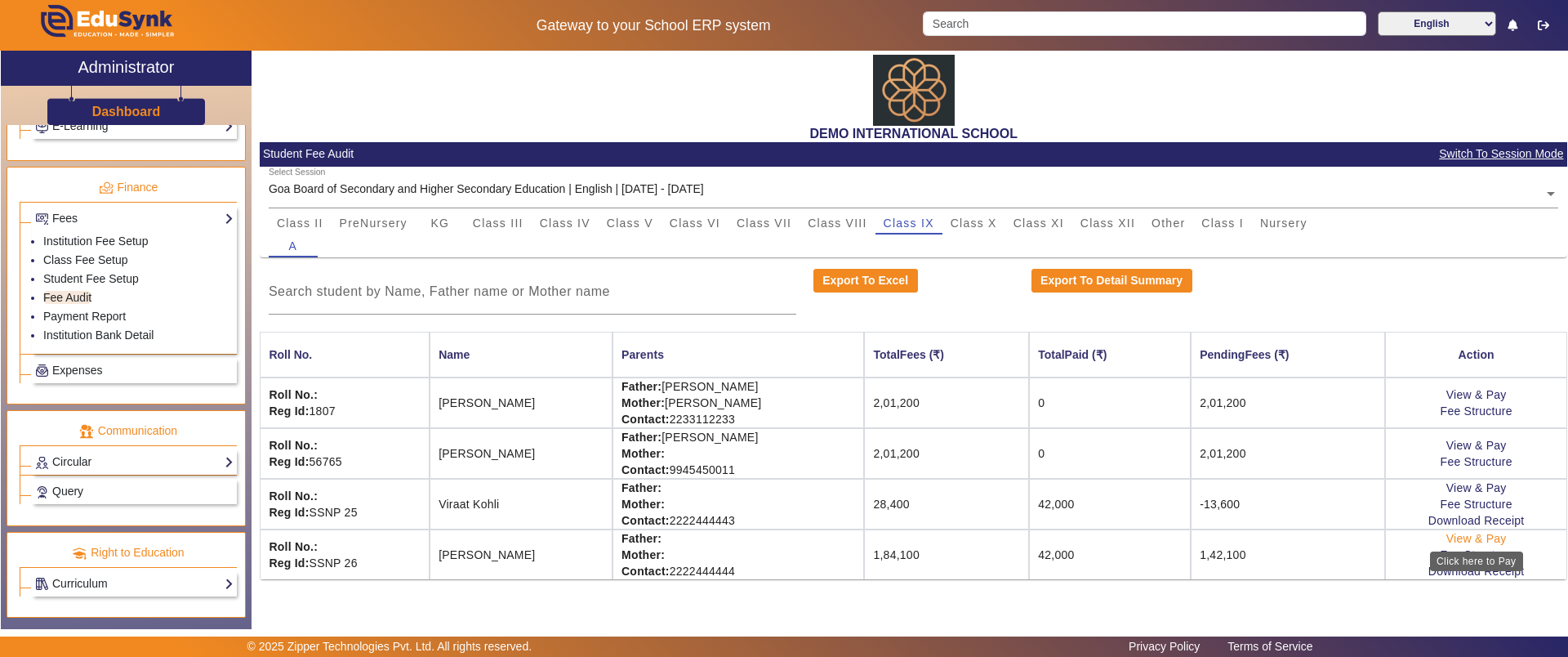
click at [1473, 541] on link "View & Pay" at bounding box center [1476, 538] width 60 height 13
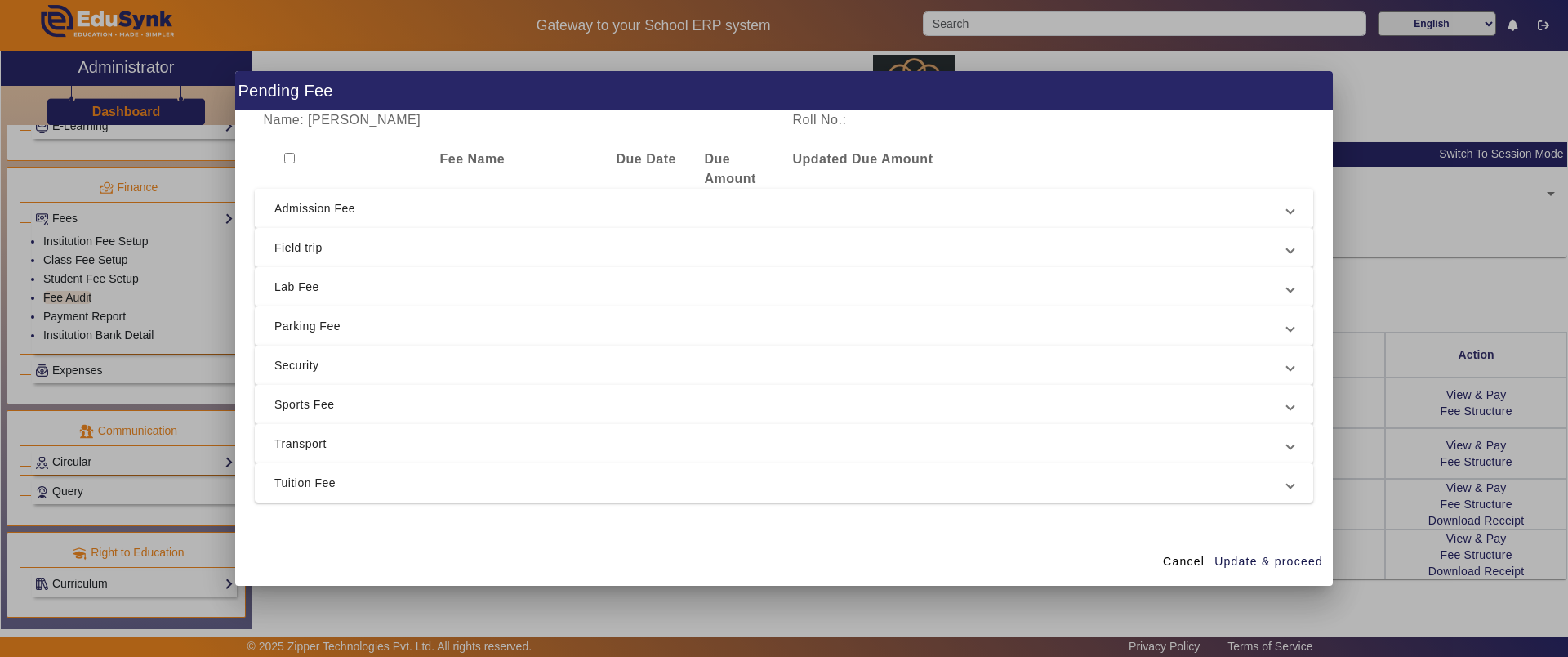
click at [305, 217] on span "Admission Fee" at bounding box center [781, 208] width 1013 height 20
click at [284, 247] on input "checkbox" at bounding box center [289, 248] width 11 height 11
click at [1265, 562] on span "Update & proceed" at bounding box center [1268, 561] width 109 height 17
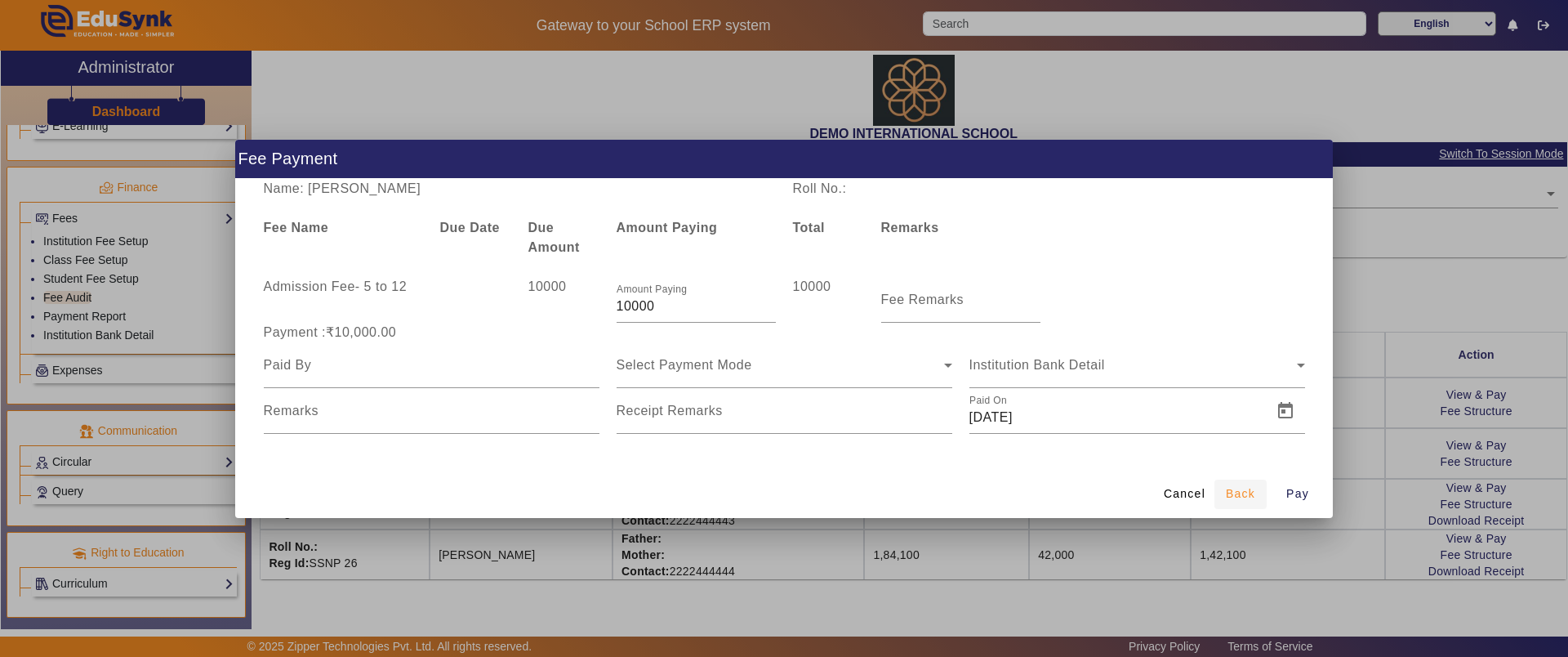
click at [1226, 491] on span "Back" at bounding box center [1241, 493] width 30 height 17
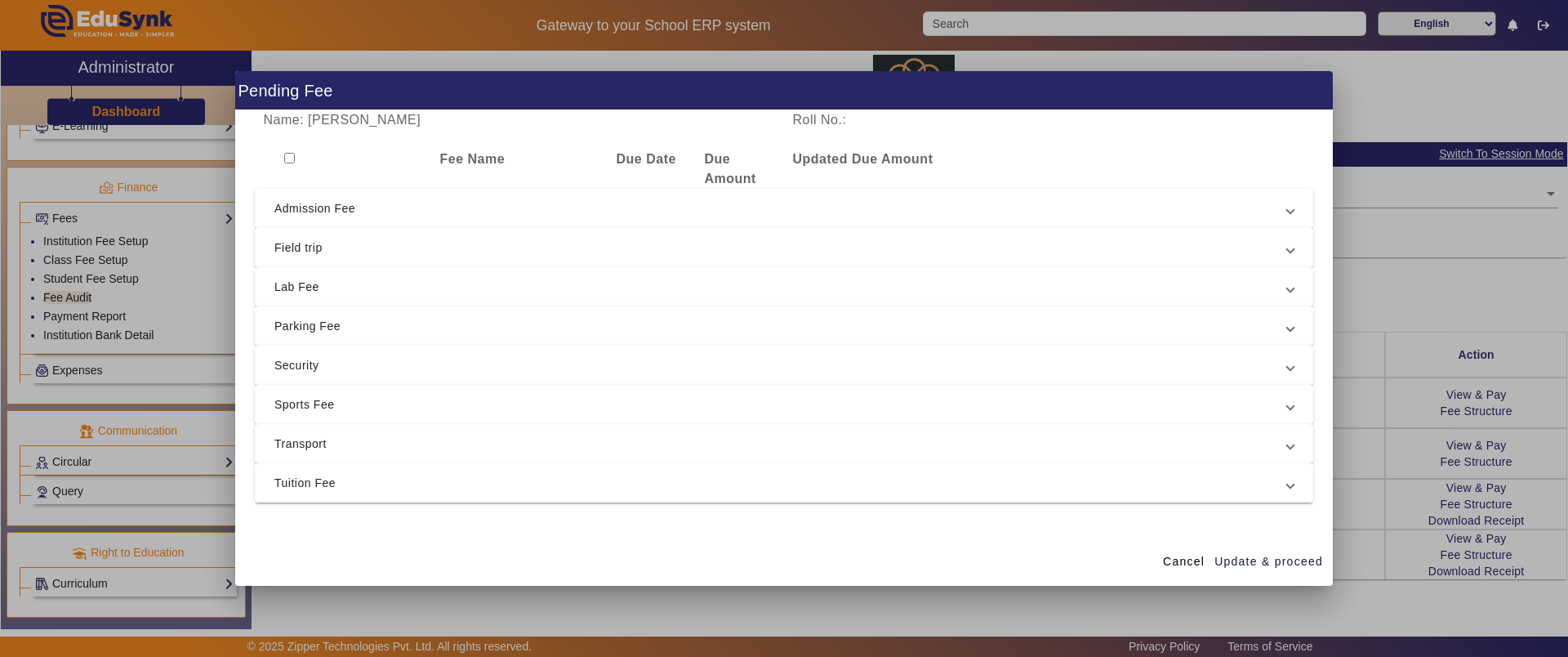
click at [326, 216] on span "Admission Fee" at bounding box center [781, 208] width 1013 height 20
click at [292, 246] on input "checkbox" at bounding box center [289, 248] width 11 height 11
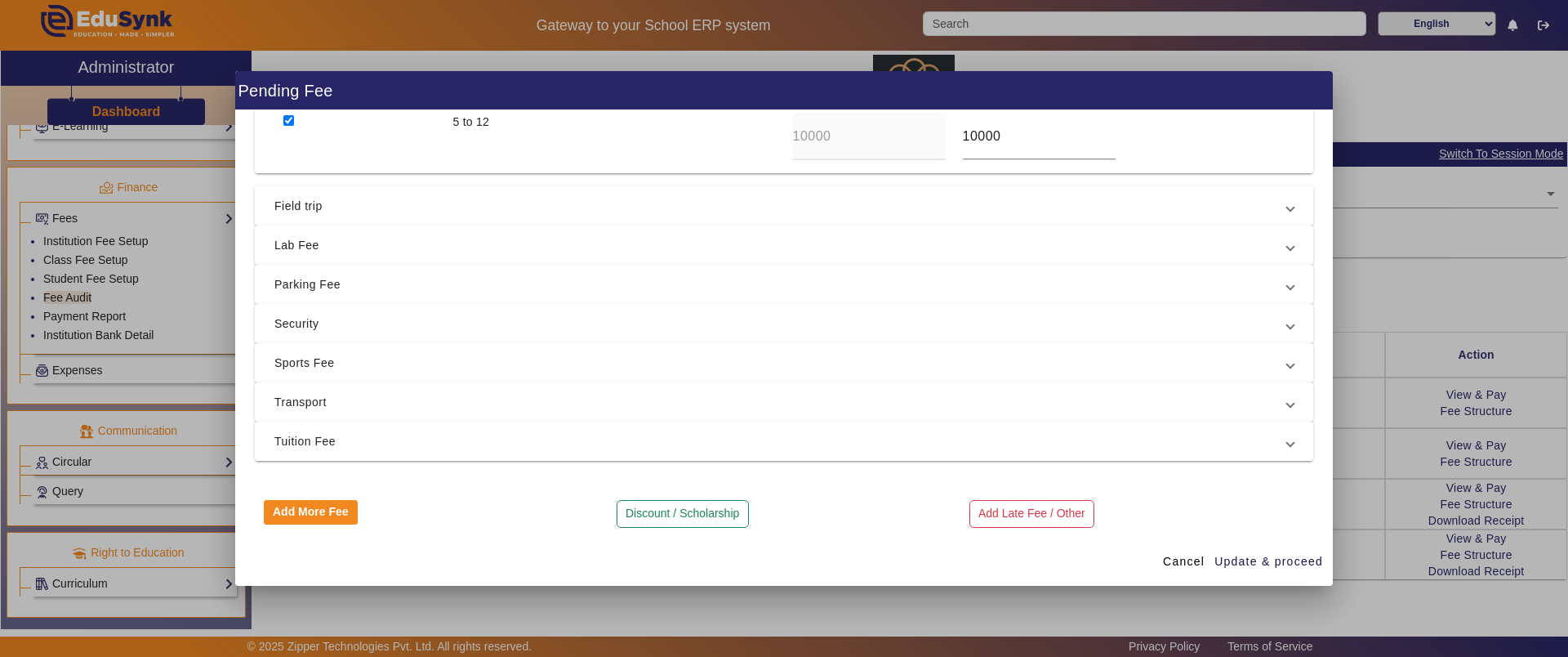
scroll to position [134, 0]
click at [302, 506] on button "Add More Fee" at bounding box center [311, 505] width 95 height 25
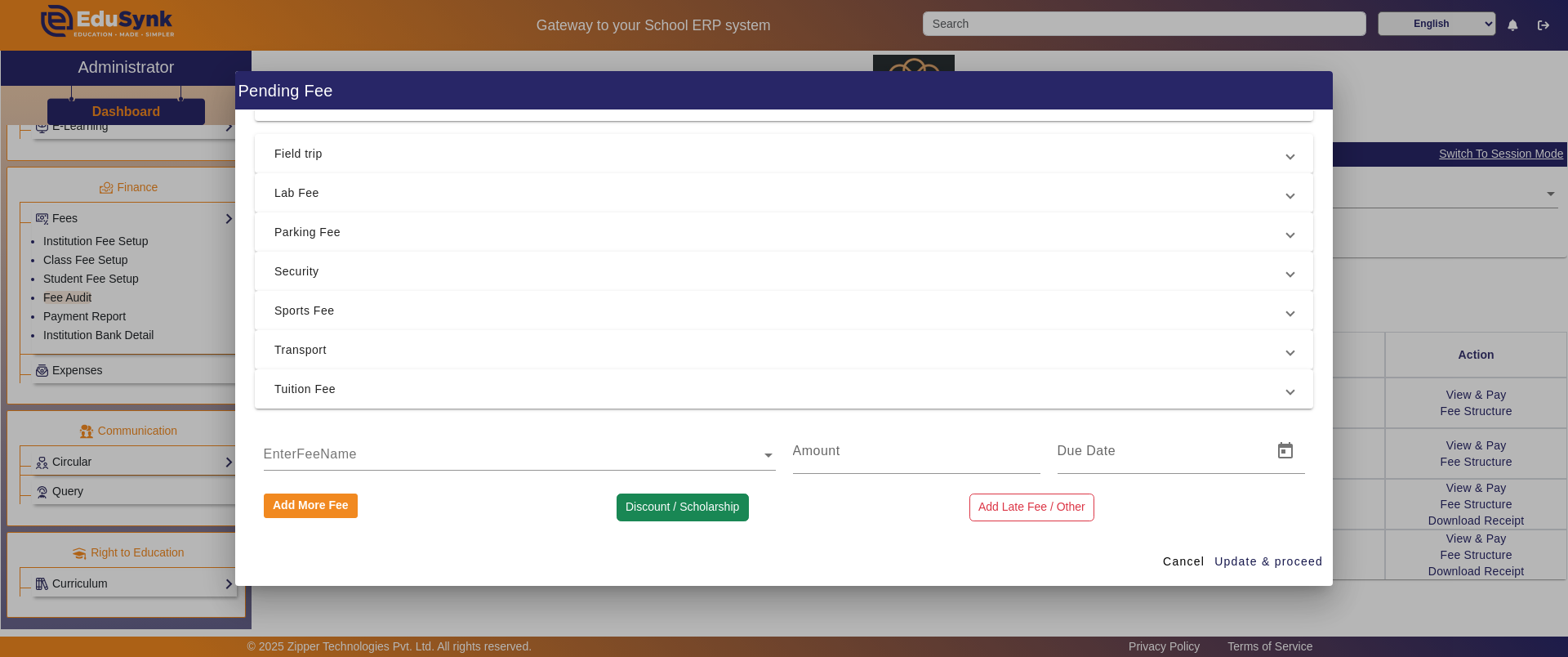
click at [647, 516] on button "Discount / Scholarship" at bounding box center [682, 507] width 132 height 28
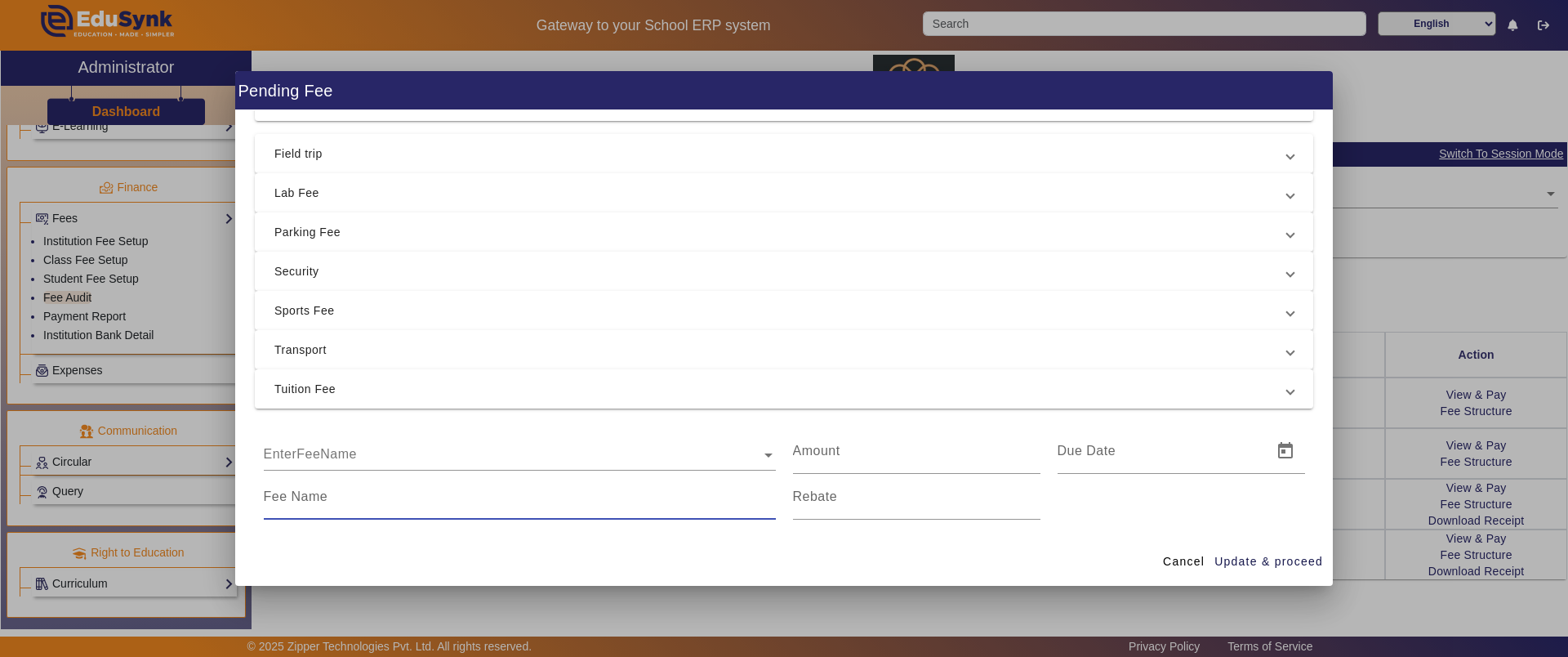
click at [302, 492] on input at bounding box center [520, 497] width 512 height 20
click at [809, 502] on input at bounding box center [915, 497] width 247 height 20
click at [1253, 556] on span "Update & proceed" at bounding box center [1268, 561] width 109 height 17
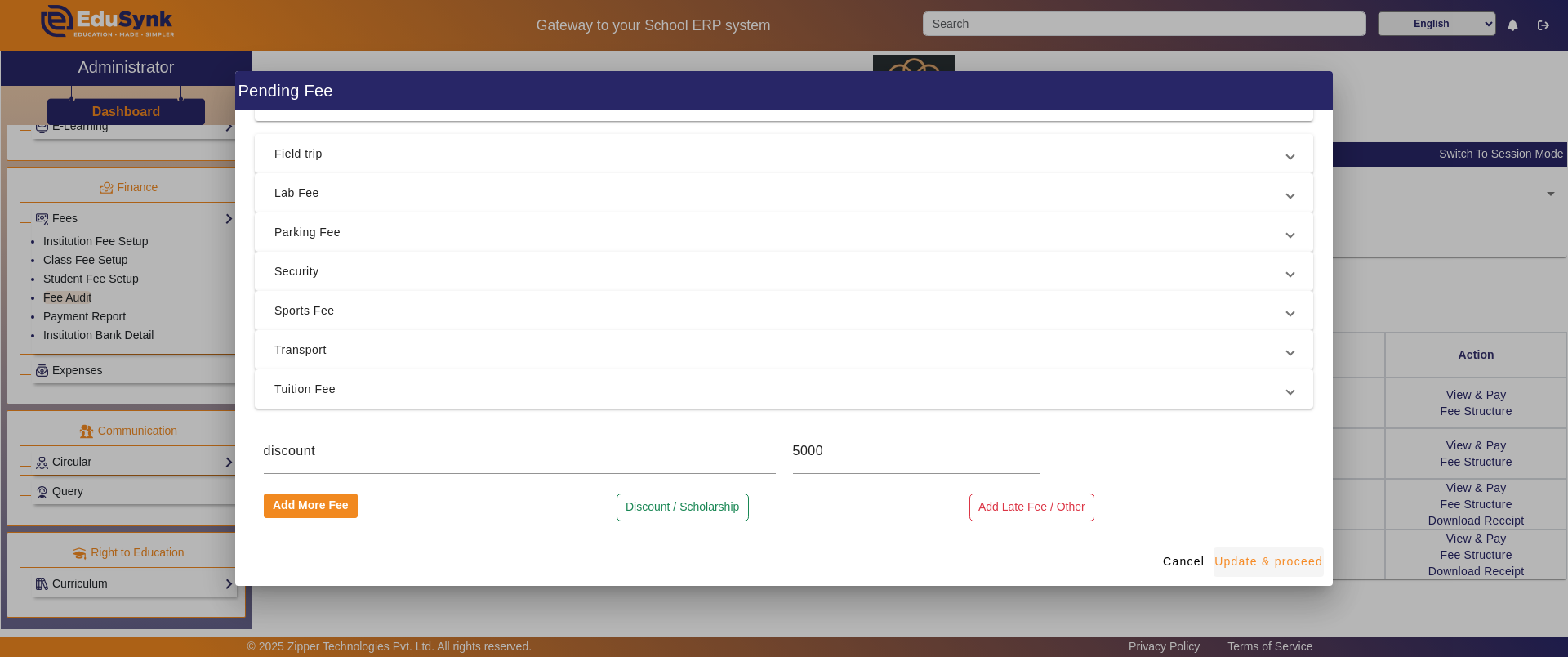
scroll to position [0, 0]
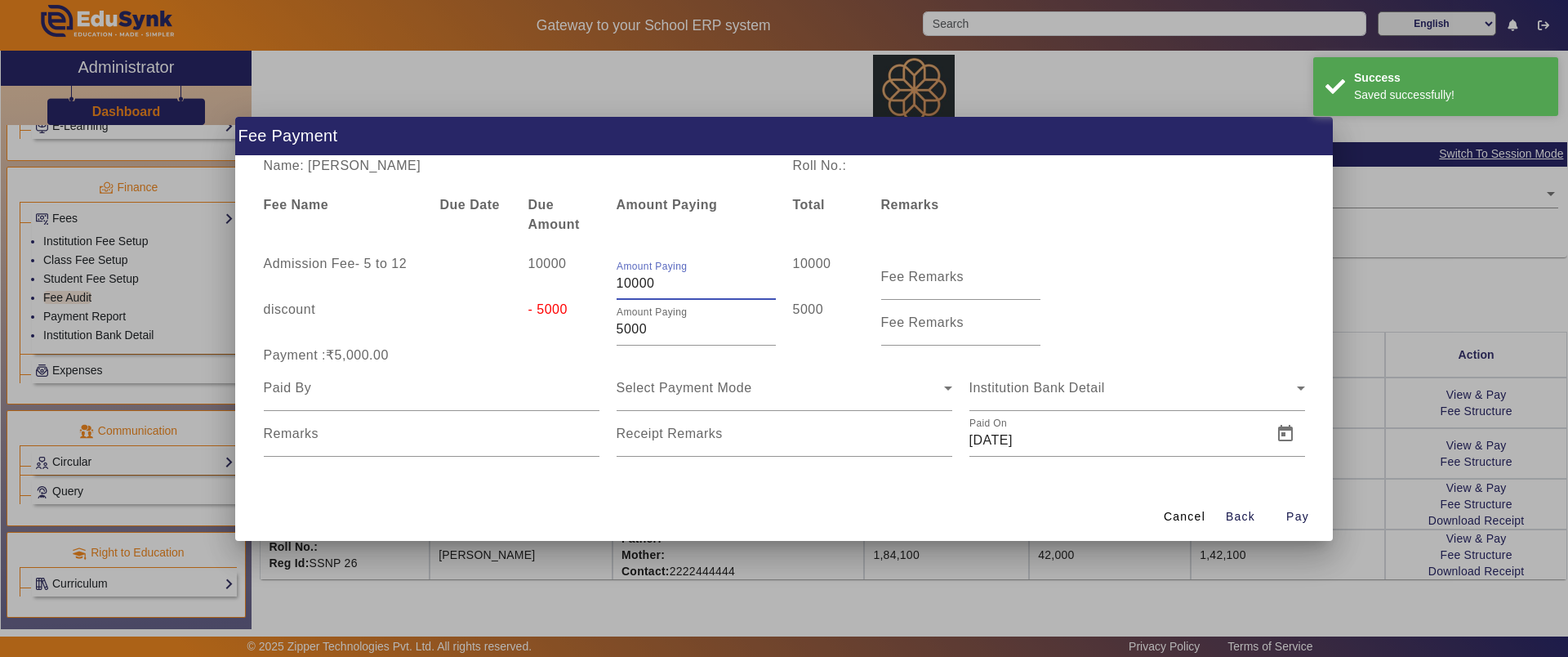
click at [628, 279] on input "10000" at bounding box center [696, 284] width 160 height 20
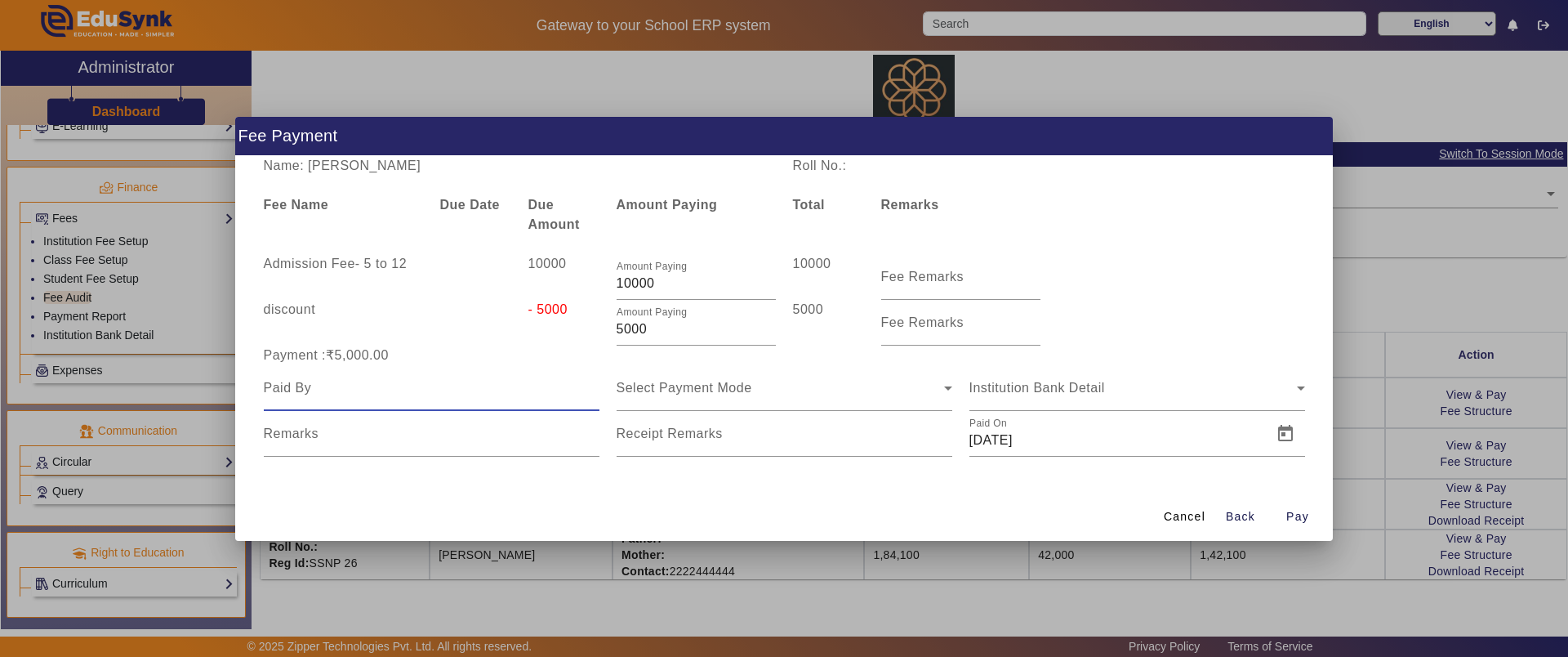
click at [420, 393] on input at bounding box center [431, 388] width 335 height 20
click at [707, 392] on span "Select Payment Mode" at bounding box center [684, 388] width 136 height 14
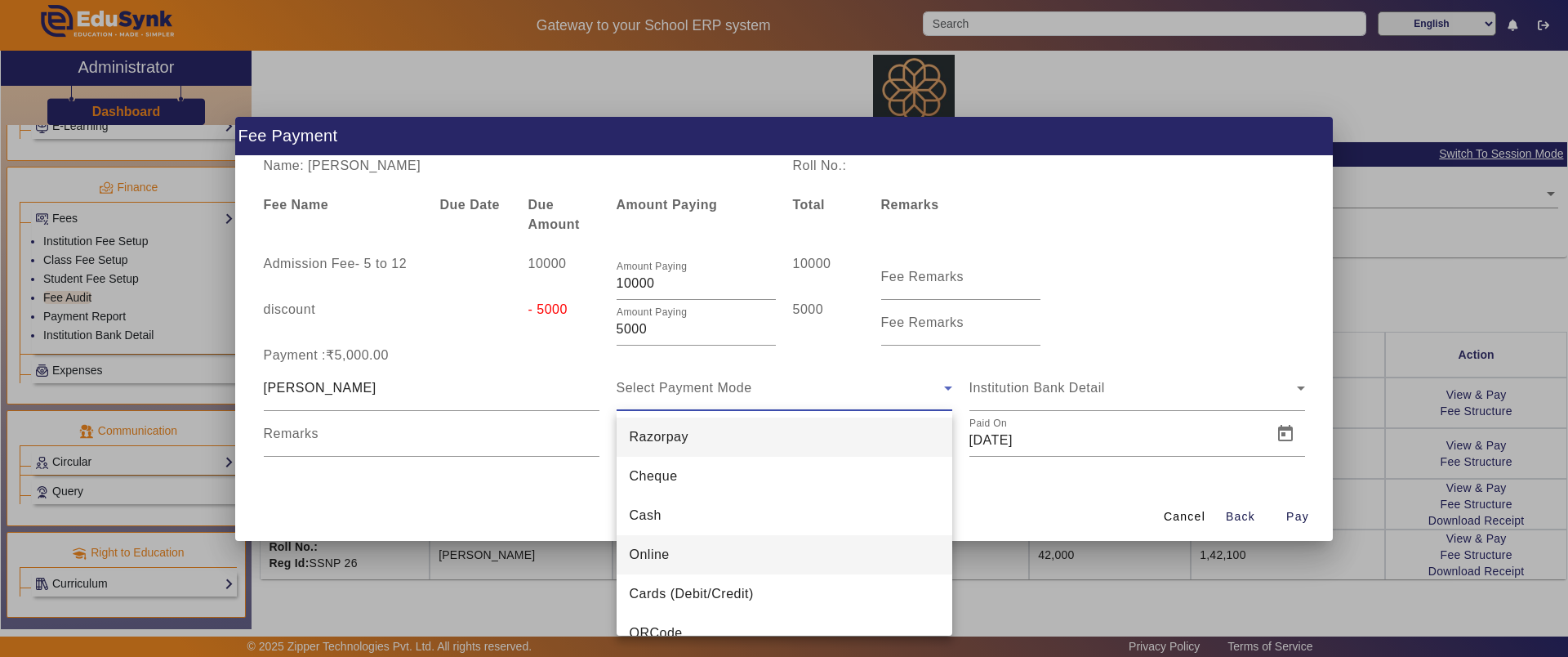
click at [653, 550] on span "Online" at bounding box center [650, 555] width 40 height 20
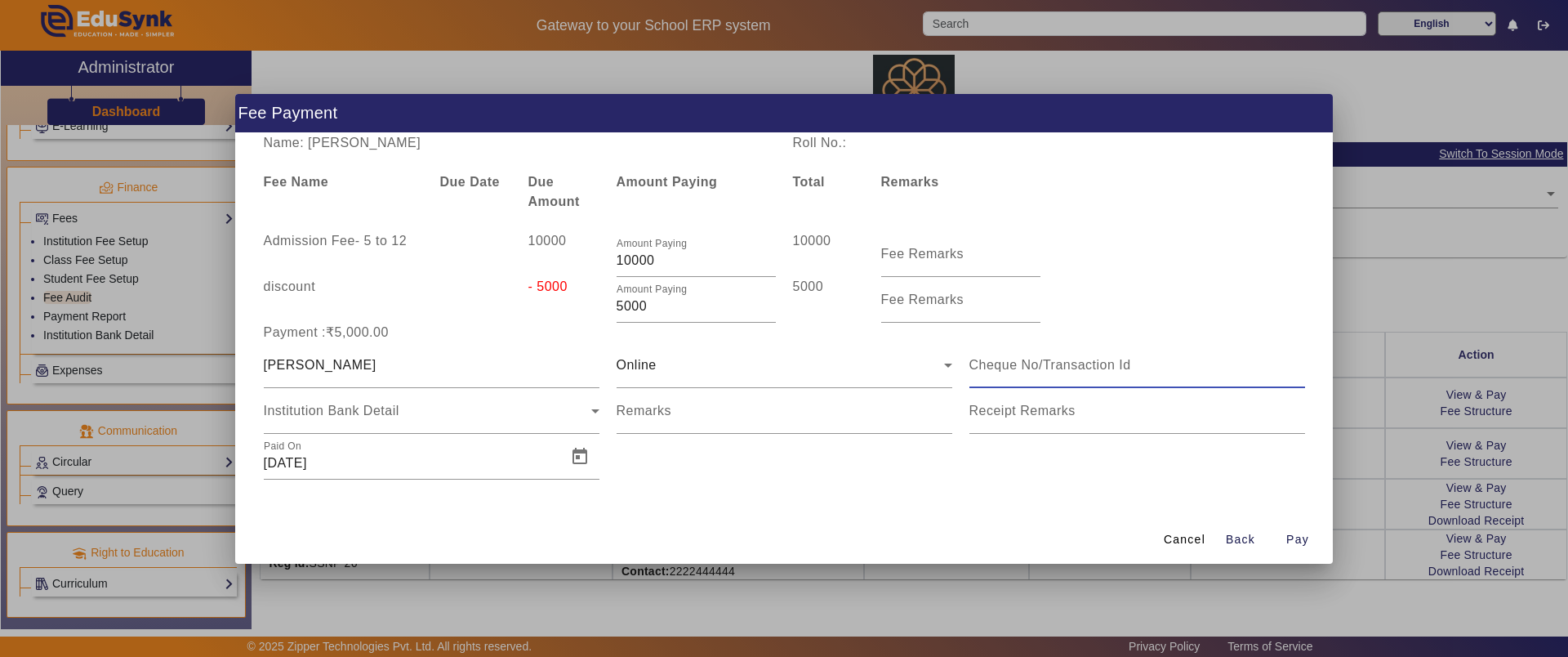
click at [1027, 362] on input at bounding box center [1137, 365] width 335 height 20
click at [651, 413] on mat-label "Remarks" at bounding box center [645, 411] width 56 height 14
click at [651, 413] on input "Remarks" at bounding box center [784, 418] width 335 height 20
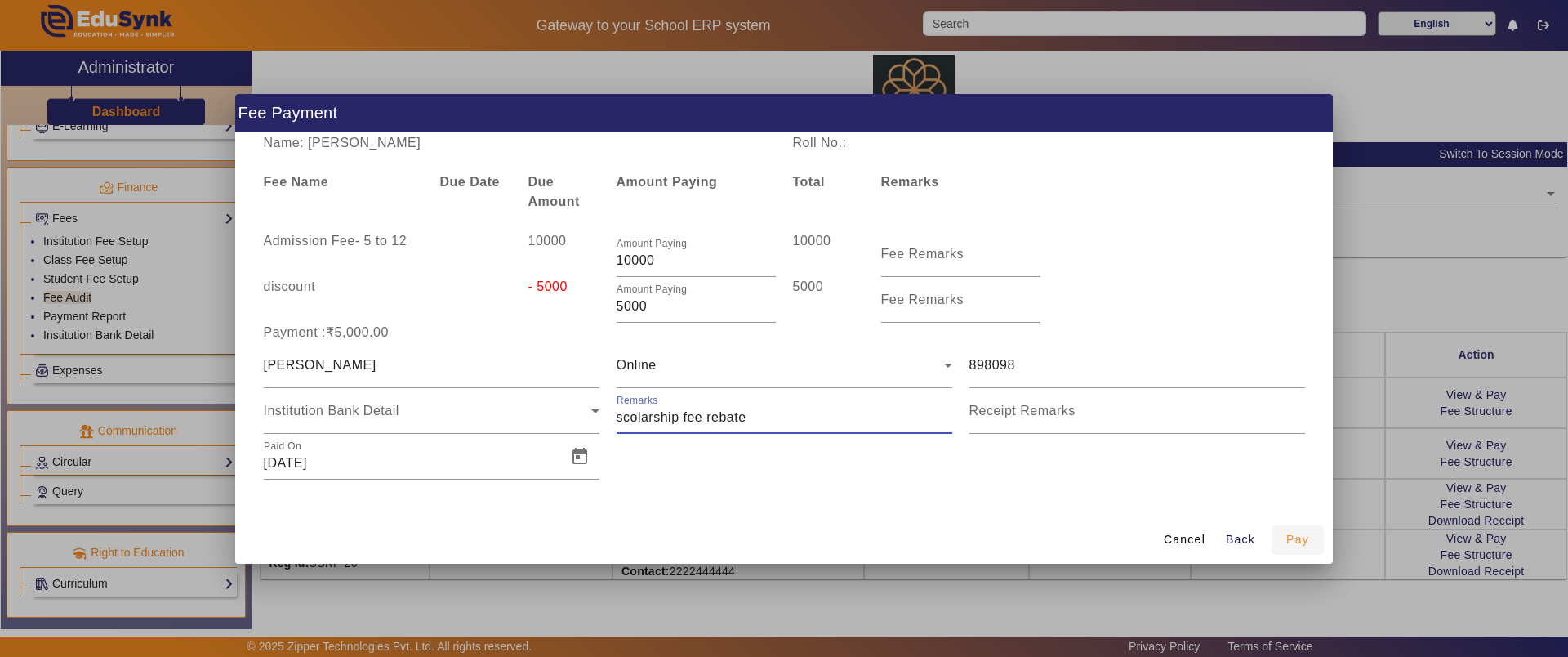
click at [1300, 539] on span "Pay" at bounding box center [1297, 539] width 23 height 17
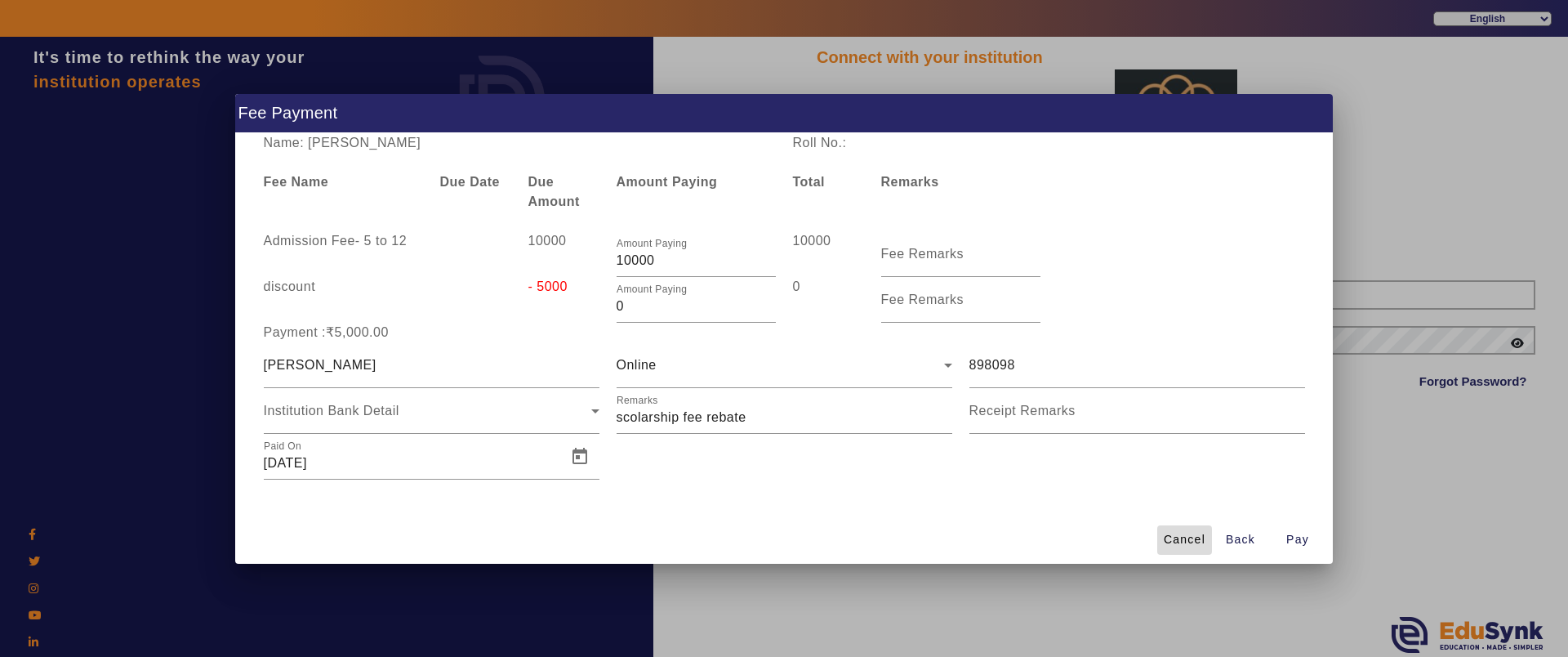
click at [1183, 534] on span "Cancel" at bounding box center [1184, 539] width 42 height 17
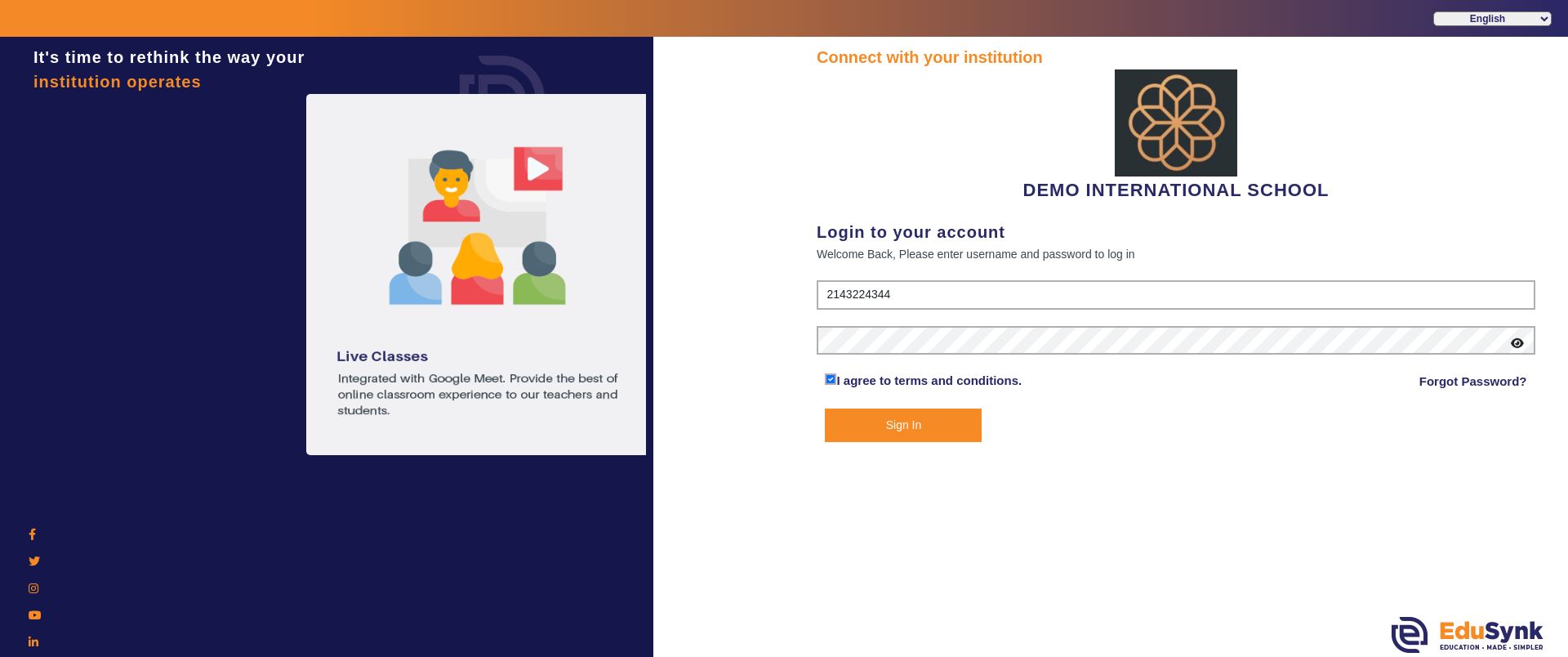
click at [919, 425] on button "Sign In" at bounding box center [904, 426] width 157 height 34
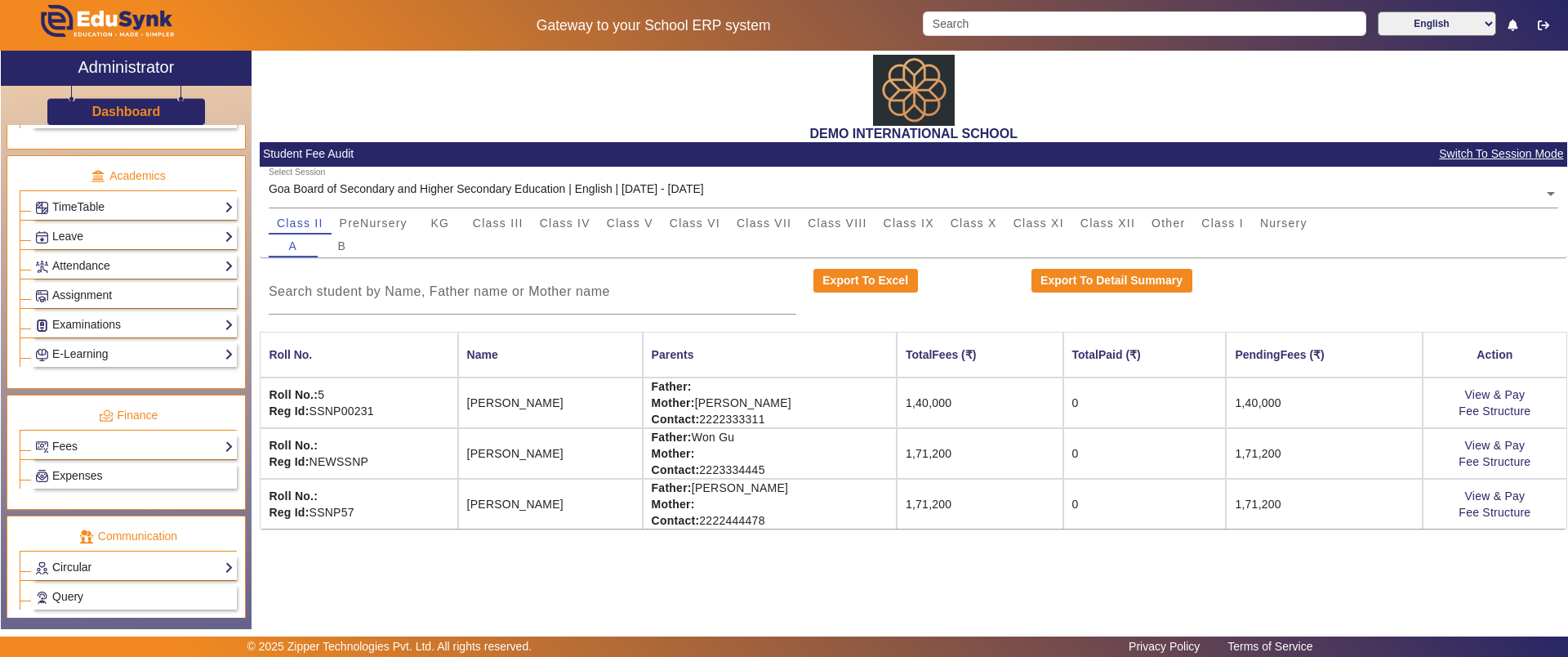
scroll to position [698, 0]
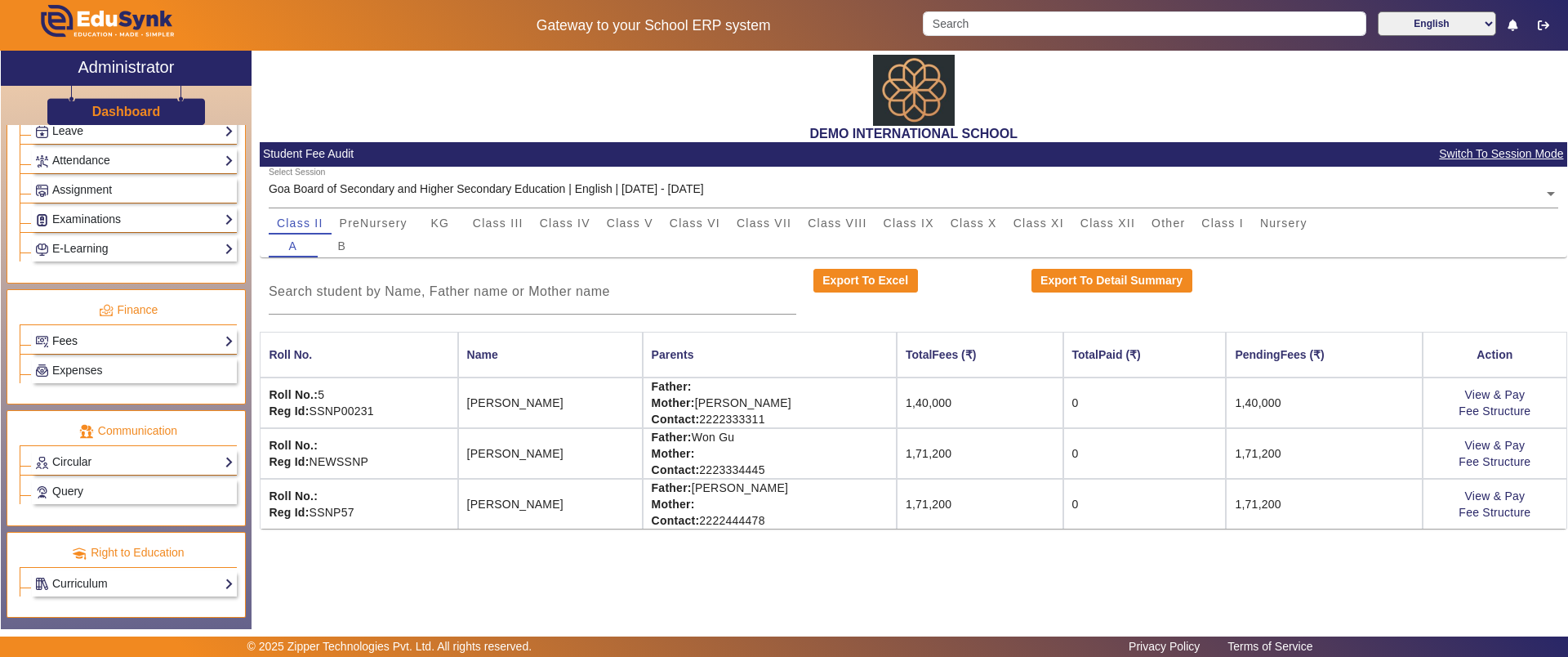
click at [90, 336] on link "Fees" at bounding box center [134, 340] width 198 height 19
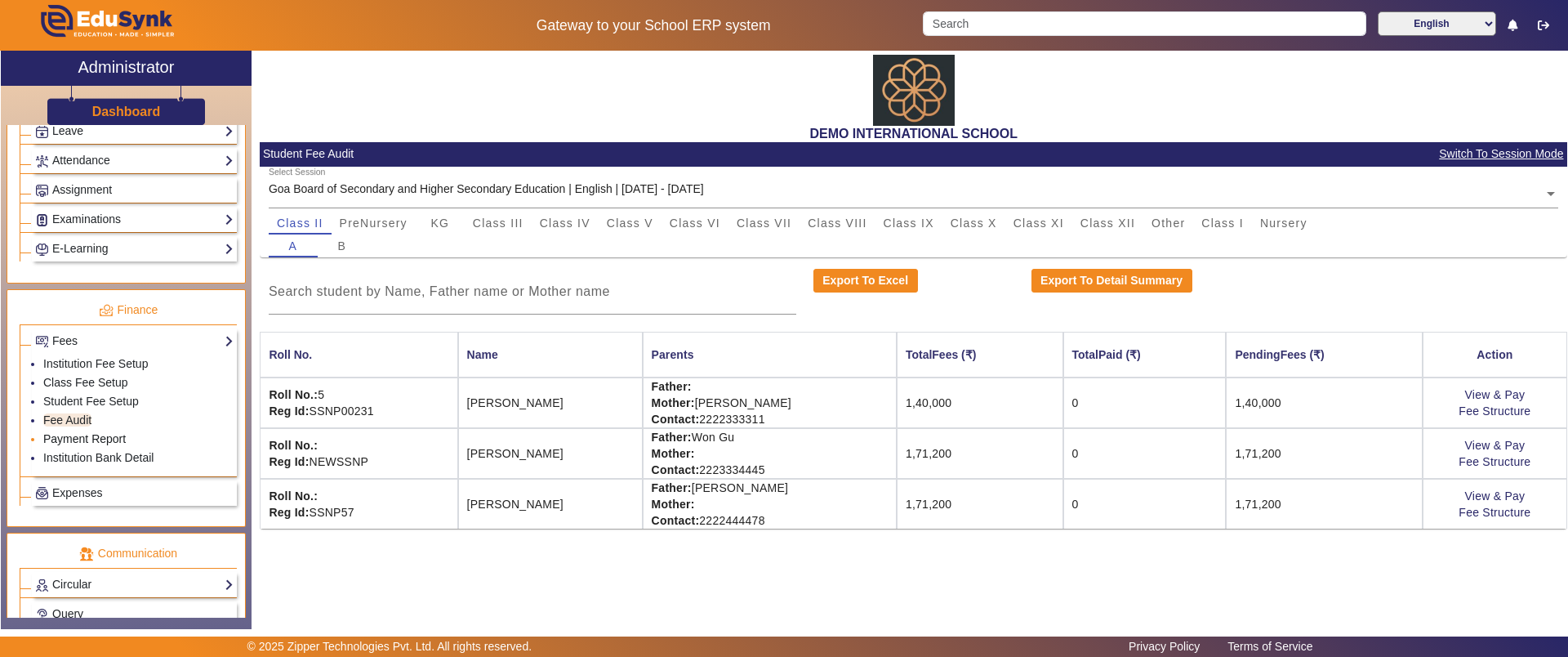
click at [76, 438] on link "Payment Report" at bounding box center [84, 439] width 82 height 13
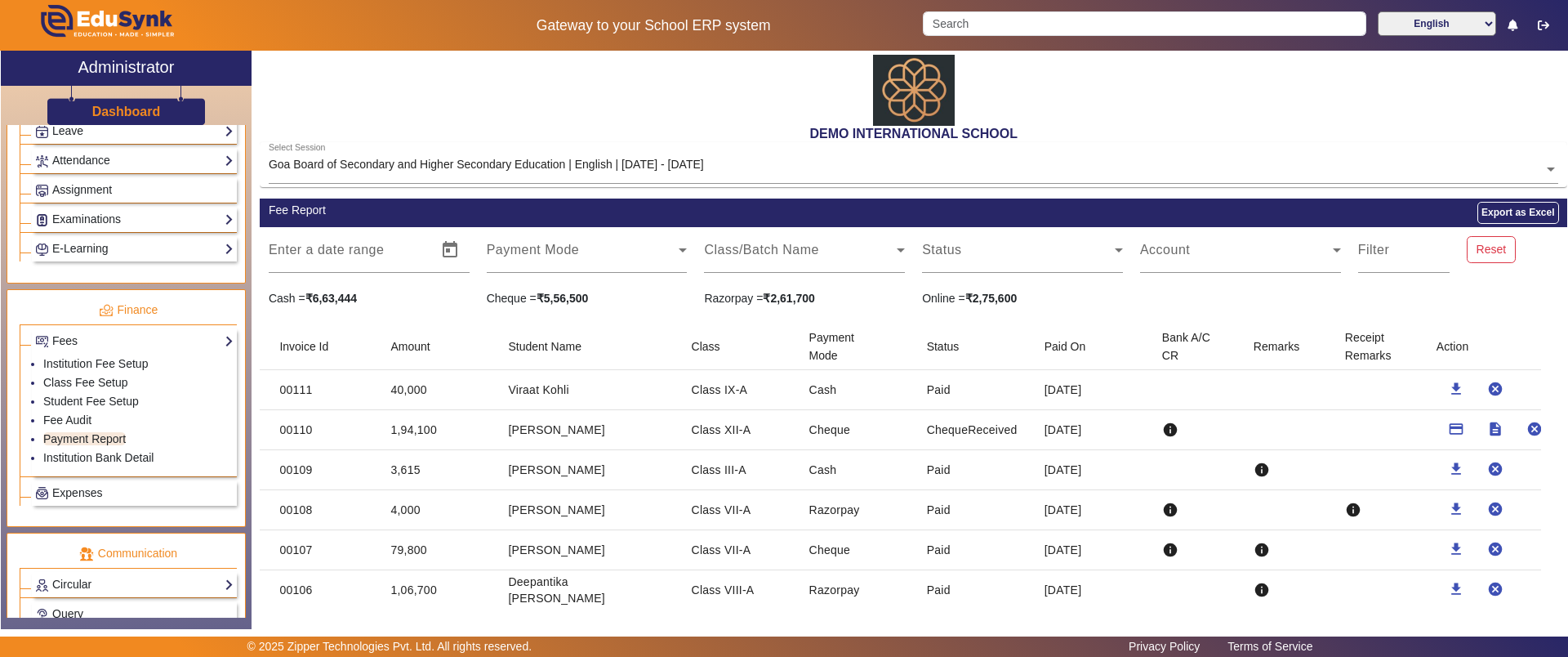
drag, startPoint x: 1110, startPoint y: 390, endPoint x: 281, endPoint y: 392, distance: 829.0
click at [281, 392] on mat-row "00111 40,000 Viraat Kohli Class IX-A Cash Paid [DATE] download cancel" at bounding box center [913, 390] width 1307 height 40
click at [444, 244] on span "Open calendar" at bounding box center [450, 250] width 40 height 40
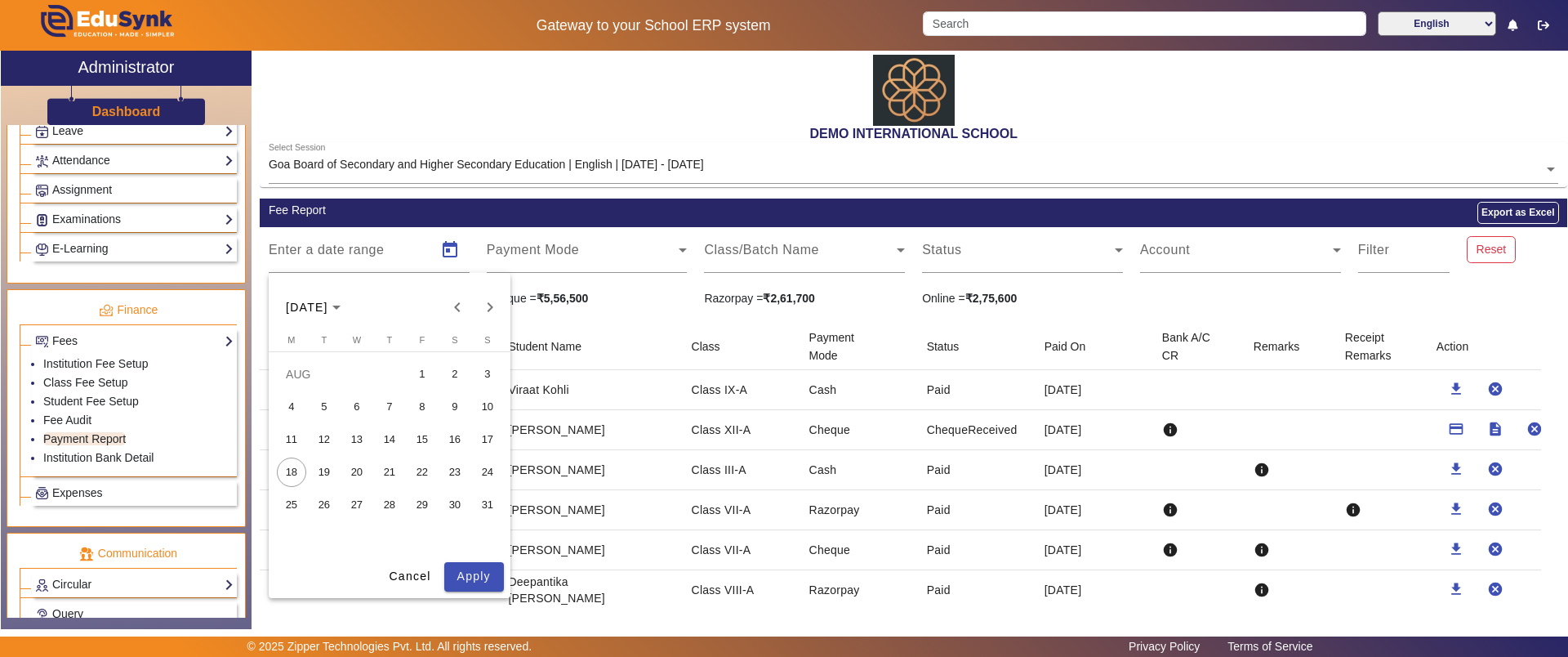
click at [423, 370] on span "1" at bounding box center [422, 374] width 30 height 30
click at [296, 464] on span "18" at bounding box center [292, 472] width 30 height 30
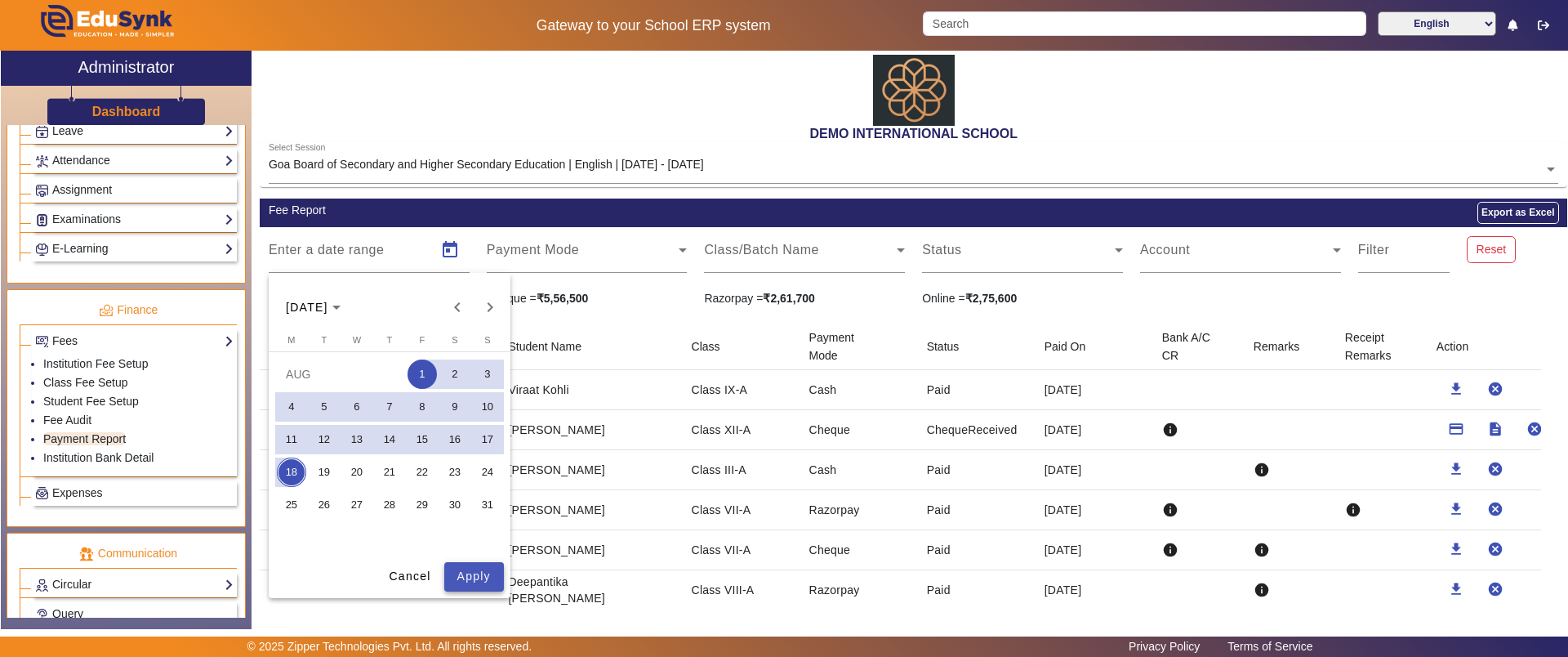
click at [461, 572] on span "Apply" at bounding box center [474, 576] width 34 height 17
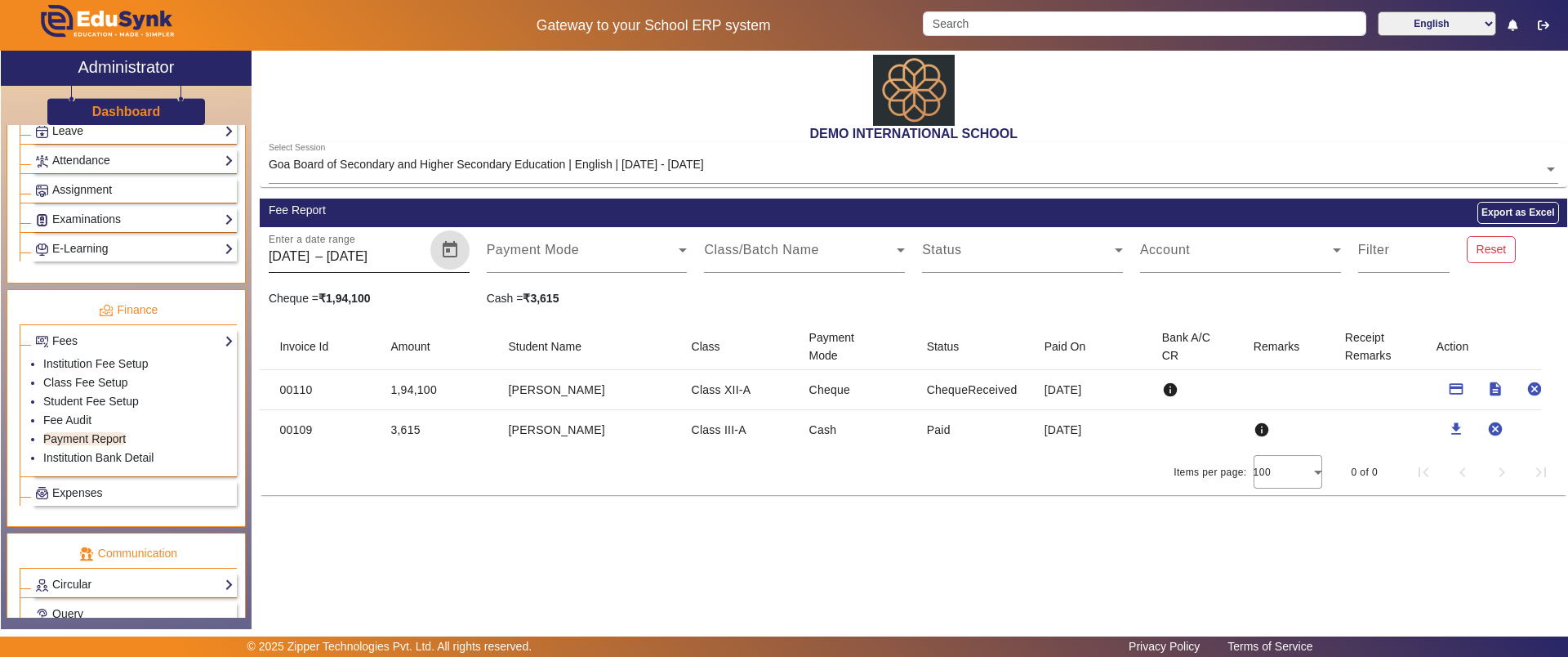
click at [359, 244] on div "Enter a date range [DATE] [DATE] – [DATE] [DATE]" at bounding box center [348, 250] width 159 height 46
click at [797, 247] on span at bounding box center [800, 257] width 192 height 20
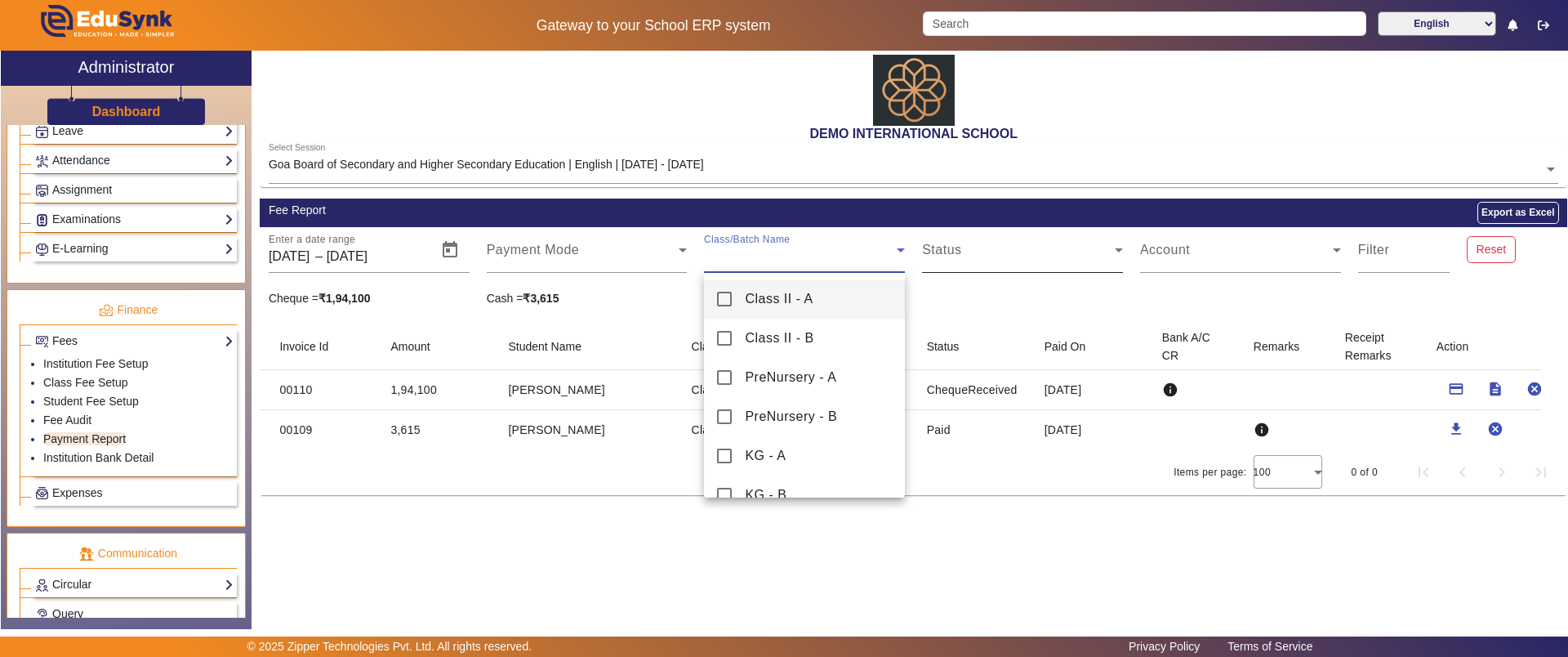
click at [947, 250] on div at bounding box center [784, 328] width 1568 height 657
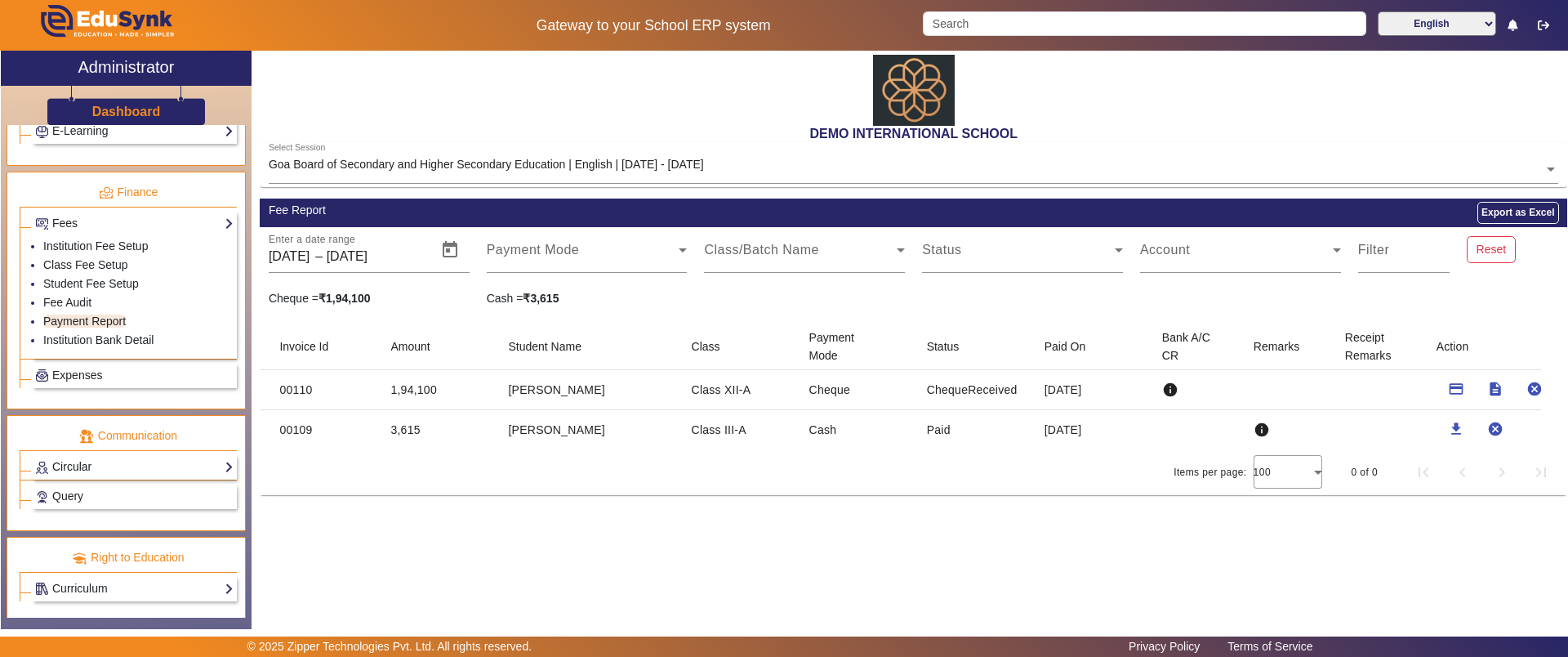
scroll to position [821, 0]
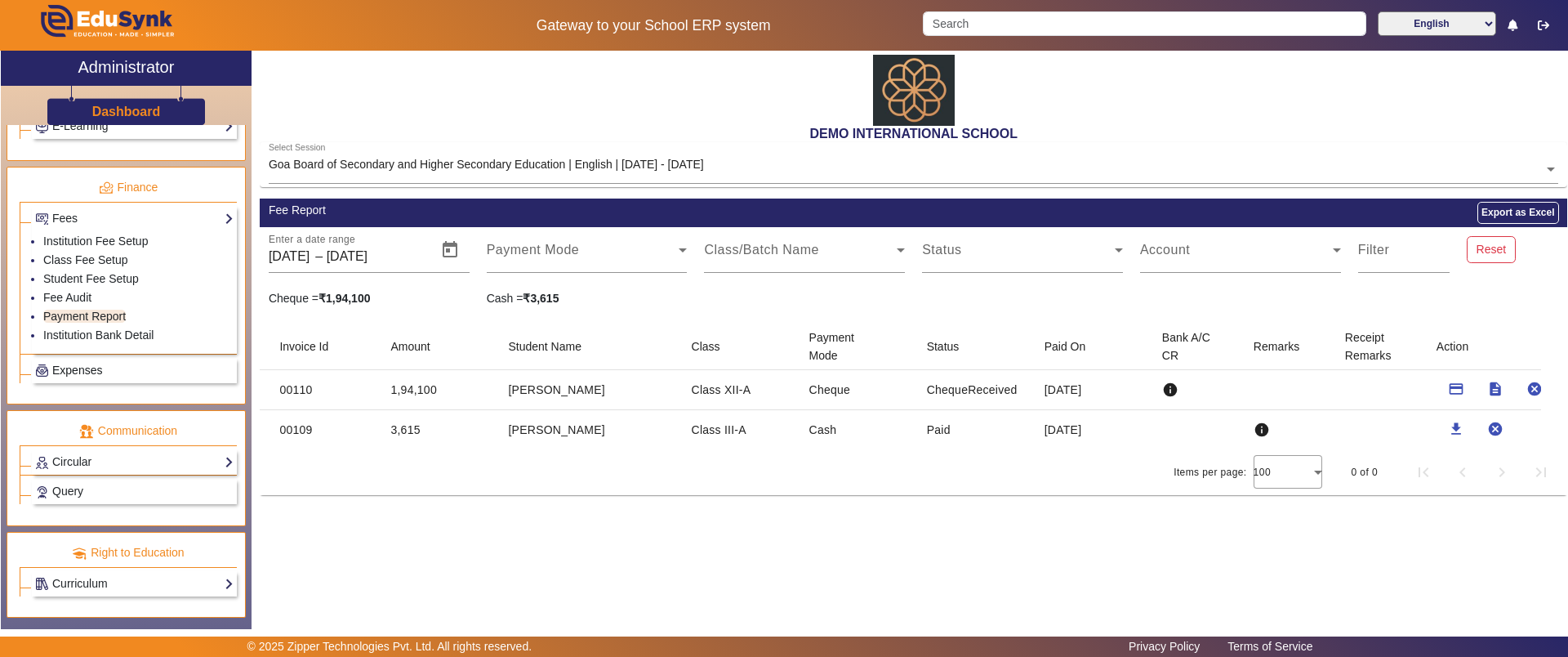
click at [86, 367] on span "Expenses" at bounding box center [77, 369] width 50 height 13
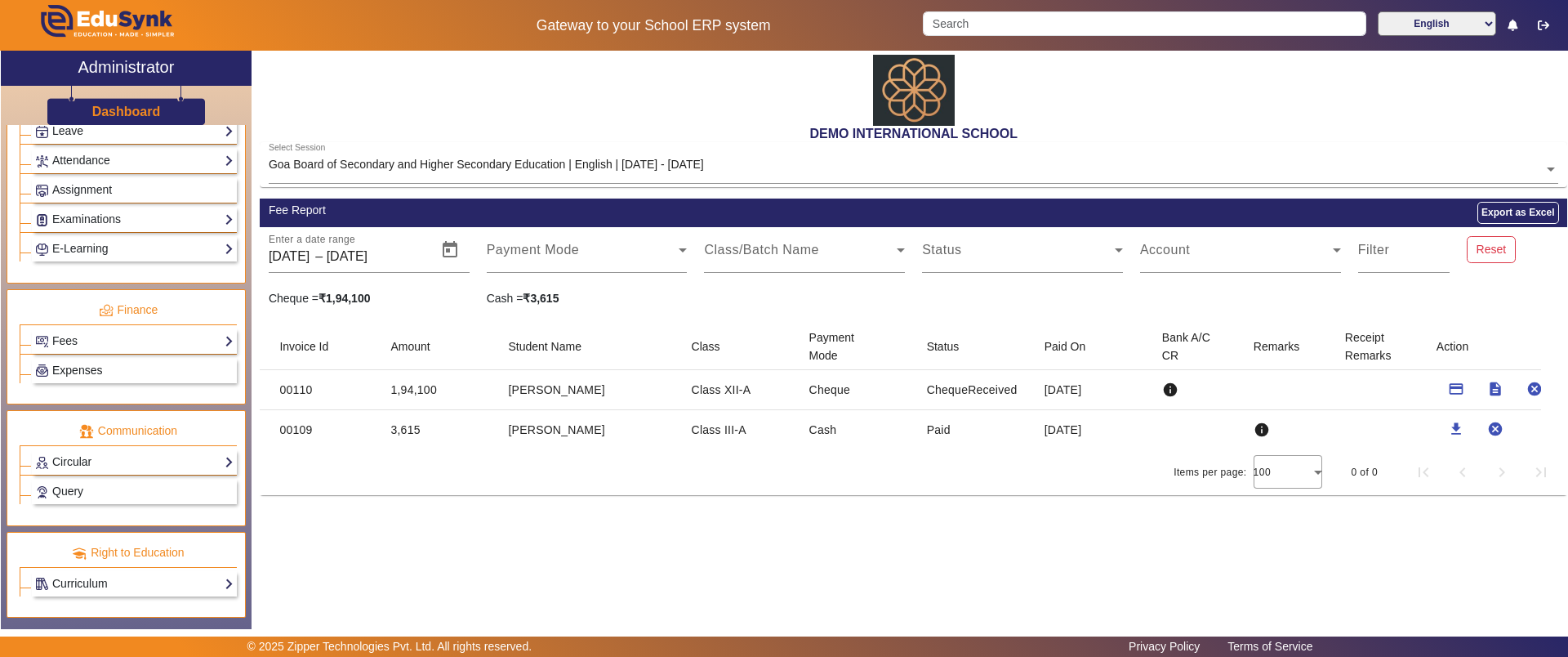
scroll to position [698, 0]
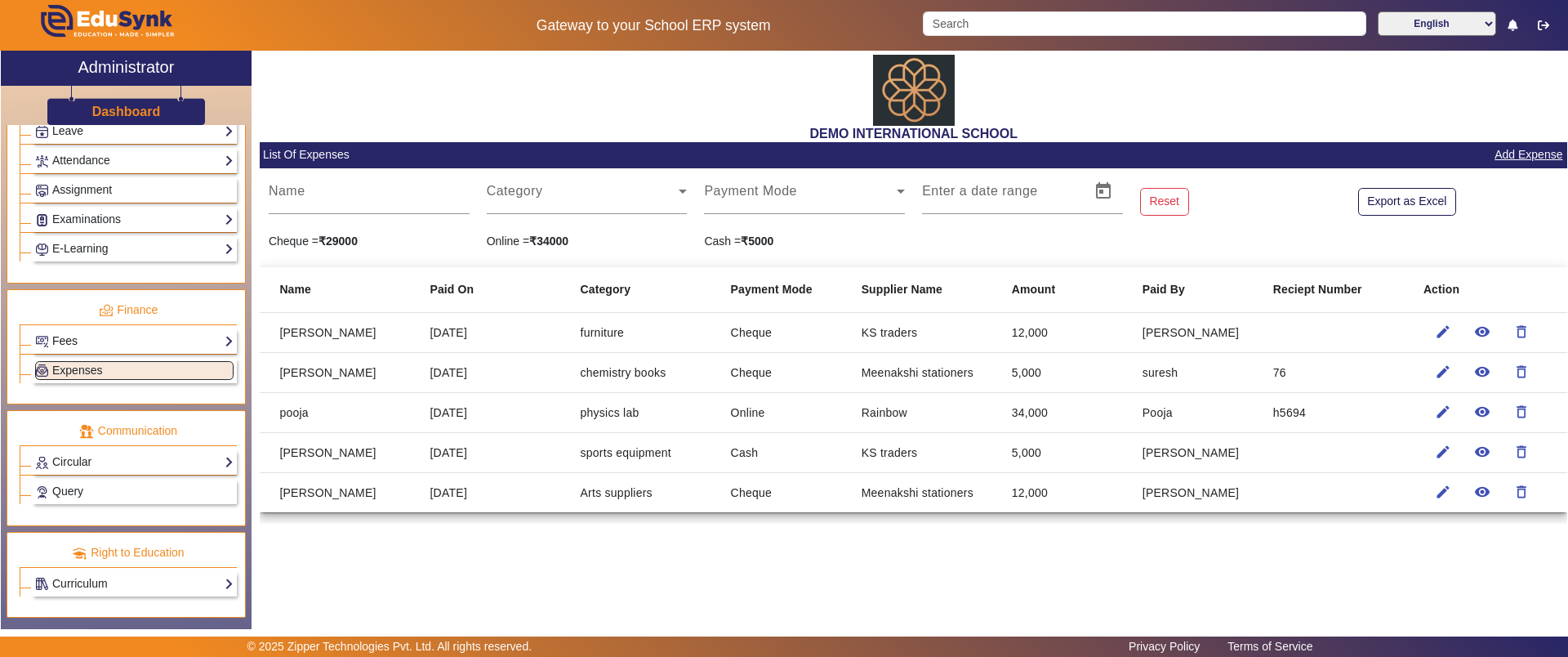
click at [110, 334] on link "Fees" at bounding box center [134, 340] width 198 height 19
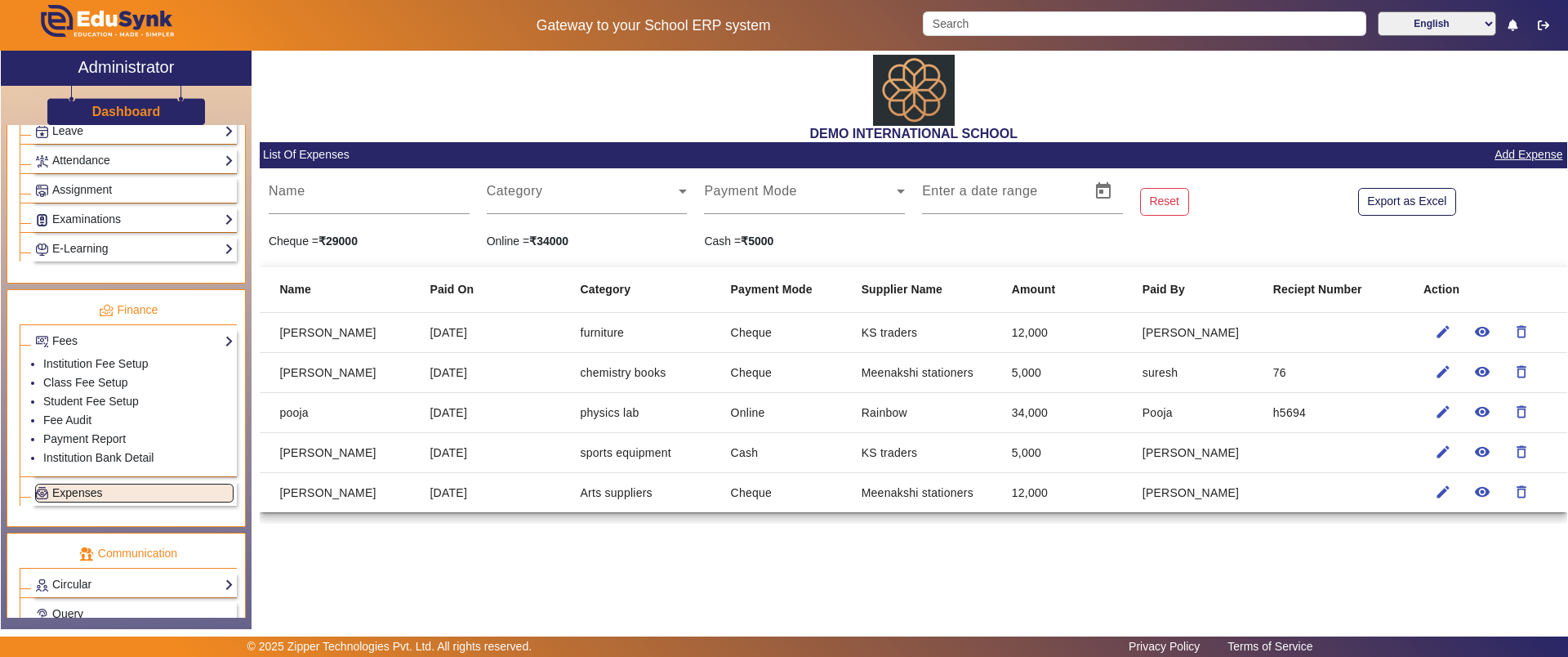
click at [111, 496] on link "Expenses" at bounding box center [134, 492] width 198 height 19
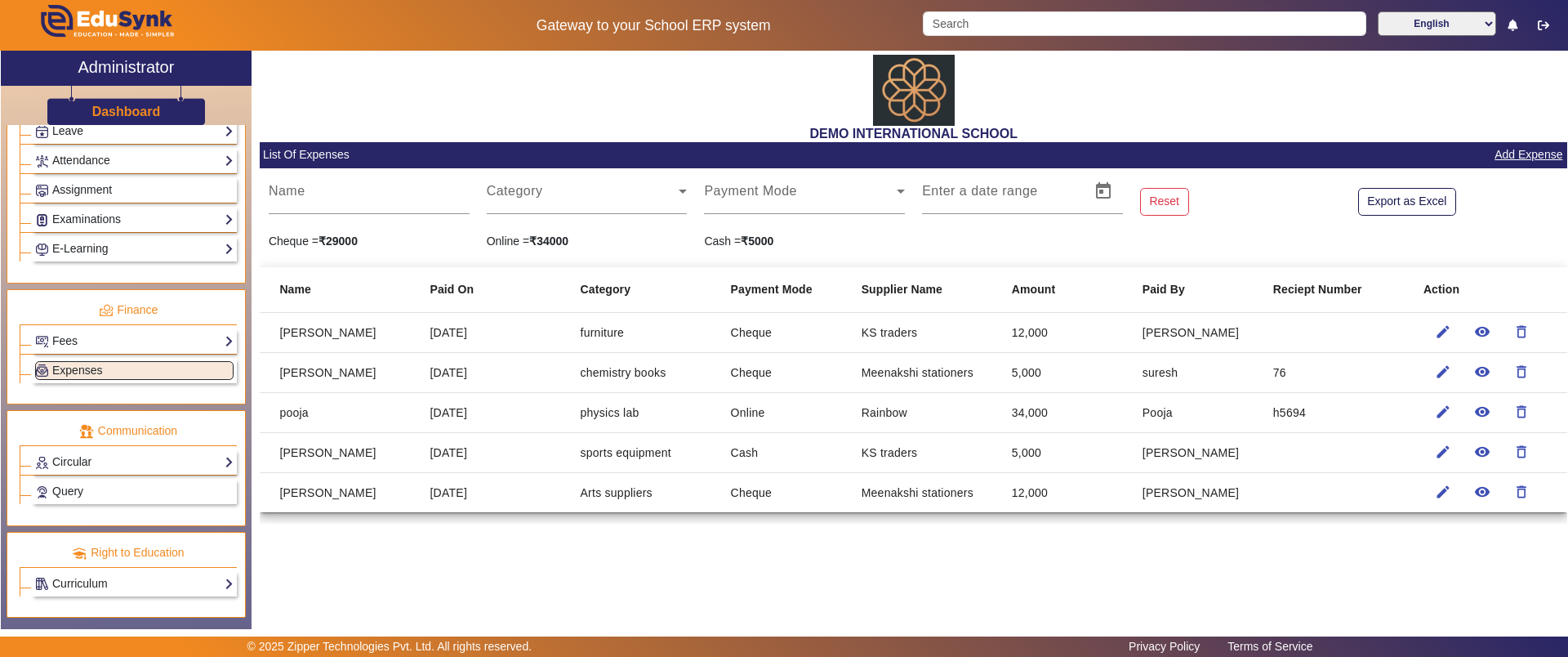
click at [1539, 154] on link "Add Expense" at bounding box center [1528, 155] width 71 height 21
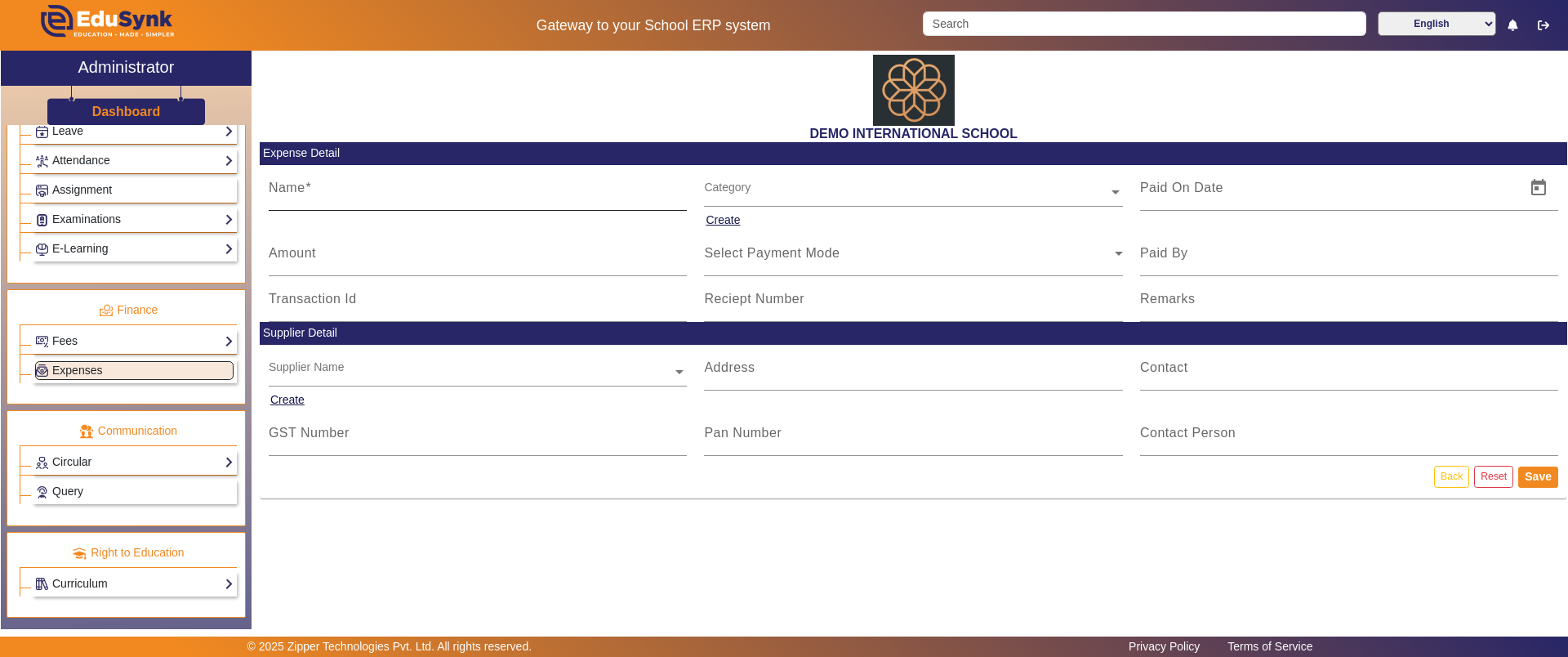
click at [393, 192] on input "Name" at bounding box center [478, 195] width 419 height 20
click at [305, 252] on mat-label "Amount" at bounding box center [293, 253] width 48 height 14
click at [305, 252] on input "Amount" at bounding box center [478, 260] width 419 height 20
click at [346, 372] on input "text" at bounding box center [478, 372] width 419 height 17
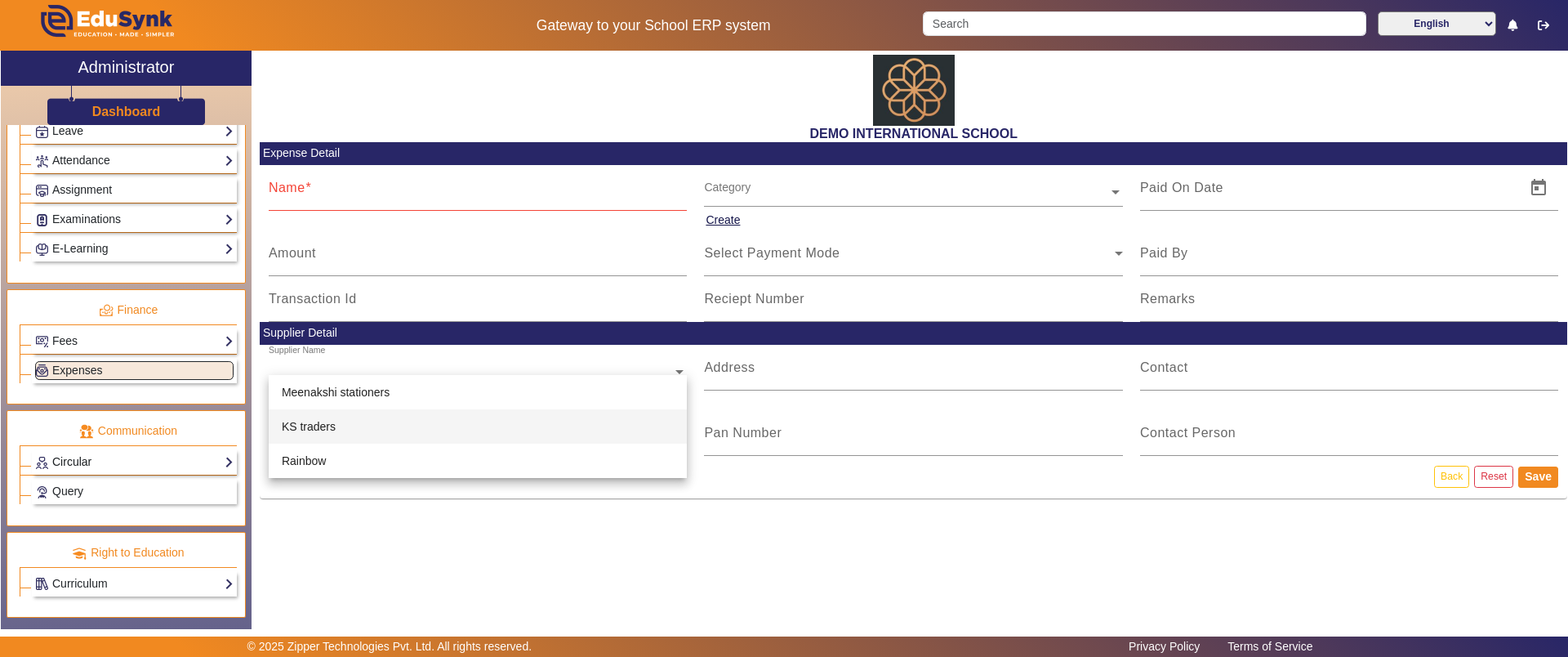
click at [120, 455] on link "Circular" at bounding box center [134, 461] width 198 height 19
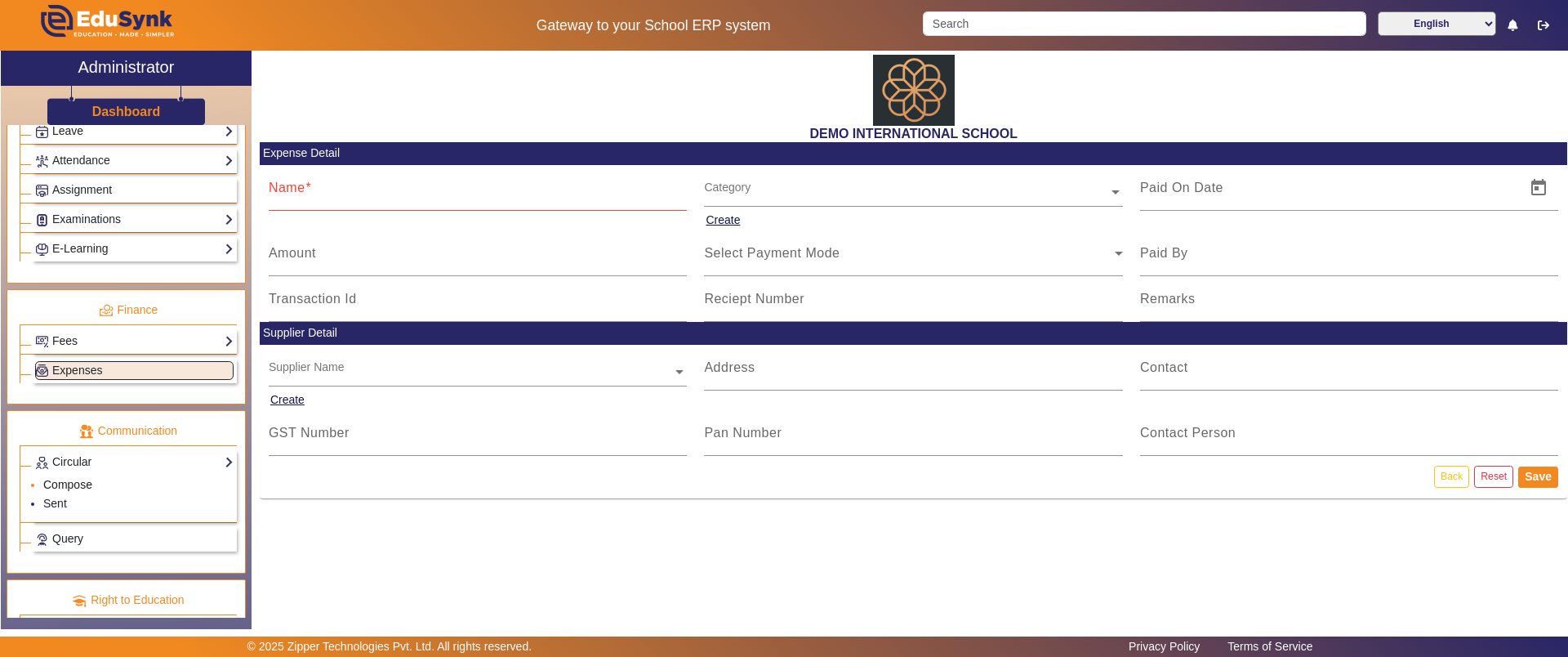
click at [84, 483] on link "Compose" at bounding box center [67, 484] width 49 height 13
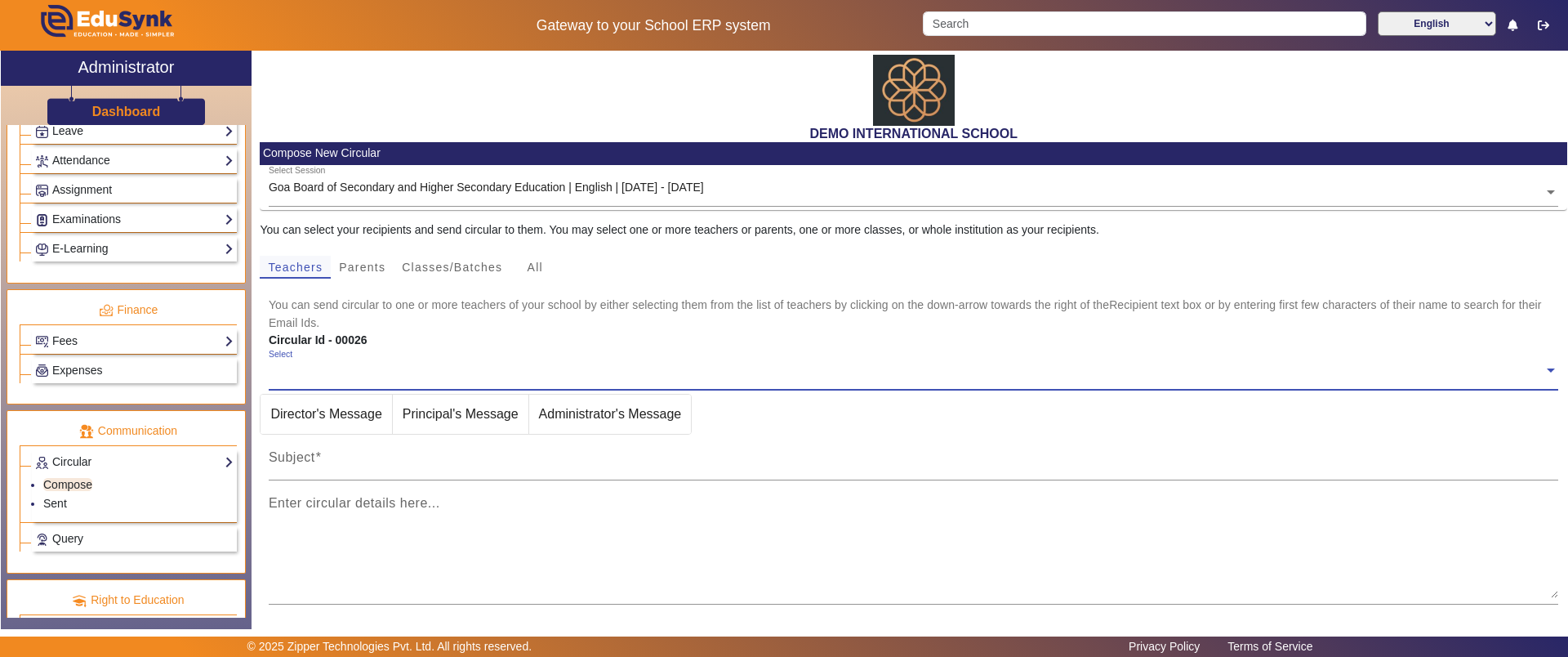
click at [312, 268] on span "Teachers" at bounding box center [295, 267] width 55 height 12
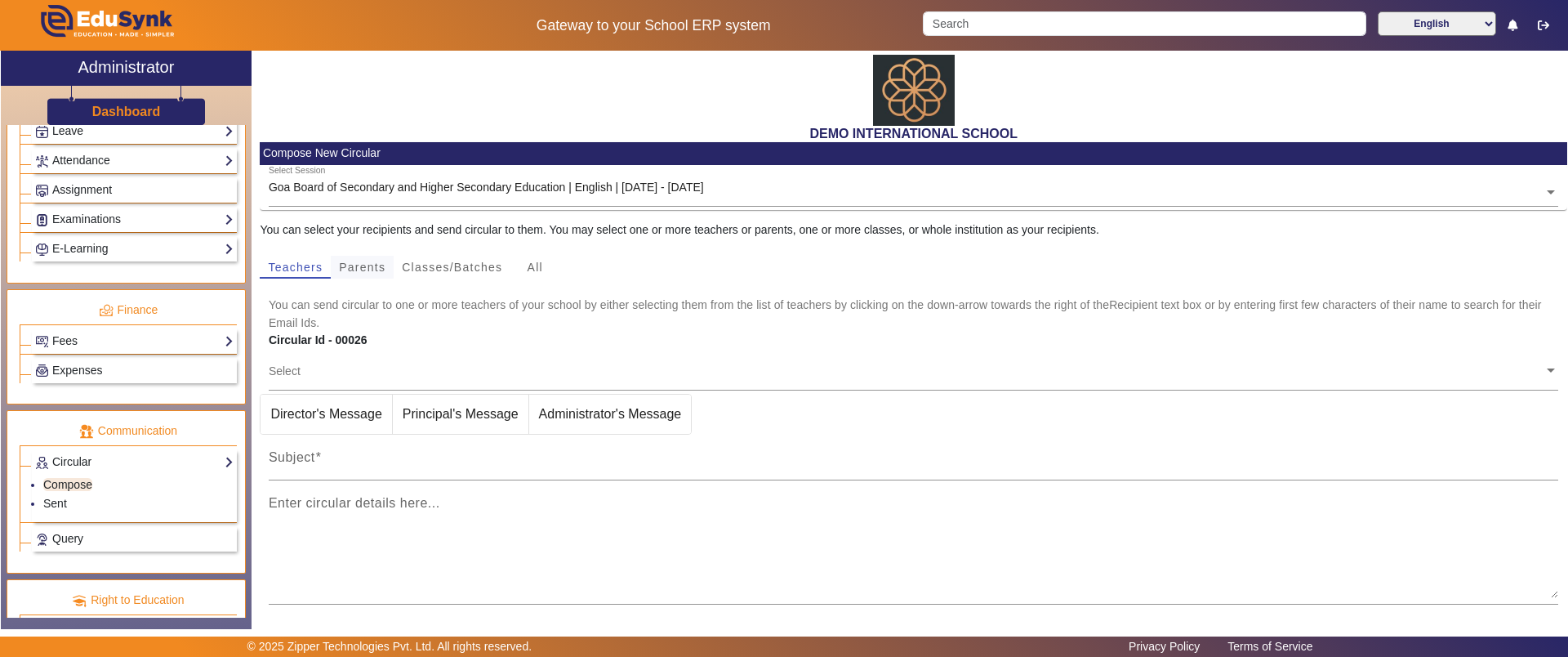
click at [377, 266] on span "Parents" at bounding box center [362, 267] width 47 height 12
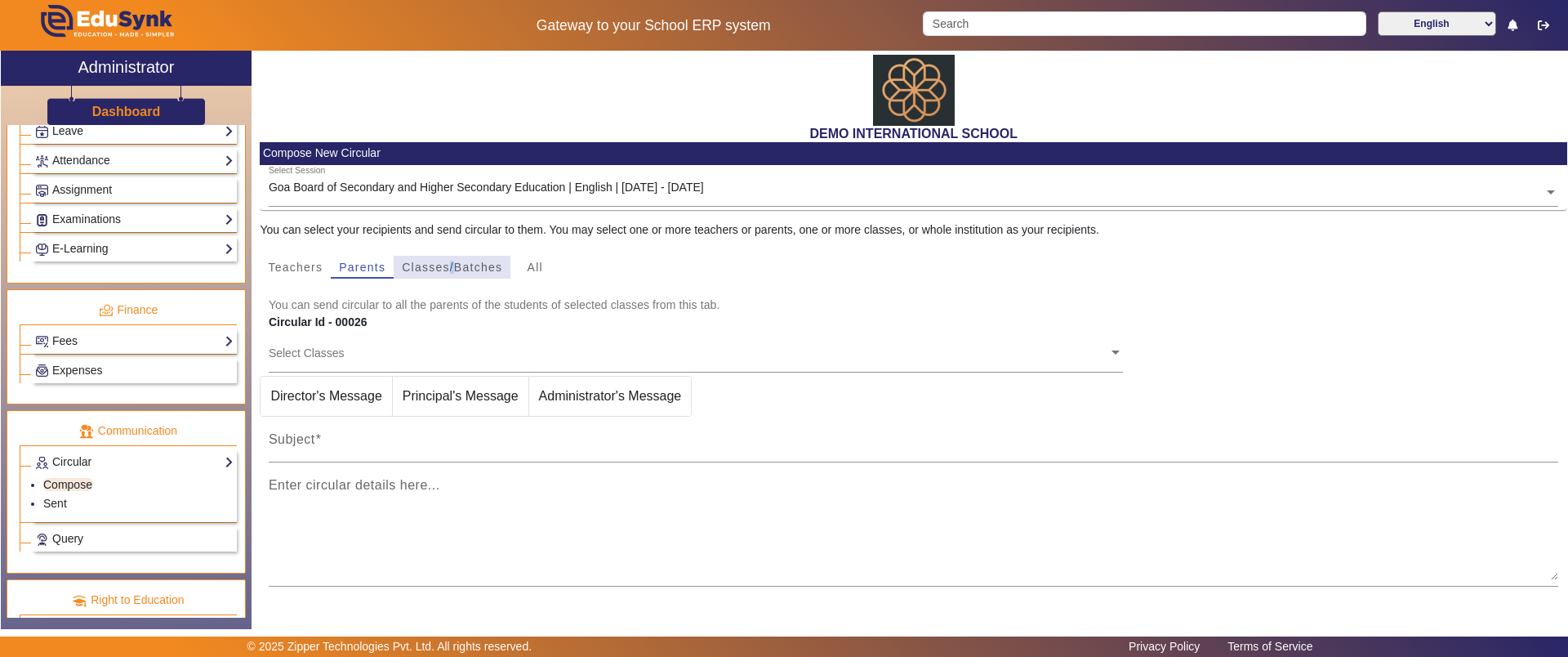
click at [452, 262] on span "Classes/Batches" at bounding box center [451, 267] width 100 height 12
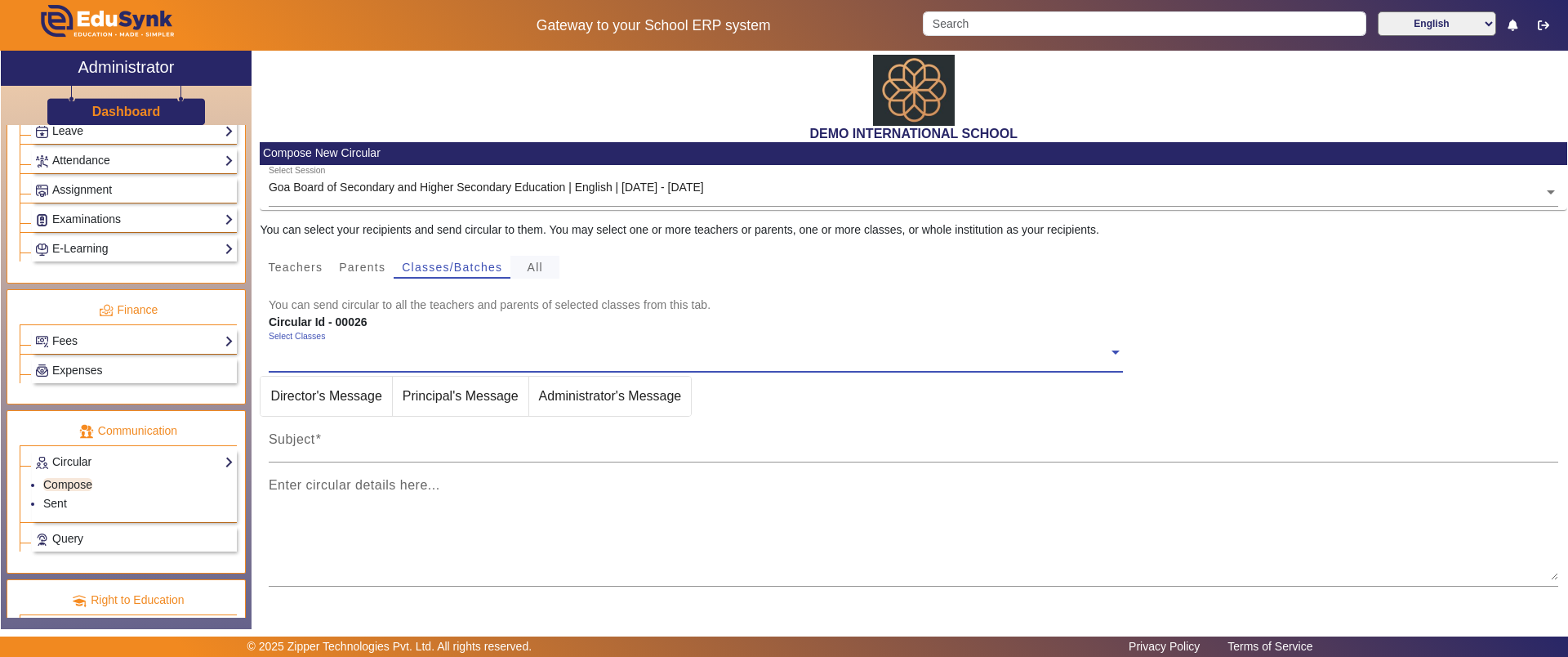
click at [557, 268] on div "All" at bounding box center [535, 267] width 49 height 23
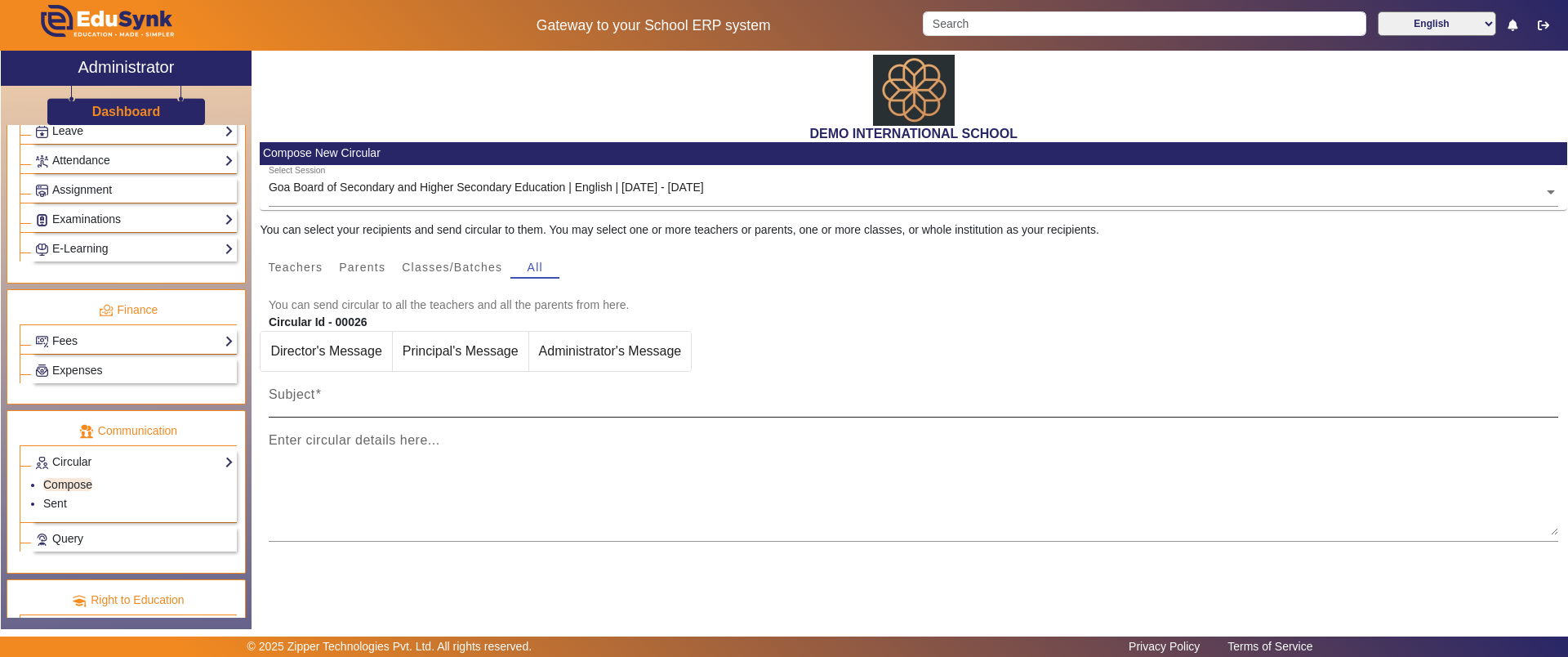
click at [334, 412] on div "Subject" at bounding box center [913, 395] width 1290 height 46
click at [54, 506] on link "Sent" at bounding box center [56, 503] width 24 height 13
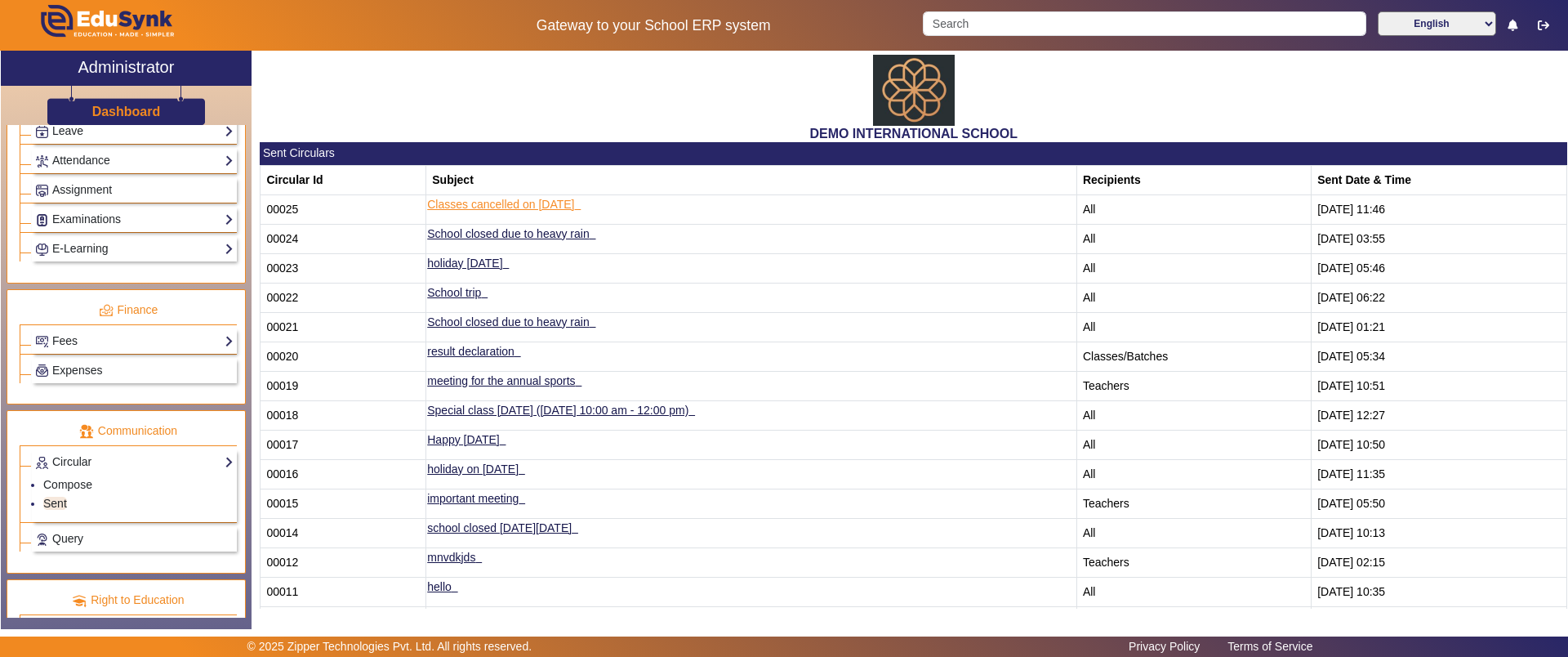
click at [483, 210] on td "Classes cancelled on [DATE]" at bounding box center [752, 209] width 651 height 30
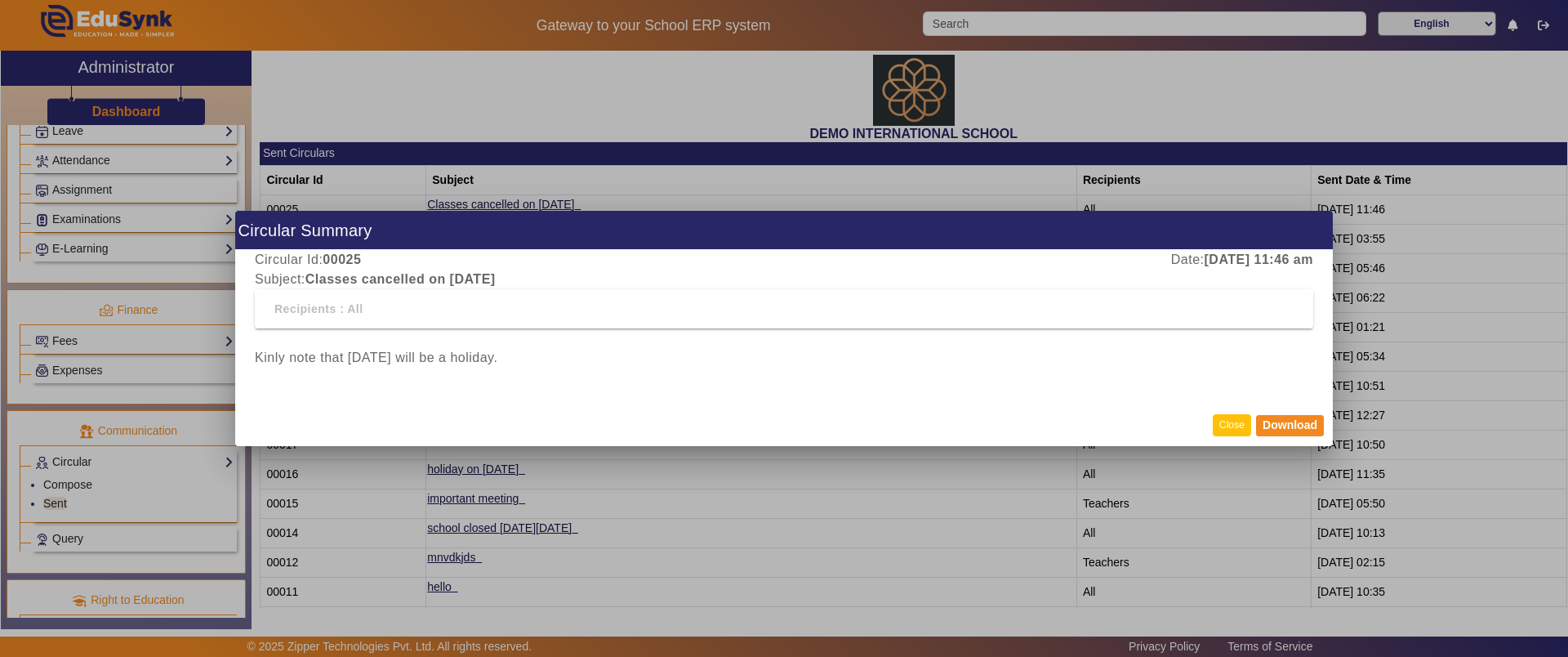
click at [1237, 422] on button "Close" at bounding box center [1232, 425] width 39 height 22
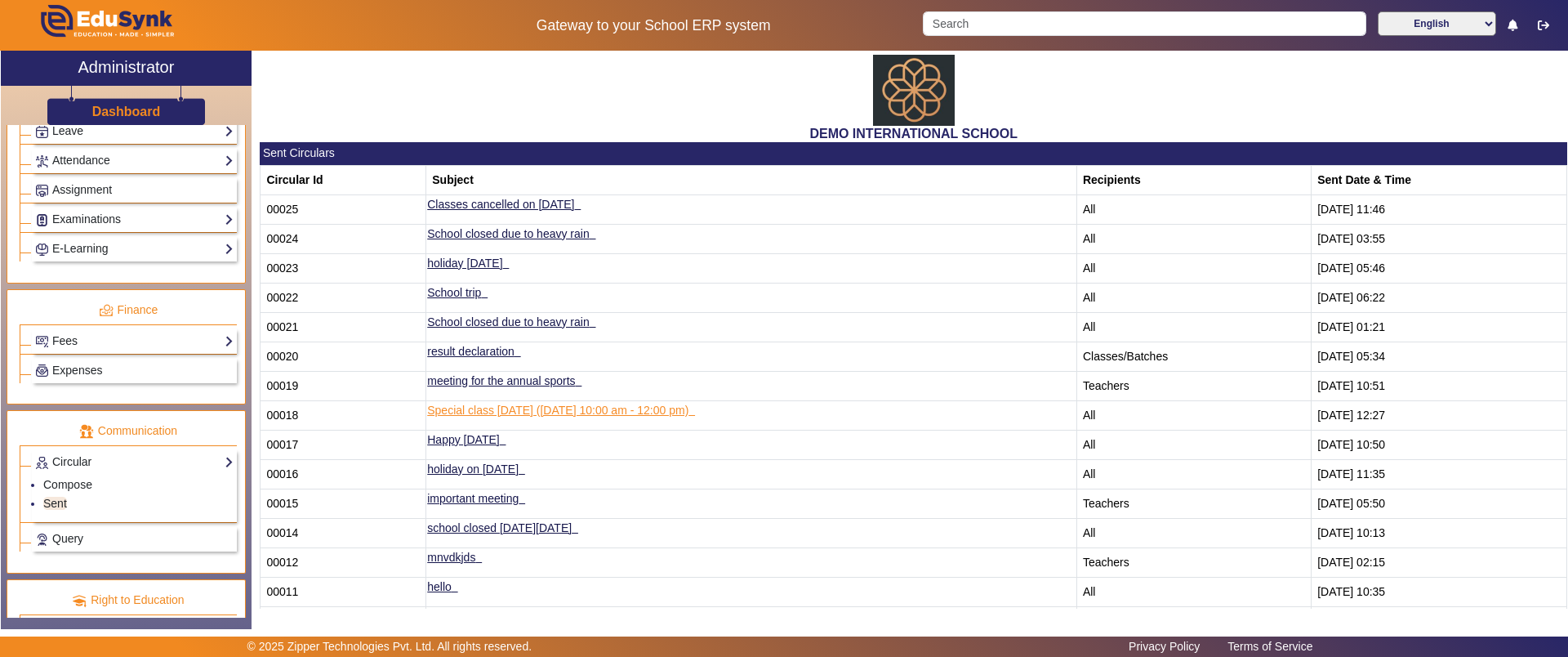
click at [485, 405] on link "Special class [DATE] ([DATE] 10:00 am - 12:00 pm)" at bounding box center [557, 410] width 261 height 13
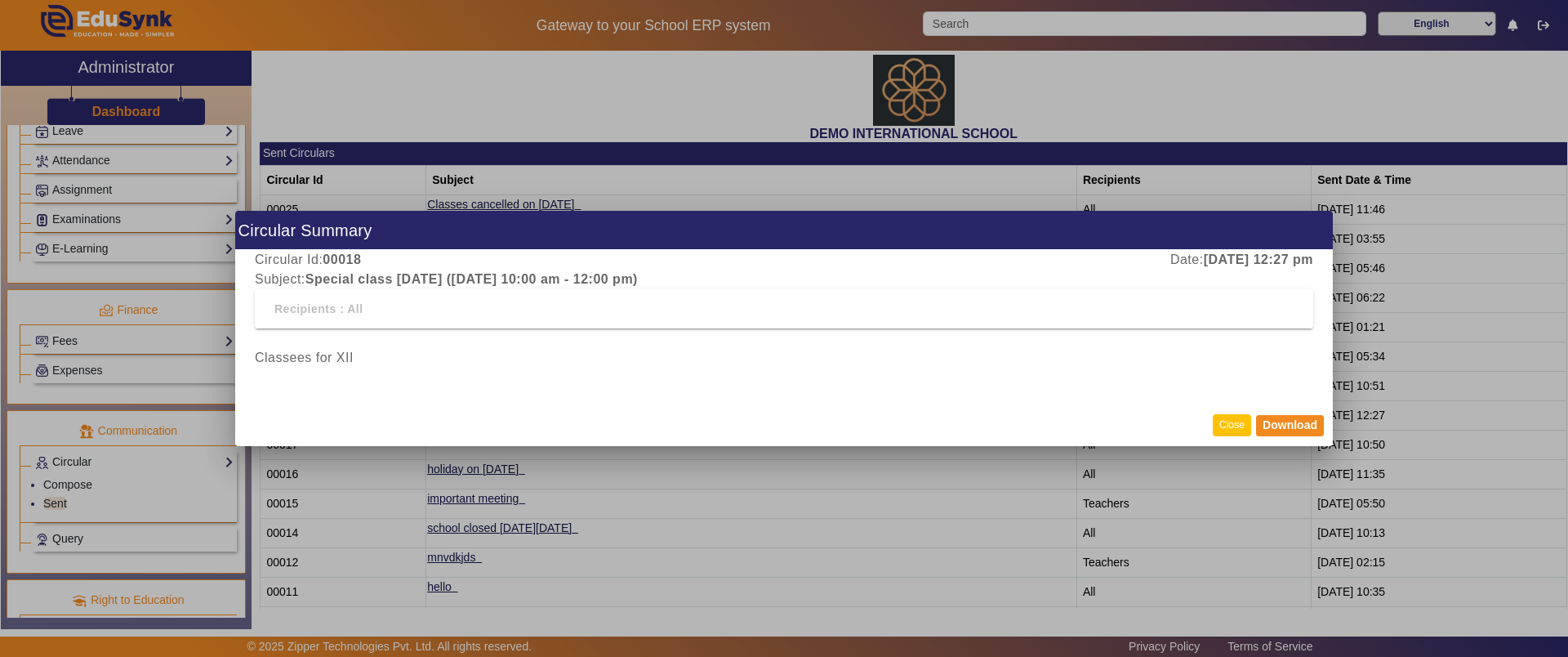
click at [1236, 423] on button "Close" at bounding box center [1232, 425] width 39 height 22
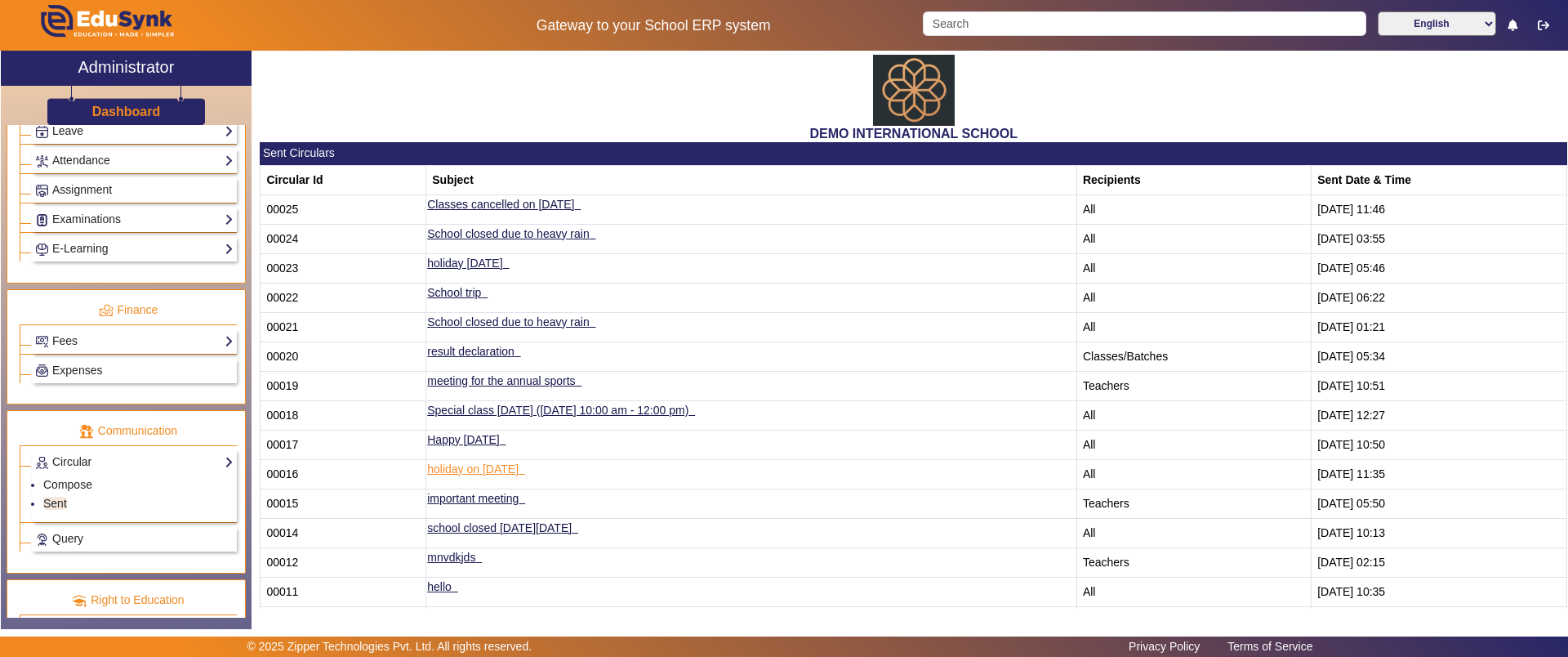
click at [499, 464] on link "holiday on [DATE]" at bounding box center [473, 468] width 91 height 13
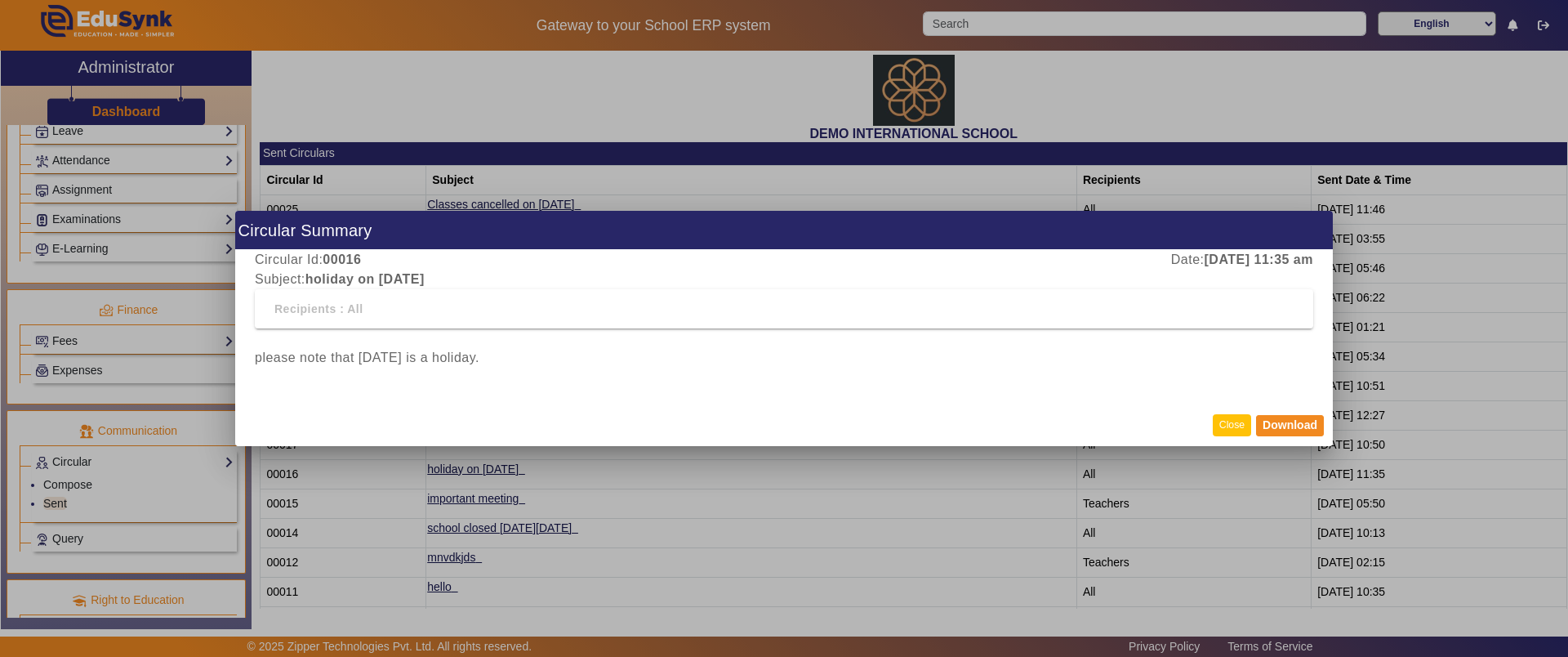
click at [1218, 423] on button "Close" at bounding box center [1232, 425] width 39 height 22
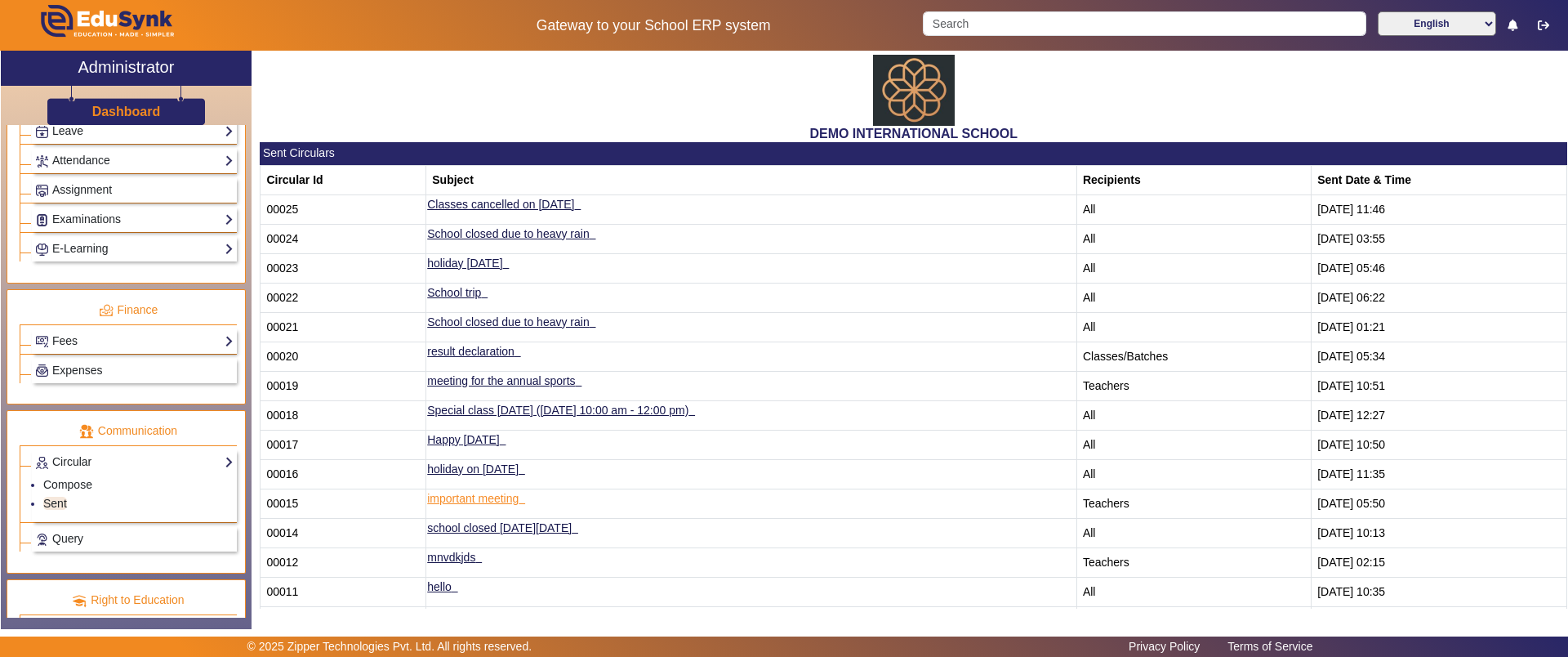
click at [510, 501] on link "important meeting" at bounding box center [473, 498] width 91 height 13
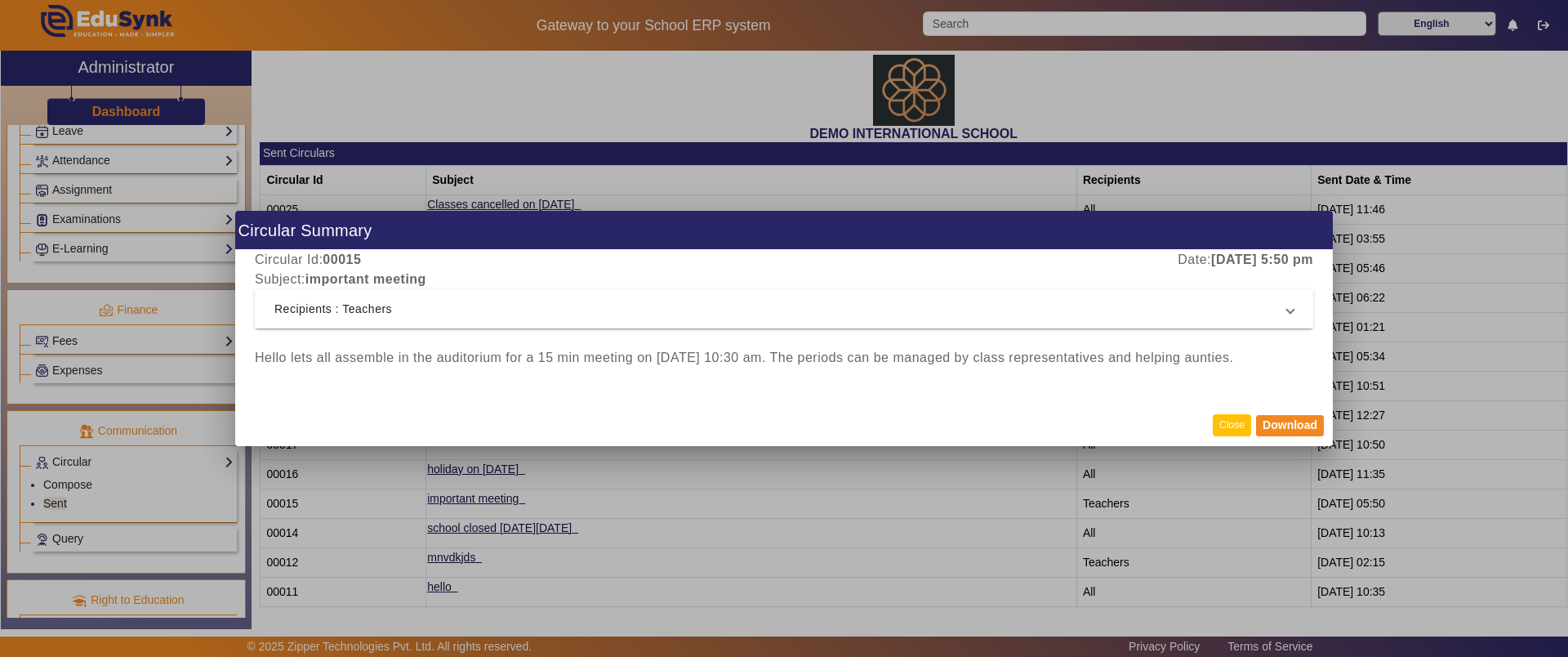
click at [1230, 419] on button "Close" at bounding box center [1232, 425] width 39 height 22
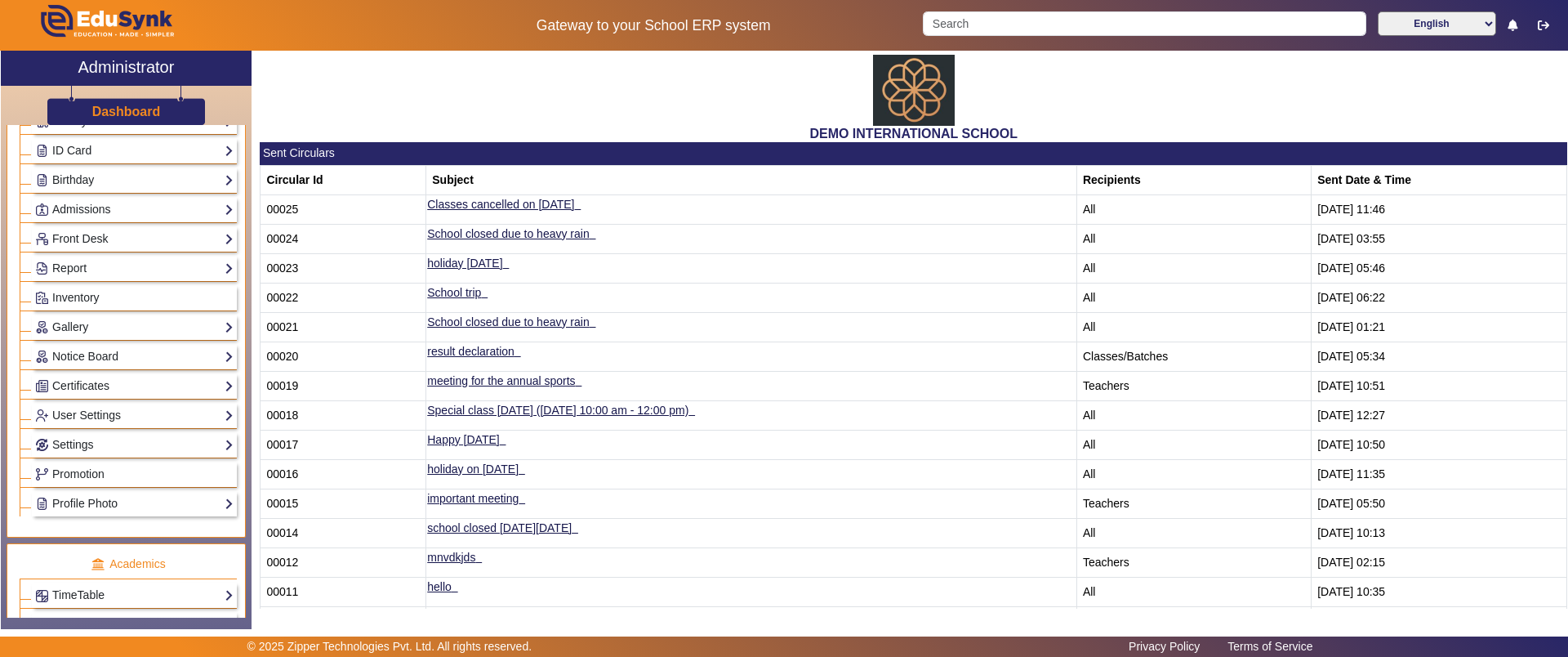
scroll to position [409, 0]
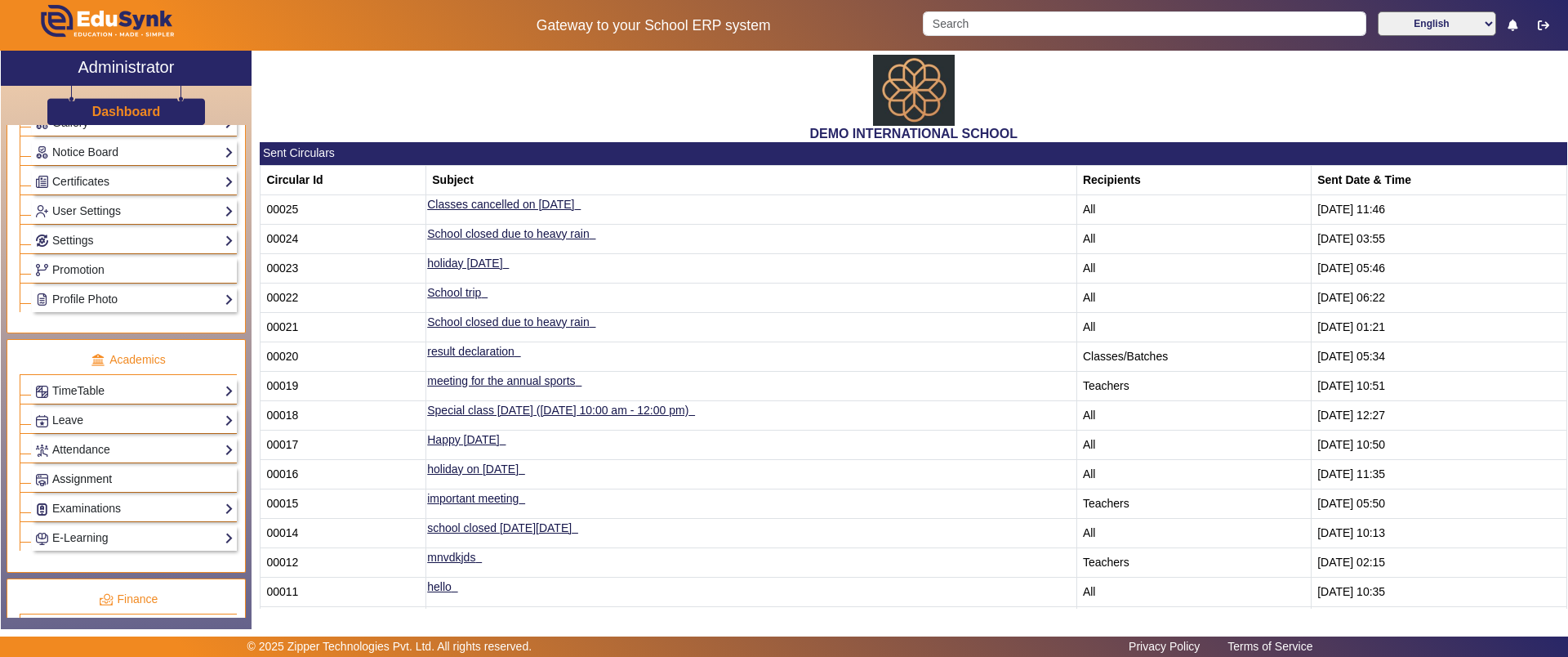
click at [90, 470] on link "Assignment" at bounding box center [134, 478] width 198 height 19
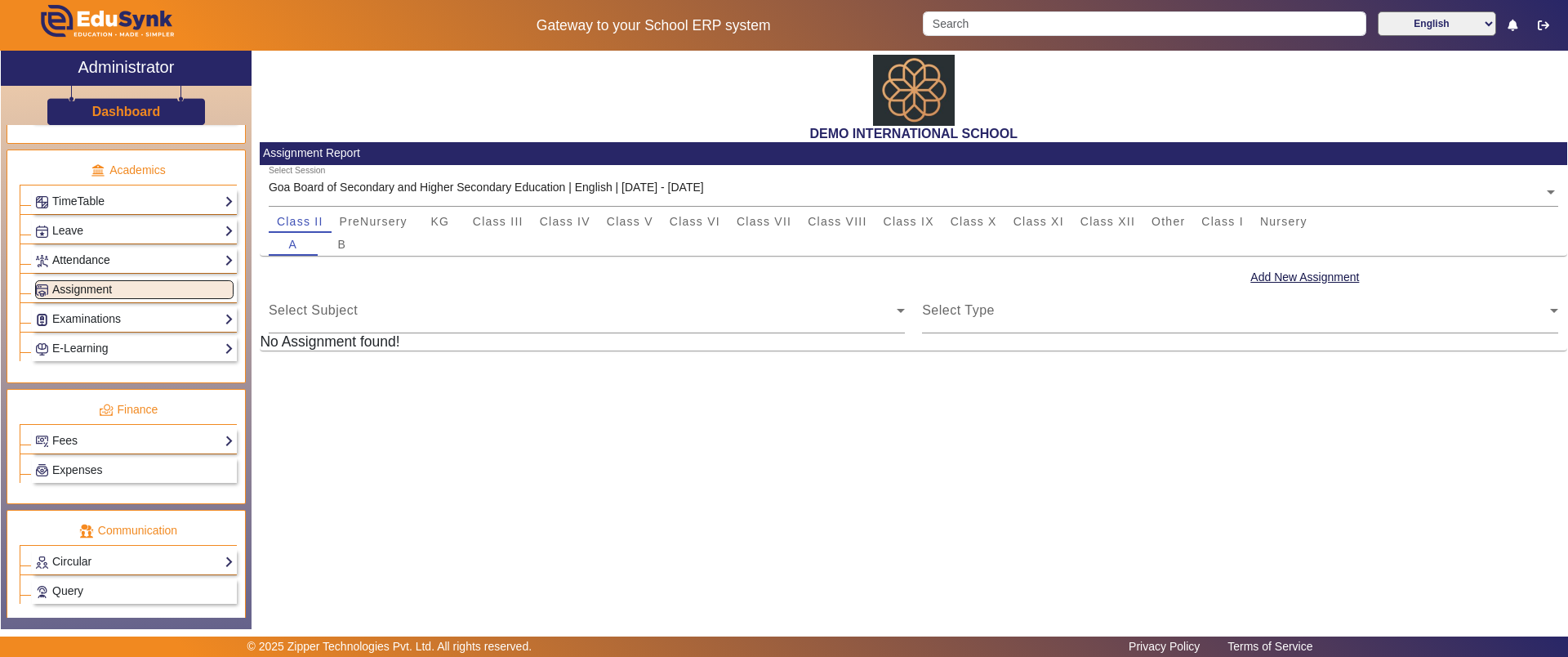
scroll to position [698, 0]
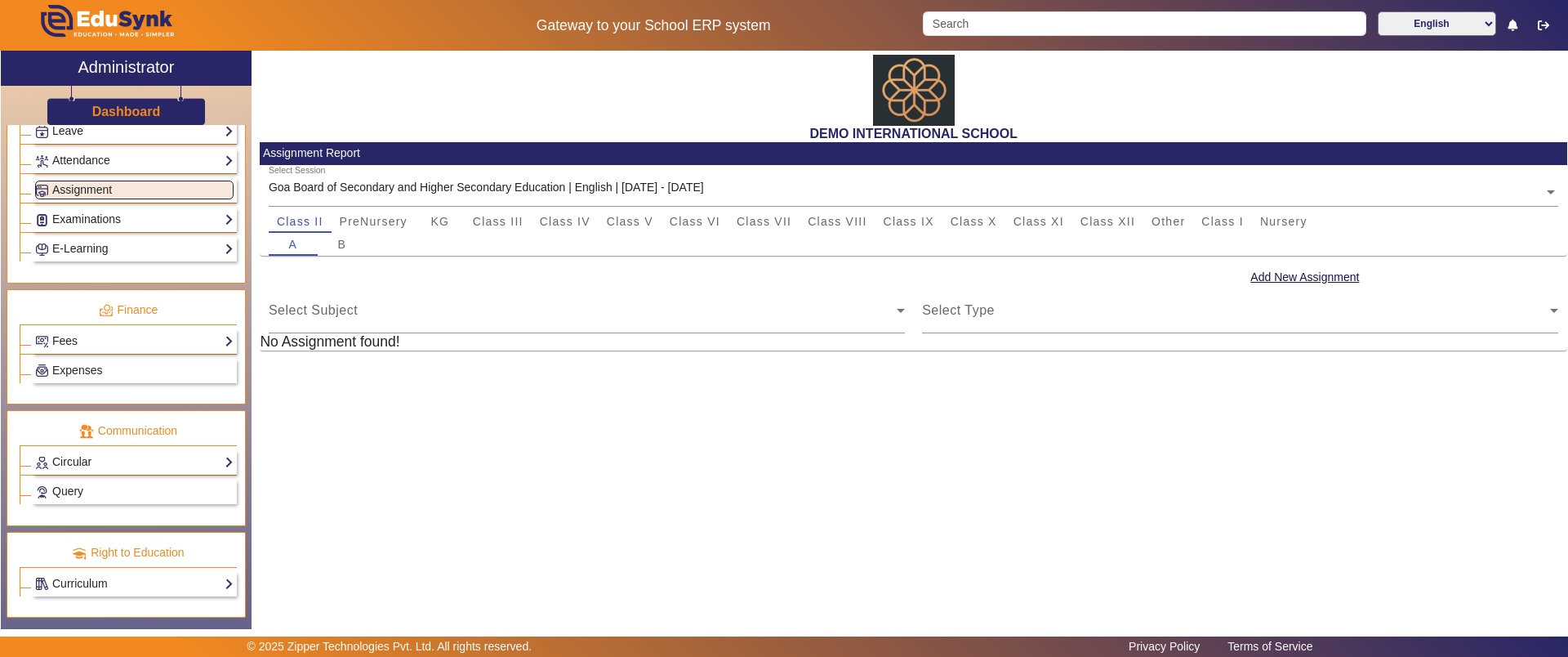
click at [124, 117] on h3 "Dashboard" at bounding box center [126, 112] width 68 height 16
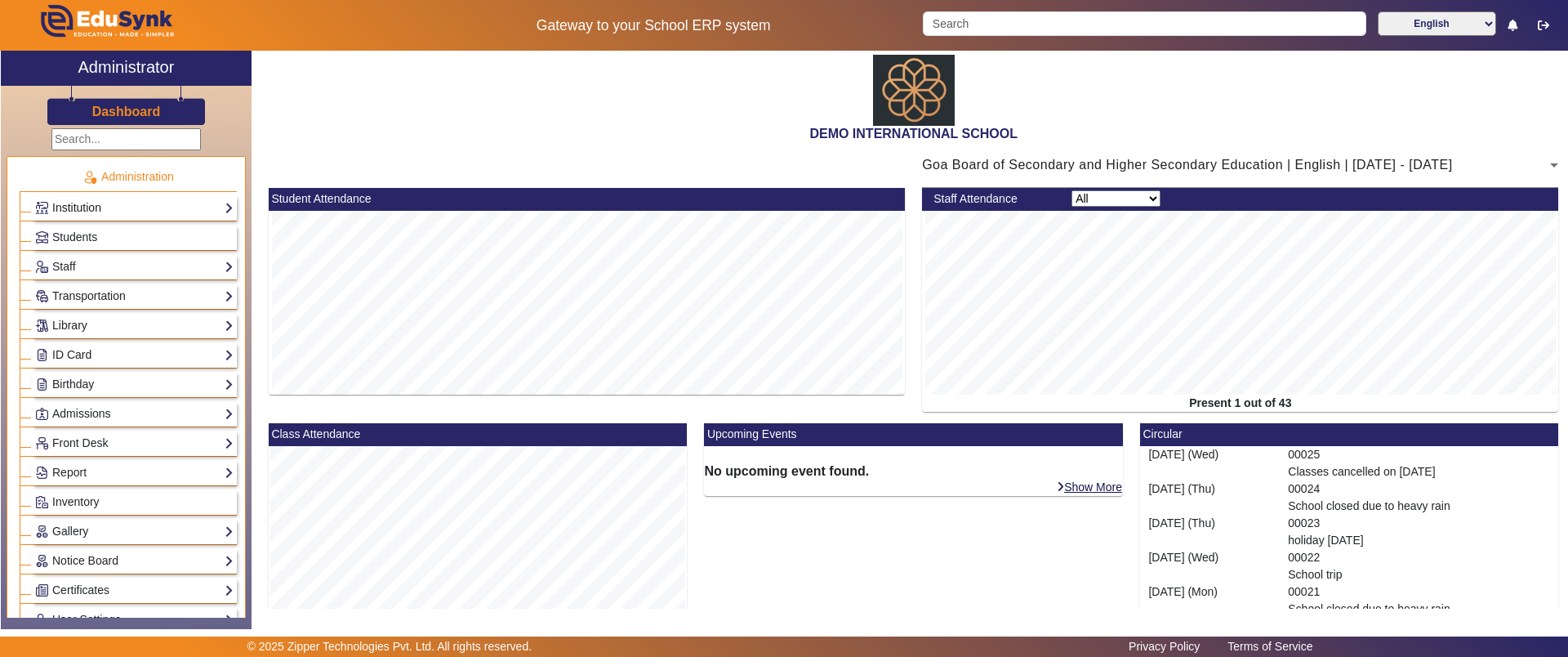
click at [93, 208] on link "Institution" at bounding box center [134, 207] width 198 height 19
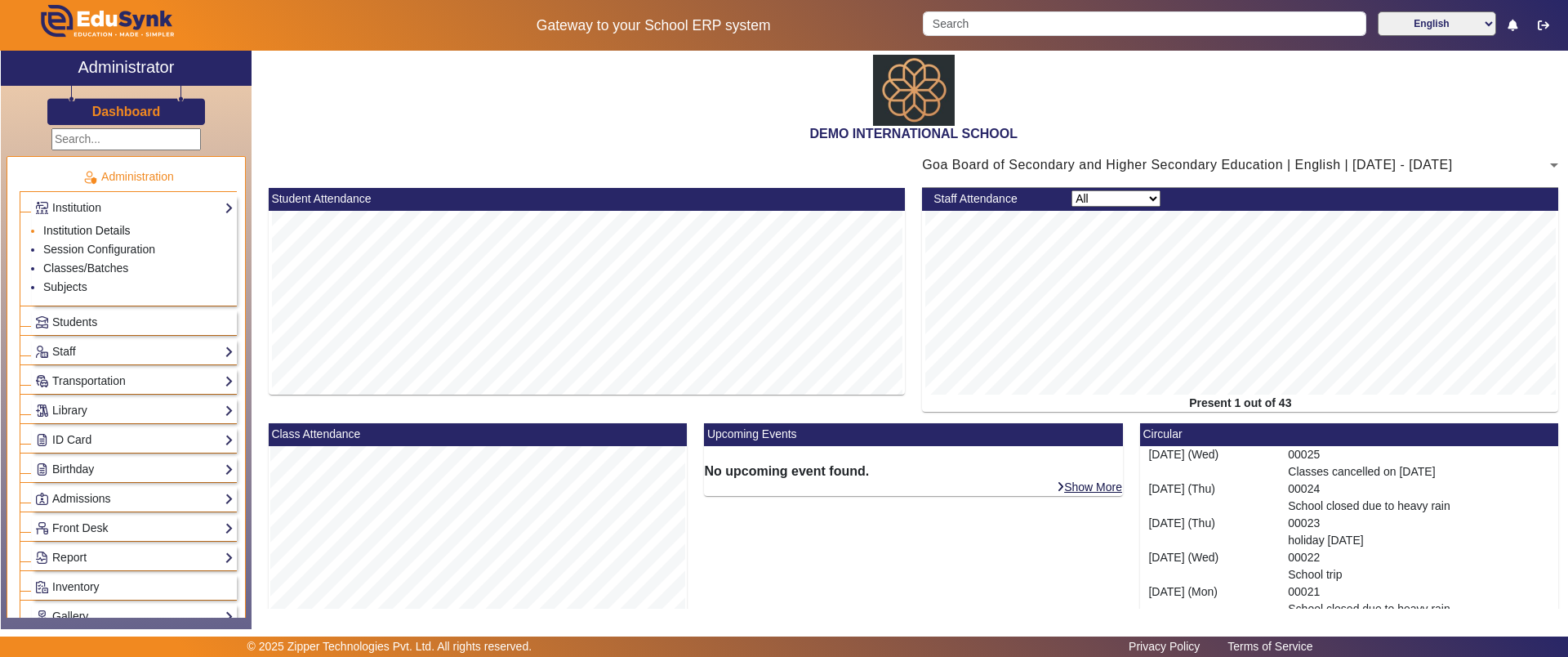
click at [97, 231] on link "Institution Details" at bounding box center [87, 230] width 87 height 13
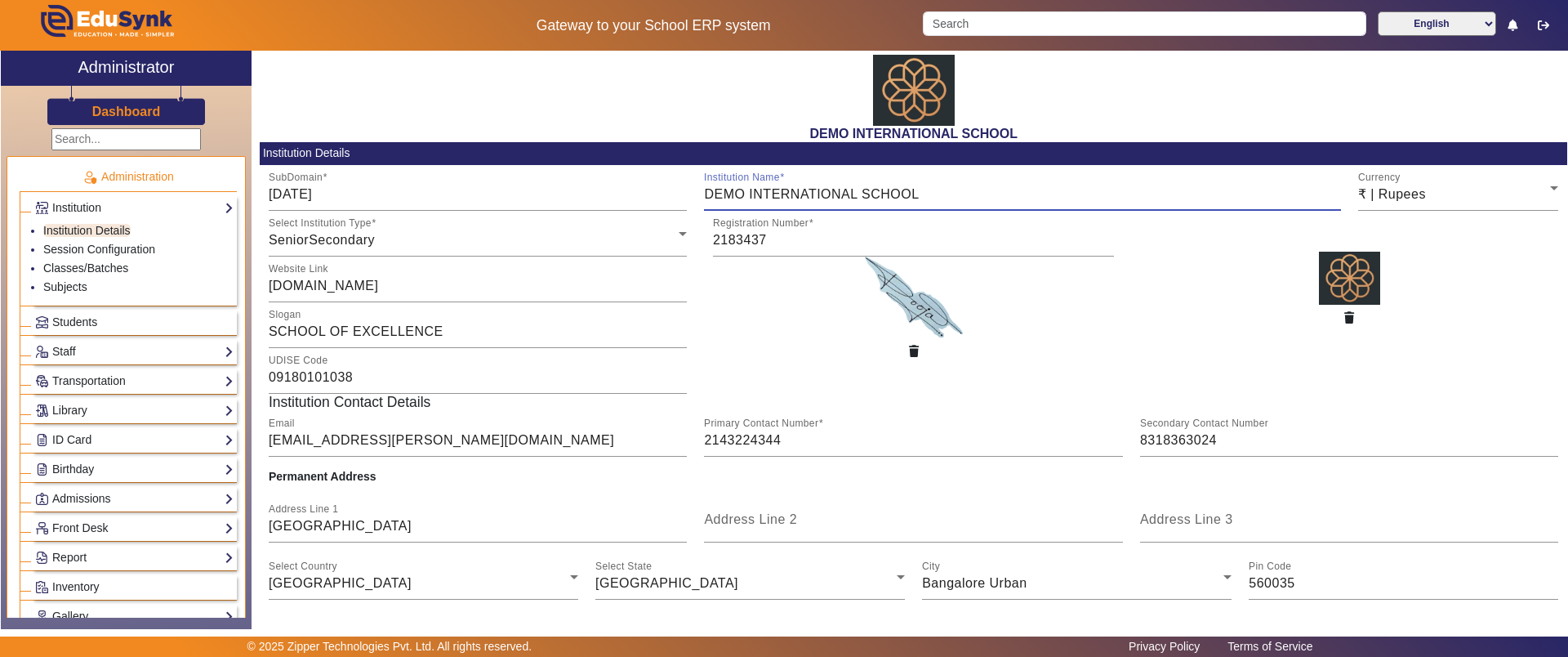
drag, startPoint x: 704, startPoint y: 188, endPoint x: 905, endPoint y: 188, distance: 201.0
click at [905, 188] on input "DEMO INTERNATIONAL SCHOOL" at bounding box center [1022, 195] width 636 height 20
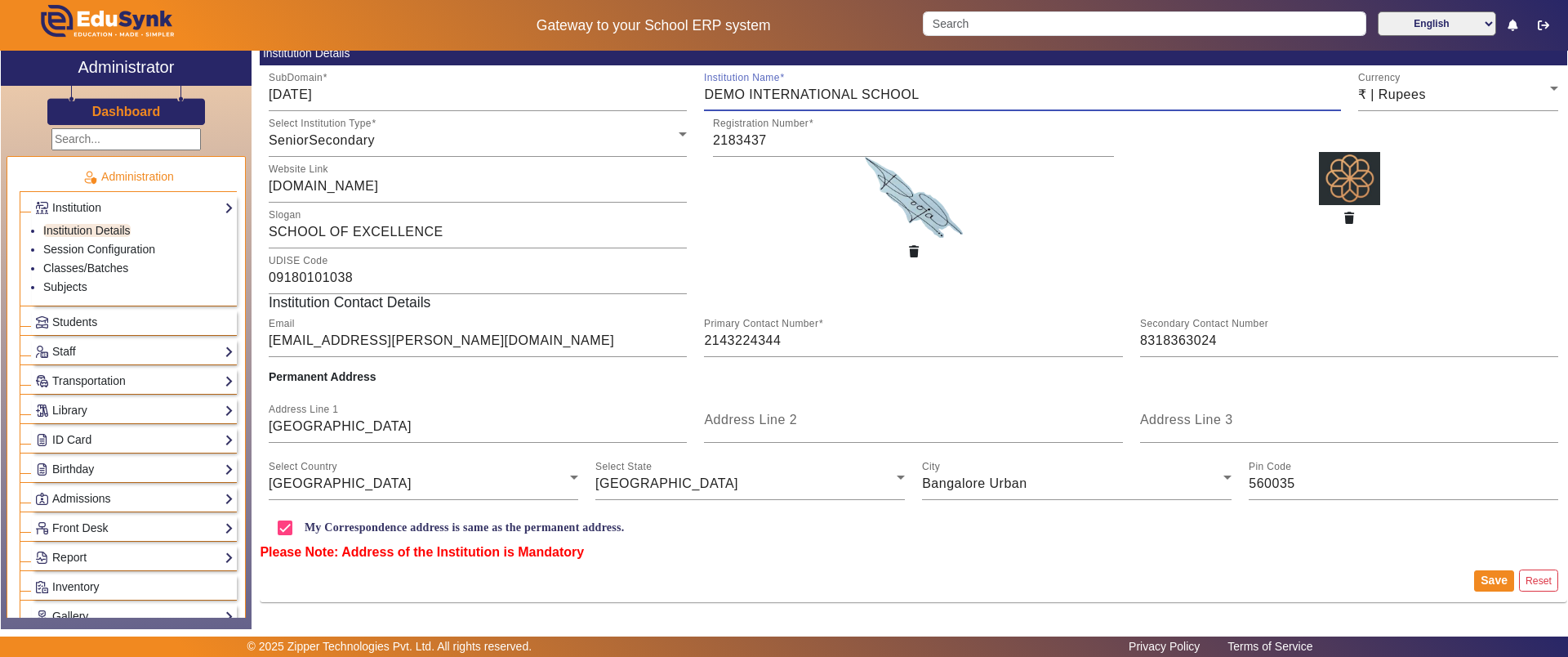
scroll to position [104, 0]
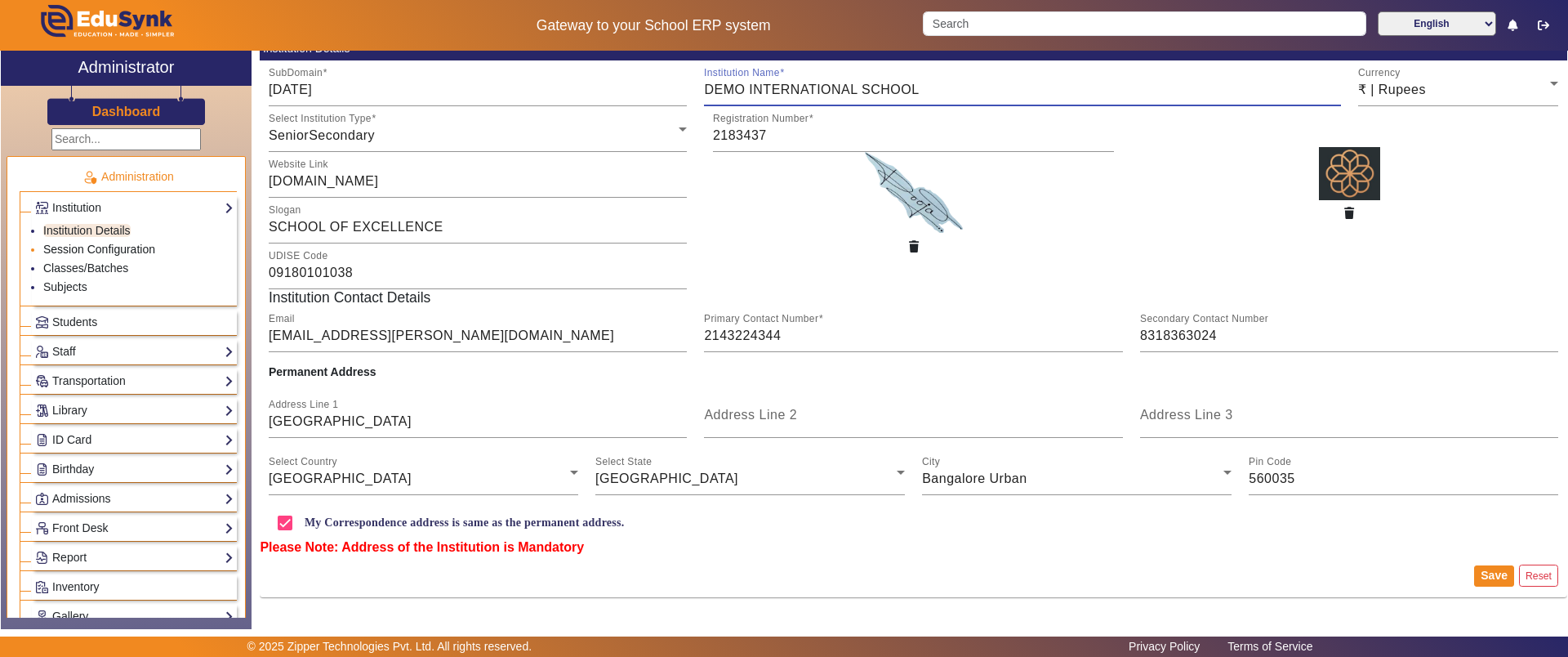
click at [76, 249] on link "Session Configuration" at bounding box center [99, 249] width 112 height 13
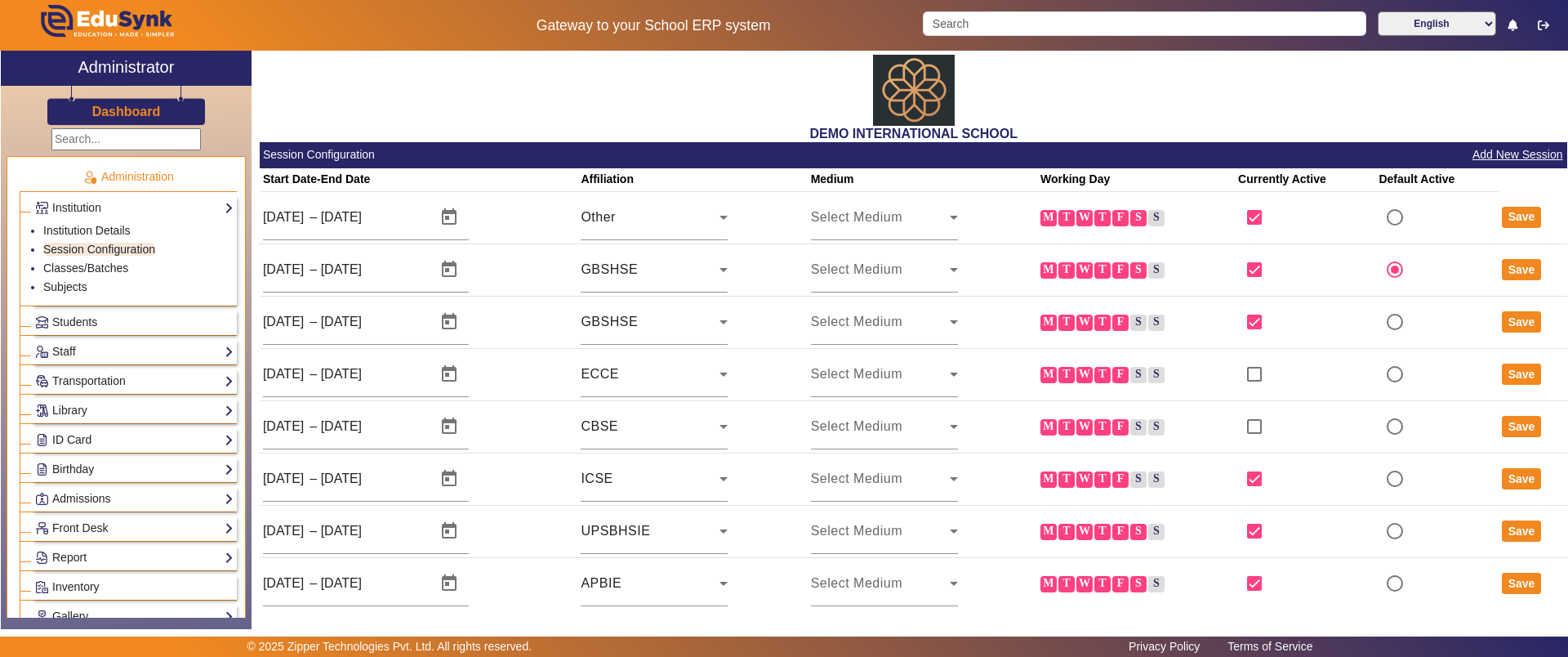
click at [1042, 220] on label "M" at bounding box center [1048, 218] width 16 height 16
click at [0, 0] on input "M" at bounding box center [0, 0] width 0 height 0
click at [1065, 219] on label "T" at bounding box center [1066, 218] width 16 height 16
click at [0, 0] on input "T" at bounding box center [0, 0] width 0 height 0
click at [1080, 219] on label "W" at bounding box center [1084, 218] width 16 height 16
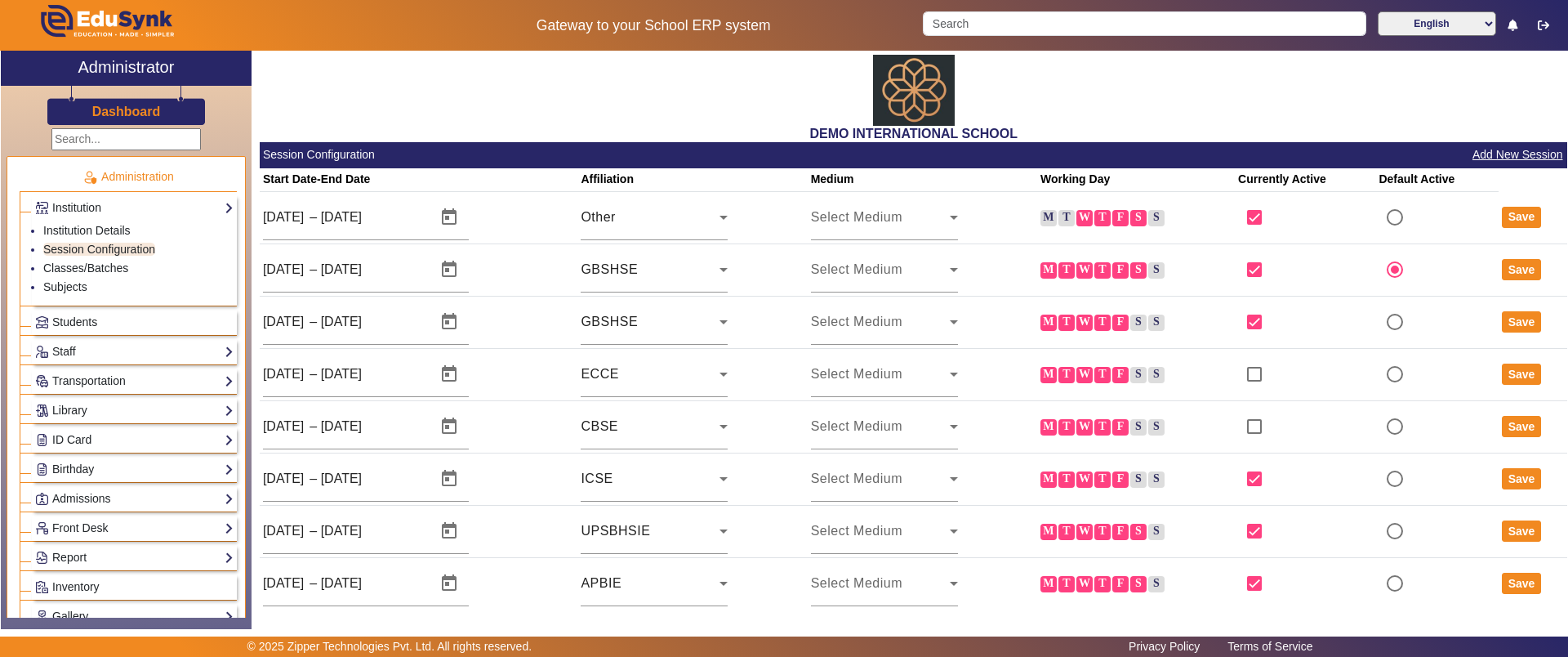
click at [0, 0] on input "W" at bounding box center [0, 0] width 0 height 0
click at [1094, 219] on label "T" at bounding box center [1102, 218] width 16 height 16
click at [0, 0] on input "T" at bounding box center [0, 0] width 0 height 0
click at [1117, 218] on label "F" at bounding box center [1120, 218] width 16 height 16
click at [0, 0] on input "F" at bounding box center [0, 0] width 0 height 0
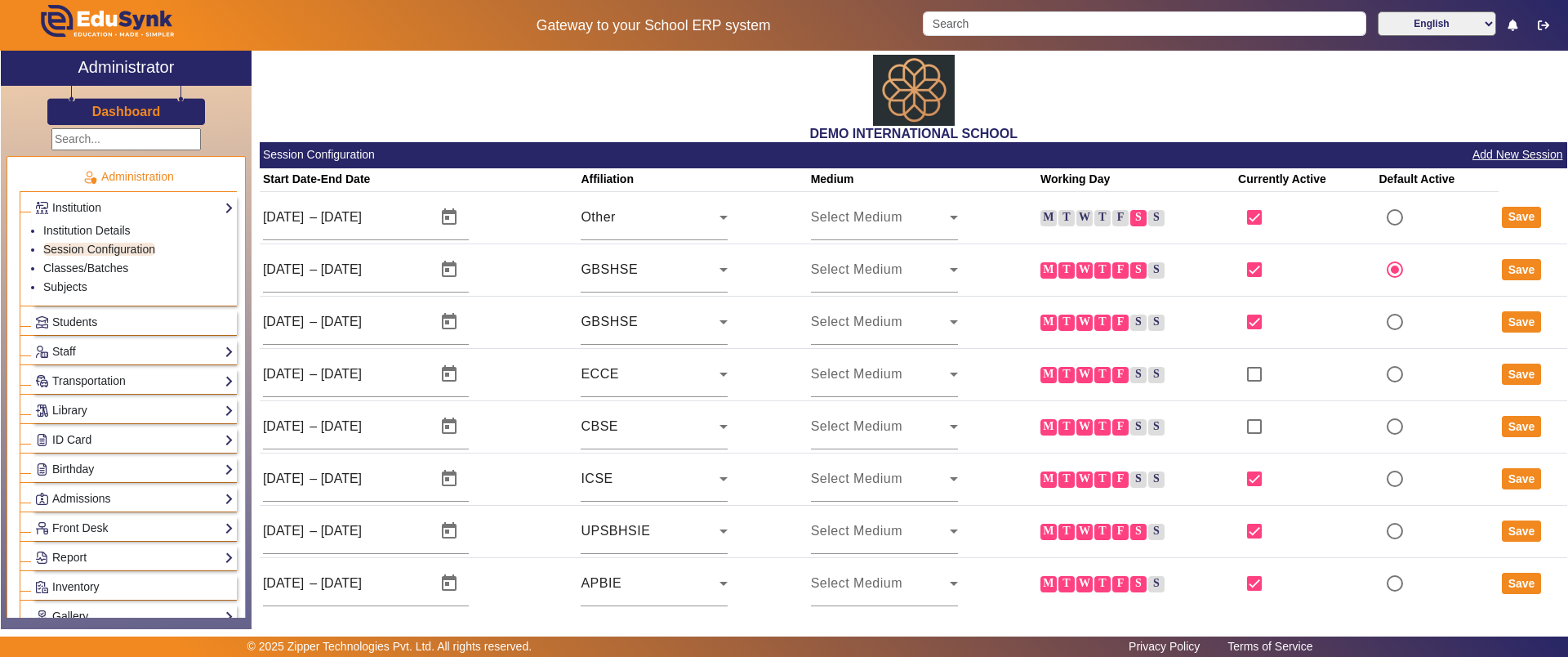
click at [1135, 214] on label "S" at bounding box center [1139, 218] width 16 height 16
click at [0, 0] on input "S" at bounding box center [0, 0] width 0 height 0
click at [1043, 222] on label "M" at bounding box center [1048, 218] width 16 height 16
click at [0, 0] on input "M" at bounding box center [0, 0] width 0 height 0
click at [1058, 222] on label "T" at bounding box center [1066, 218] width 16 height 16
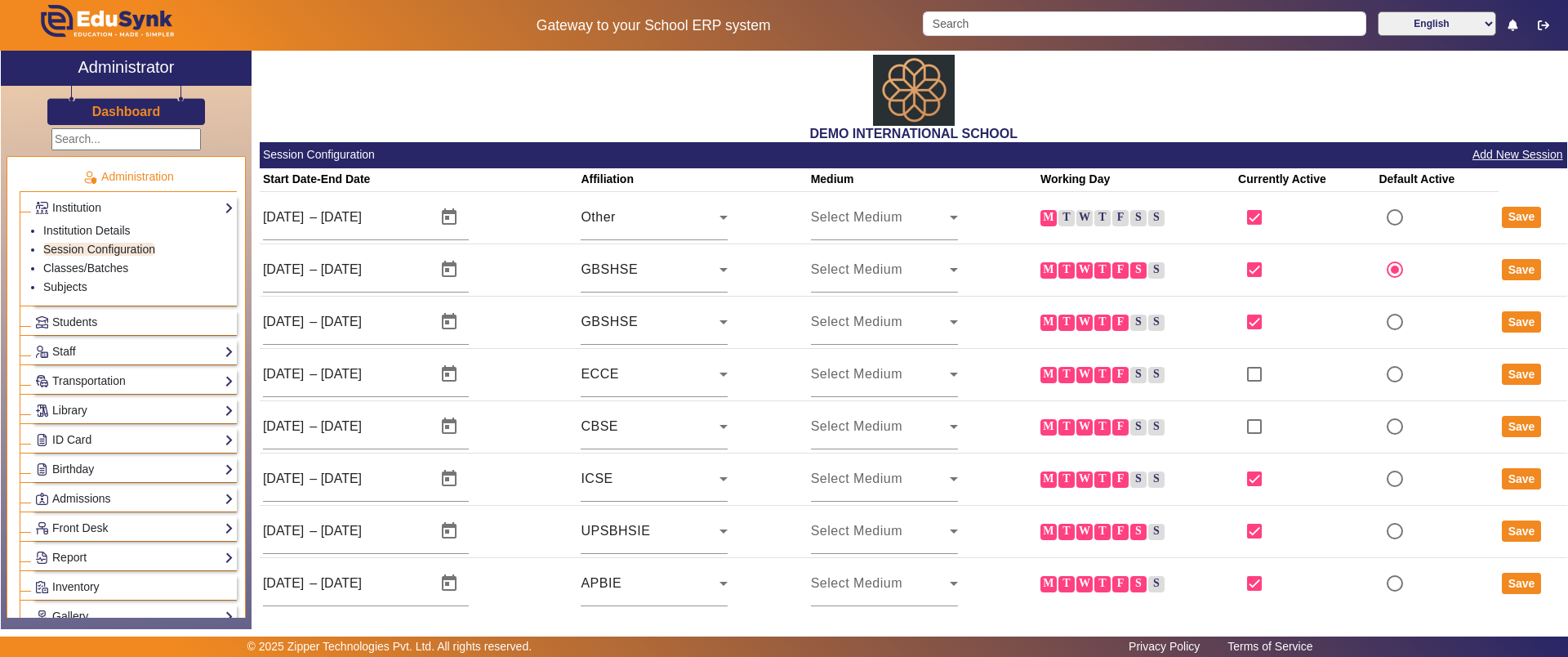
click at [0, 0] on input "T" at bounding box center [0, 0] width 0 height 0
click at [1076, 221] on label "W" at bounding box center [1084, 218] width 16 height 16
click at [0, 0] on input "W" at bounding box center [0, 0] width 0 height 0
click at [1098, 219] on label "T" at bounding box center [1102, 218] width 16 height 16
click at [0, 0] on input "T" at bounding box center [0, 0] width 0 height 0
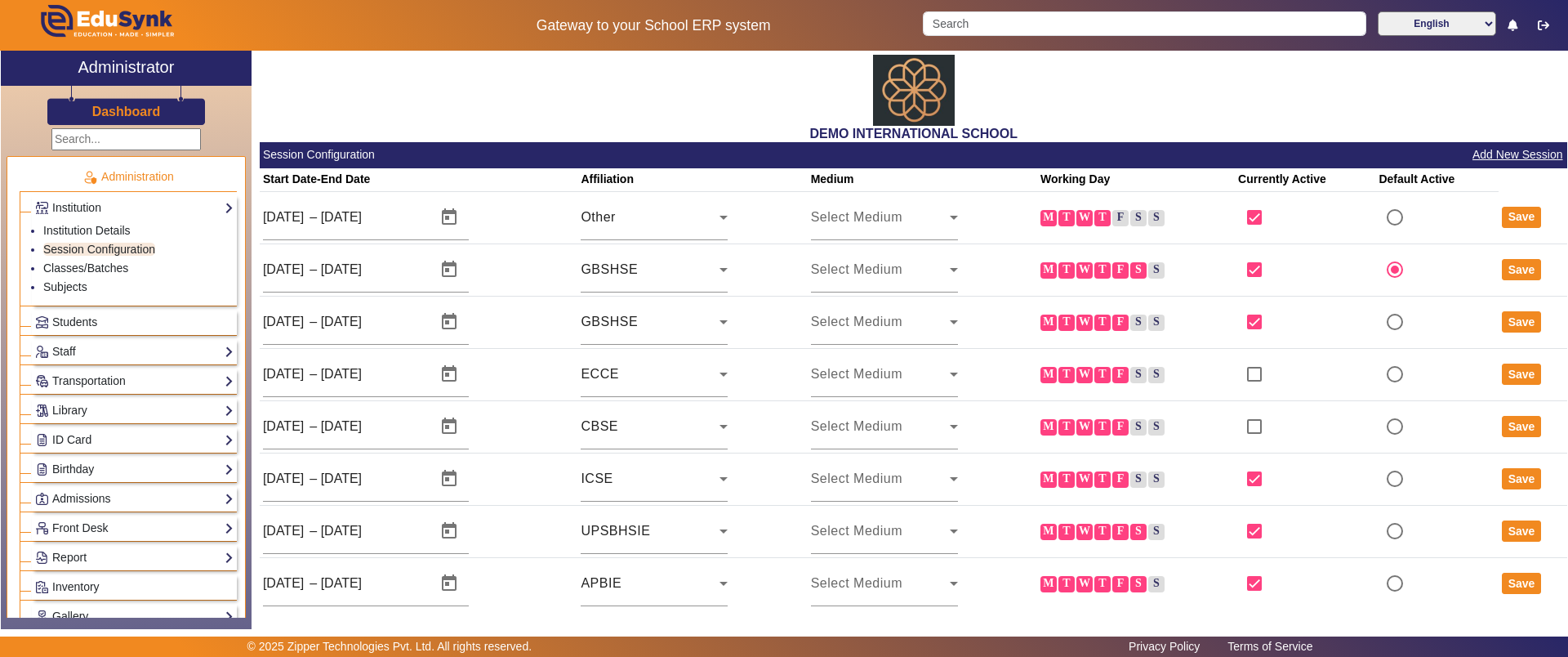
click at [1115, 219] on label "F" at bounding box center [1120, 218] width 16 height 16
click at [0, 0] on input "F" at bounding box center [0, 0] width 0 height 0
click at [1136, 219] on label "S" at bounding box center [1139, 218] width 16 height 16
click at [0, 0] on input "S" at bounding box center [0, 0] width 0 height 0
click at [1383, 218] on input "radio" at bounding box center [1394, 217] width 33 height 33
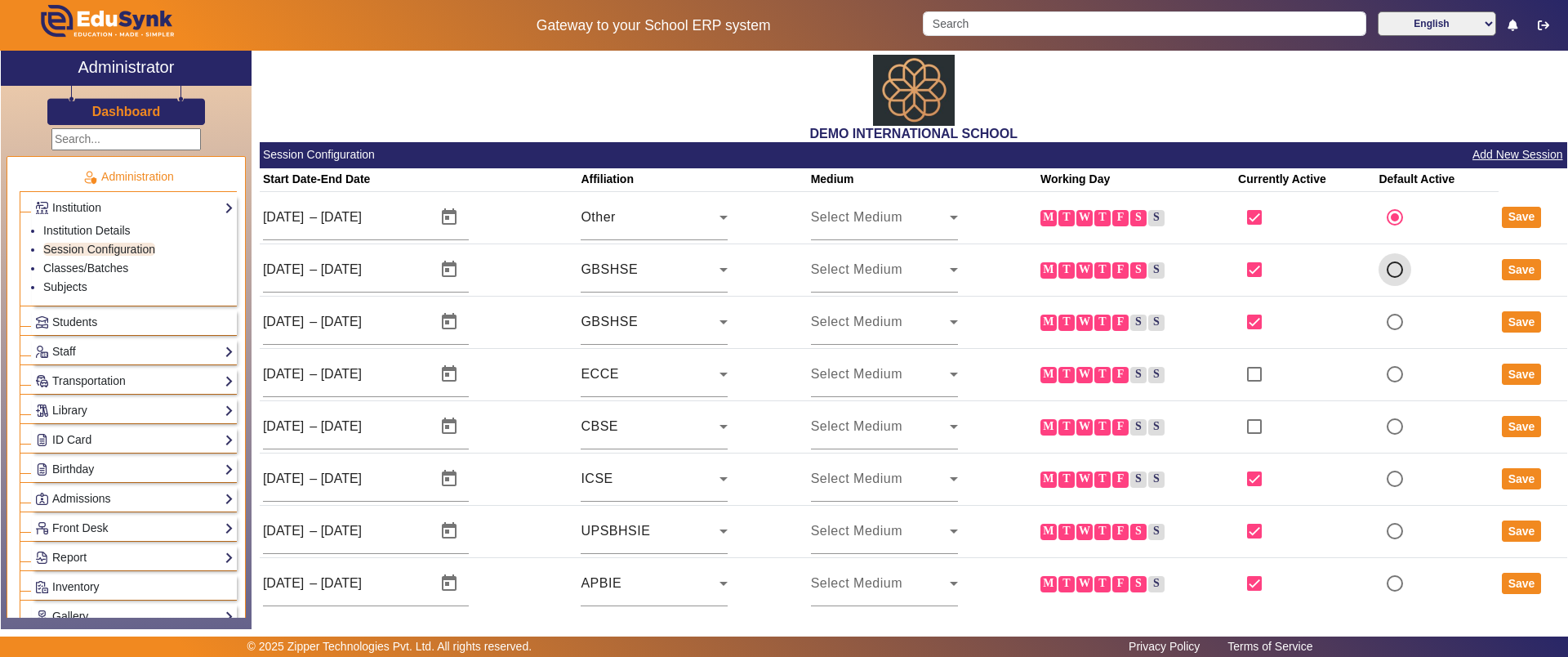
click at [1383, 262] on input "radio" at bounding box center [1394, 269] width 33 height 33
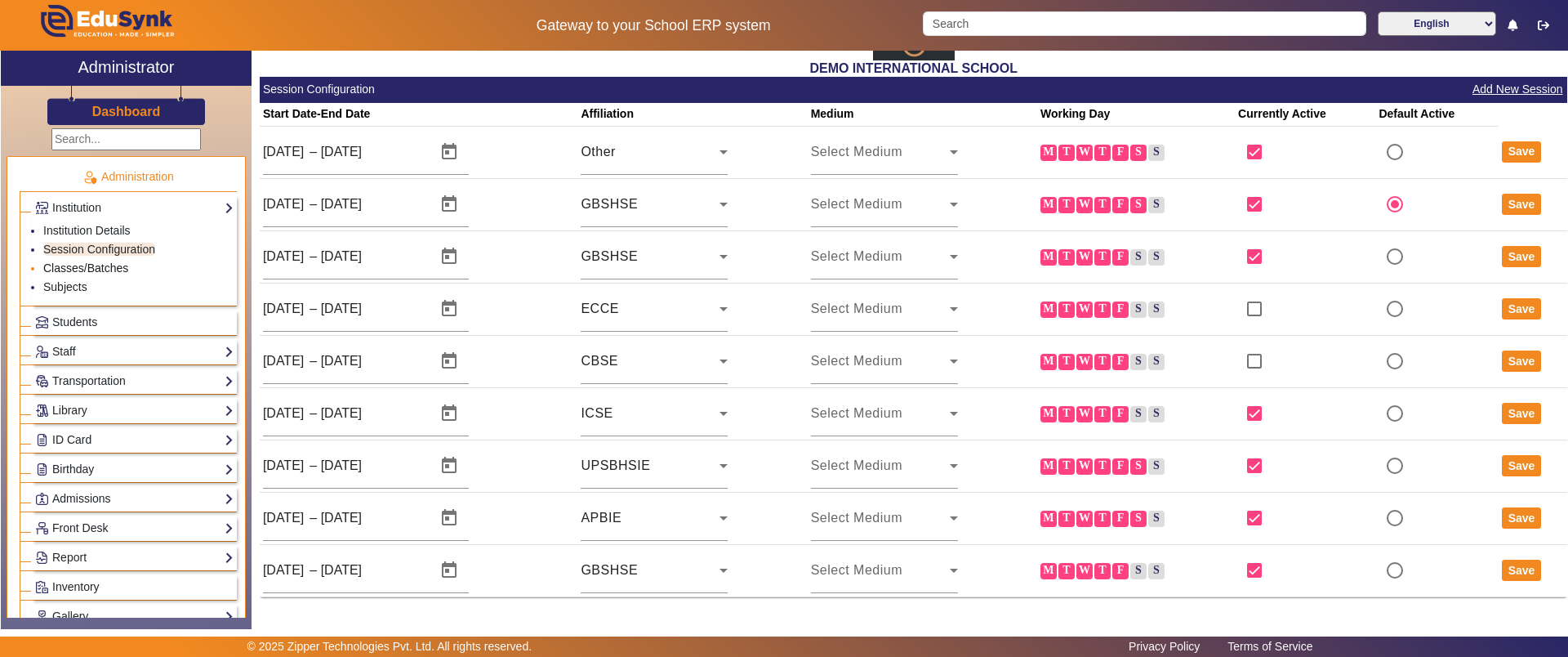
click at [121, 266] on link "Classes/Batches" at bounding box center [86, 267] width 85 height 13
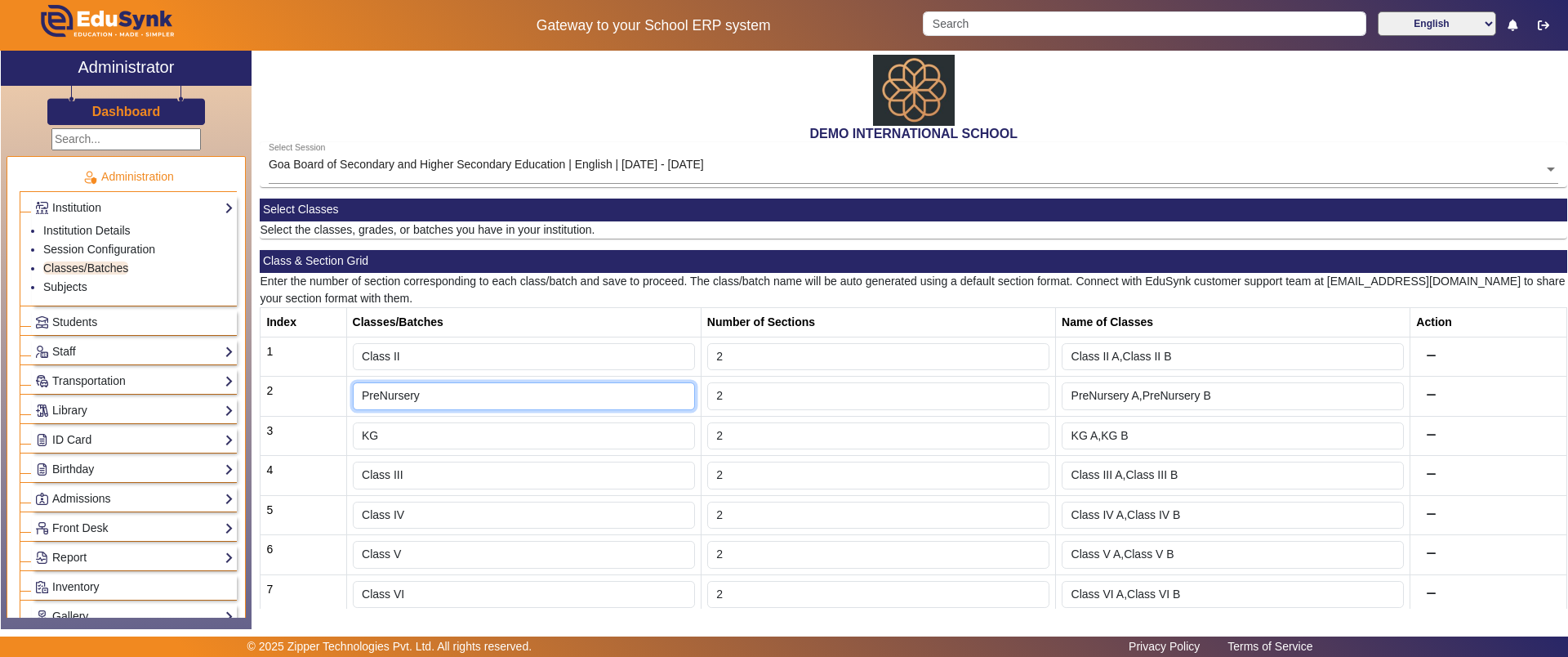
click at [418, 401] on input "PreNursery" at bounding box center [524, 396] width 342 height 28
drag, startPoint x: 423, startPoint y: 395, endPoint x: 487, endPoint y: 408, distance: 65.3
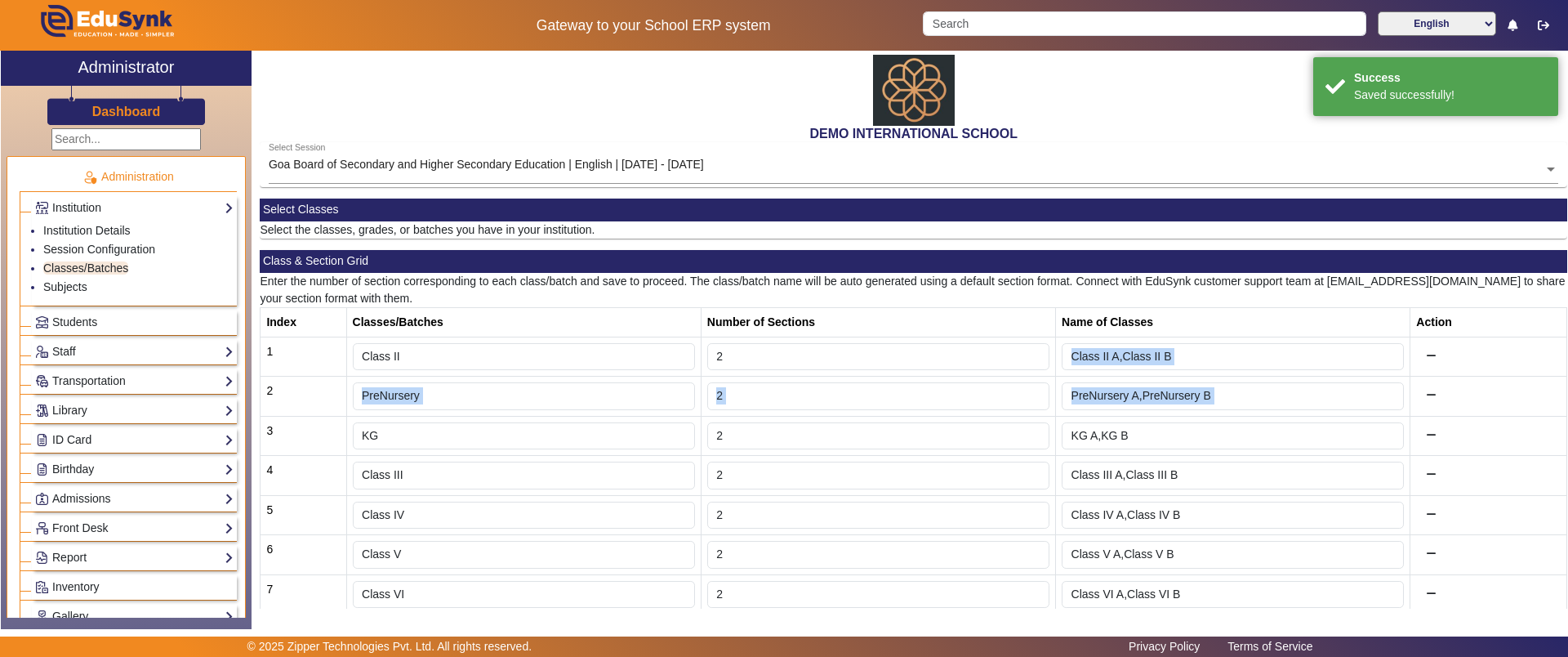
drag, startPoint x: 382, startPoint y: 400, endPoint x: 414, endPoint y: 396, distance: 32.2
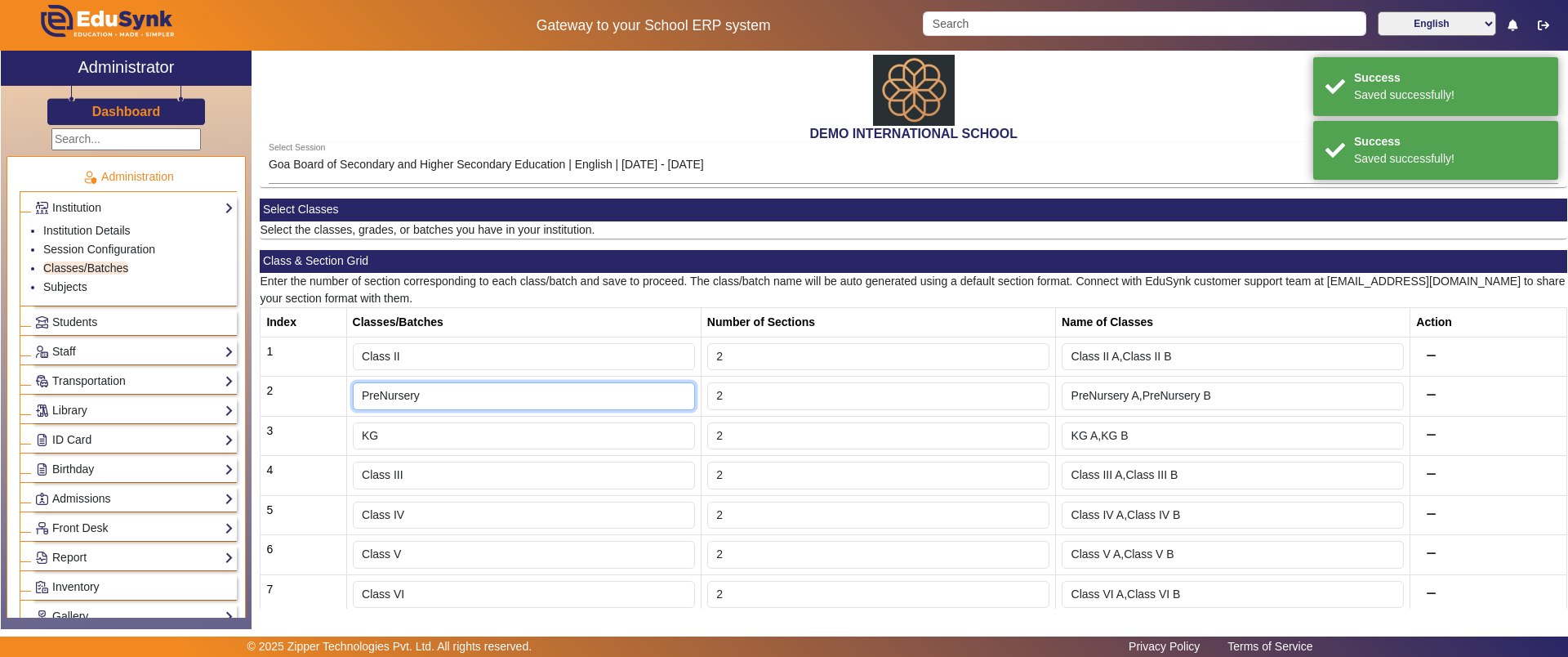
click at [432, 392] on input "PreNursery" at bounding box center [524, 396] width 342 height 28
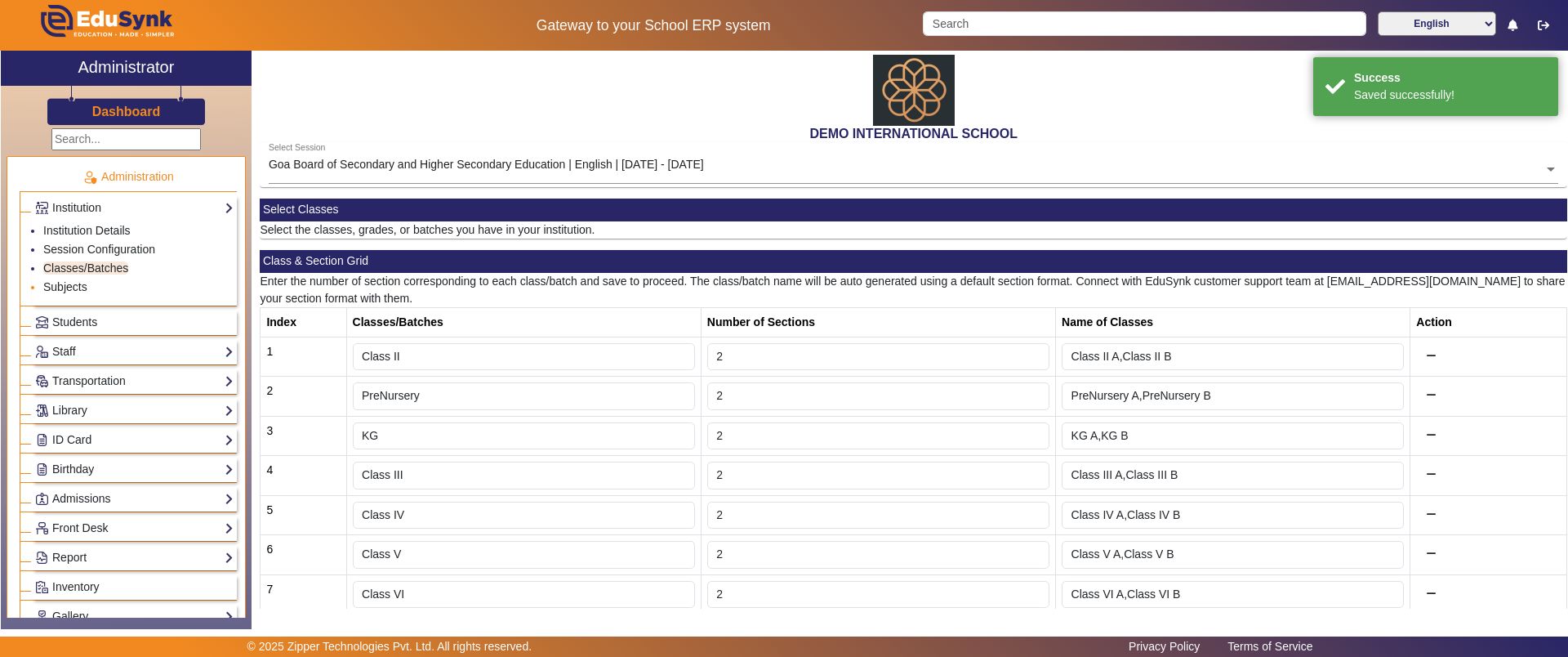
click at [95, 289] on li "Subjects" at bounding box center [139, 288] width 190 height 19
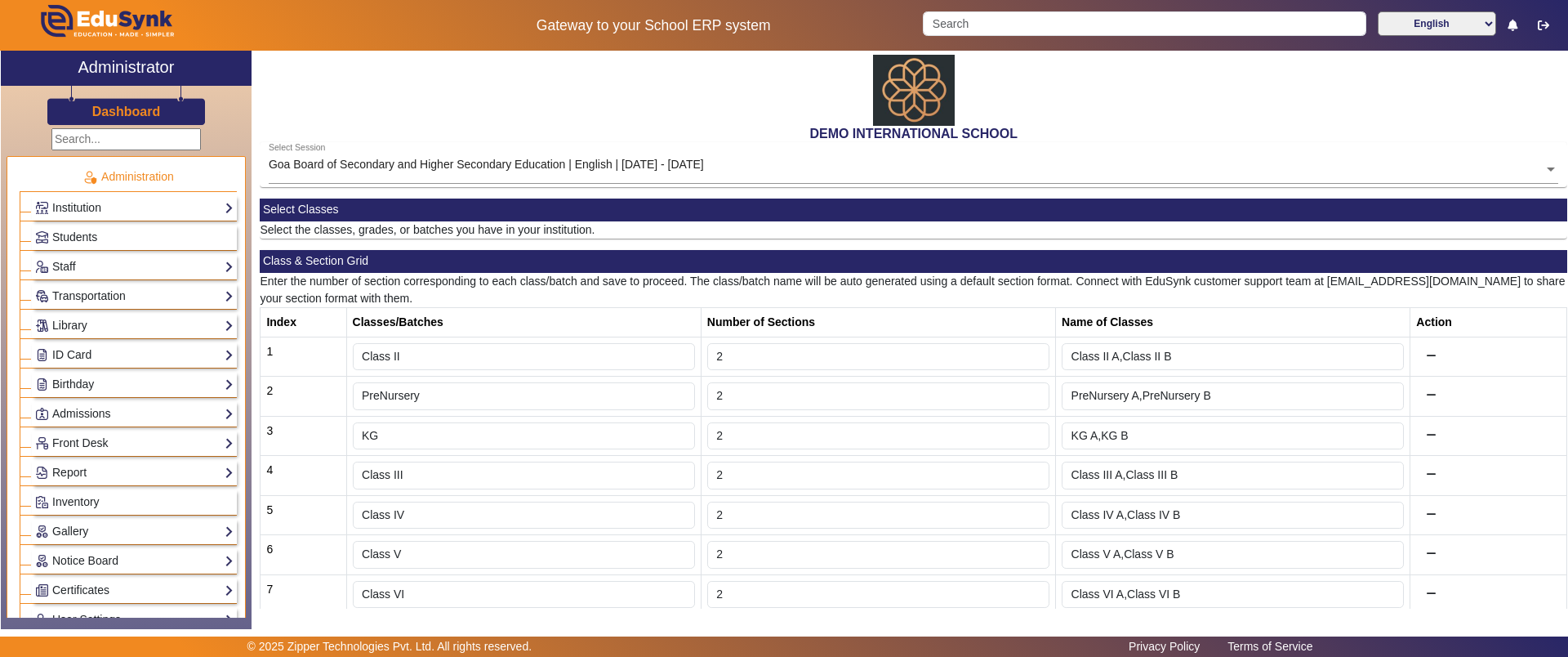
click at [88, 216] on div "Institution Institution Details Session Configuration Classes/Batches Subjects" at bounding box center [134, 208] width 205 height 26
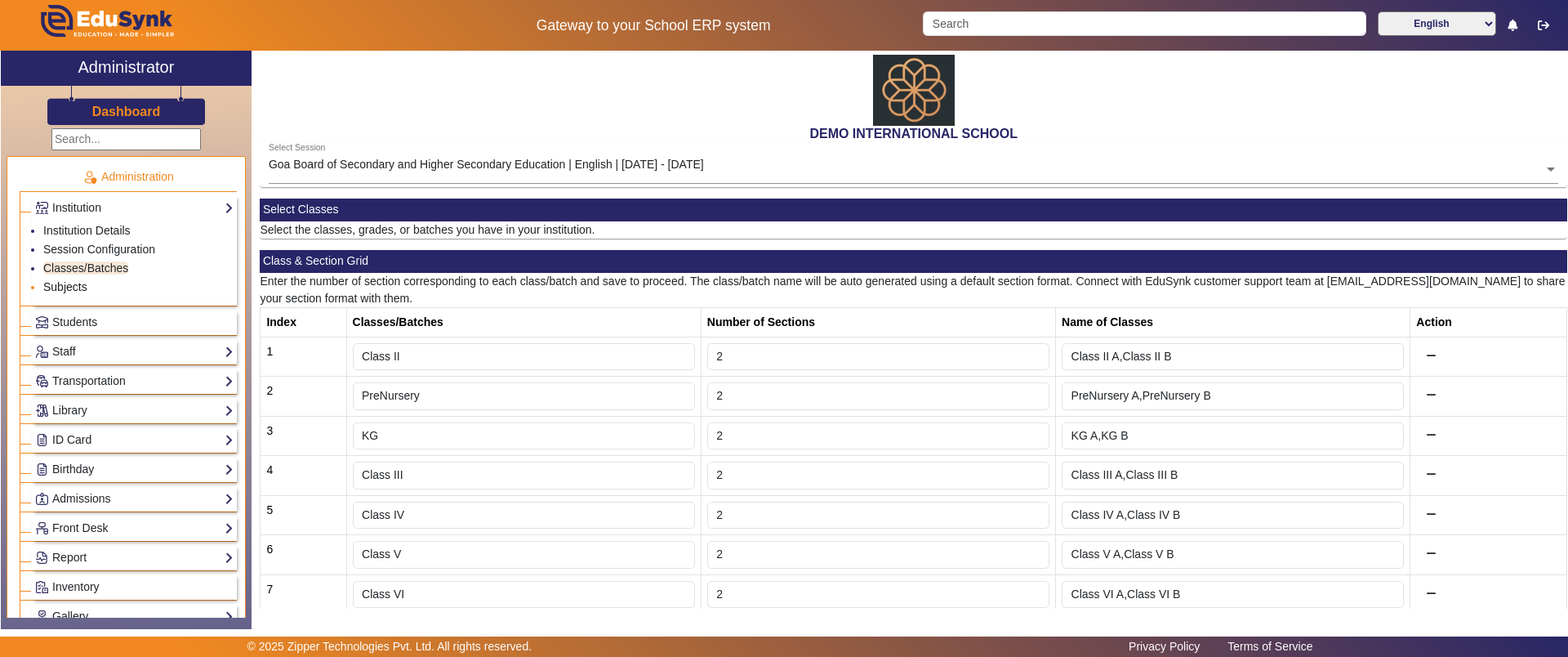
click at [76, 280] on li "Subjects" at bounding box center [139, 288] width 190 height 19
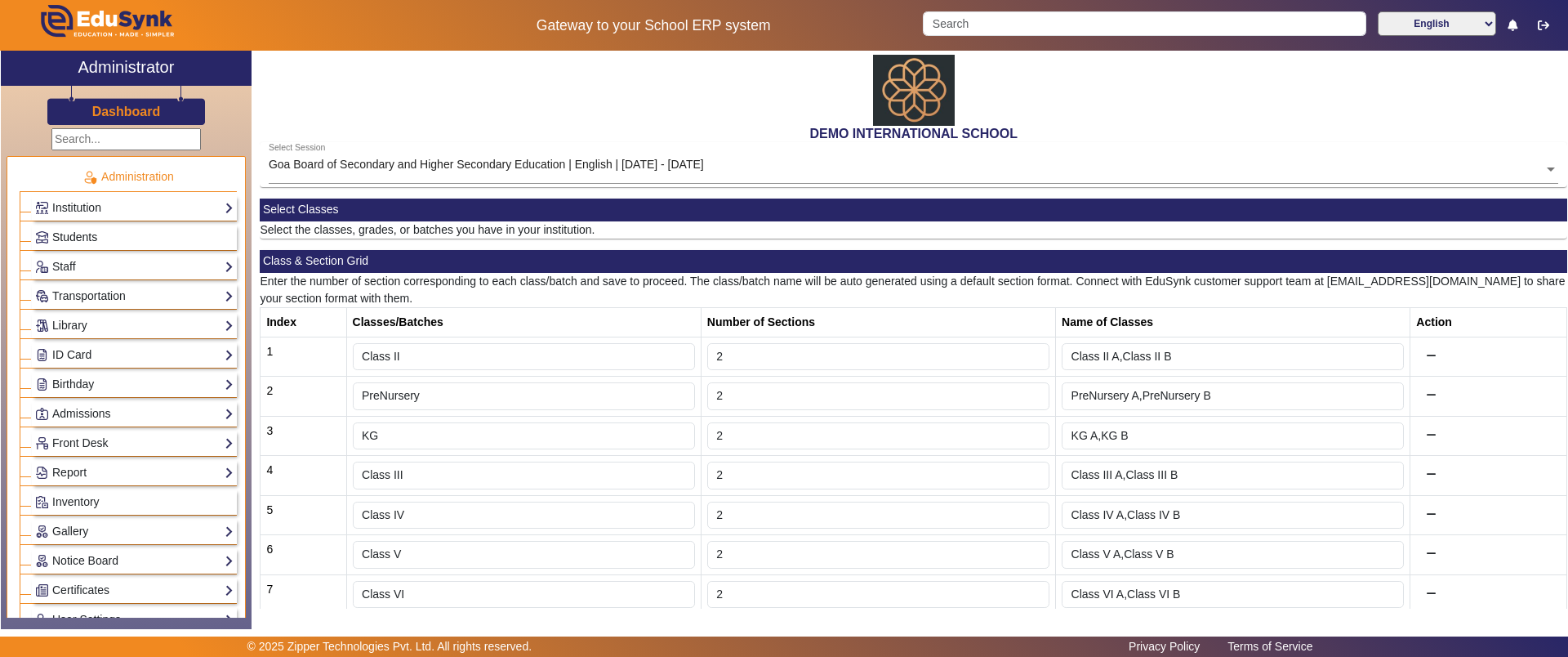
click at [85, 239] on span "Students" at bounding box center [74, 236] width 45 height 13
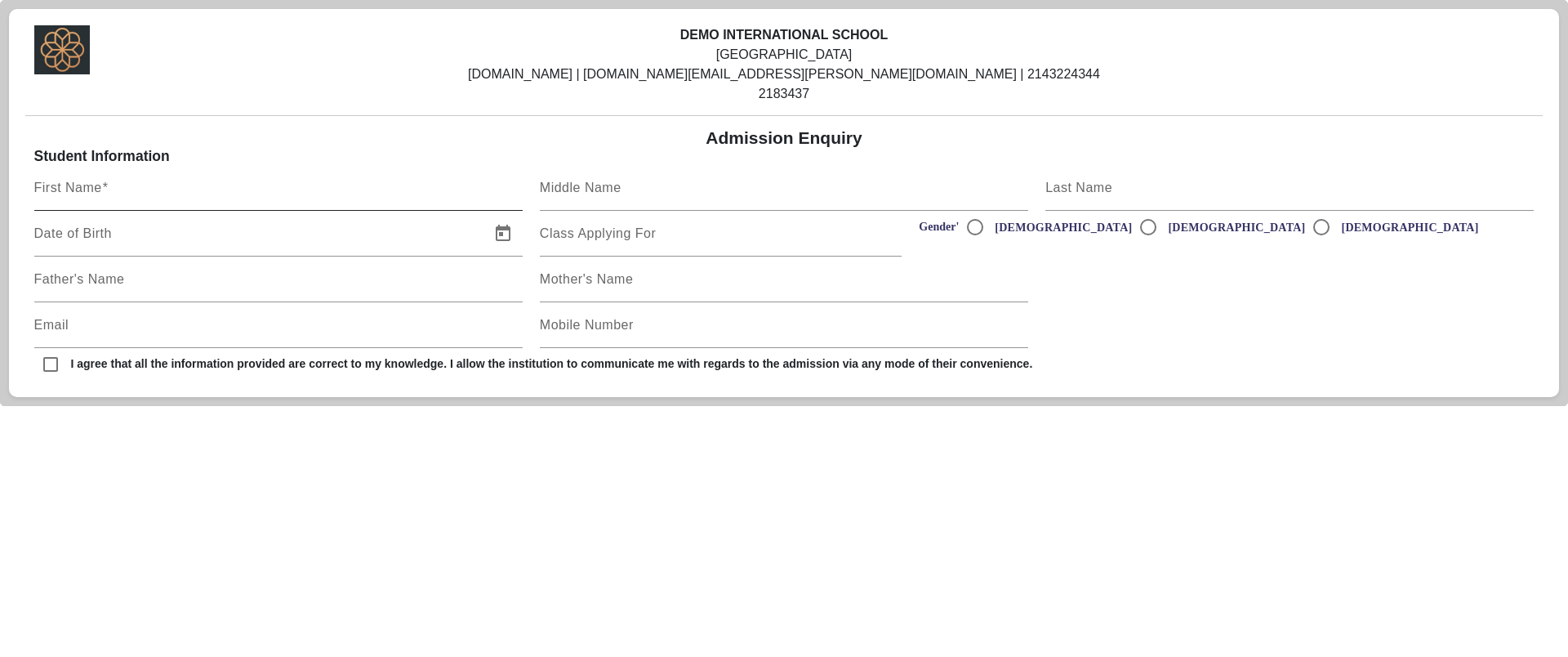
click at [81, 191] on mat-label "First Name" at bounding box center [68, 188] width 67 height 14
click at [81, 191] on input "First Name" at bounding box center [279, 195] width 488 height 20
